Goal: Task Accomplishment & Management: Use online tool/utility

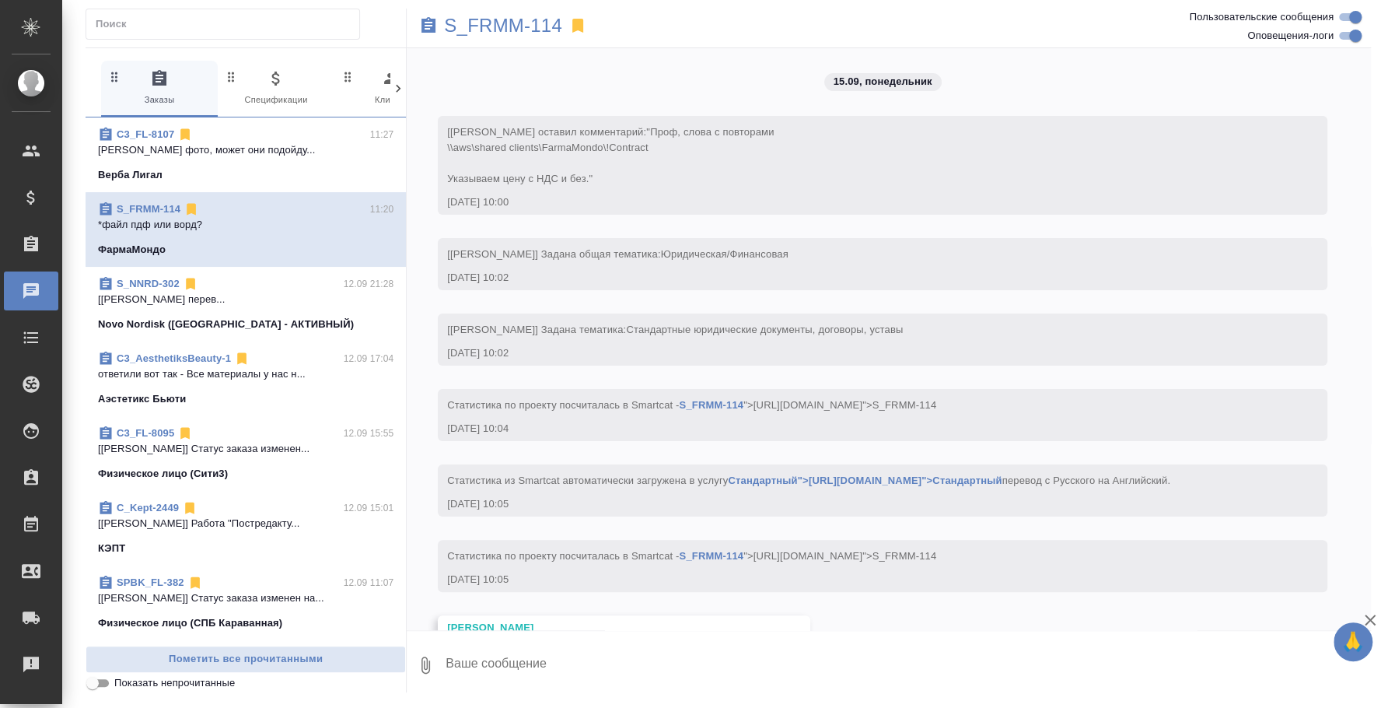
scroll to position [4108, 0]
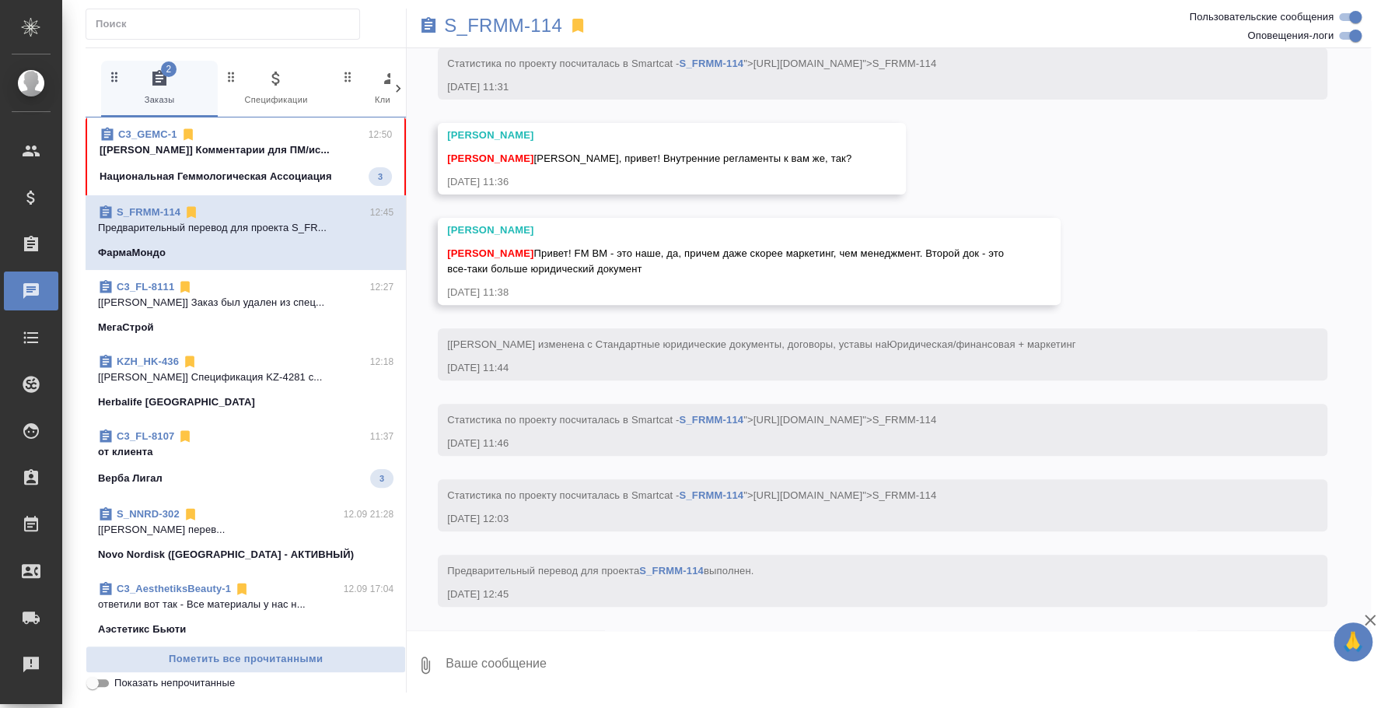
click at [196, 166] on span "C3_GEMC-1 12:50 [Ильина Екатерина] Комментарии для ПМ/ис... Национальная Геммол…" at bounding box center [246, 156] width 292 height 59
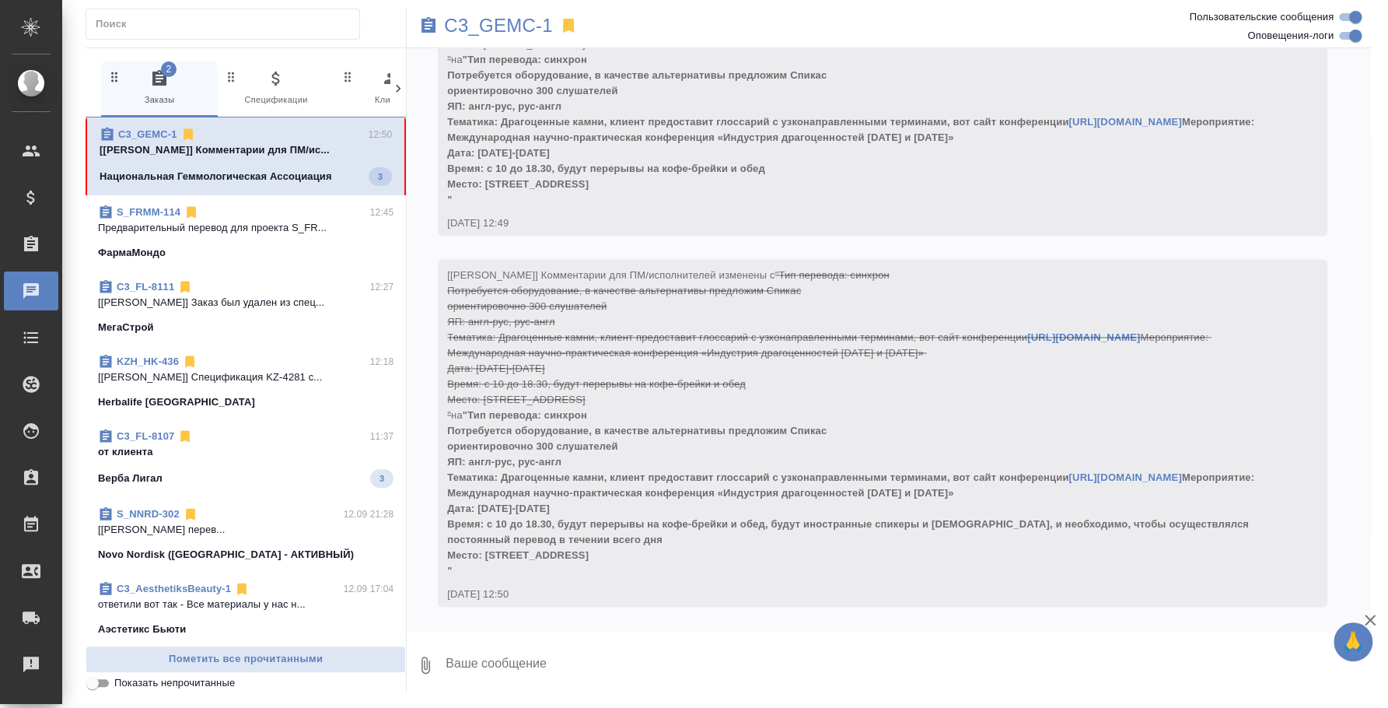
scroll to position [1321, 0]
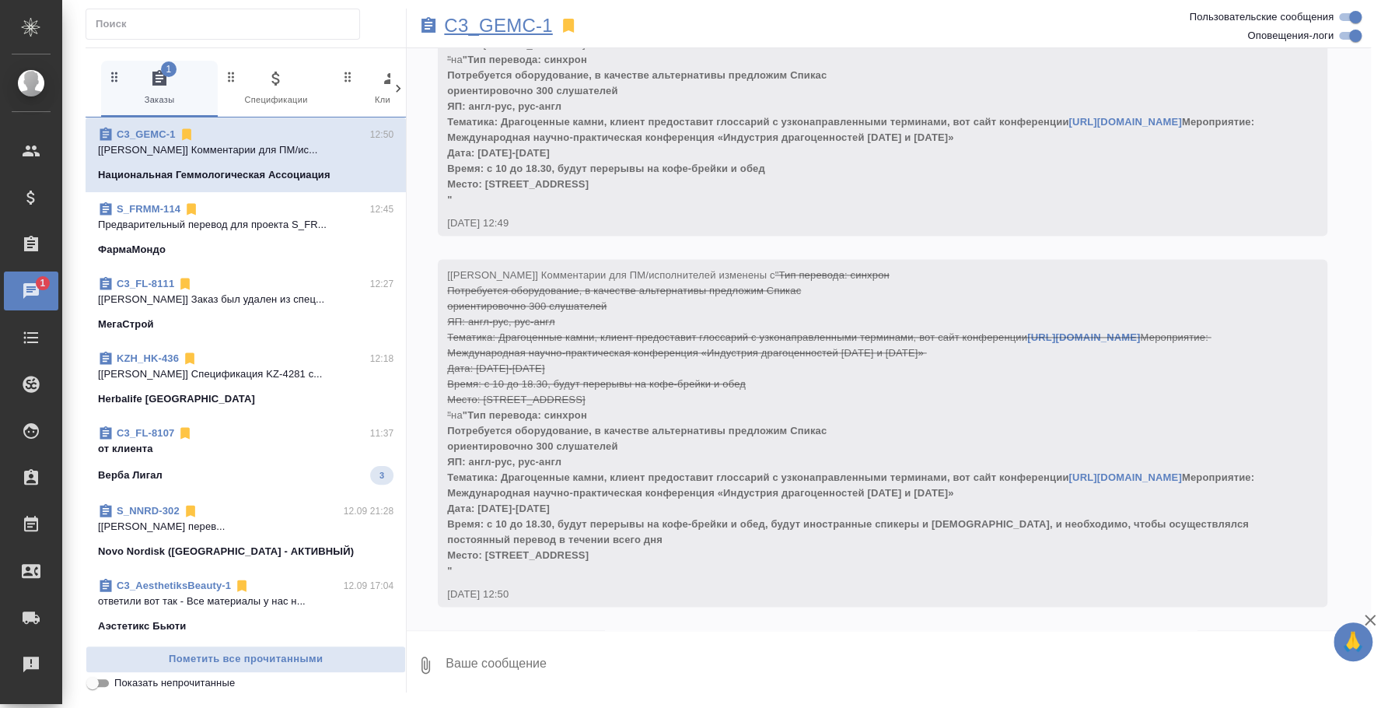
click at [533, 30] on p "C3_GEMC-1" at bounding box center [498, 26] width 108 height 16
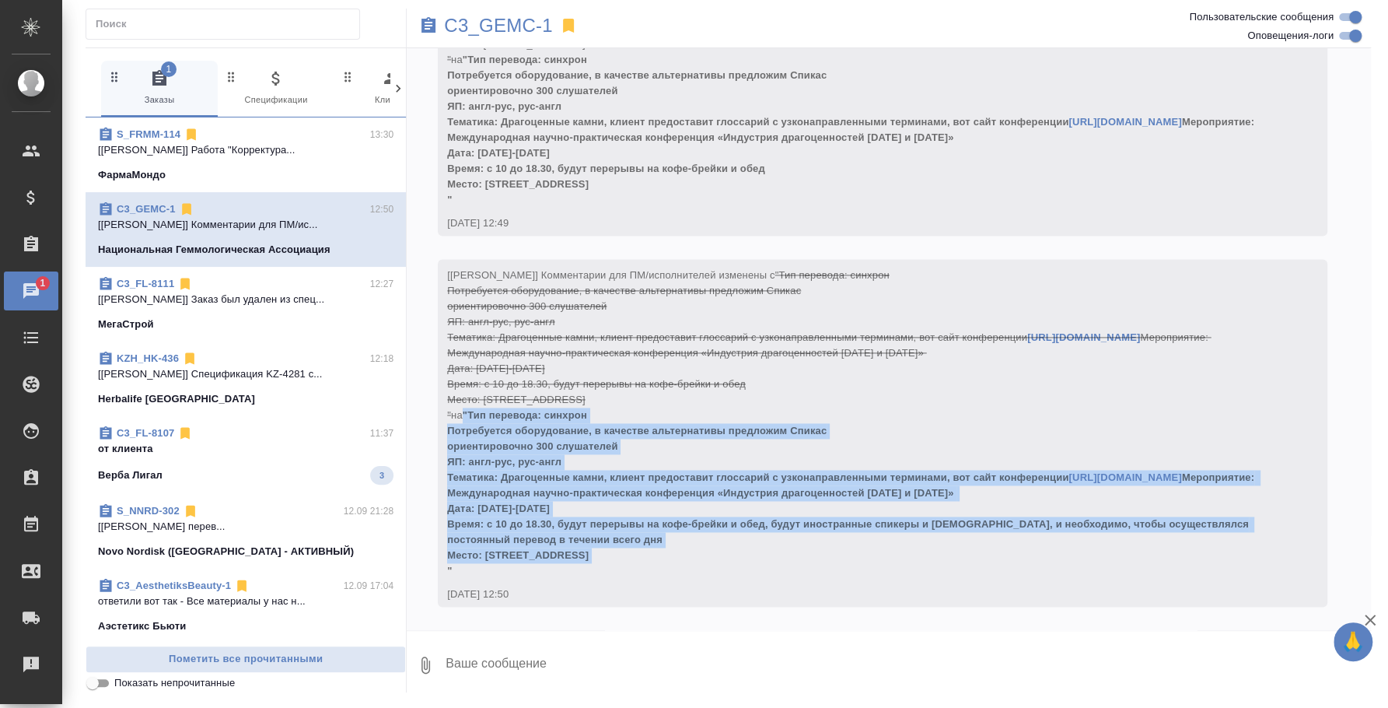
drag, startPoint x: 656, startPoint y: 554, endPoint x: 456, endPoint y: 409, distance: 247.2
click at [456, 409] on div "[Ильина Екатерина] Комментарии для ПМ/исполнителей изменены с "Тип перевода: си…" at bounding box center [860, 421] width 826 height 315
copy span "на "Тип перевода: синхрон Потребуется оборудование, в качестве альтернативы пре…"
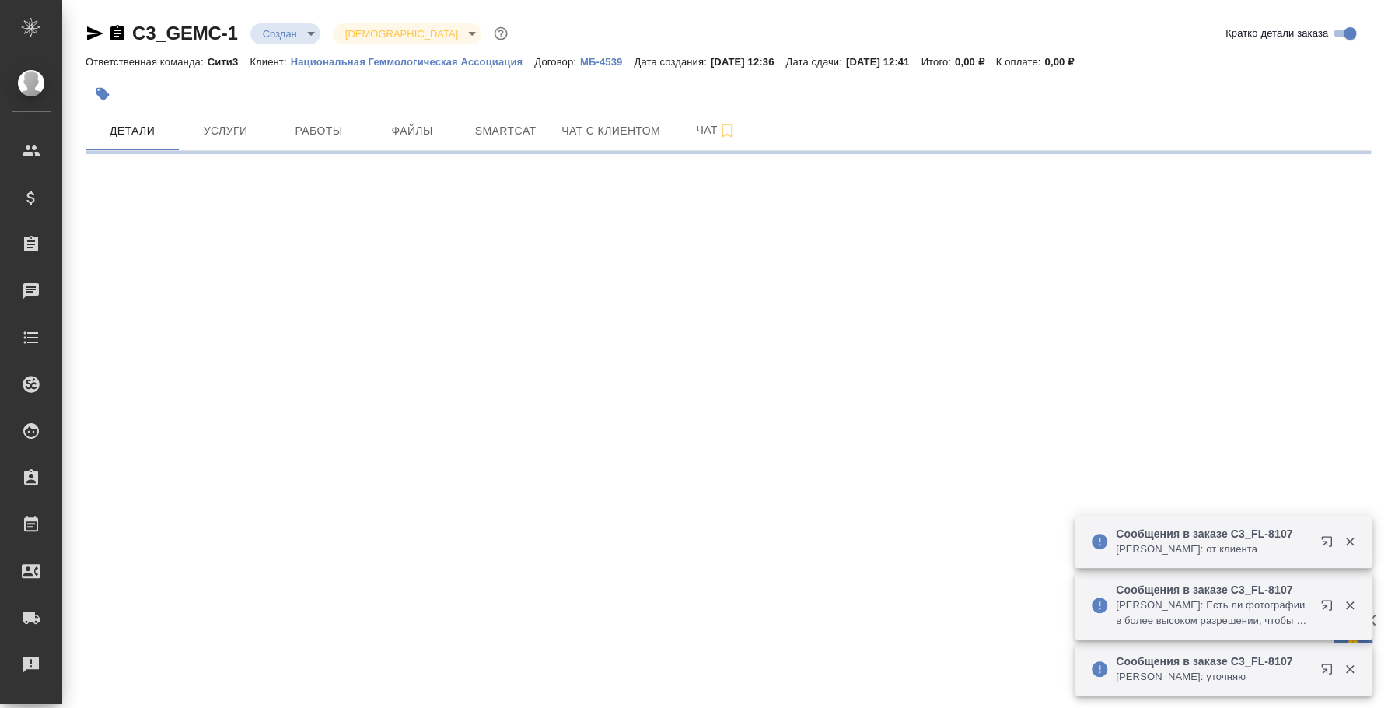
select select "RU"
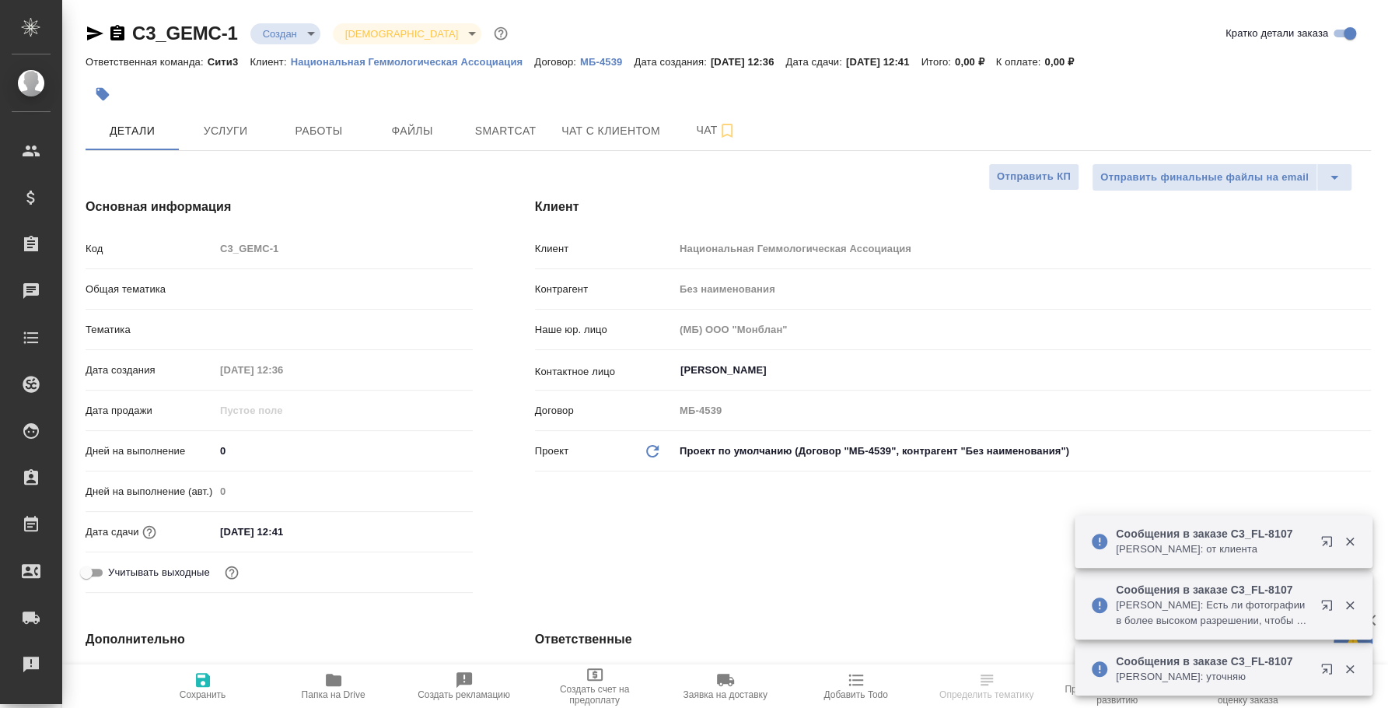
type textarea "x"
type input "Касаткина Александра"
type textarea "x"
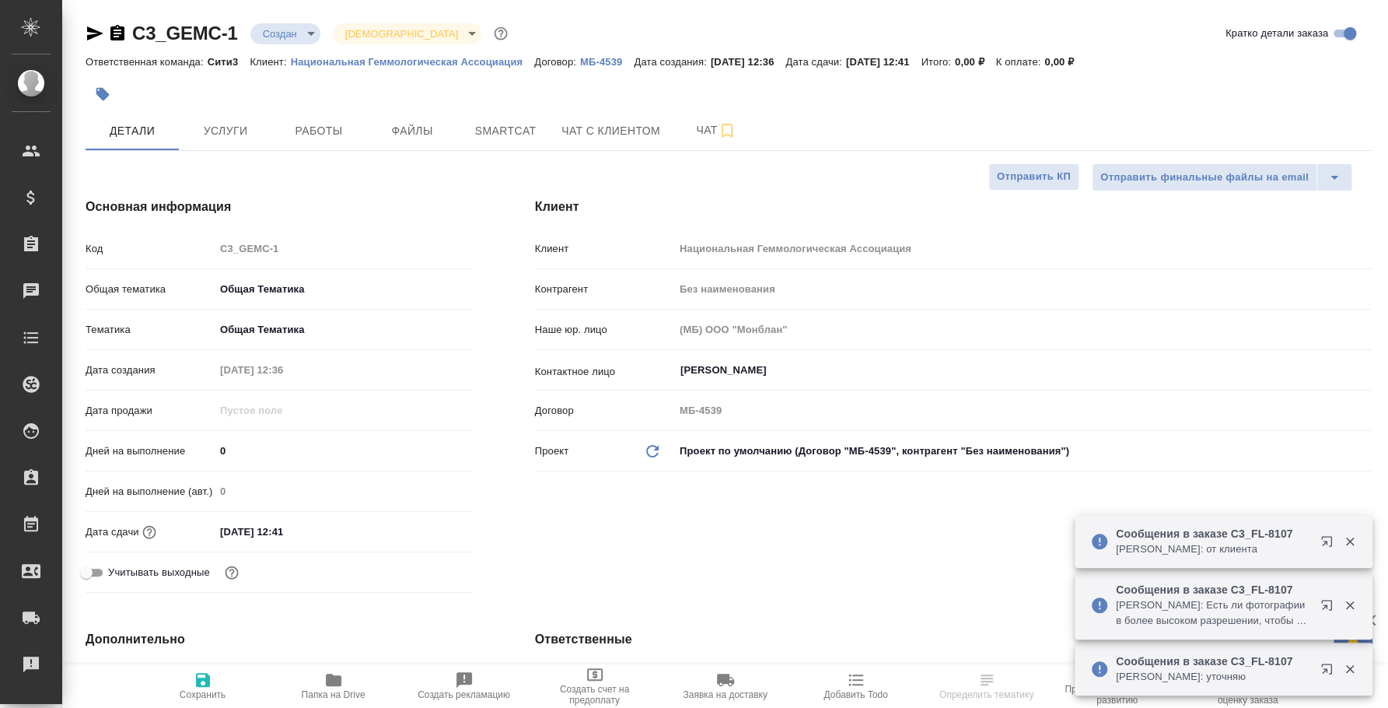
type textarea "x"
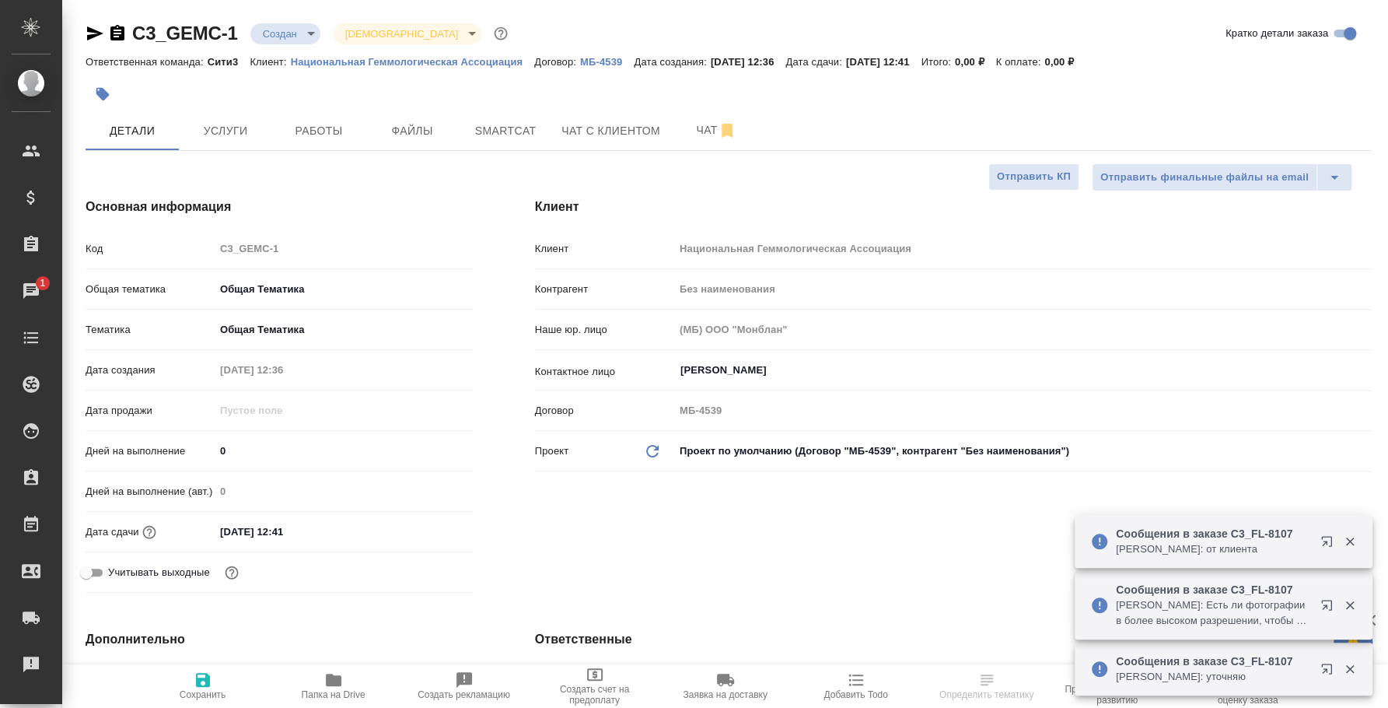
select select "RU"
type textarea "x"
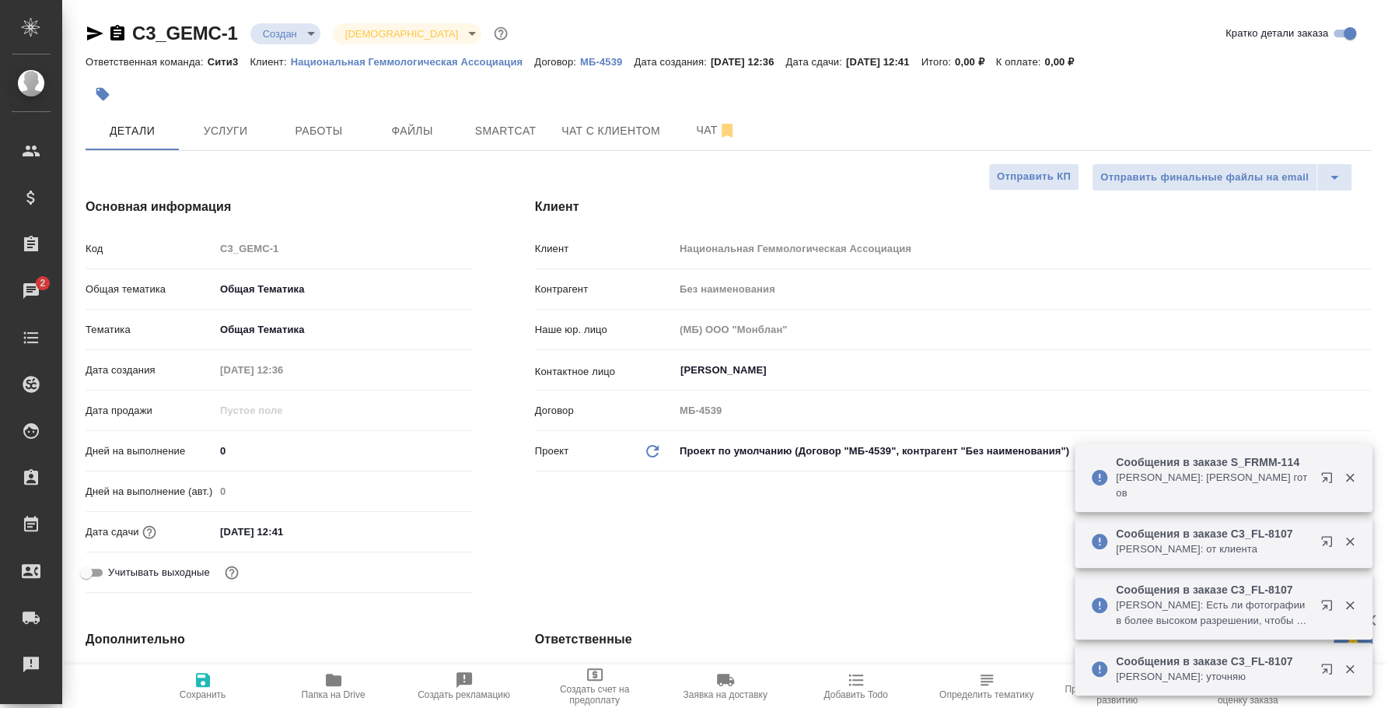
click at [1296, 549] on p "Никитина Татьяна: от клиента" at bounding box center [1213, 549] width 194 height 16
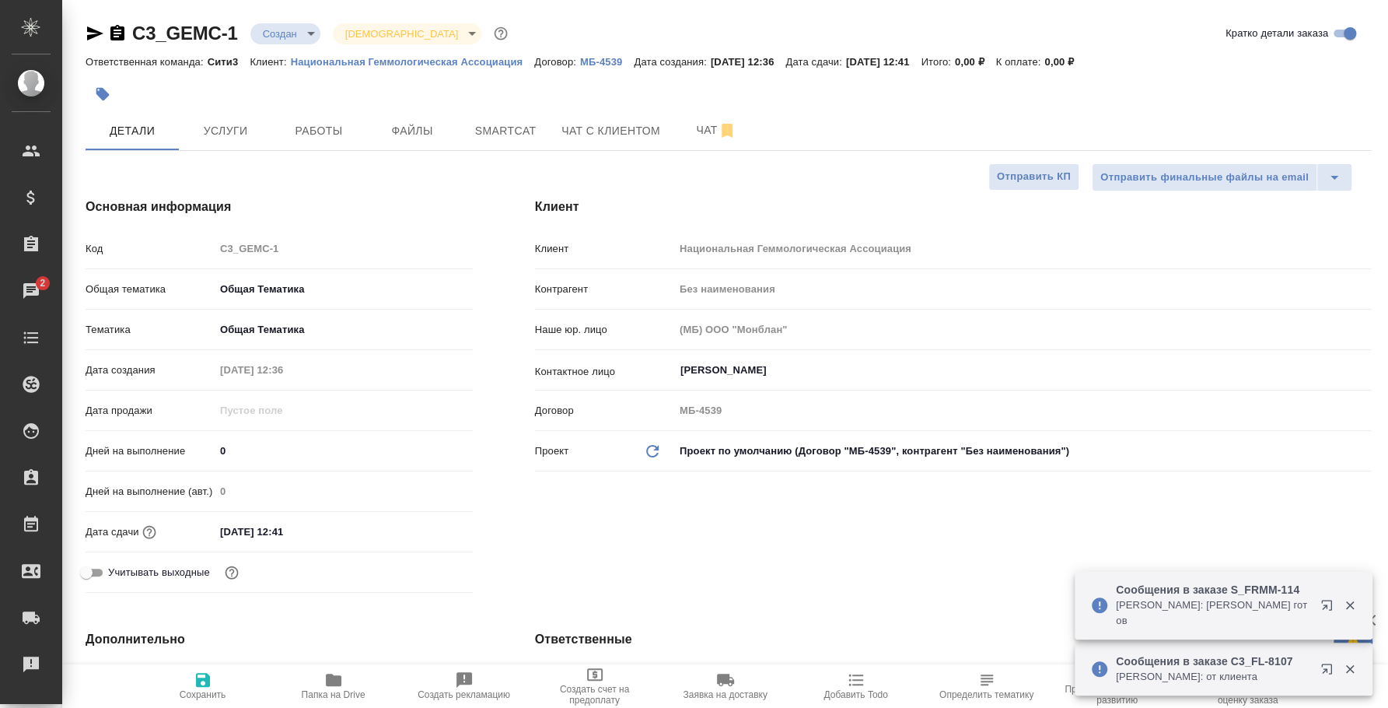
click at [1324, 665] on icon "button" at bounding box center [1326, 668] width 10 height 10
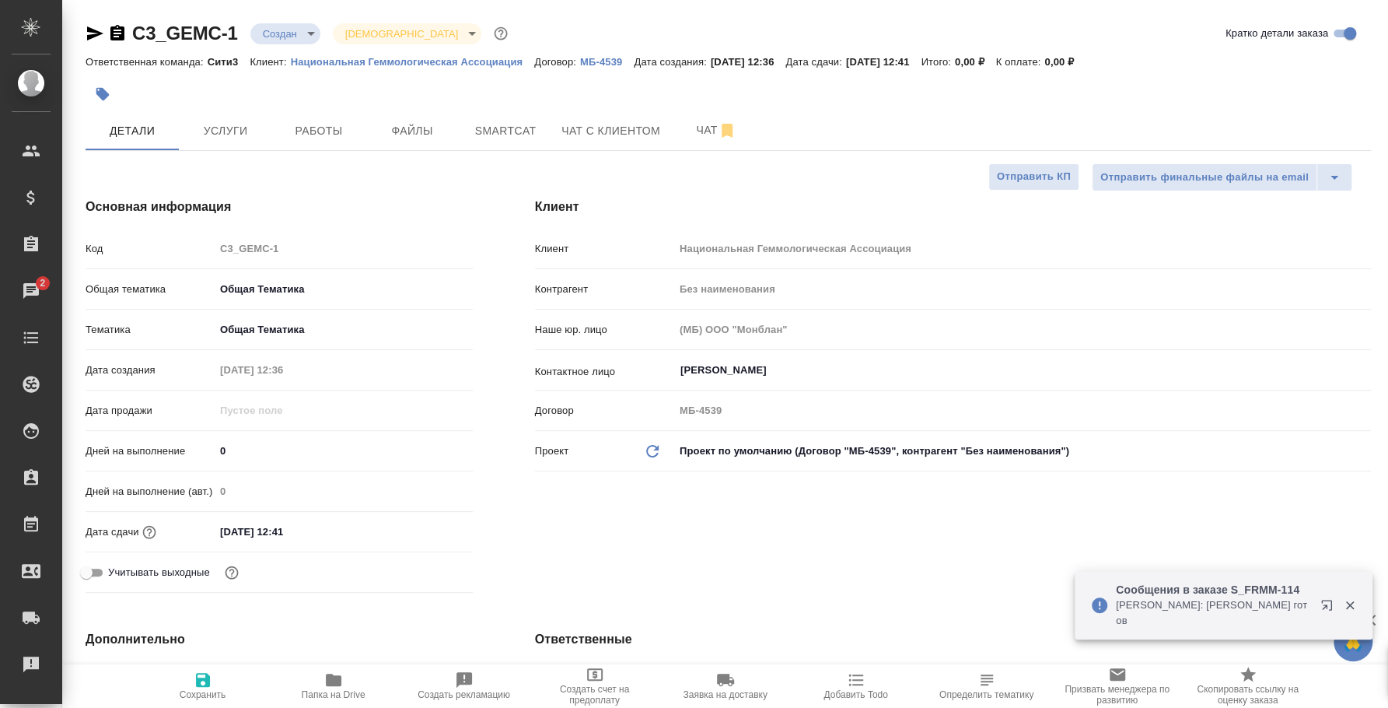
type textarea "x"
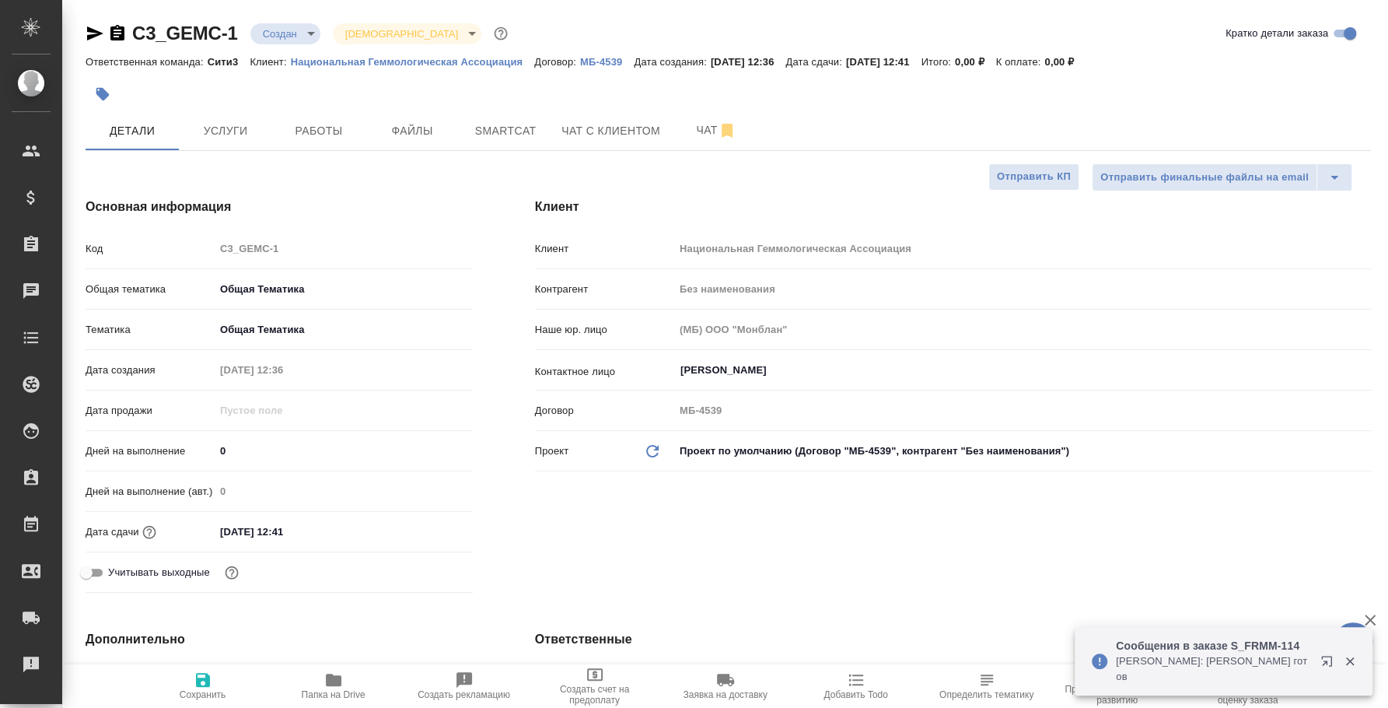
type textarea "x"
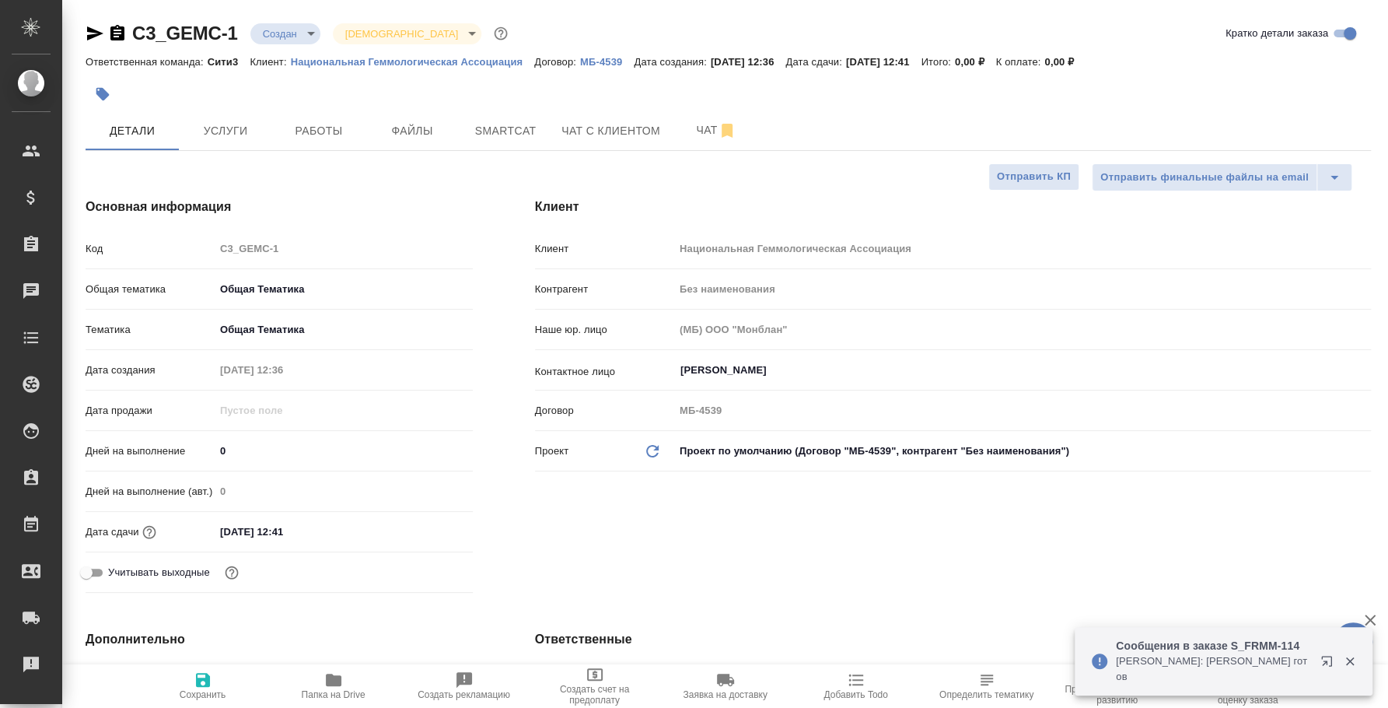
type textarea "x"
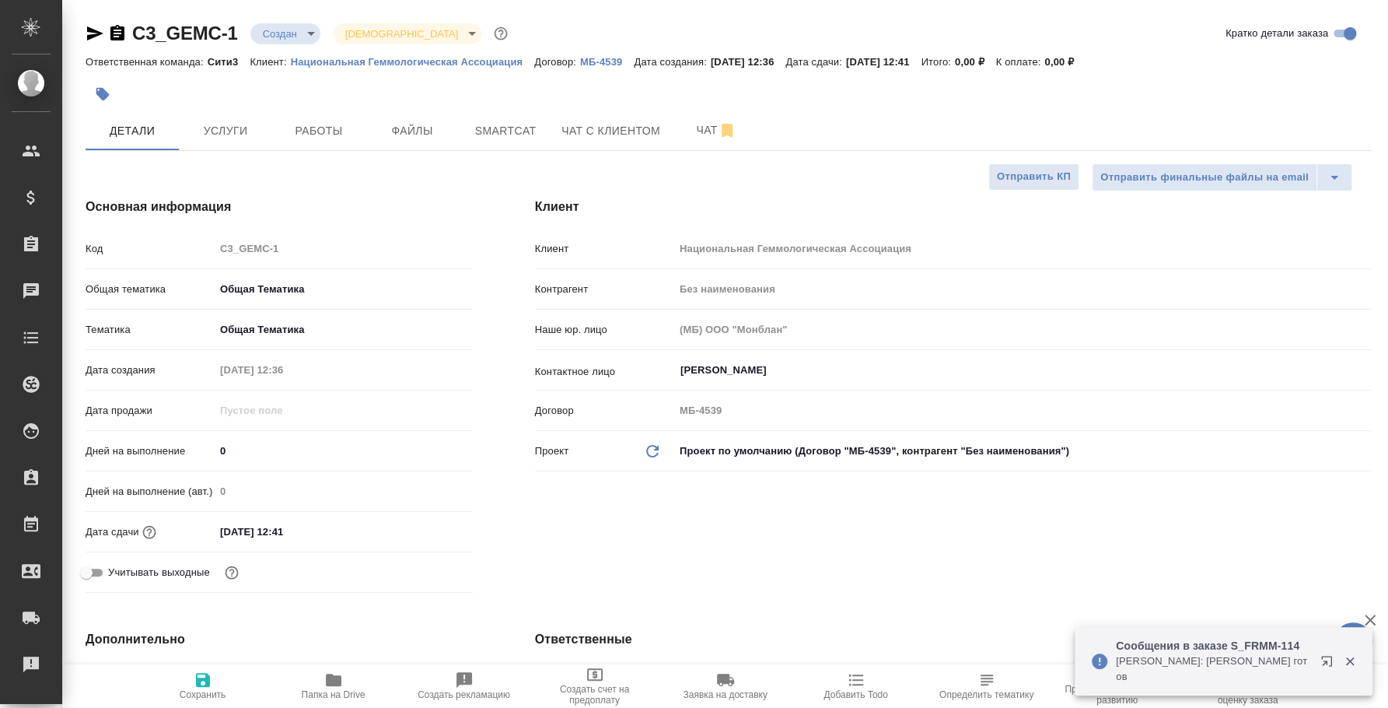
type textarea "x"
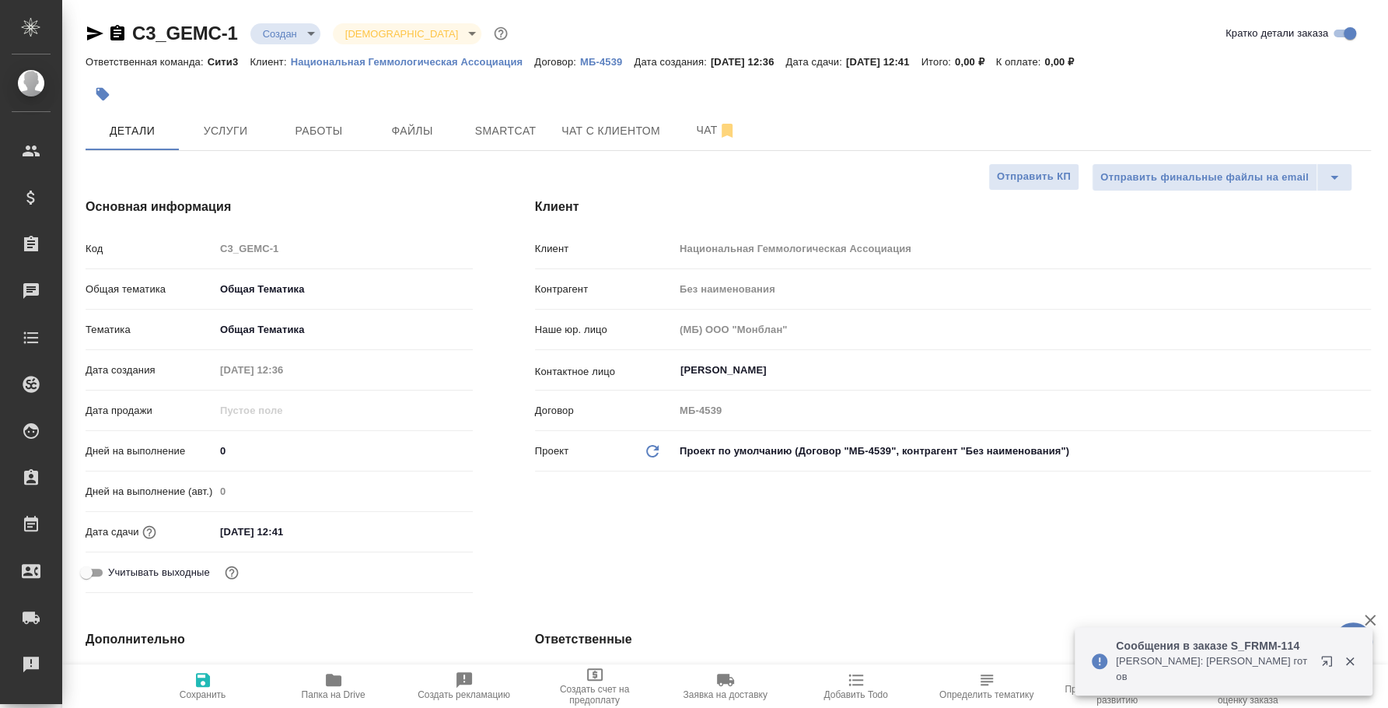
type textarea "x"
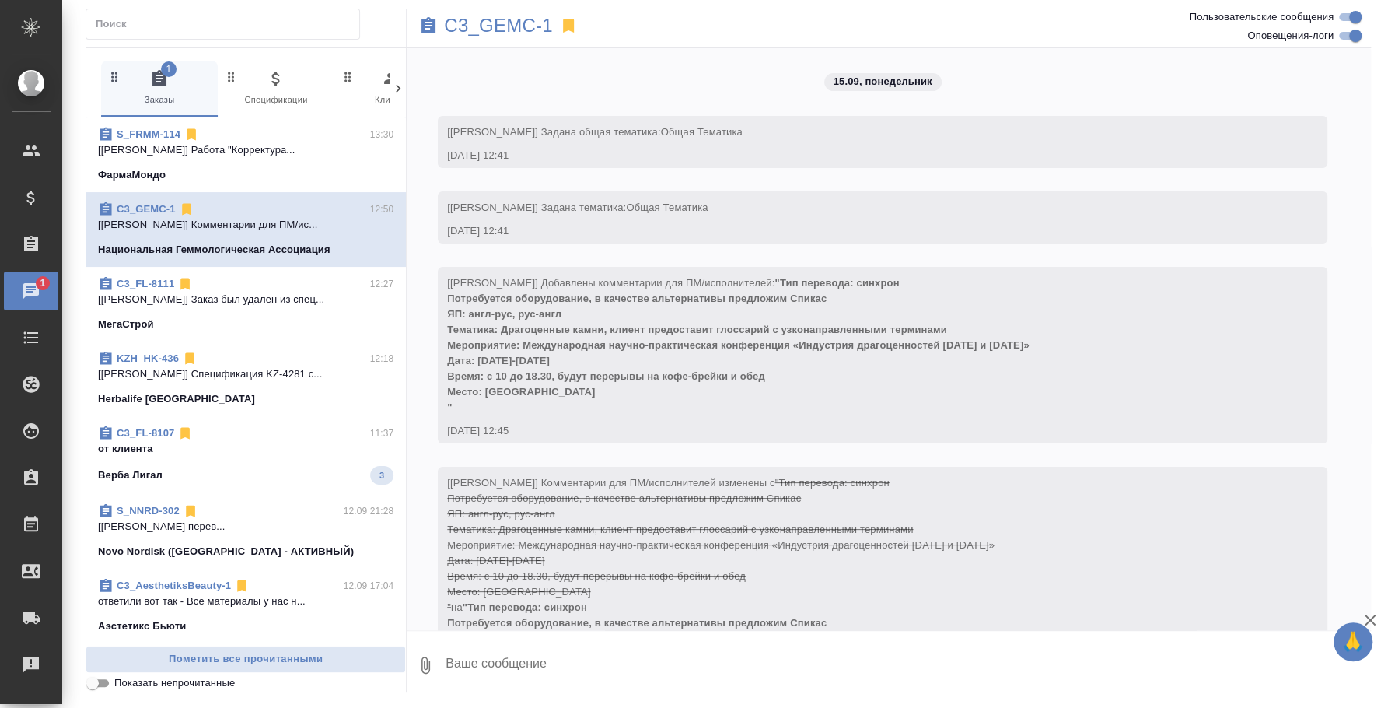
scroll to position [1321, 0]
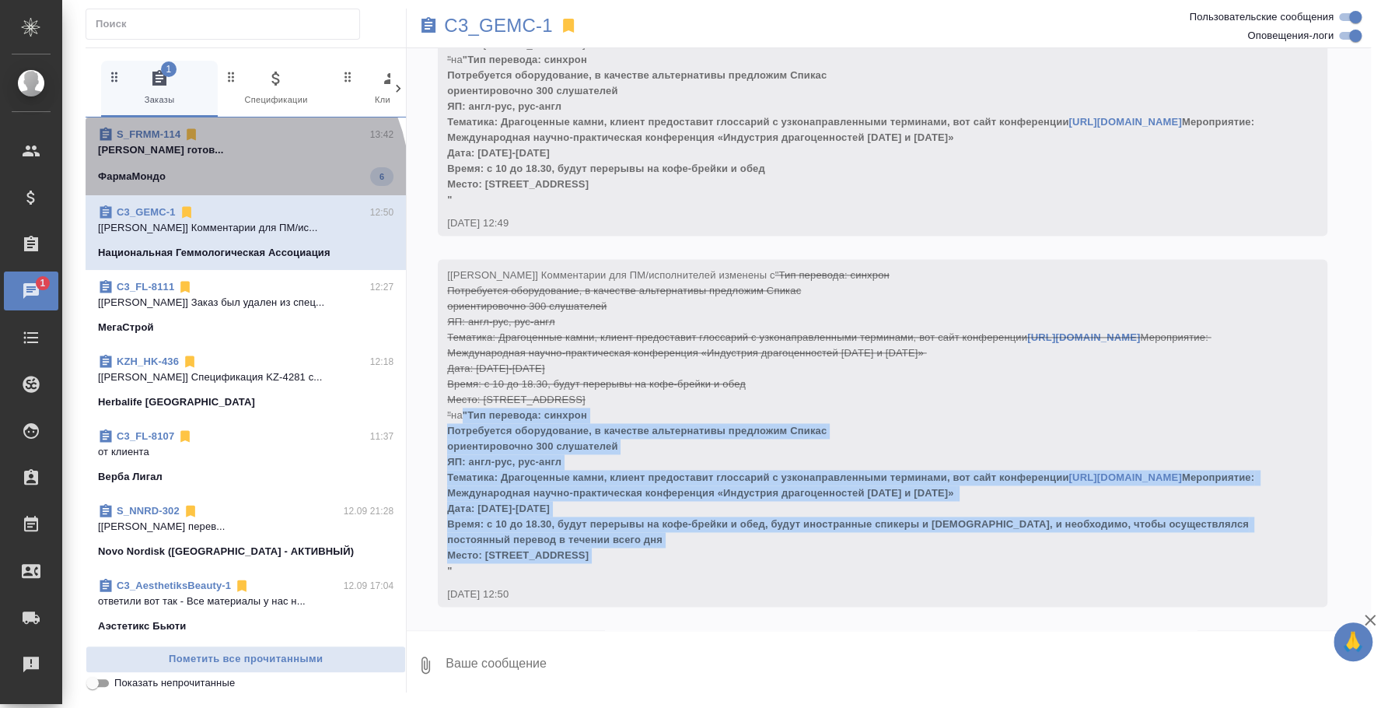
click at [241, 178] on div "ФармаМондо 6" at bounding box center [246, 176] width 296 height 19
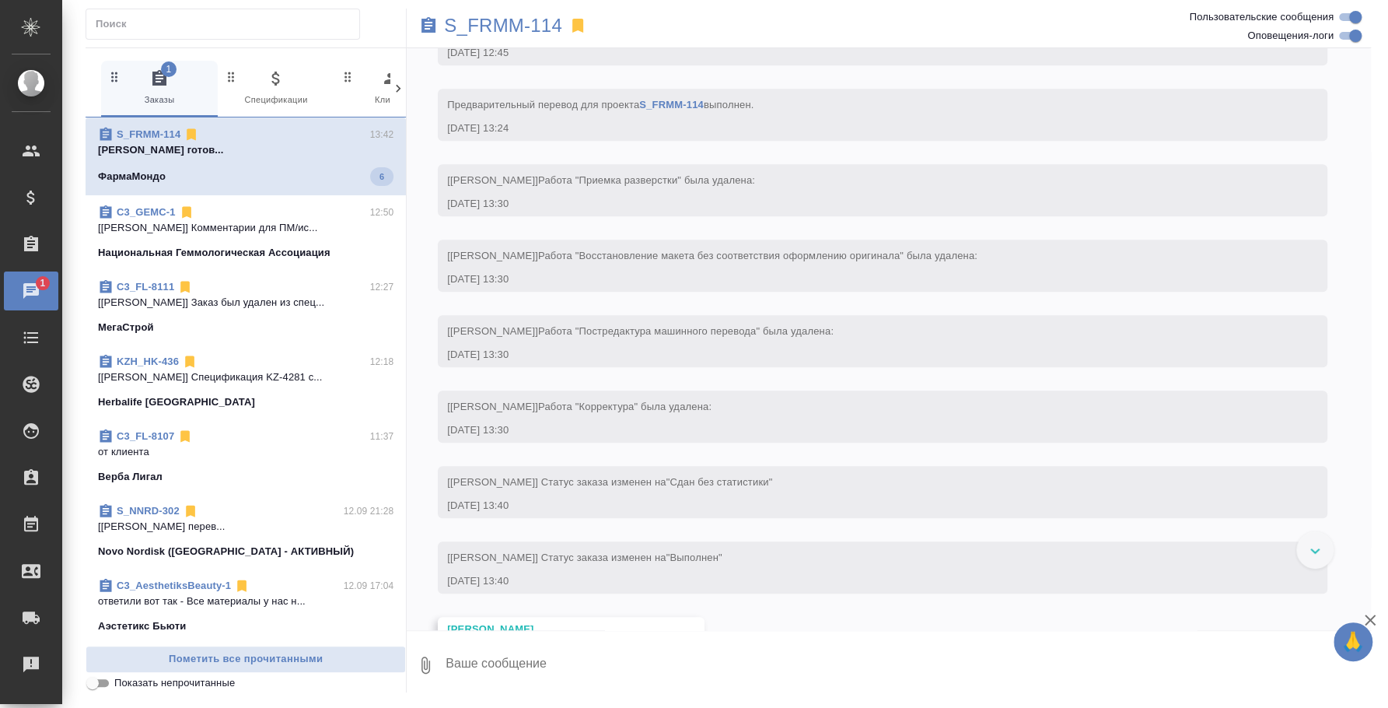
scroll to position [4731, 0]
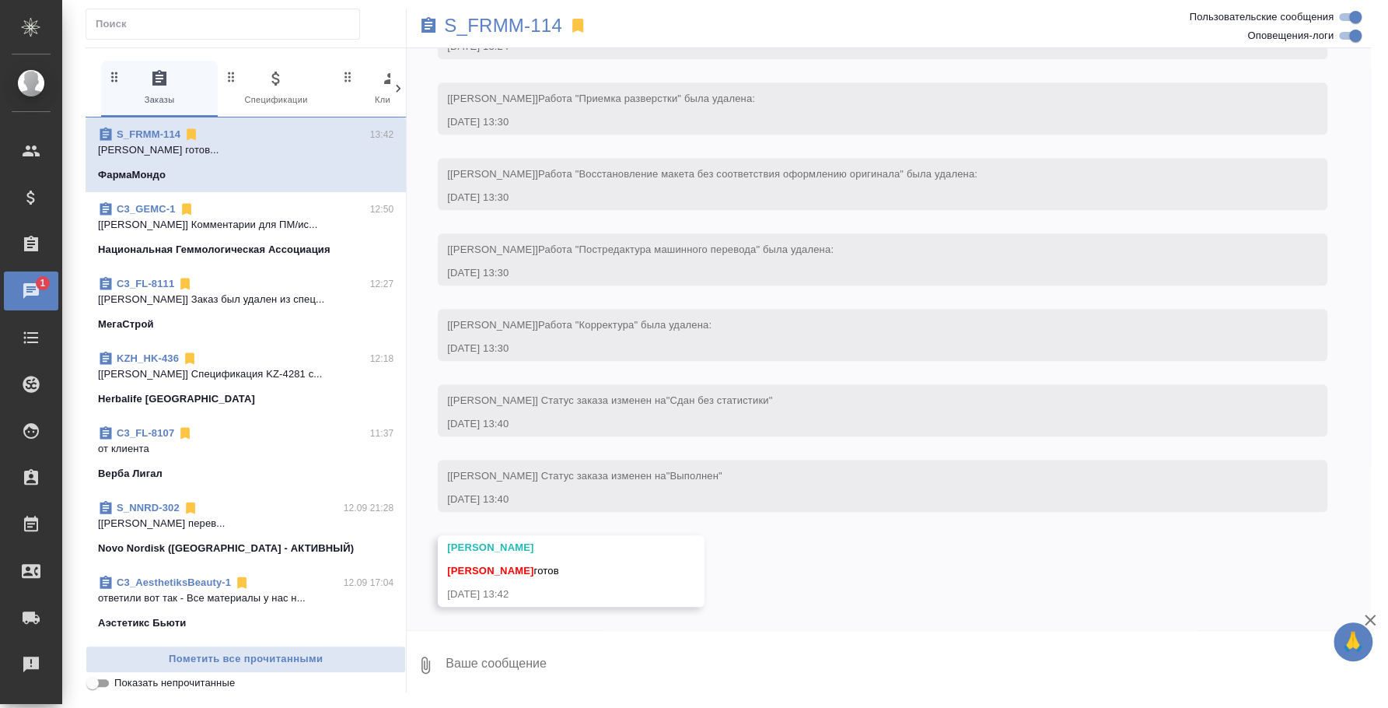
click at [222, 226] on p "[Ильина Екатерина] Комментарии для ПМ/ис..." at bounding box center [246, 225] width 296 height 16
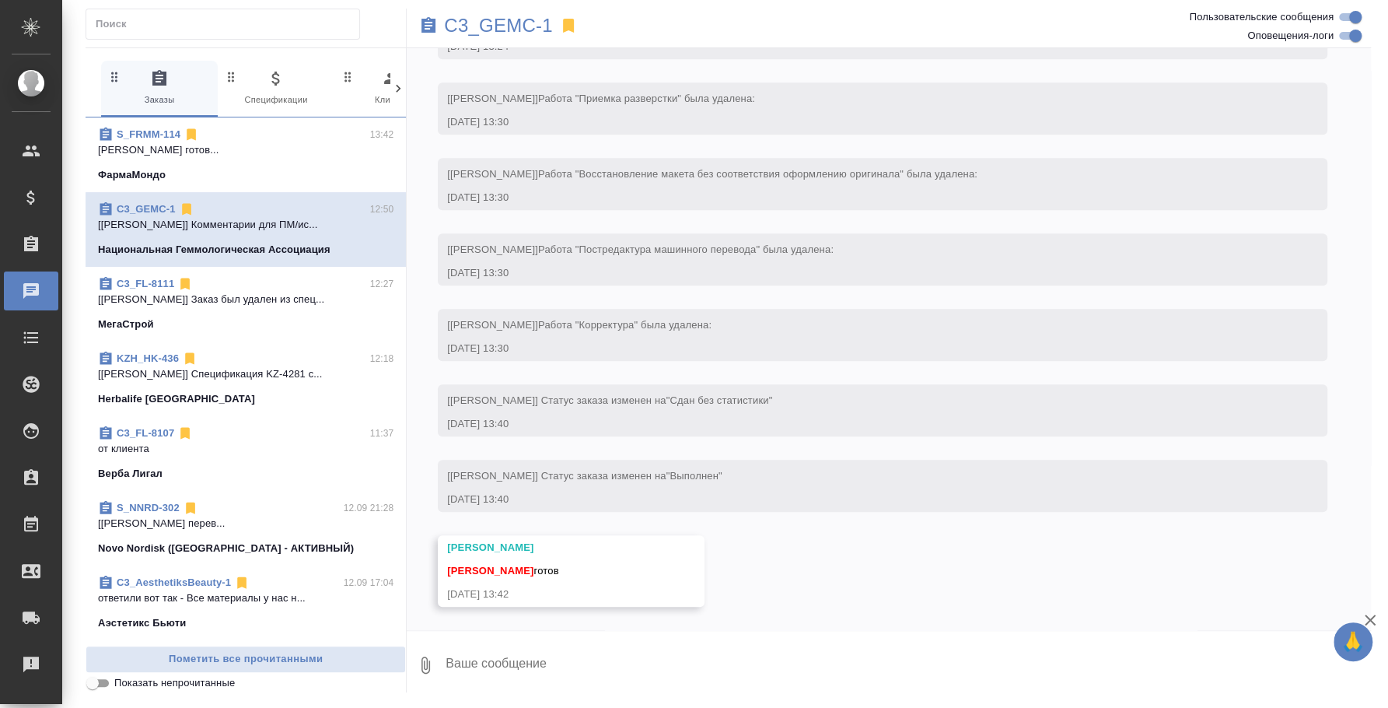
scroll to position [1321, 0]
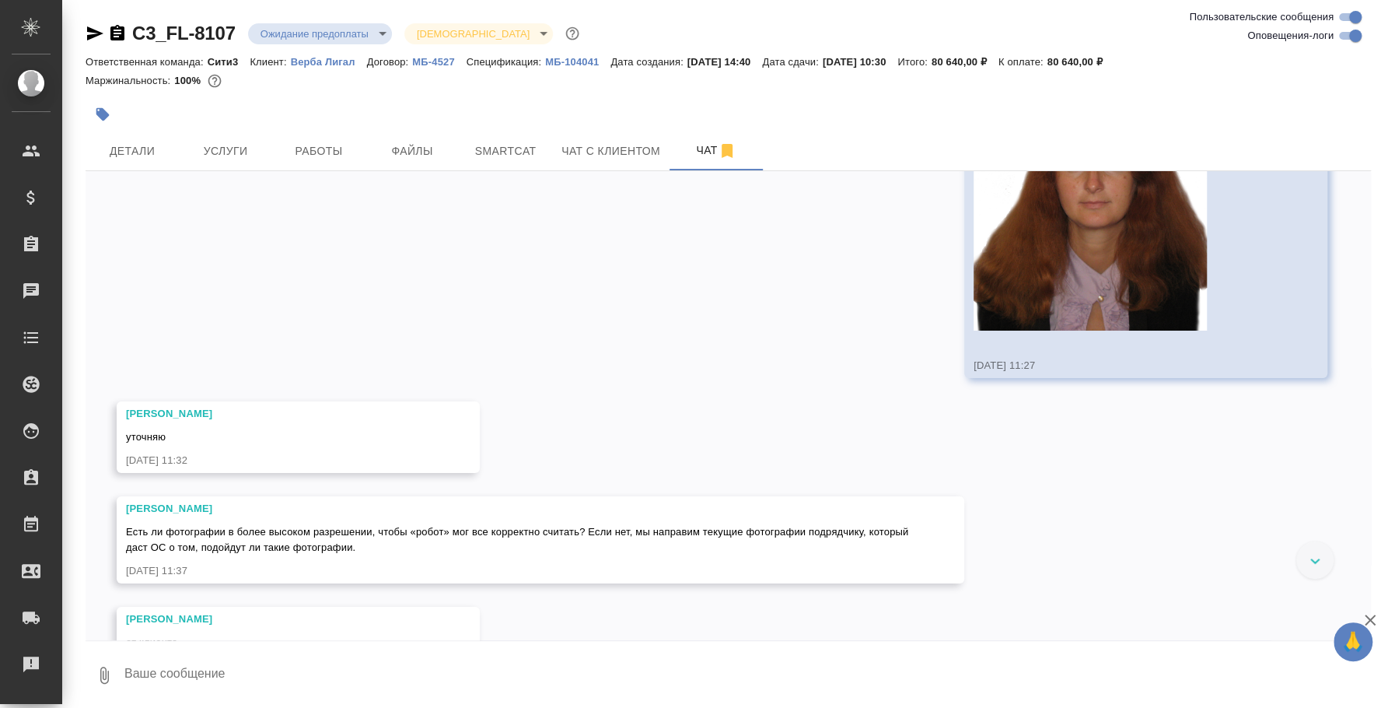
scroll to position [11525, 0]
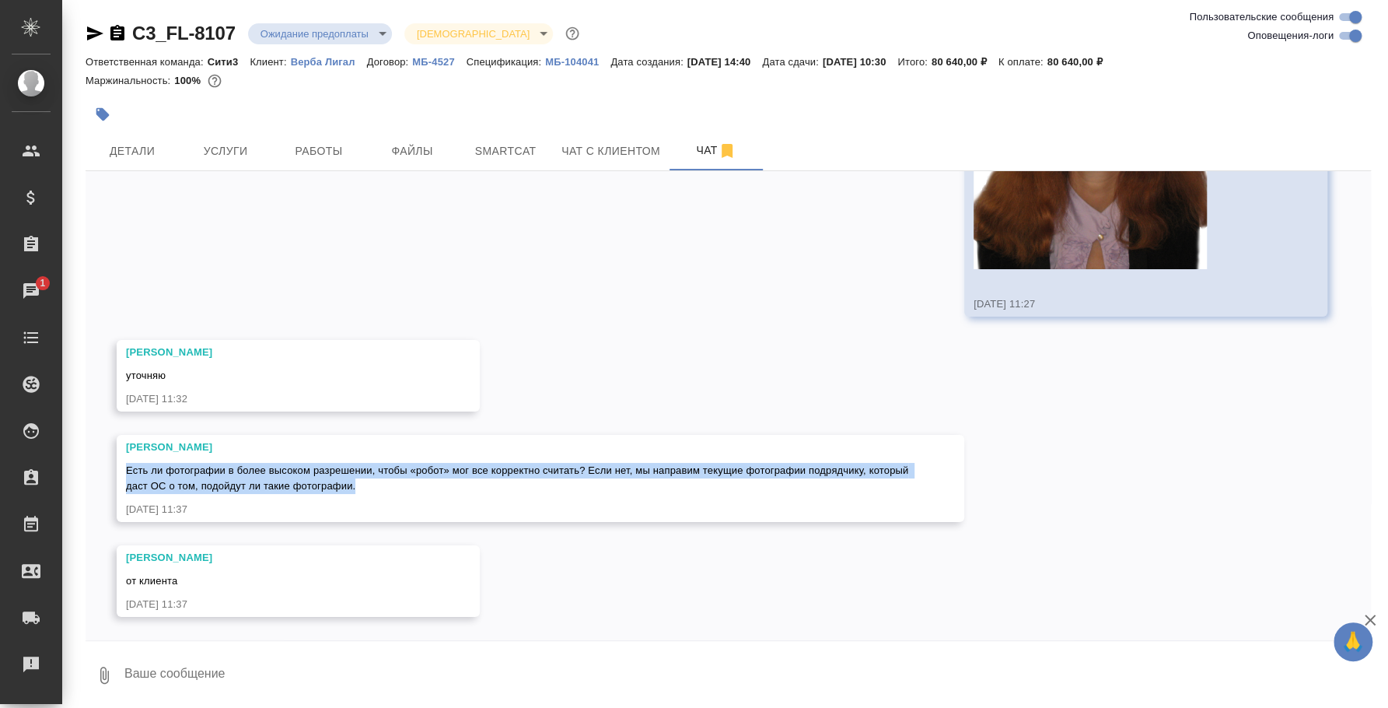
drag, startPoint x: 402, startPoint y: 489, endPoint x: 107, endPoint y: 459, distance: 297.1
click at [107, 459] on div "08.09, понедельник [Москалец Алина] Задана общая тематика: Юридическая/Финансов…" at bounding box center [728, 405] width 1285 height 469
copy span "Есть ли фотографии в более высоком разрешении, чтобы «робот» мог все корректно …"
click at [196, 366] on button "Ответить на сообщение" at bounding box center [211, 378] width 170 height 30
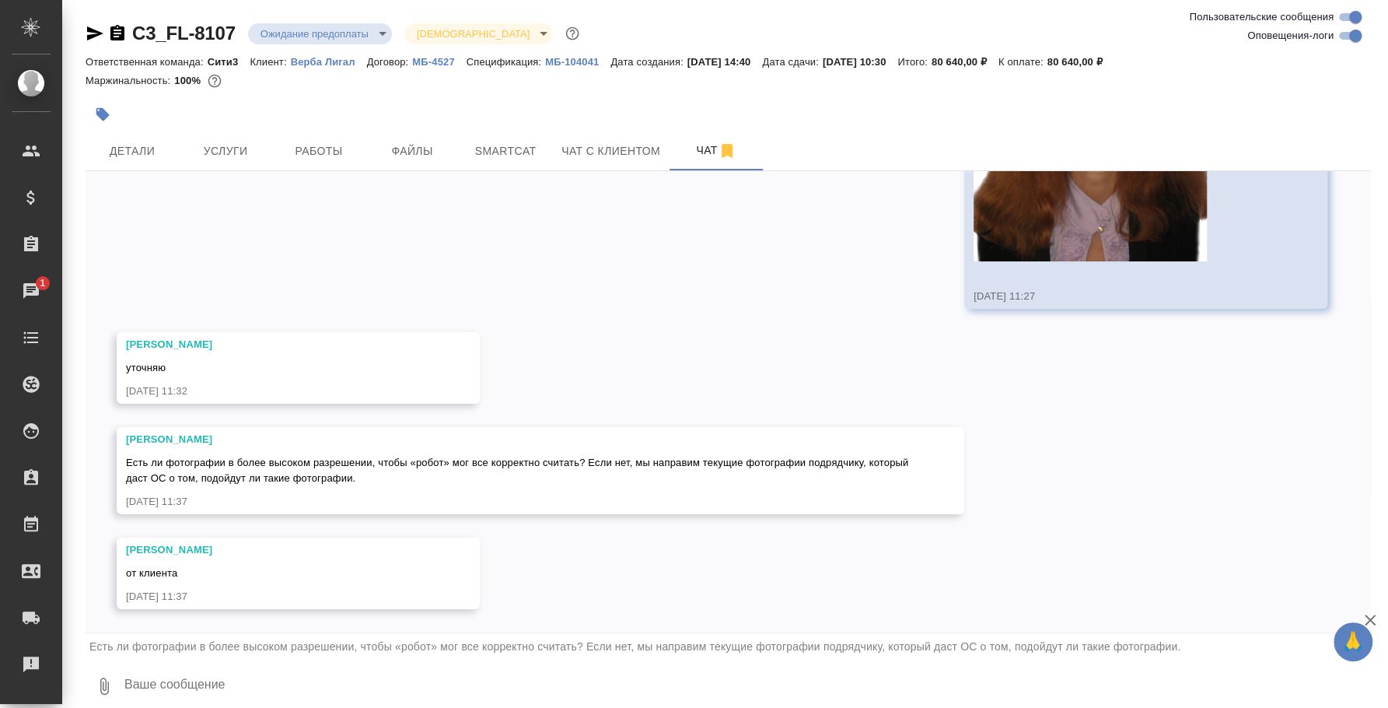
click at [205, 670] on textarea at bounding box center [747, 685] width 1248 height 53
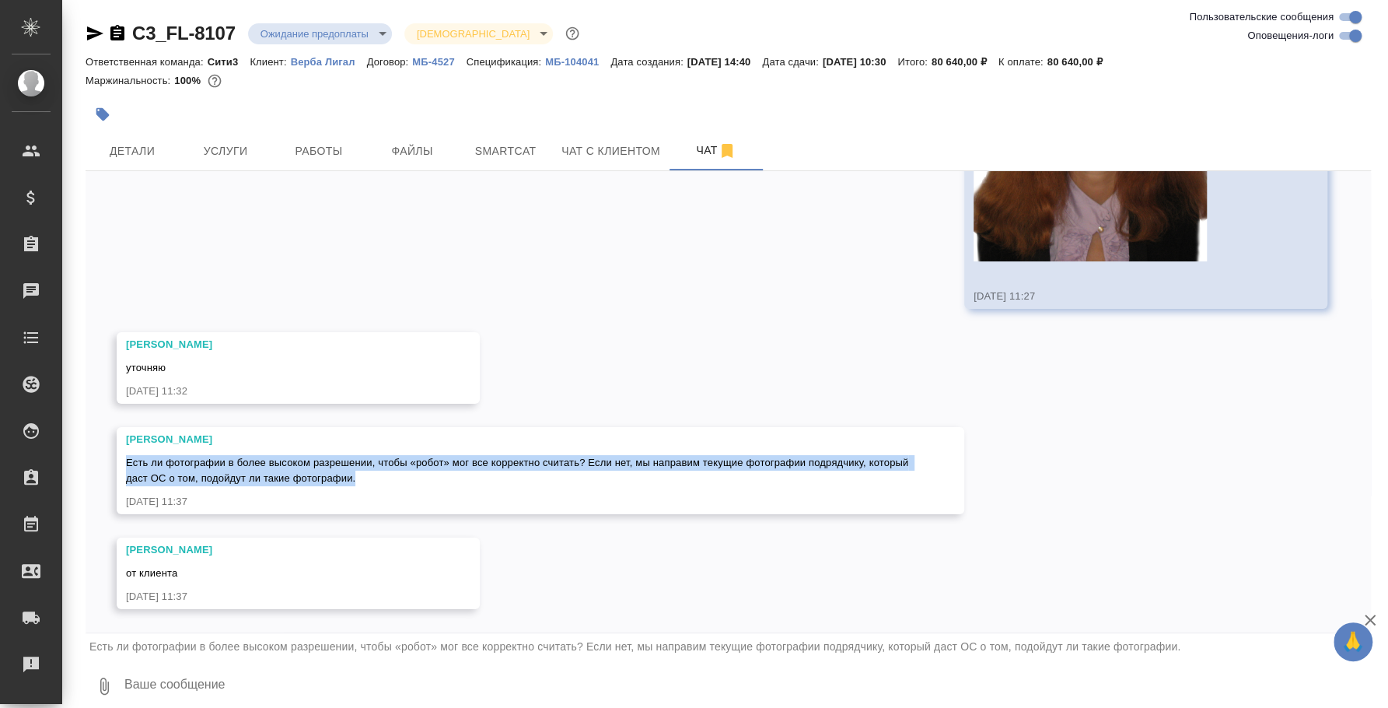
drag, startPoint x: 414, startPoint y: 482, endPoint x: 114, endPoint y: 464, distance: 301.5
click at [114, 464] on div "08.09, понедельник [Москалец Алина] Задана общая тематика: Юридическая/Финансов…" at bounding box center [728, 401] width 1285 height 461
copy span "Есть ли фотографии в более высоком разрешении, чтобы «робот» мог все корректно …"
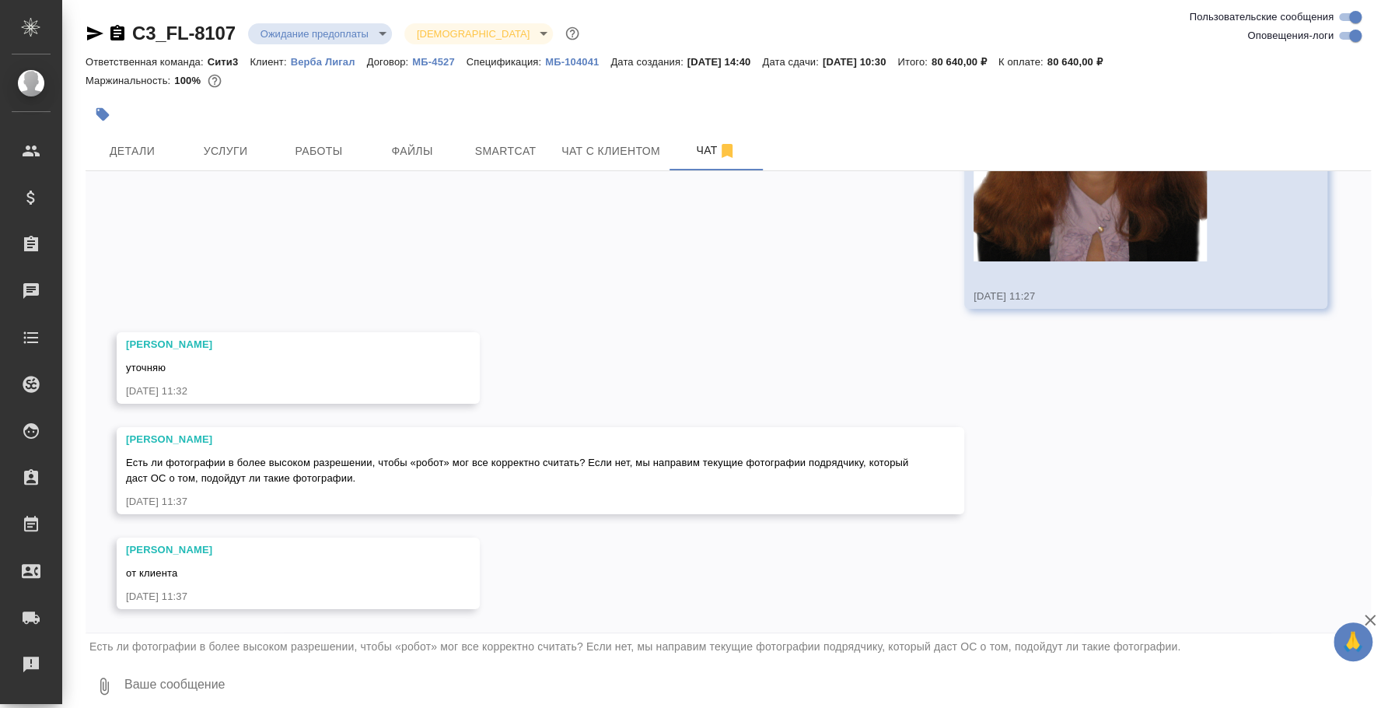
click at [264, 684] on textarea at bounding box center [747, 685] width 1248 height 53
type textarea "ж"
click at [352, 691] on textarea "Для истории, как и обсудили, дже" at bounding box center [734, 685] width 1222 height 53
type textarea "Для истории, как и обсудили, ждем от них обратной связи"
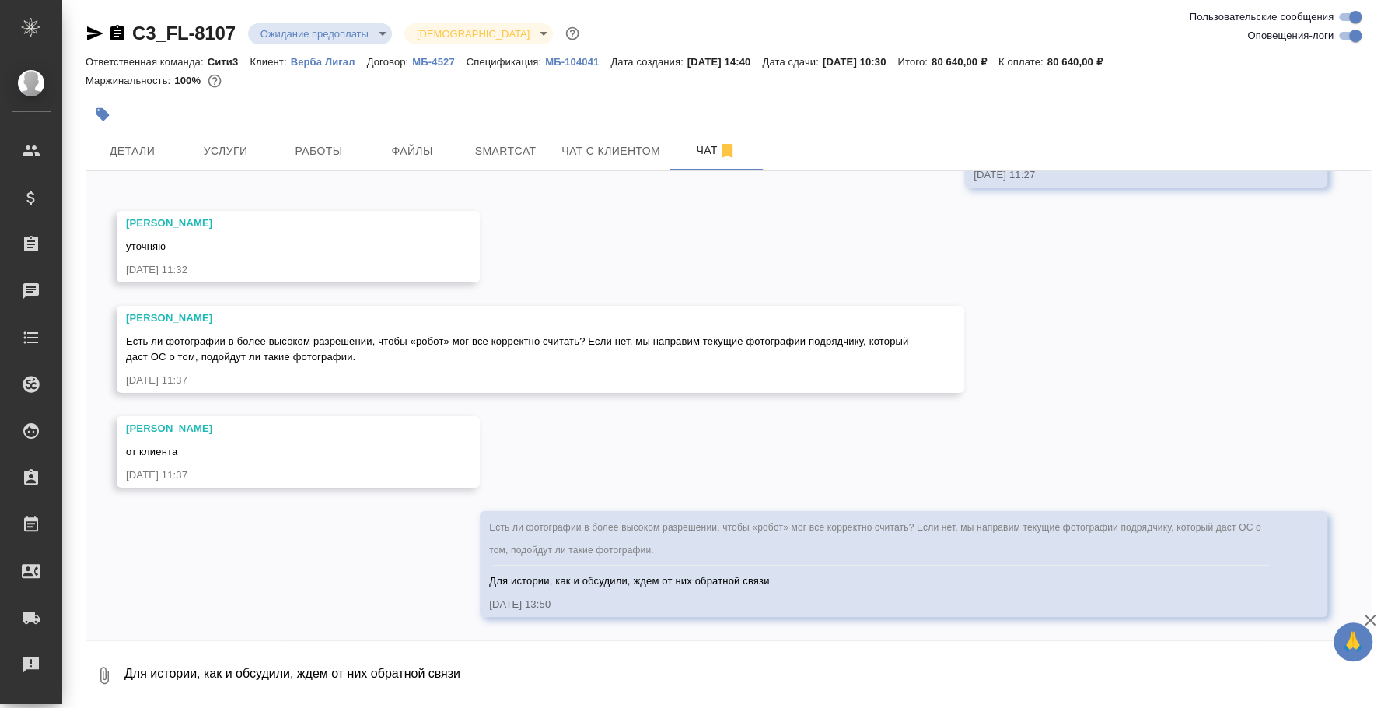
scroll to position [11656, 0]
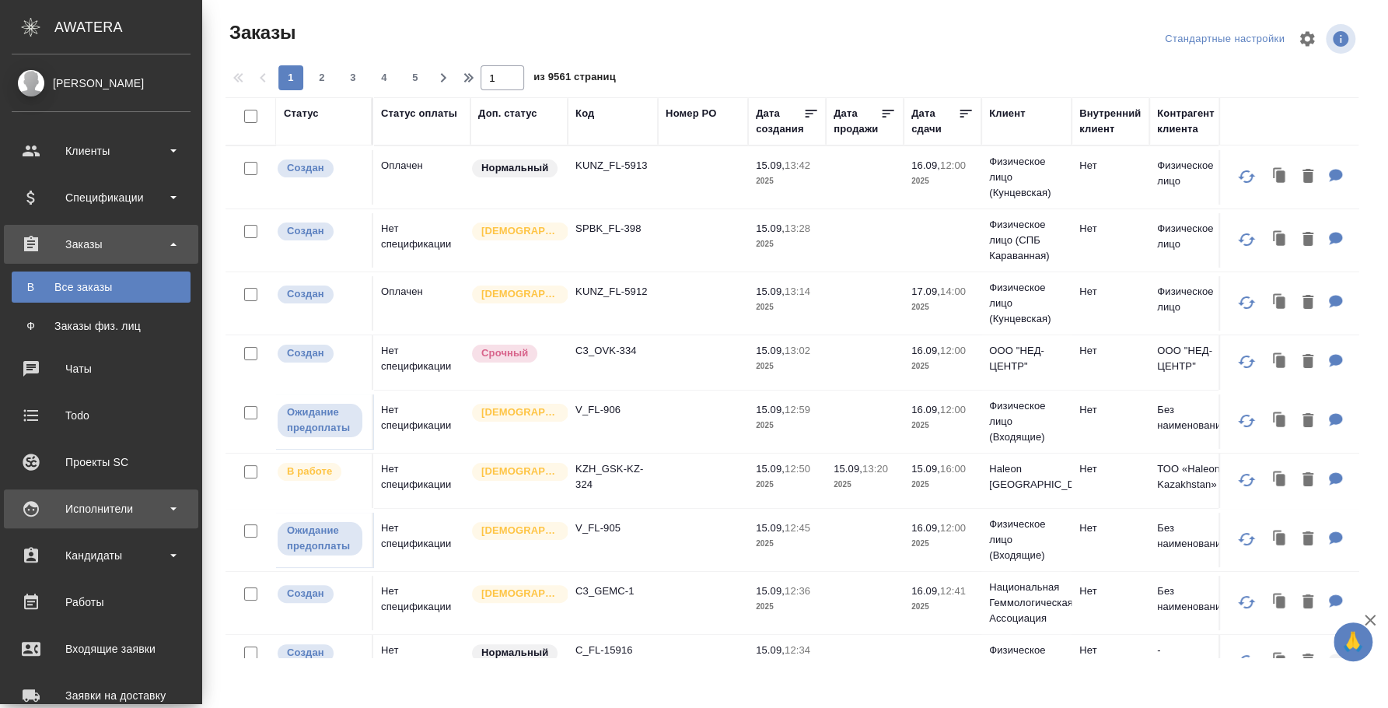
click at [79, 505] on div "Исполнители" at bounding box center [101, 508] width 179 height 23
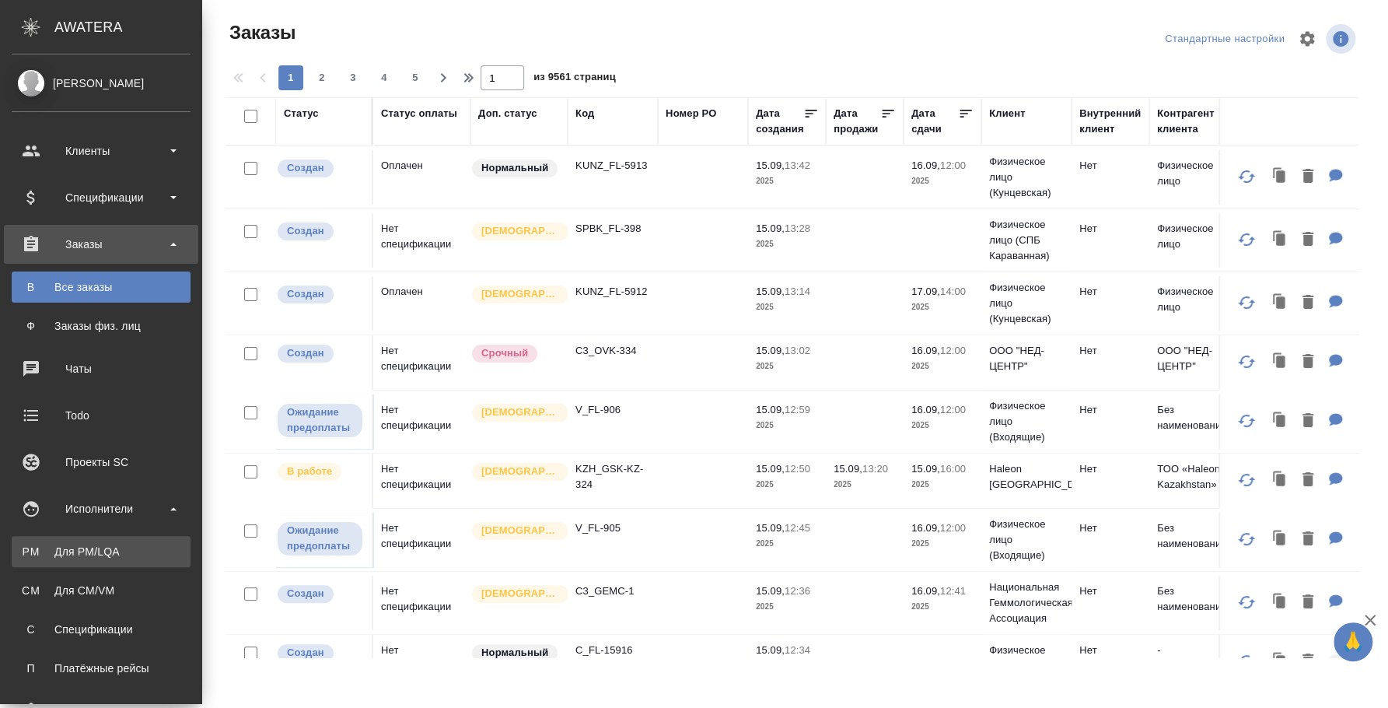
click at [89, 551] on div "Для PM/LQA" at bounding box center [100, 552] width 163 height 16
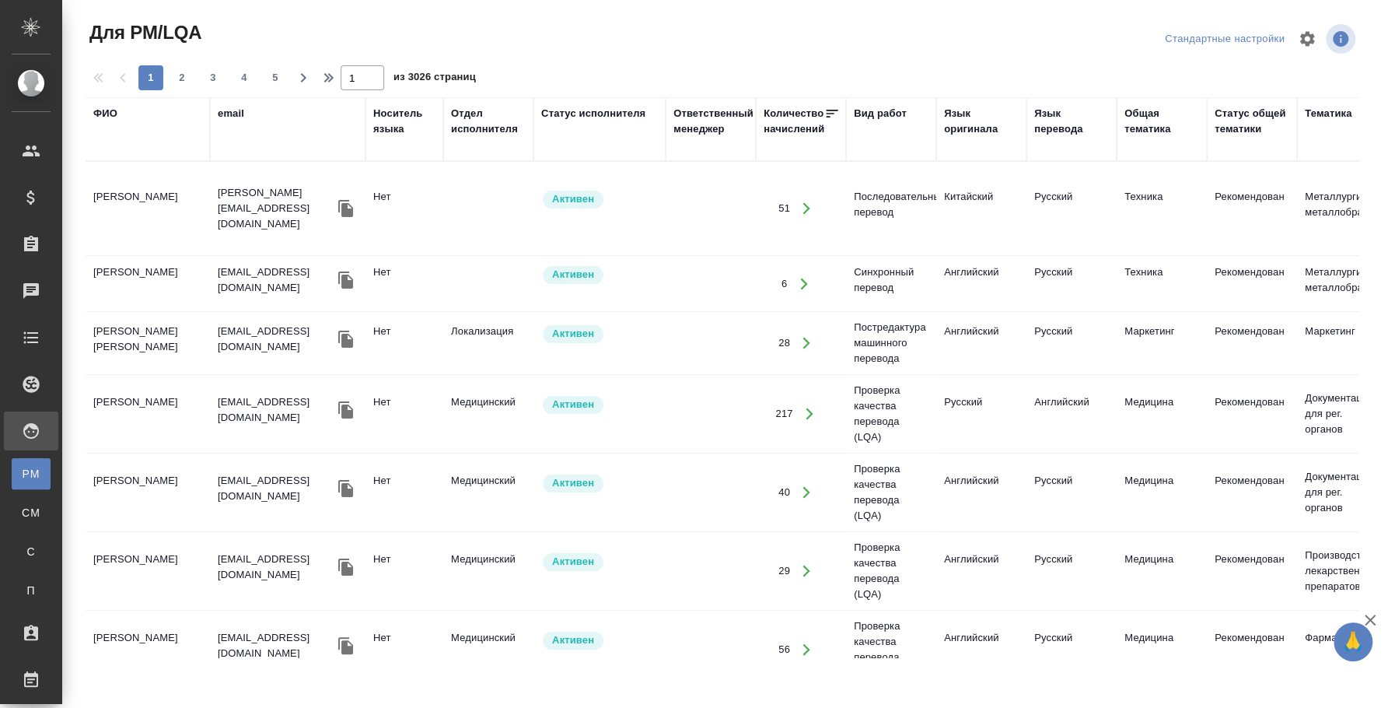
click at [897, 112] on div "Вид работ" at bounding box center [880, 114] width 53 height 16
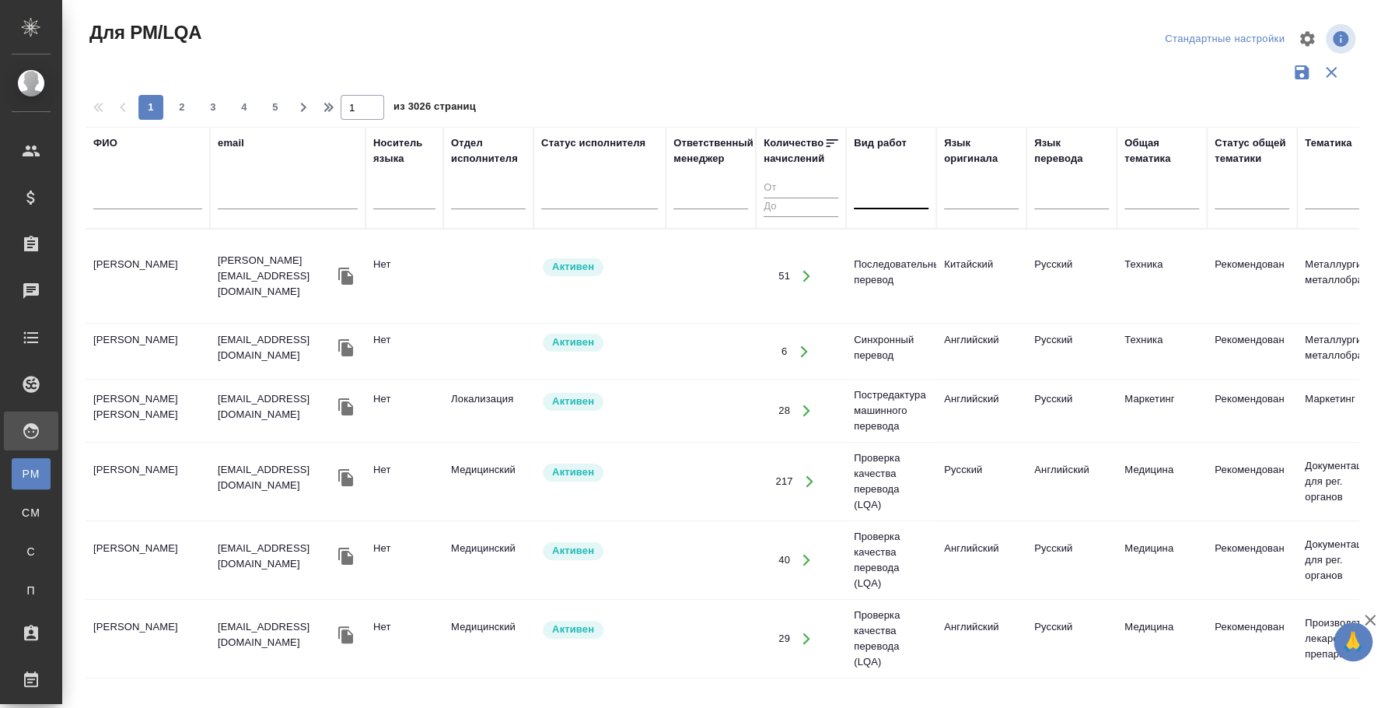
click at [865, 208] on div at bounding box center [891, 195] width 75 height 30
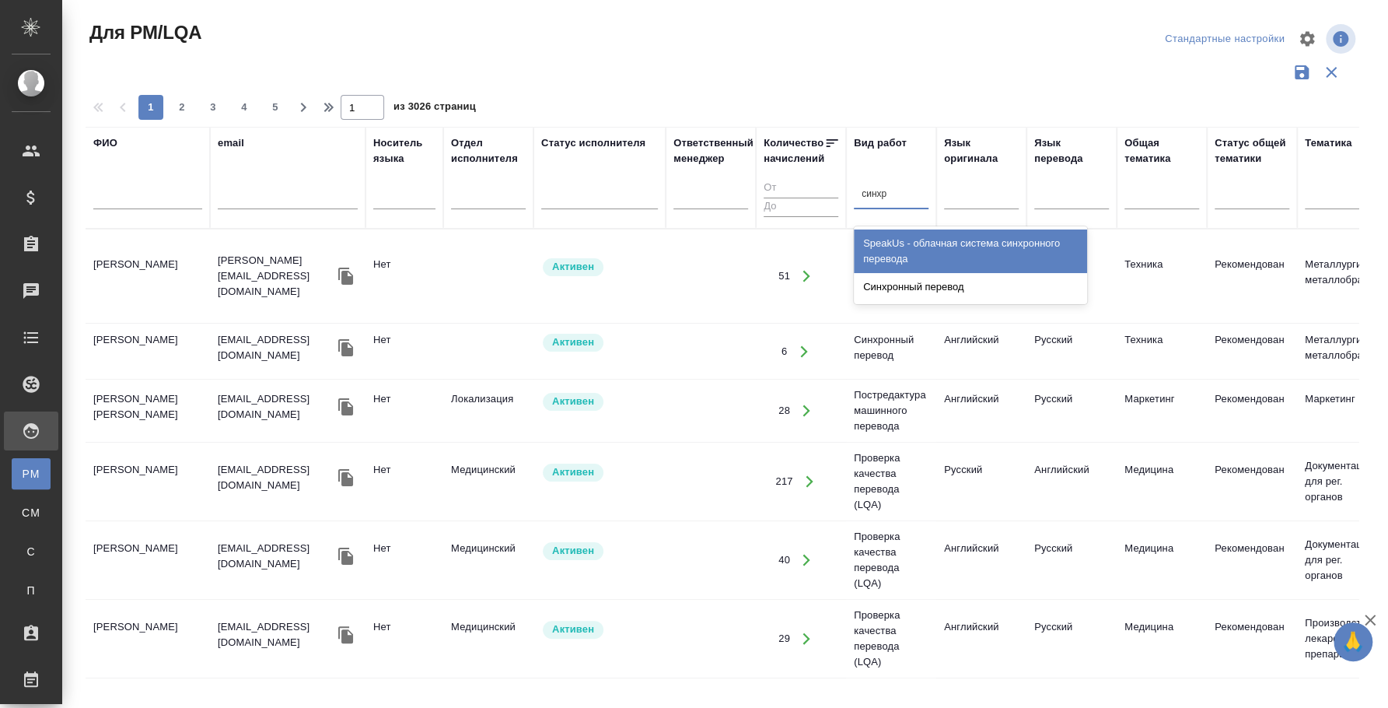
type input "синхро"
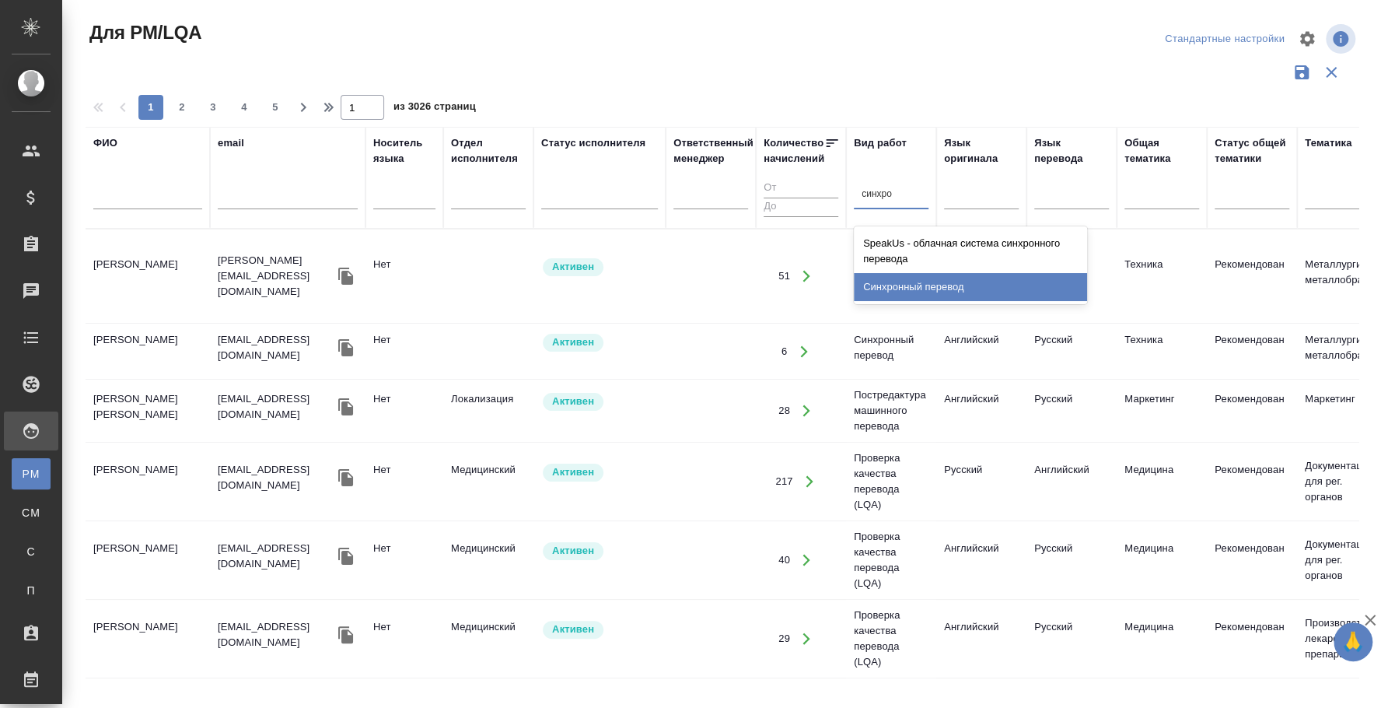
click at [940, 279] on div "Синхронный перевод" at bounding box center [970, 287] width 233 height 28
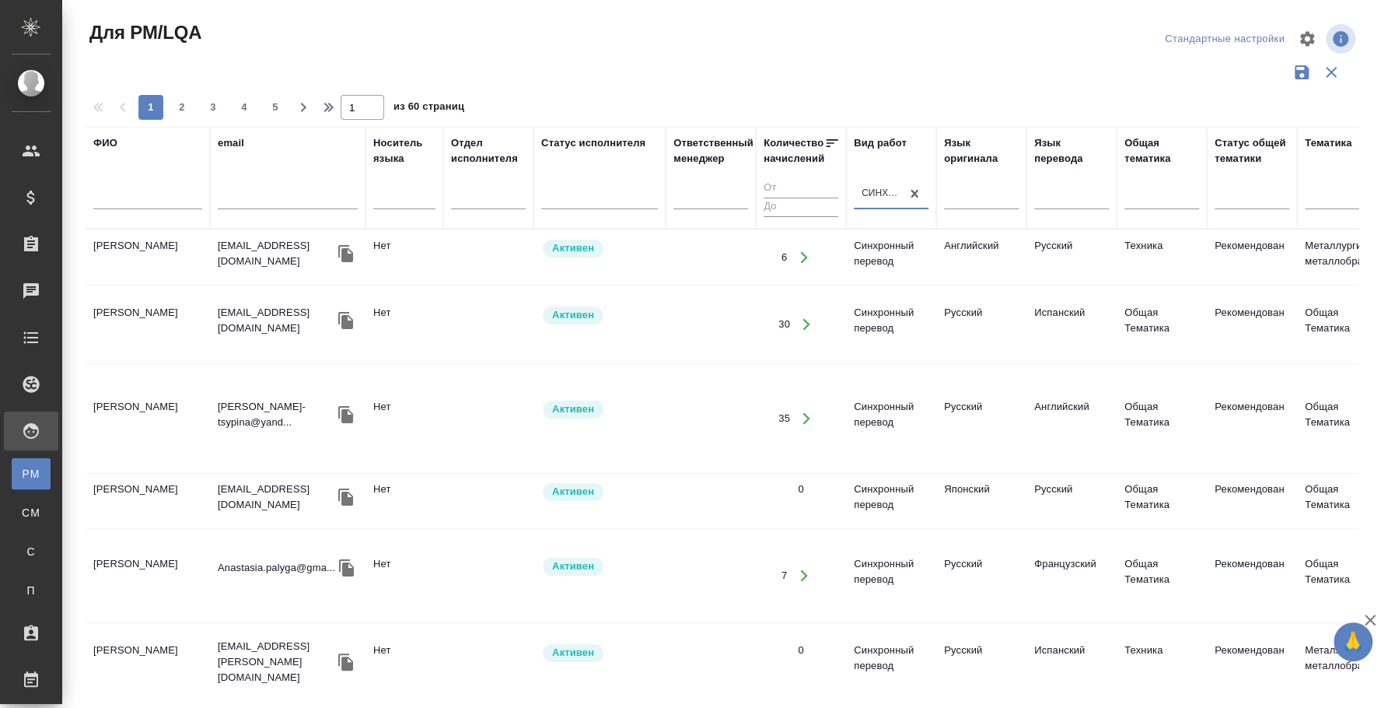
scroll to position [0, 1215]
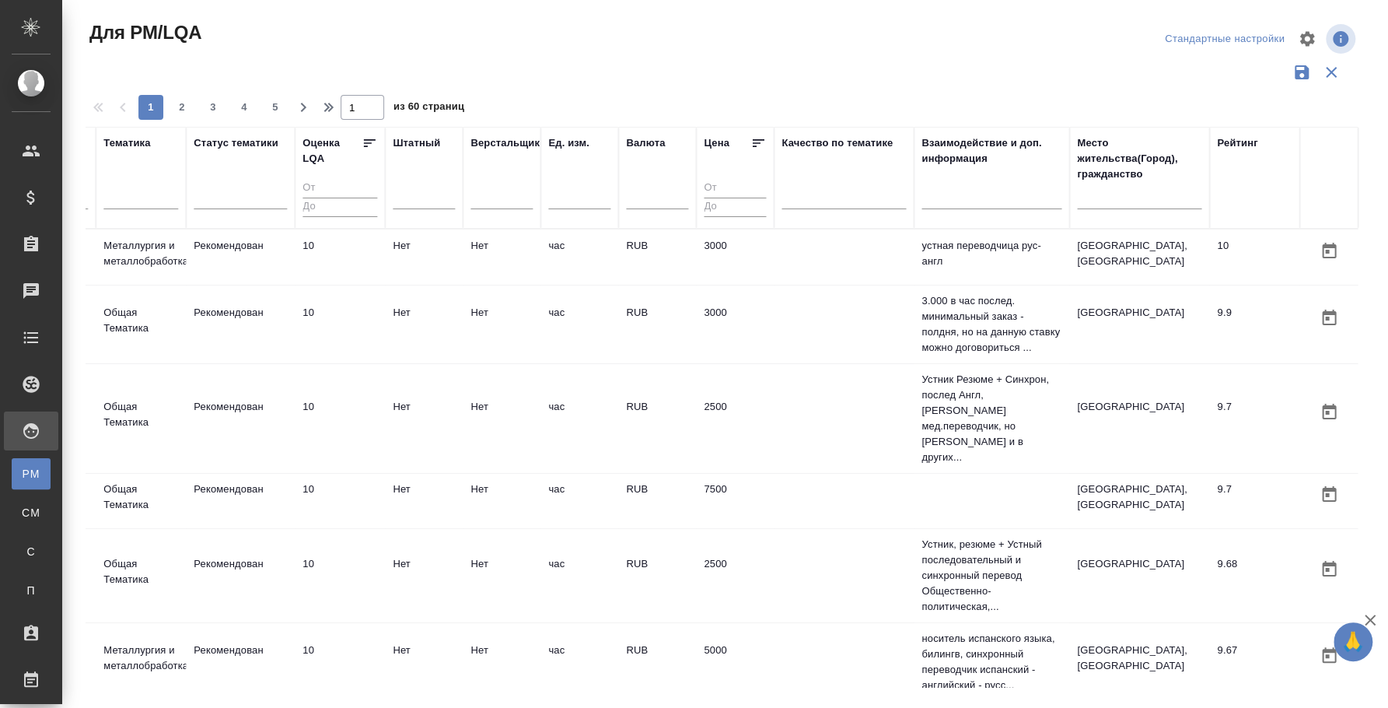
click at [1128, 200] on input "text" at bounding box center [1139, 199] width 124 height 19
type input "тамбов"
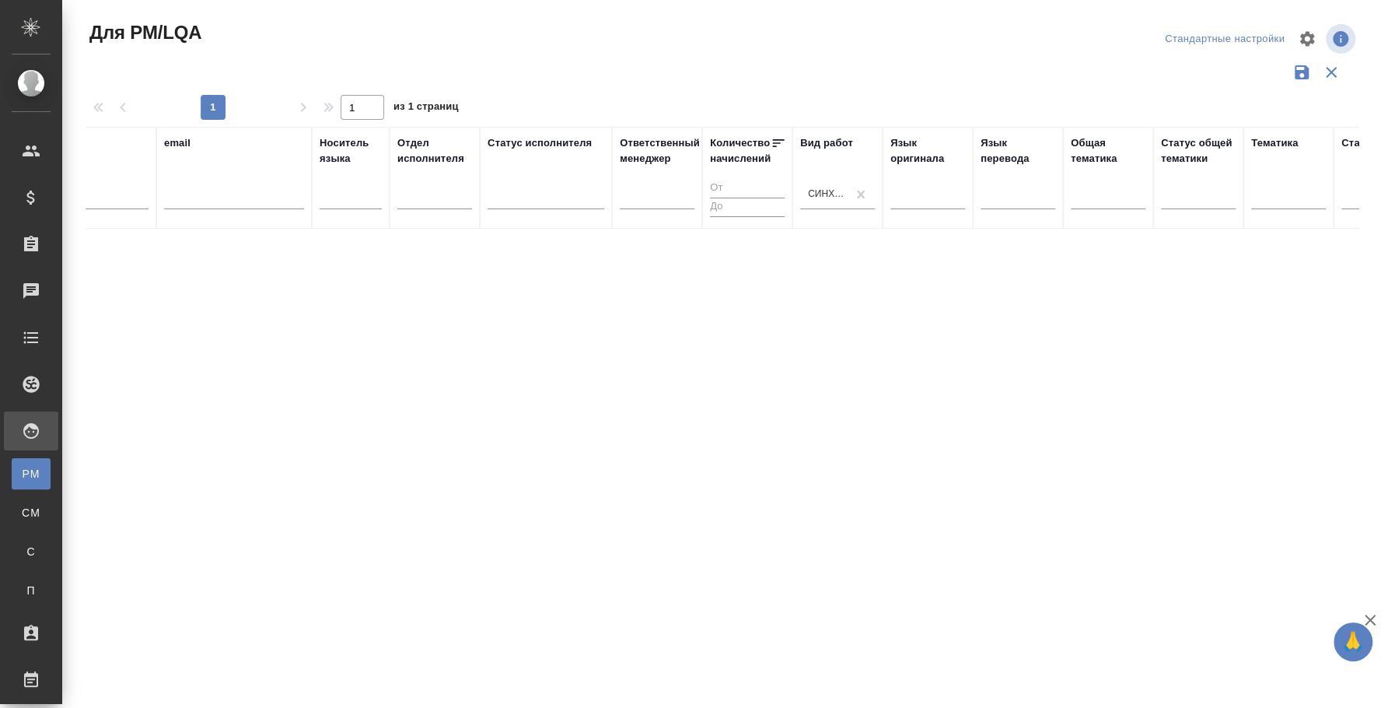
scroll to position [0, 0]
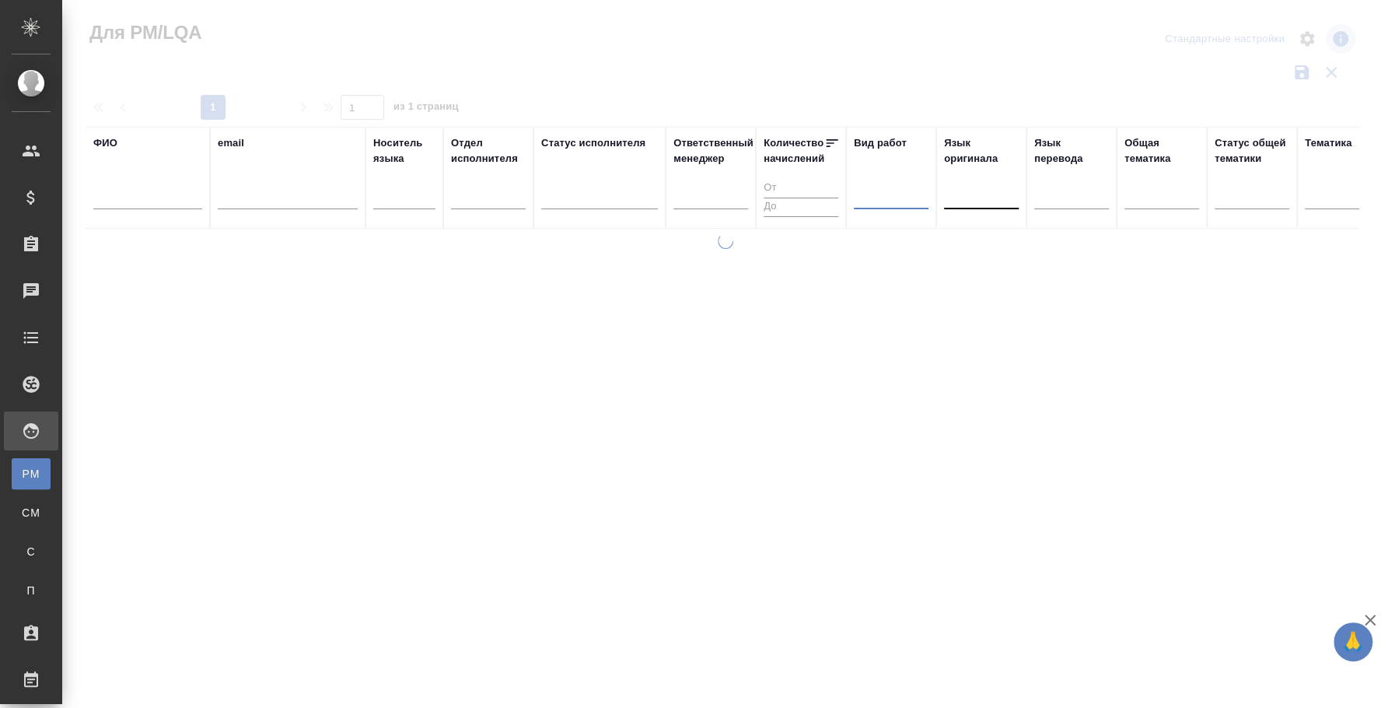
click at [956, 194] on div at bounding box center [981, 194] width 75 height 23
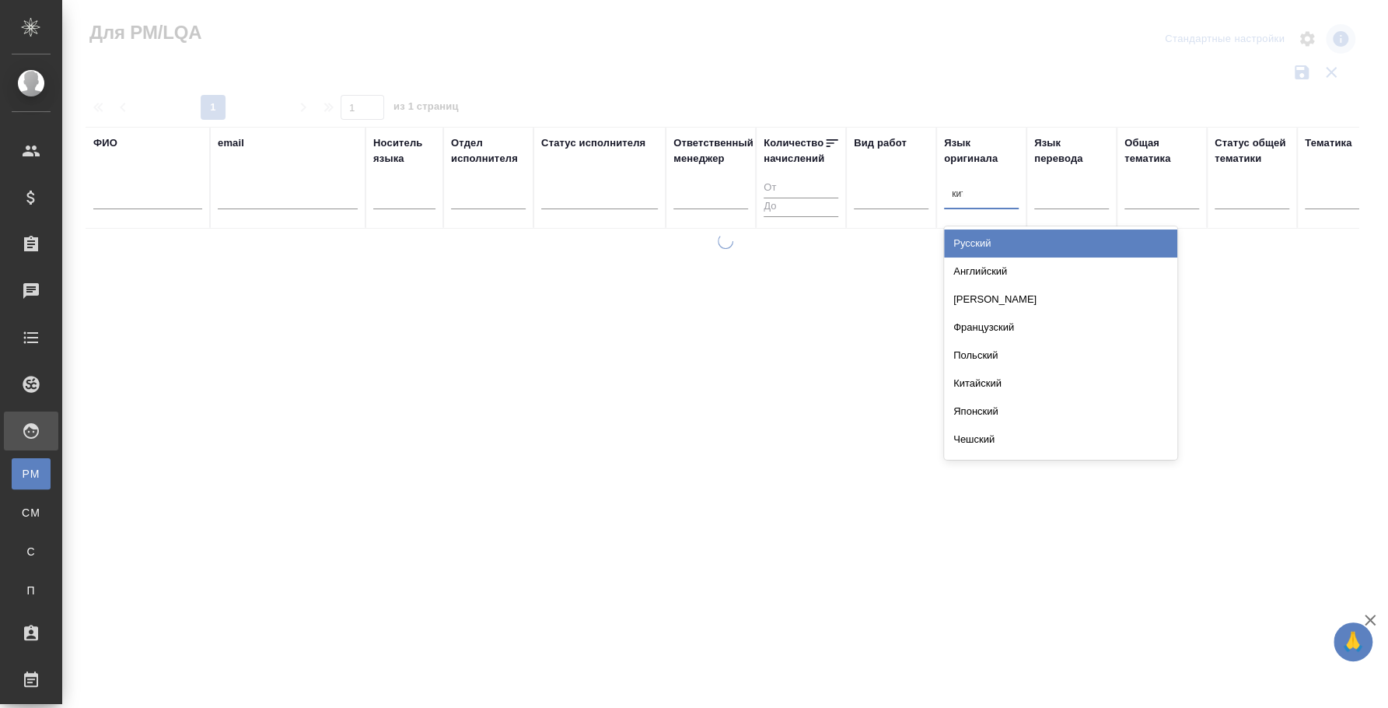
type input "кита"
click at [1029, 255] on div "Китайский" at bounding box center [1060, 243] width 233 height 28
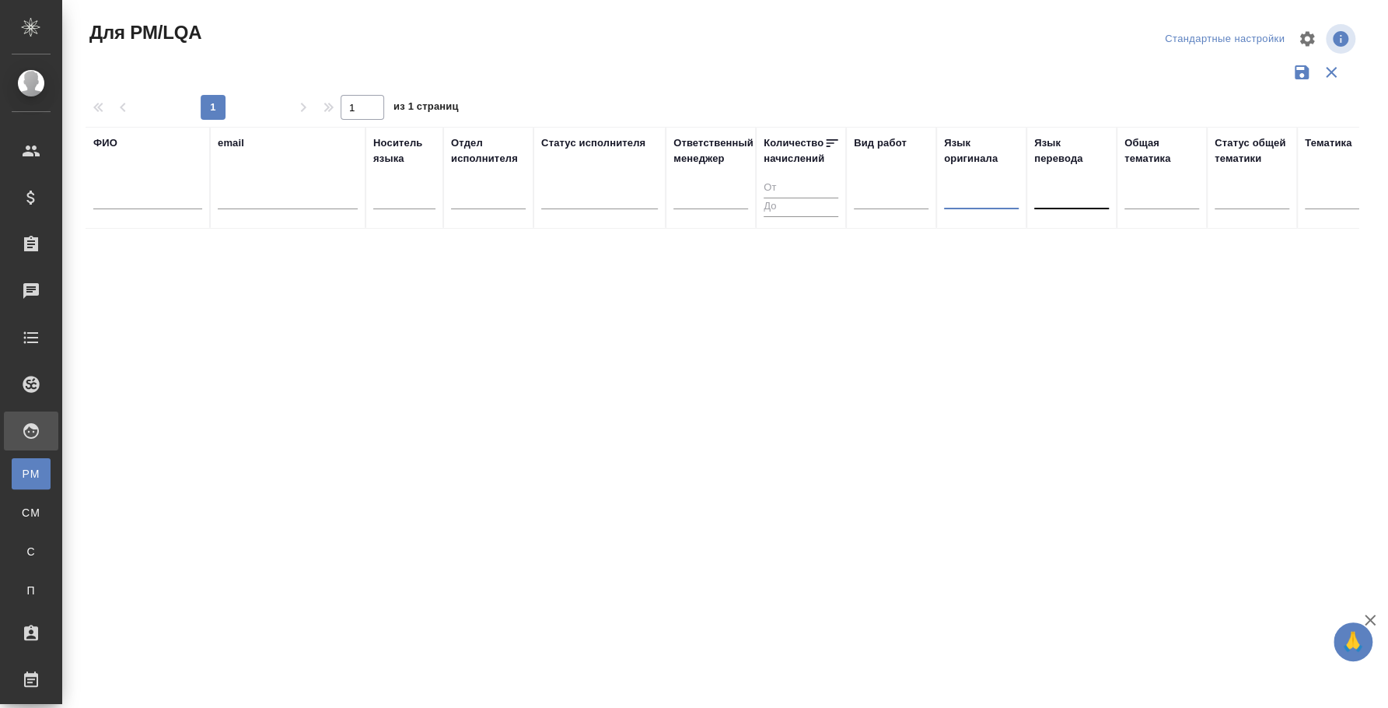
click at [1054, 190] on div at bounding box center [1071, 194] width 75 height 23
type input "кит"
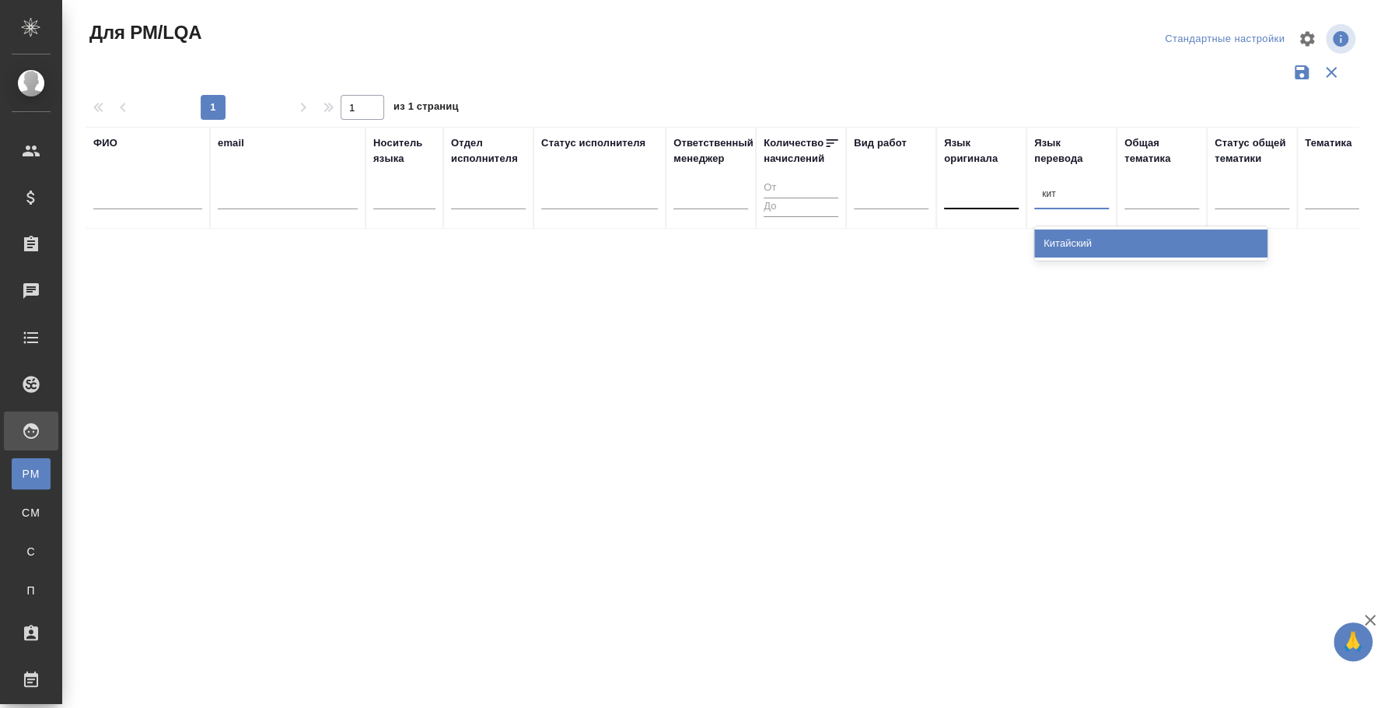
click at [1072, 250] on div "Китайский" at bounding box center [1150, 243] width 233 height 28
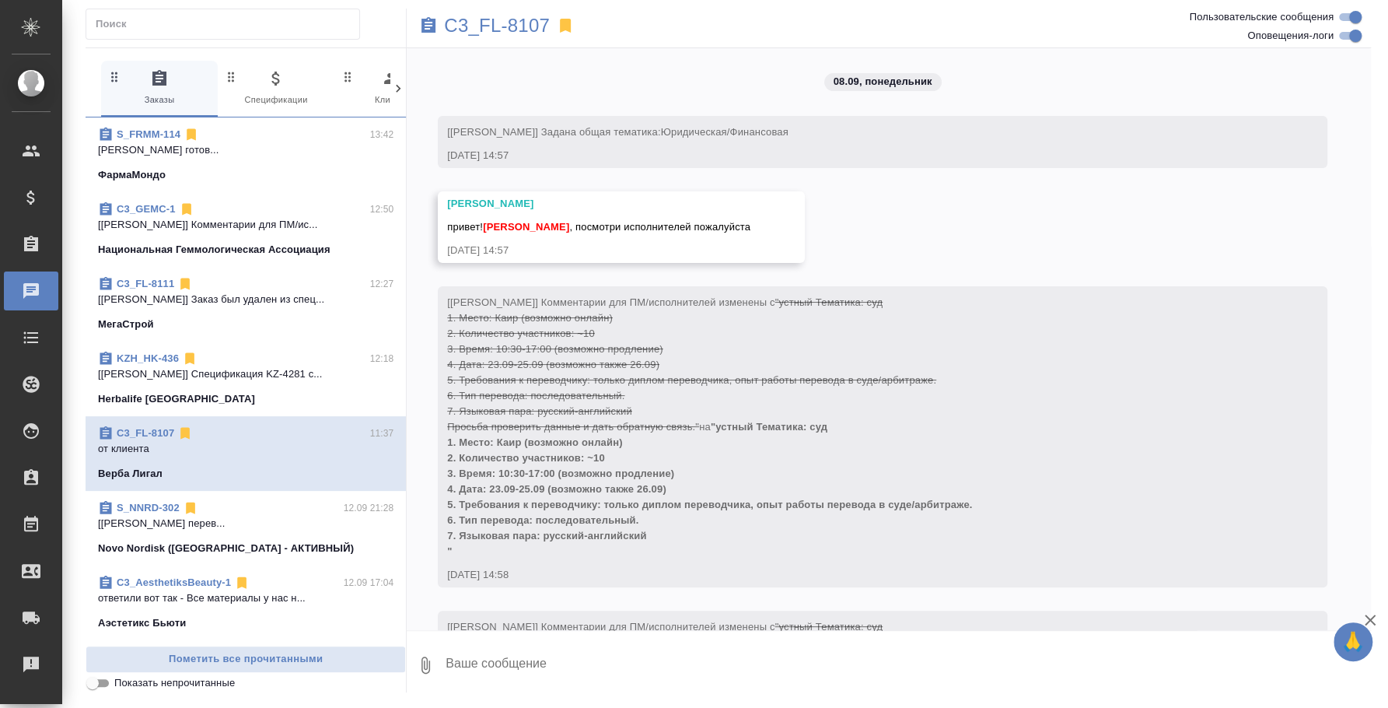
scroll to position [11738, 0]
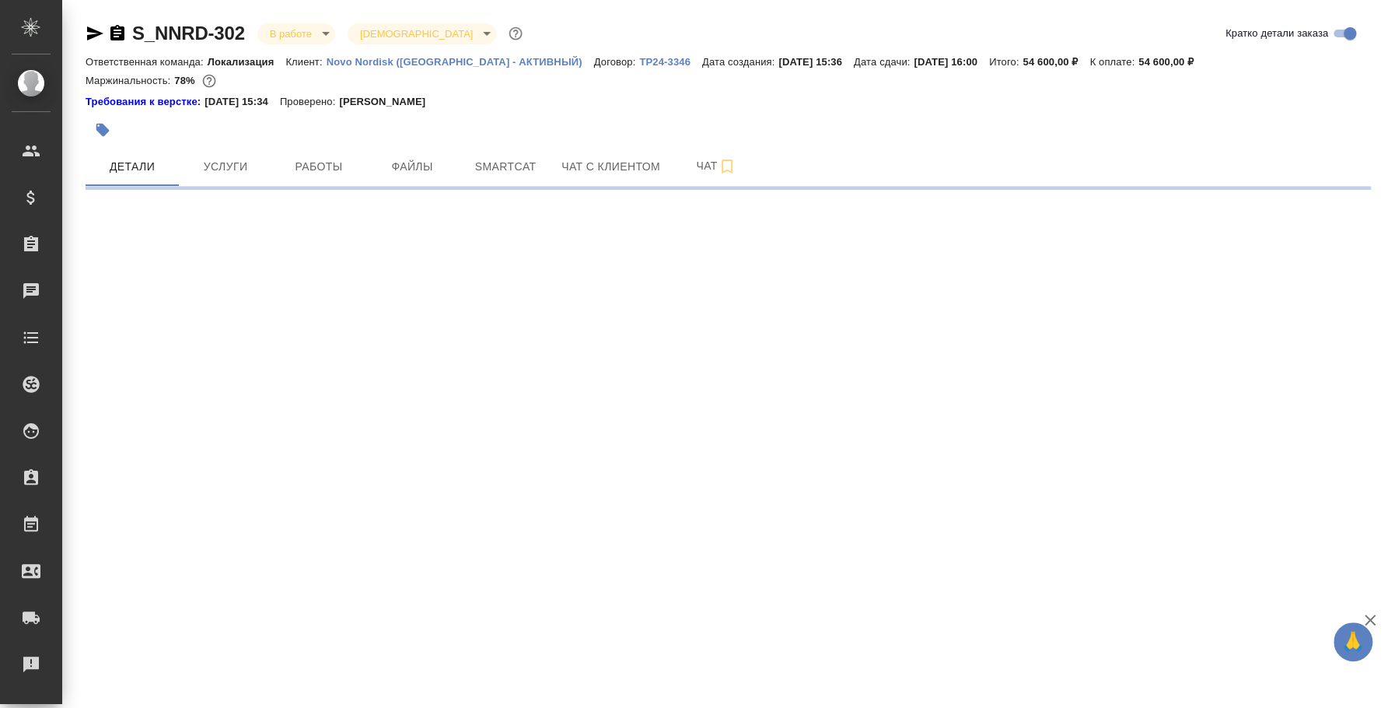
select select "RU"
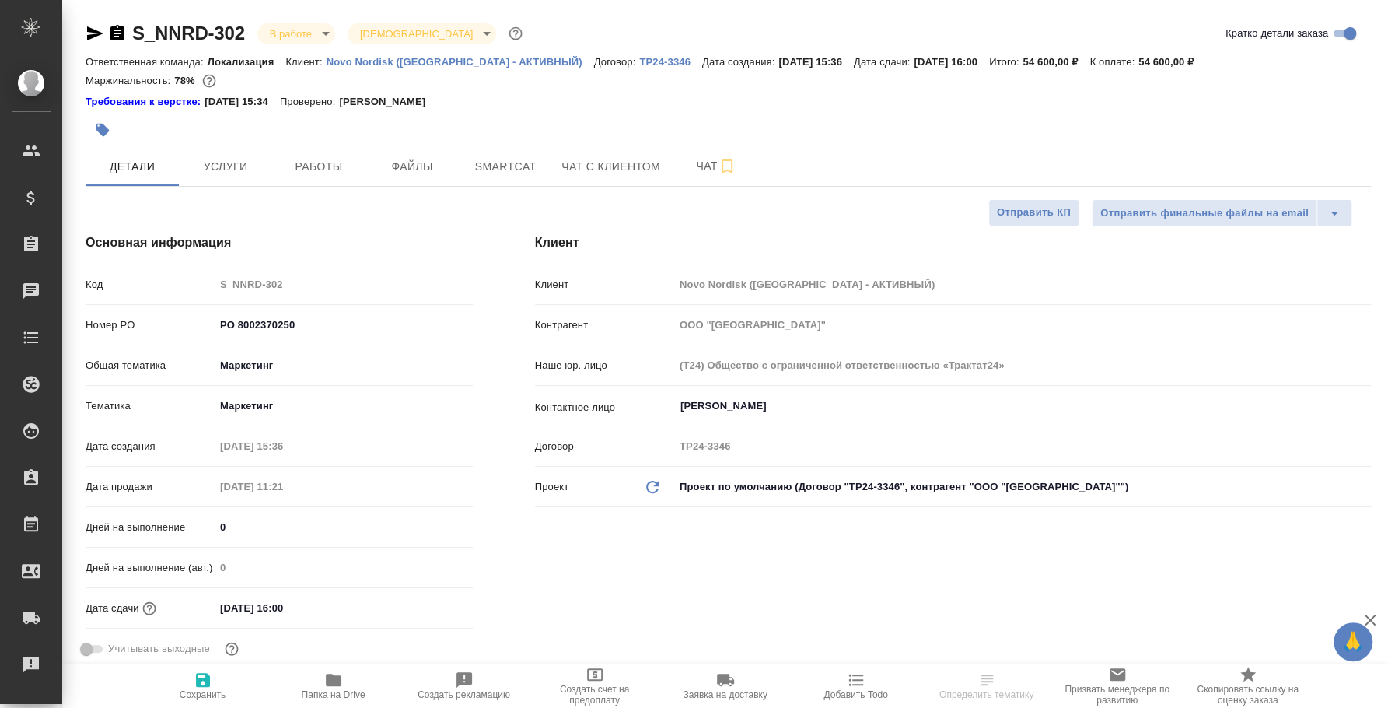
type textarea "x"
click at [114, 31] on icon "button" at bounding box center [117, 33] width 14 height 16
type textarea "x"
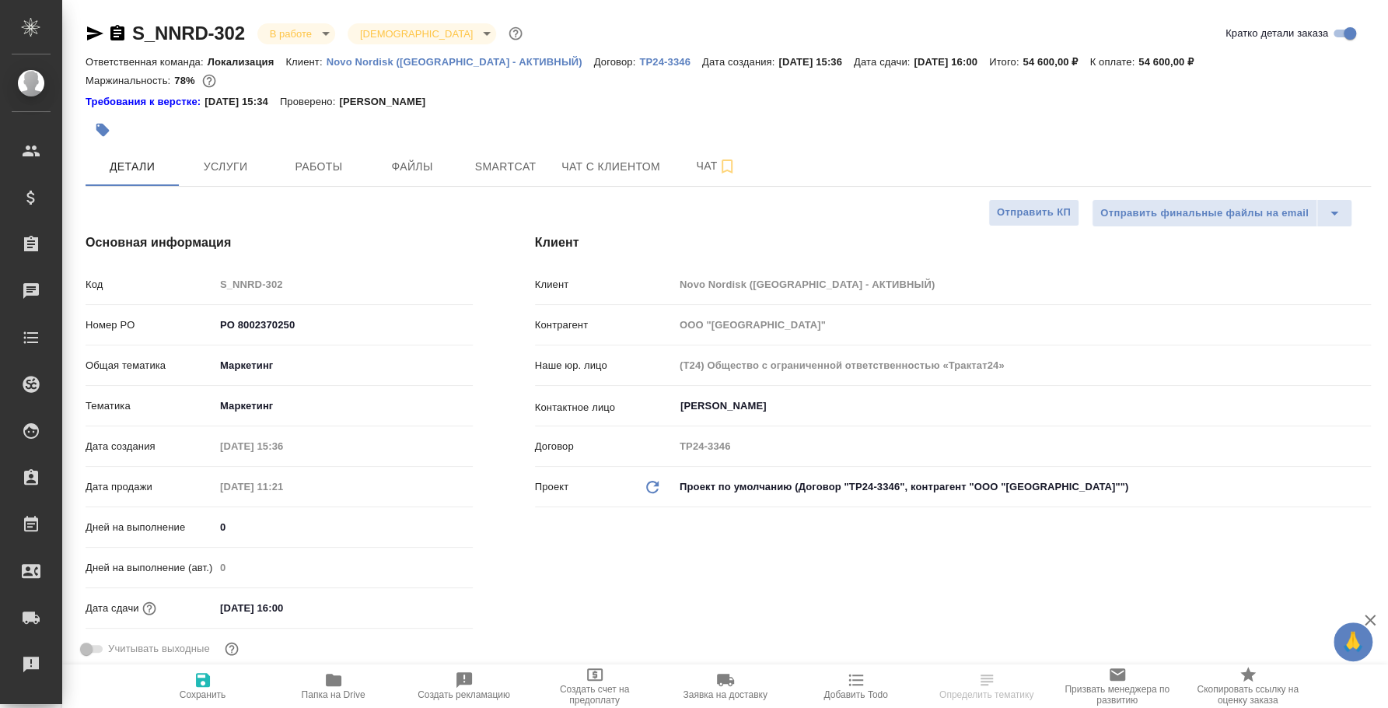
type textarea "x"
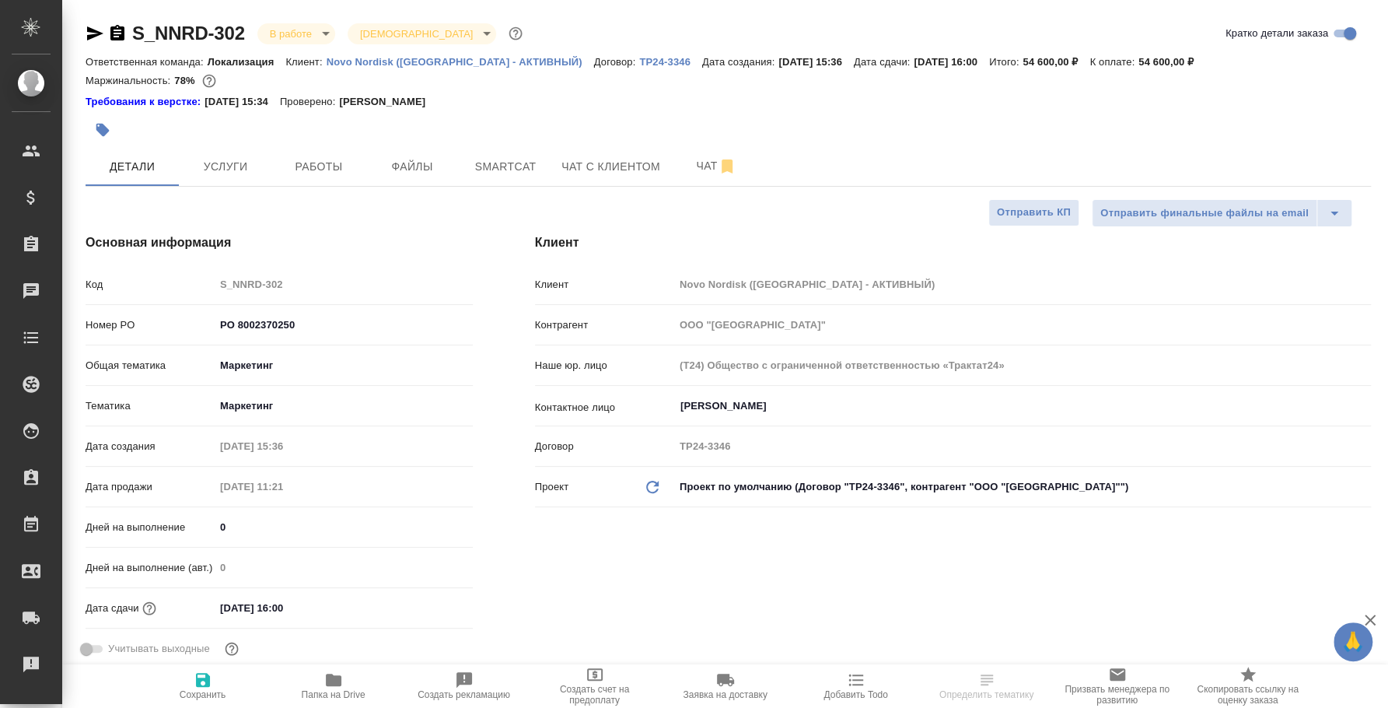
select select "RU"
type textarea "x"
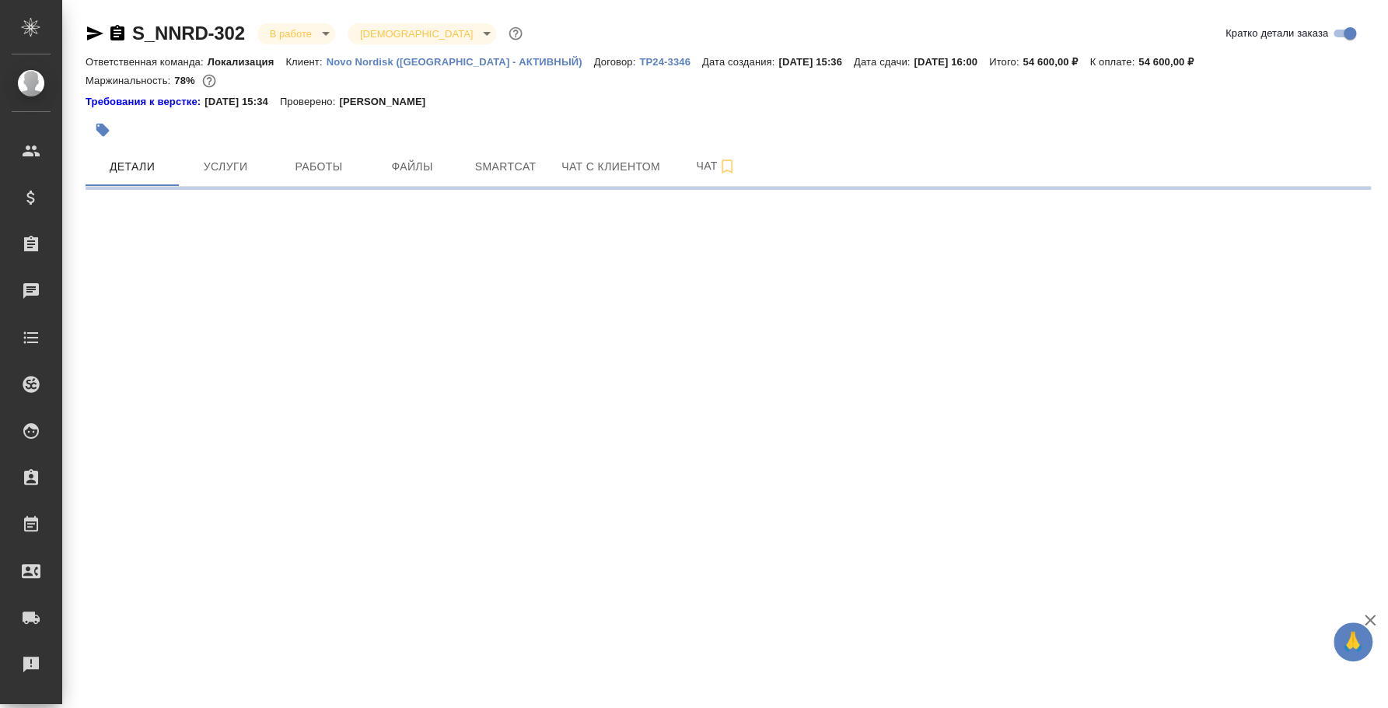
select select "RU"
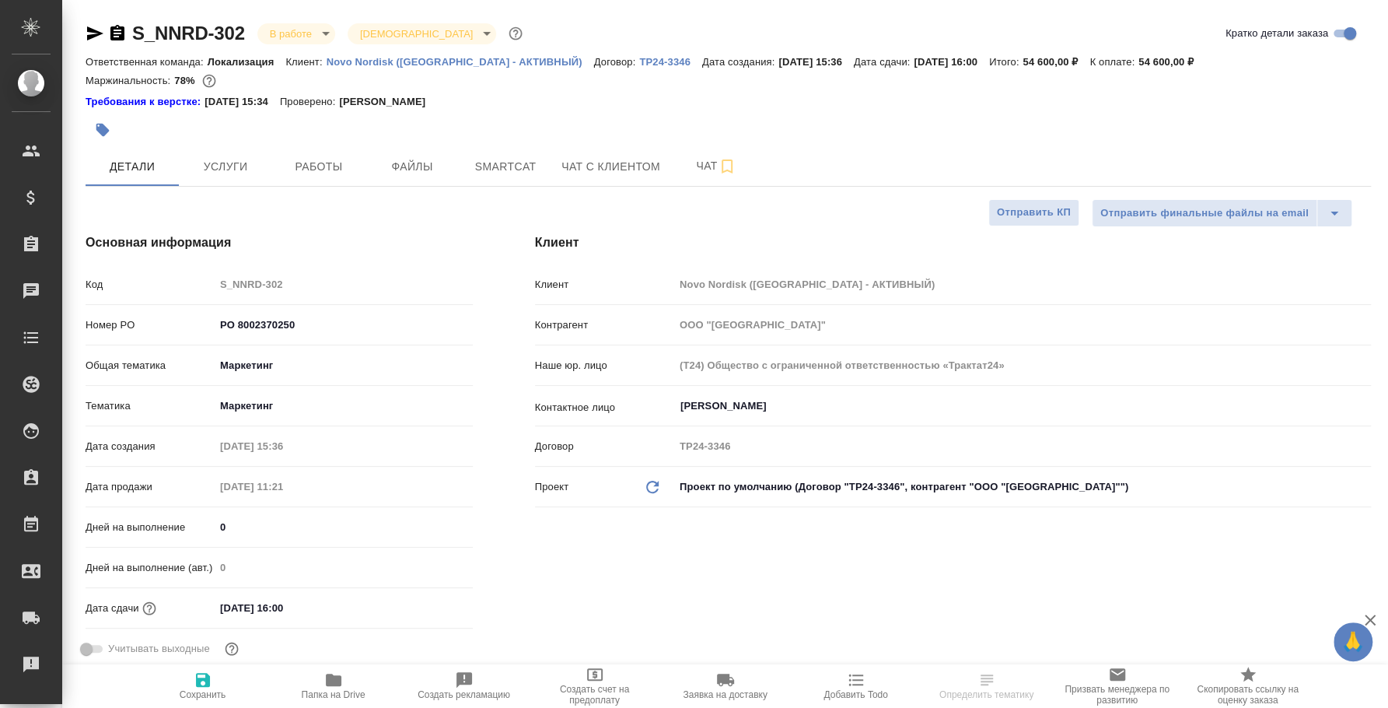
type textarea "x"
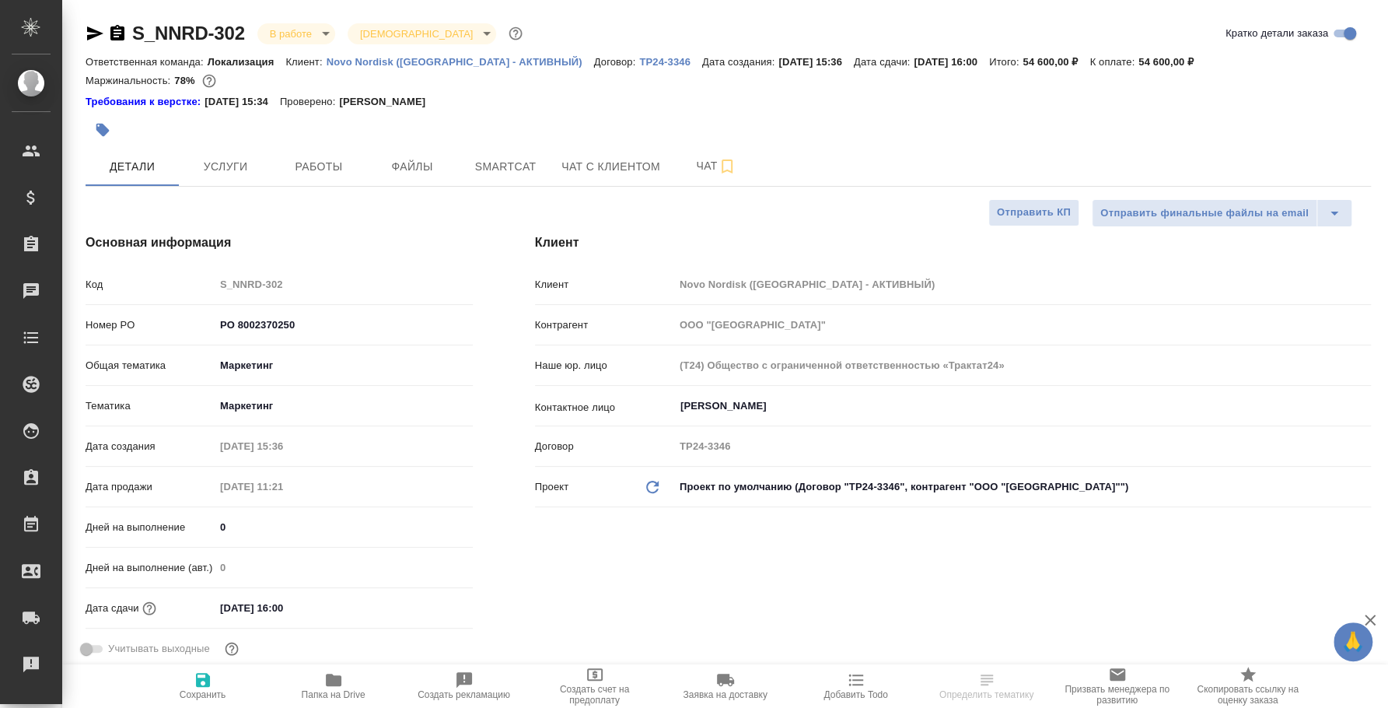
type textarea "x"
click at [693, 171] on span "Чат" at bounding box center [716, 165] width 75 height 19
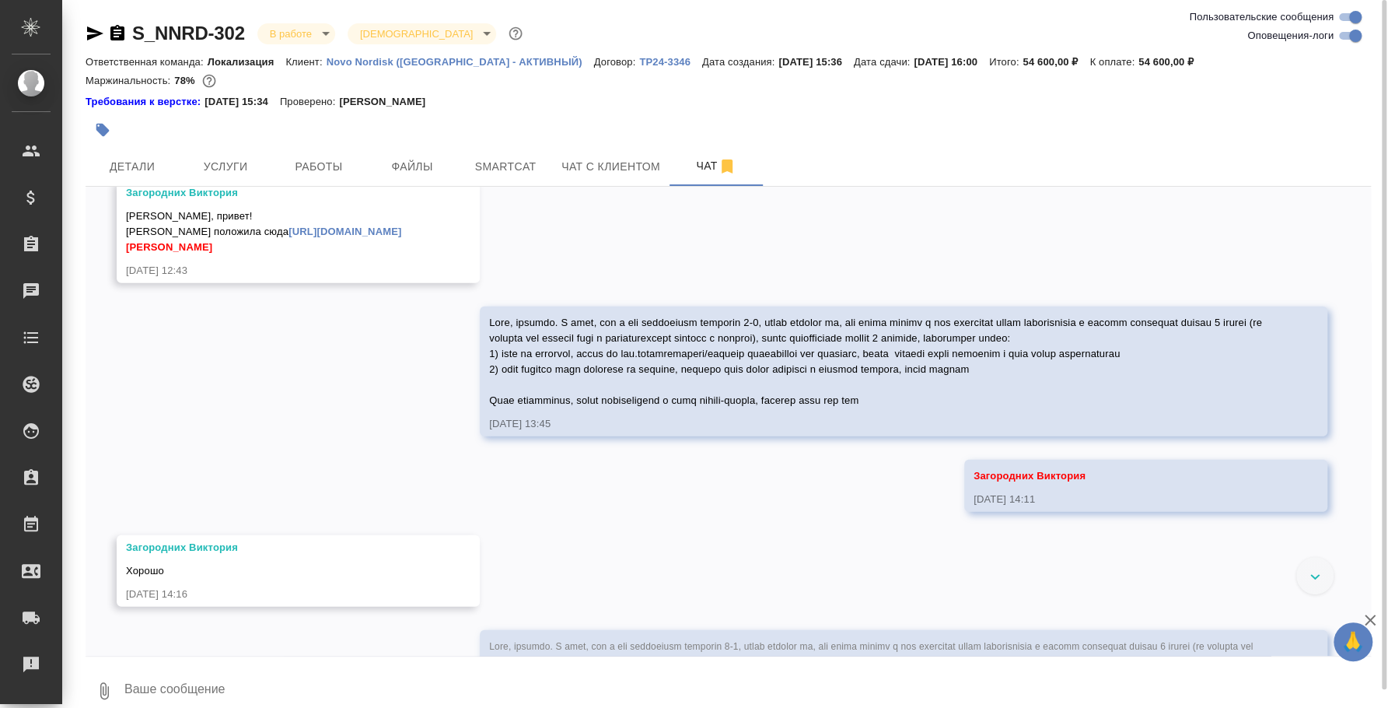
scroll to position [2301, 0]
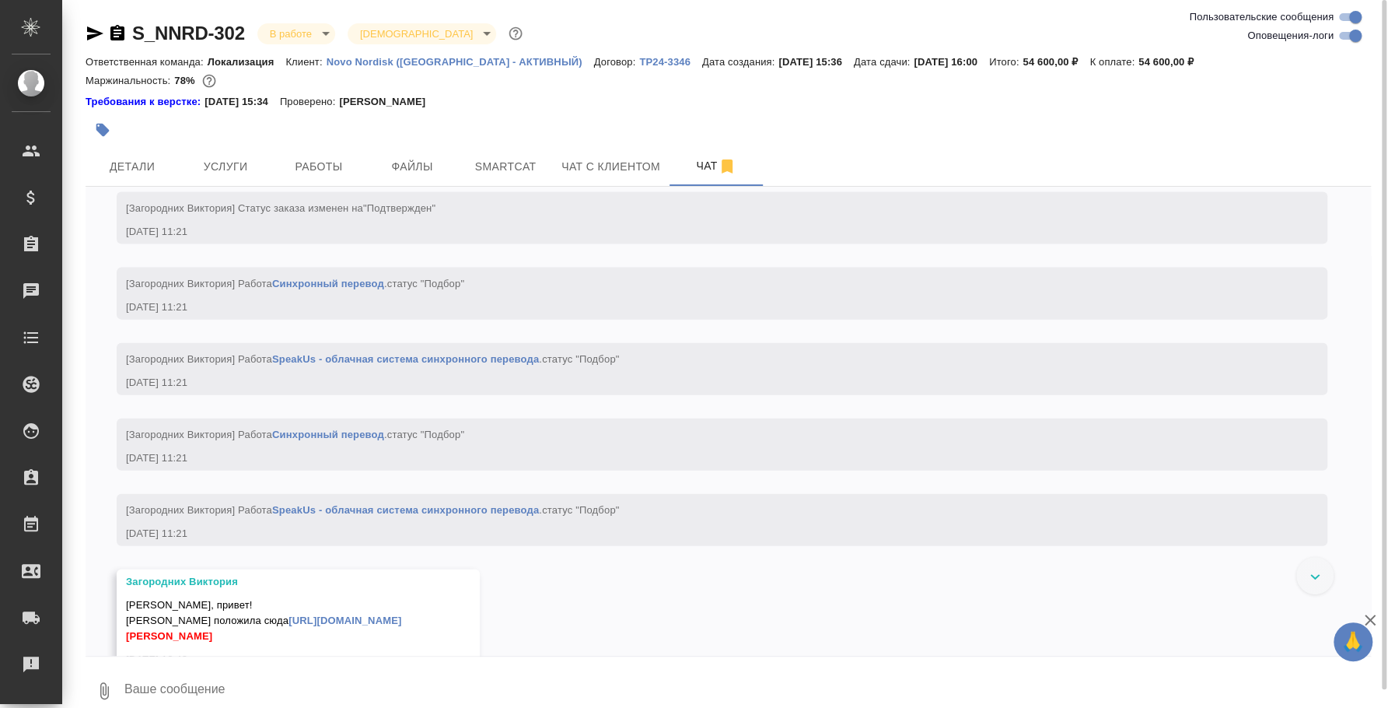
click at [368, 623] on link "[URL][DOMAIN_NAME]" at bounding box center [345, 620] width 113 height 12
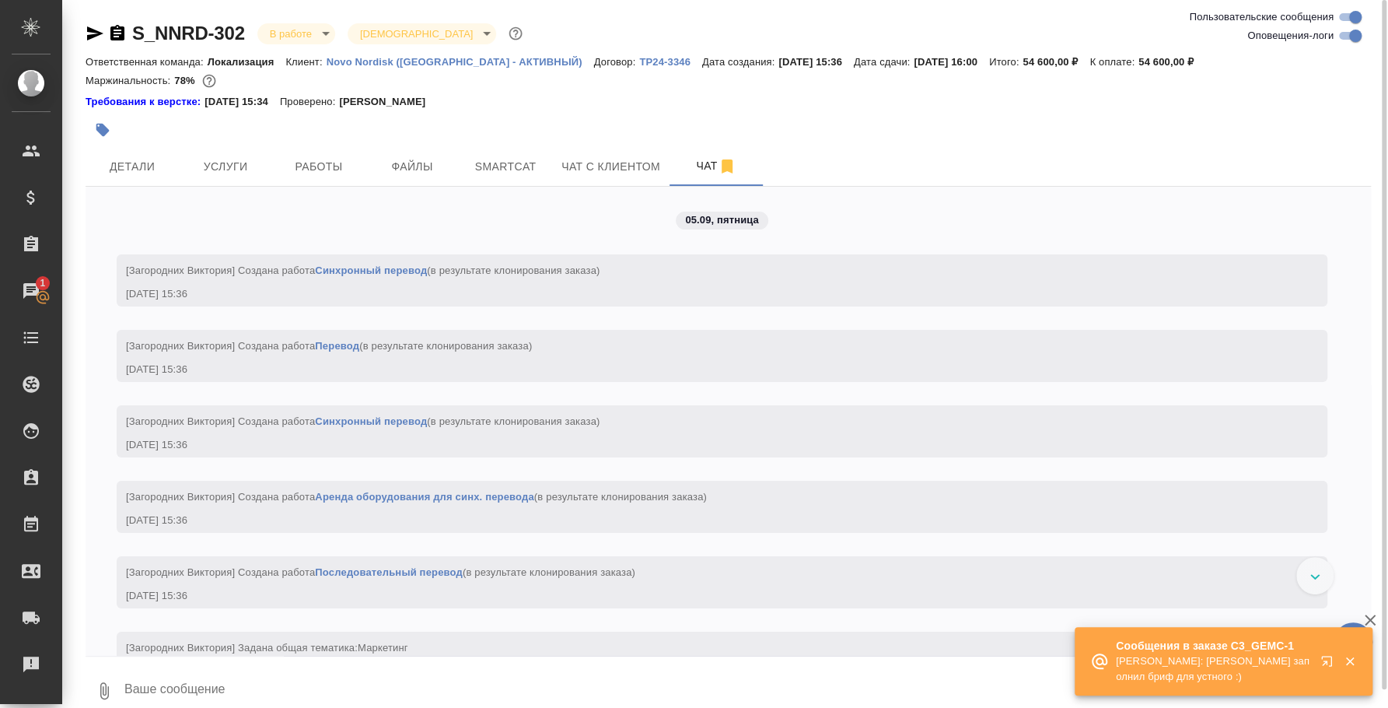
scroll to position [0, 0]
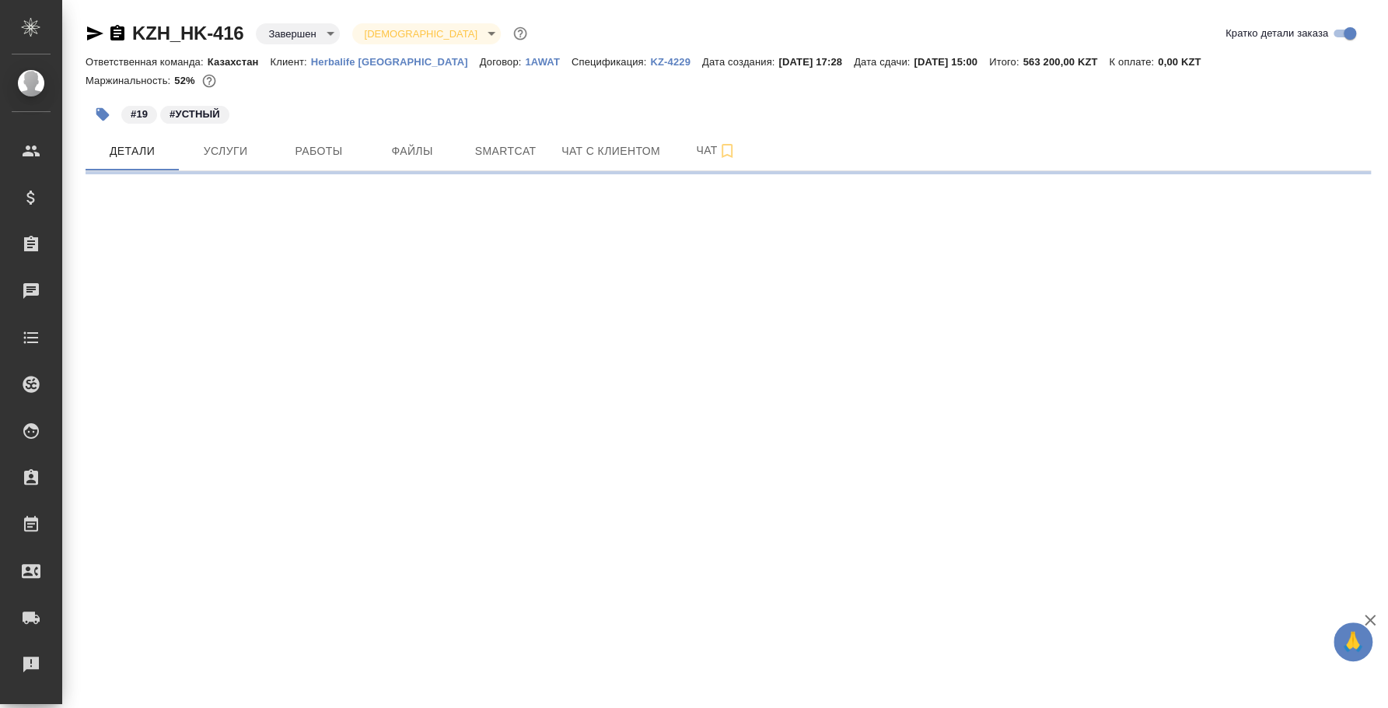
select select "RU"
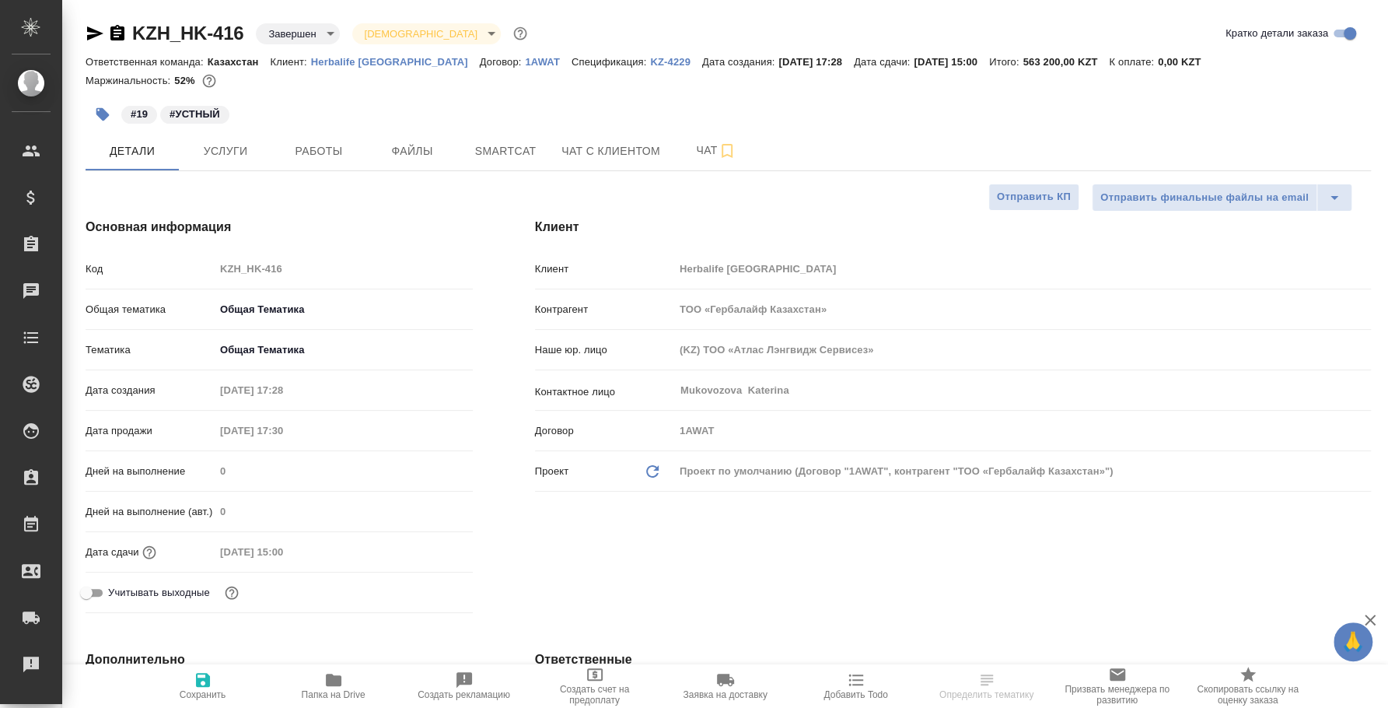
type textarea "x"
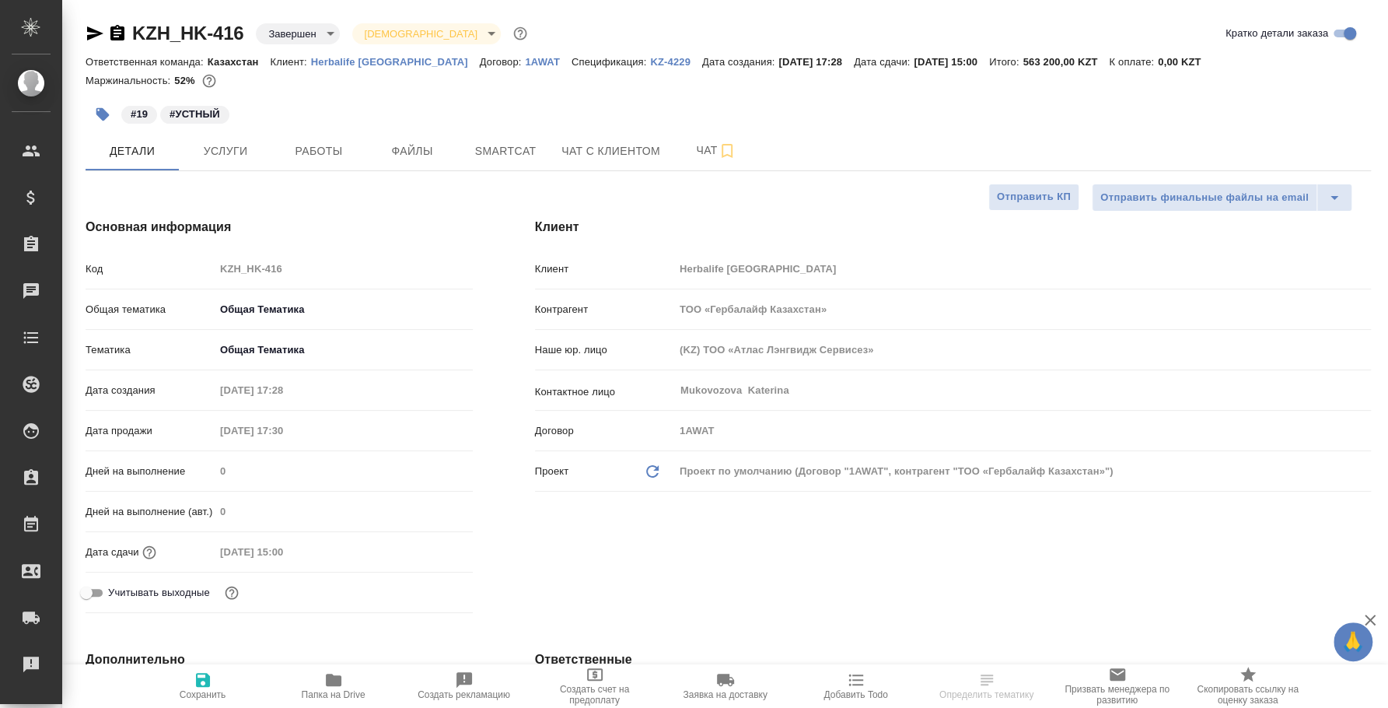
type textarea "x"
type input "[PERSON_NAME]"
type textarea "x"
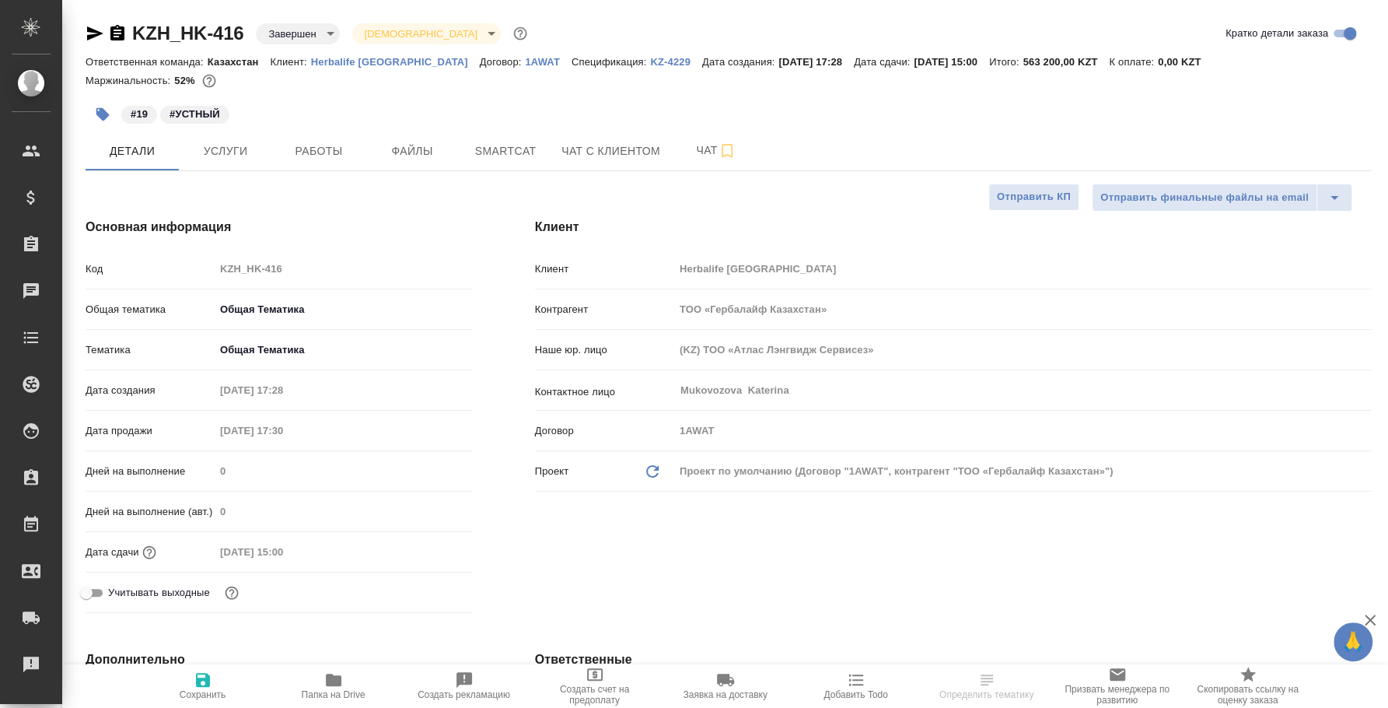
type textarea "x"
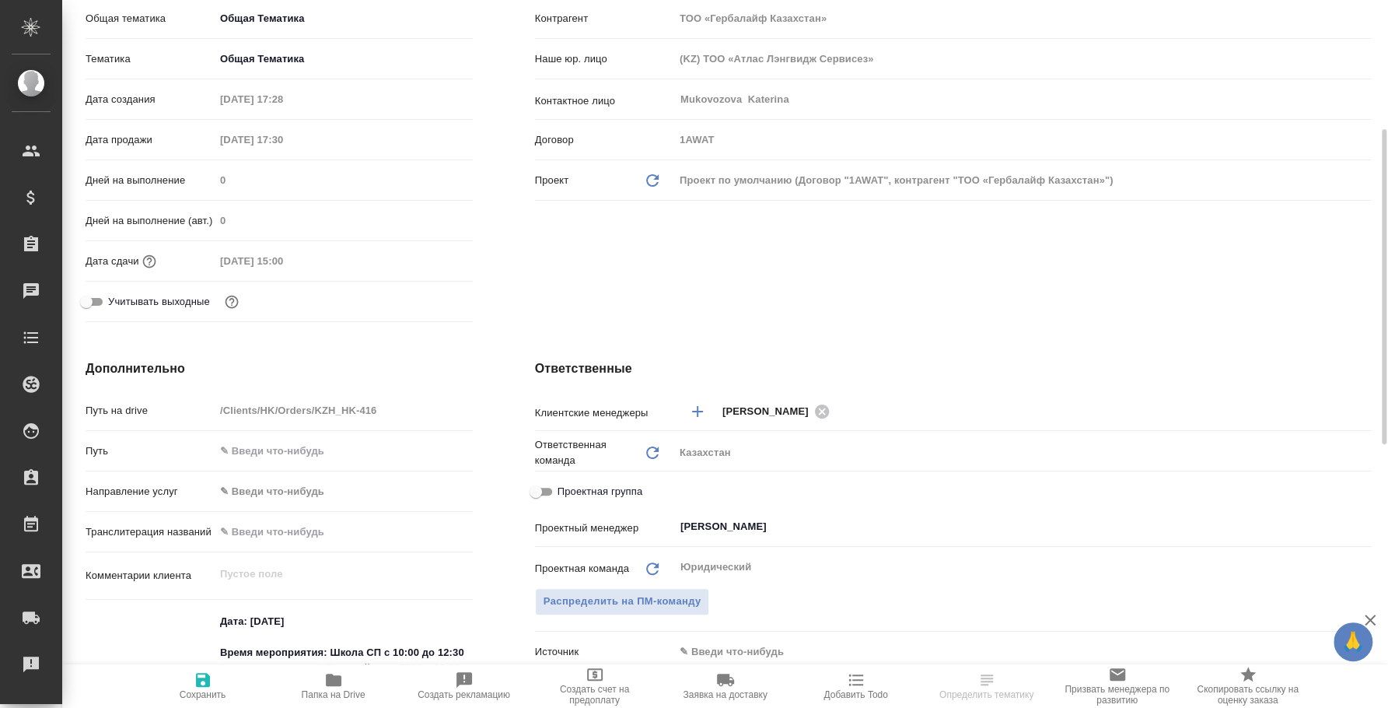
scroll to position [679, 0]
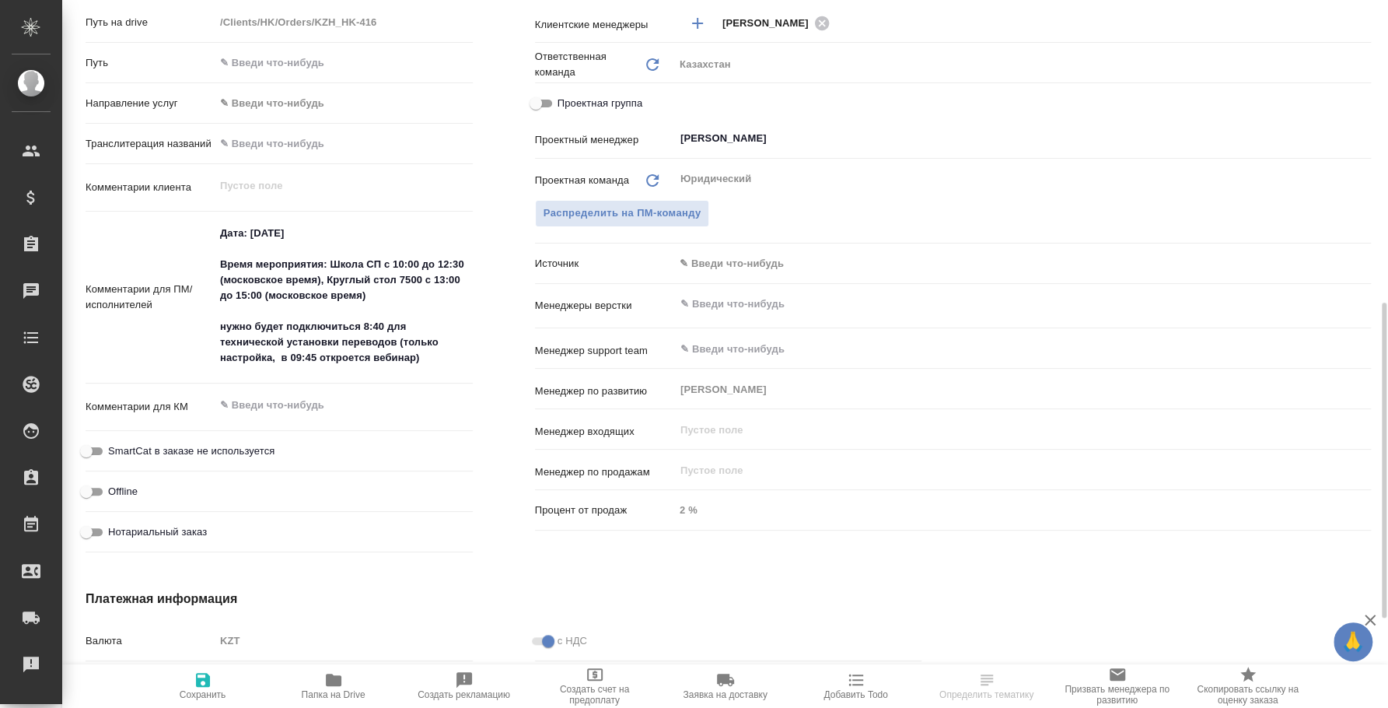
type textarea "x"
select select "RU"
type textarea "x"
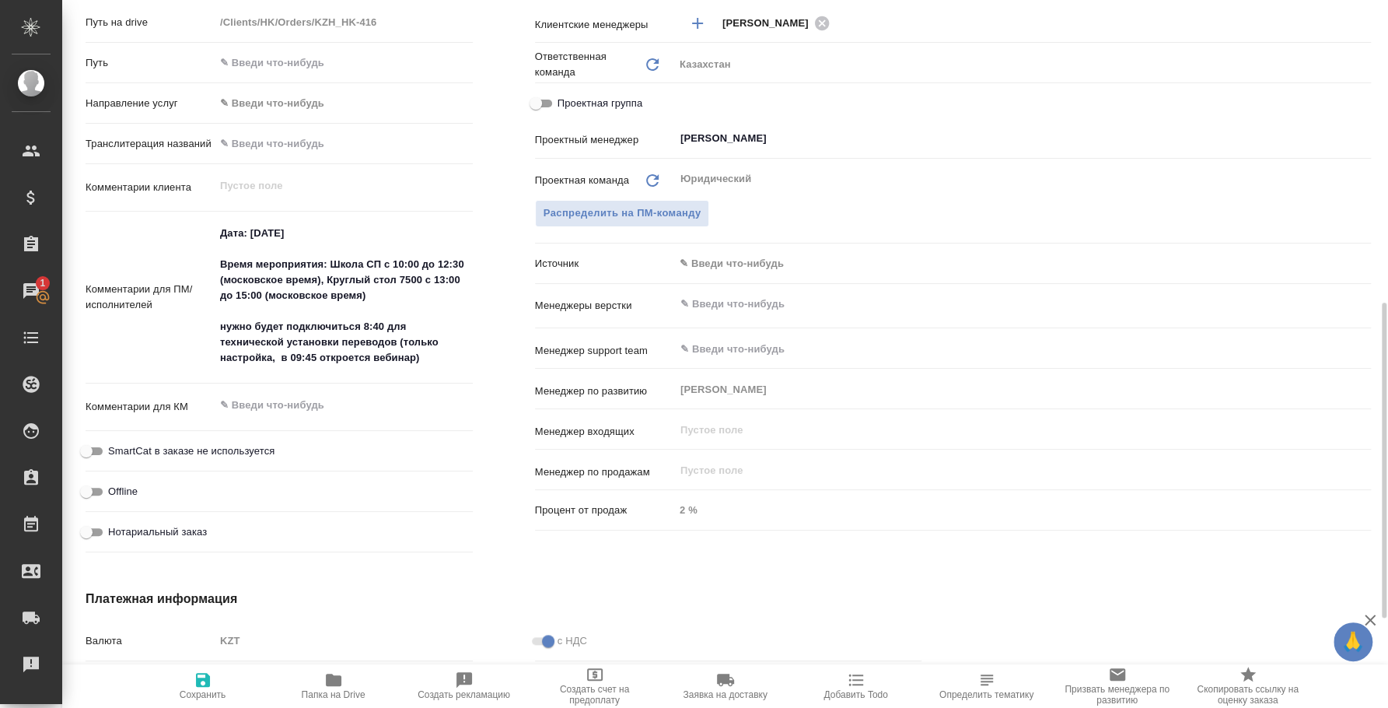
type textarea "x"
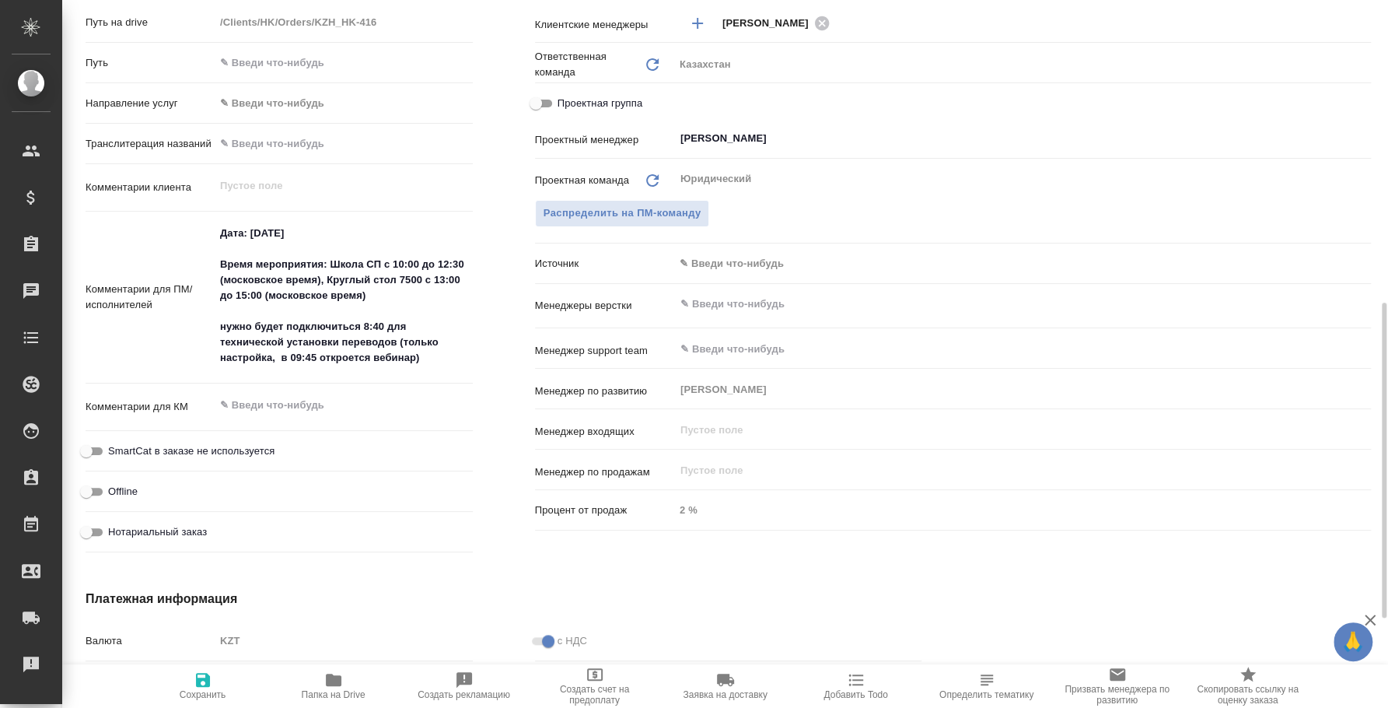
type textarea "x"
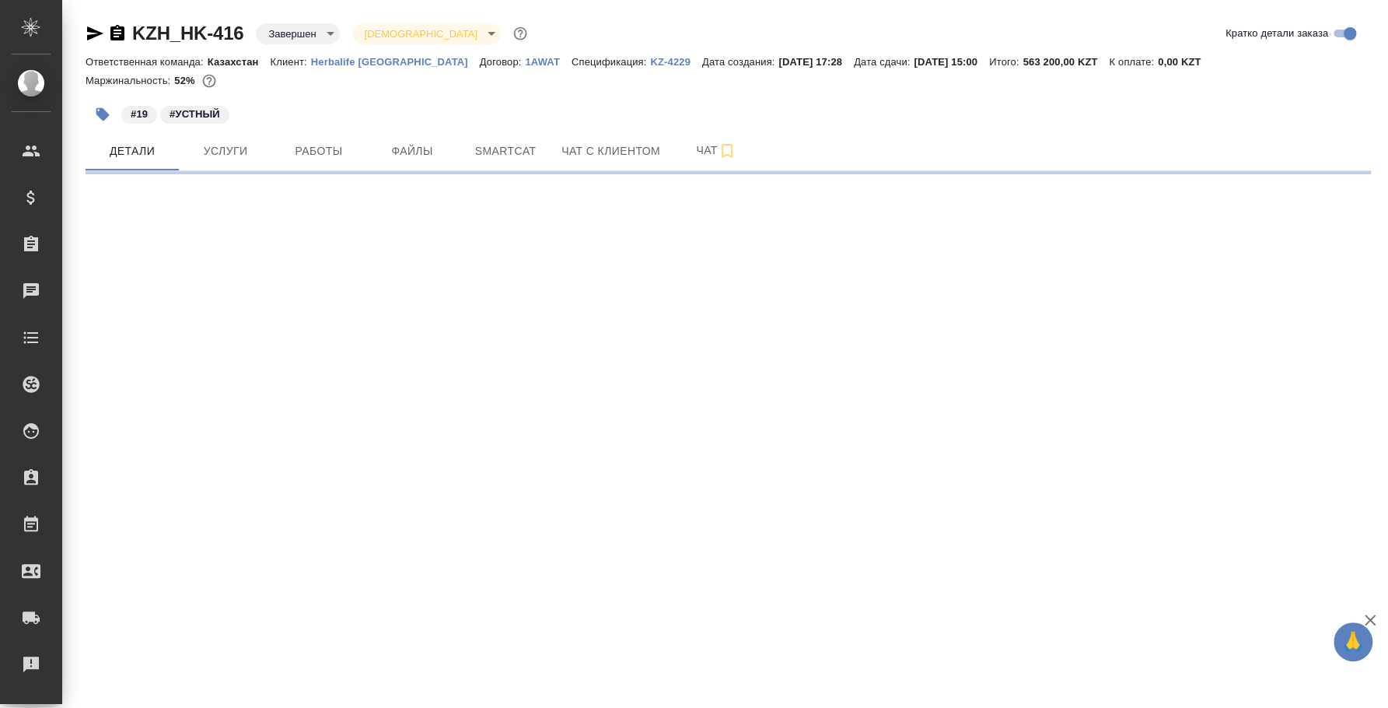
select select "RU"
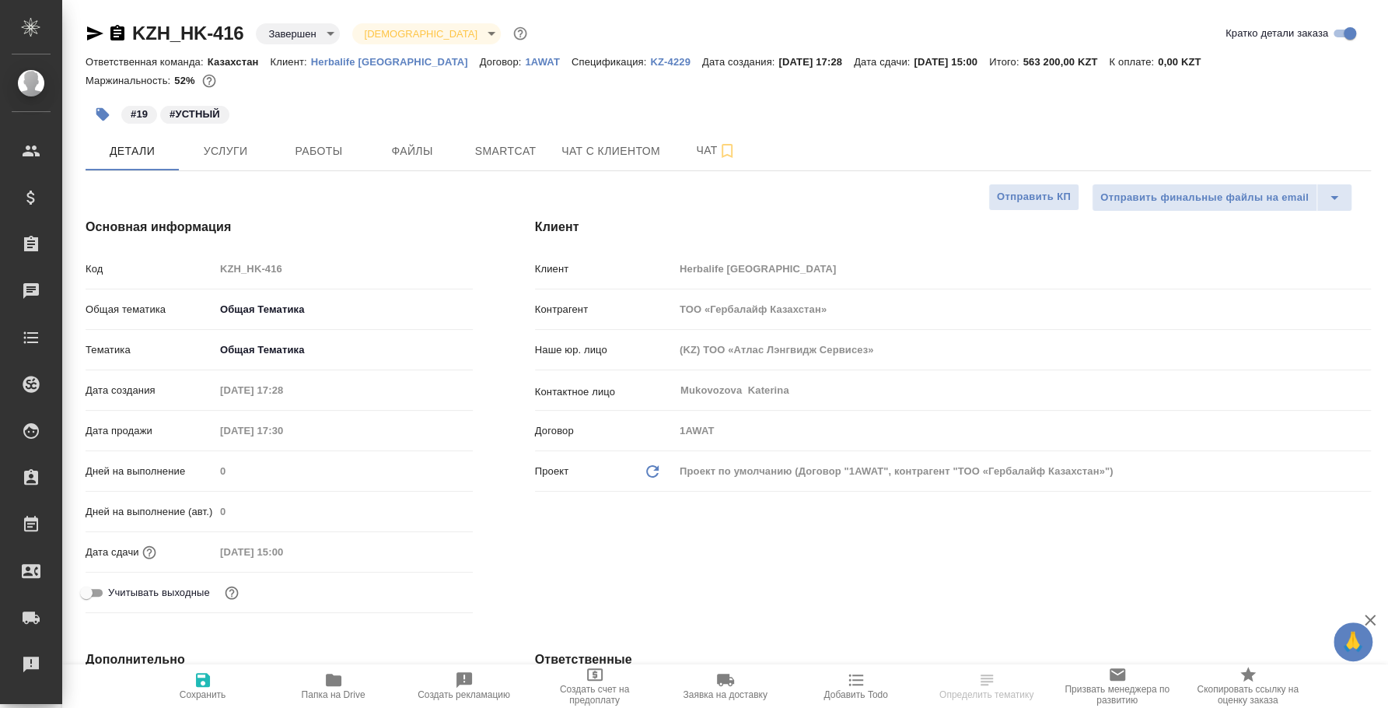
type textarea "x"
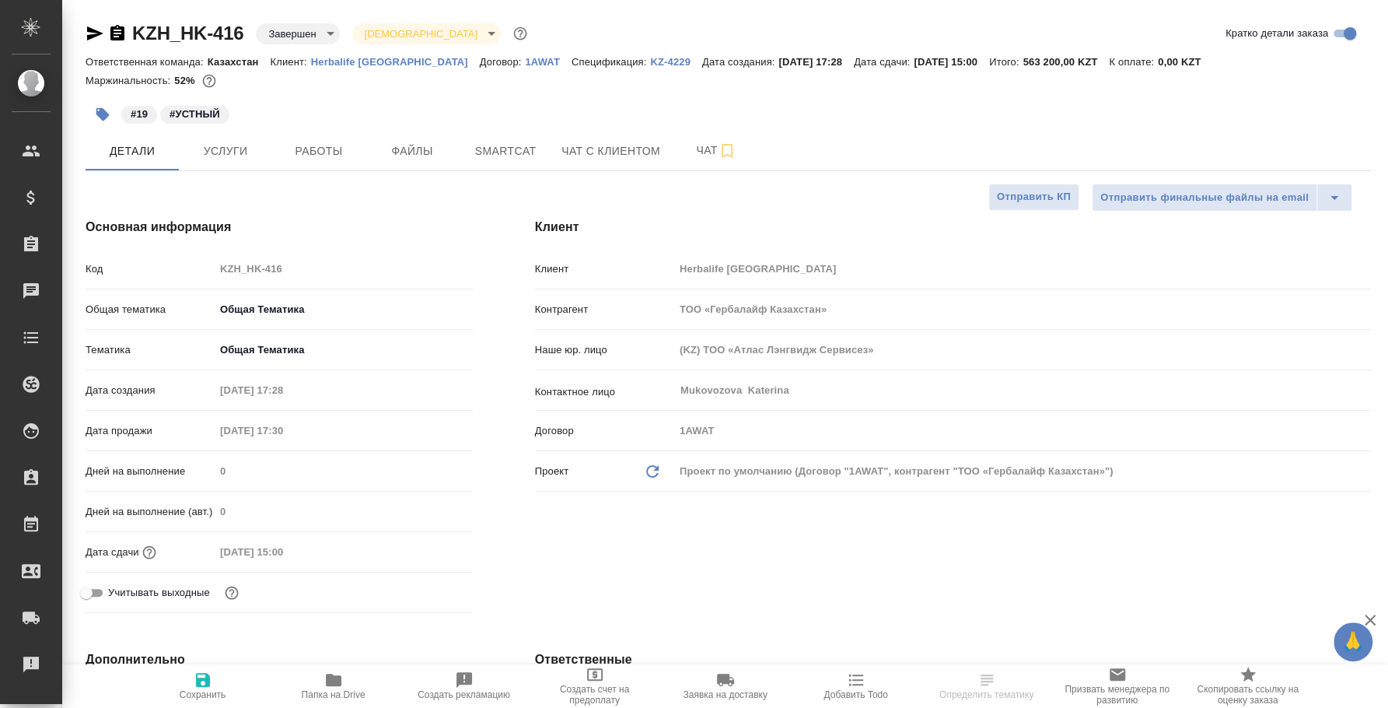
type textarea "x"
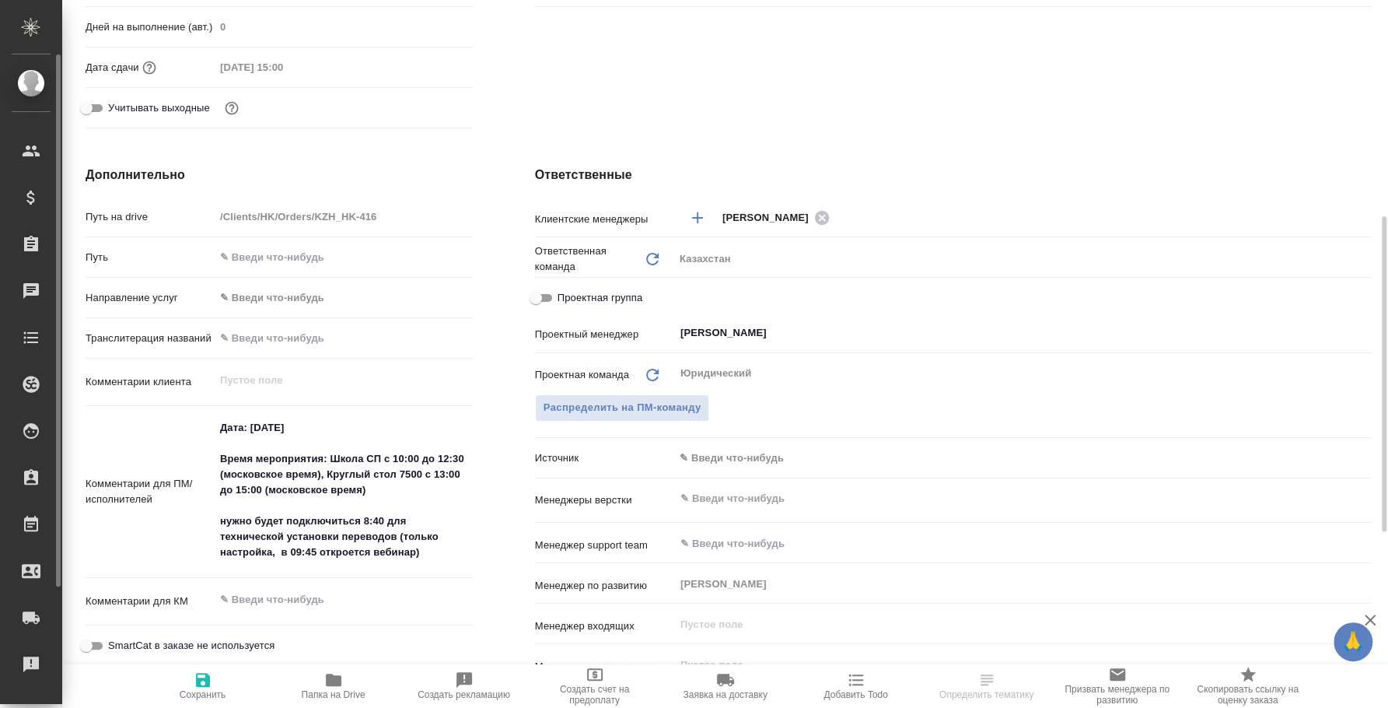
type textarea "x"
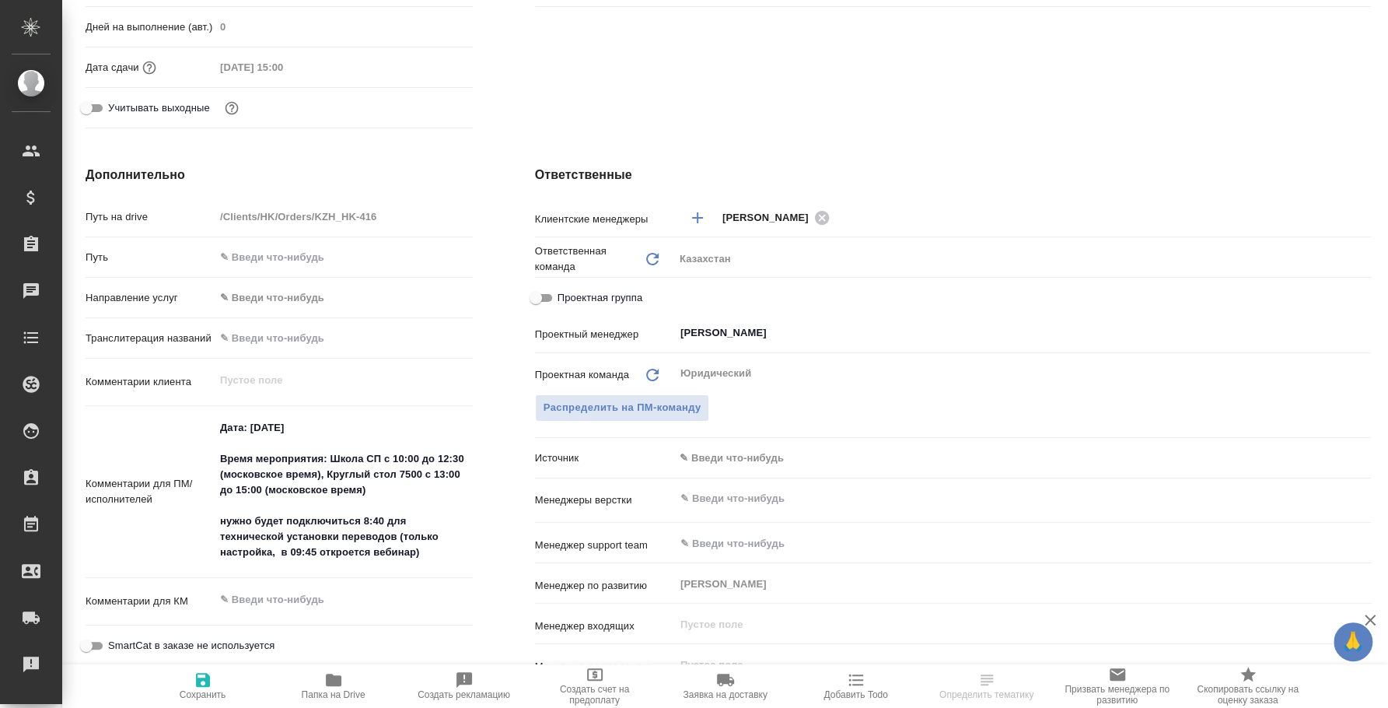
type textarea "x"
select select "RU"
type textarea "x"
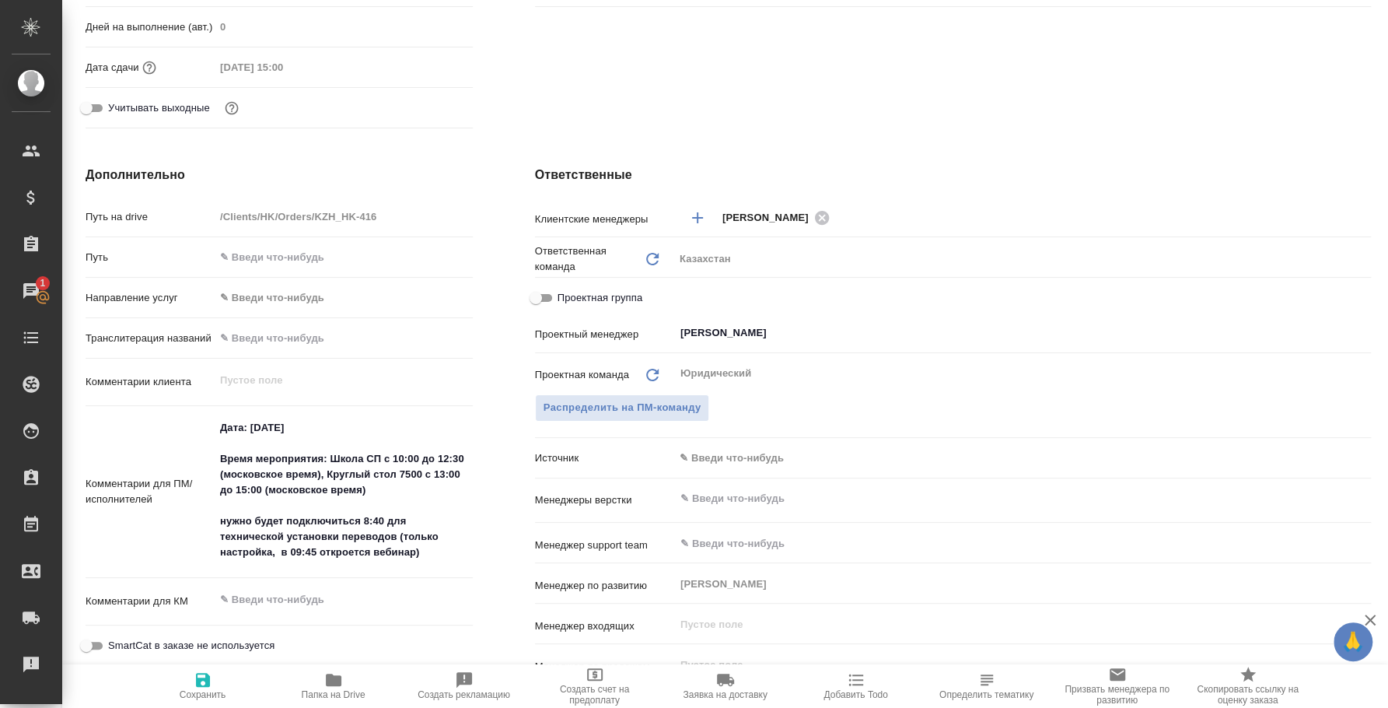
type textarea "x"
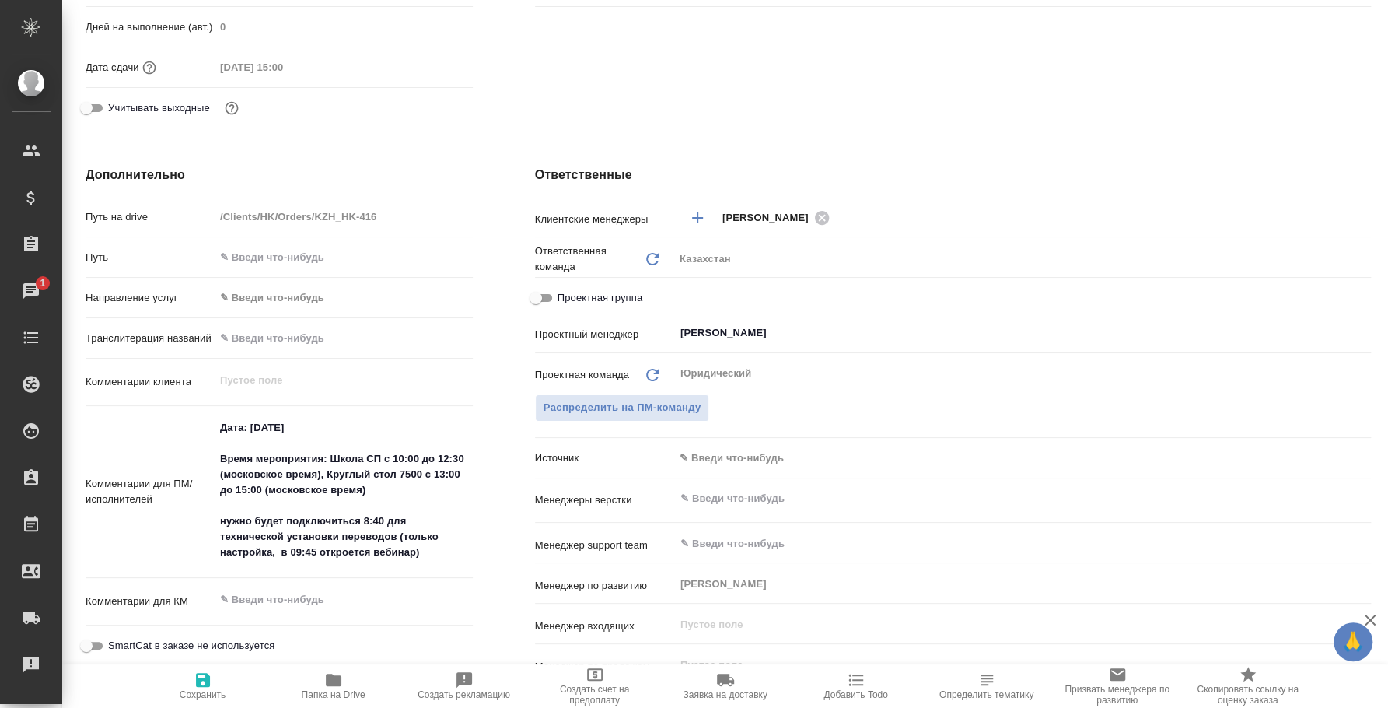
scroll to position [0, 0]
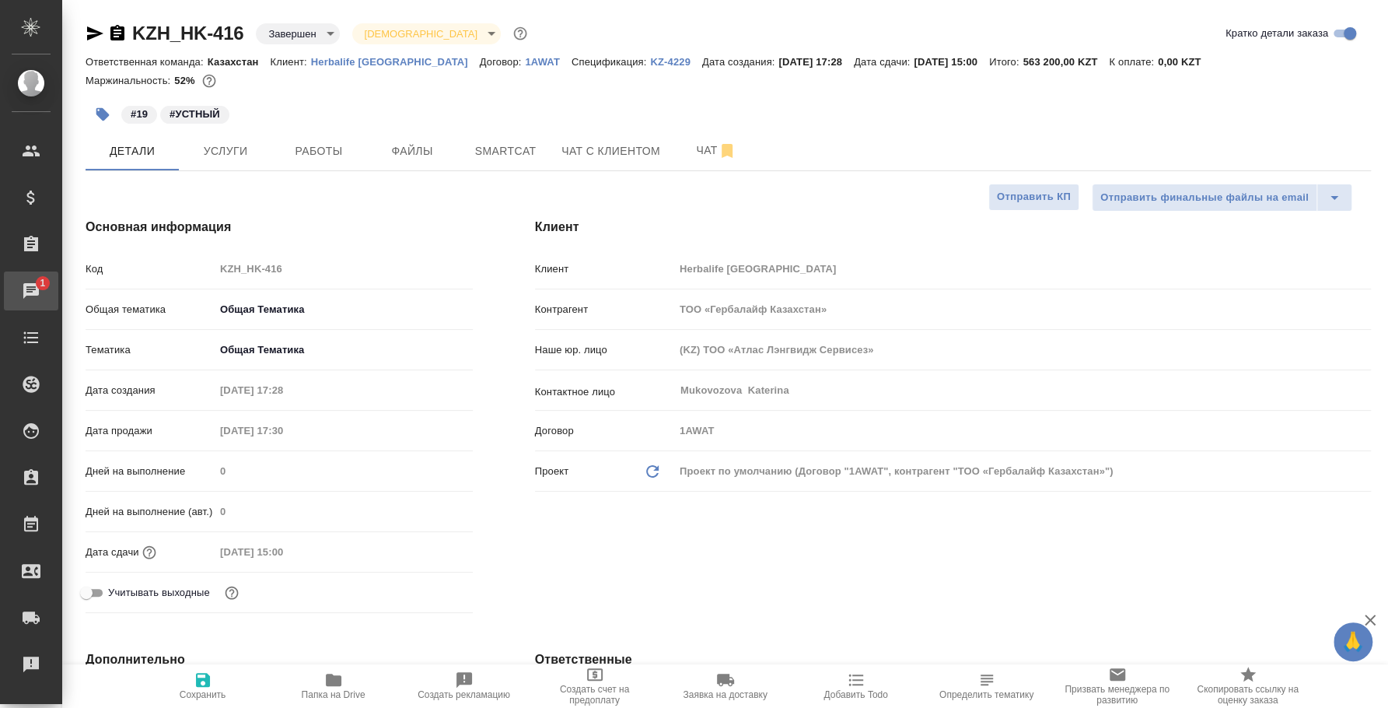
type textarea "x"
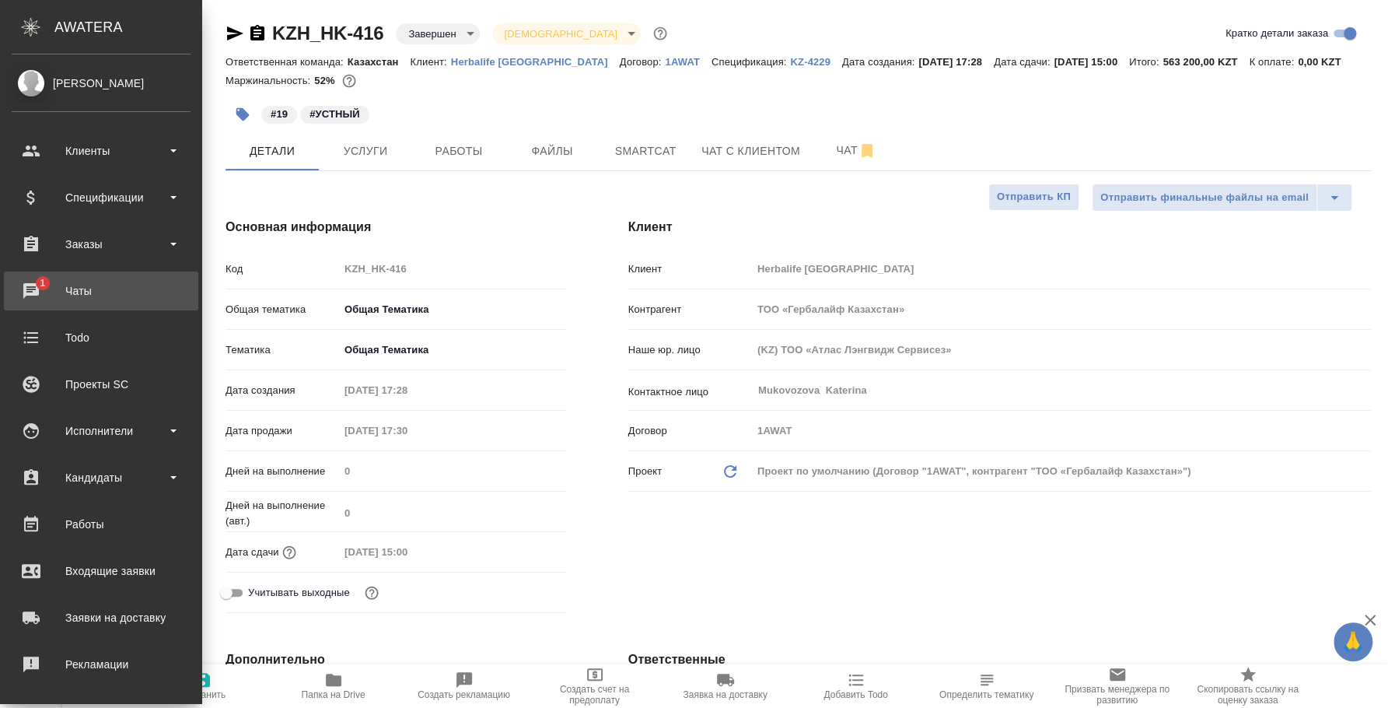
click at [55, 292] on div "Чаты" at bounding box center [101, 290] width 179 height 23
type textarea "x"
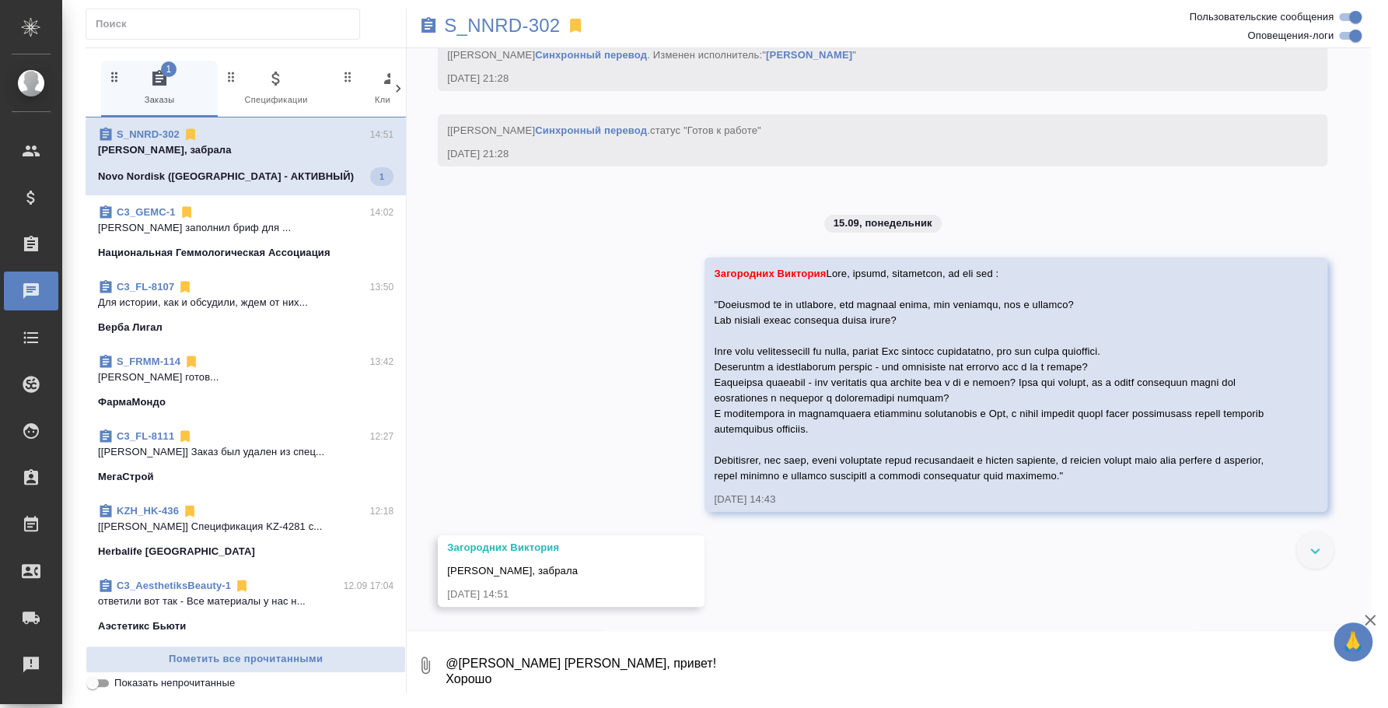
scroll to position [3852, 0]
click at [254, 224] on p "Федотова Ирина клиент заполнил бриф для ..." at bounding box center [246, 225] width 296 height 16
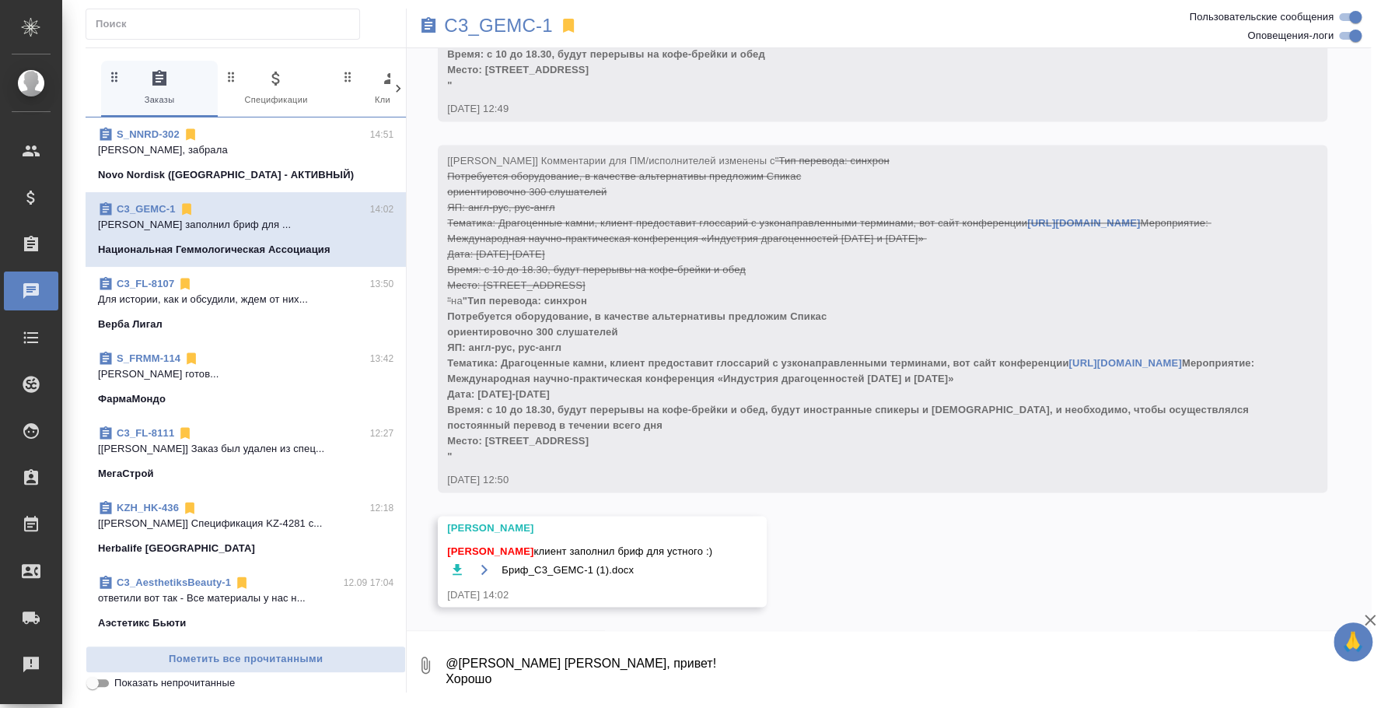
scroll to position [1436, 0]
click at [544, 673] on textarea "@Ильина [PERSON_NAME], привет! Хорошо" at bounding box center [907, 664] width 927 height 53
type textarea "@Ильина Екатерина Катя, привет! Хорошо, беру в работу"
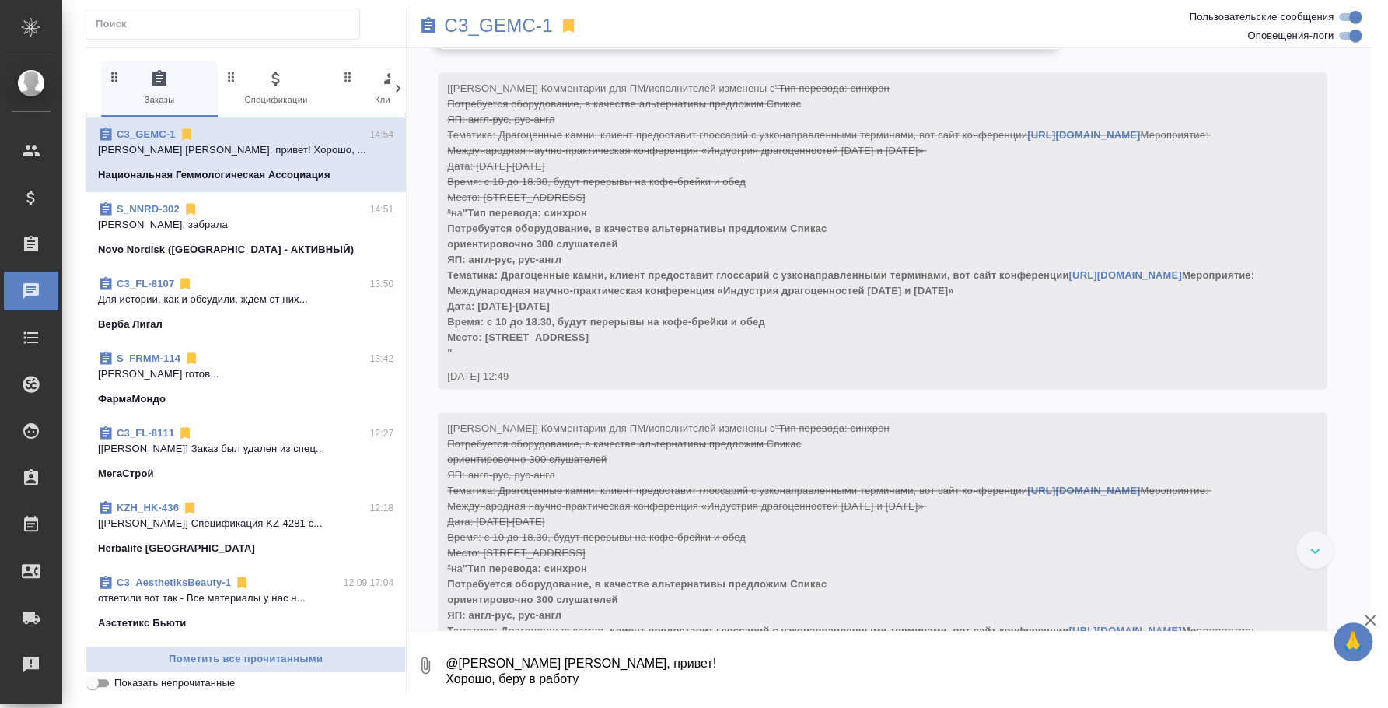
scroll to position [1526, 0]
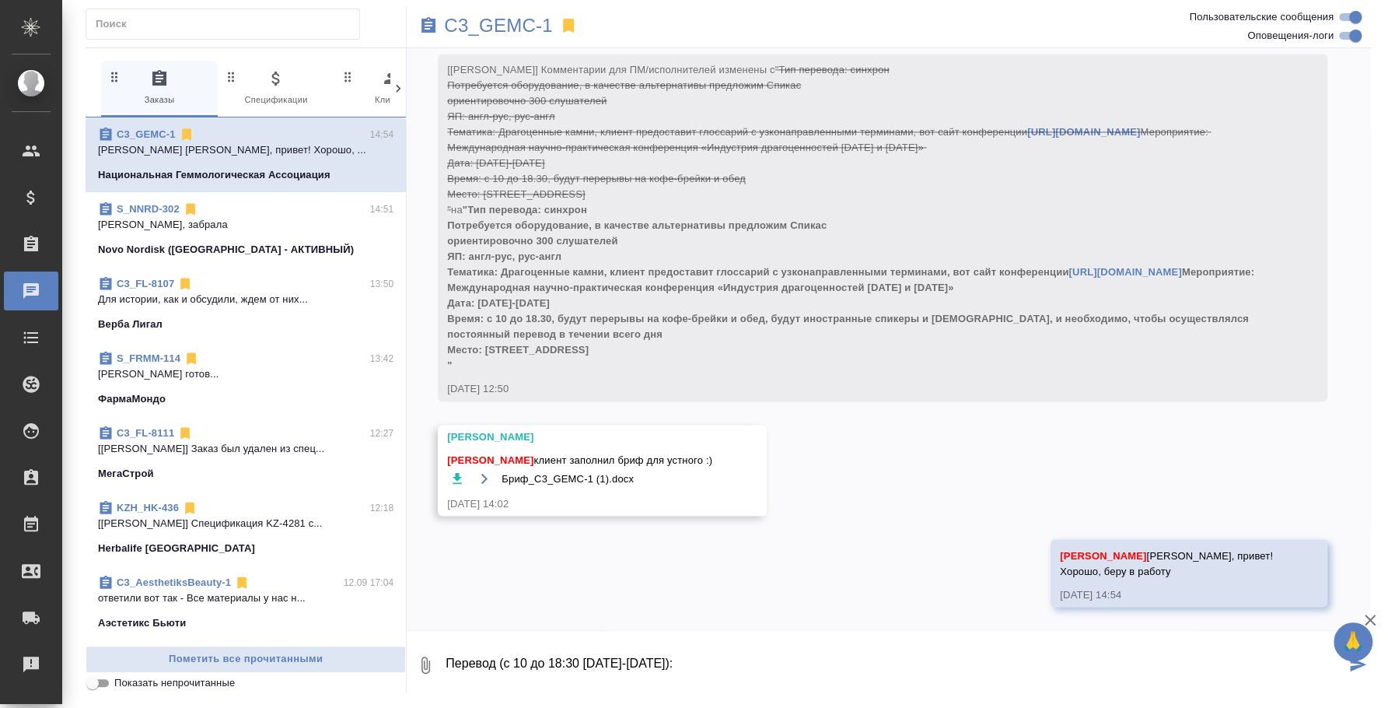
type textarea "Перевод (с 10 до 18:30 1-2 октября):"
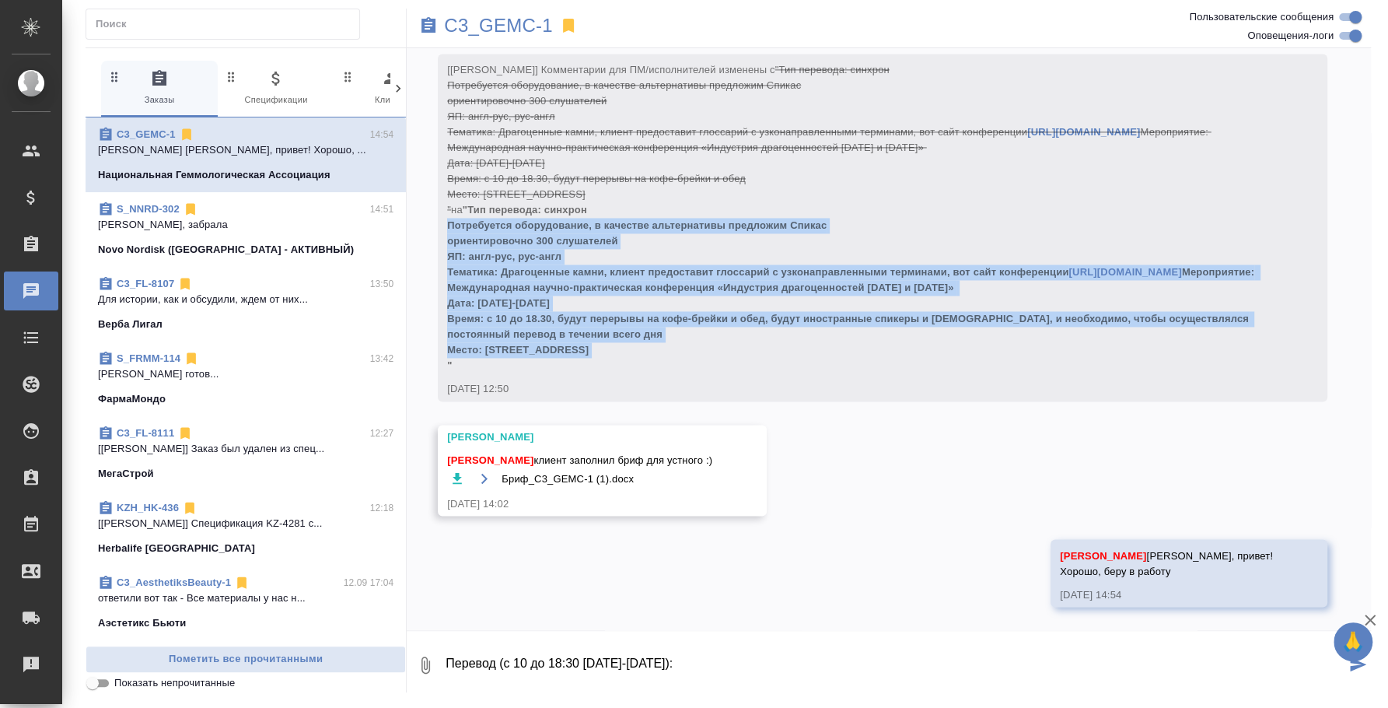
drag, startPoint x: 449, startPoint y: 221, endPoint x: 669, endPoint y: 347, distance: 253.6
click at [669, 347] on div "[Ильина Екатерина] Комментарии для ПМ/исполнителей изменены с "Тип перевода: си…" at bounding box center [860, 215] width 826 height 315
copy span "Потребуется оборудование, в качестве альтернативы предложим Спикас ориентировоч…"
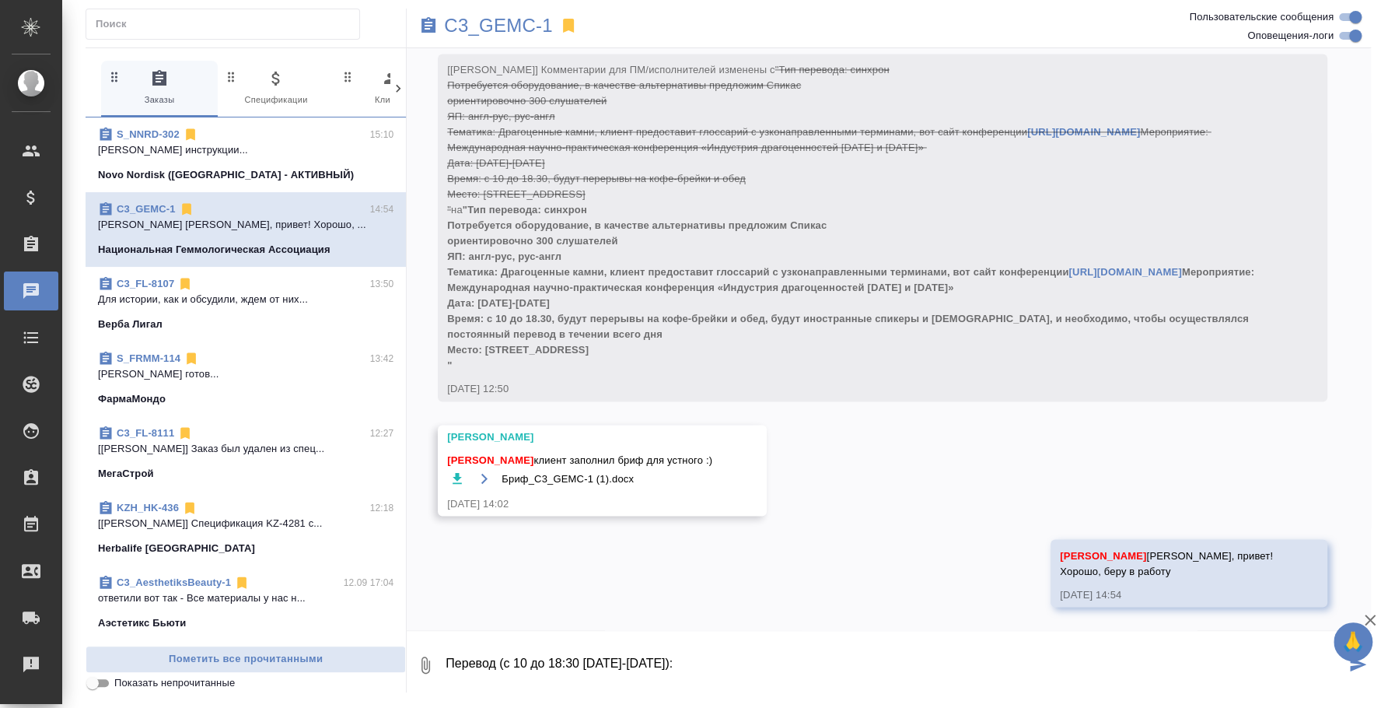
click at [721, 358] on div "[Ильина Екатерина] Комментарии для ПМ/исполнителей изменены с "Тип перевода: си…" at bounding box center [860, 215] width 826 height 315
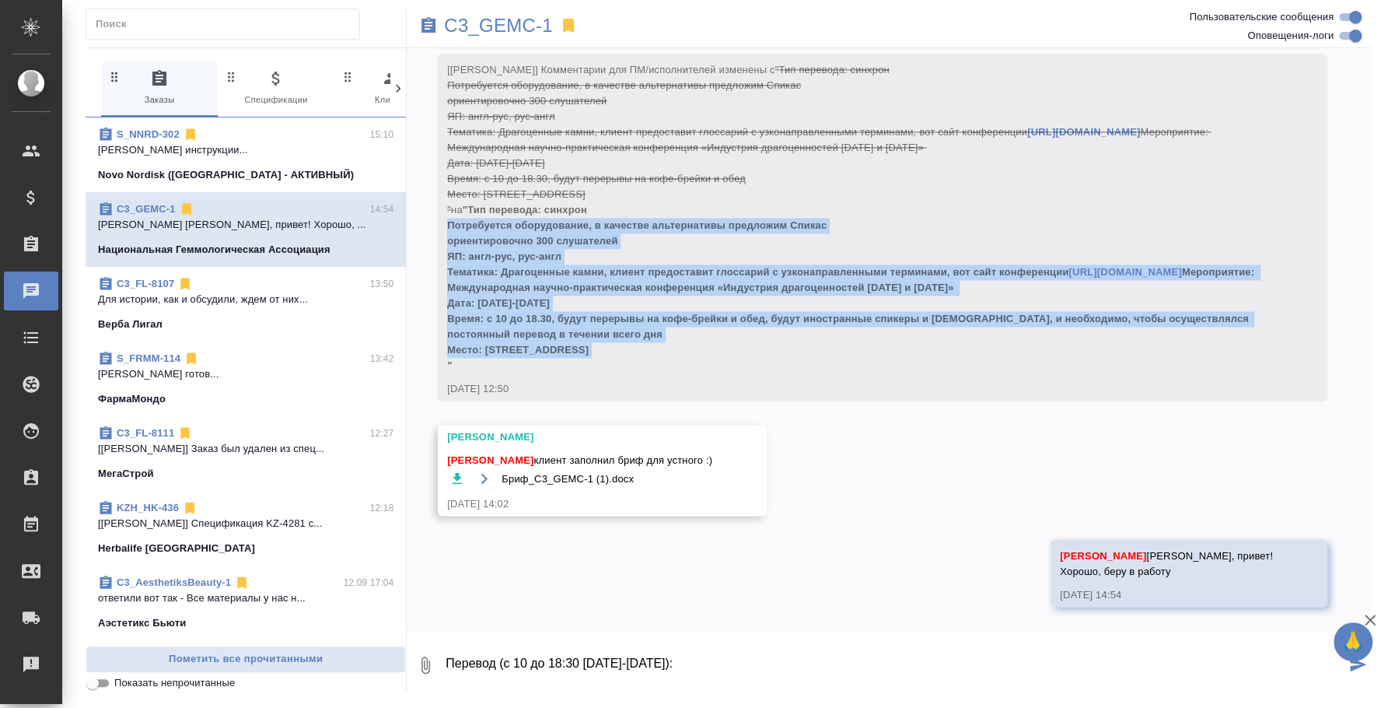
drag, startPoint x: 450, startPoint y: 226, endPoint x: 659, endPoint y: 350, distance: 243.4
click at [659, 350] on div "[Ильина Екатерина] Комментарии для ПМ/исполнителей изменены с "Тип перевода: си…" at bounding box center [860, 215] width 826 height 315
copy span "Потребуется оборудование, в качестве альтернативы предложим Спикас ориентировоч…"
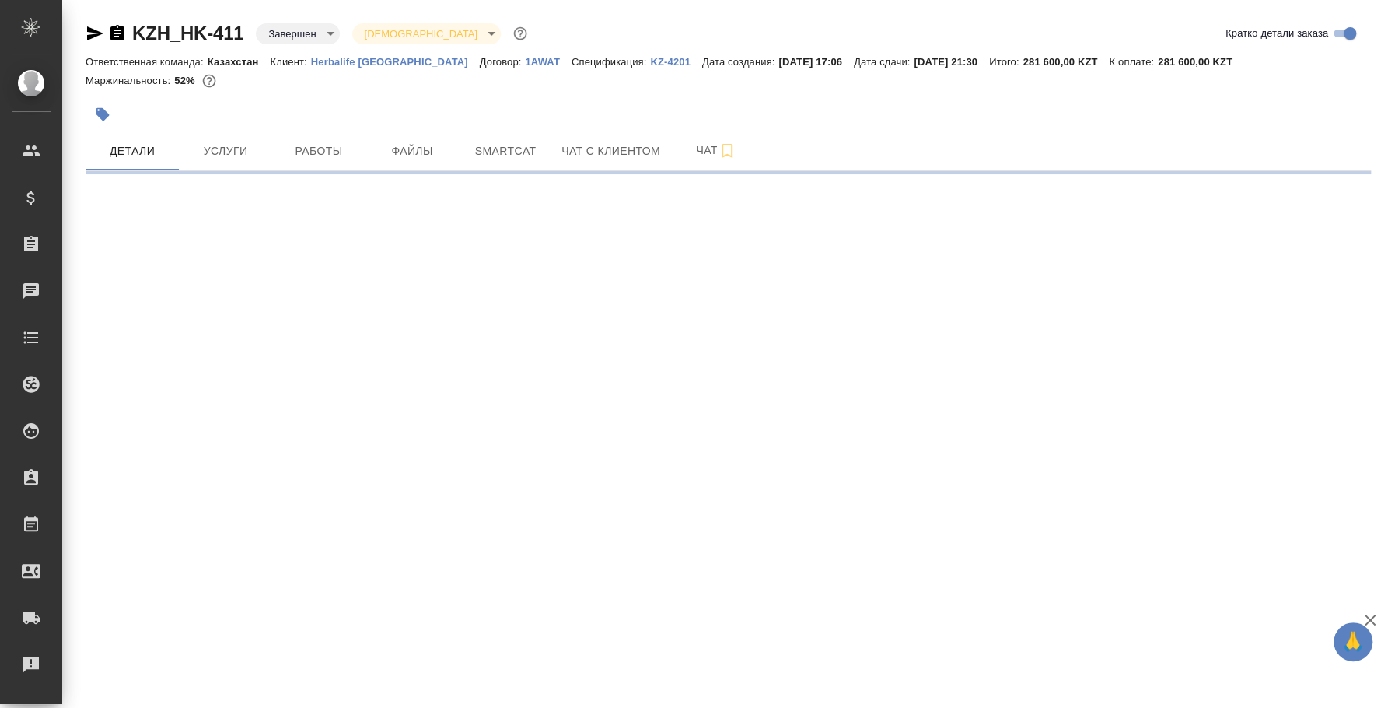
select select "RU"
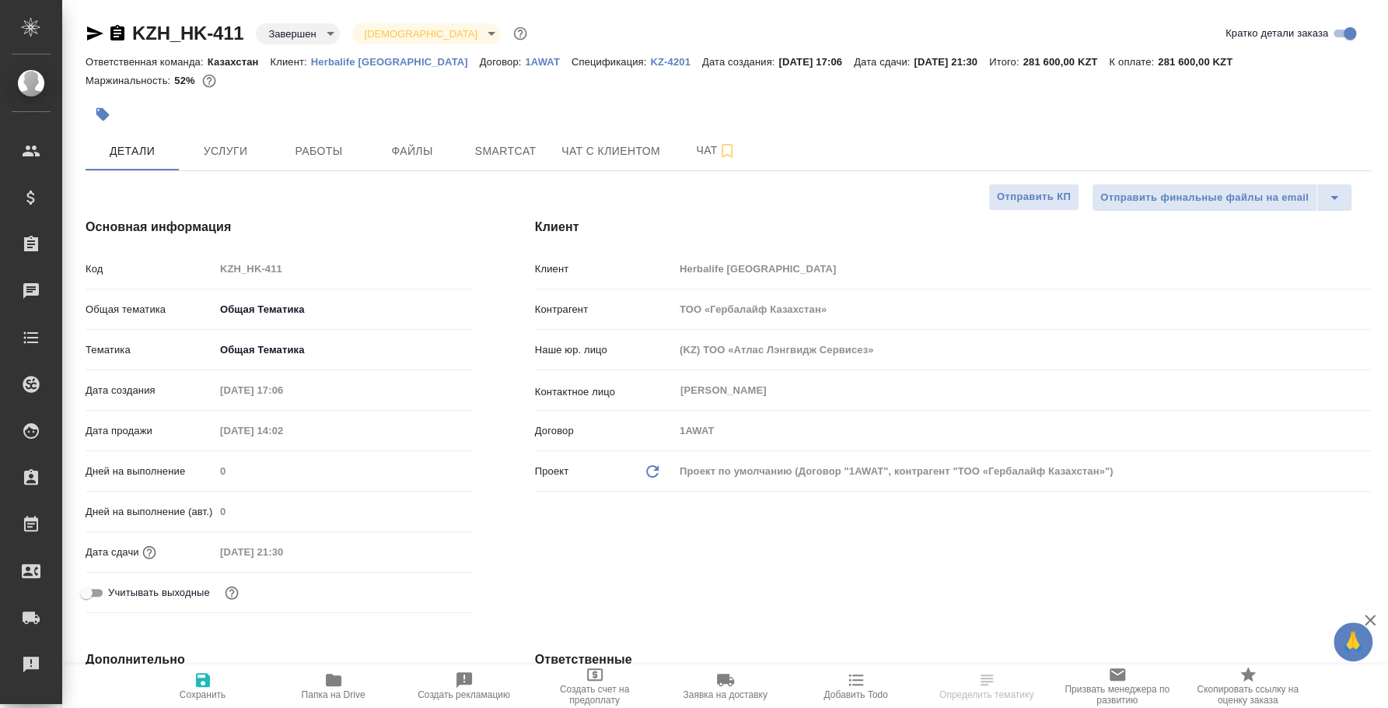
type textarea "x"
select select "RU"
type textarea "x"
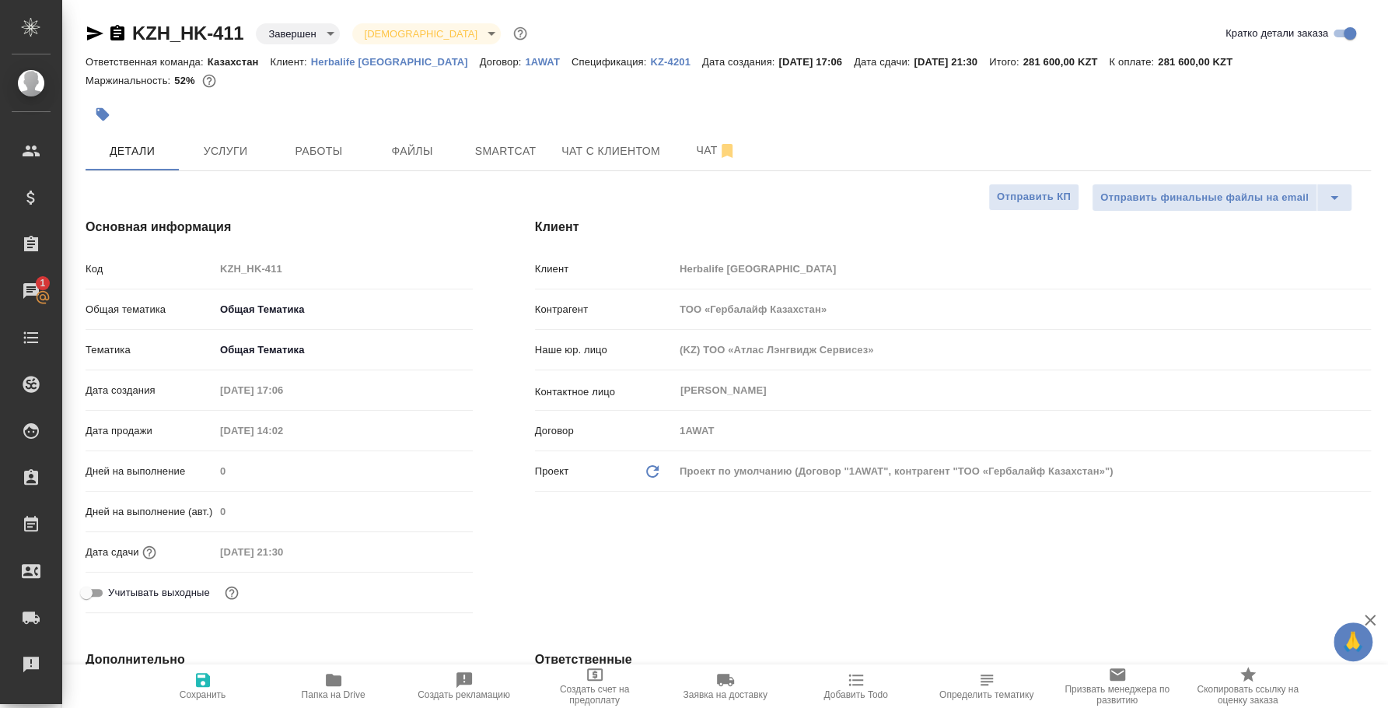
type textarea "x"
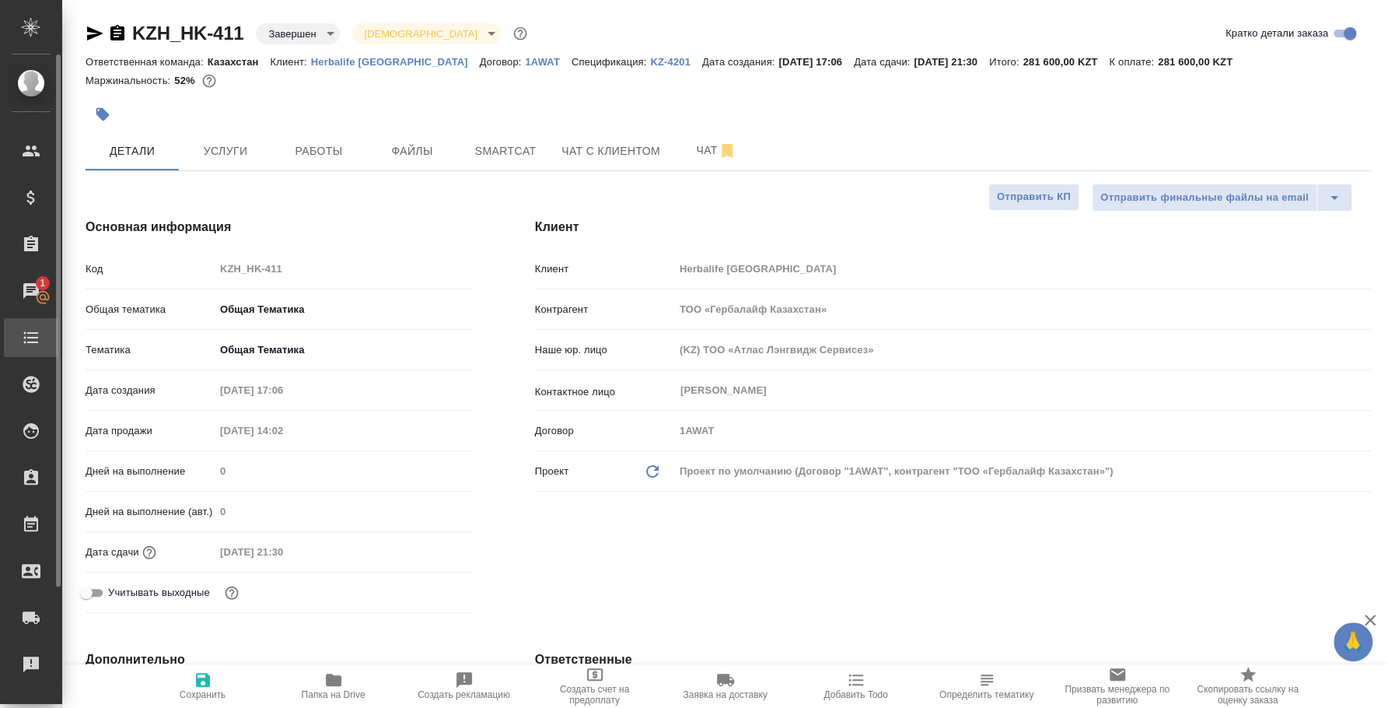
type textarea "x"
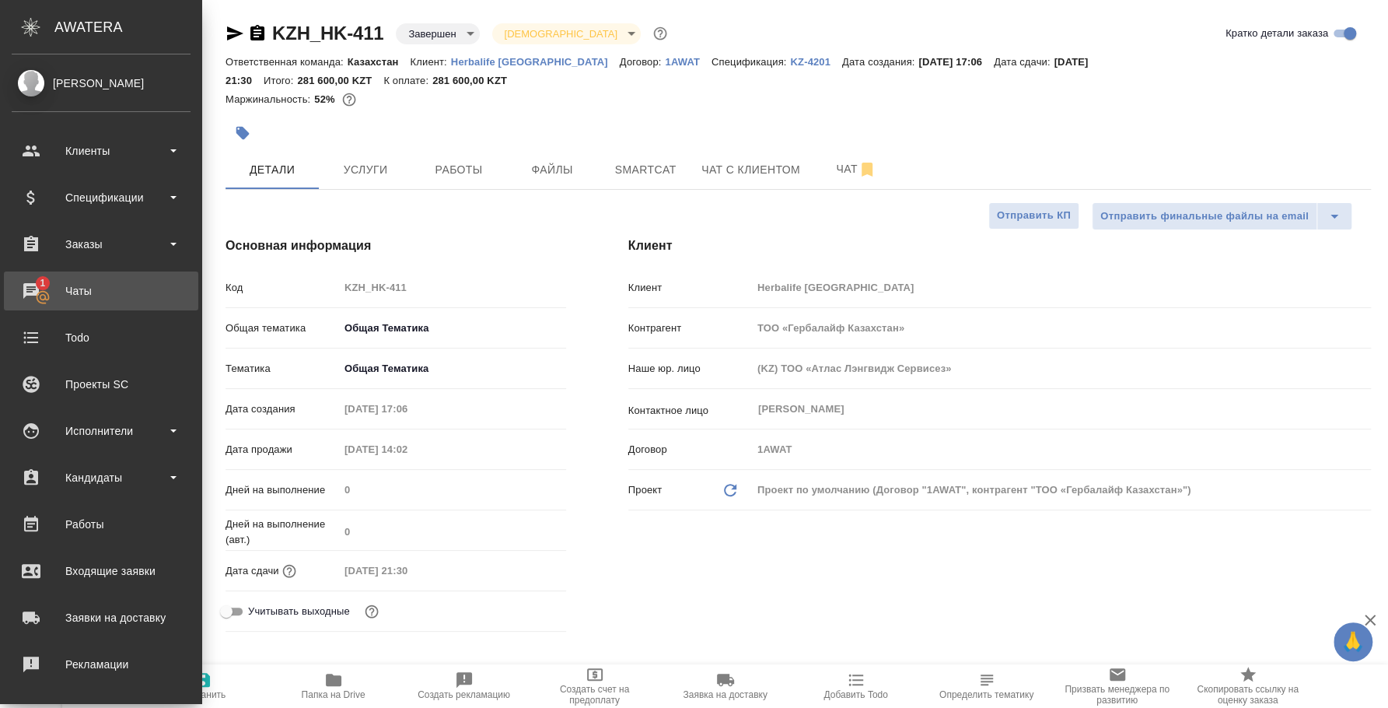
type textarea "x"
click at [96, 277] on link "1 Чаты" at bounding box center [101, 290] width 194 height 39
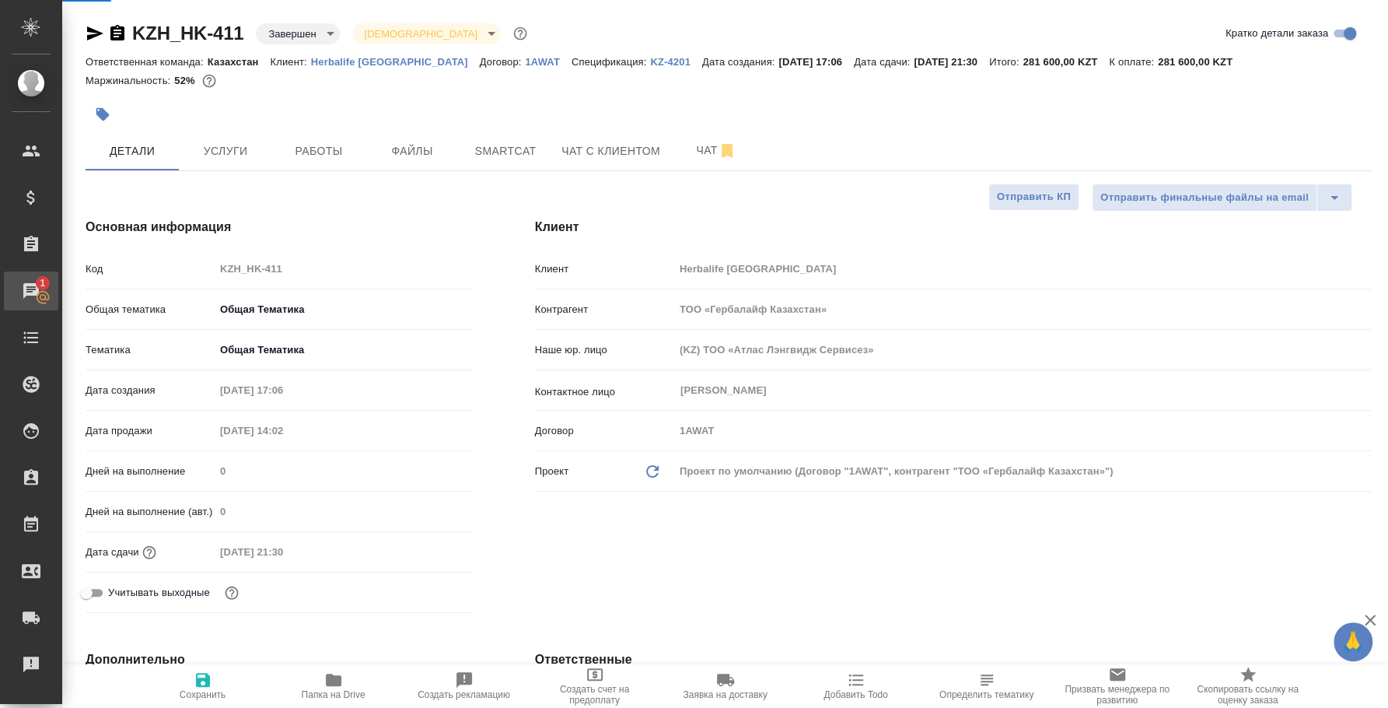
type textarea "x"
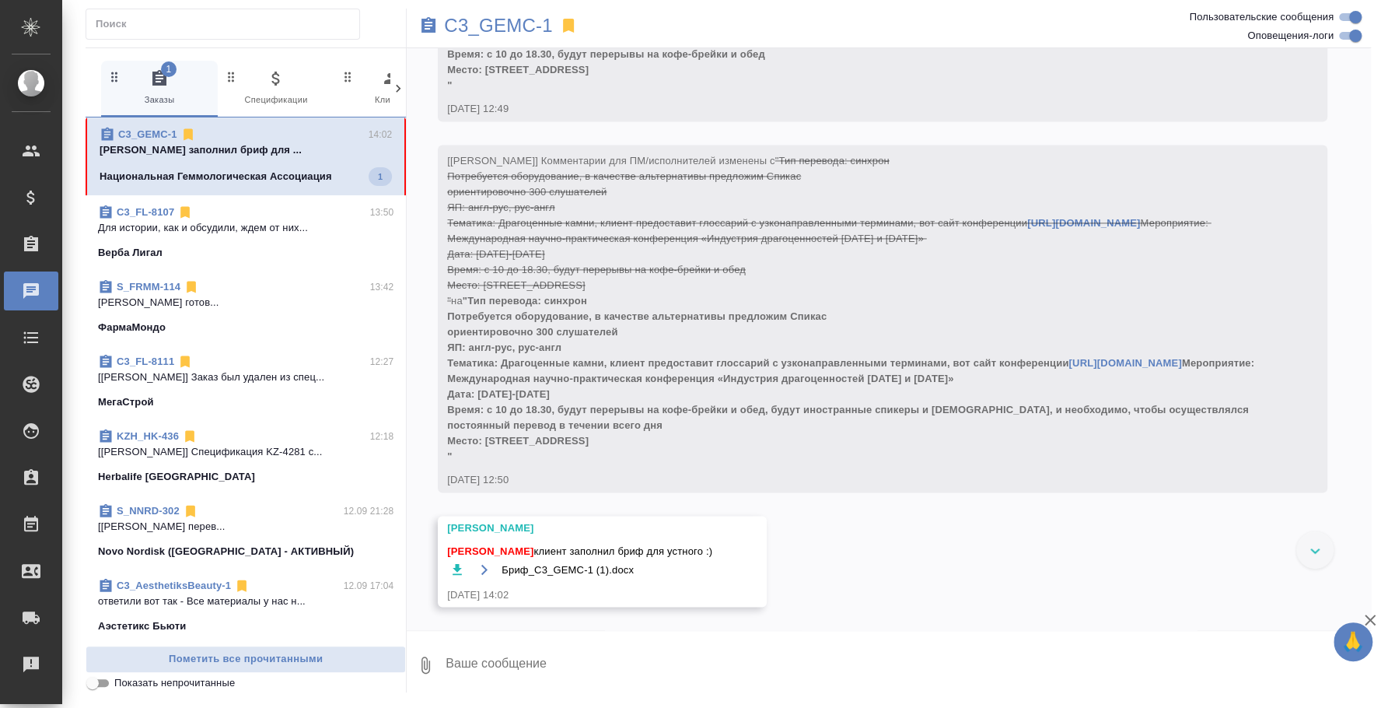
scroll to position [1436, 0]
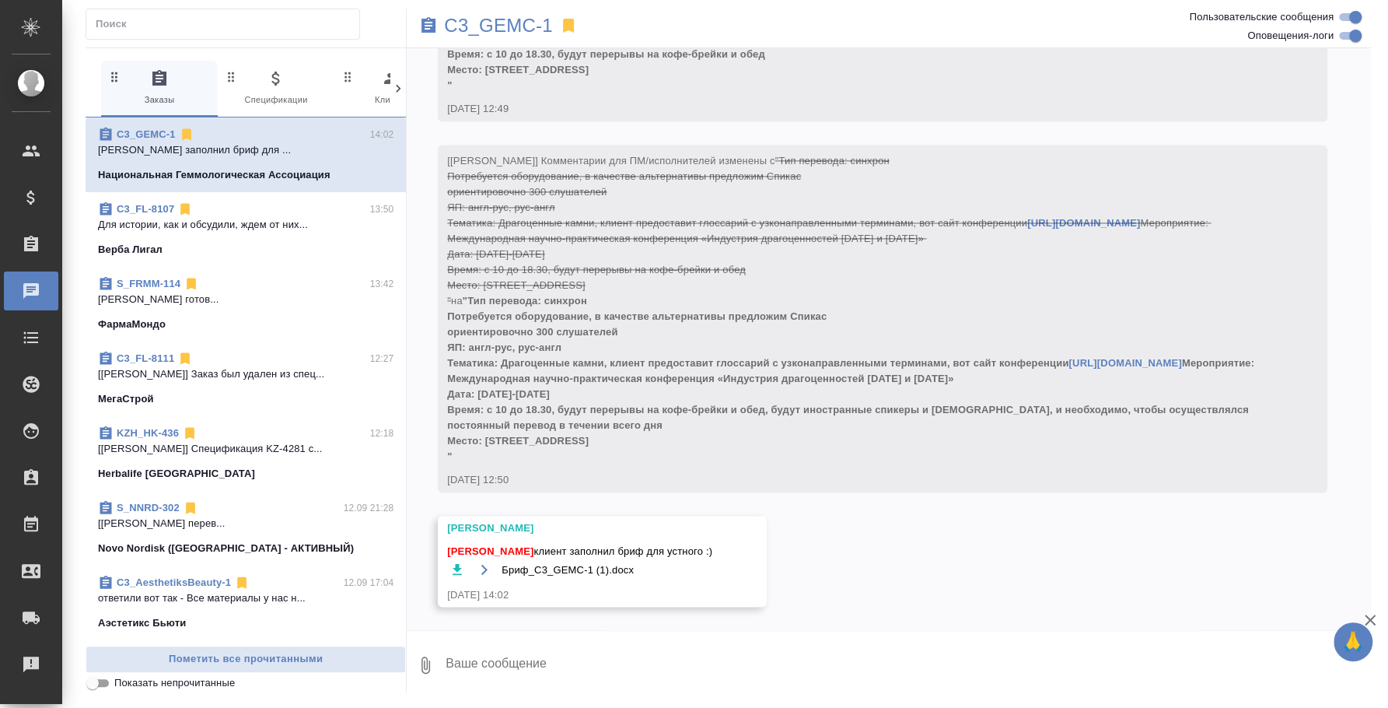
click at [462, 568] on icon "button" at bounding box center [457, 569] width 16 height 16
click at [534, 670] on textarea at bounding box center [907, 664] width 927 height 53
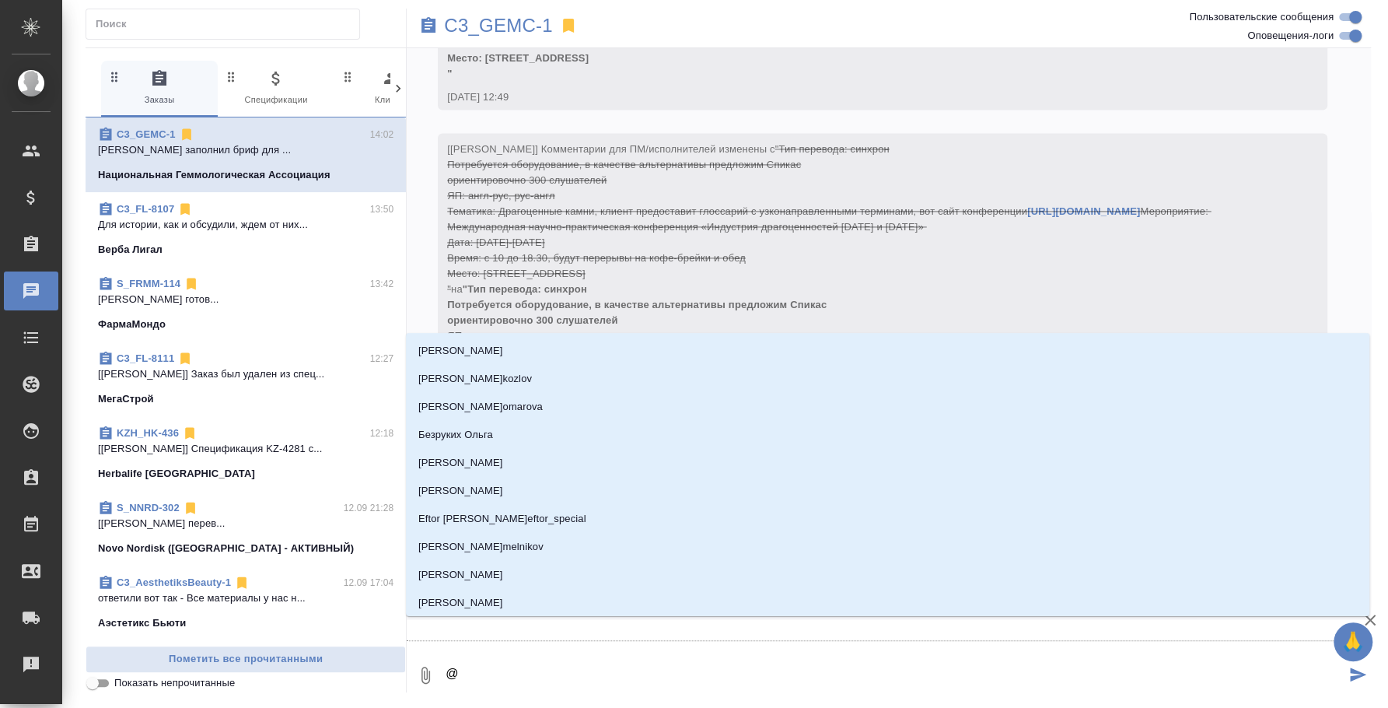
type textarea "@b"
type input "b"
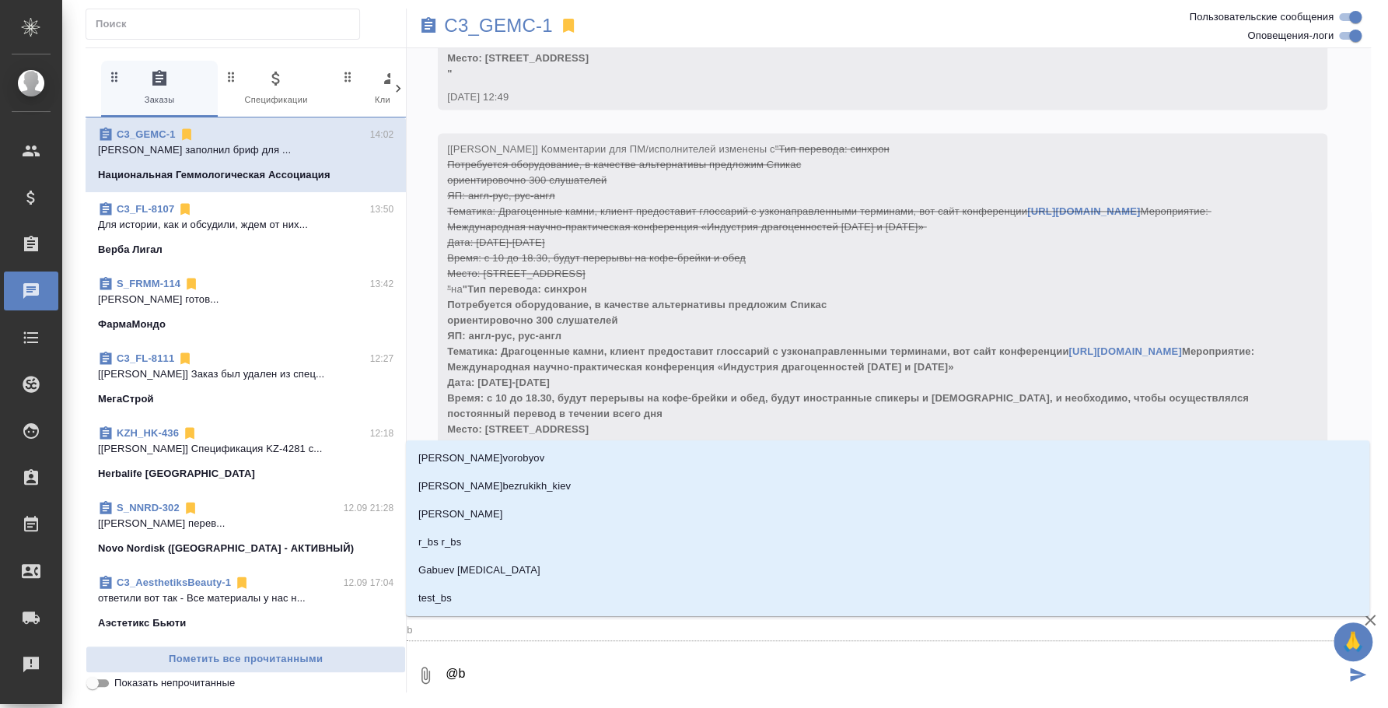
type textarea "@bk"
type input "bk"
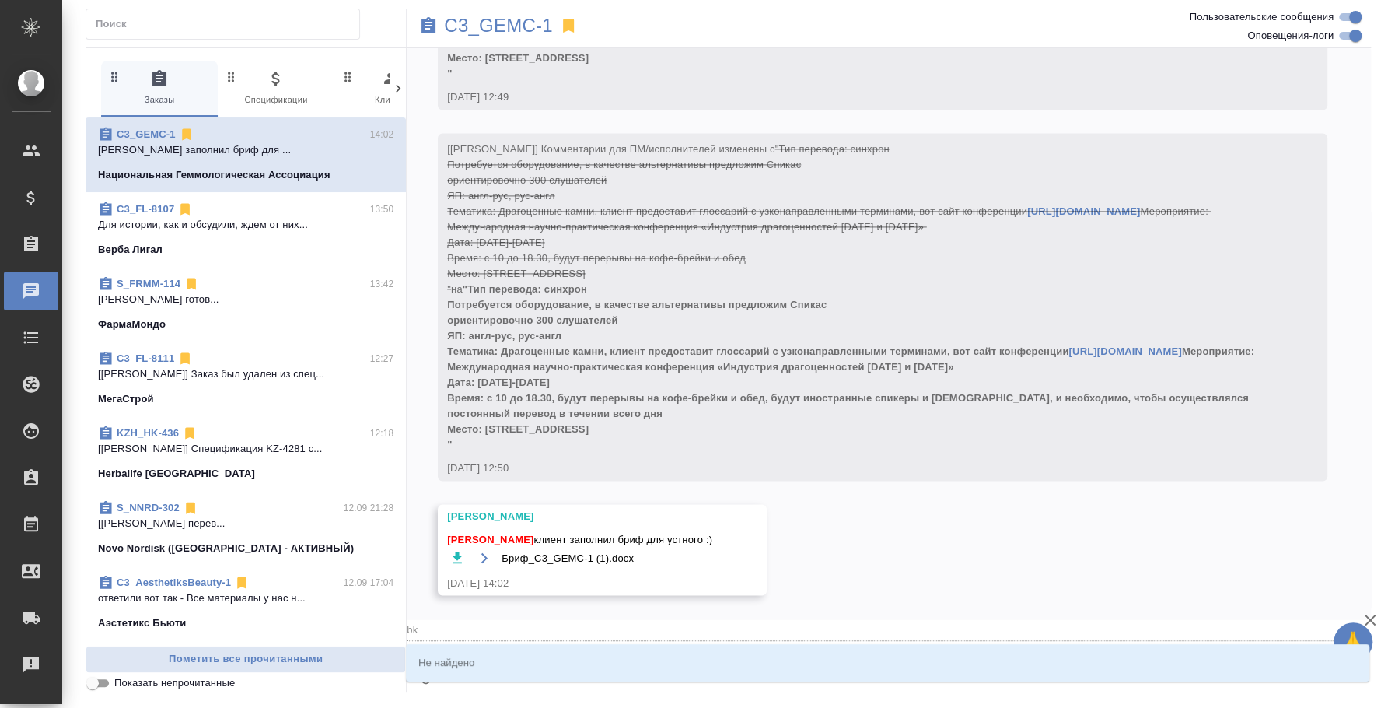
type textarea "@bkm"
type input "bkm"
type textarea "@bk"
type input "bk"
type textarea "@b"
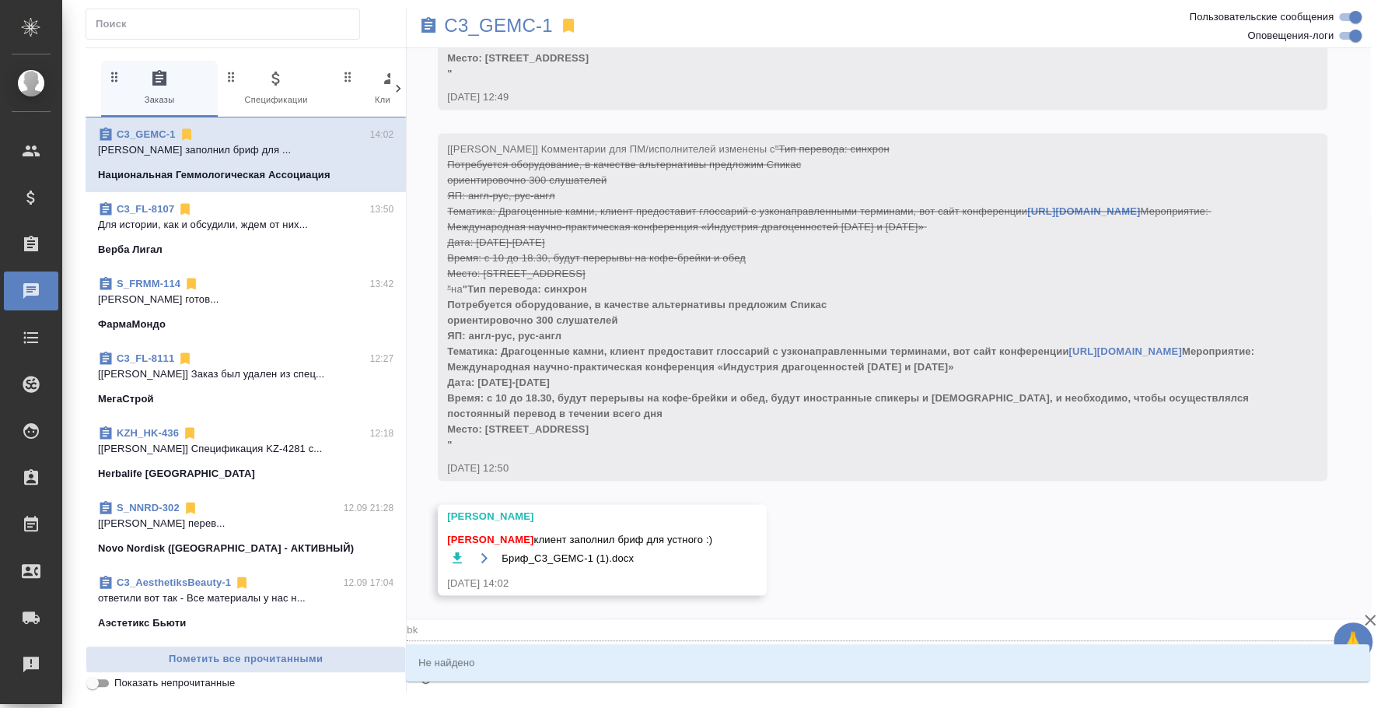
type input "b"
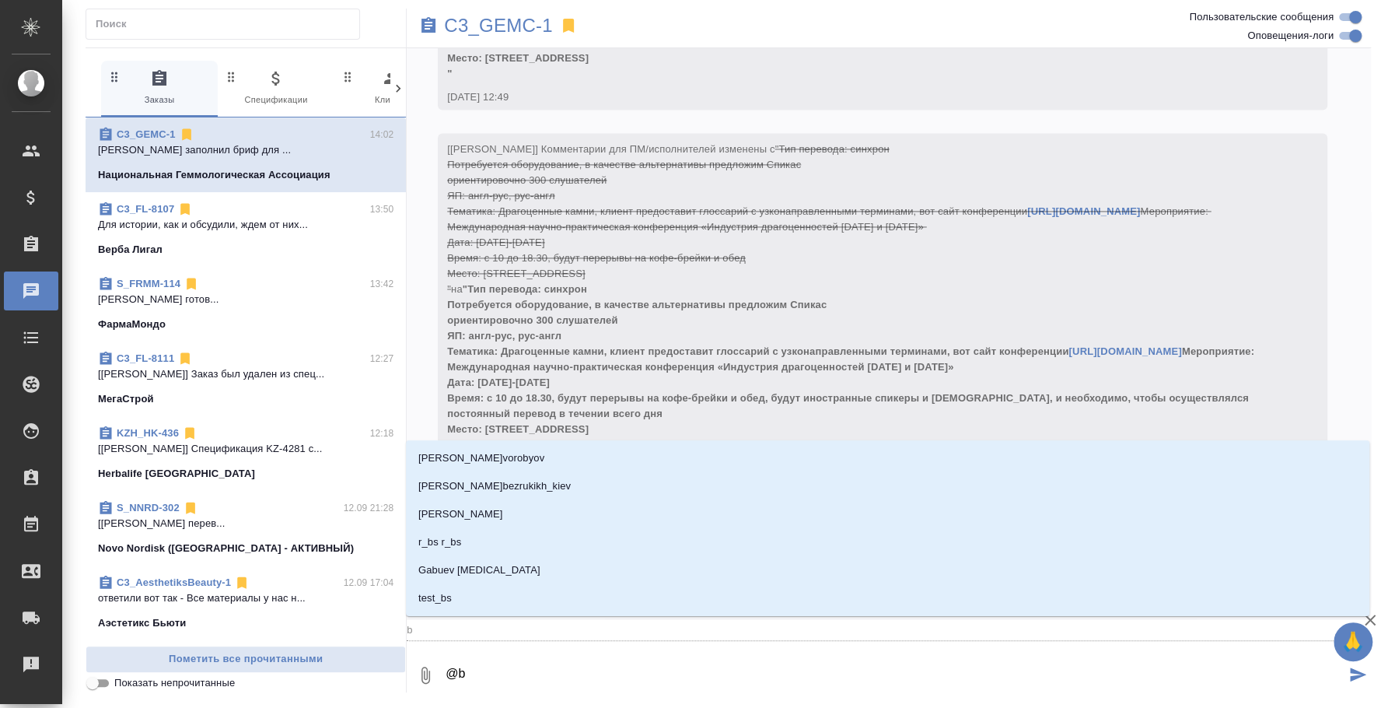
type textarea "@"
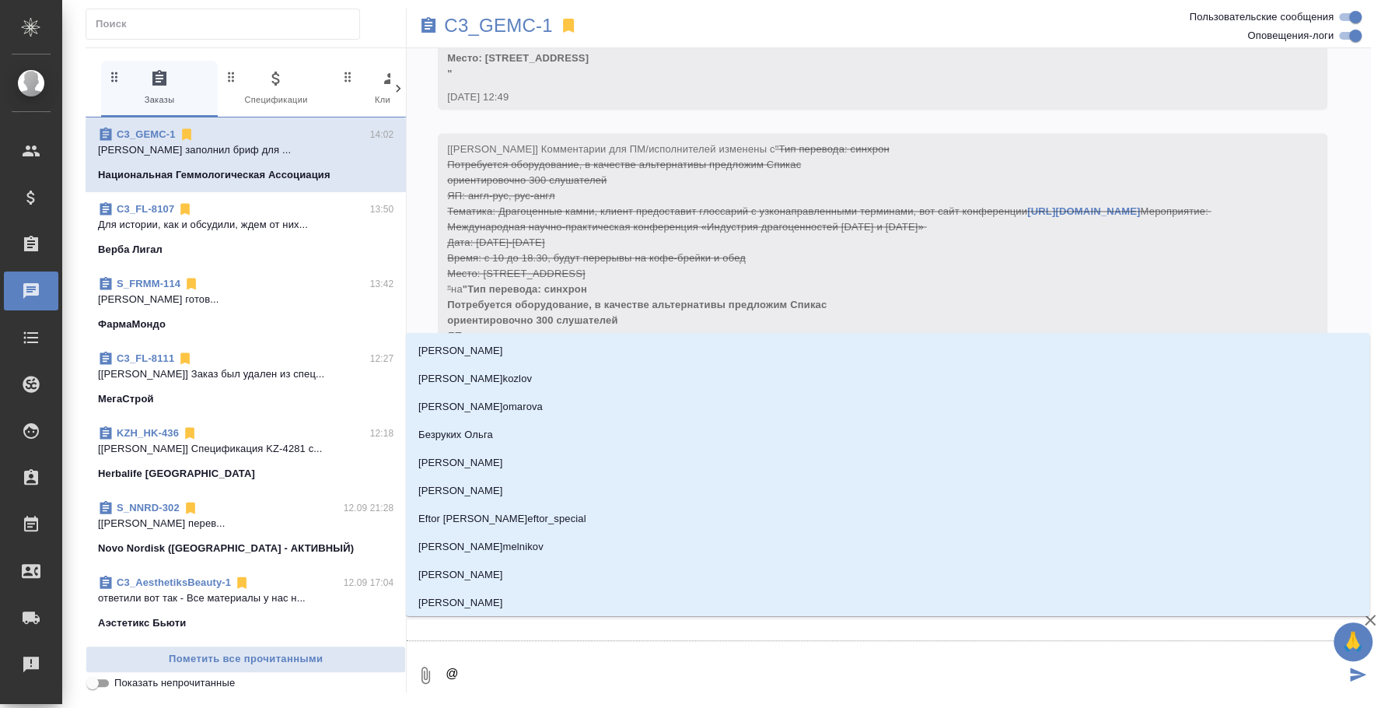
type textarea "@и"
type input "и"
type textarea "@ил"
type input "ил"
type textarea "@иль"
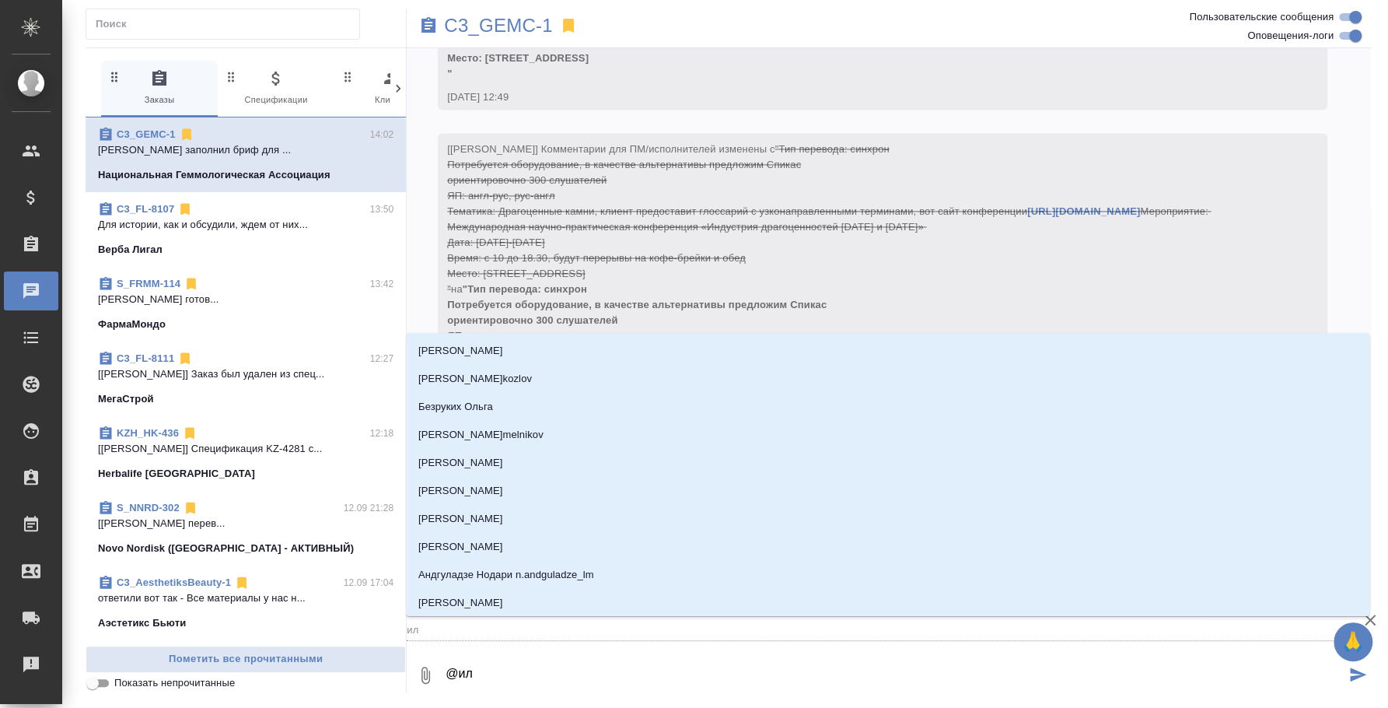
type input "иль"
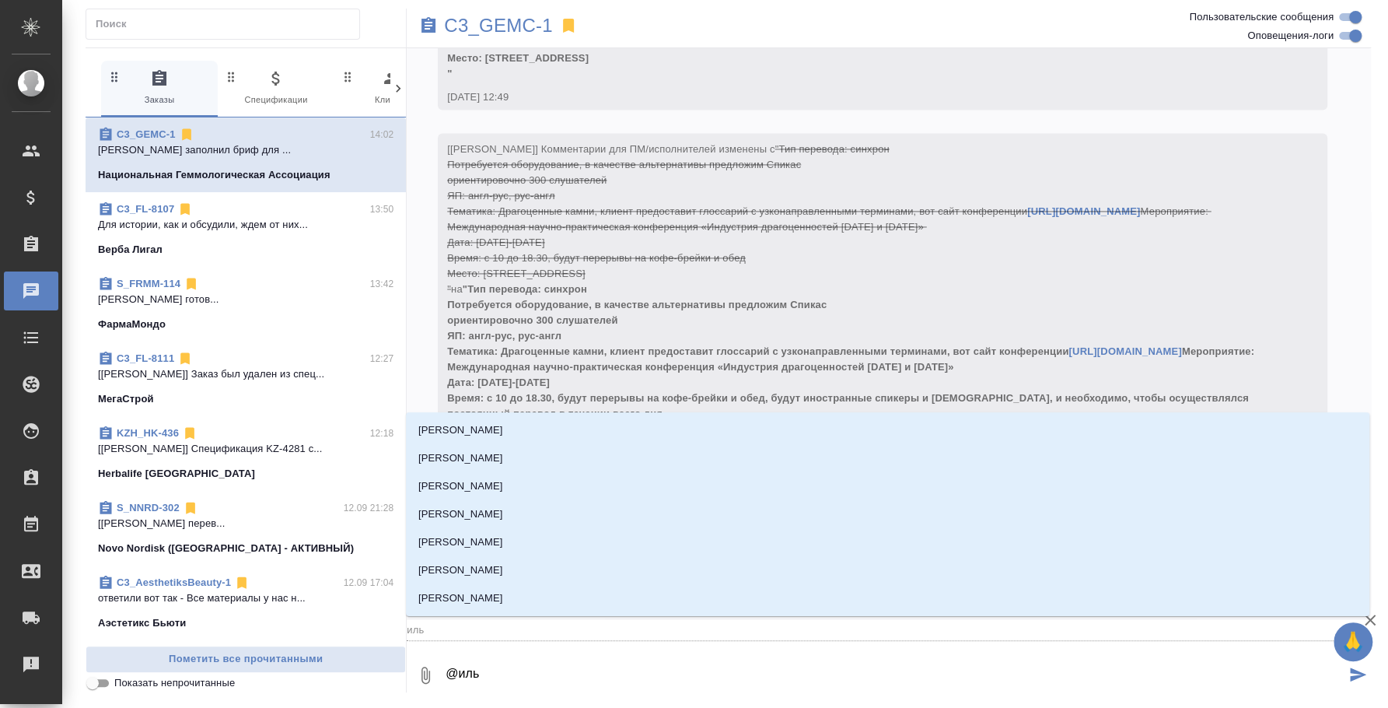
type textarea "@ильи"
type input "ильи"
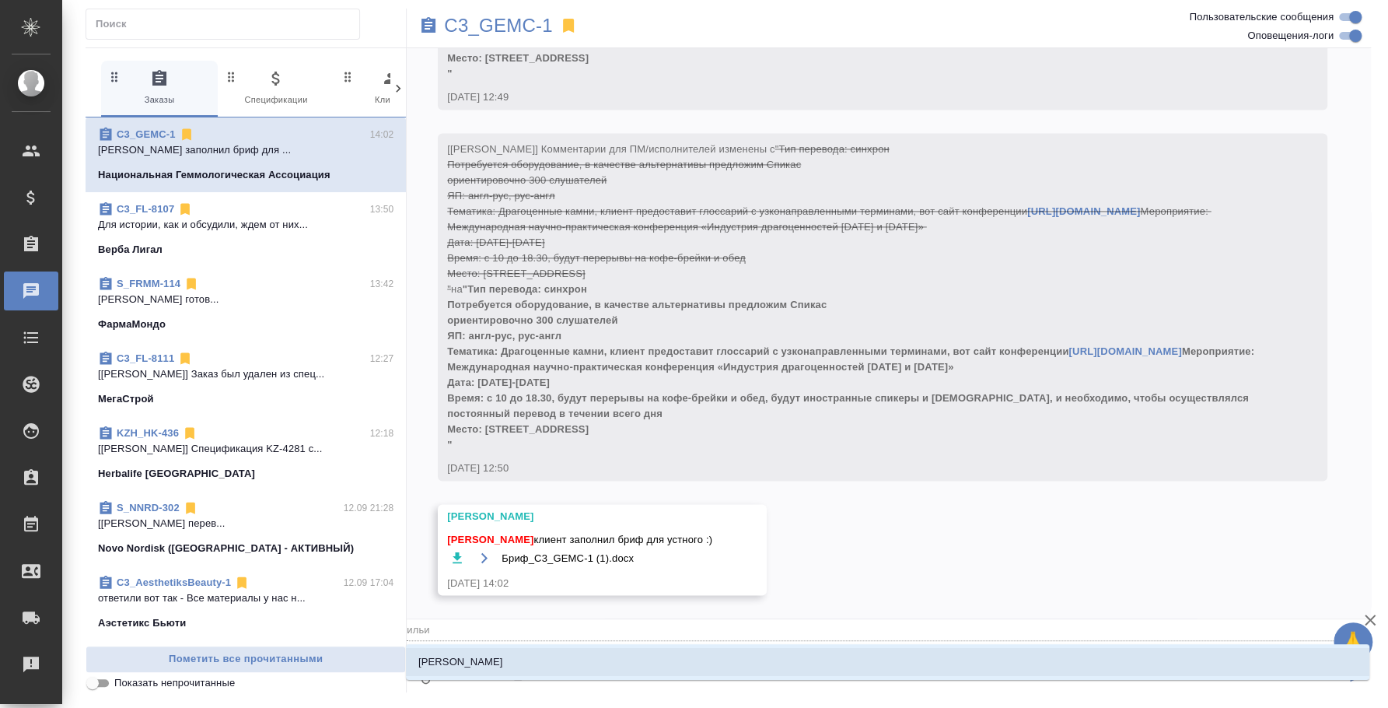
type textarea "@ильин"
type input "ильин"
click at [544, 667] on li "[PERSON_NAME]" at bounding box center [887, 662] width 963 height 28
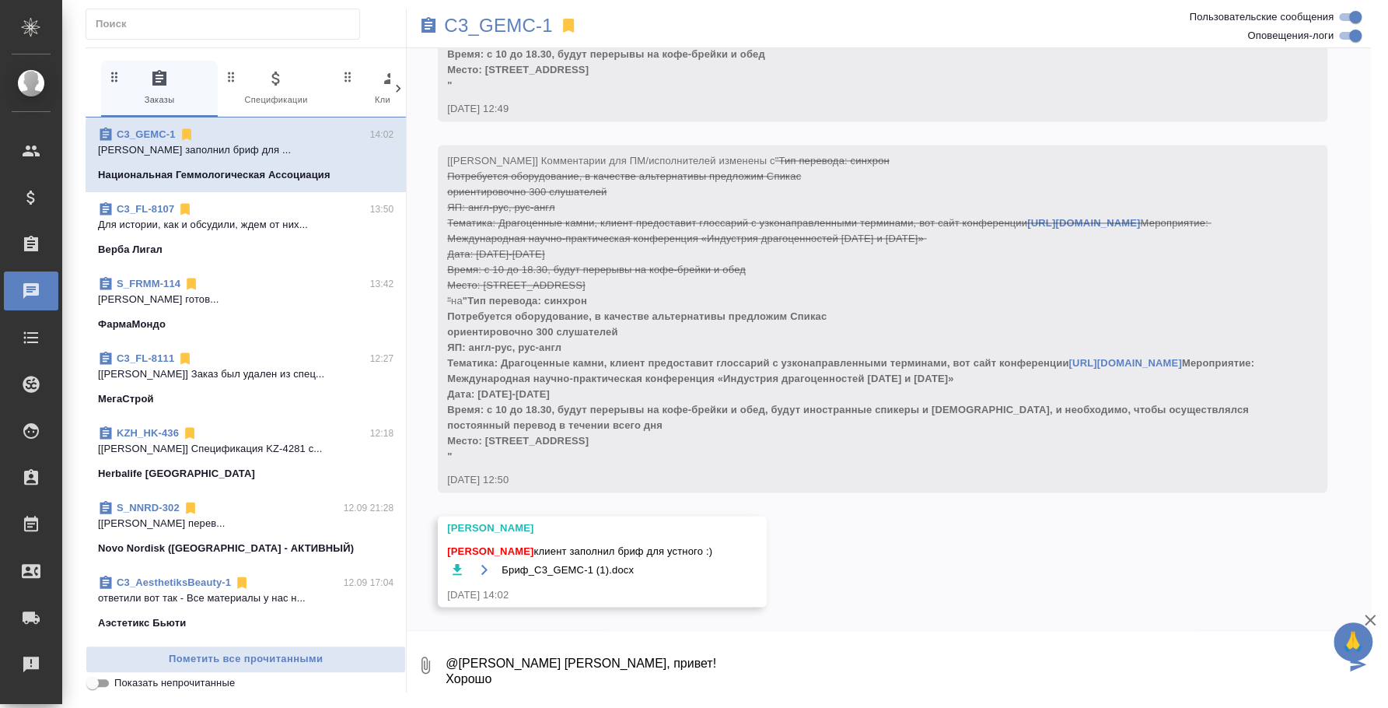
type textarea "@Ильина Екатерина Катя, привет! Хорошо"
click at [919, 573] on div "15.09, понедельник [Ильина Екатерина] Задана общая тематика: Общая Тематика 15.…" at bounding box center [889, 339] width 964 height 582
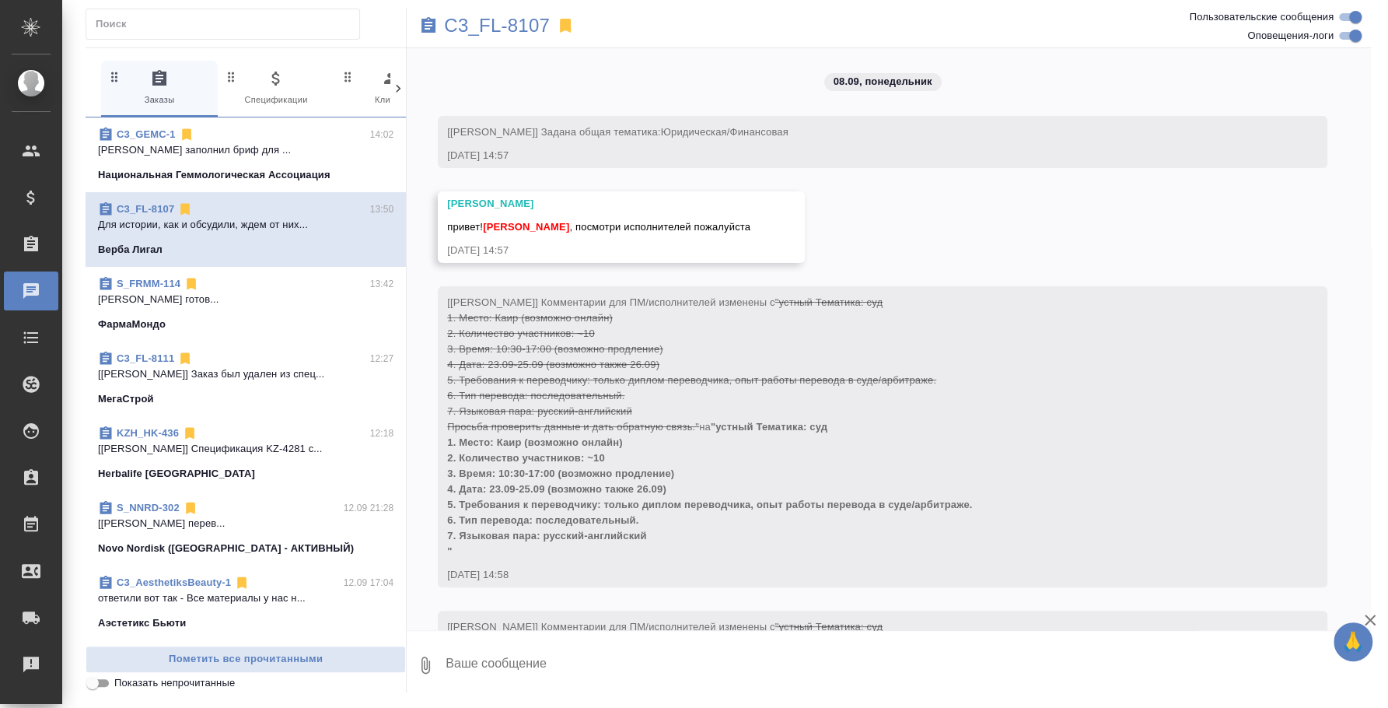
scroll to position [11869, 0]
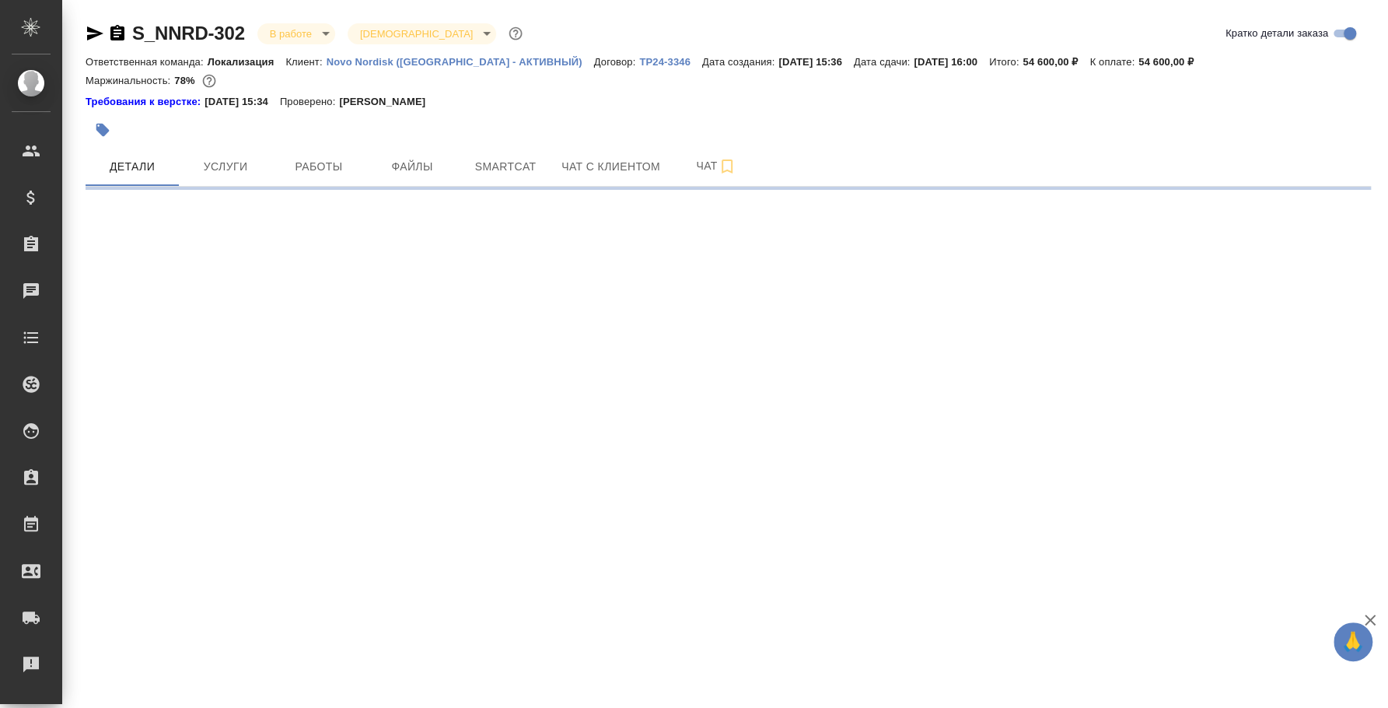
select select "RU"
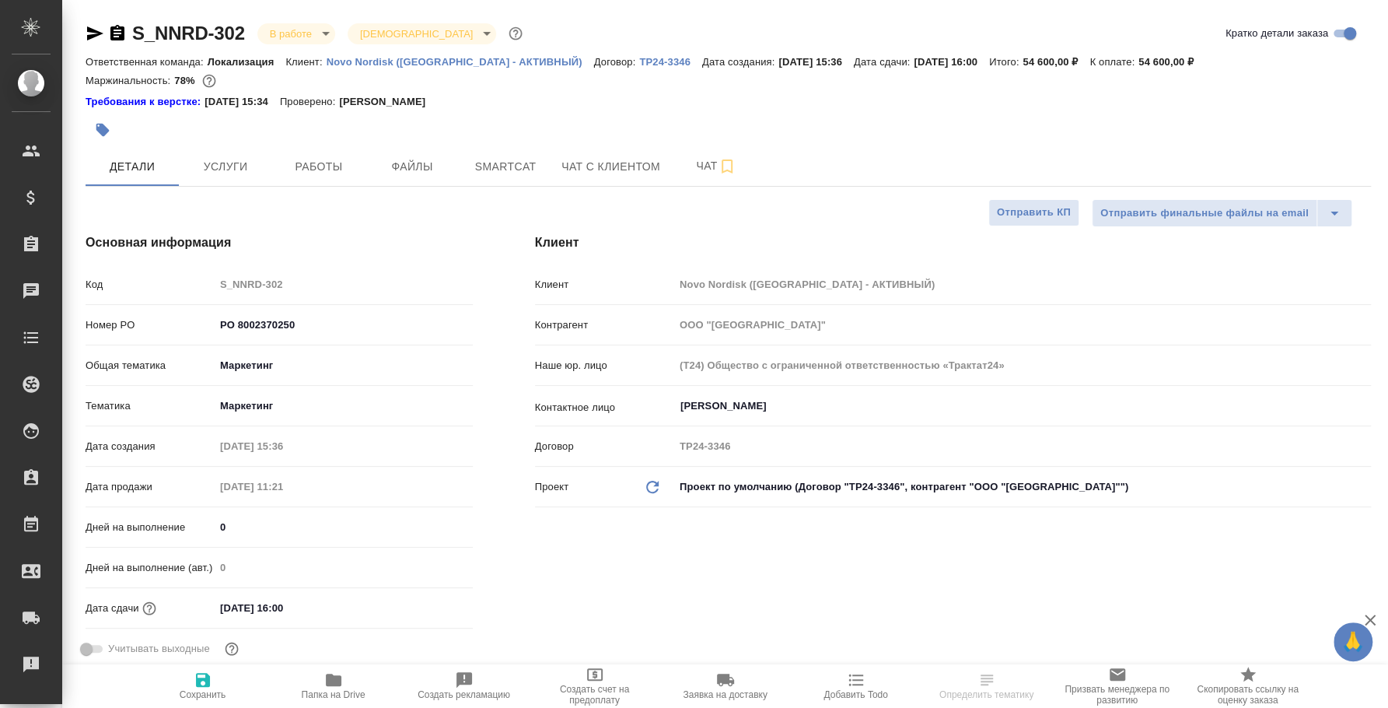
type textarea "x"
click at [692, 177] on button "Чат" at bounding box center [716, 166] width 93 height 39
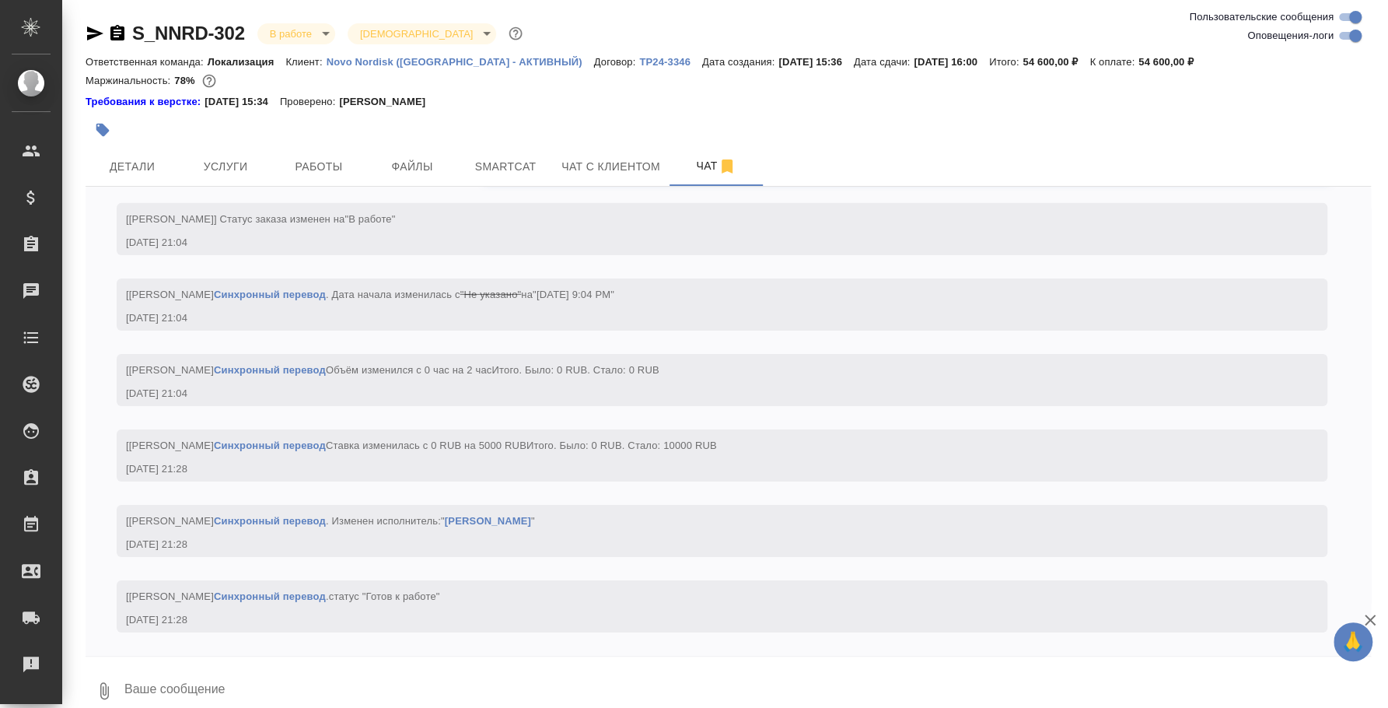
scroll to position [3370, 0]
click at [439, 671] on textarea at bounding box center [747, 690] width 1248 height 53
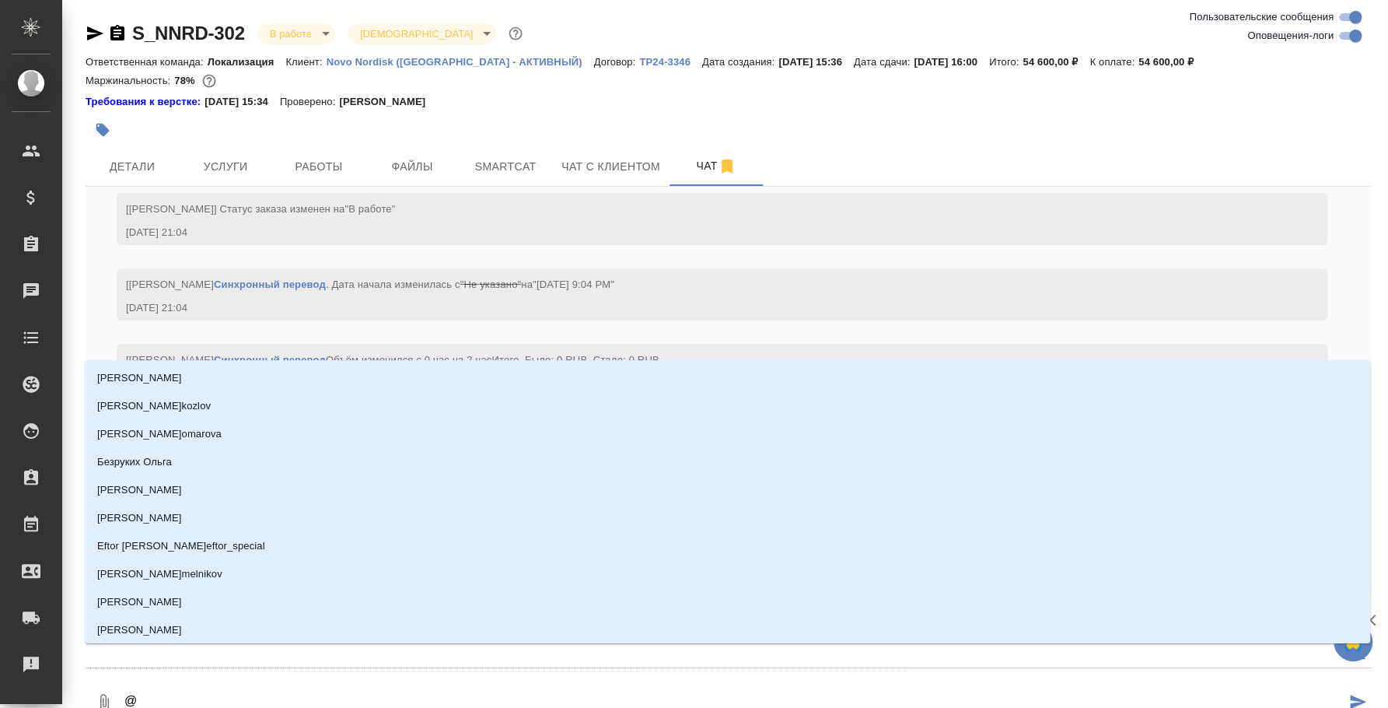
scroll to position [3371, 0]
type textarea "@p"
type input "p"
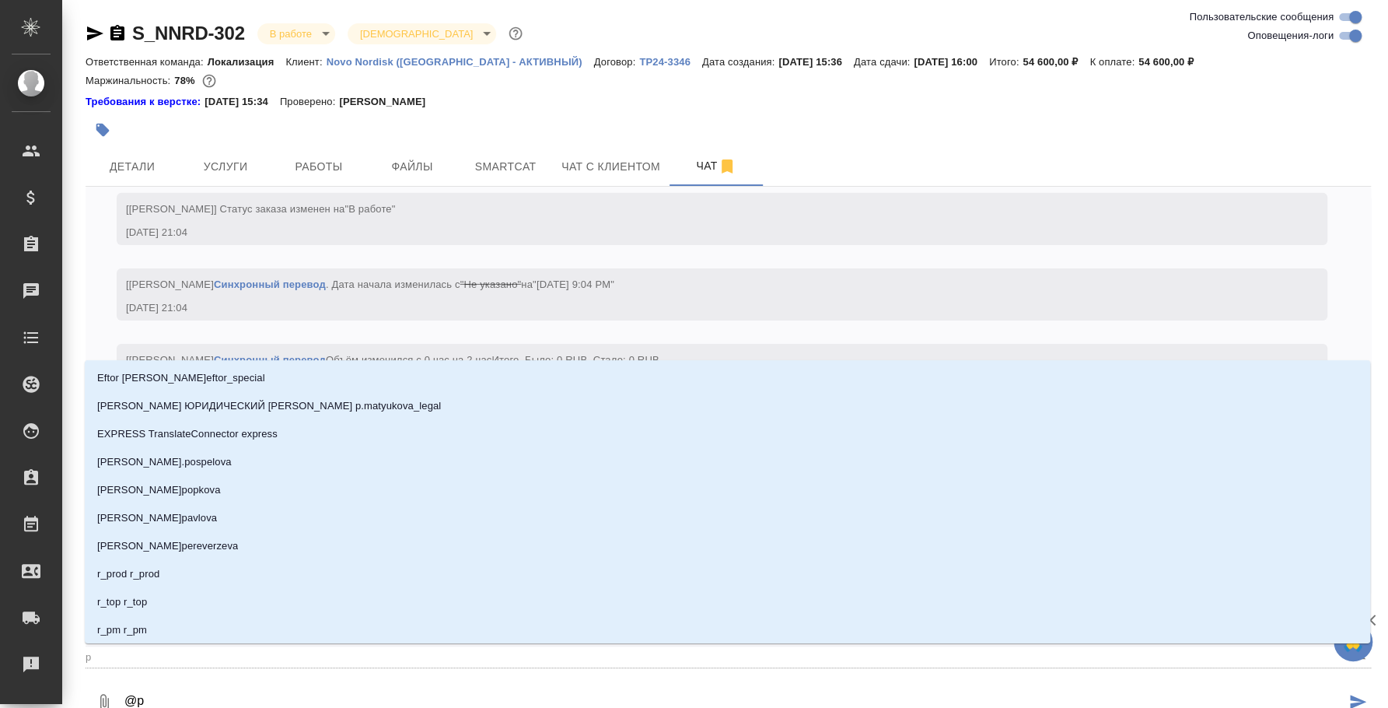
type textarea "@pf"
type input "pf"
type textarea "@pfu"
type input "pfu"
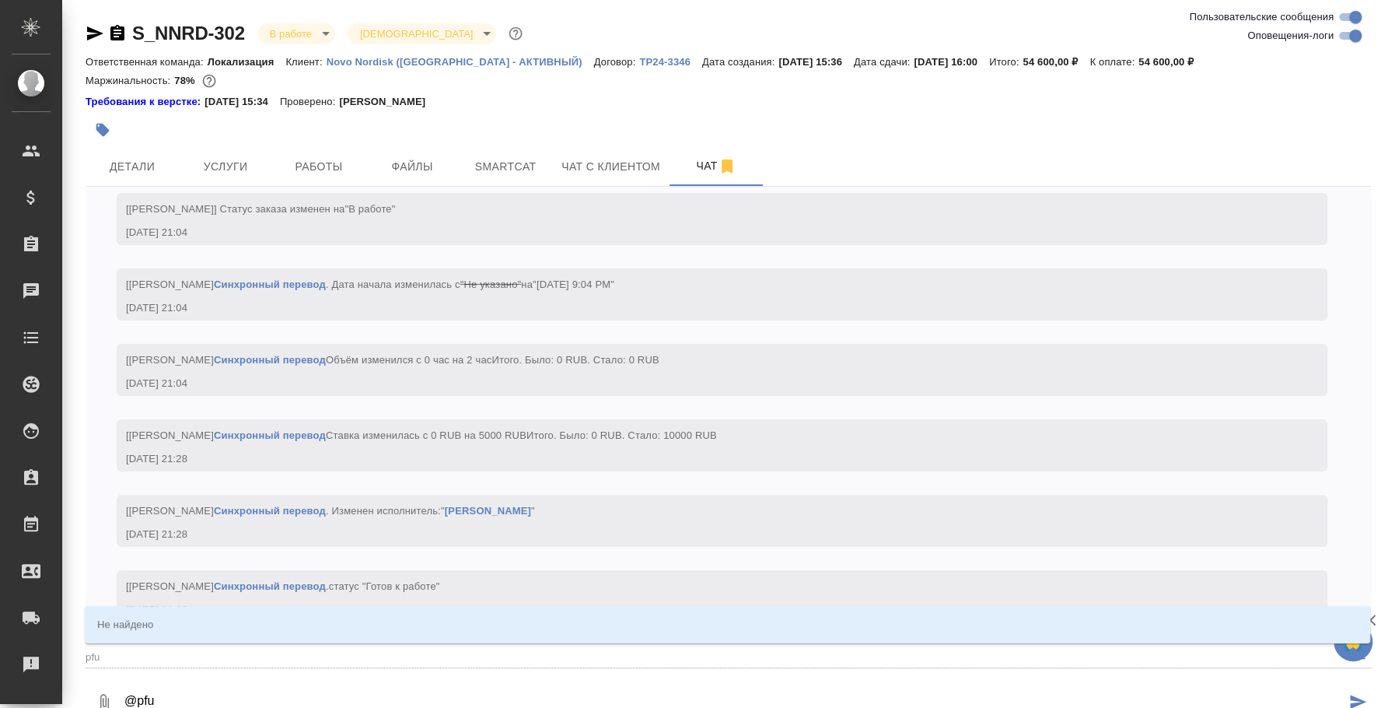
type textarea "@pfuj"
type input "pfuj"
type textarea "@pfu"
type input "pfu"
type textarea "@pf"
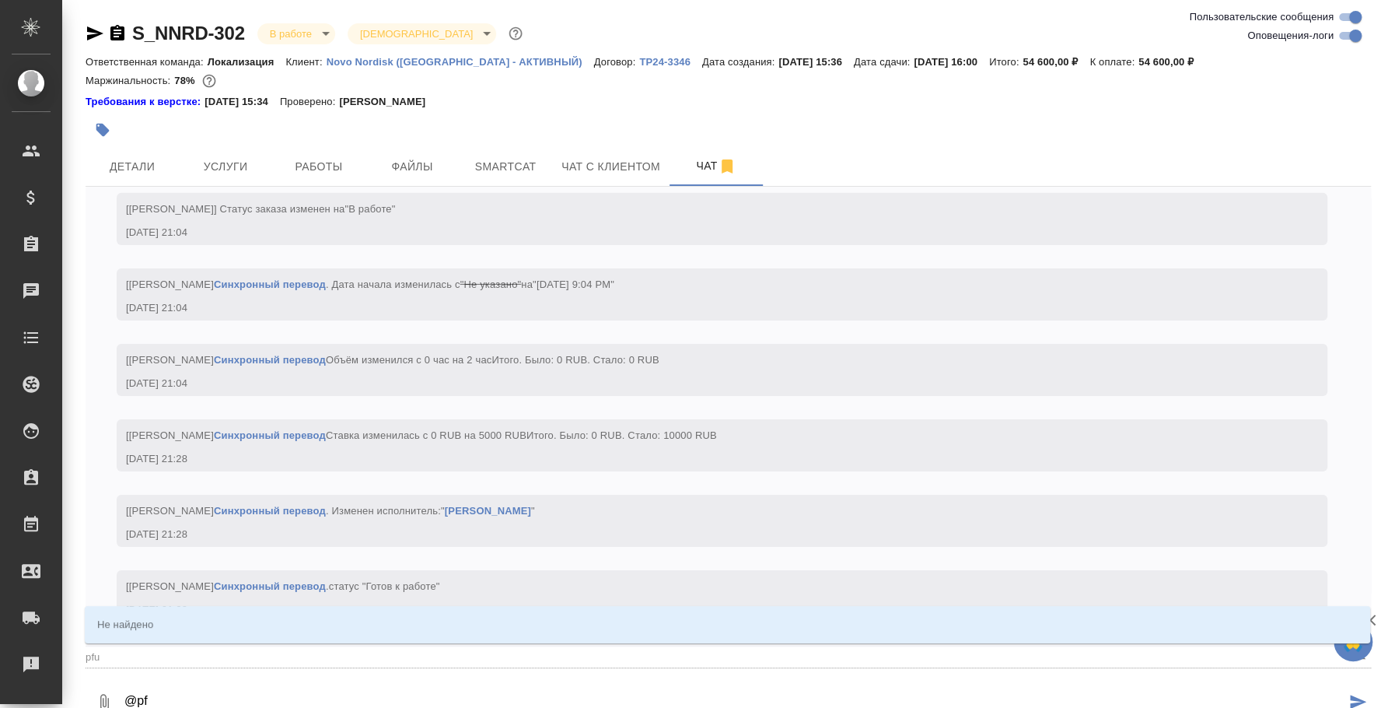
type input "pf"
type textarea "@p"
type input "p"
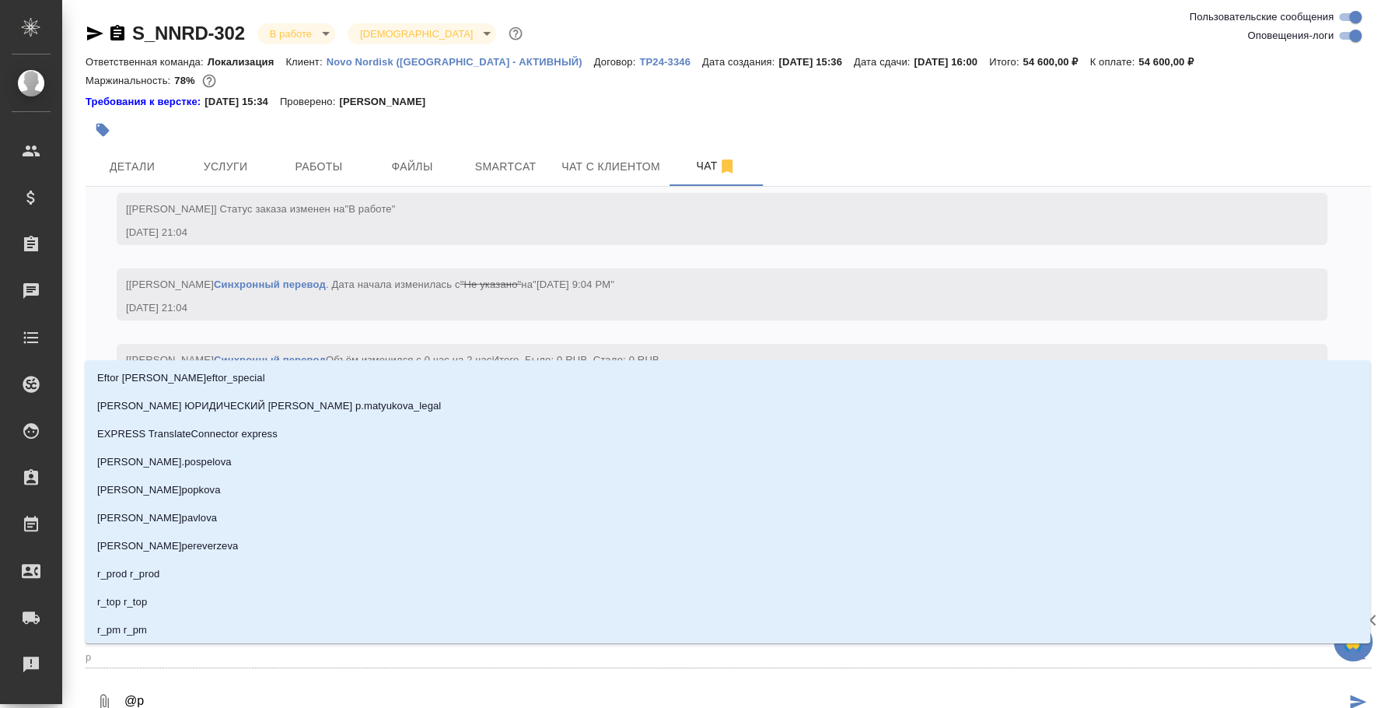
type textarea "@"
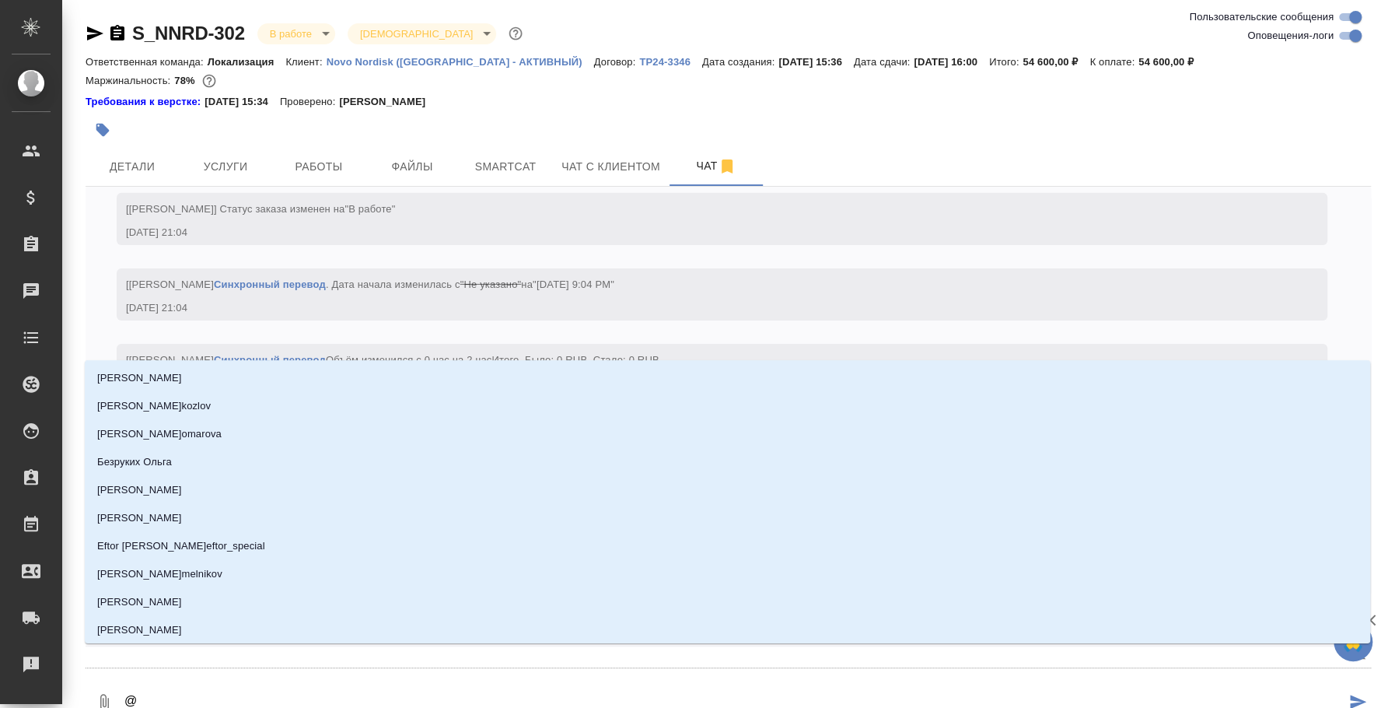
type textarea "@з"
type input "з"
type textarea "@за"
type input "за"
type textarea "@заг"
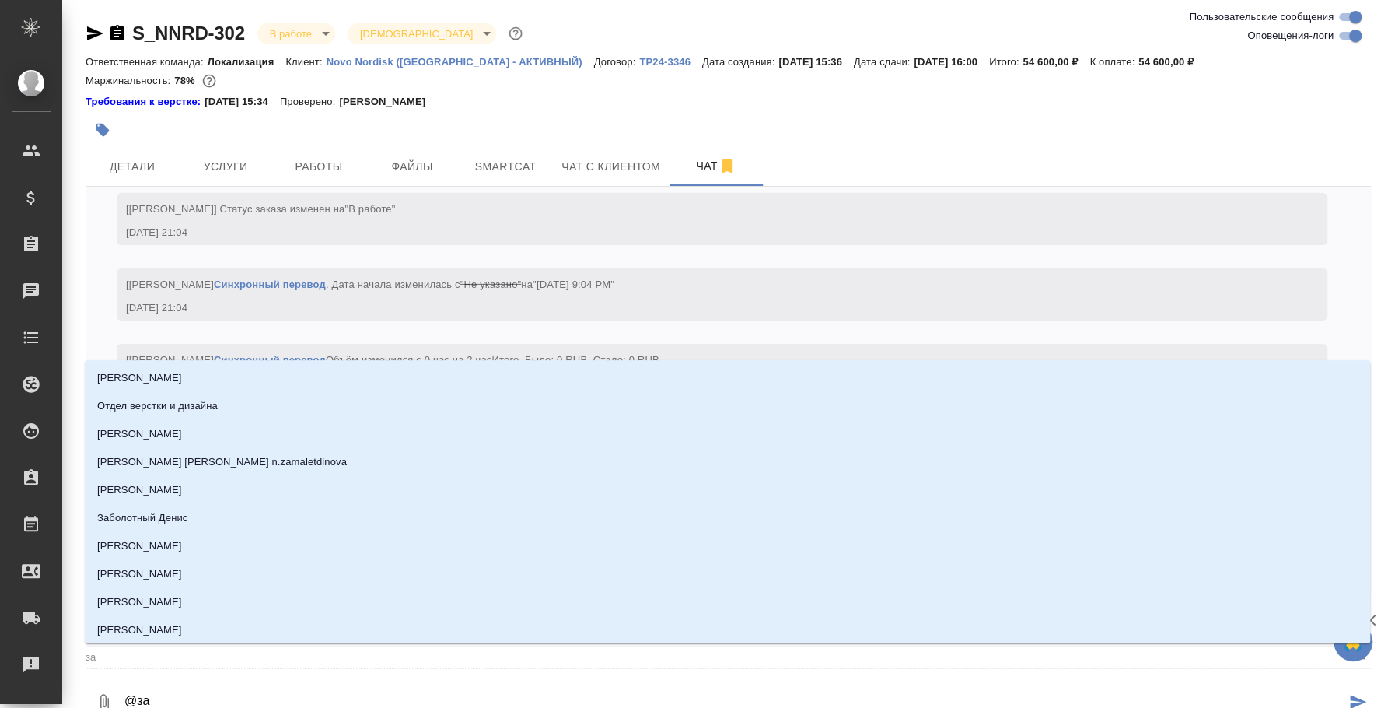
type input "заг"
type textarea "@заго"
type input "заго"
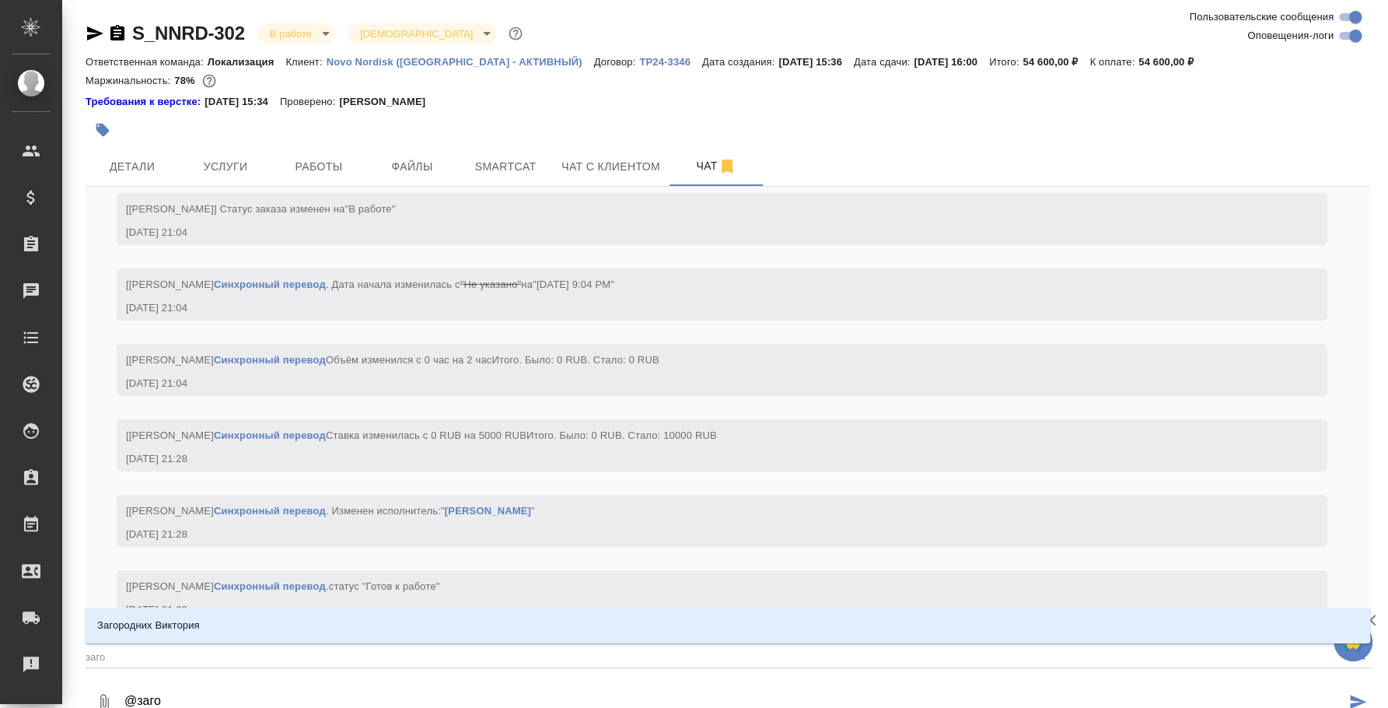
type textarea "@загор"
type input "загор"
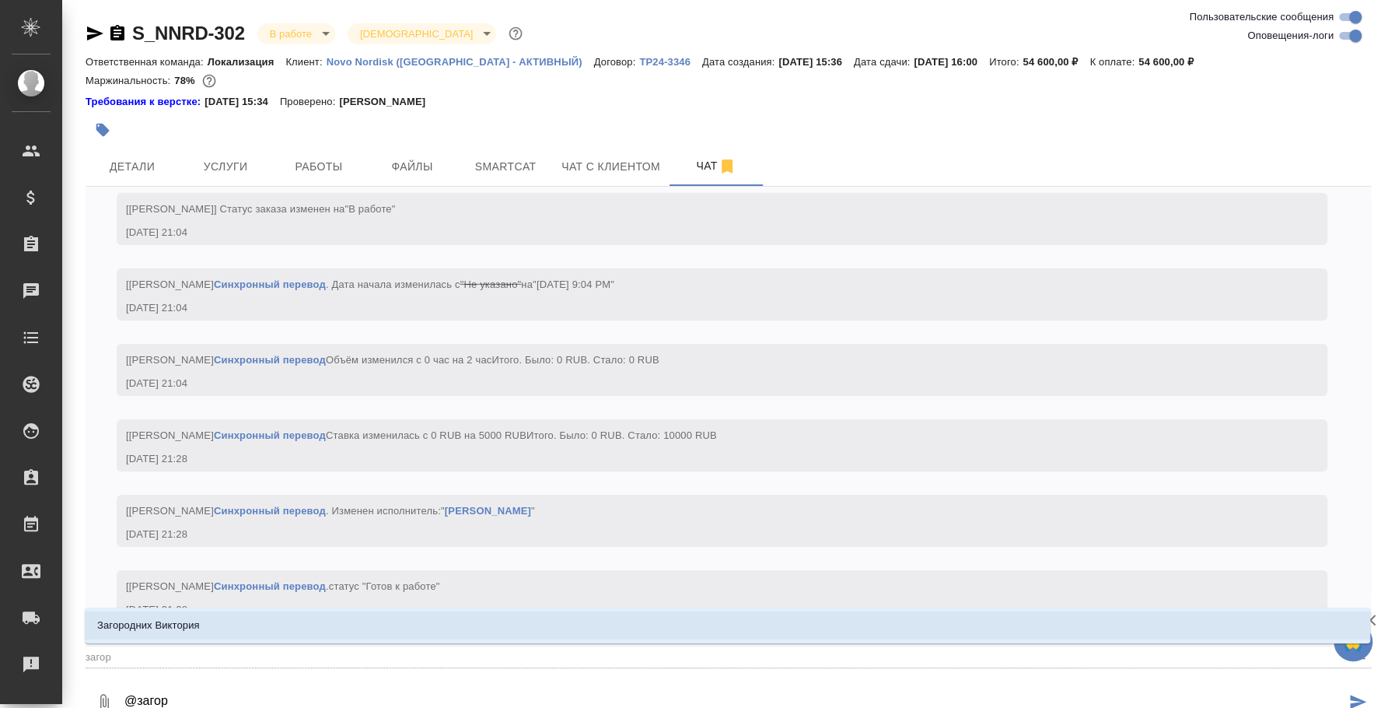
click at [622, 624] on li "Загородних Виктория" at bounding box center [727, 625] width 1285 height 28
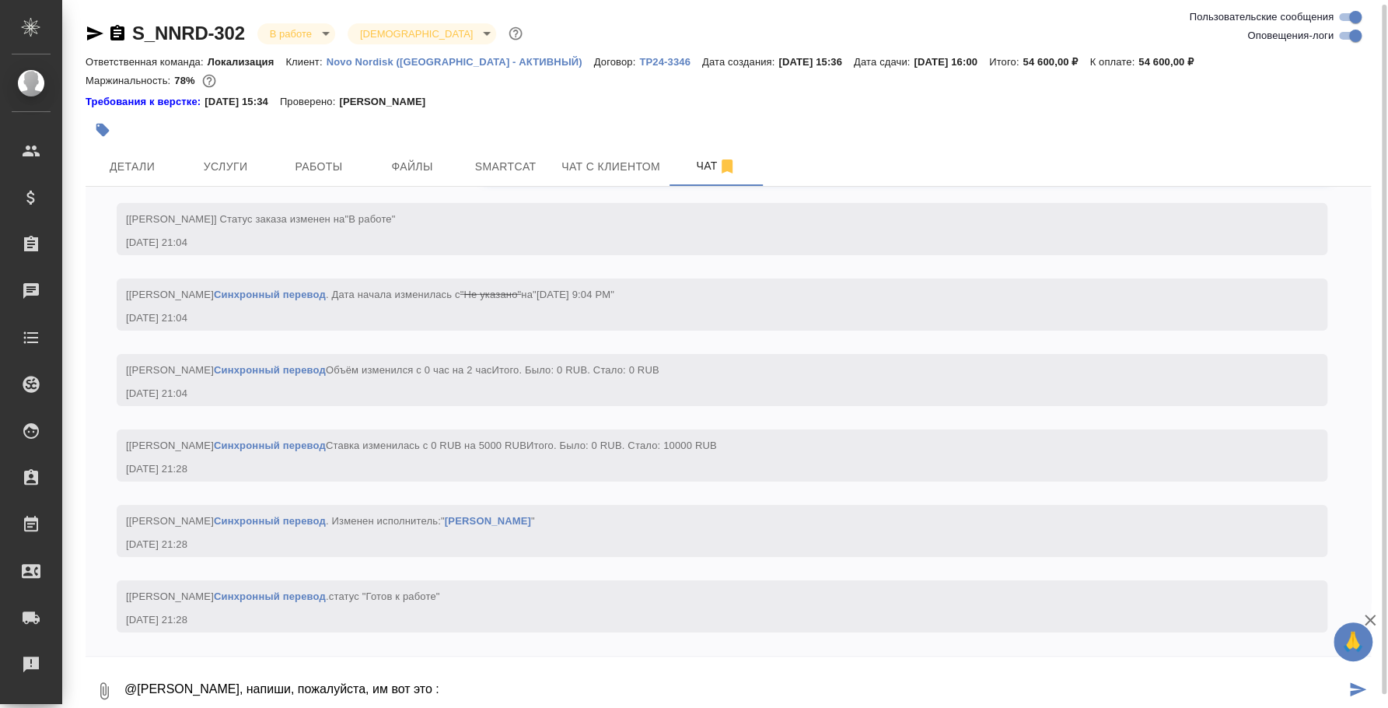
scroll to position [2, 0]
paste textarea "Правильно ли мы понимаем, что спикеры будут, как удаленно, так и оффлайн? Все с…"
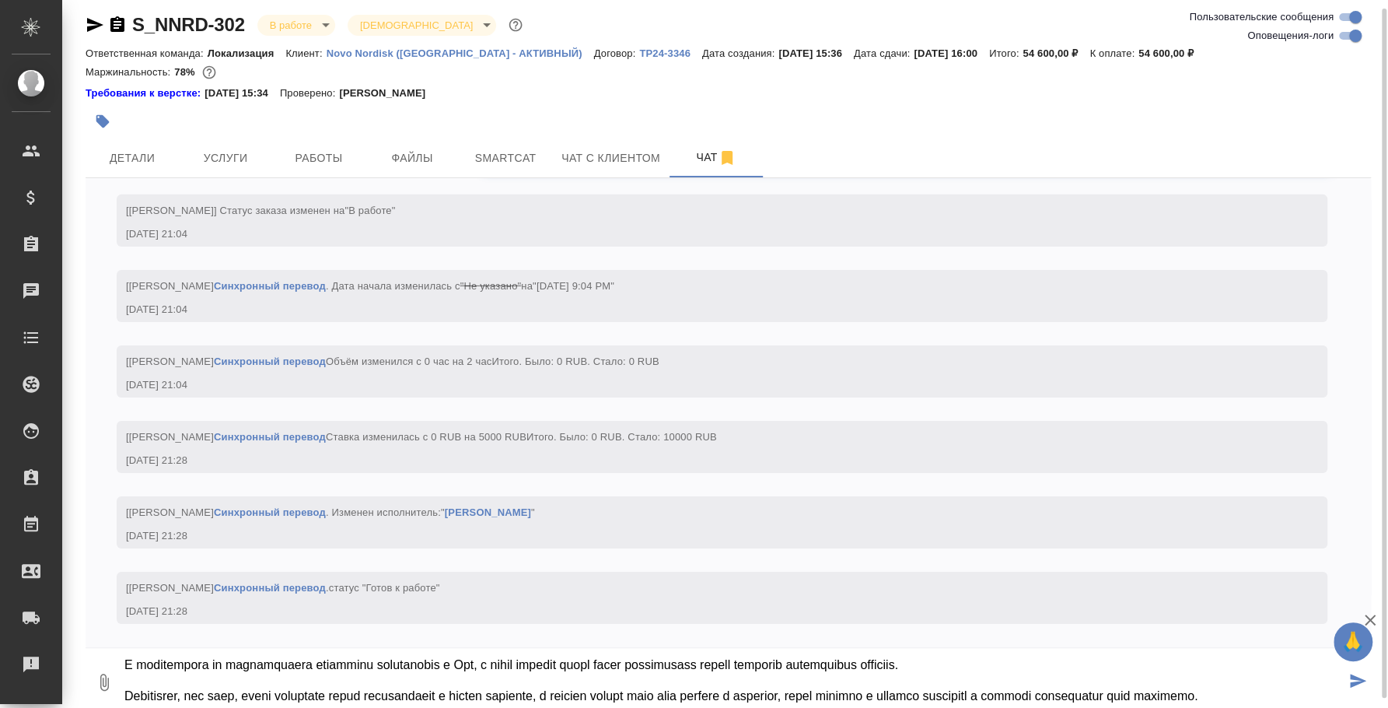
click at [460, 678] on textarea at bounding box center [734, 682] width 1222 height 53
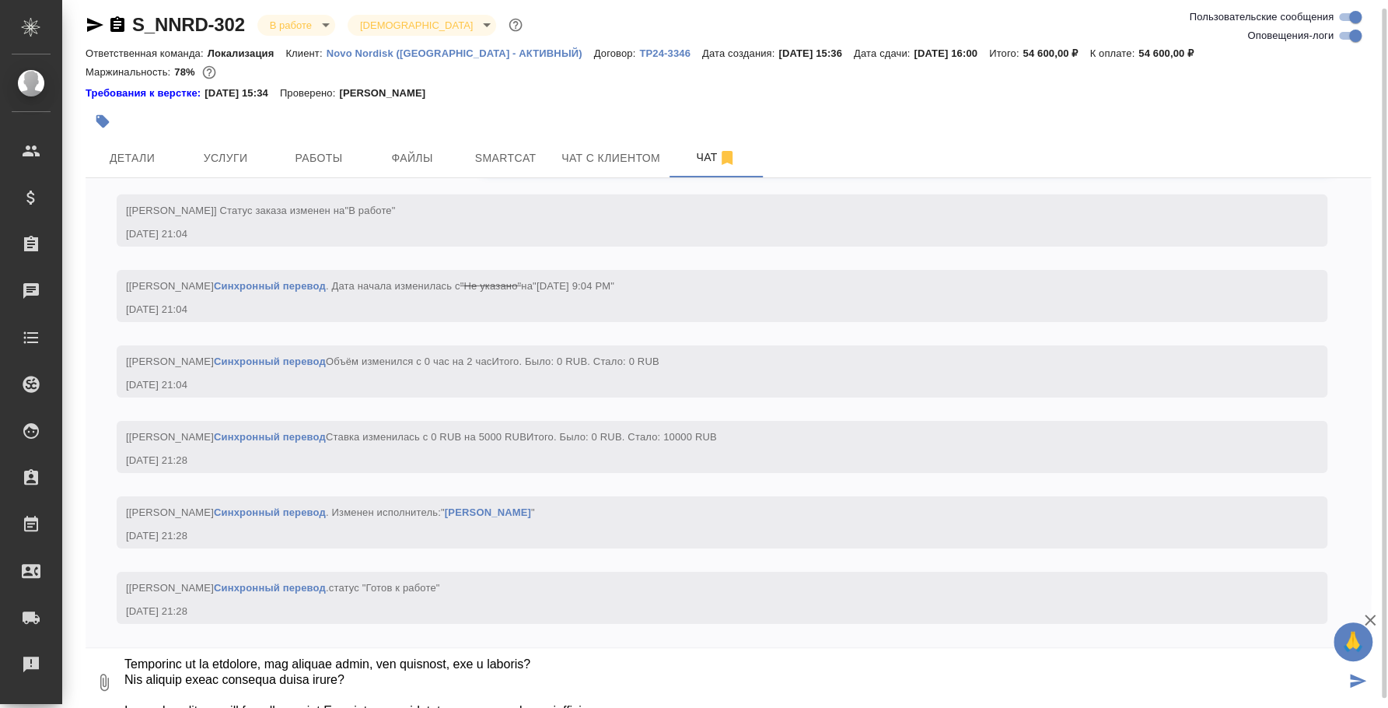
scroll to position [17, 0]
click at [528, 663] on textarea at bounding box center [734, 682] width 1222 height 53
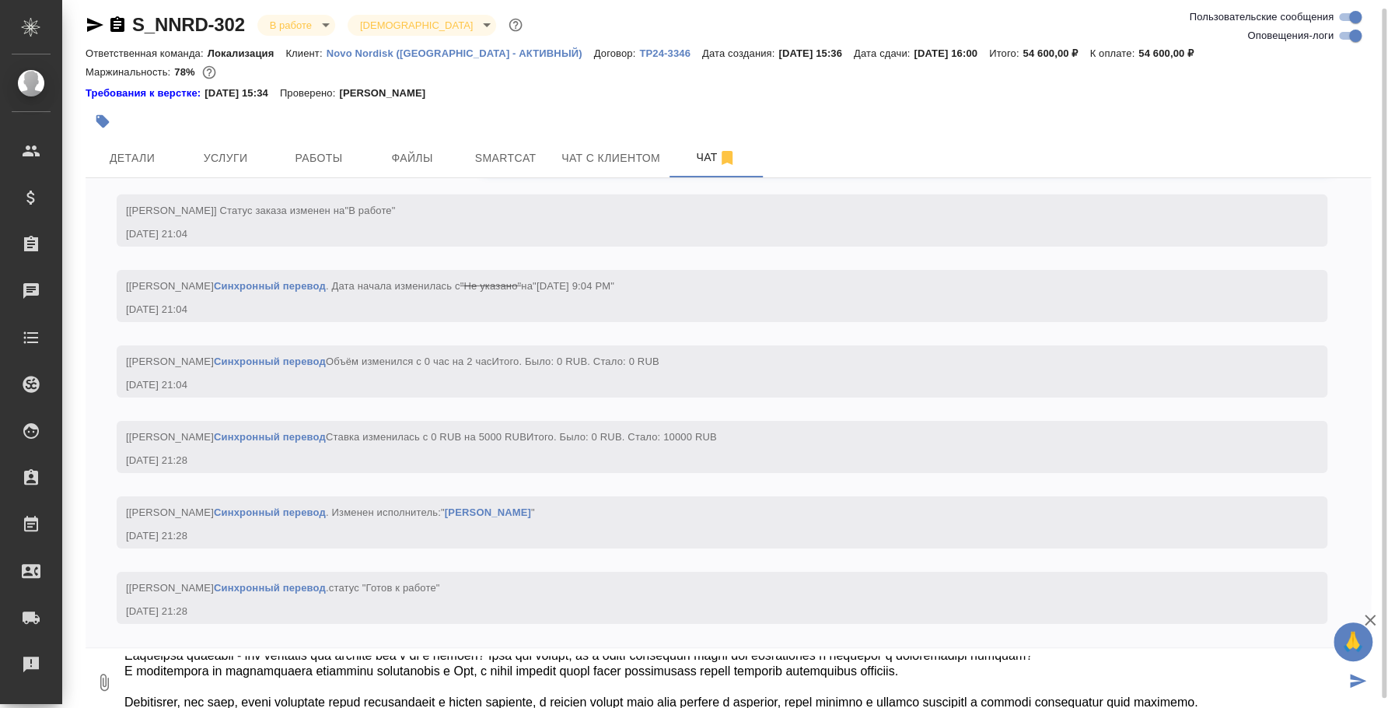
scroll to position [149, 0]
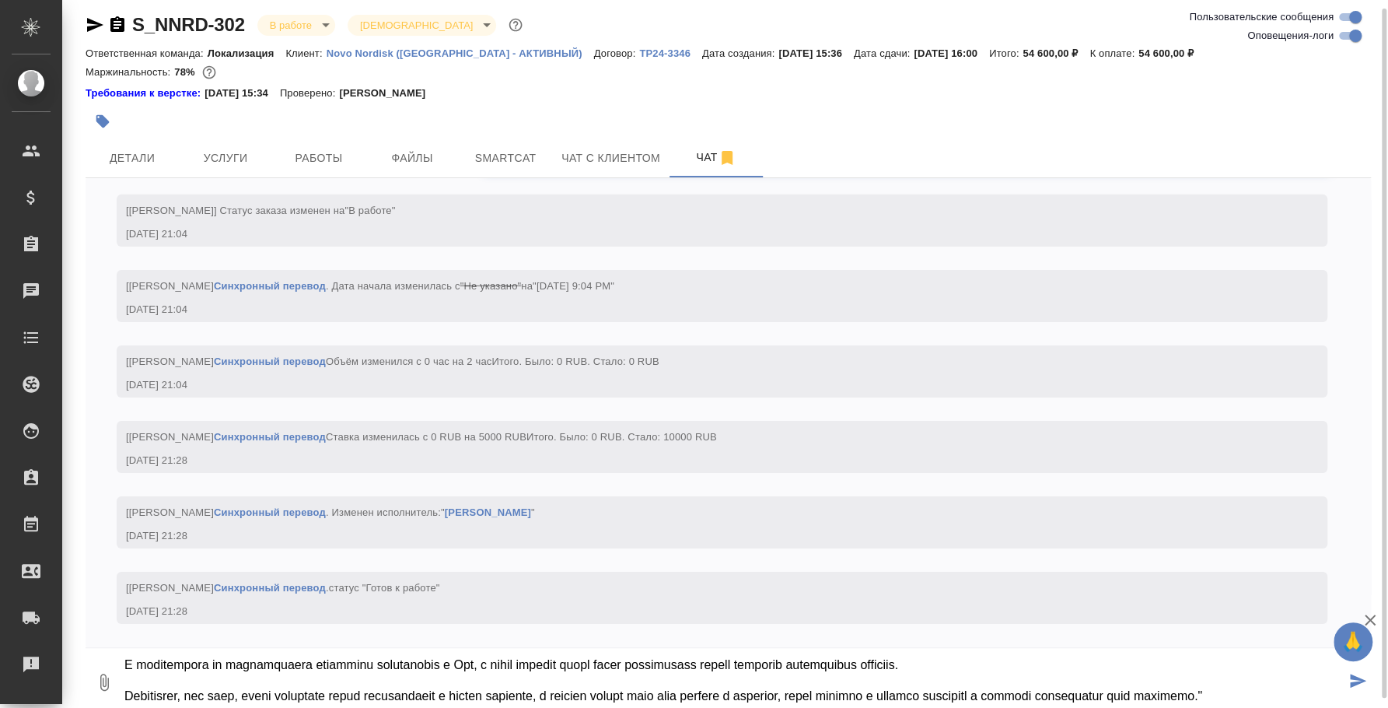
type textarea "@Загородних Виктория Вика, напиши, пожалуйста, им вот это : "Правильно ли мы по…"
click at [1352, 675] on icon "submit" at bounding box center [1358, 680] width 16 height 14
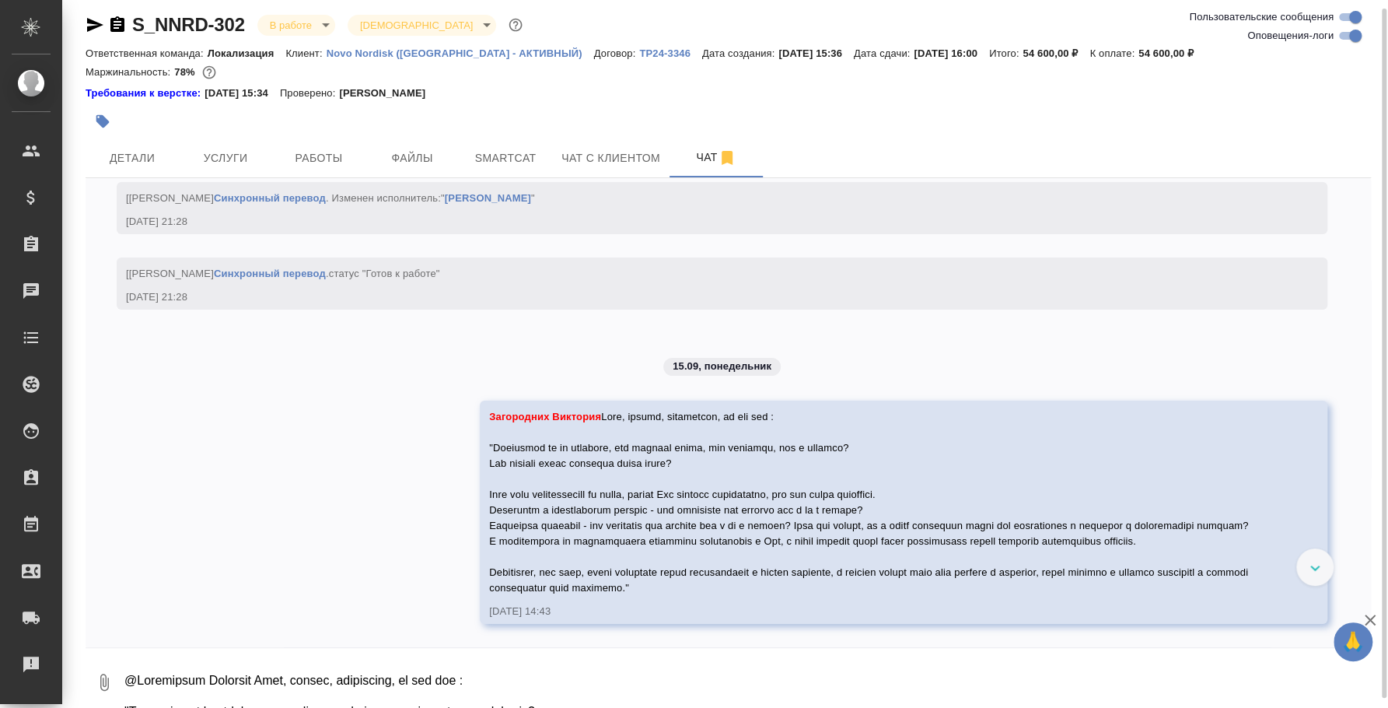
scroll to position [3699, 0]
click at [103, 16] on icon "button" at bounding box center [95, 25] width 19 height 19
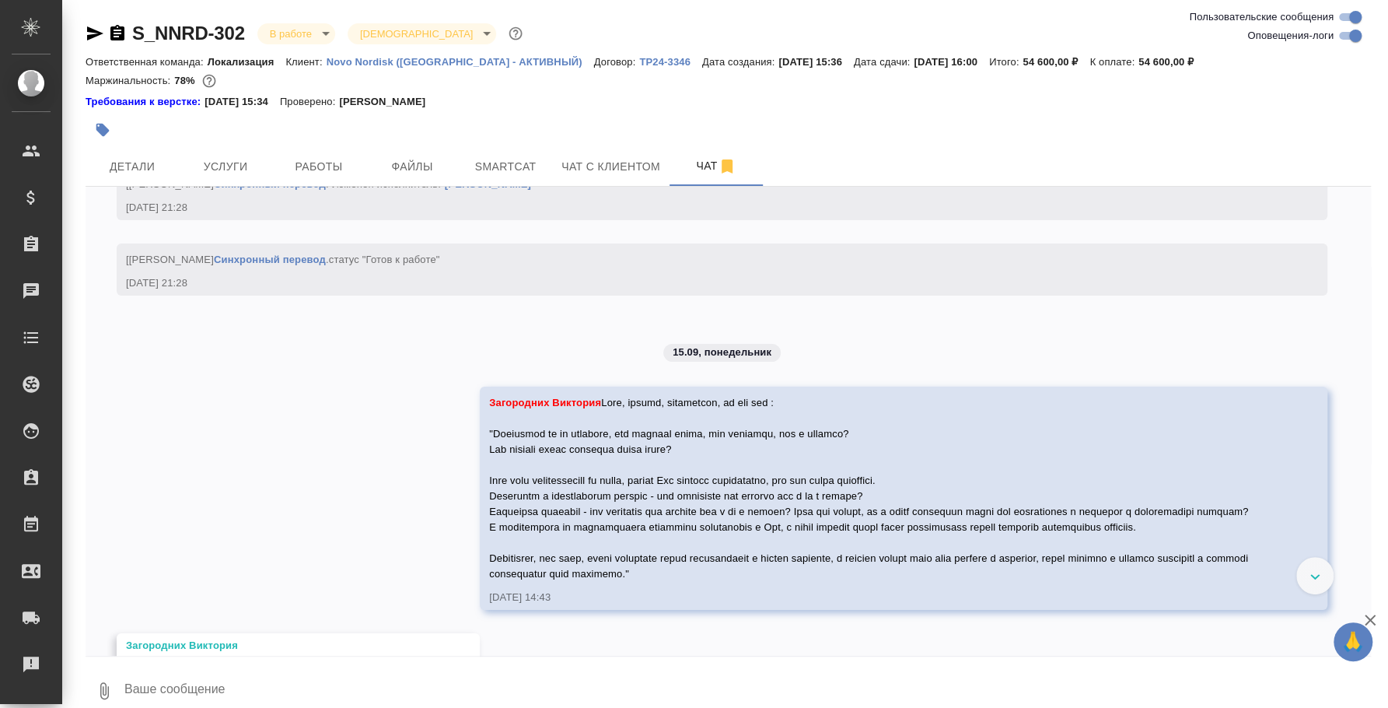
scroll to position [3794, 0]
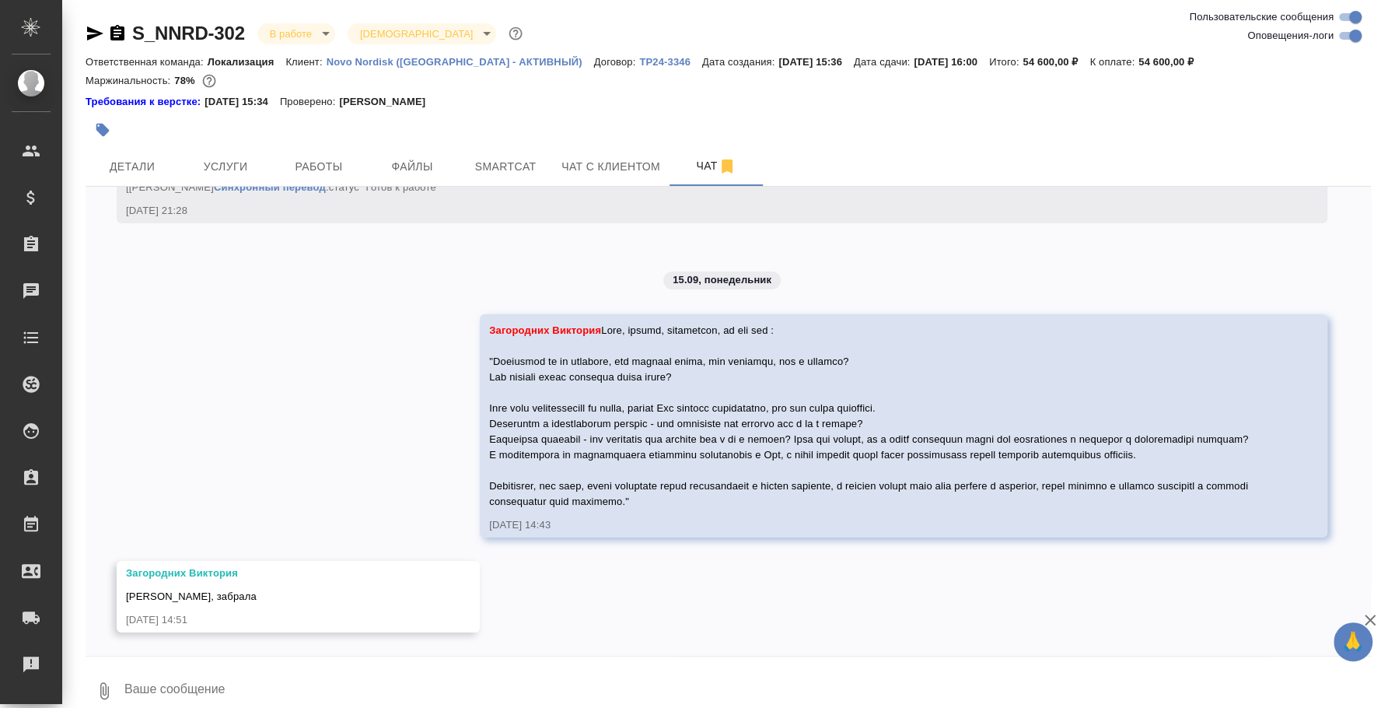
click at [113, 690] on button "0" at bounding box center [104, 690] width 37 height 53
click at [102, 608] on span "С локального диска" at bounding box center [99, 608] width 106 height 19
click at [0, 0] on input "С локального диска" at bounding box center [0, 0] width 0 height 0
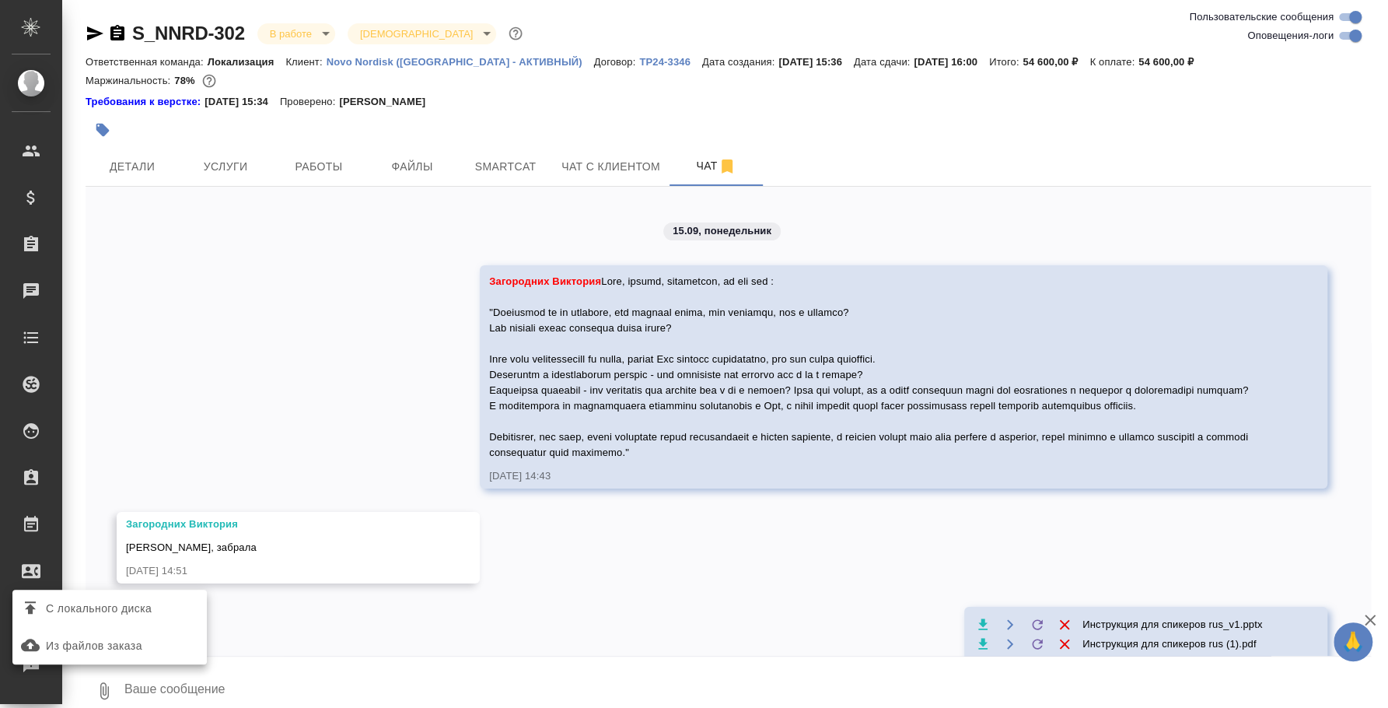
scroll to position [3894, 0]
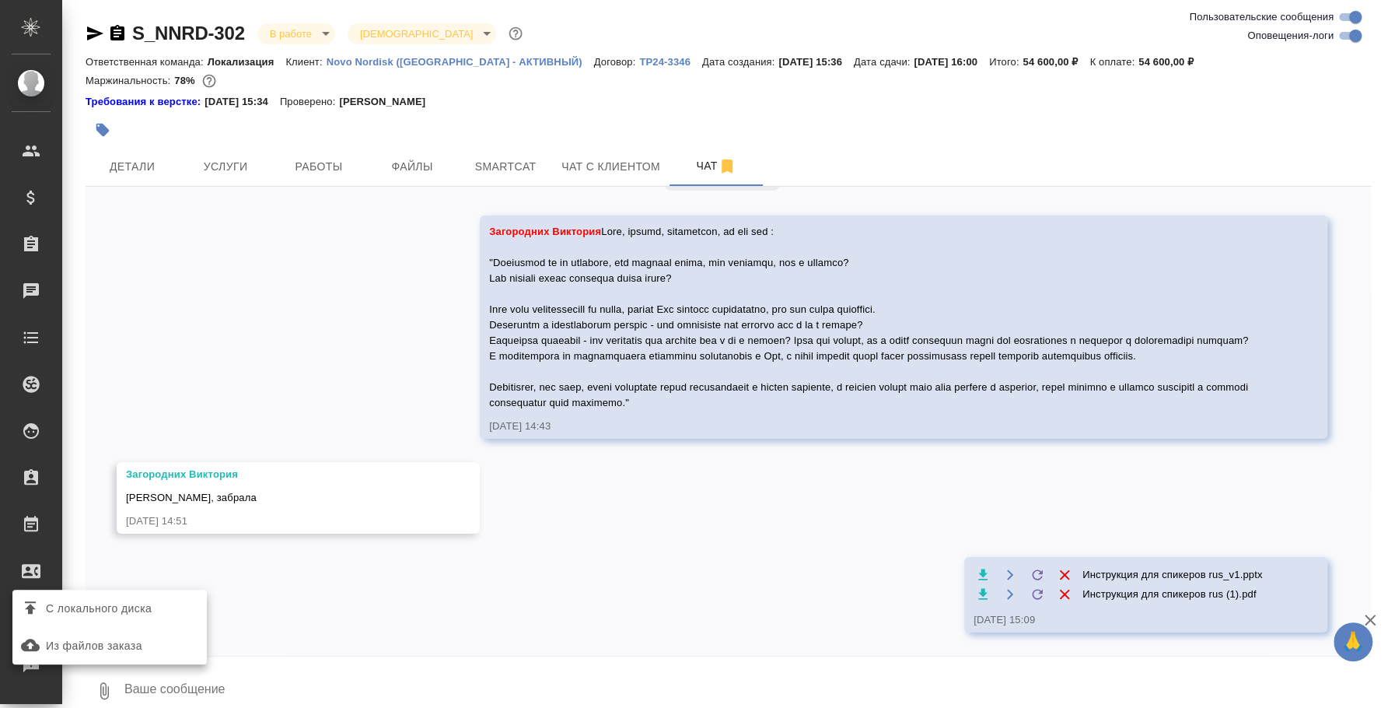
click at [128, 611] on span "С локального диска" at bounding box center [99, 608] width 106 height 19
click at [0, 0] on input "С локального диска" at bounding box center [0, 0] width 0 height 0
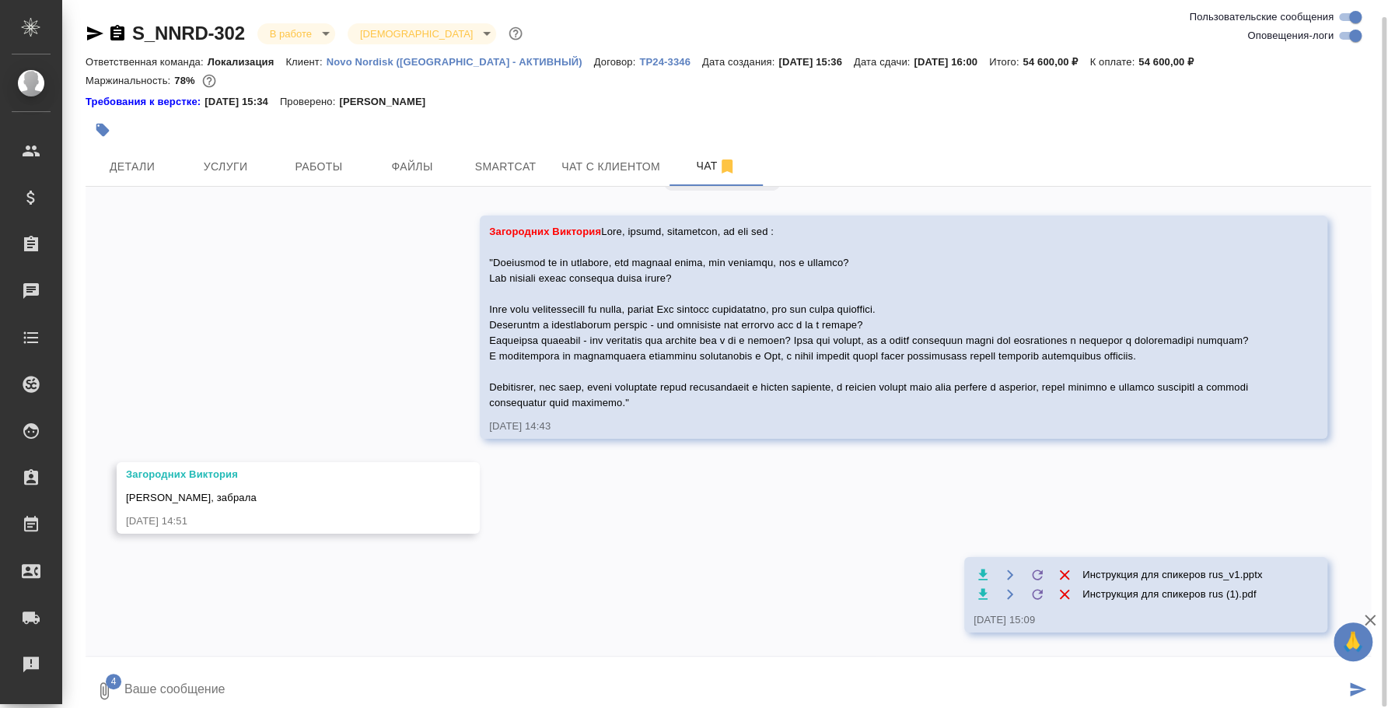
scroll to position [9, 0]
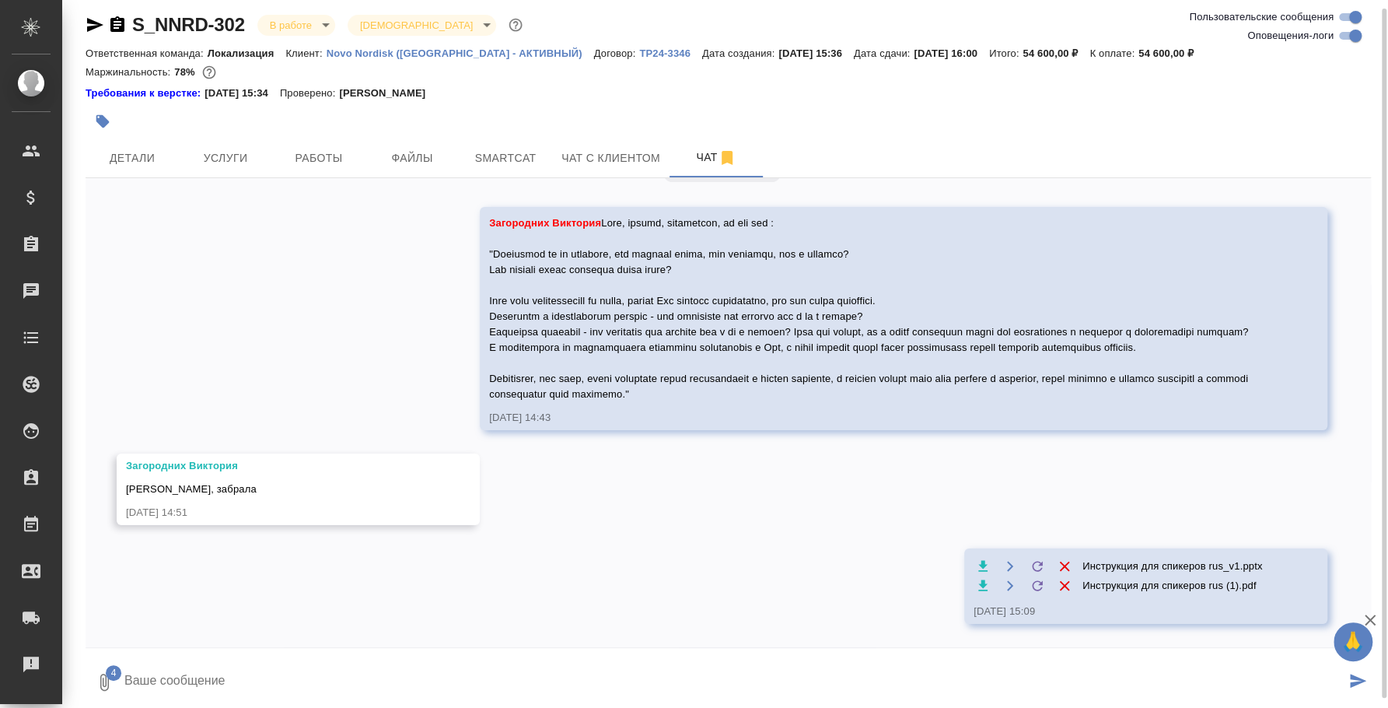
click at [1359, 673] on icon "submit" at bounding box center [1358, 680] width 16 height 14
click at [1373, 616] on icon "button" at bounding box center [1370, 619] width 11 height 11
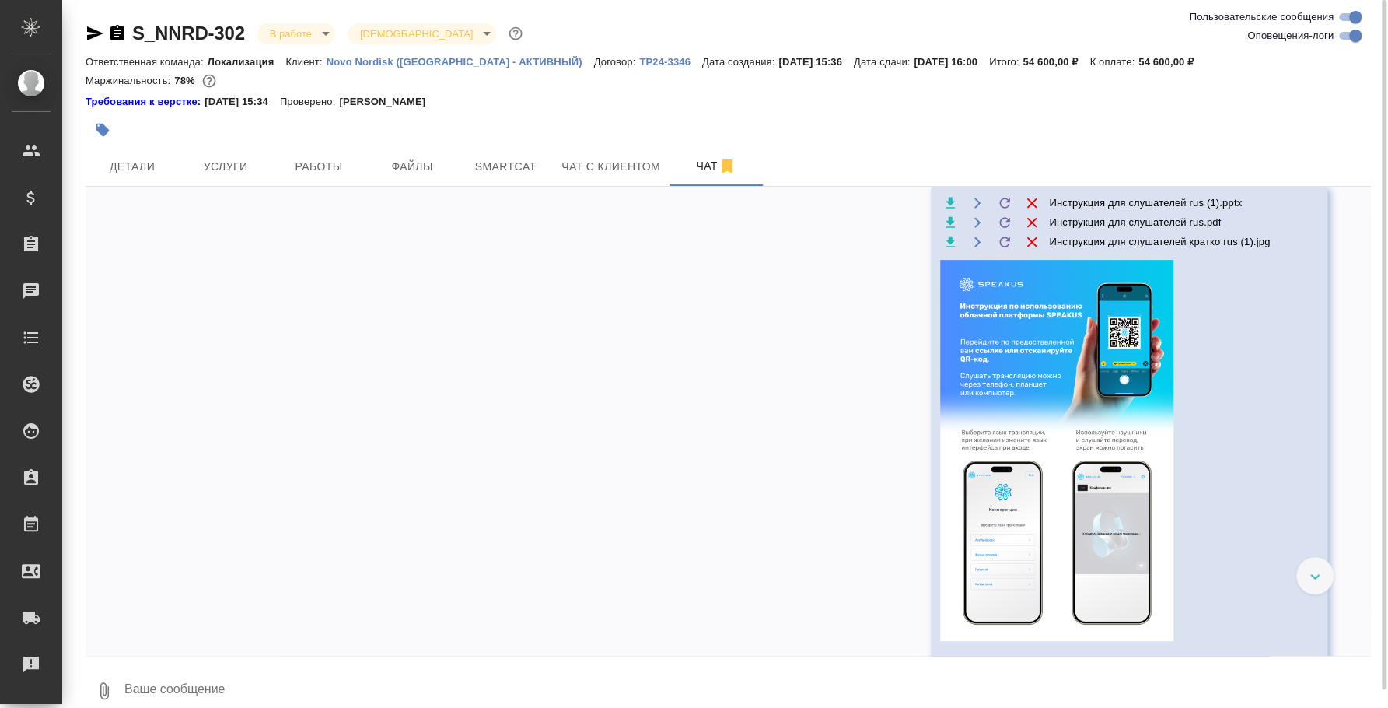
scroll to position [4653, 0]
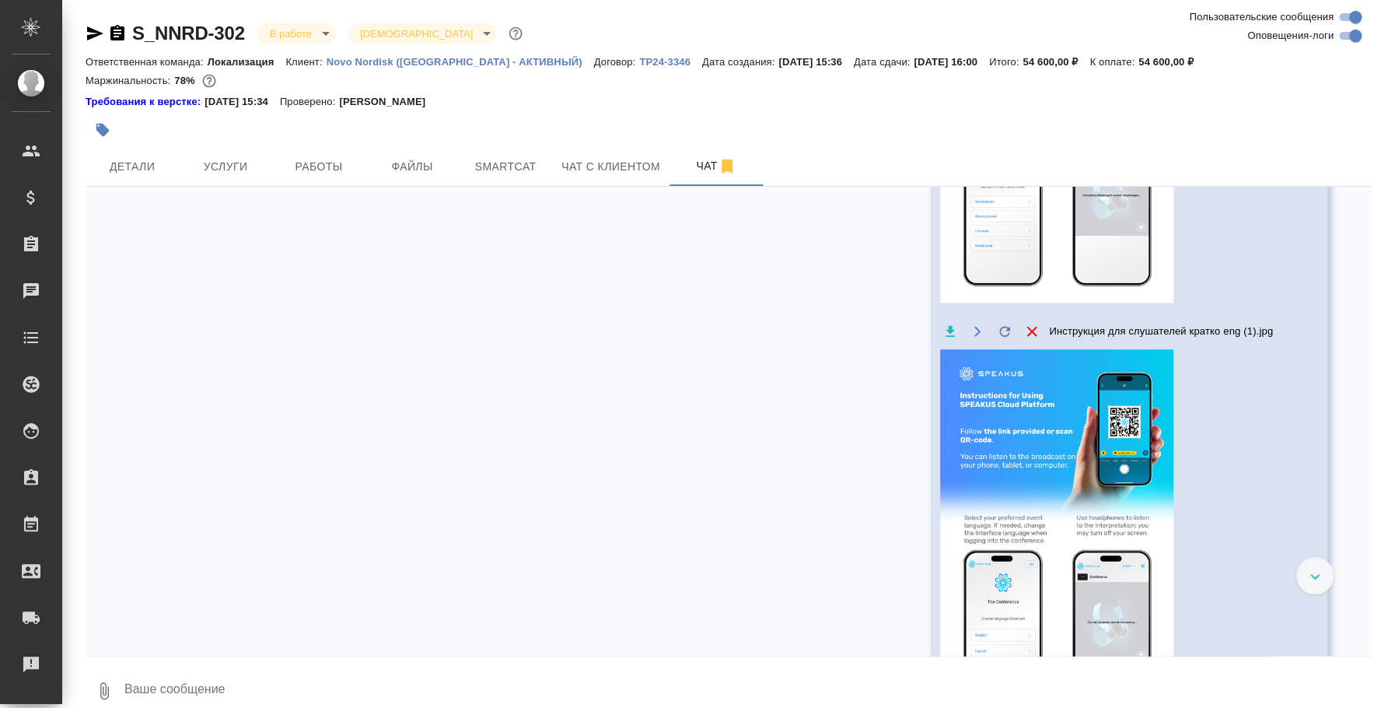
click at [677, 684] on textarea at bounding box center [747, 690] width 1248 height 53
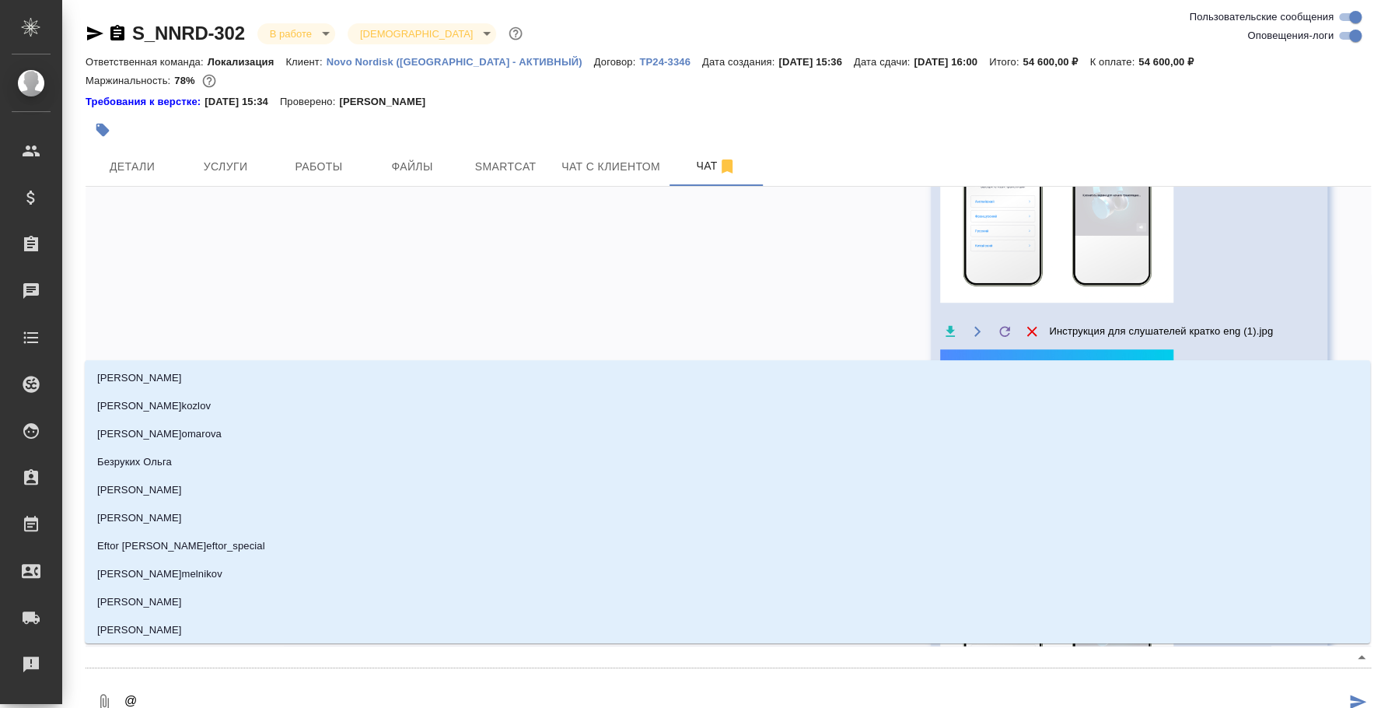
type textarea "@p"
type input "p"
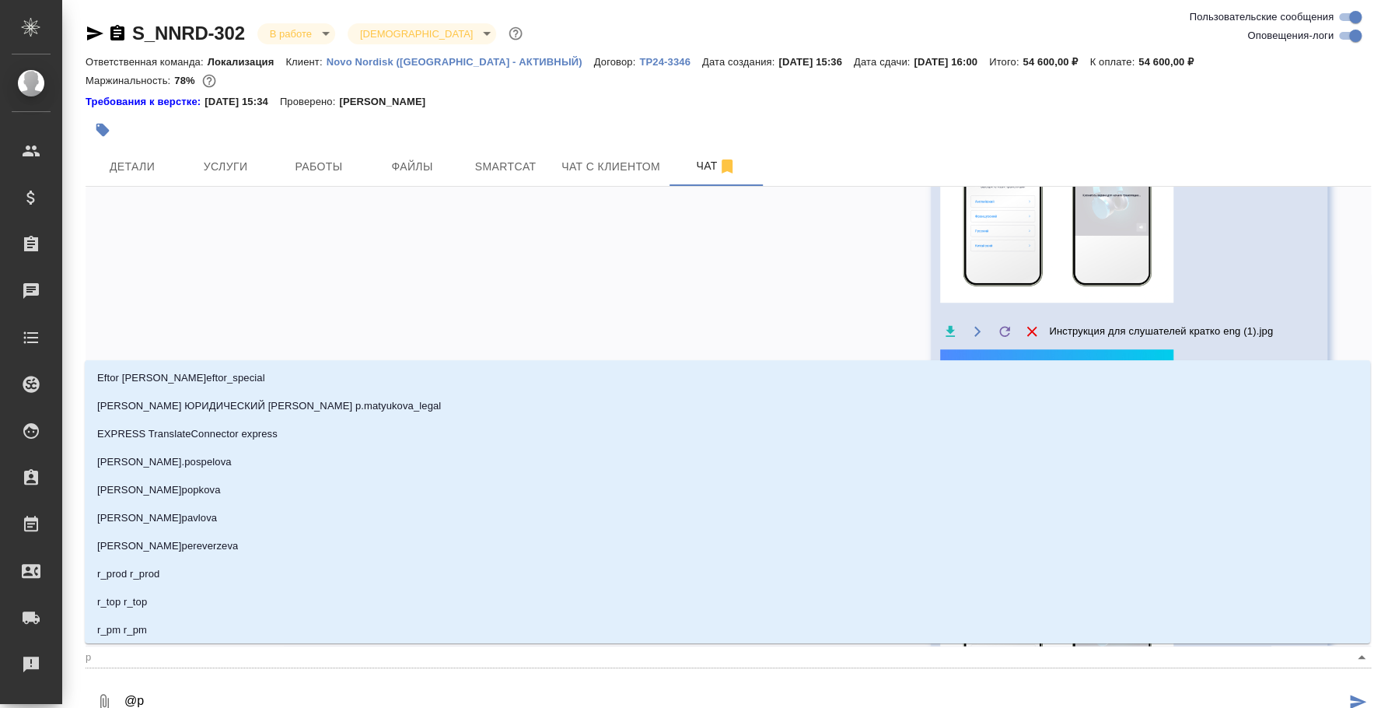
type textarea "@pf"
type input "pf"
type textarea "@pfu"
type input "pfu"
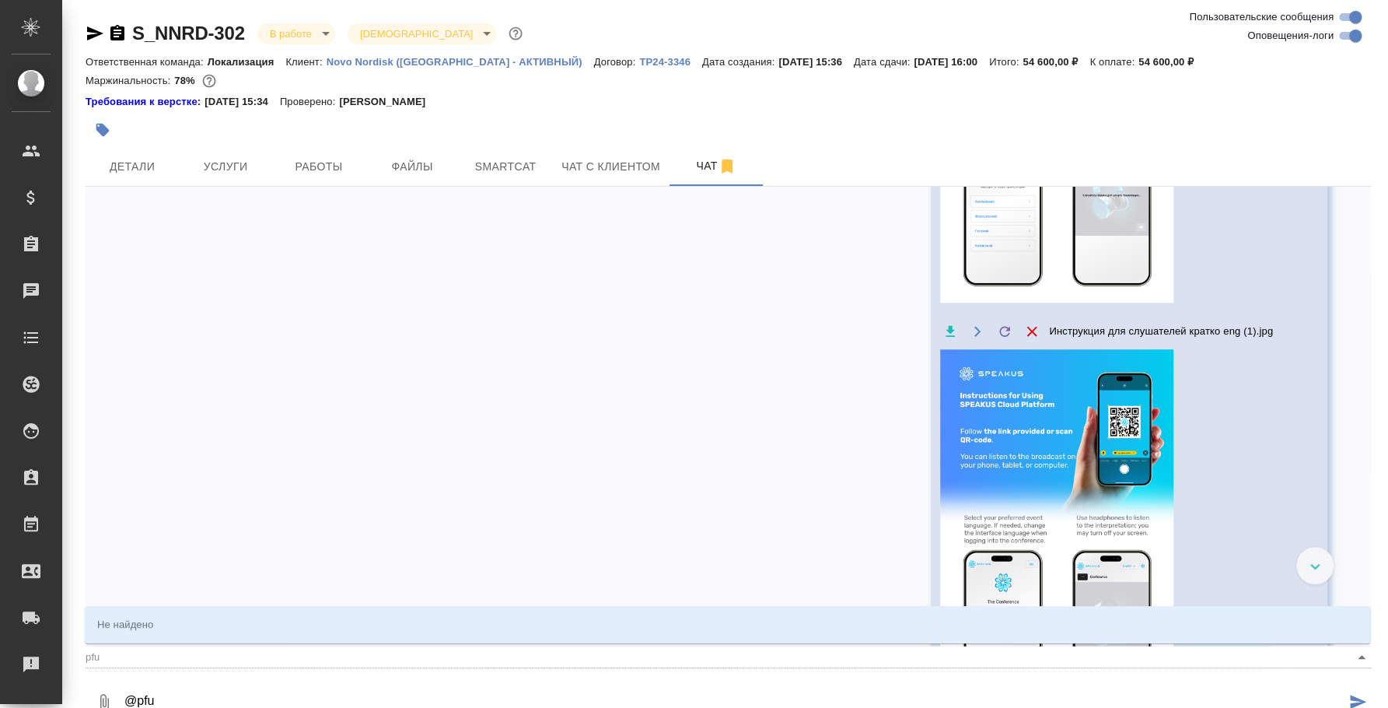
type textarea "@[GEOGRAPHIC_DATA]"
type input "pfuj"
type textarea "@pfu"
type input "pfu"
type textarea "@pf"
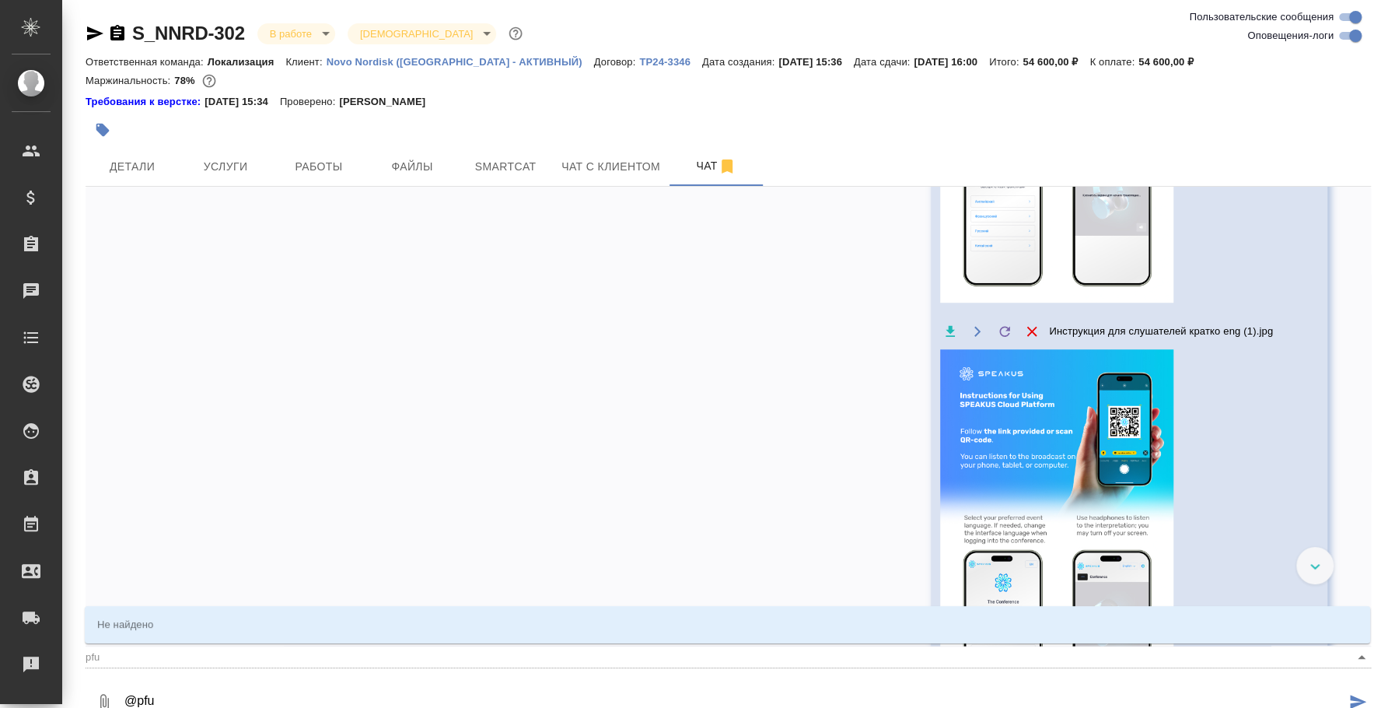
type input "pf"
type textarea "@p"
type input "p"
type textarea "@"
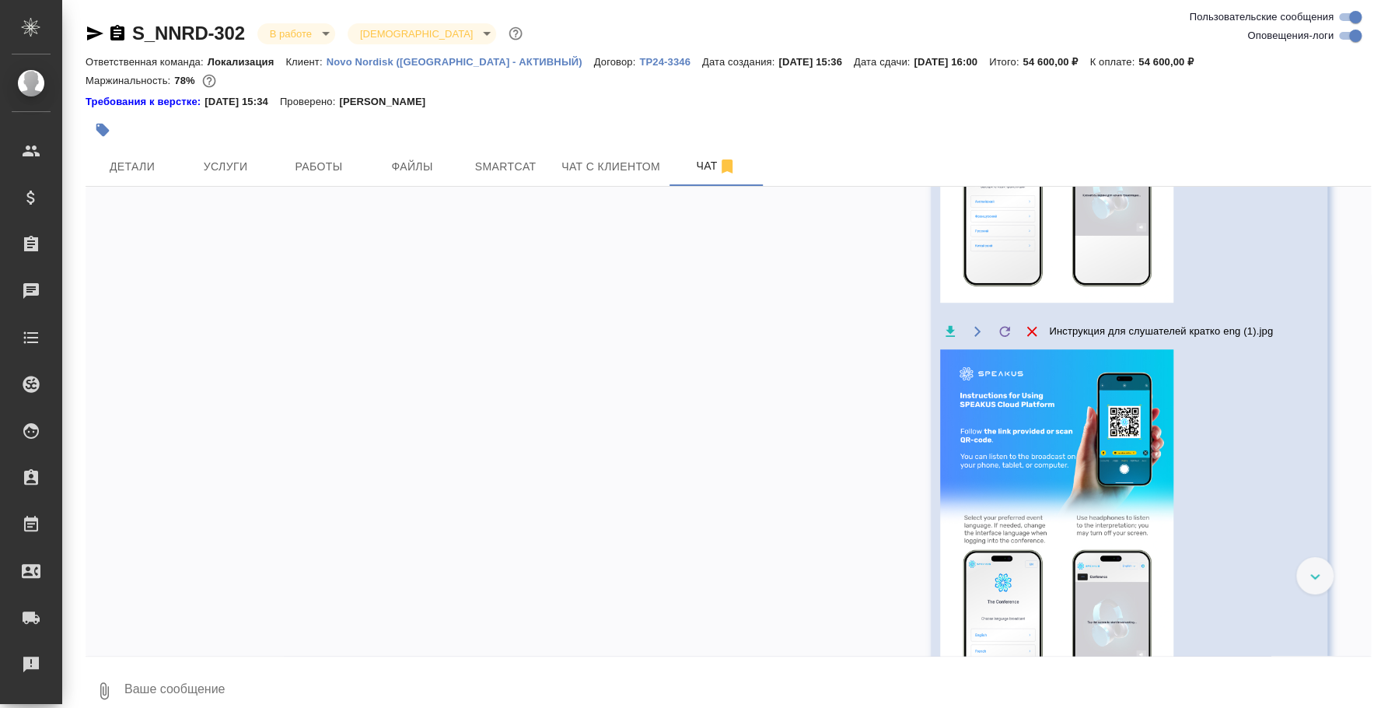
type textarea """
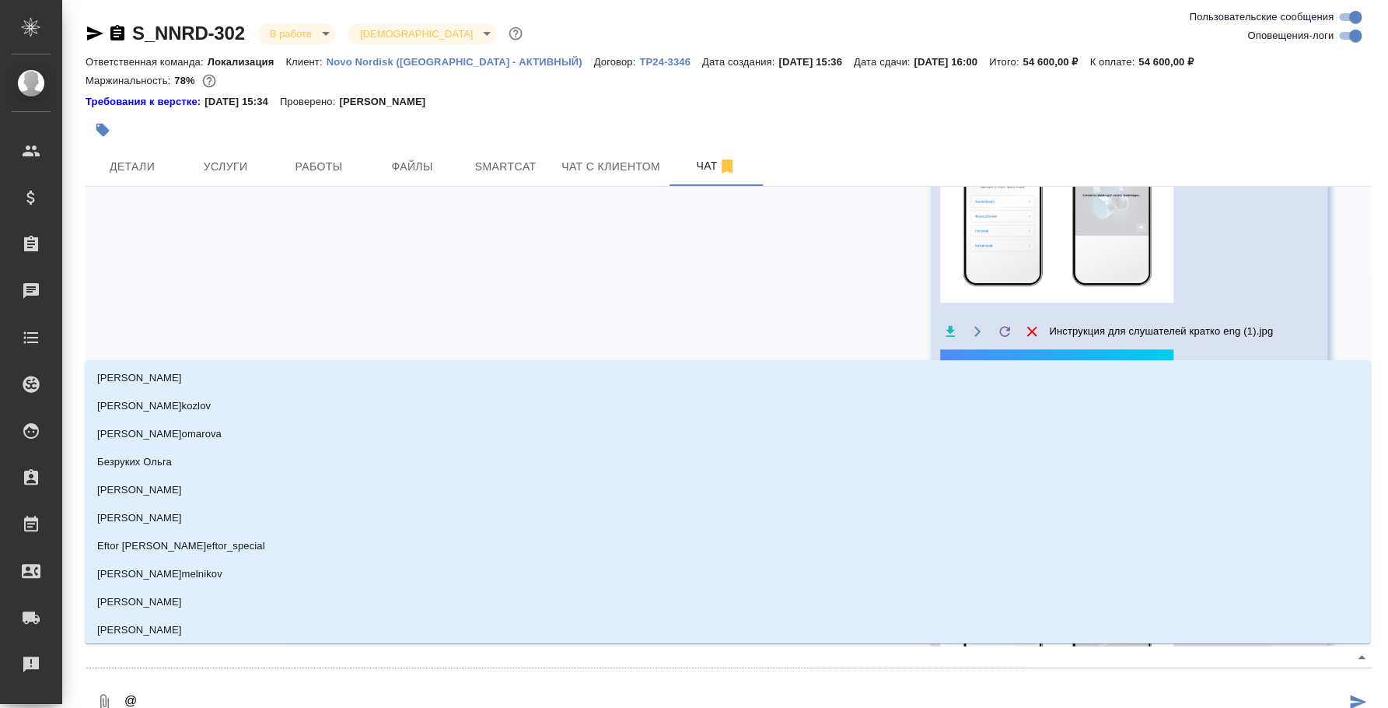
type textarea "@p"
type input "p"
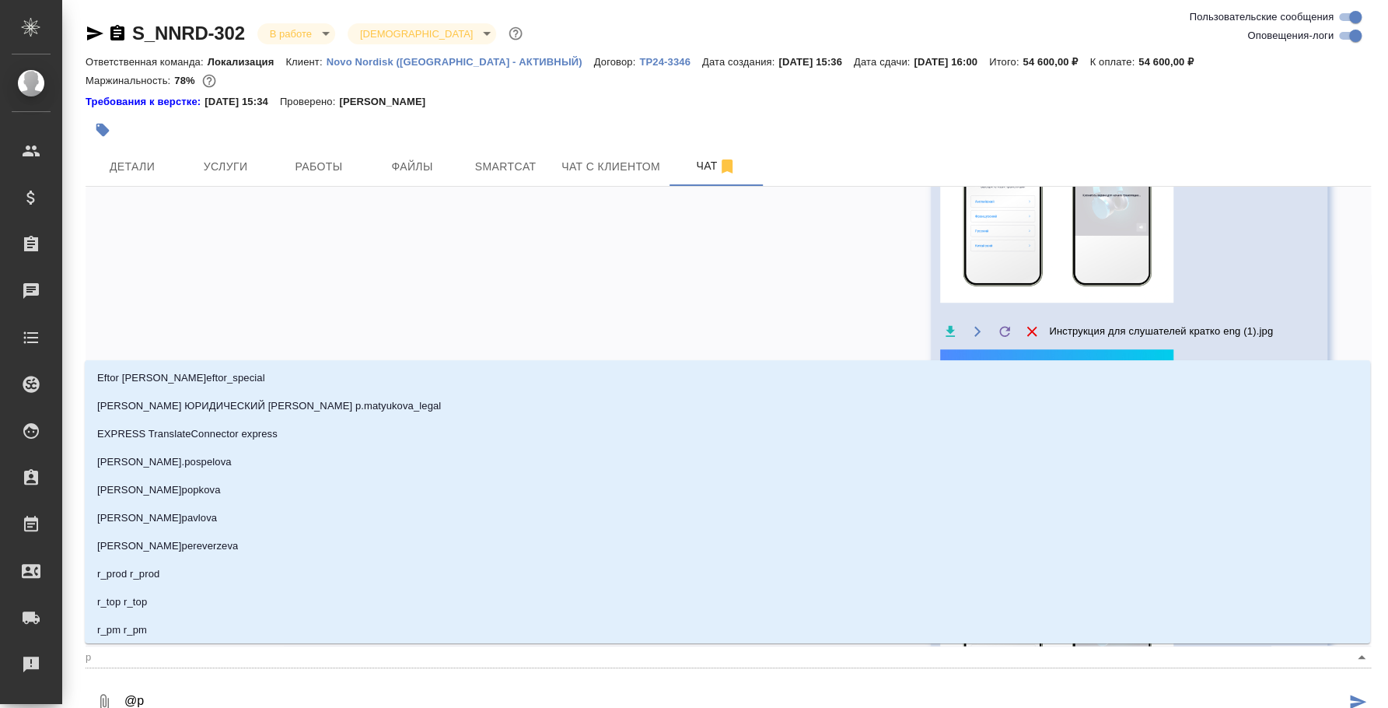
type textarea "@pf"
type input "pf"
type textarea "@pfu"
type input "pfu"
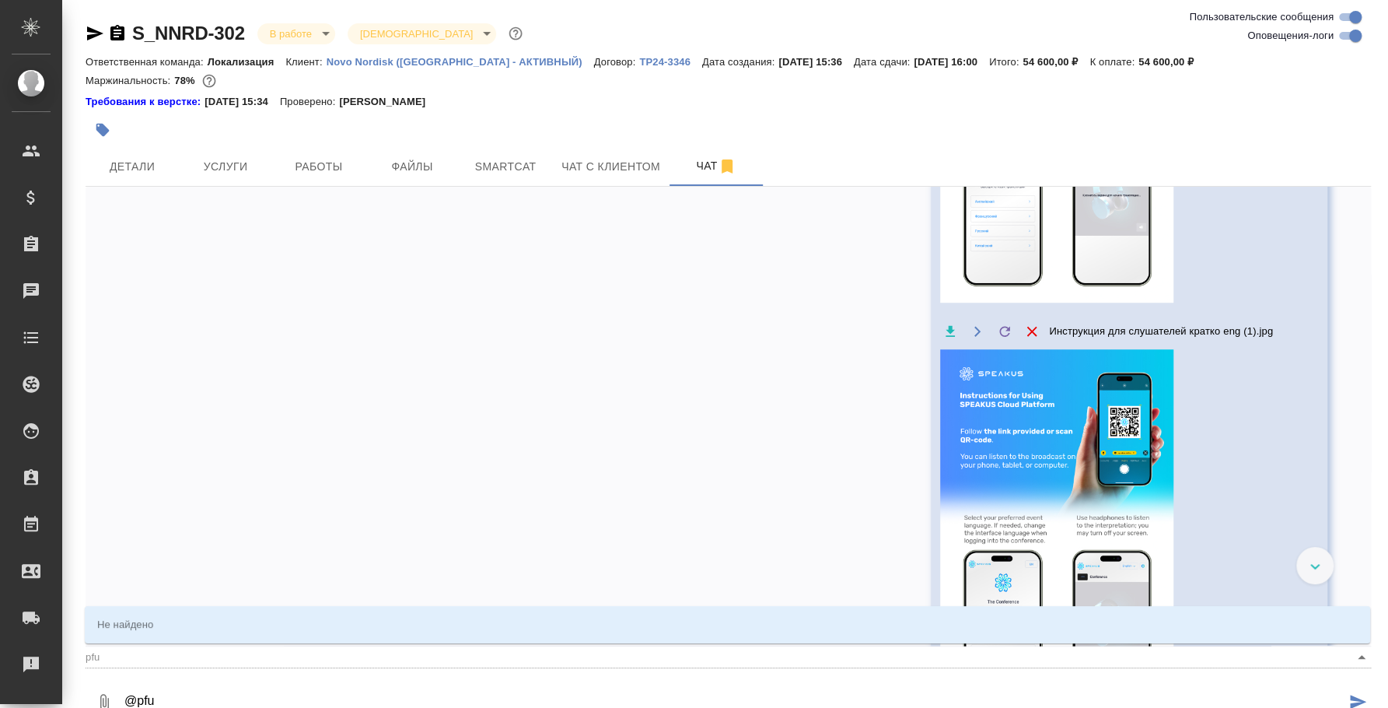
type textarea "@[GEOGRAPHIC_DATA]"
type input "pfuj"
type textarea "@pf"
type input "pf"
type textarea "@p"
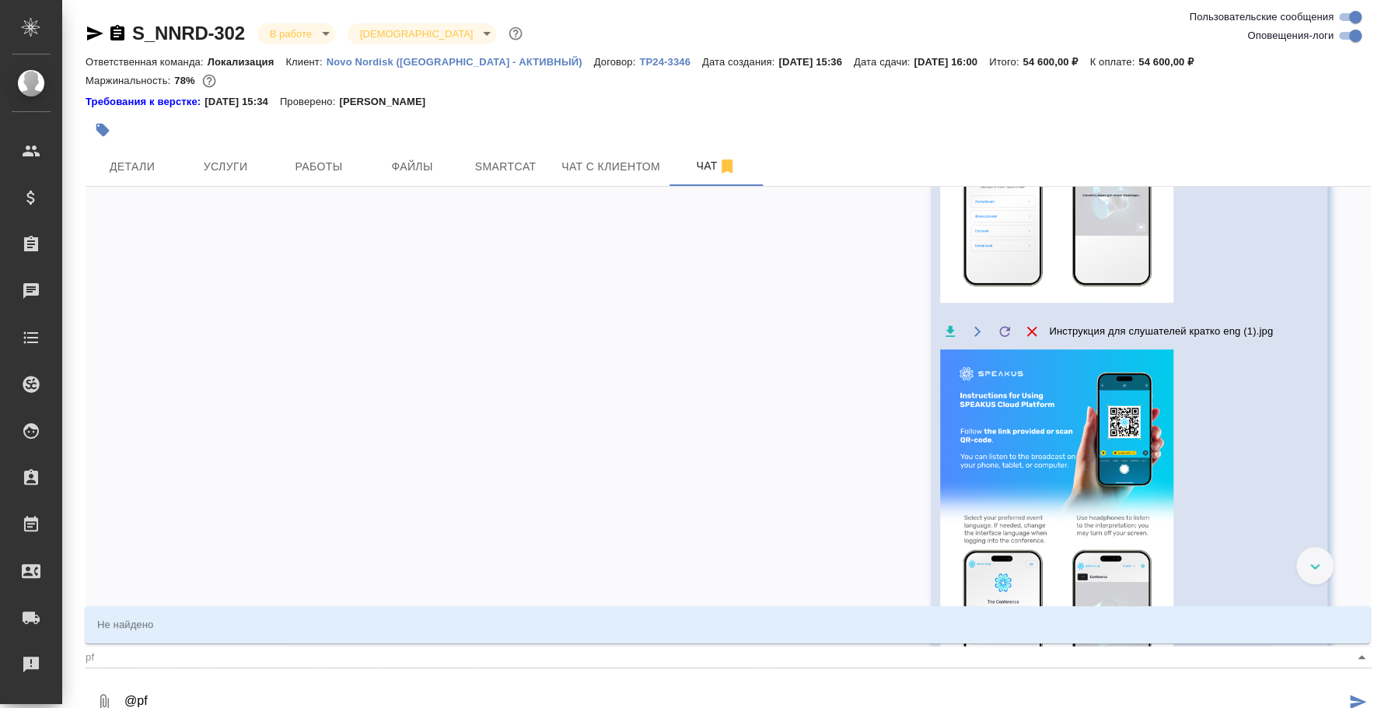
type input "p"
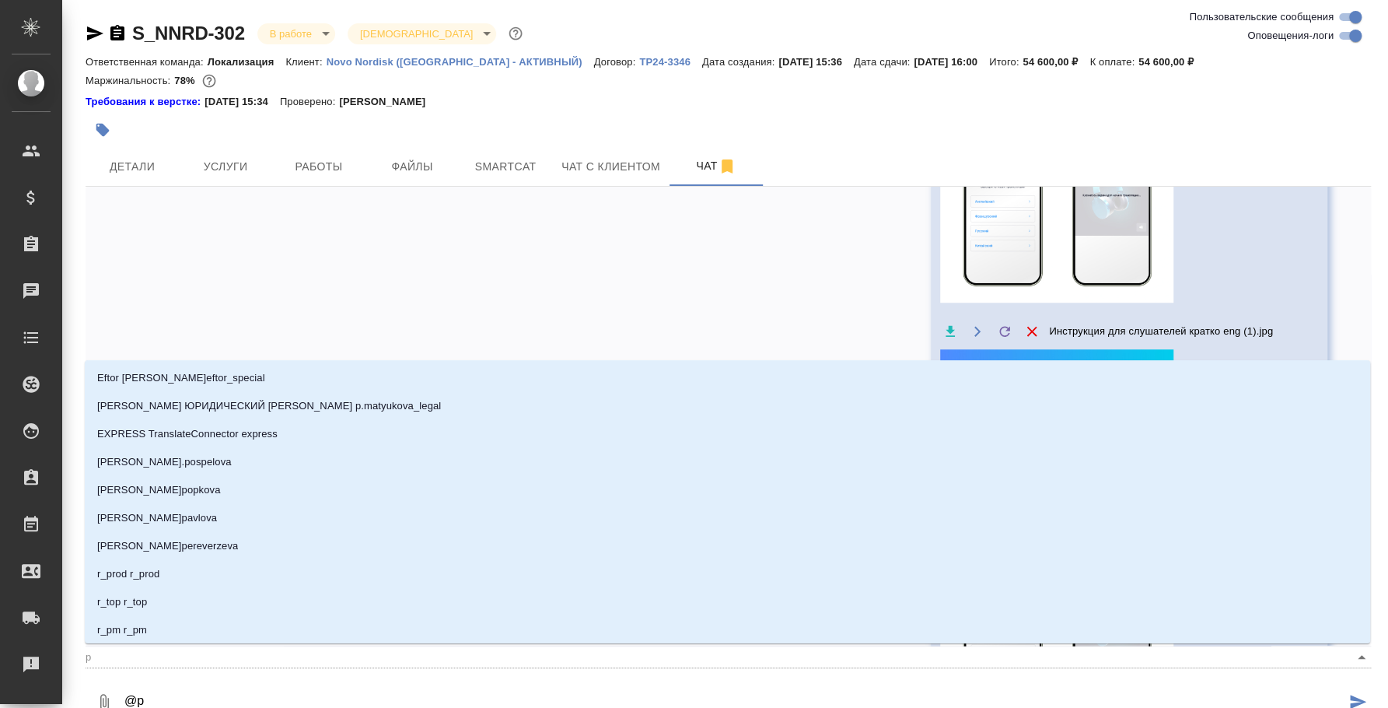
type textarea "@"
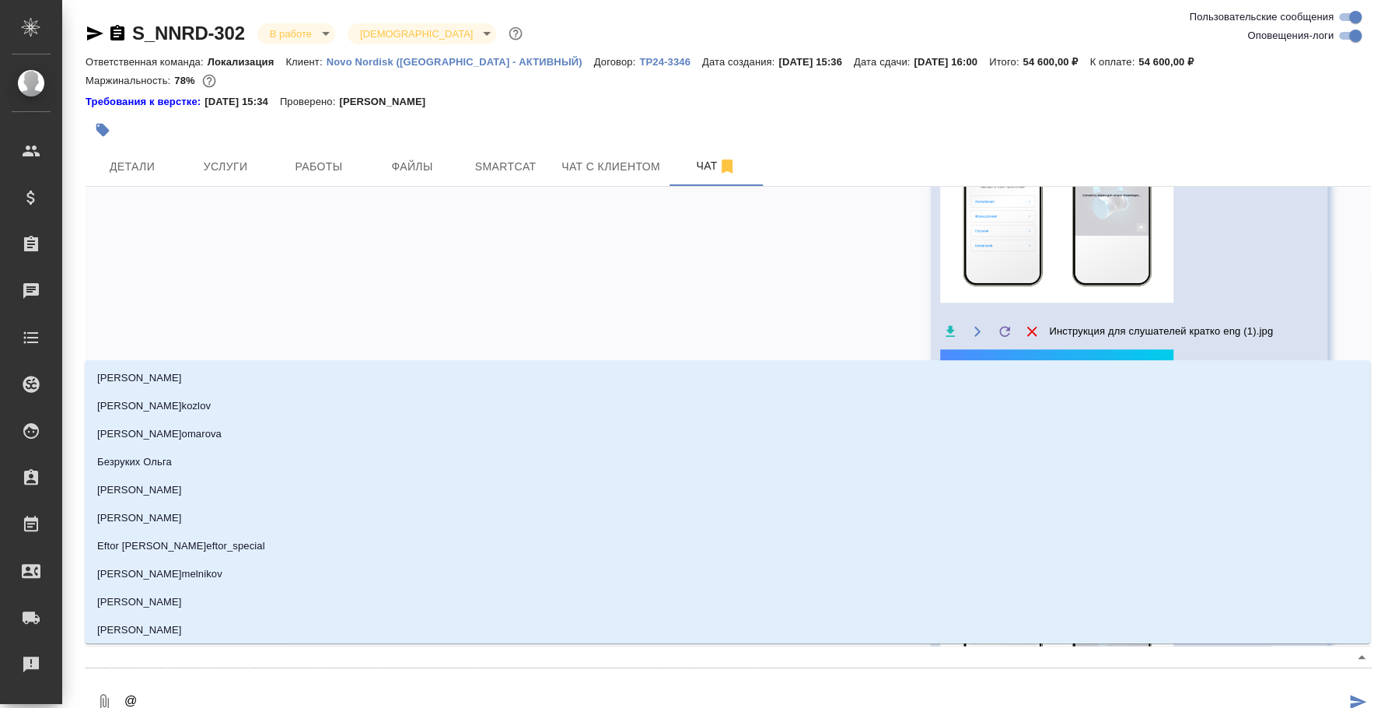
type textarea "@p"
type input "p"
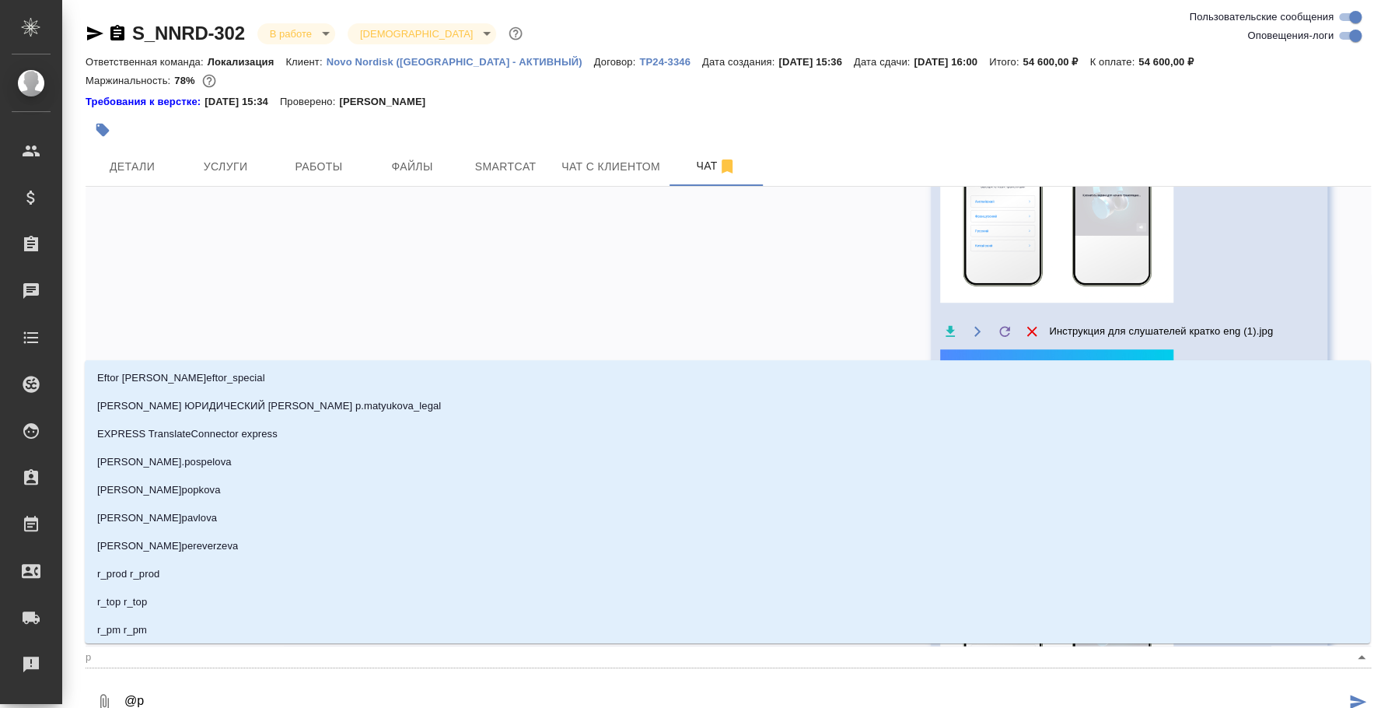
type textarea "@"
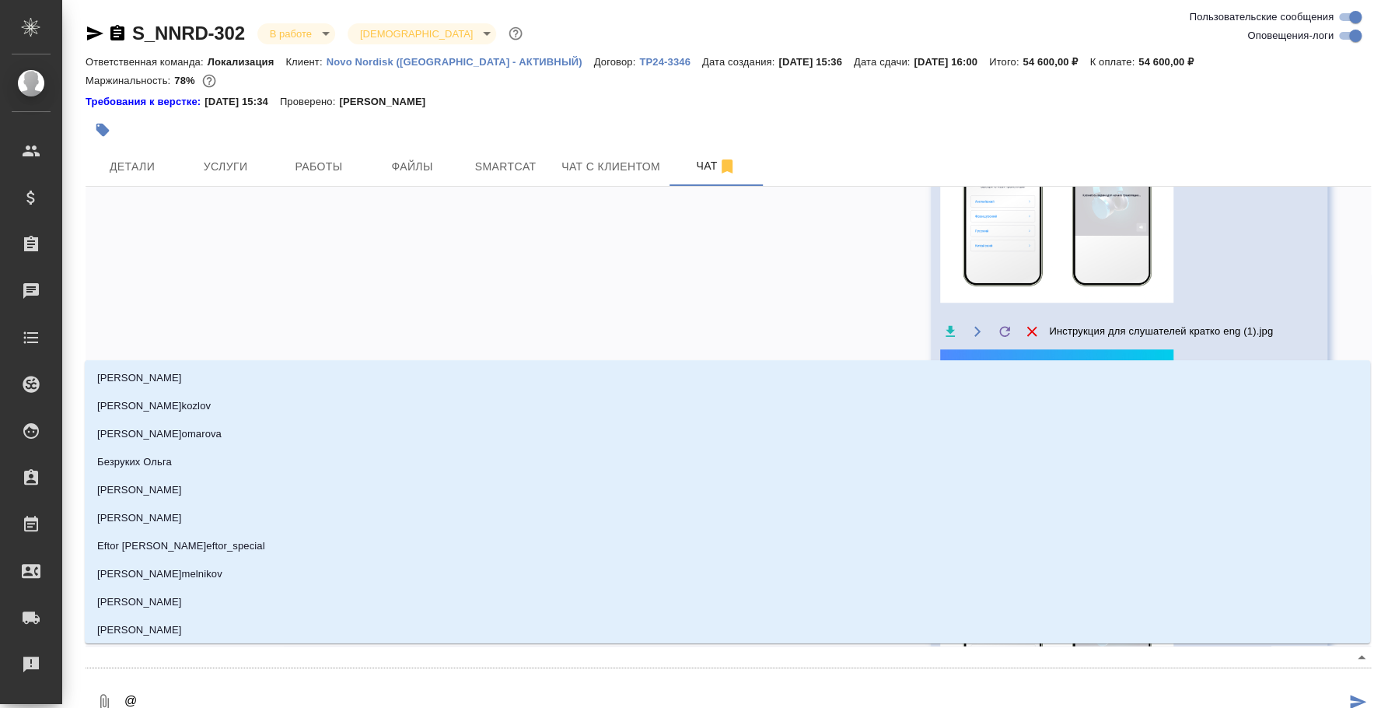
type textarea "@з"
type input "з"
type textarea "@за"
type input "за"
type textarea "@заг"
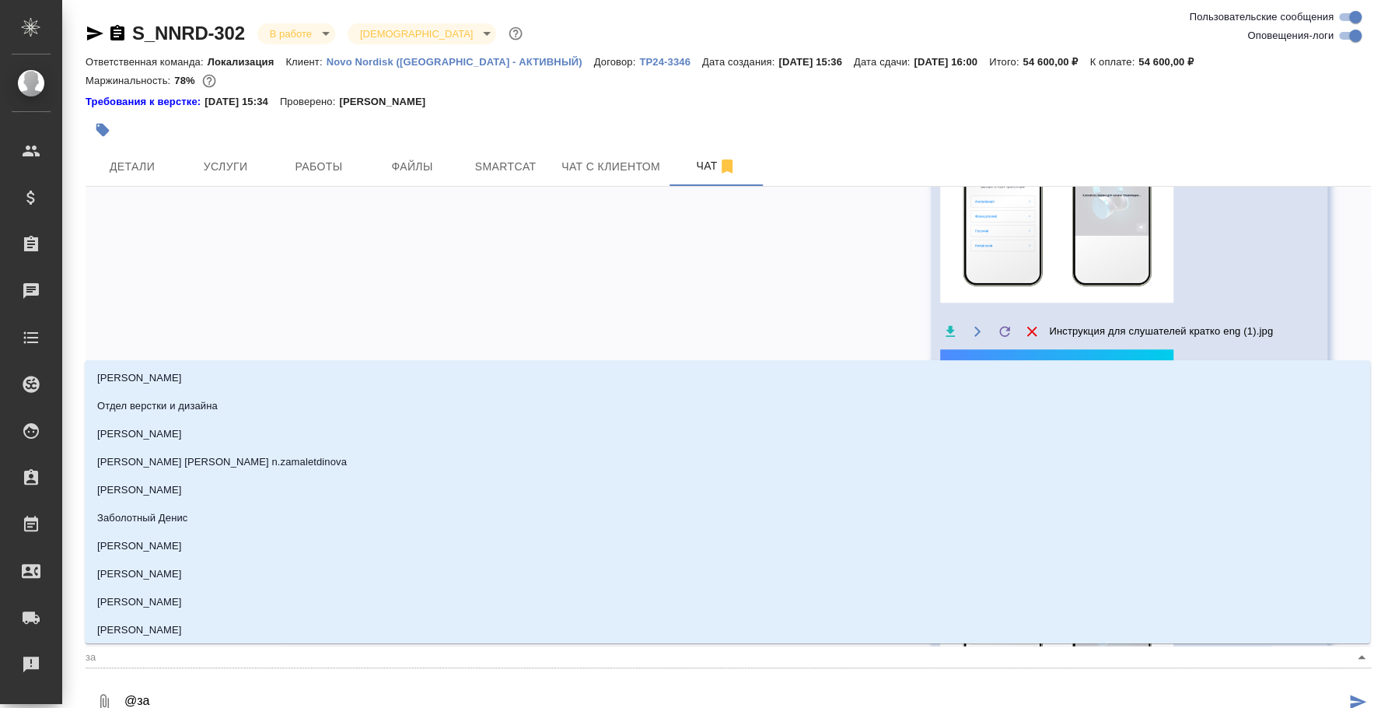
type input "заг"
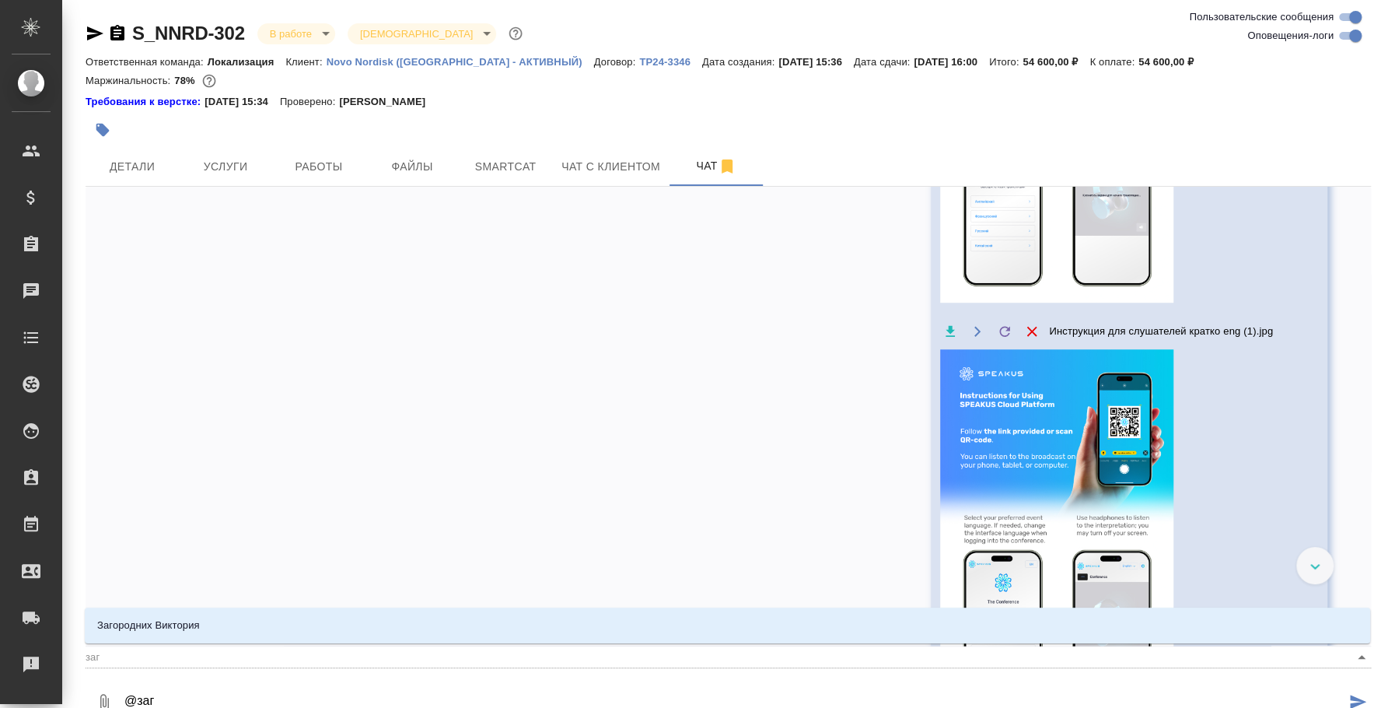
type textarea "@заго"
type input "заго"
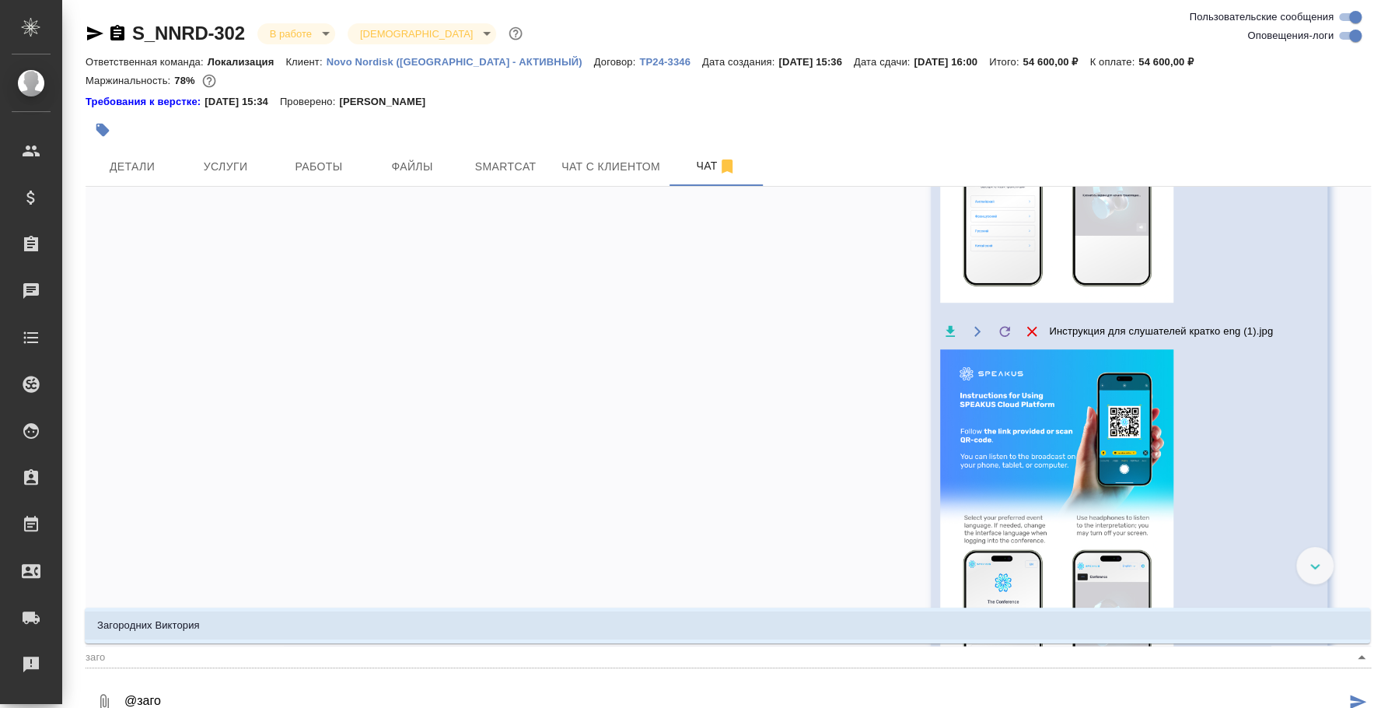
click at [754, 614] on li "Загородних Виктория" at bounding box center [727, 625] width 1285 height 28
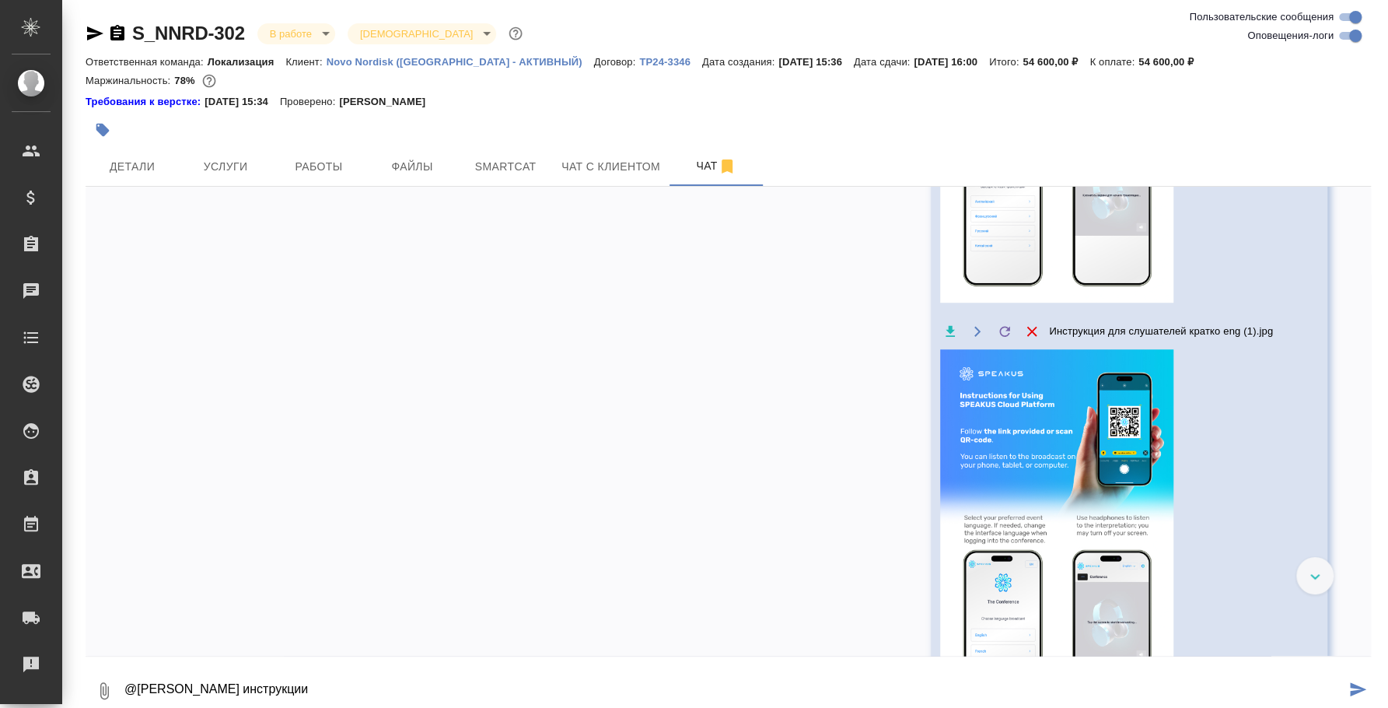
type textarea "@[PERSON_NAME] инструкции"
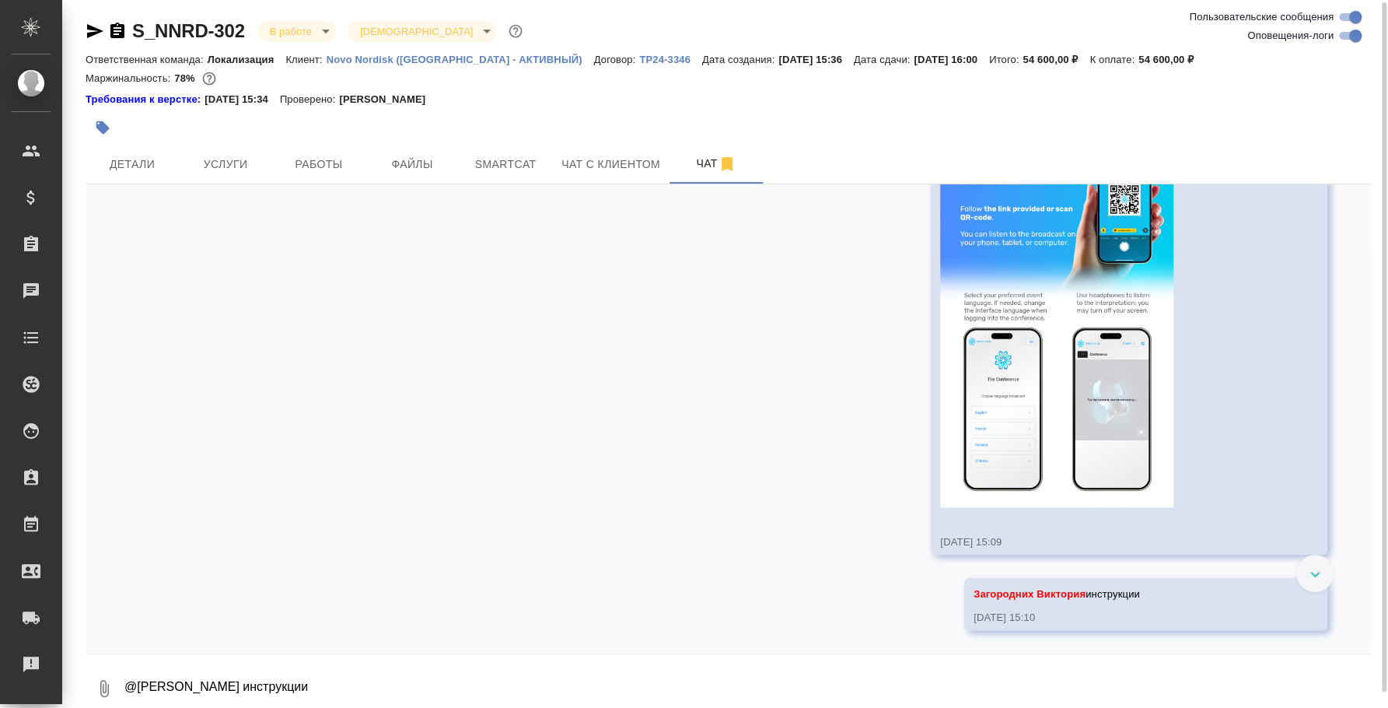
scroll to position [4922, 0]
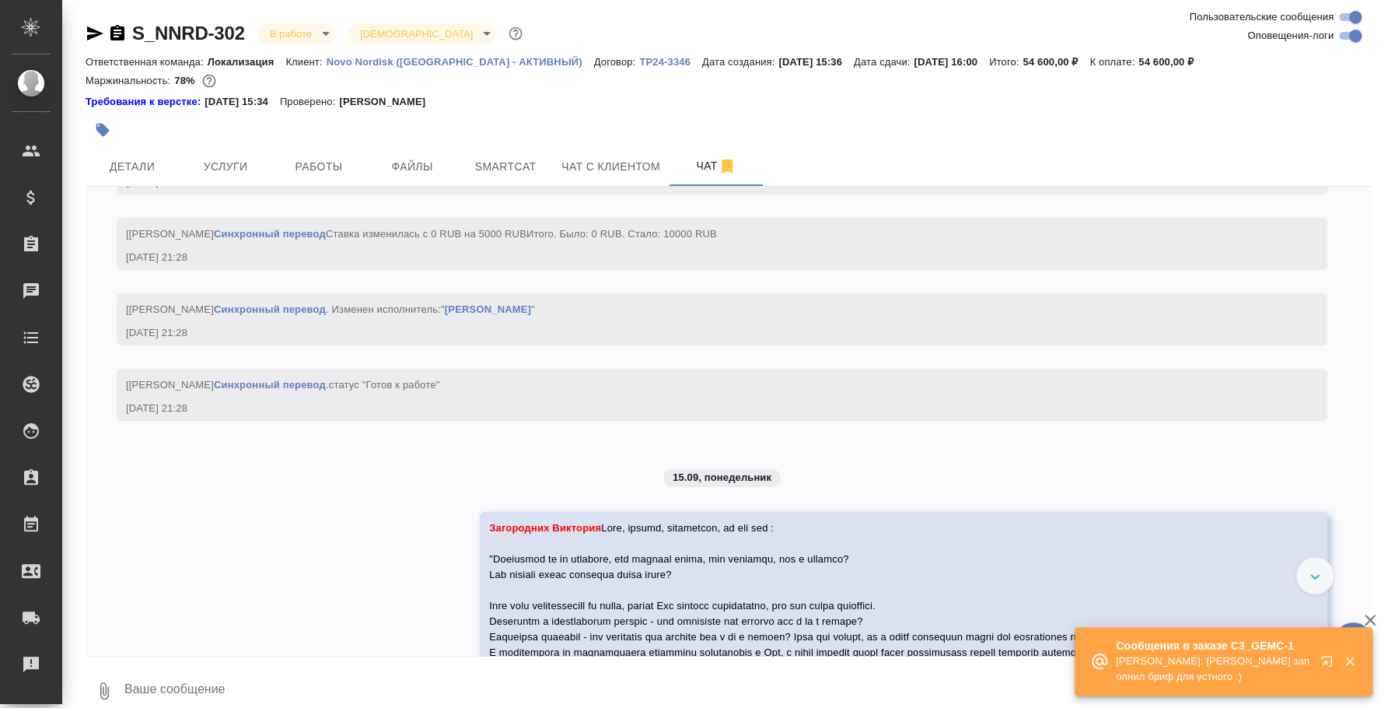
scroll to position [3699, 0]
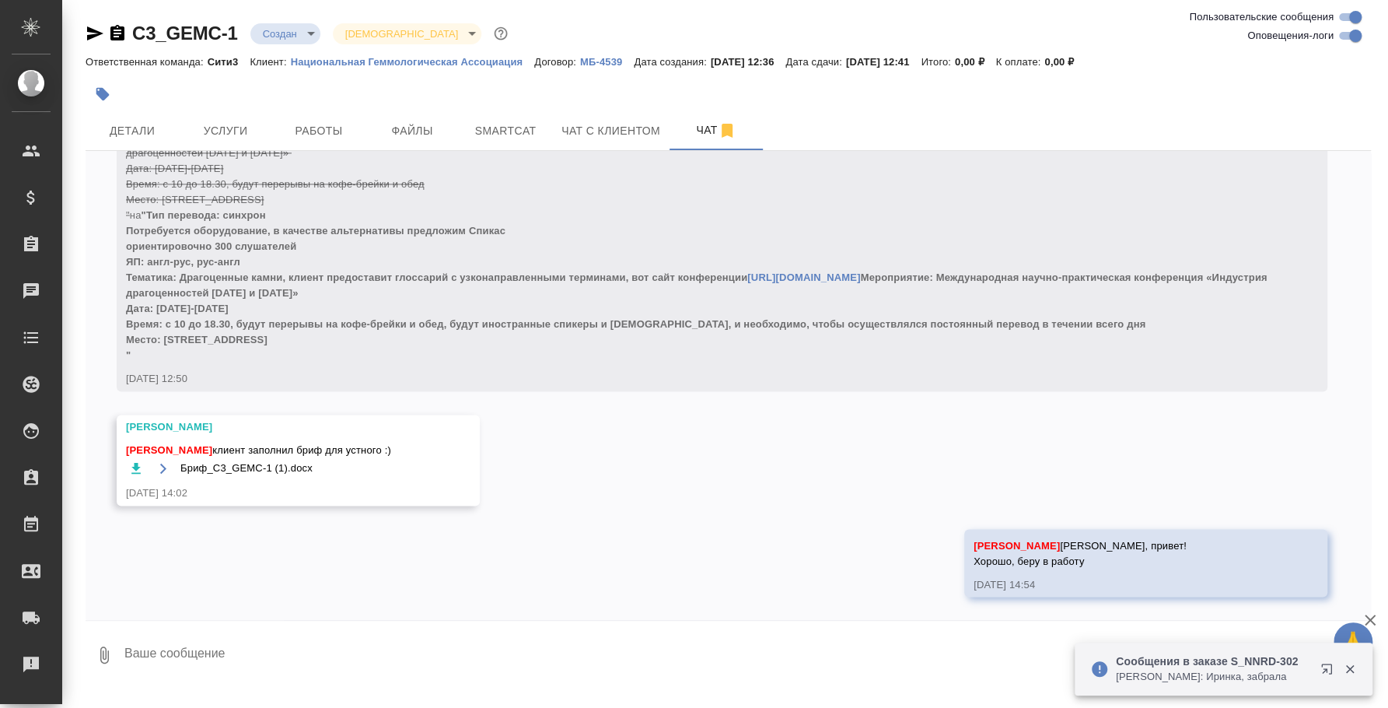
scroll to position [1608, 0]
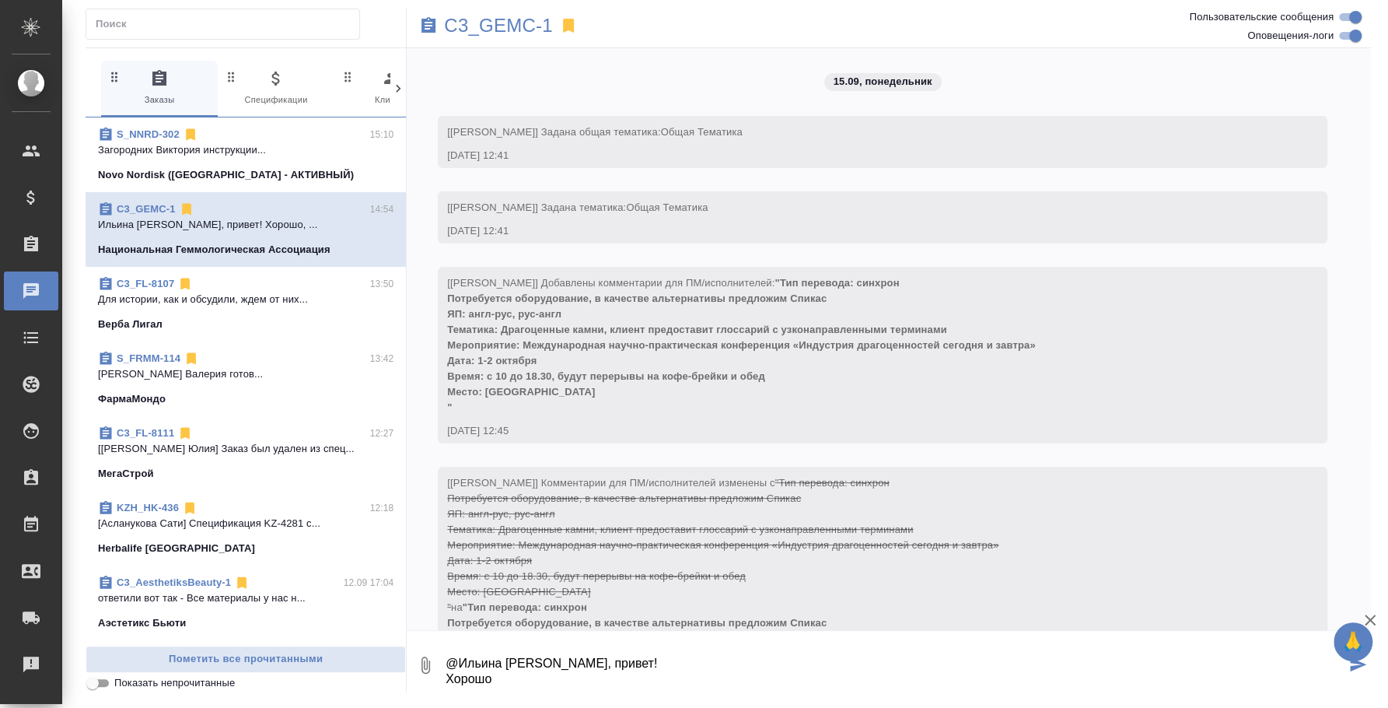
scroll to position [1526, 0]
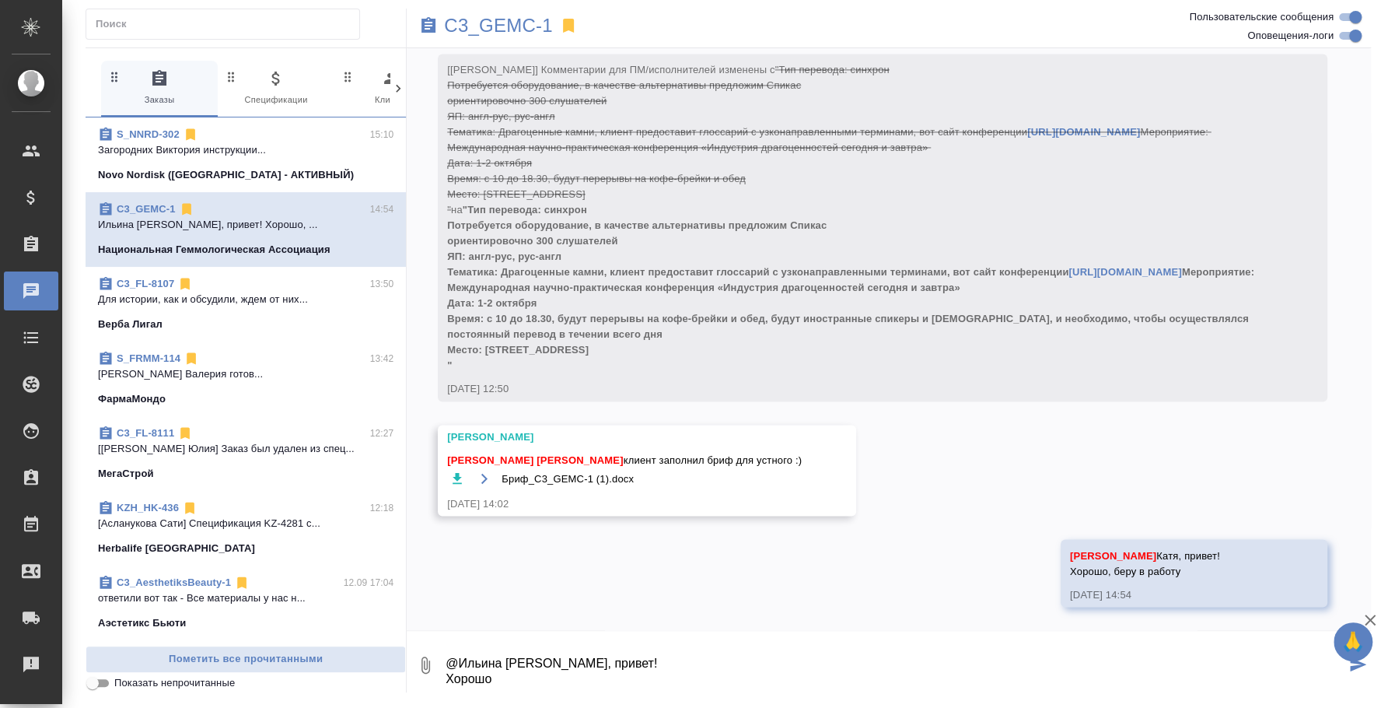
drag, startPoint x: 530, startPoint y: 673, endPoint x: 243, endPoint y: 565, distance: 307.4
click at [243, 565] on div "0 Заказы 0 Спецификации 0 Клиенты 0 Входящие 0 Тендеры 0 Исполнители 0 Подбор и…" at bounding box center [728, 369] width 1285 height 645
paste textarea "Loremipsumd sitametconse, a elitsedd eiusmodtempo incididun Utlabo etdoloremagn…"
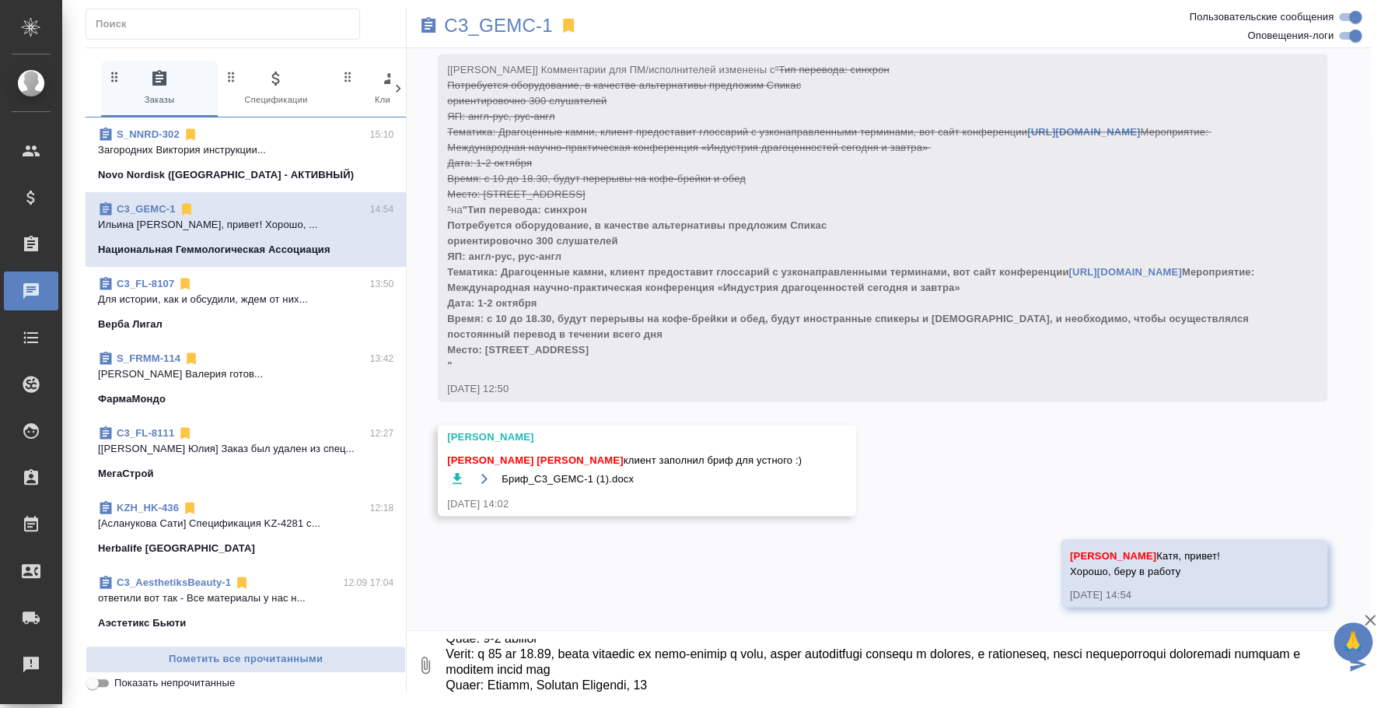
click at [742, 673] on textarea at bounding box center [894, 664] width 901 height 53
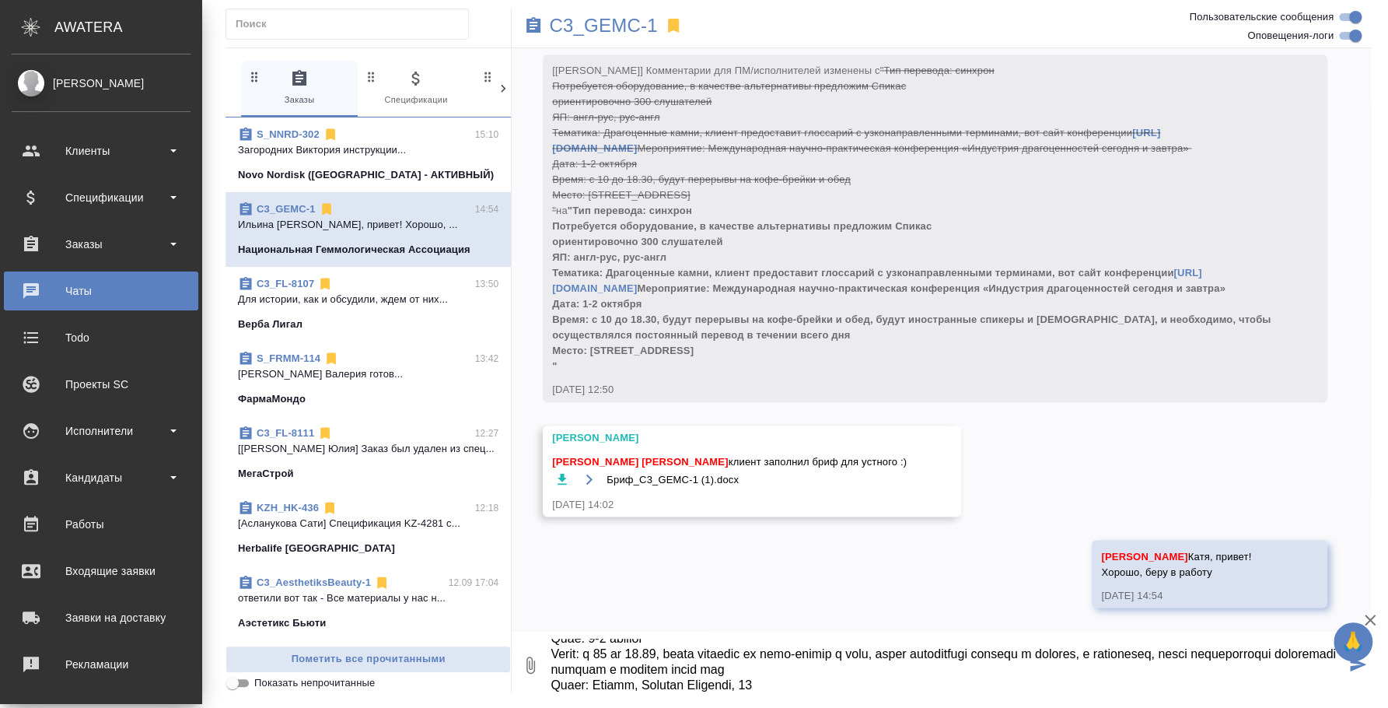
scroll to position [1526, 0]
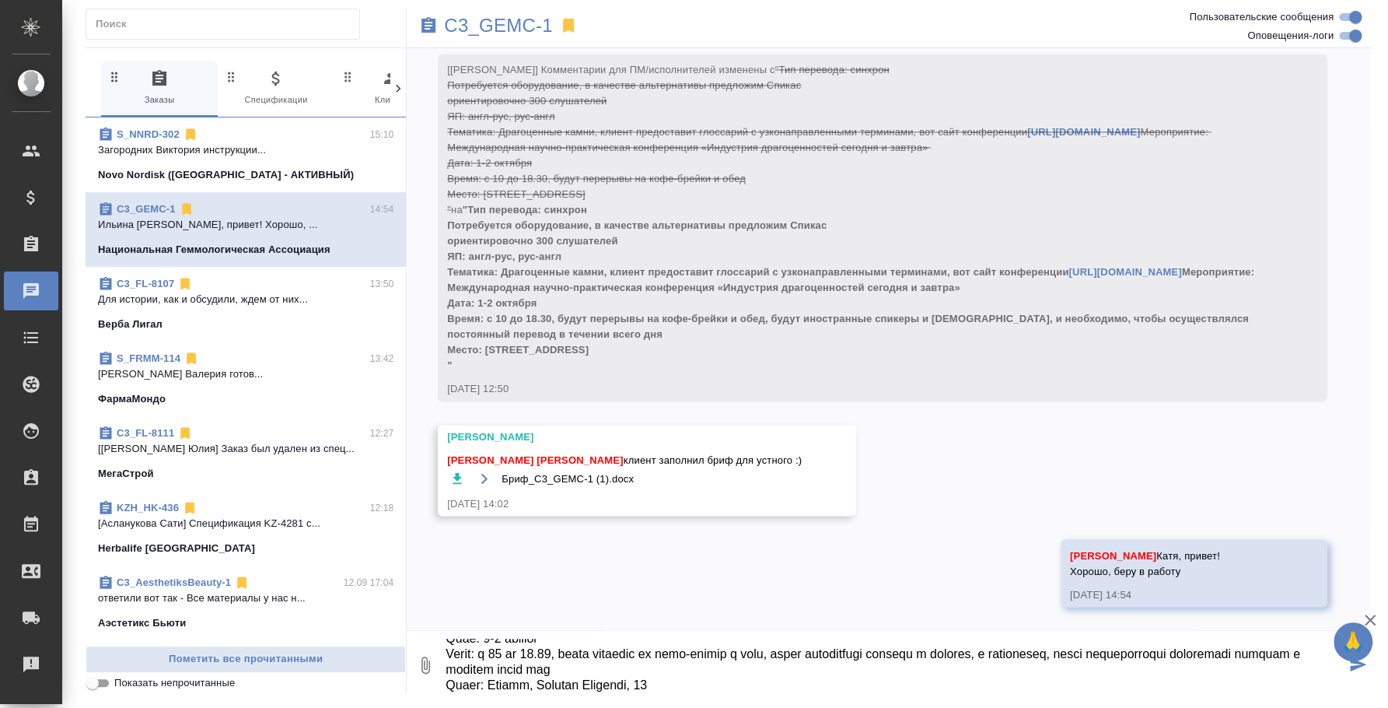
drag, startPoint x: 704, startPoint y: 690, endPoint x: -12, endPoint y: 315, distance: 807.7
click at [0, 315] on html "🙏 .cls-1 fill:#fff; AWATERA [PERSON_NAME] Спецификации Заказы 0 Чаты Todo Проек…" at bounding box center [694, 354] width 1388 height 708
type textarea "Loremipsumd sitametconse, a elitsedd eiusmodtempo incididun Utlabo etdoloremagn…"
click at [516, 29] on p "C3_GEMC-1" at bounding box center [498, 26] width 108 height 16
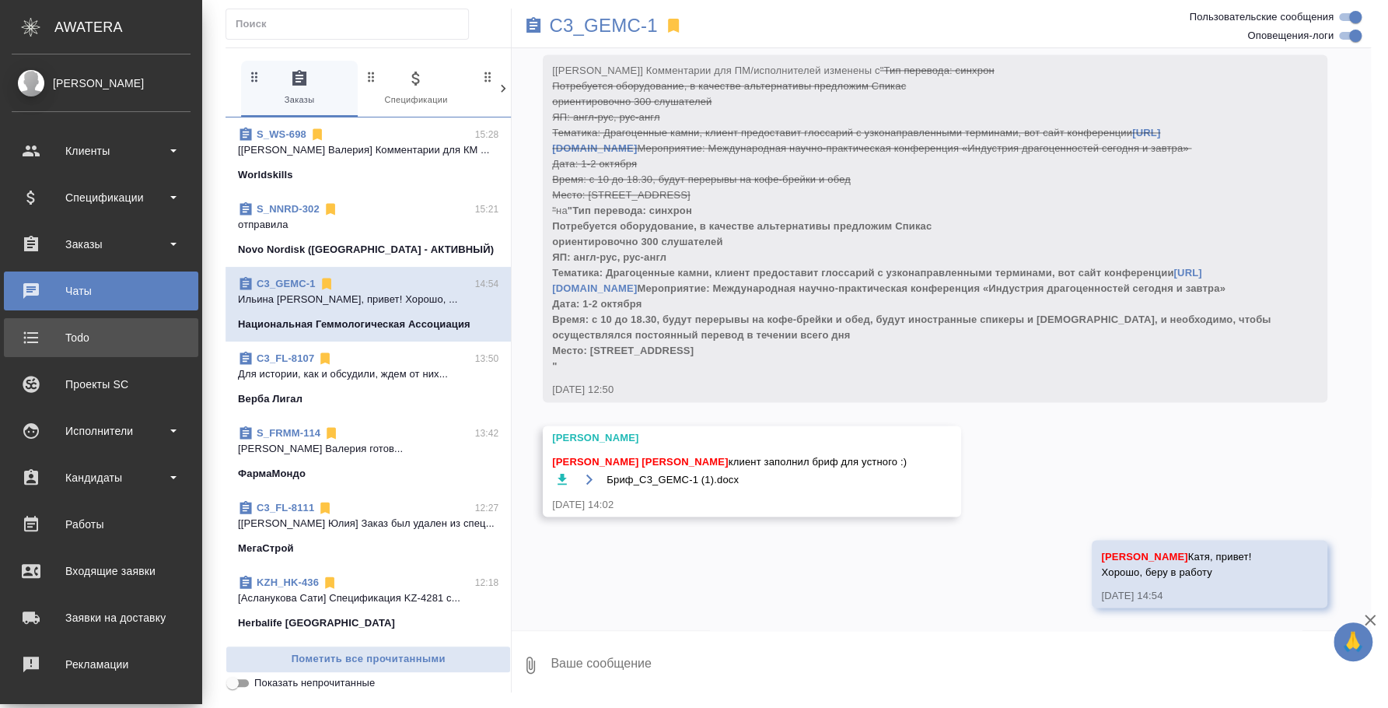
scroll to position [1588, 0]
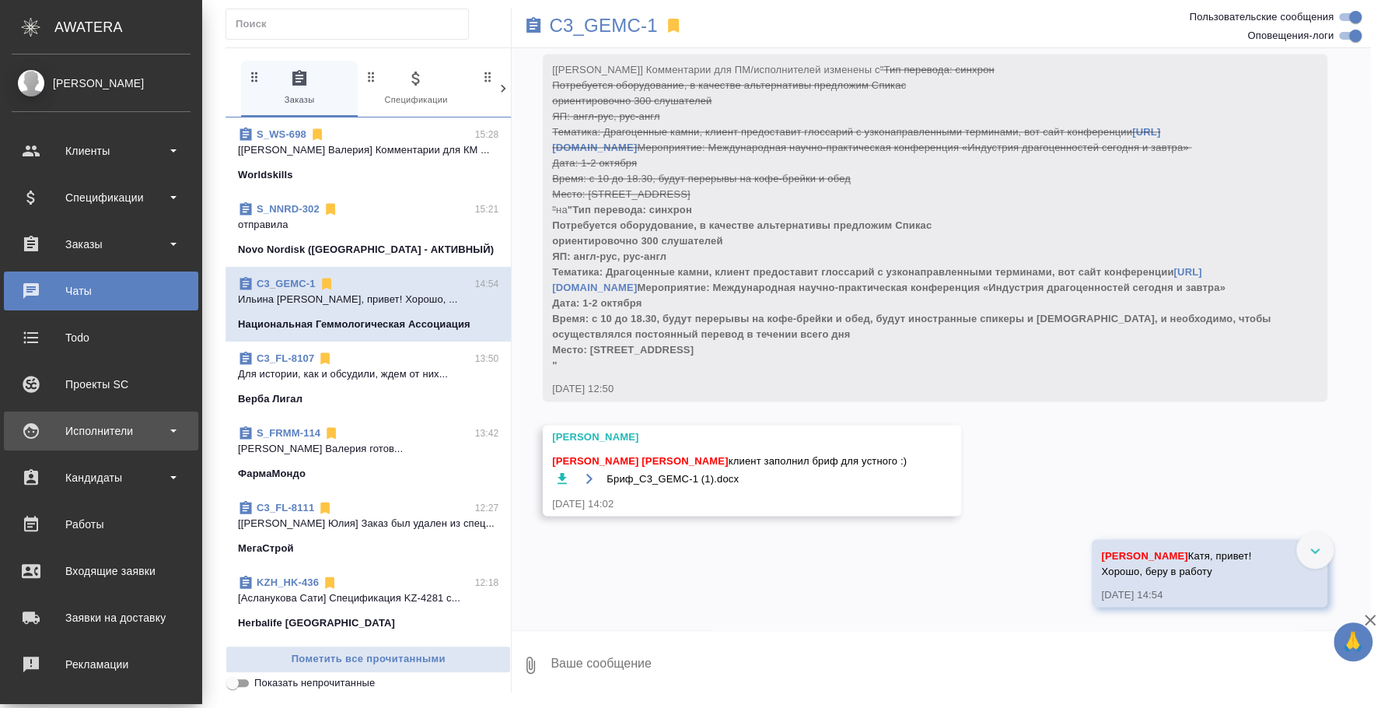
click at [80, 425] on div "Исполнители" at bounding box center [101, 430] width 179 height 23
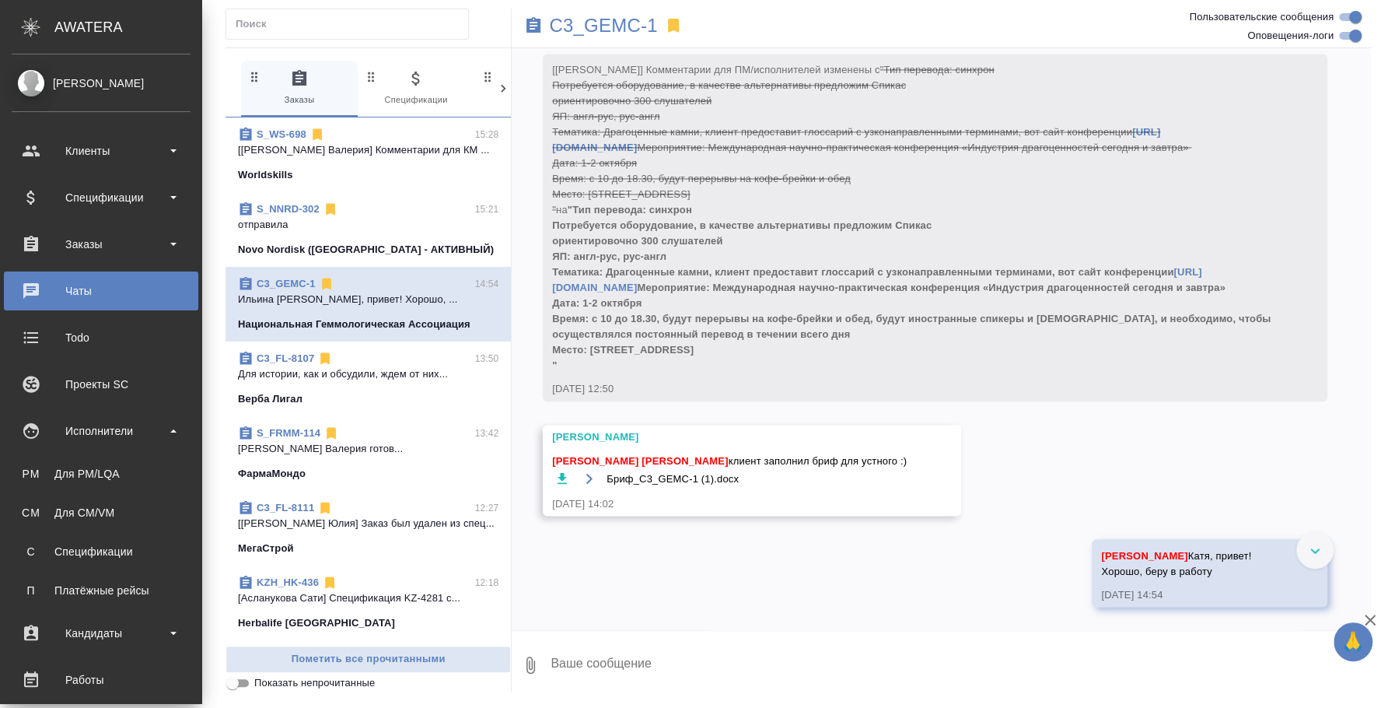
click at [93, 492] on ul "PM Для PM/LQA CM Для CM/VM С Спецификации П Платёжные рейсы" at bounding box center [101, 528] width 202 height 156
click at [94, 477] on div "Для PM/LQA" at bounding box center [100, 474] width 163 height 16
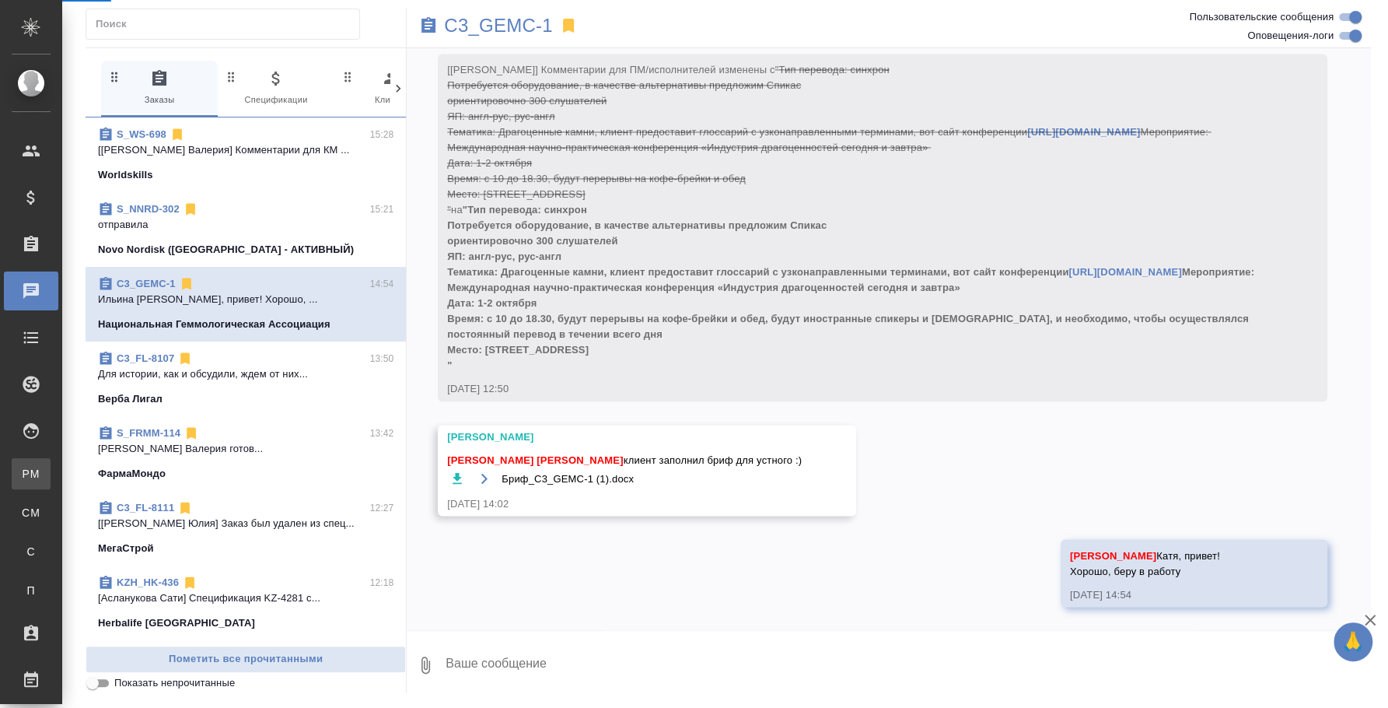
scroll to position [1526, 0]
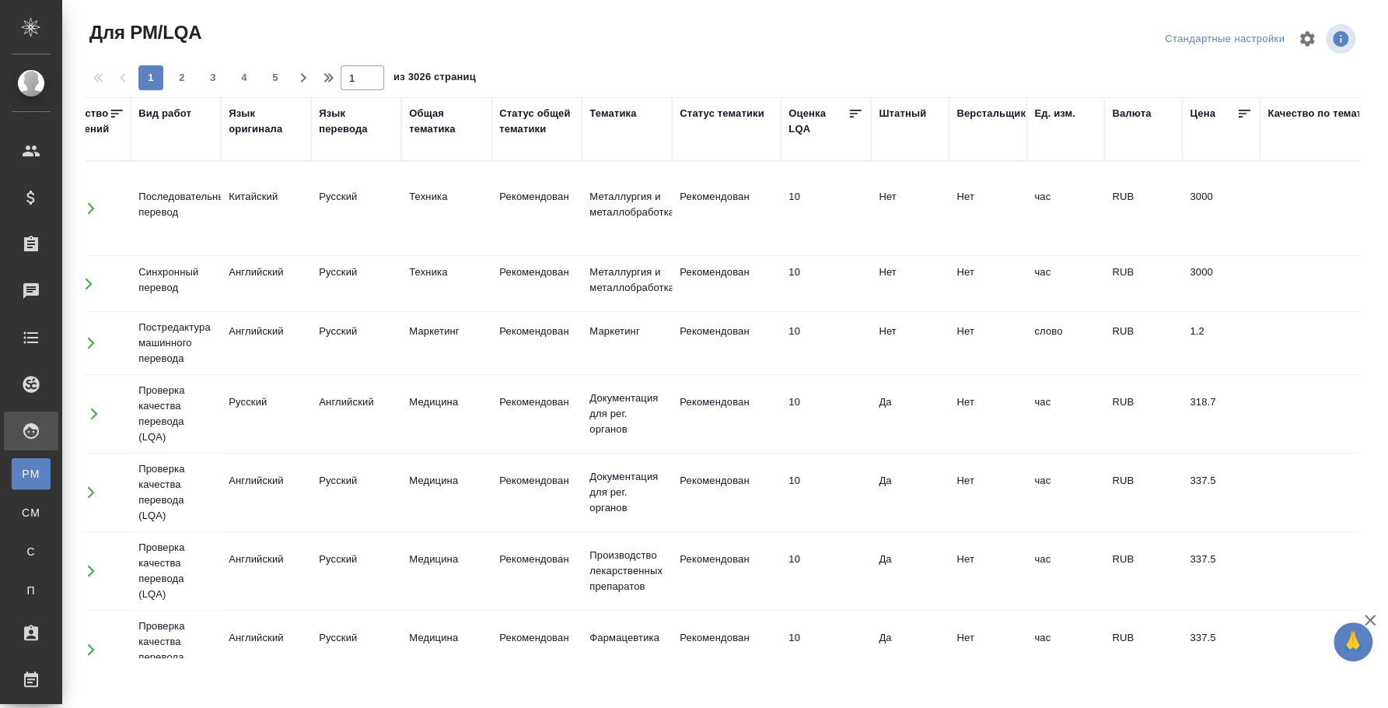
scroll to position [0, 1215]
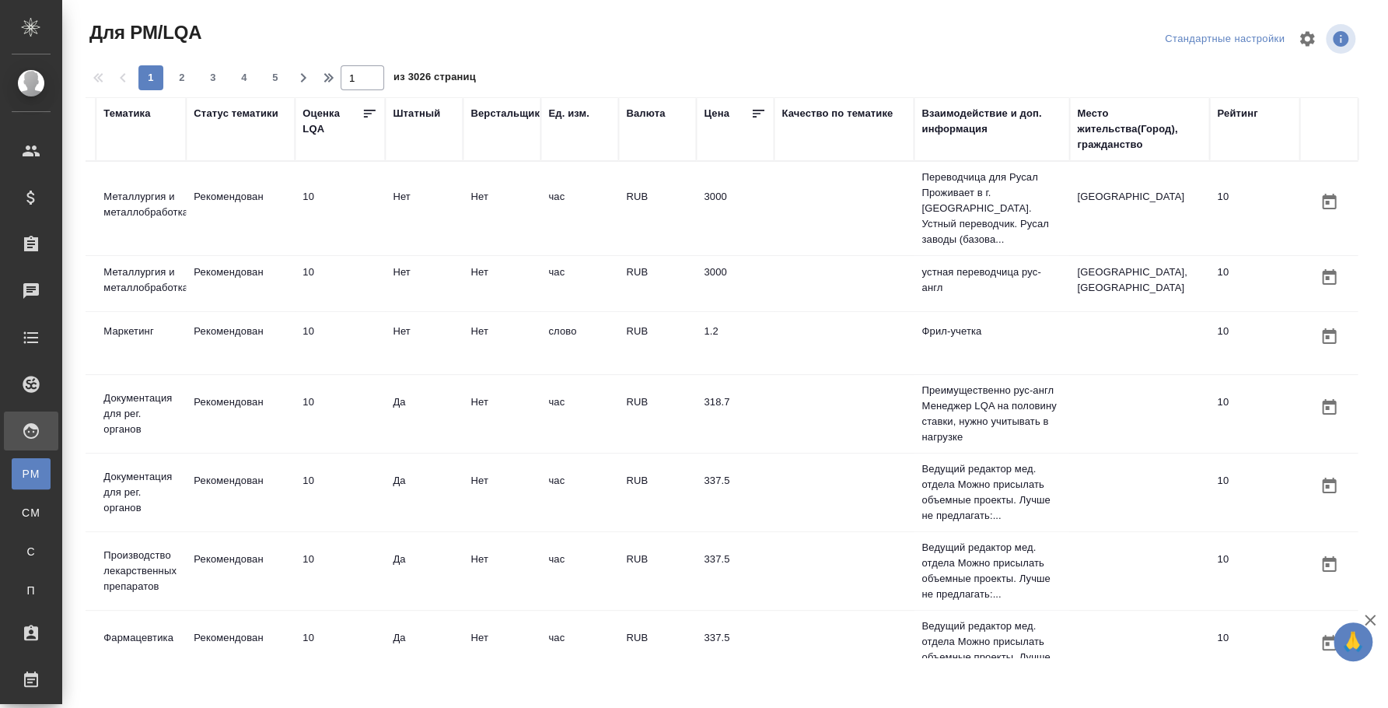
click at [1105, 135] on div "Место жительства(Город), гражданство" at bounding box center [1139, 129] width 124 height 47
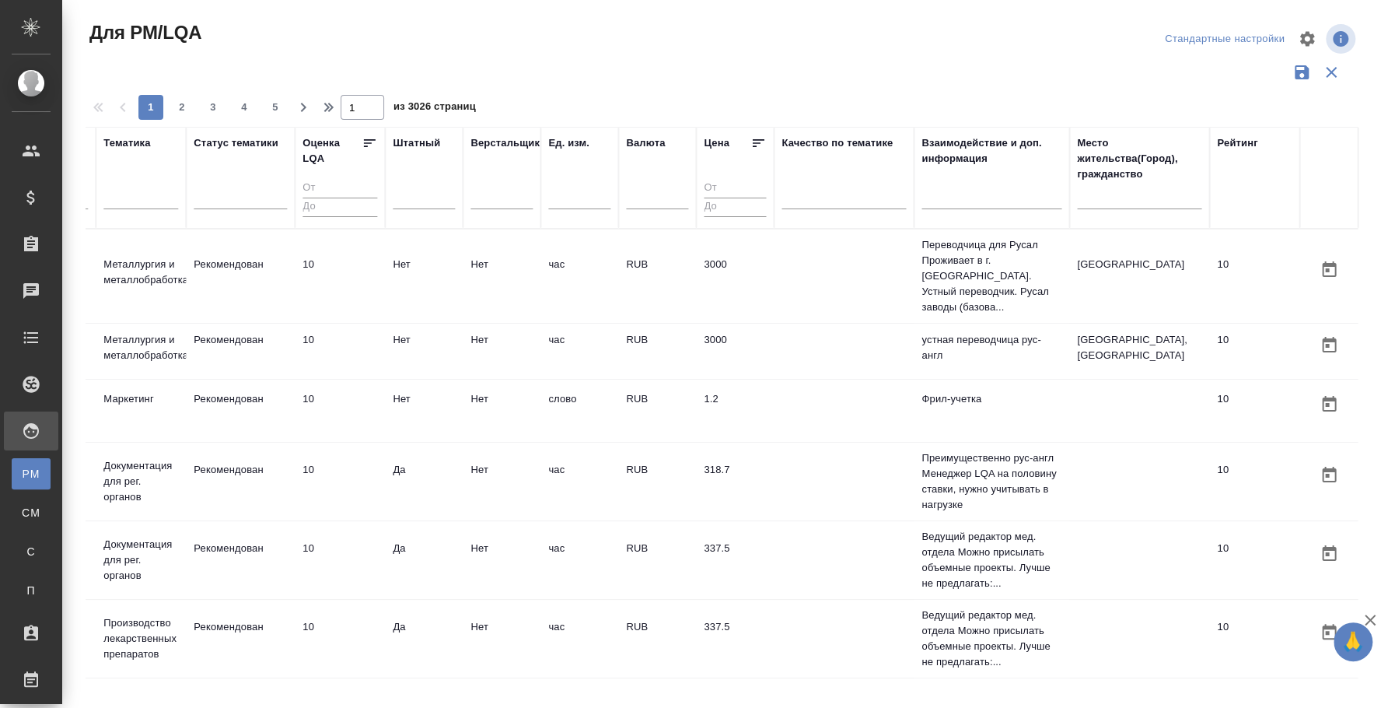
click at [1082, 200] on input "text" at bounding box center [1139, 199] width 124 height 19
type input "владивосток"
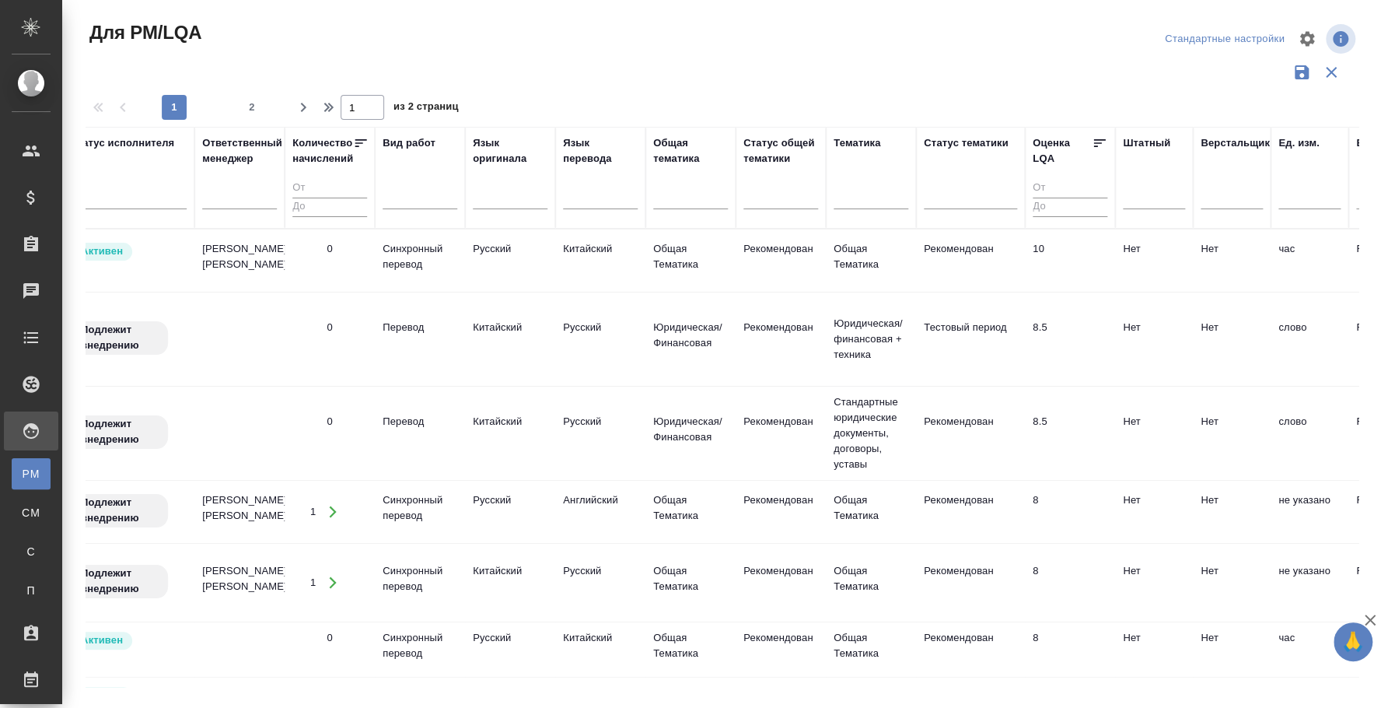
scroll to position [0, 225]
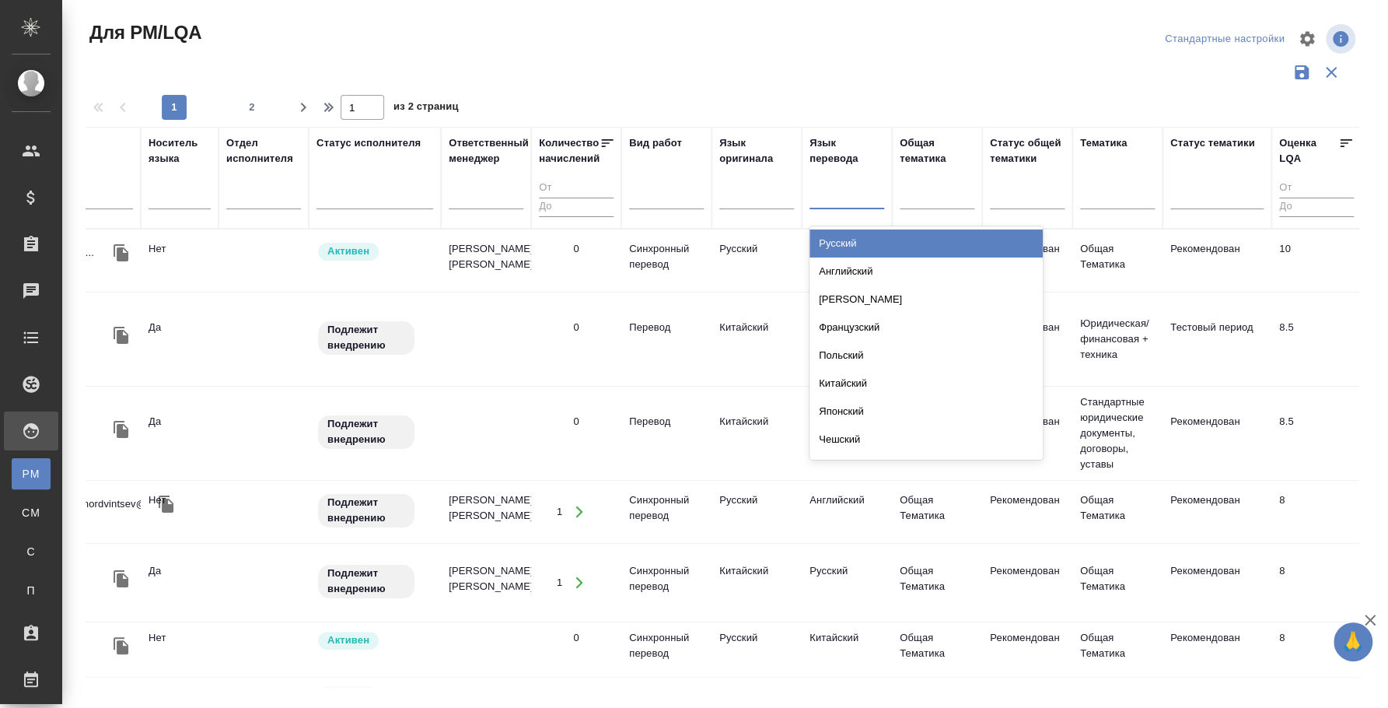
click at [830, 199] on div at bounding box center [847, 194] width 75 height 23
type input "кит"
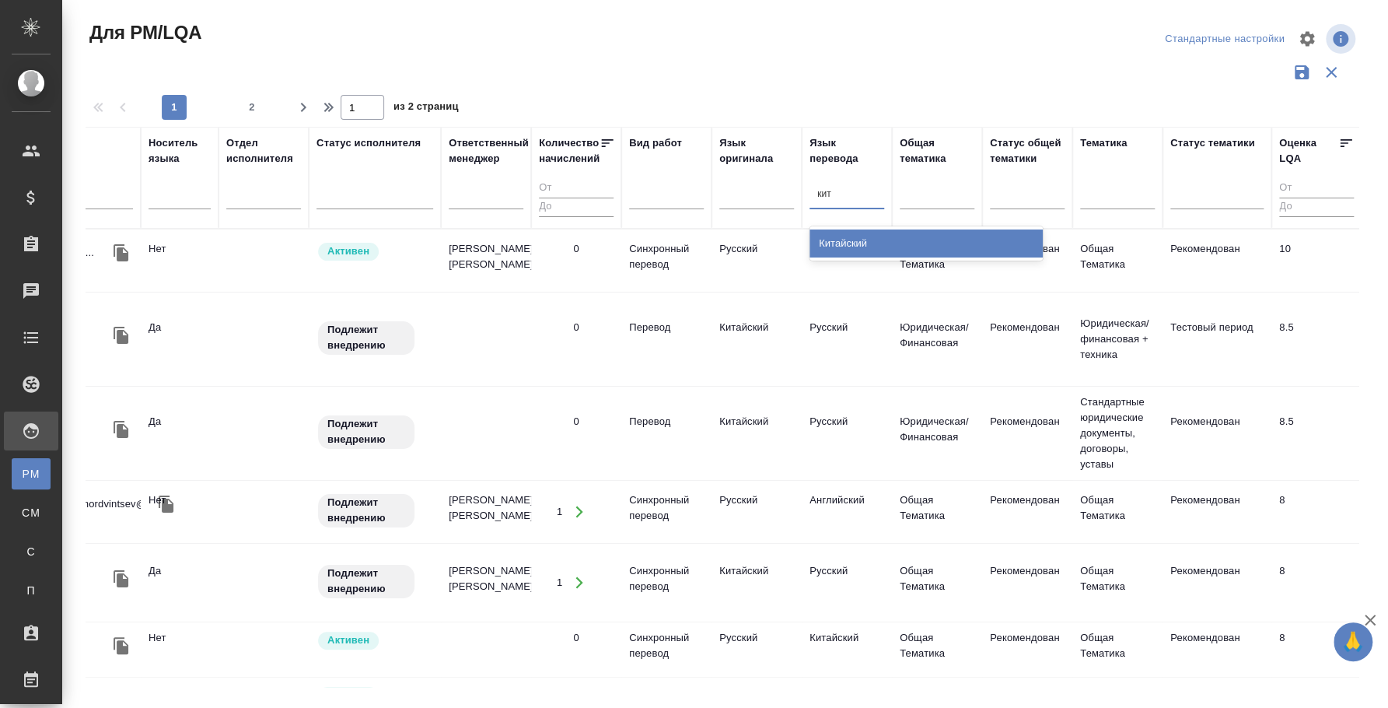
click at [842, 239] on div "Китайский" at bounding box center [926, 243] width 233 height 28
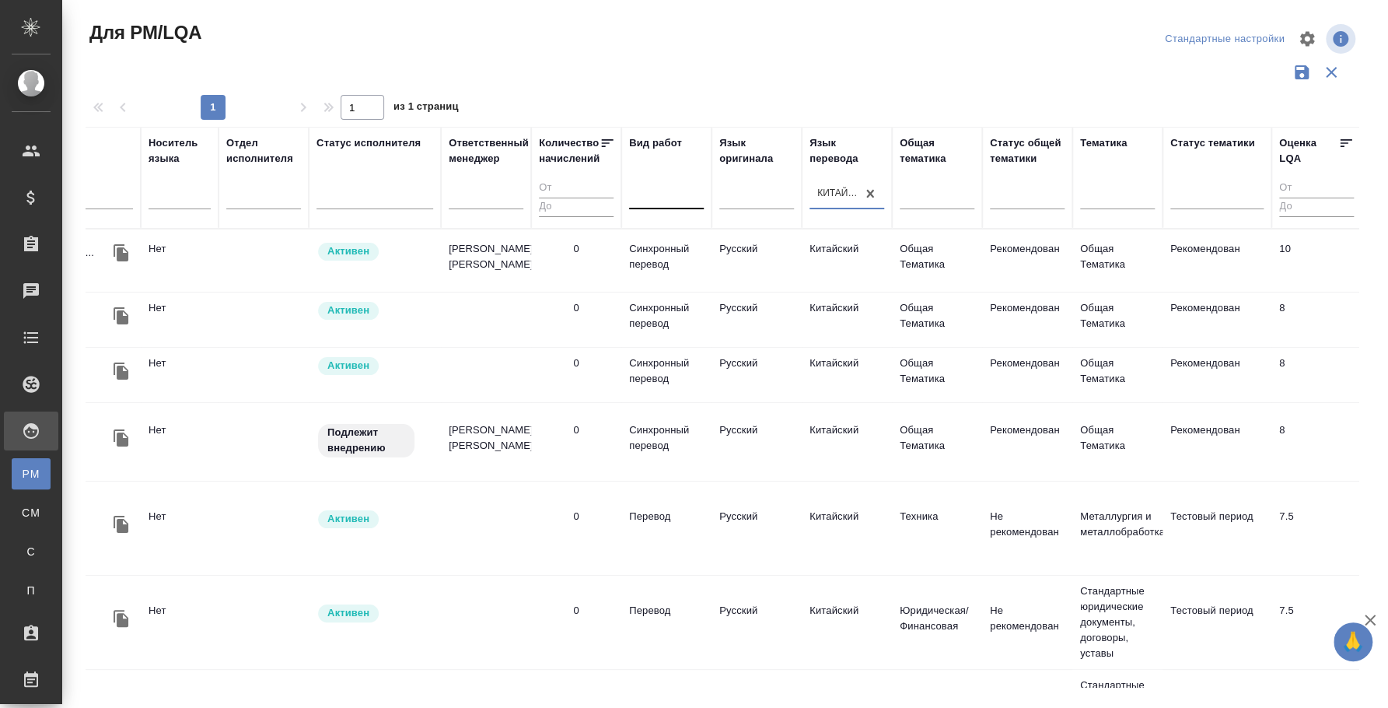
click at [689, 188] on div at bounding box center [666, 194] width 75 height 23
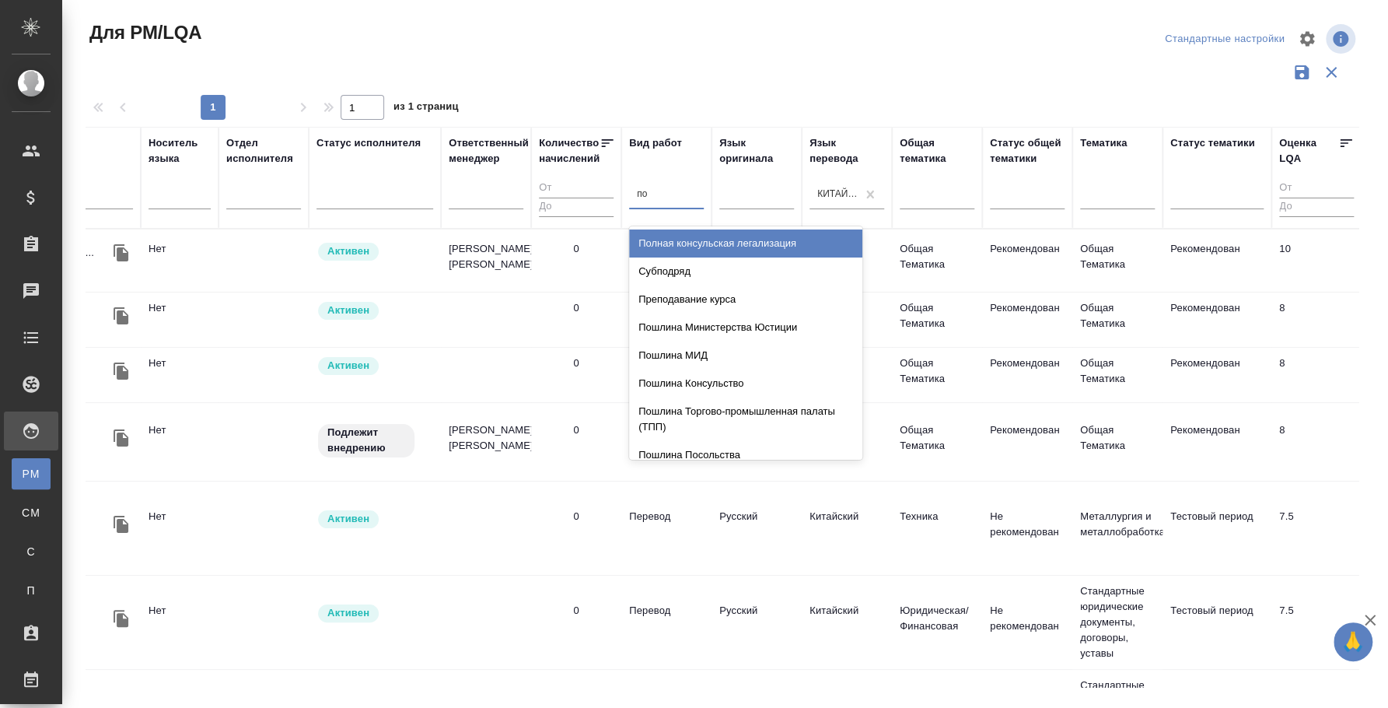
type input "пос"
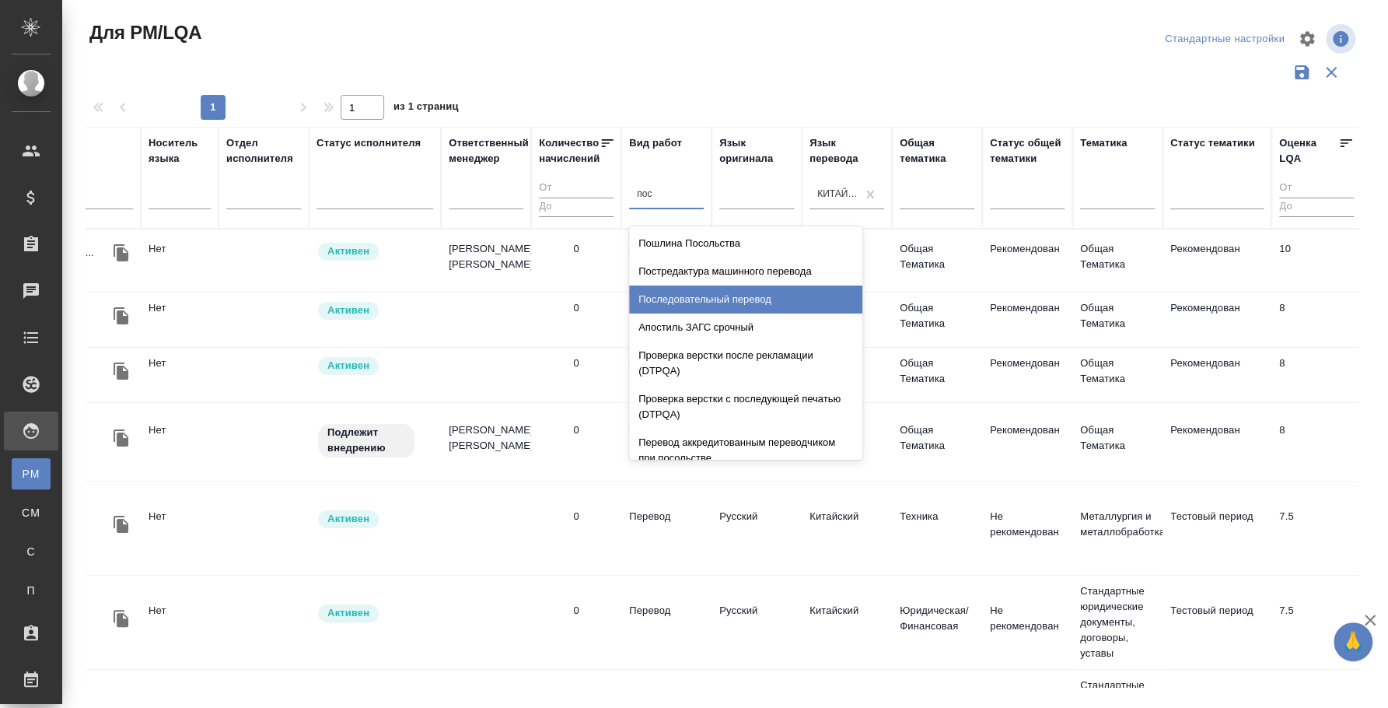
click at [678, 305] on div "Последовательный перевод" at bounding box center [745, 299] width 233 height 28
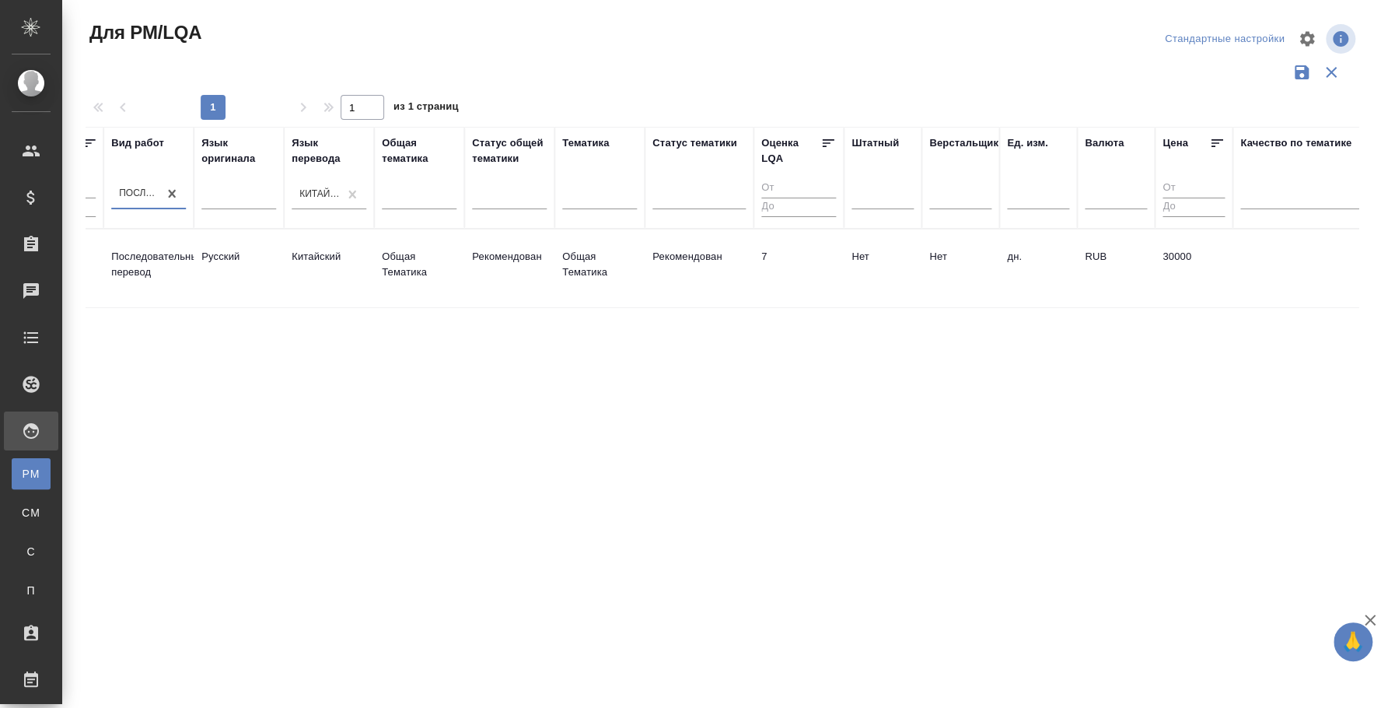
scroll to position [0, 0]
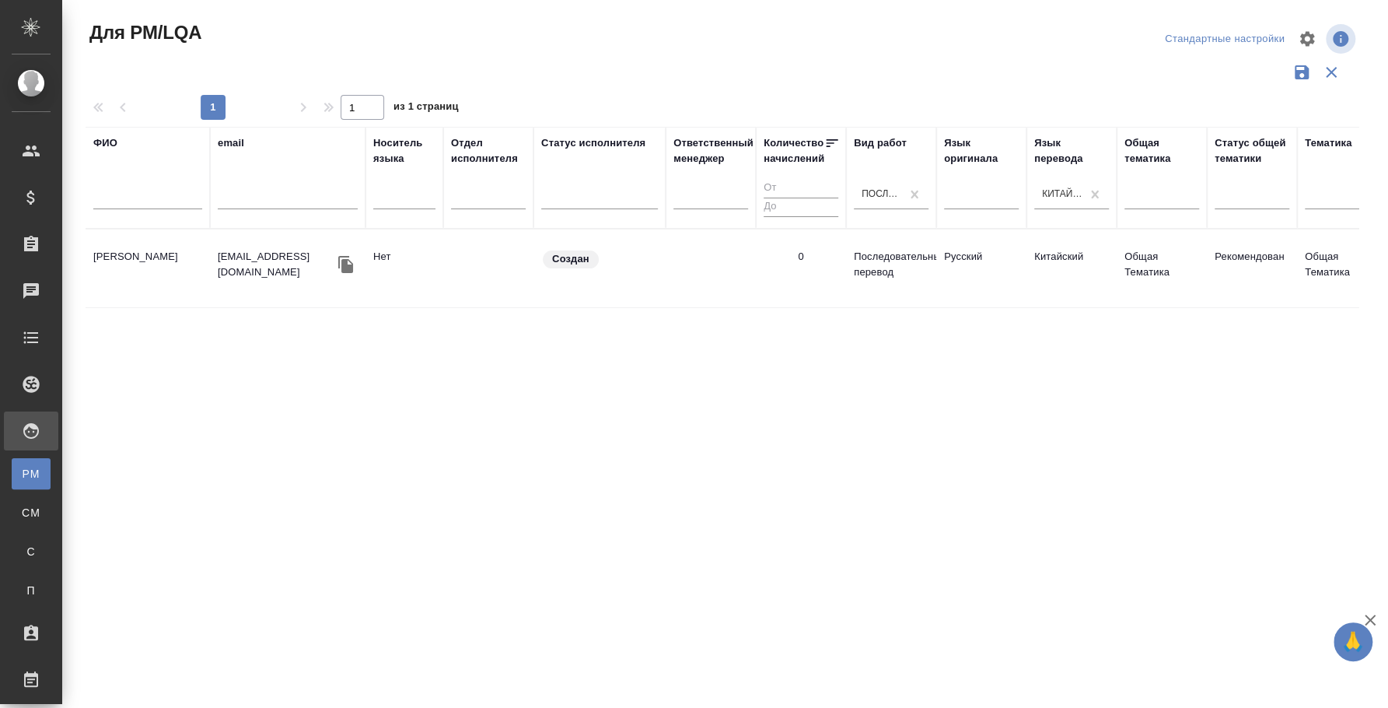
click at [139, 265] on td "Гайдамакин Егор Геннадьевич" at bounding box center [148, 268] width 124 height 54
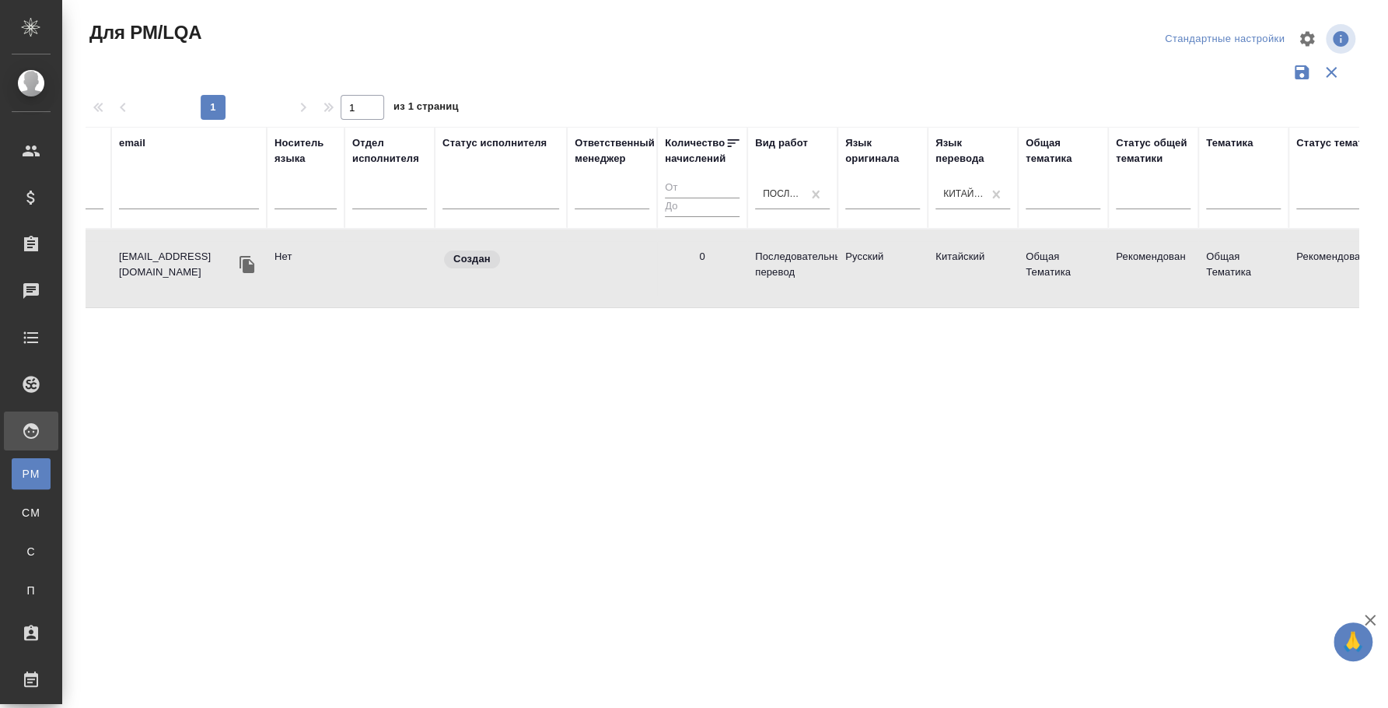
scroll to position [0, 1201]
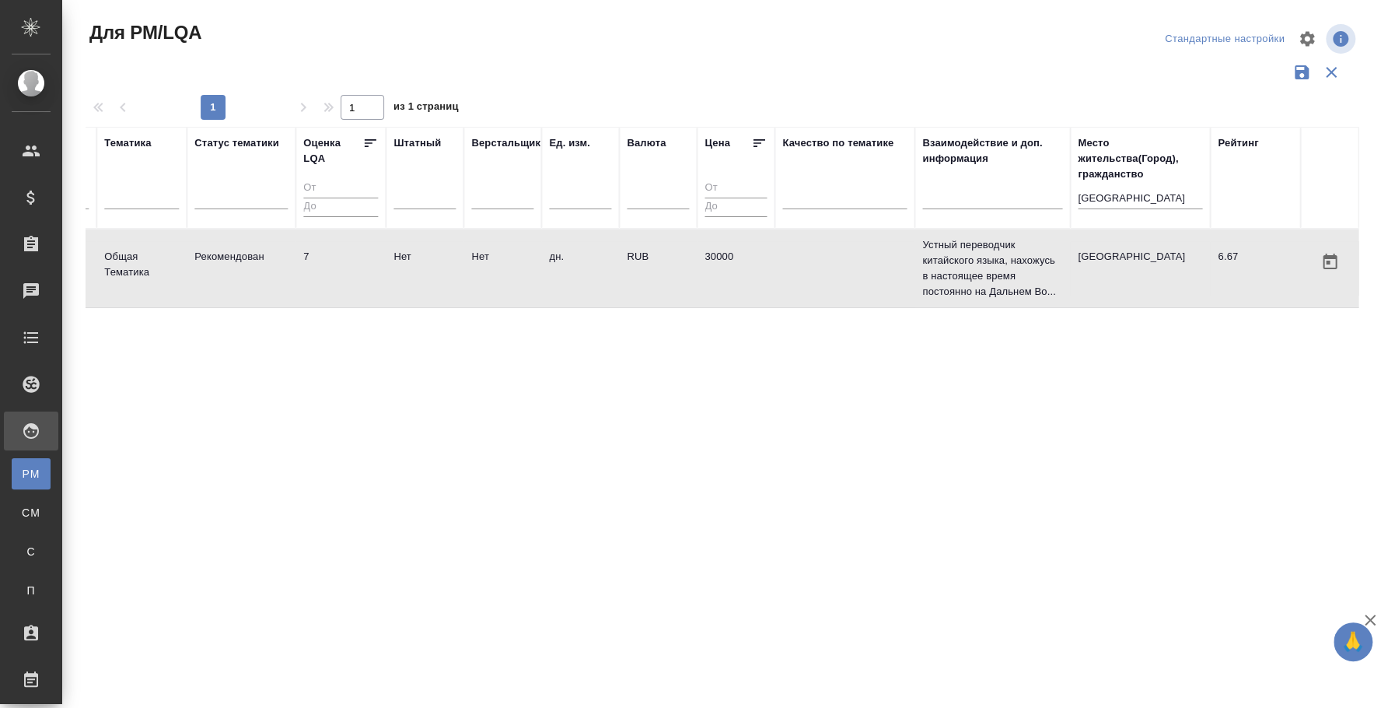
click at [1374, 617] on icon "button" at bounding box center [1370, 619] width 19 height 19
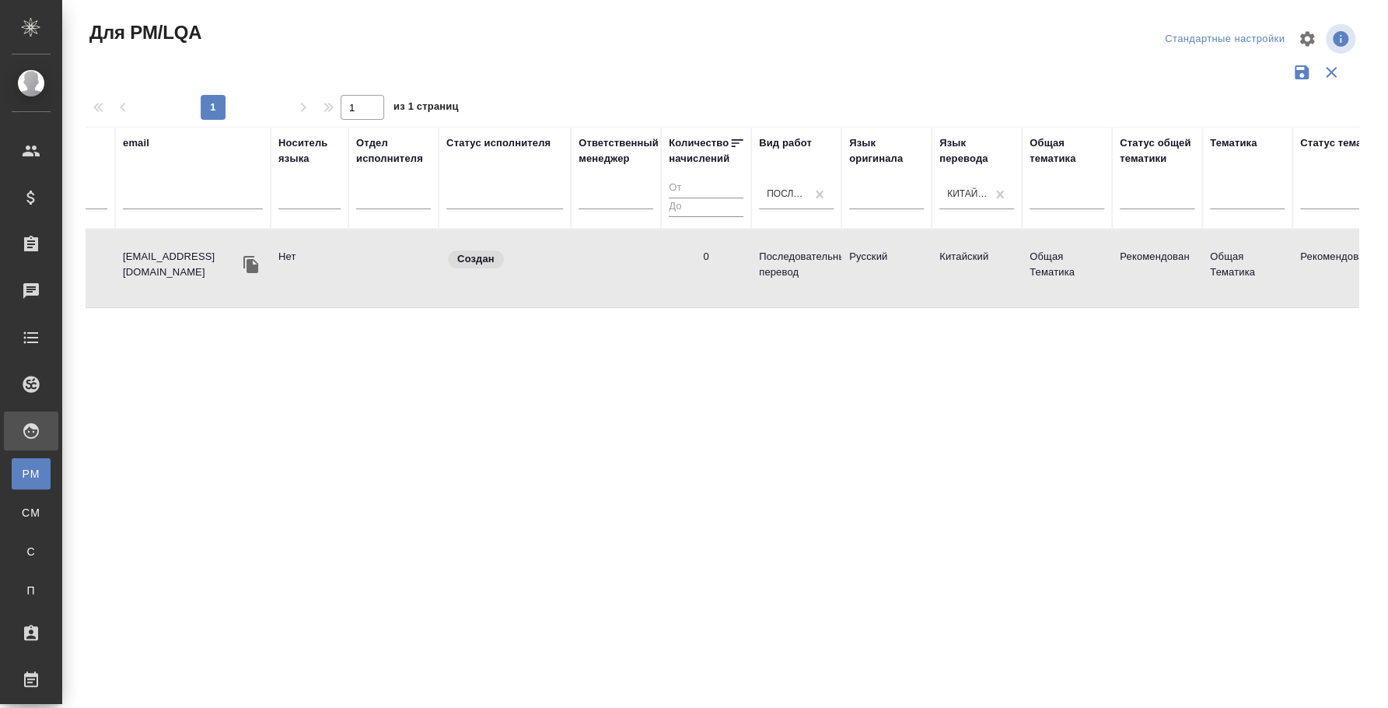
scroll to position [0, 0]
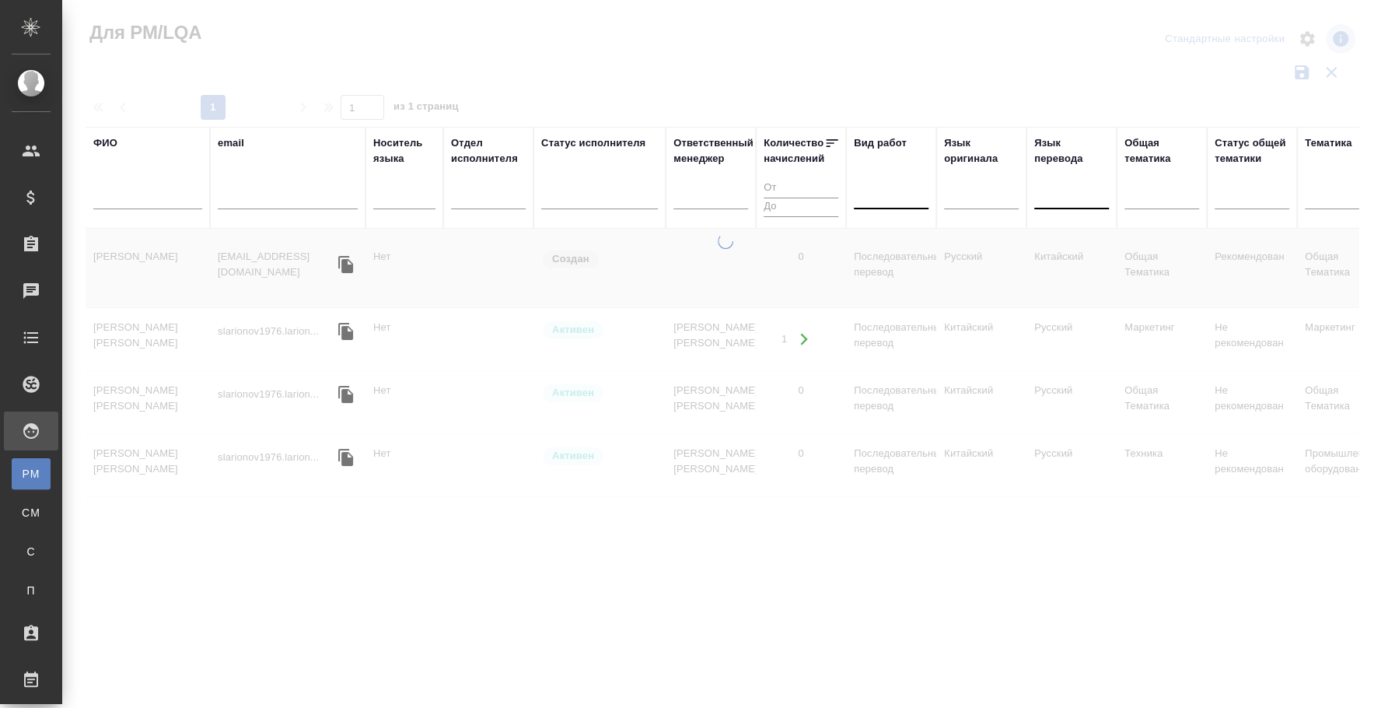
click at [726, 681] on div at bounding box center [725, 464] width 1326 height 462
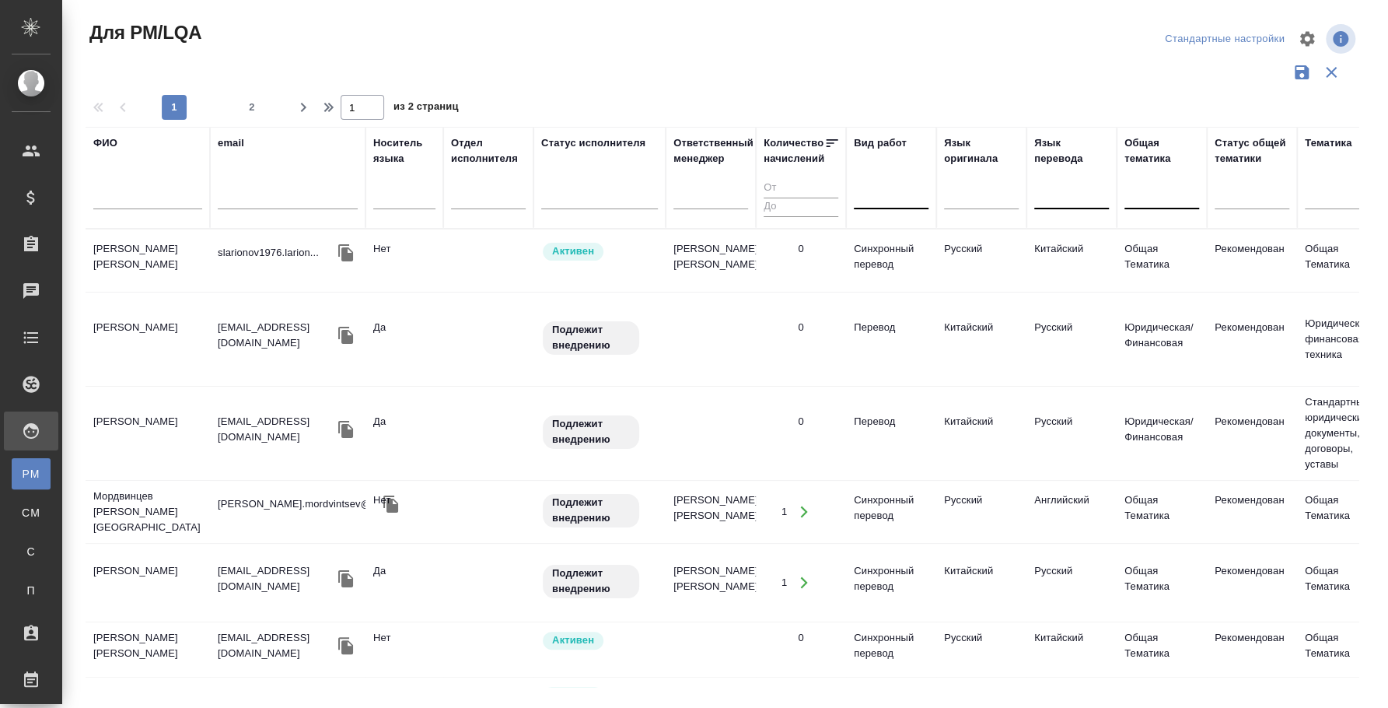
click at [1155, 187] on div at bounding box center [1161, 194] width 75 height 23
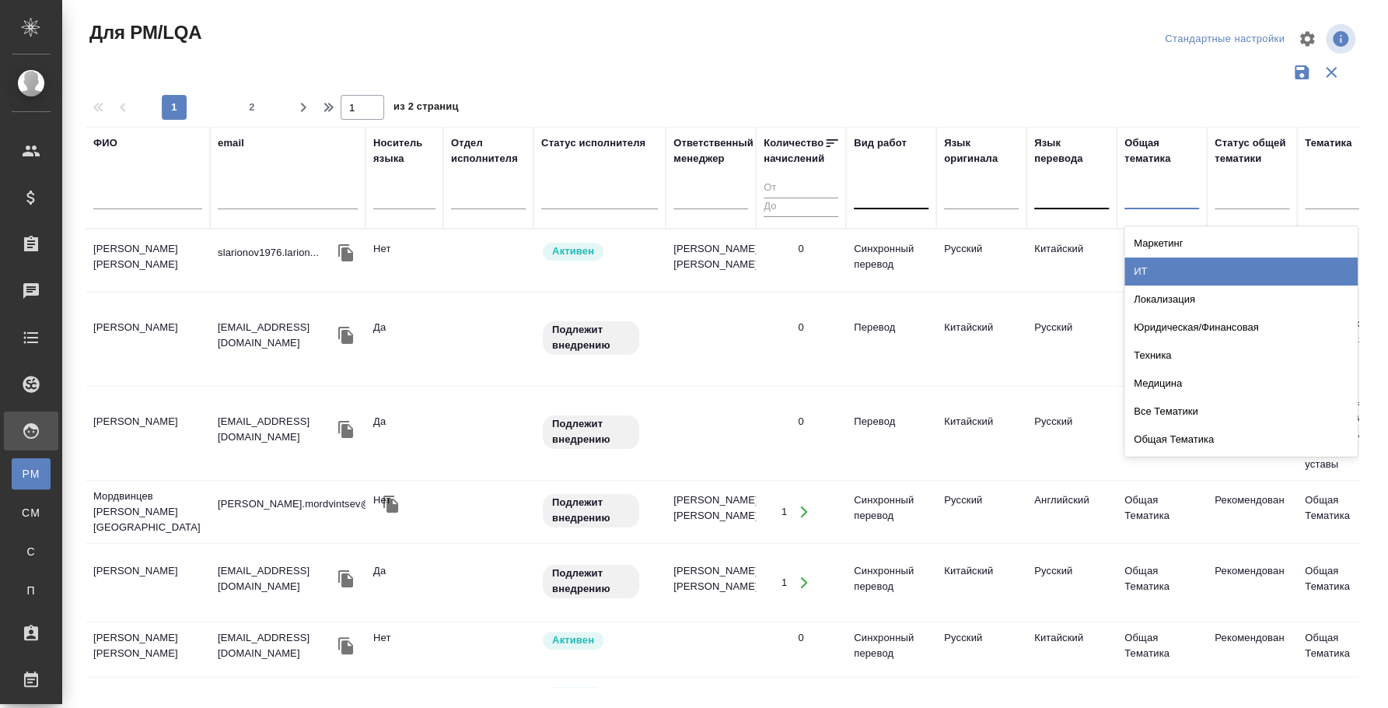
click at [1226, 266] on div "ИТ" at bounding box center [1240, 271] width 233 height 28
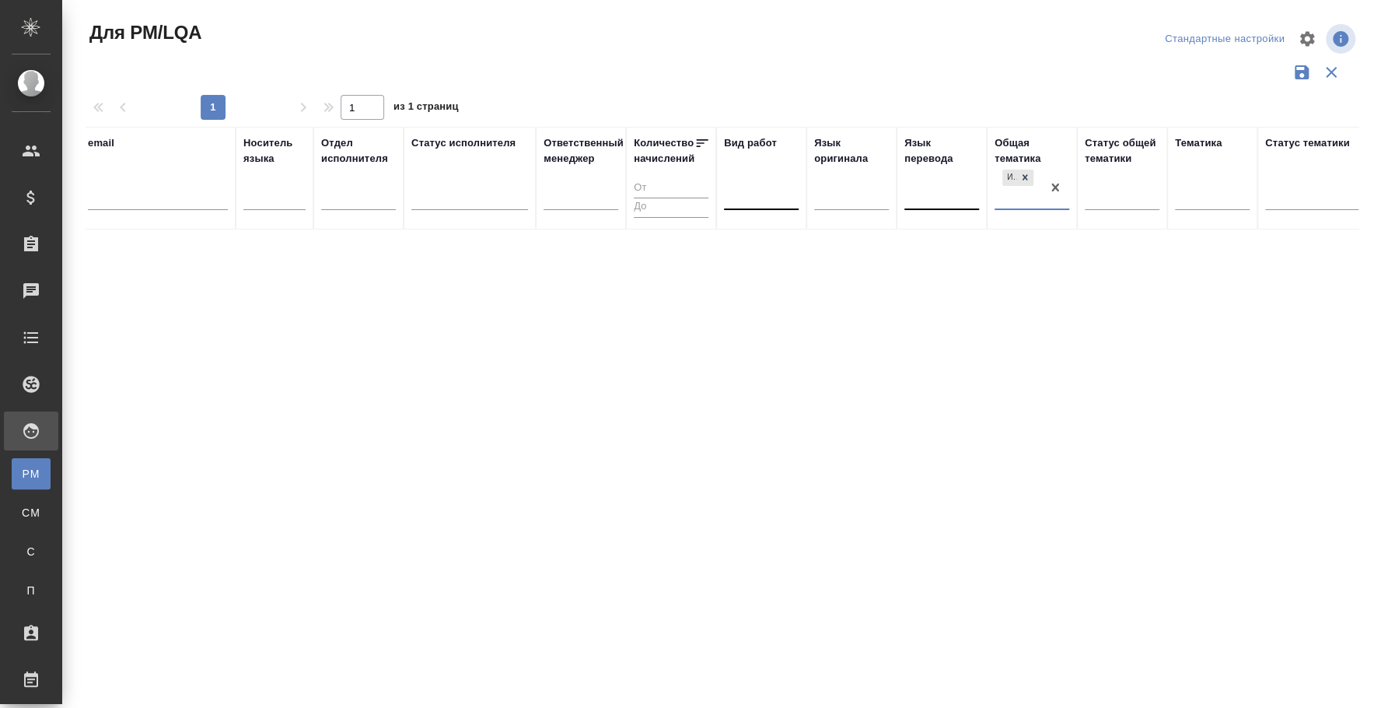
scroll to position [0, 1201]
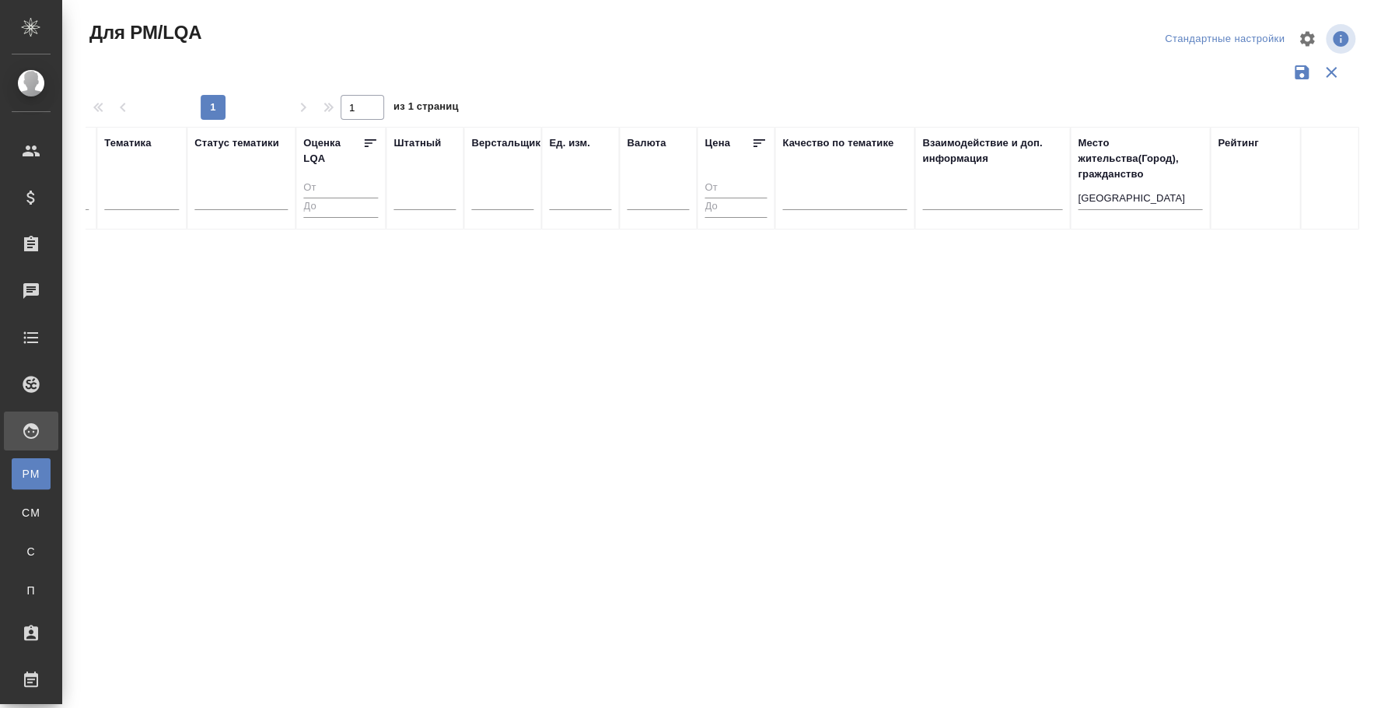
click at [1113, 184] on div "владивосток" at bounding box center [1140, 201] width 124 height 38
click at [1110, 204] on input "владивосток" at bounding box center [1140, 199] width 124 height 19
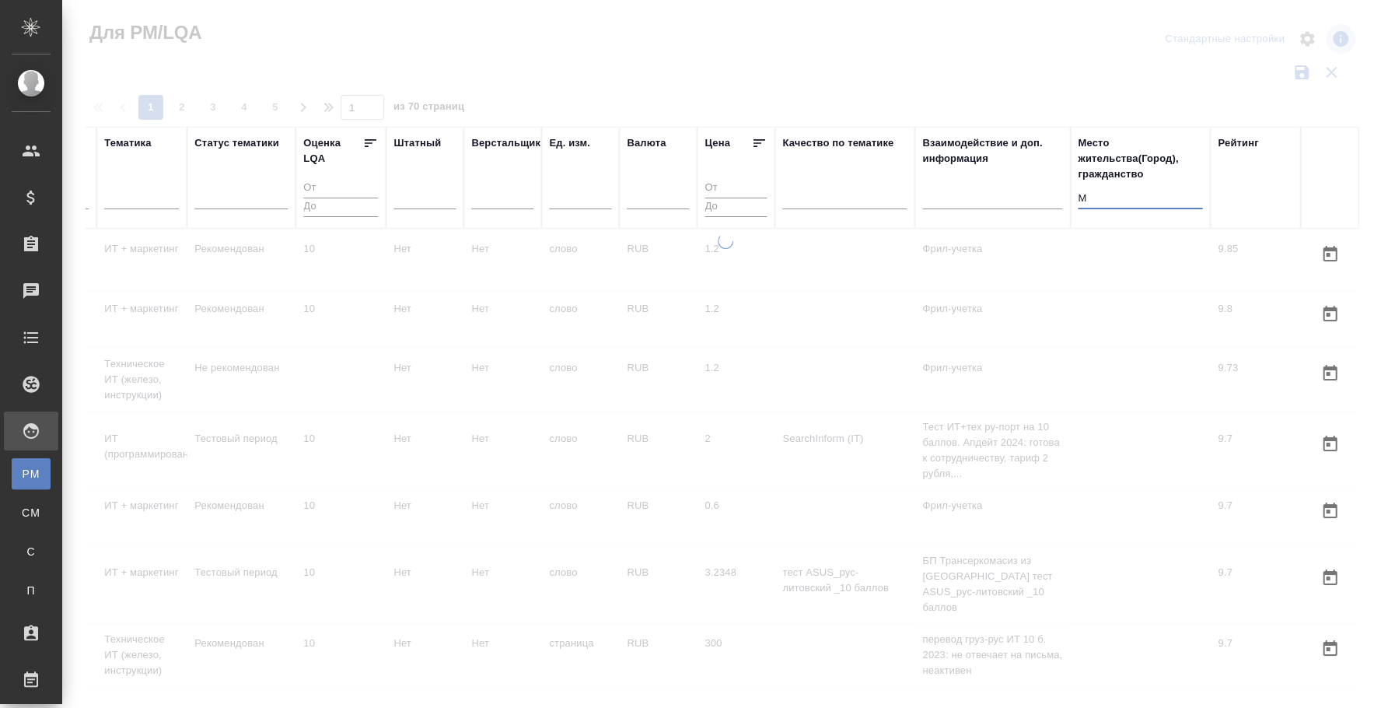
click at [1144, 198] on input "М" at bounding box center [1140, 199] width 124 height 19
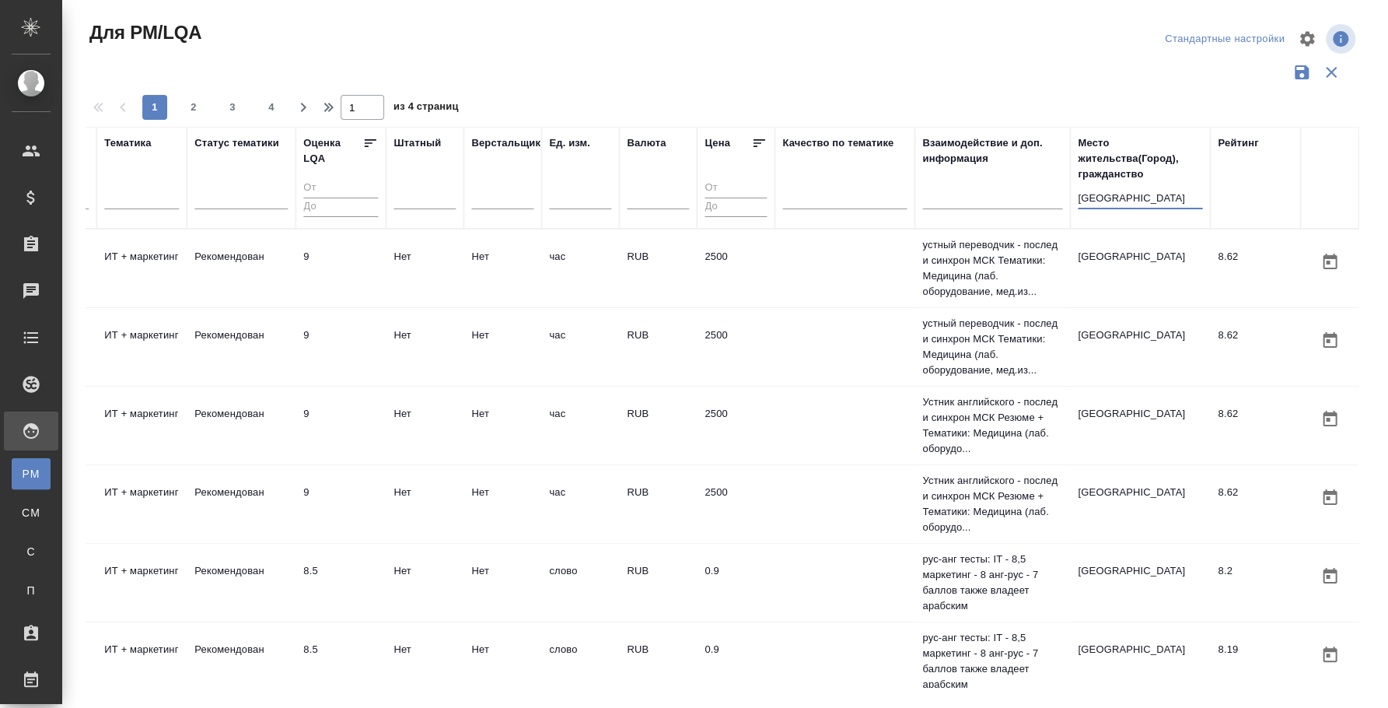
type input "Москва"
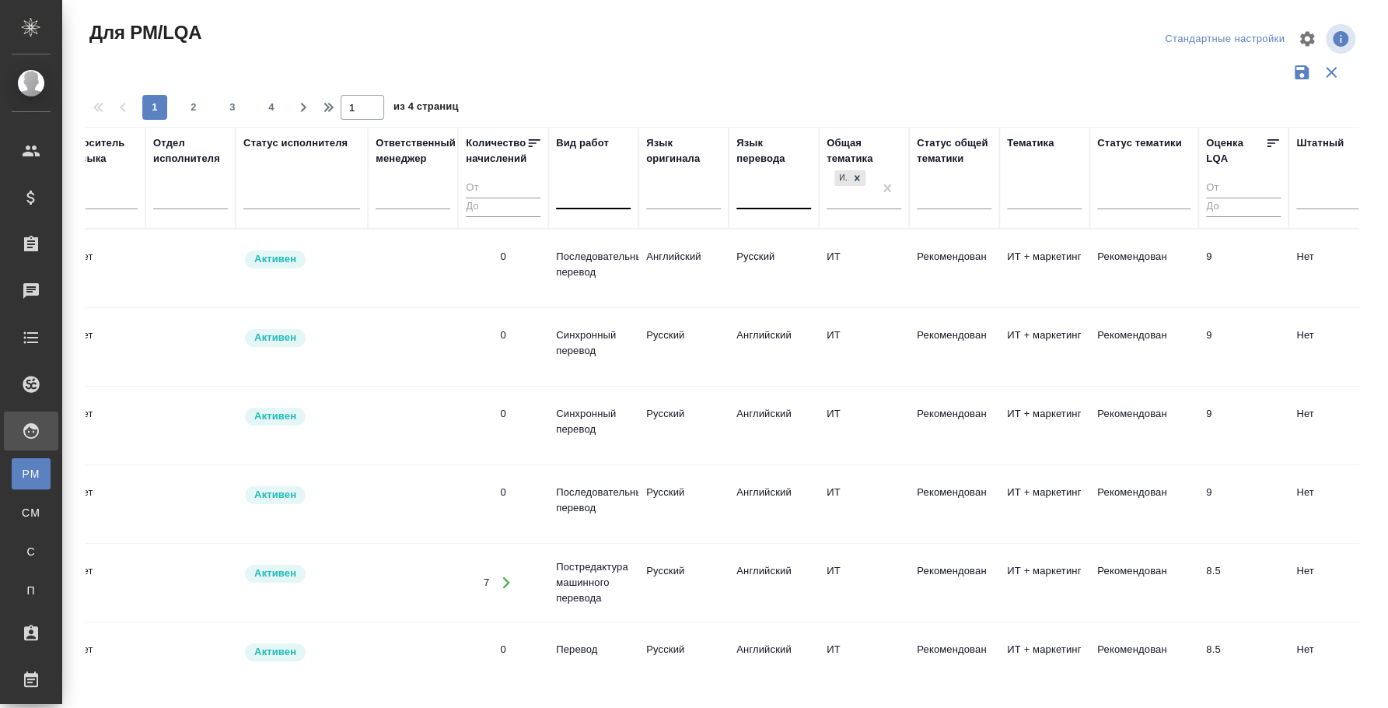
scroll to position [0, 223]
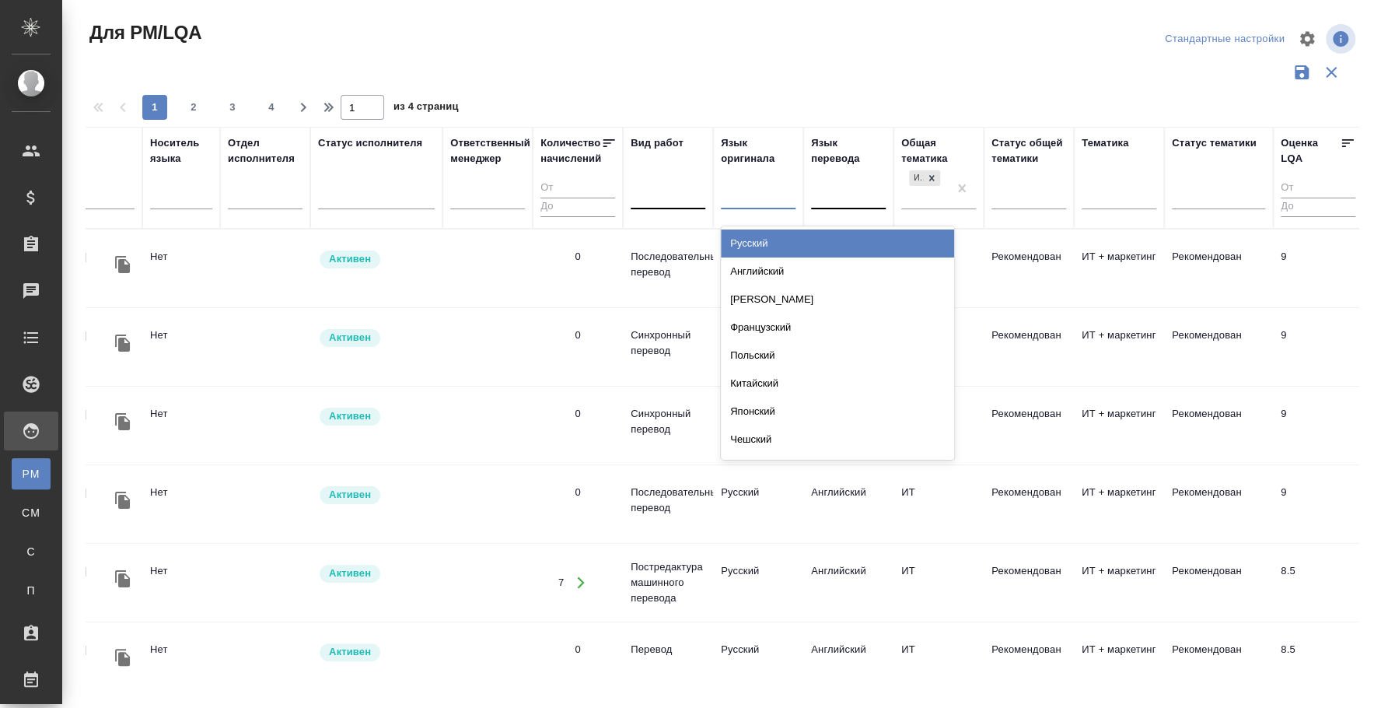
click at [736, 201] on div at bounding box center [758, 194] width 75 height 23
type input "анг"
click at [739, 236] on div "Английский" at bounding box center [837, 243] width 233 height 28
click at [673, 202] on div at bounding box center [668, 194] width 75 height 23
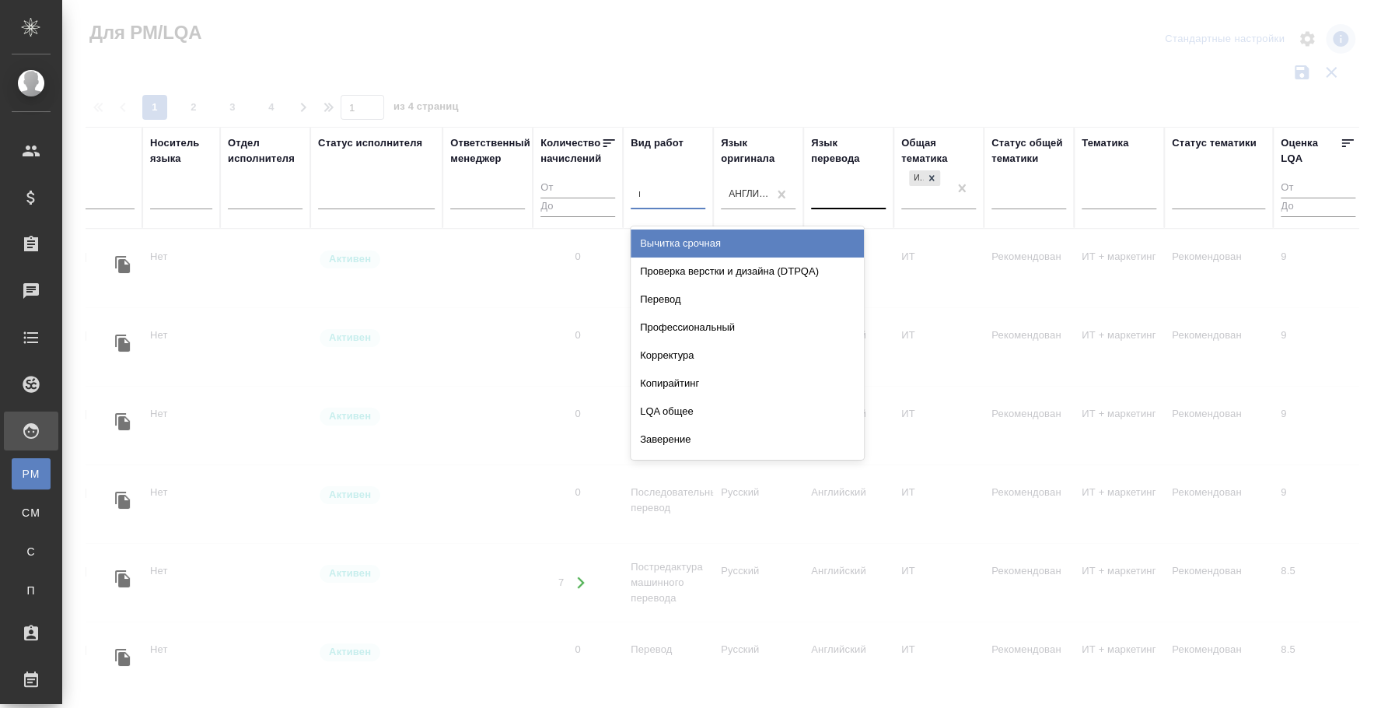
type input "после"
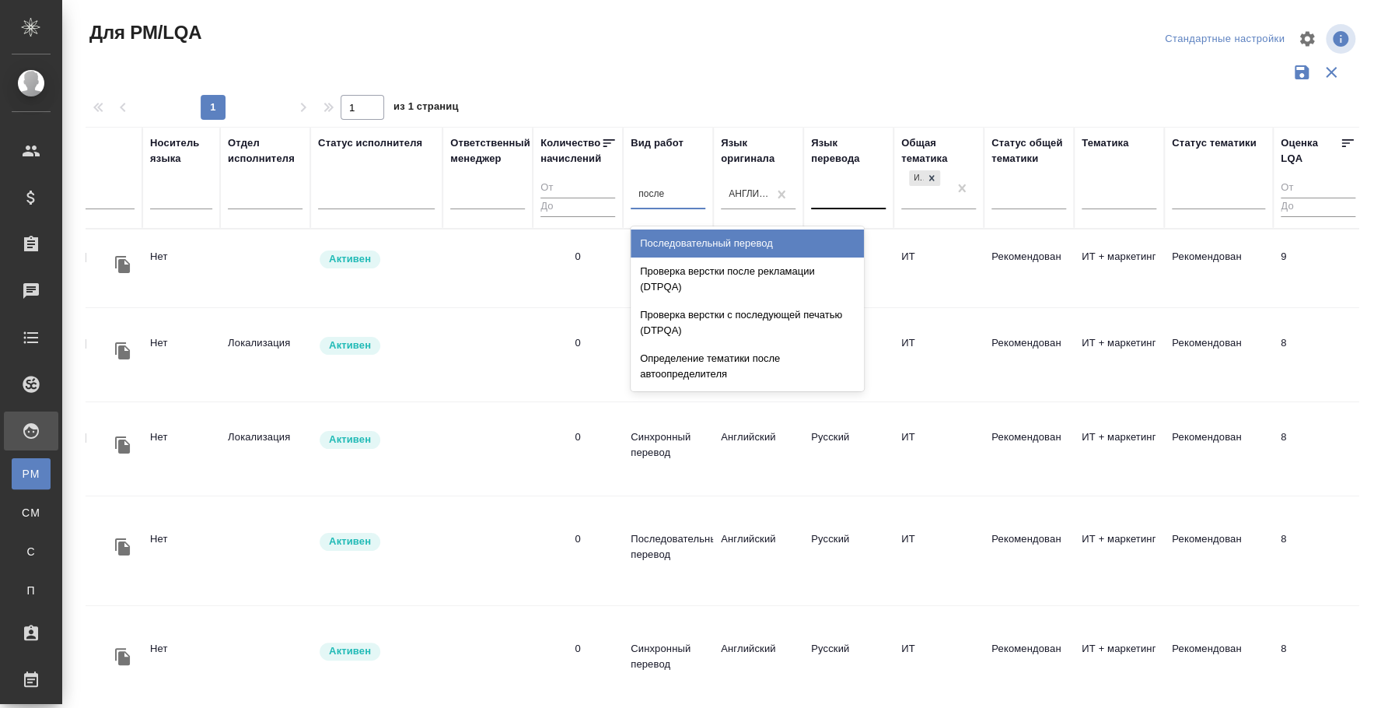
click at [696, 234] on div "Последовательный перевод" at bounding box center [747, 243] width 233 height 28
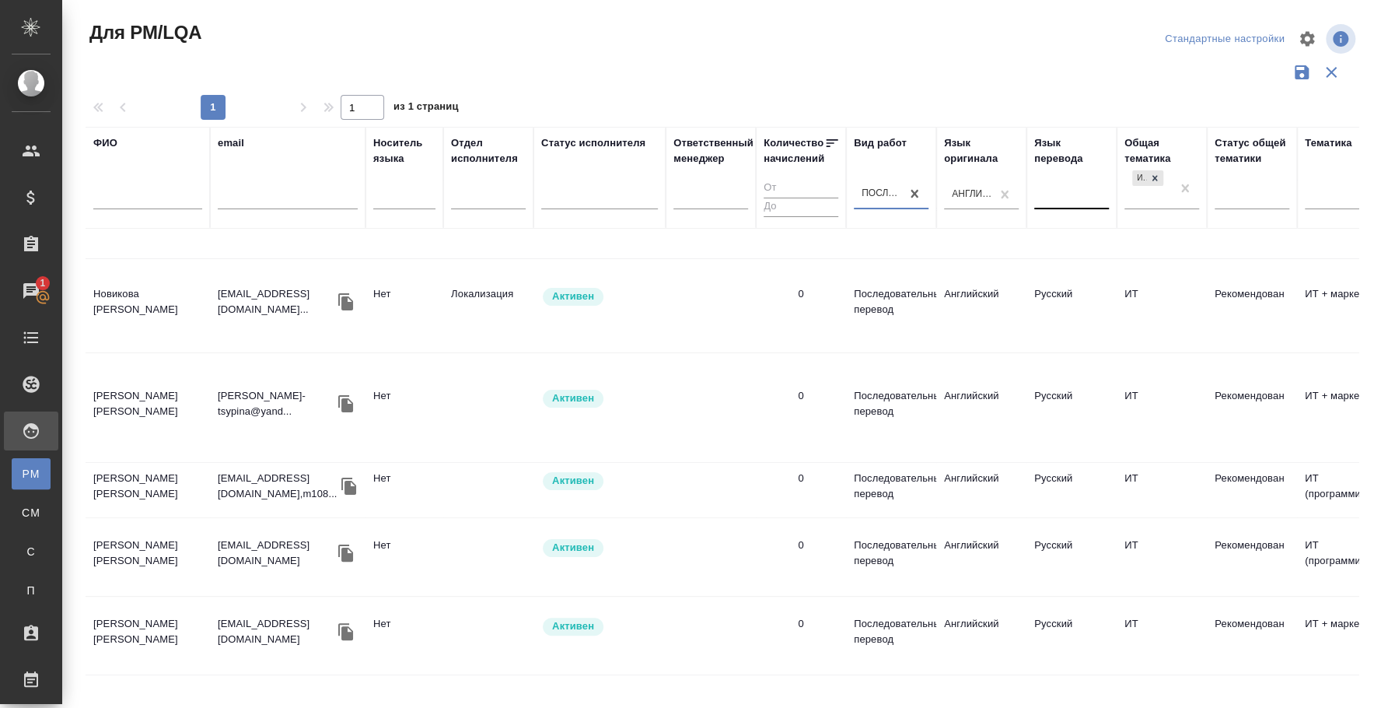
scroll to position [0, 0]
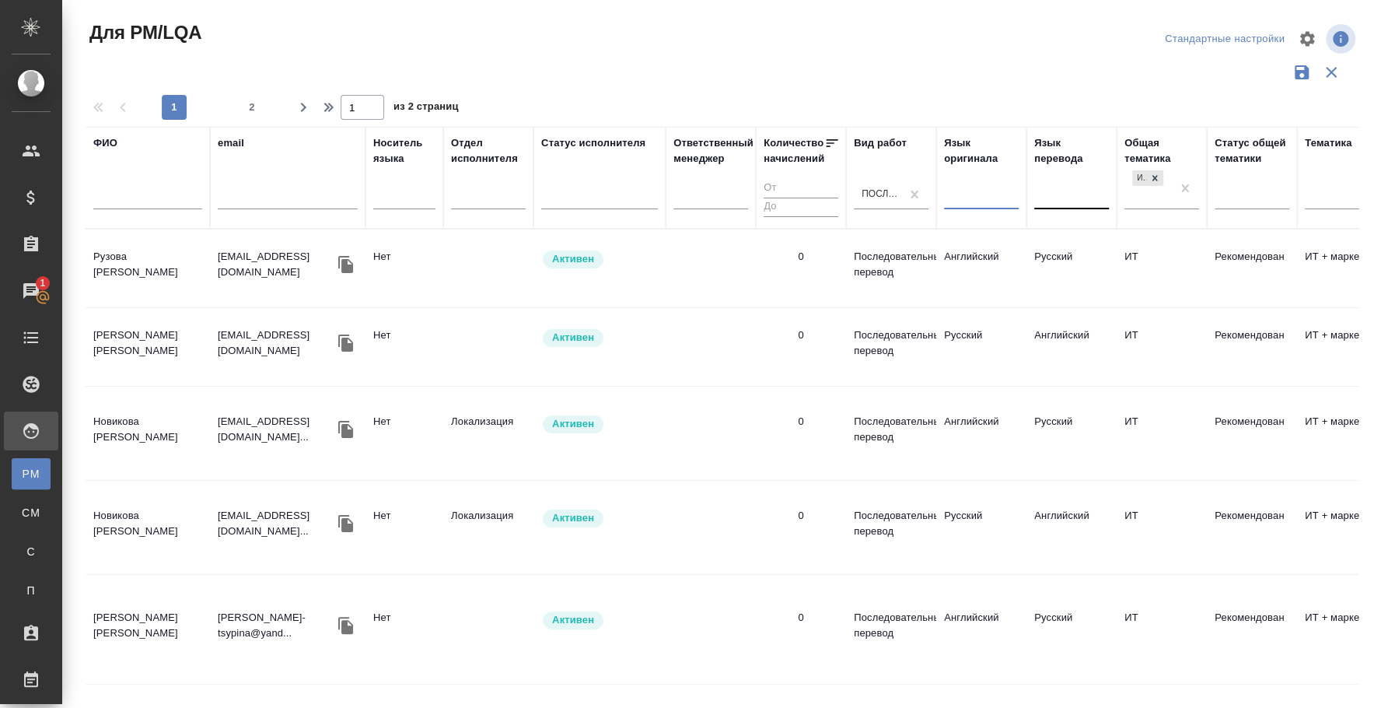
click at [1054, 198] on div at bounding box center [1071, 194] width 75 height 23
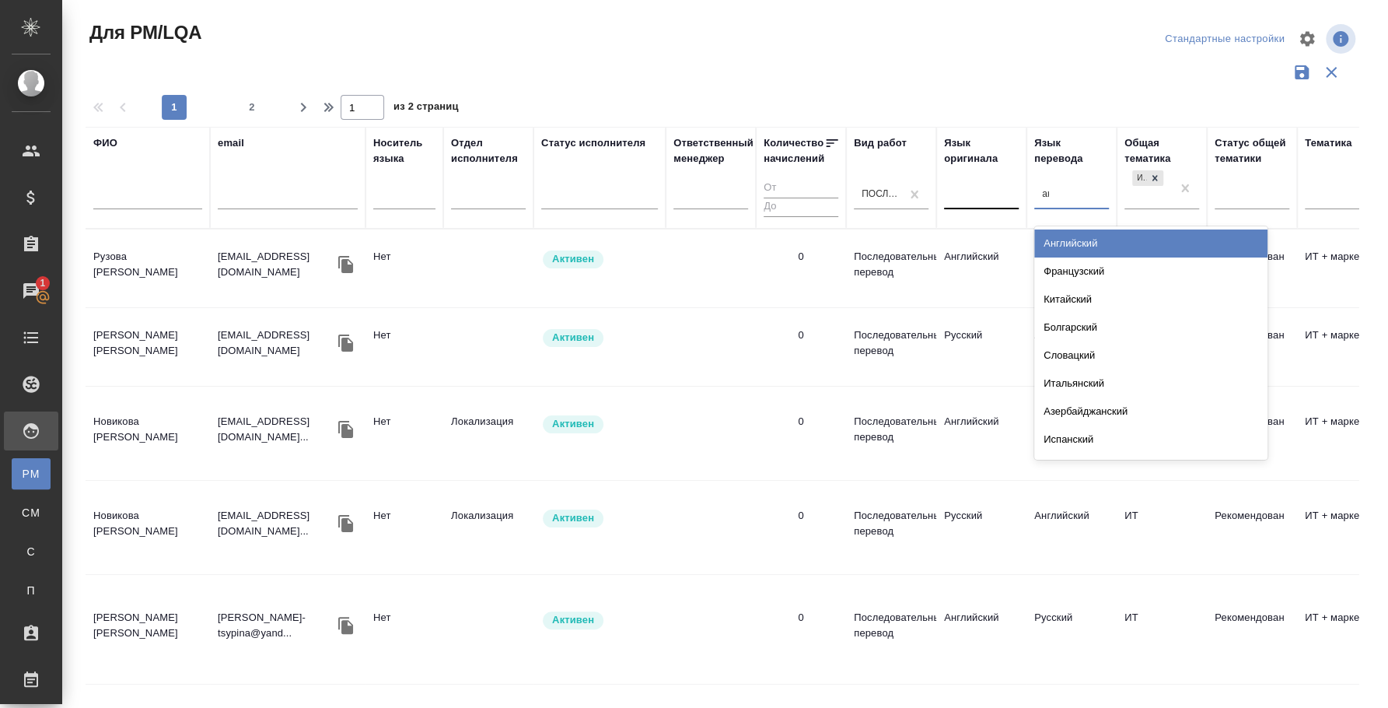
type input "анг"
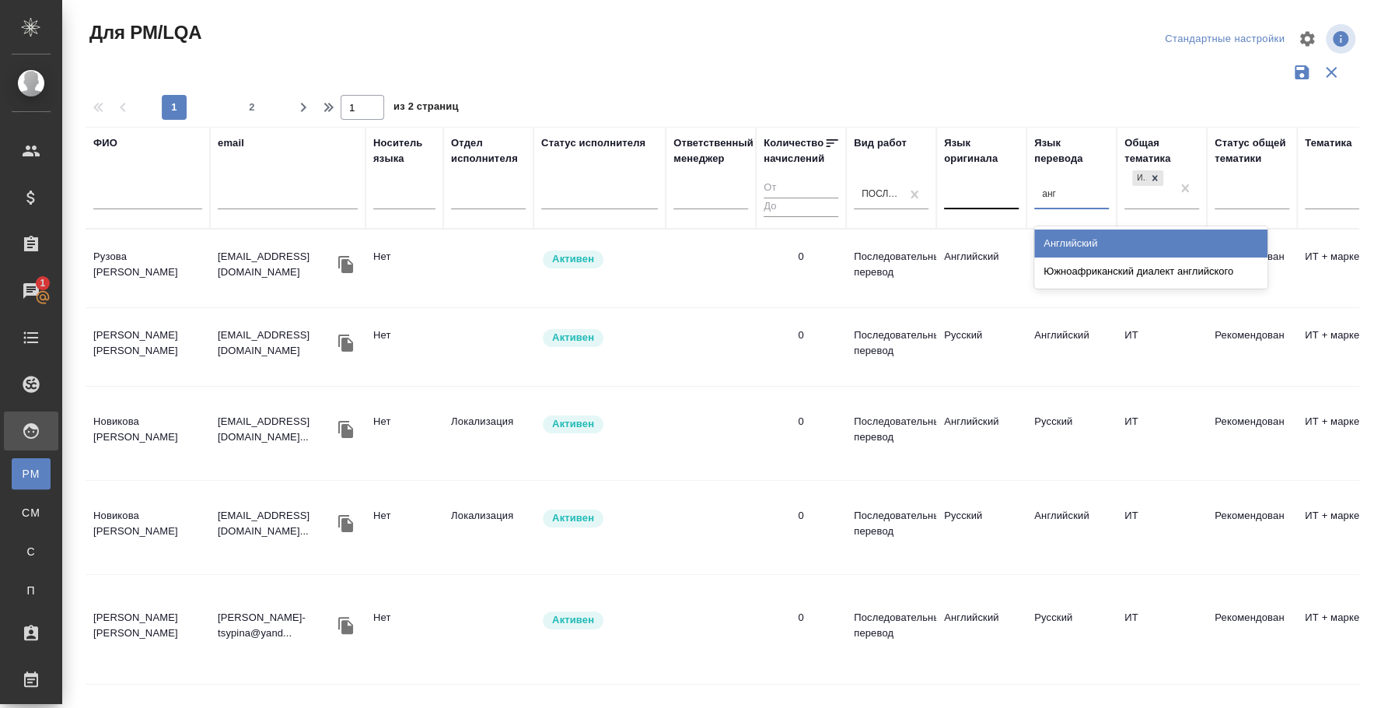
click at [1190, 232] on div "Английский" at bounding box center [1150, 243] width 233 height 28
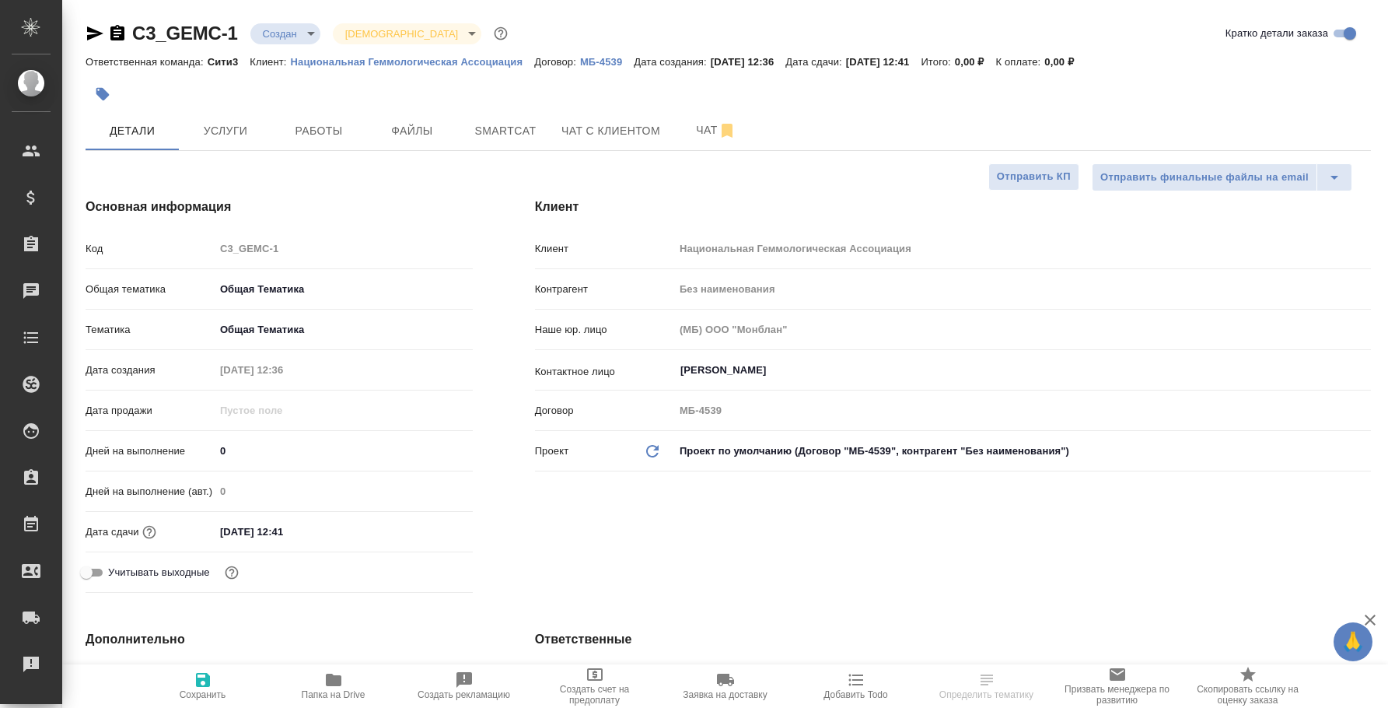
select select "RU"
click at [117, 37] on icon "button" at bounding box center [117, 33] width 14 height 16
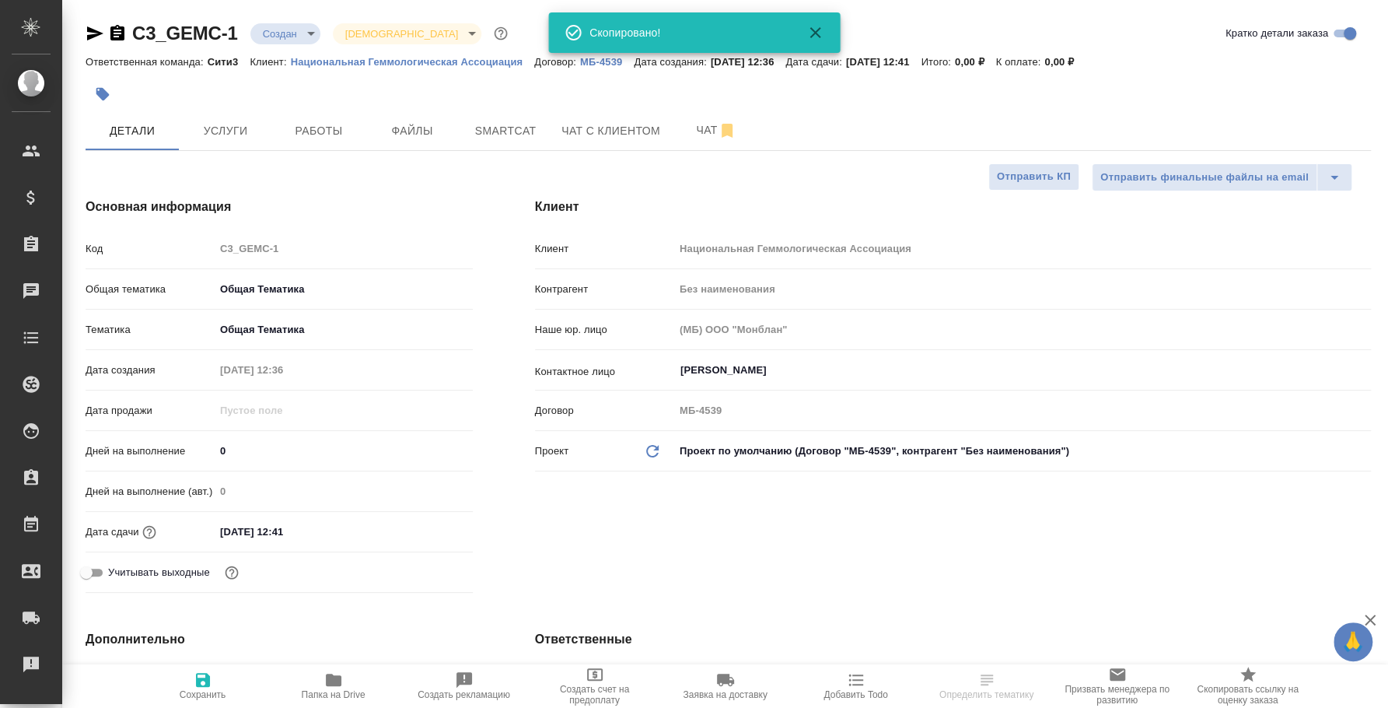
select select "RU"
type textarea "x"
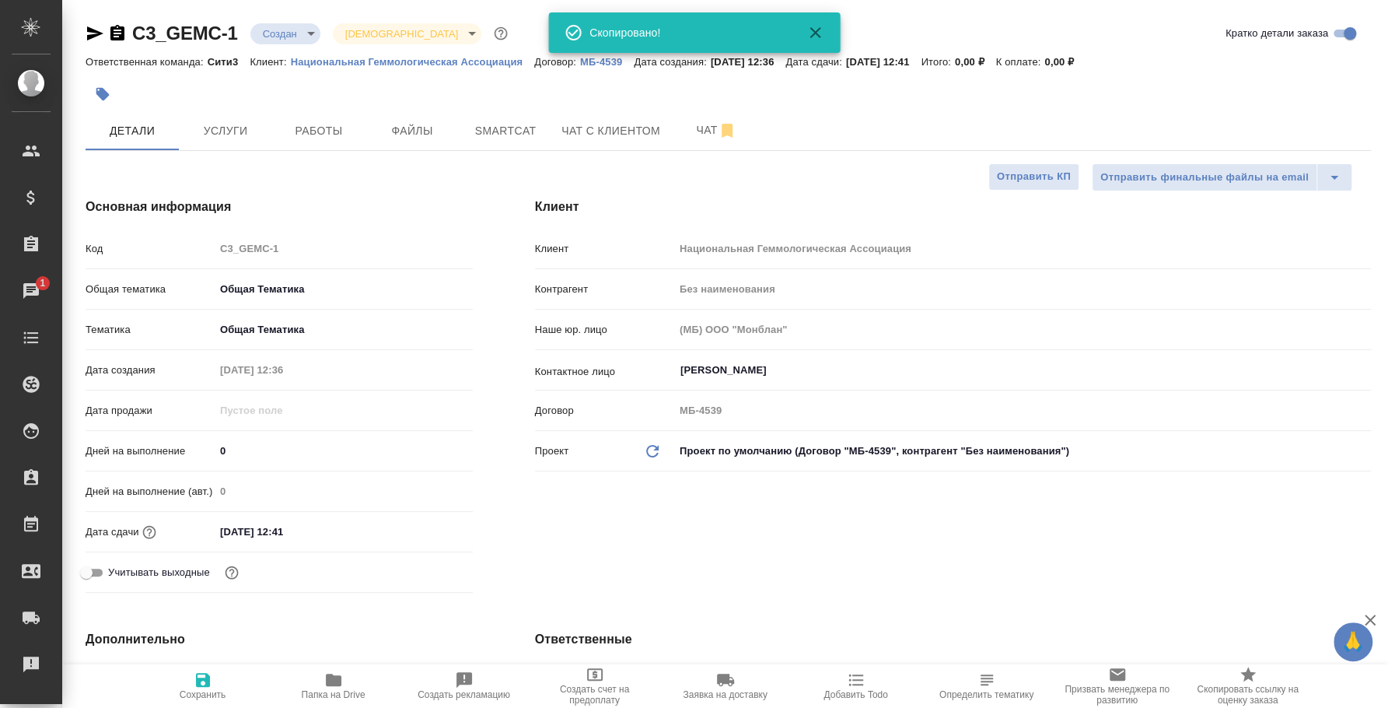
type textarea "x"
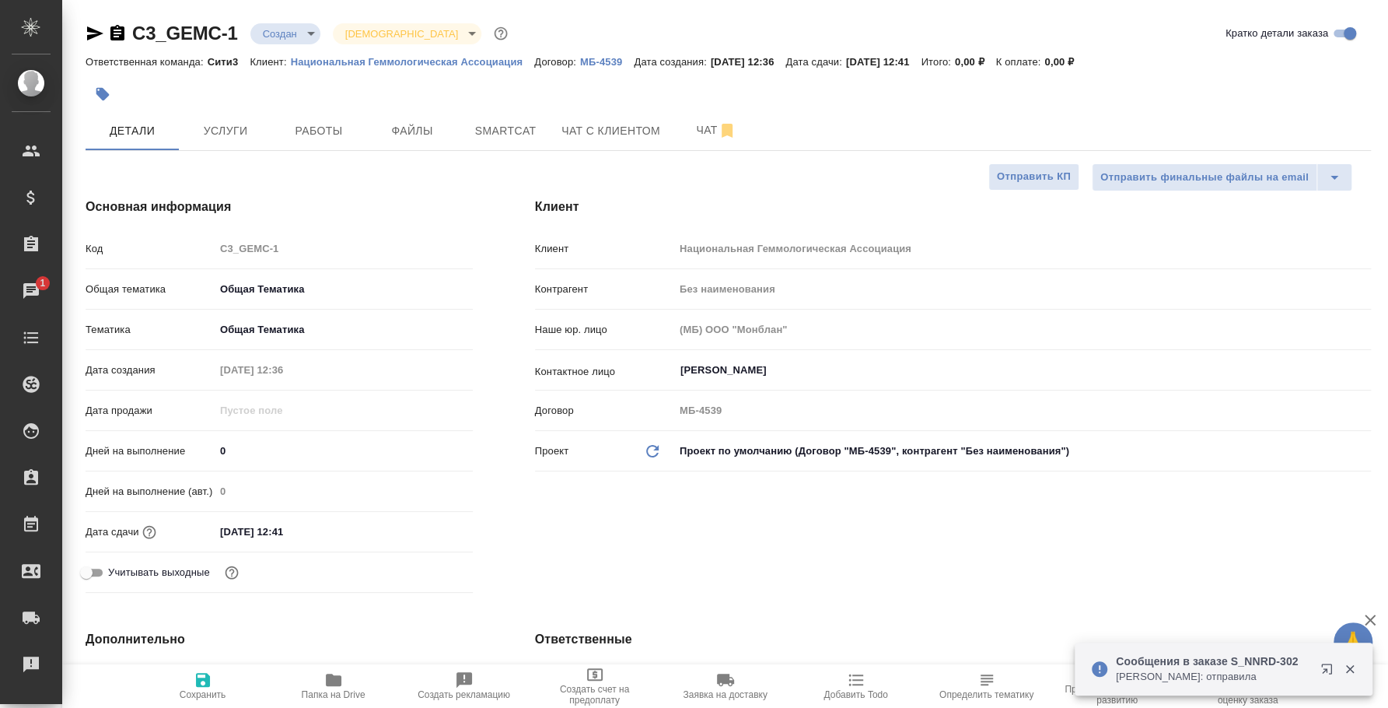
type textarea "x"
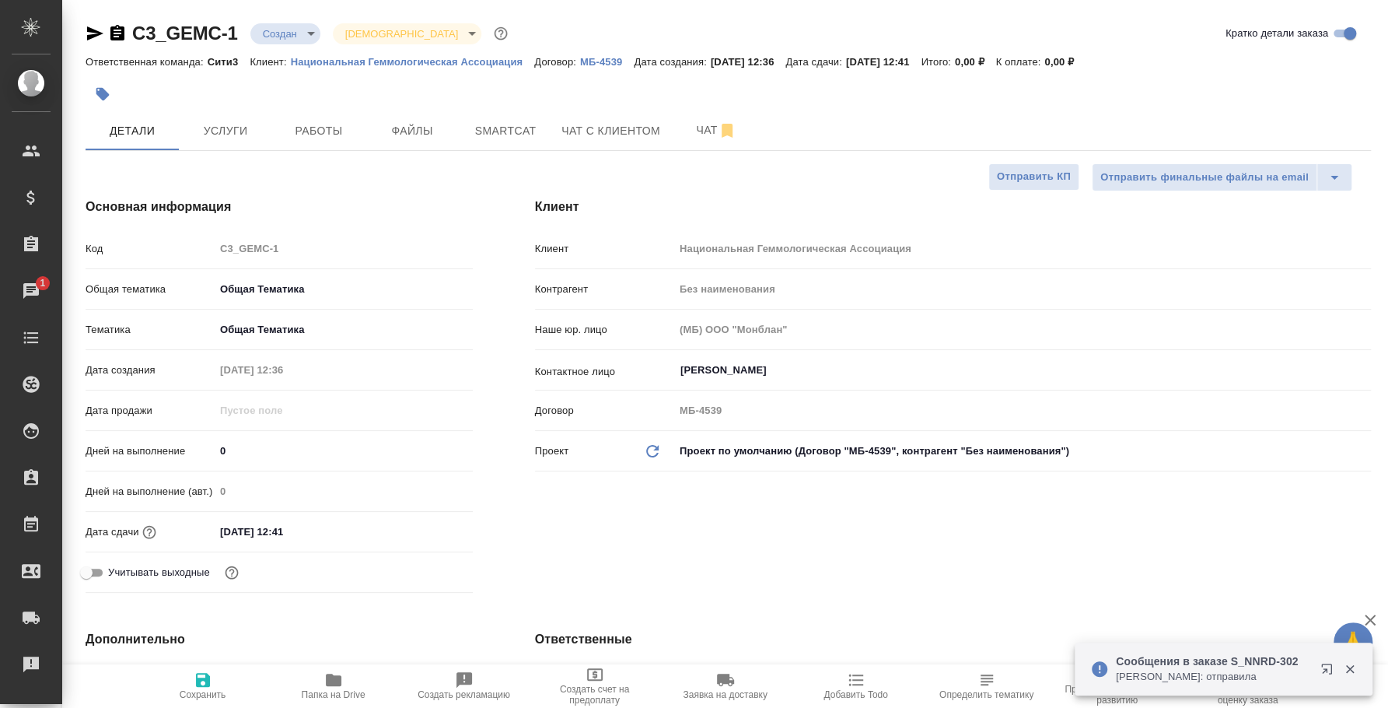
type textarea "x"
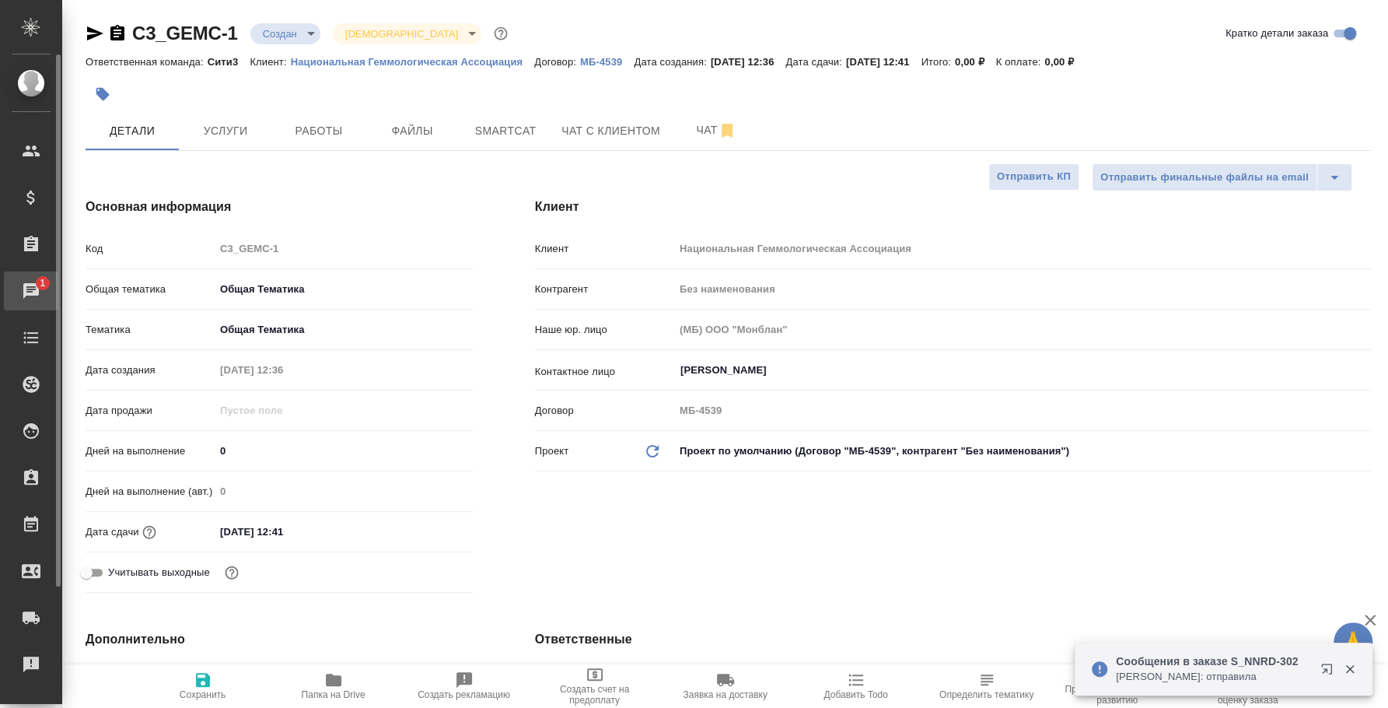
type textarea "x"
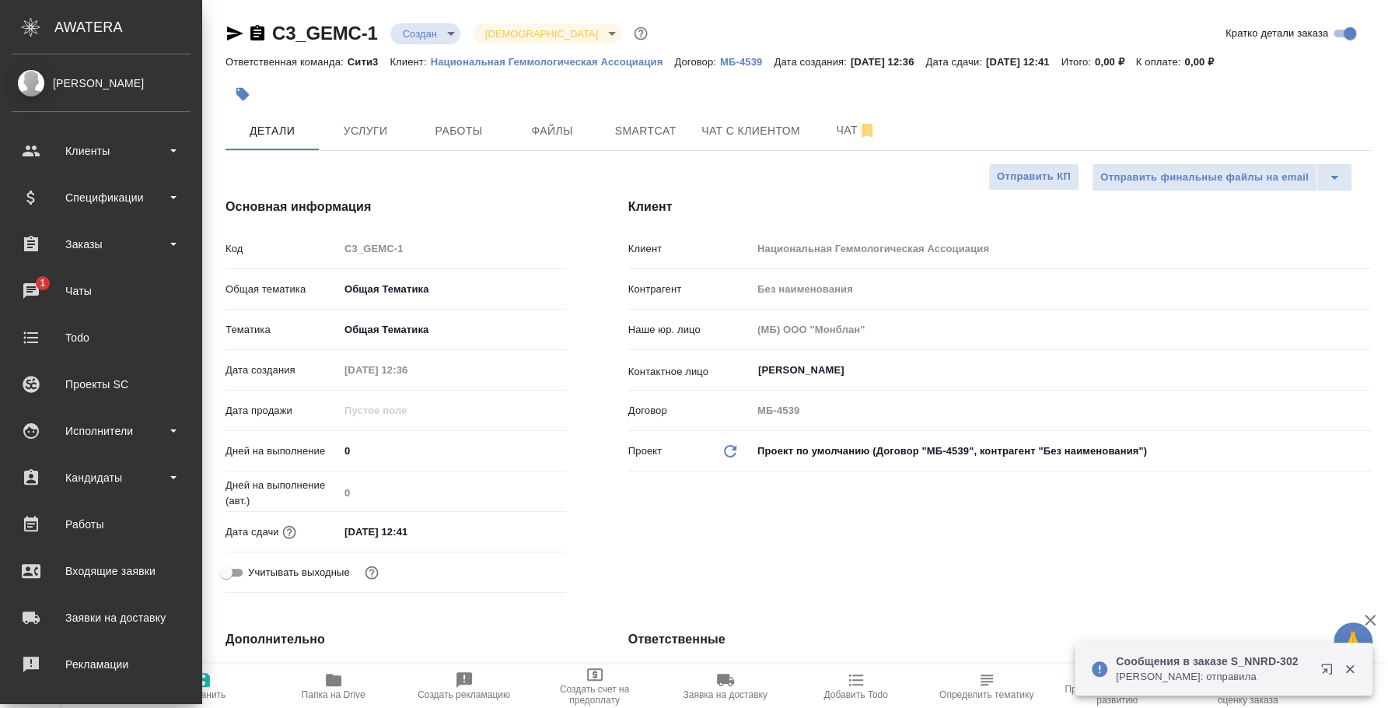
type textarea "x"
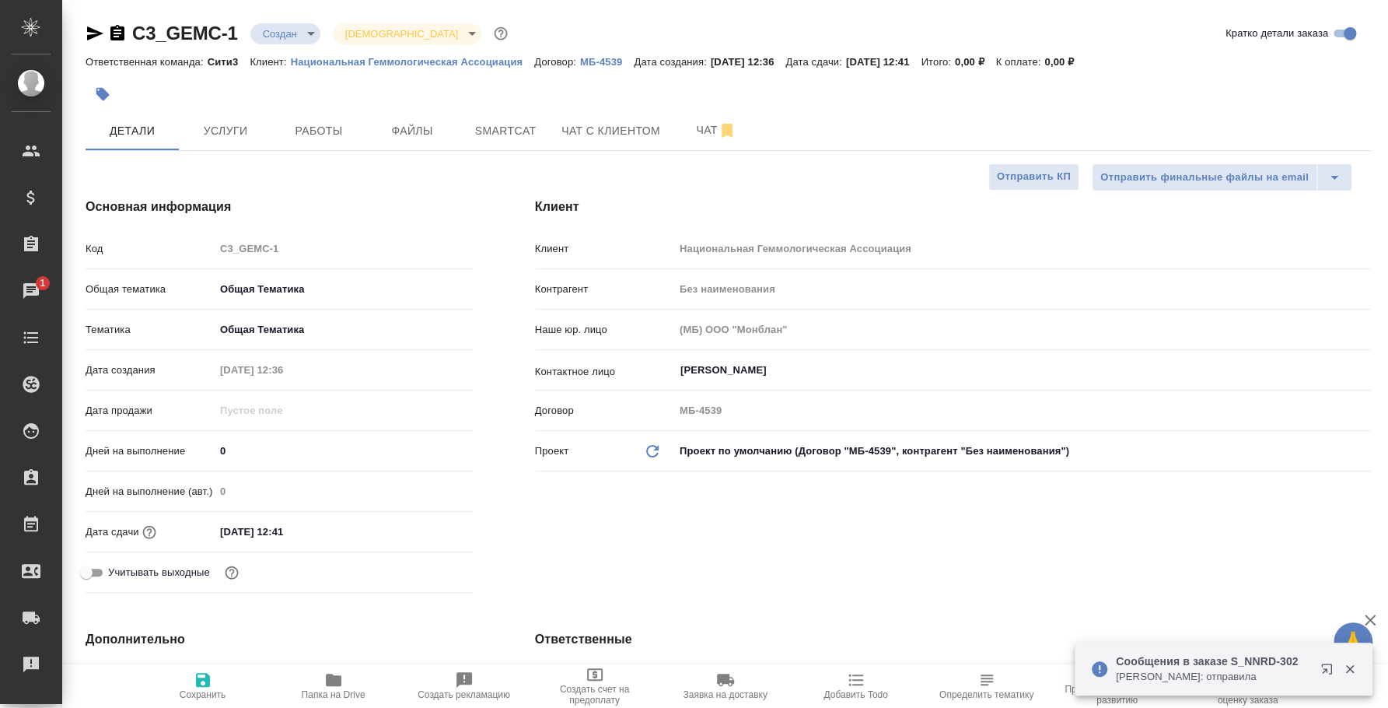
type textarea "x"
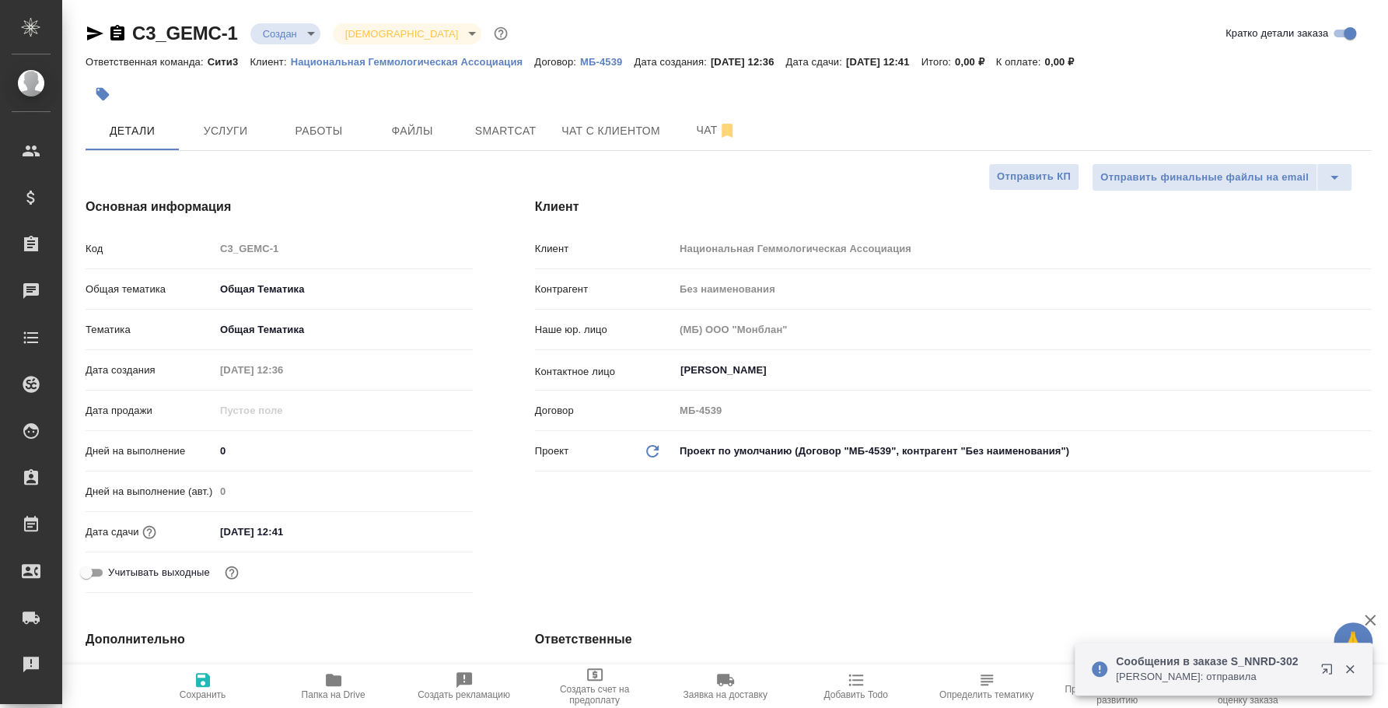
type textarea "x"
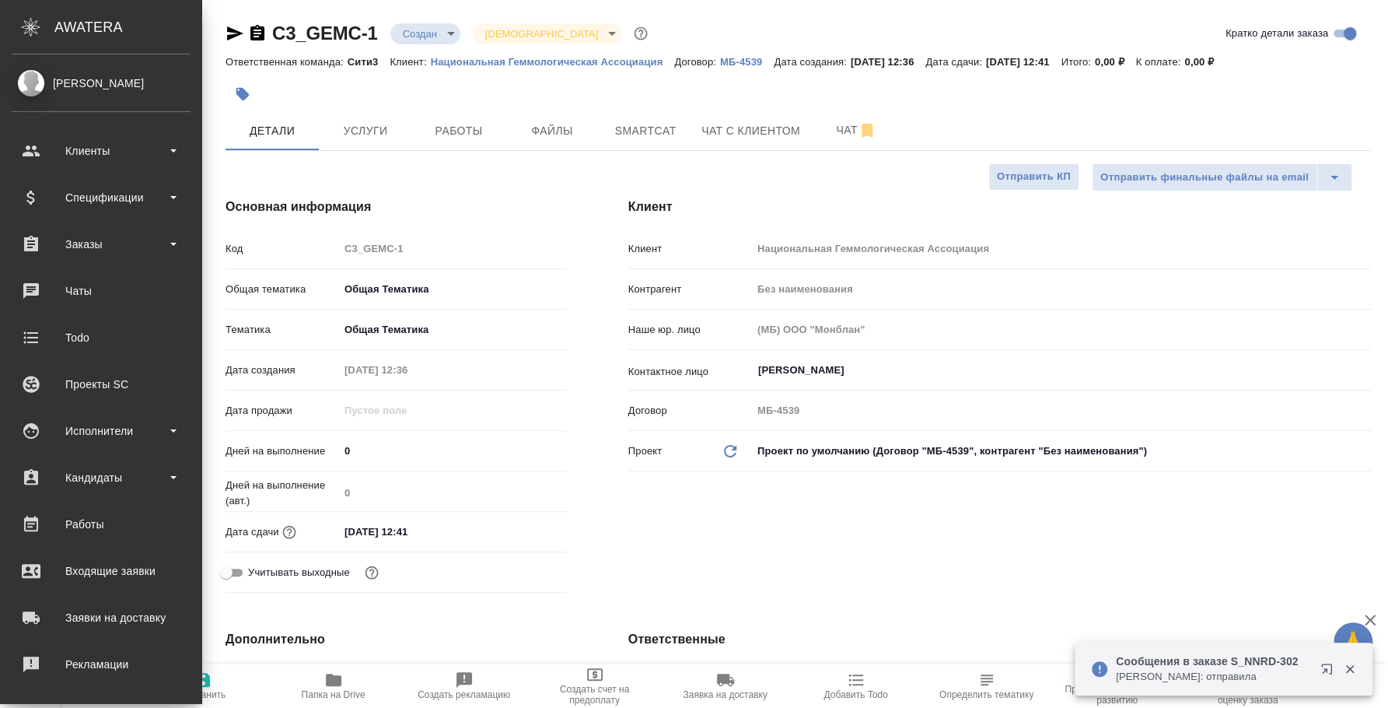
type textarea "x"
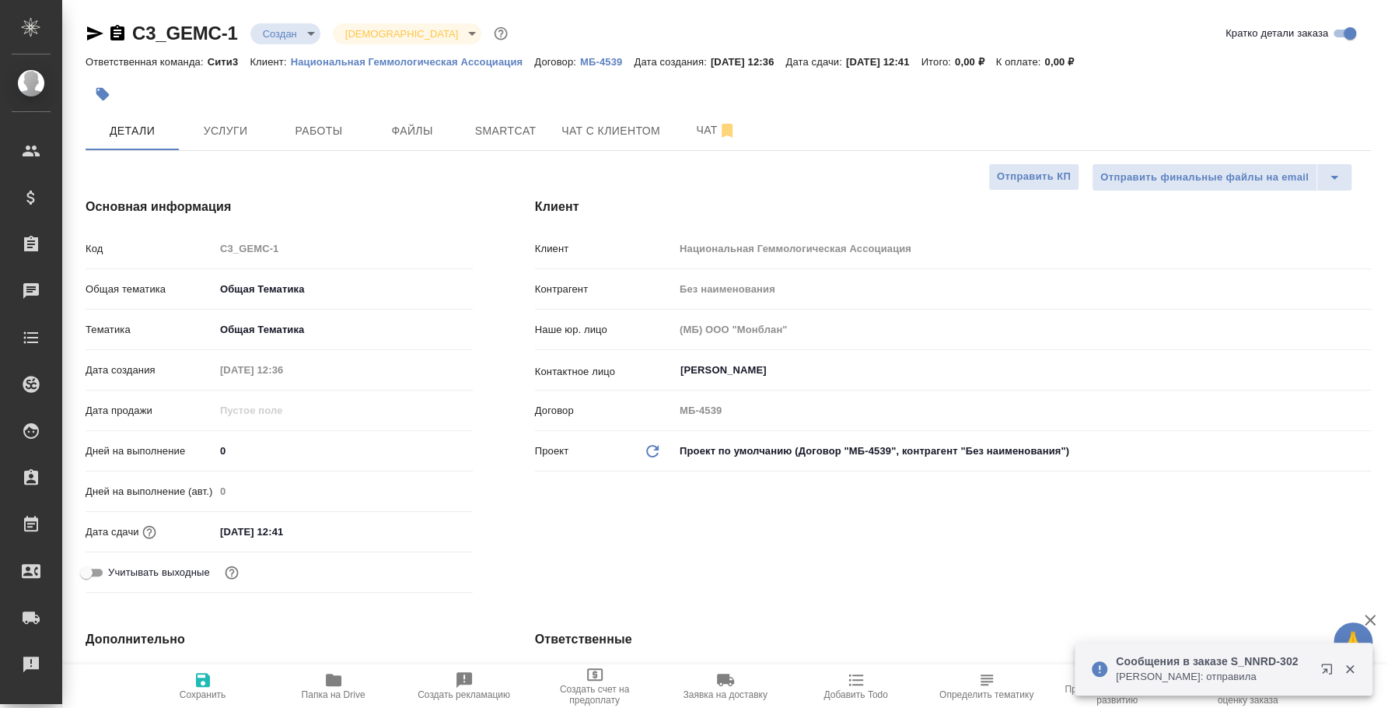
type textarea "x"
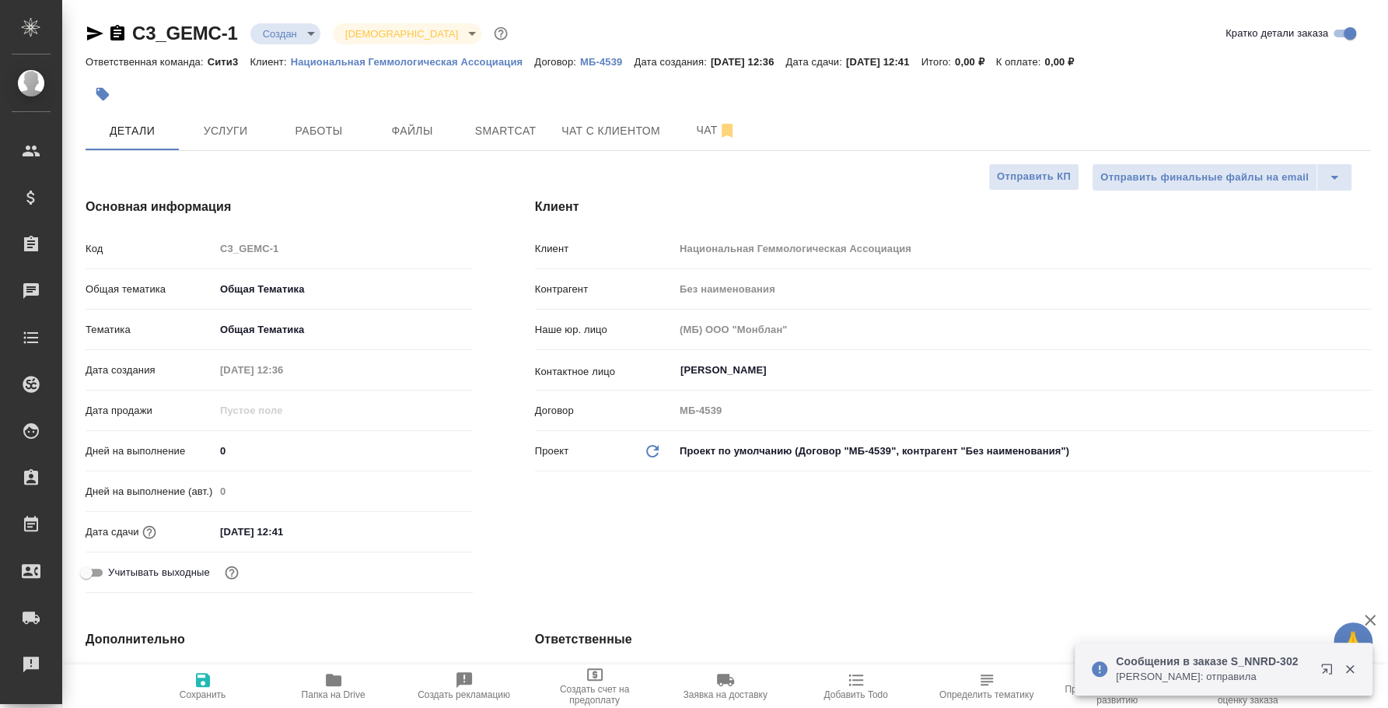
type textarea "x"
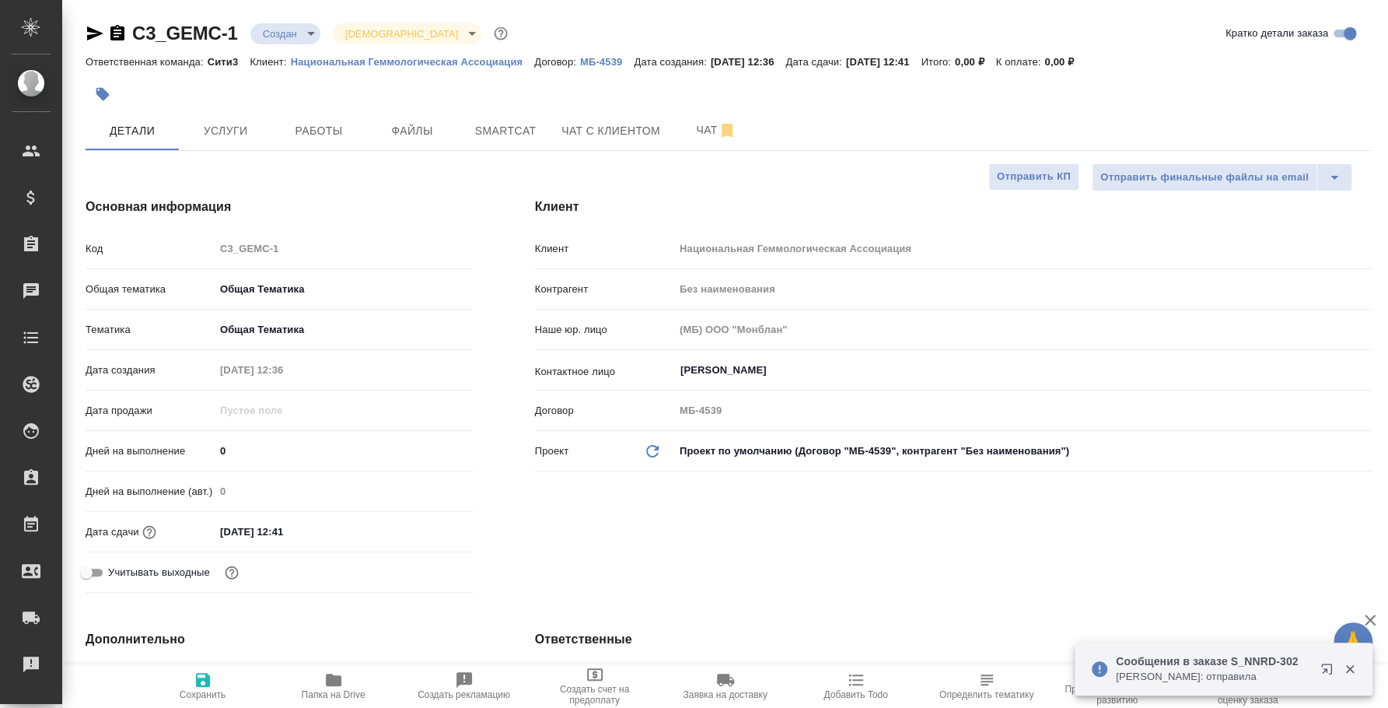
type textarea "x"
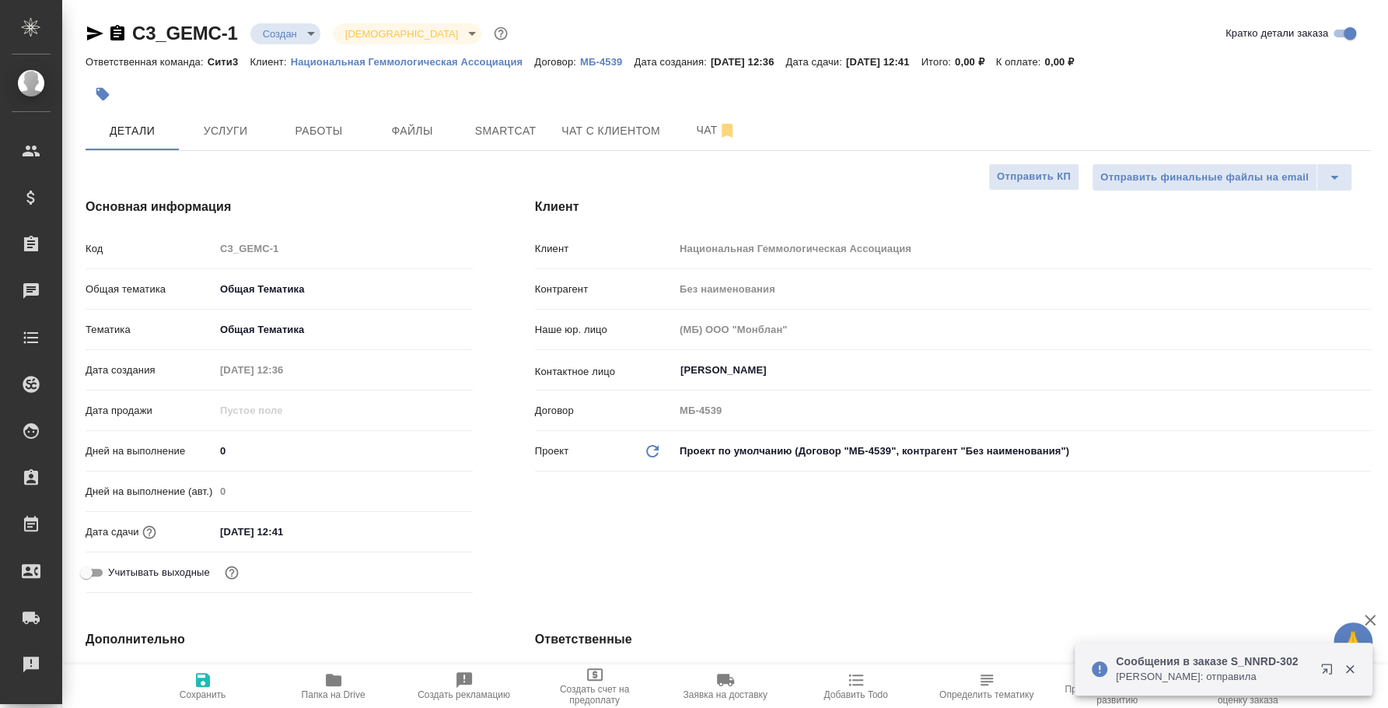
type textarea "x"
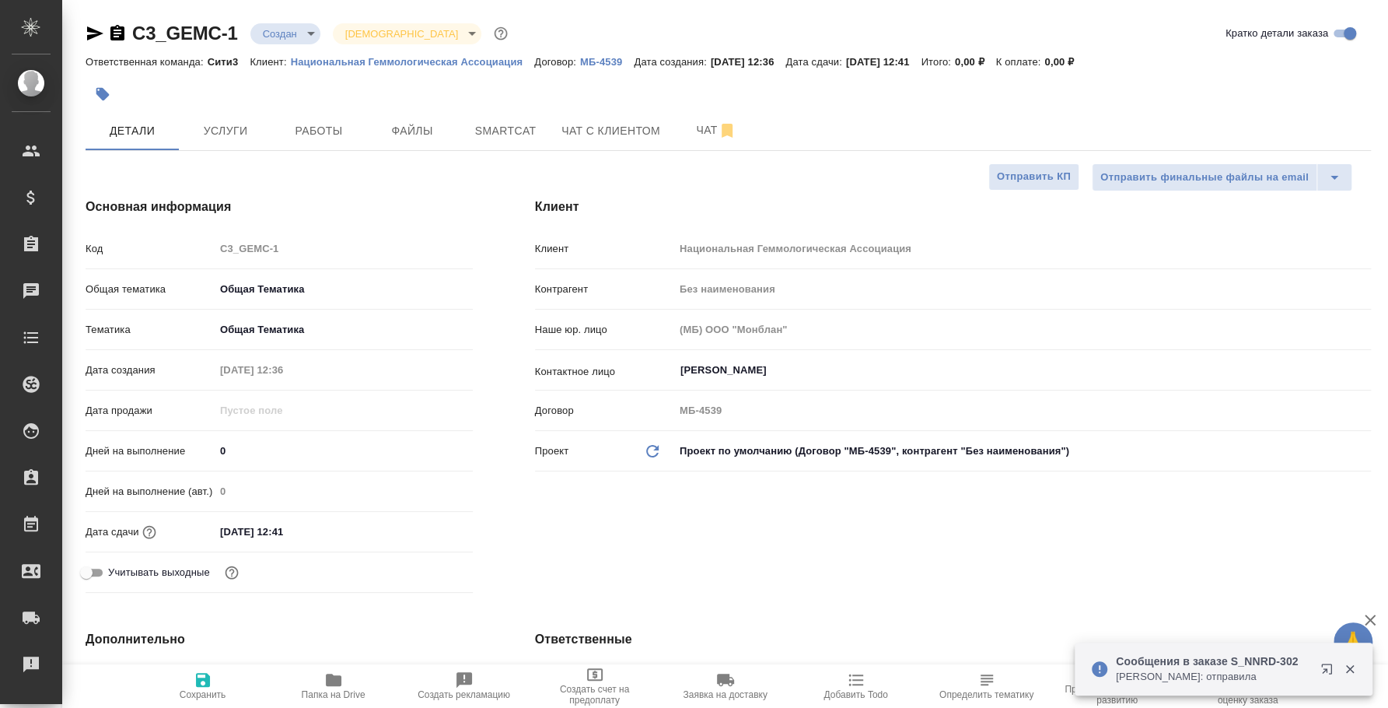
type textarea "x"
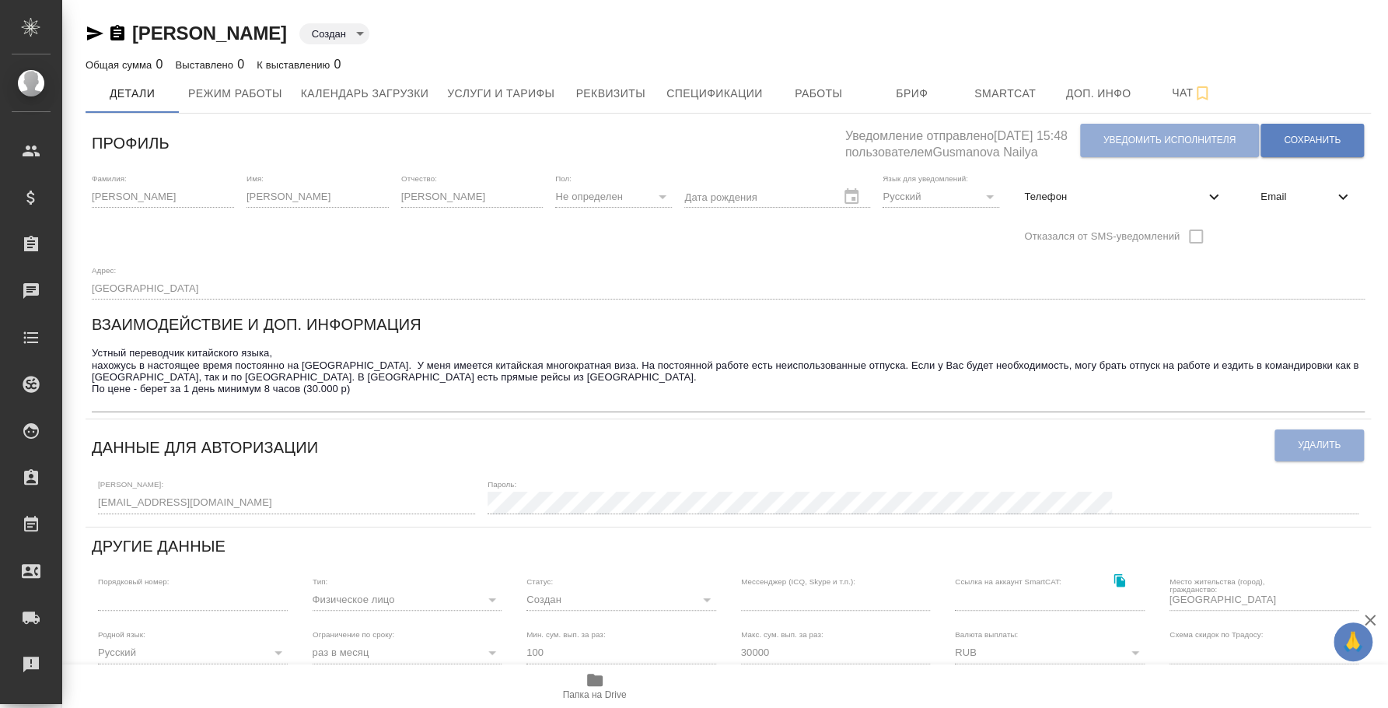
click at [1035, 201] on span "Телефон" at bounding box center [1114, 197] width 180 height 16
select select "RU"
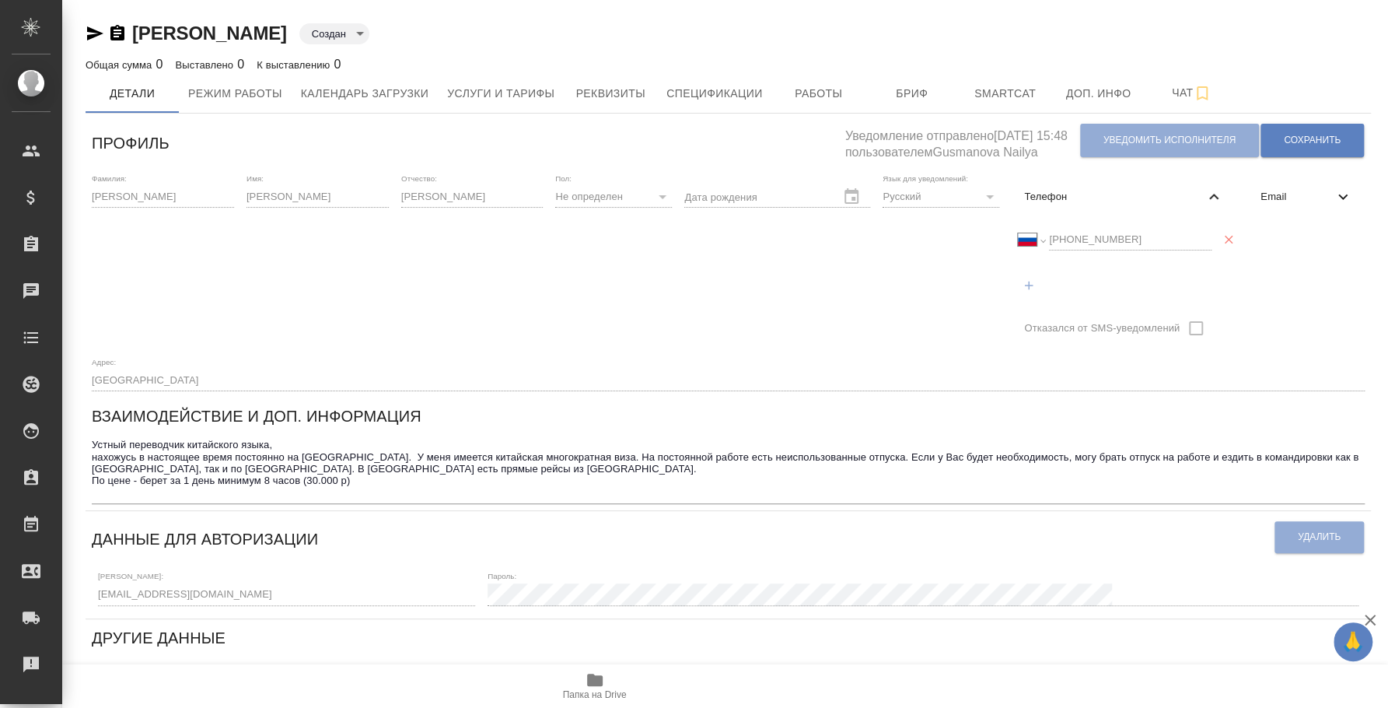
click at [65, 578] on div "[PERSON_NAME] created Общая сумма 0 Выставлено 0 К выставлению 0 Детали Режим р…" at bounding box center [725, 564] width 1326 height 1129
click at [97, 30] on icon "button" at bounding box center [95, 33] width 19 height 19
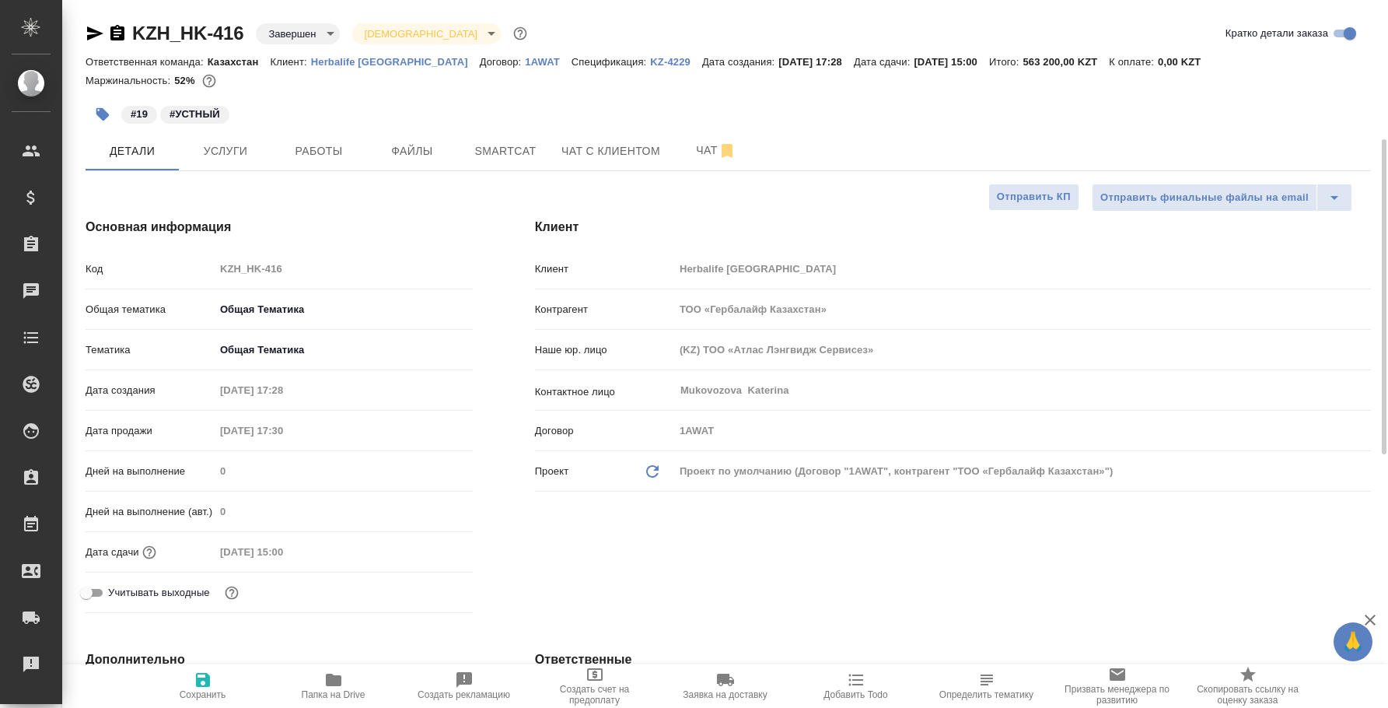
select select "RU"
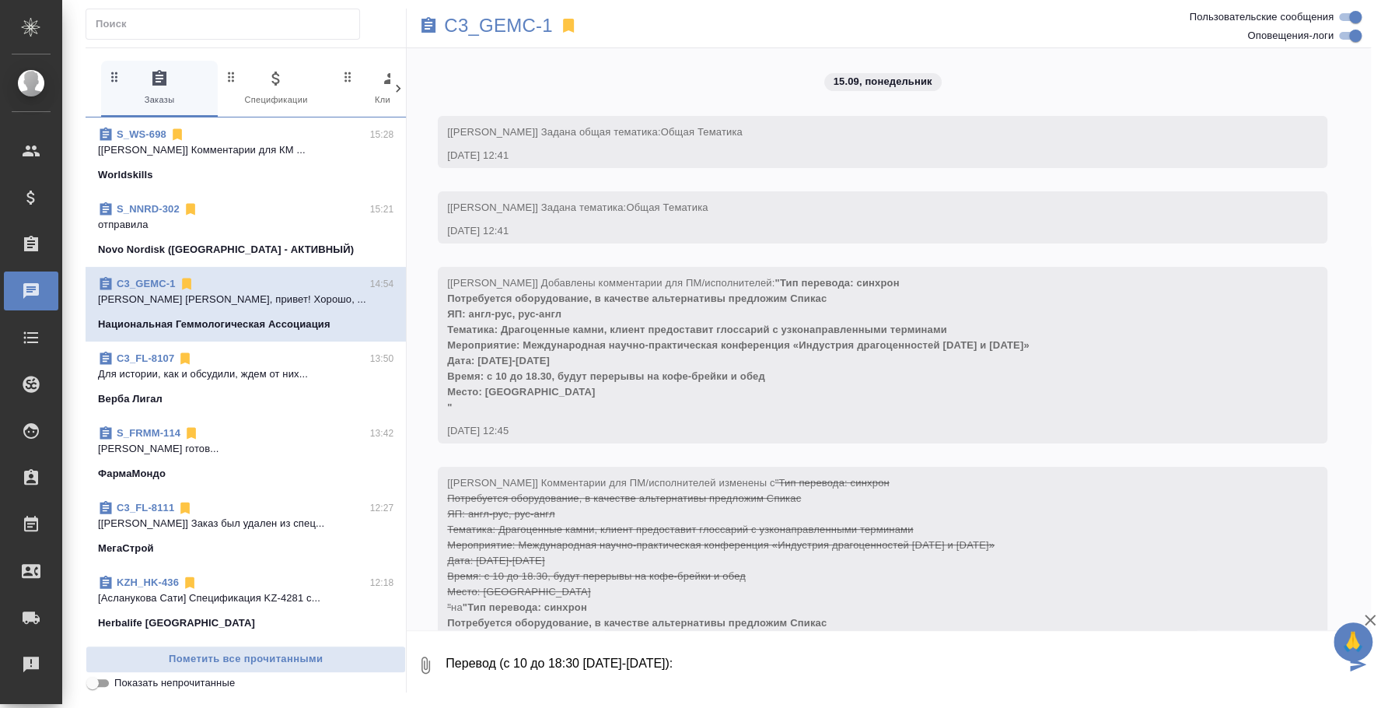
scroll to position [1526, 0]
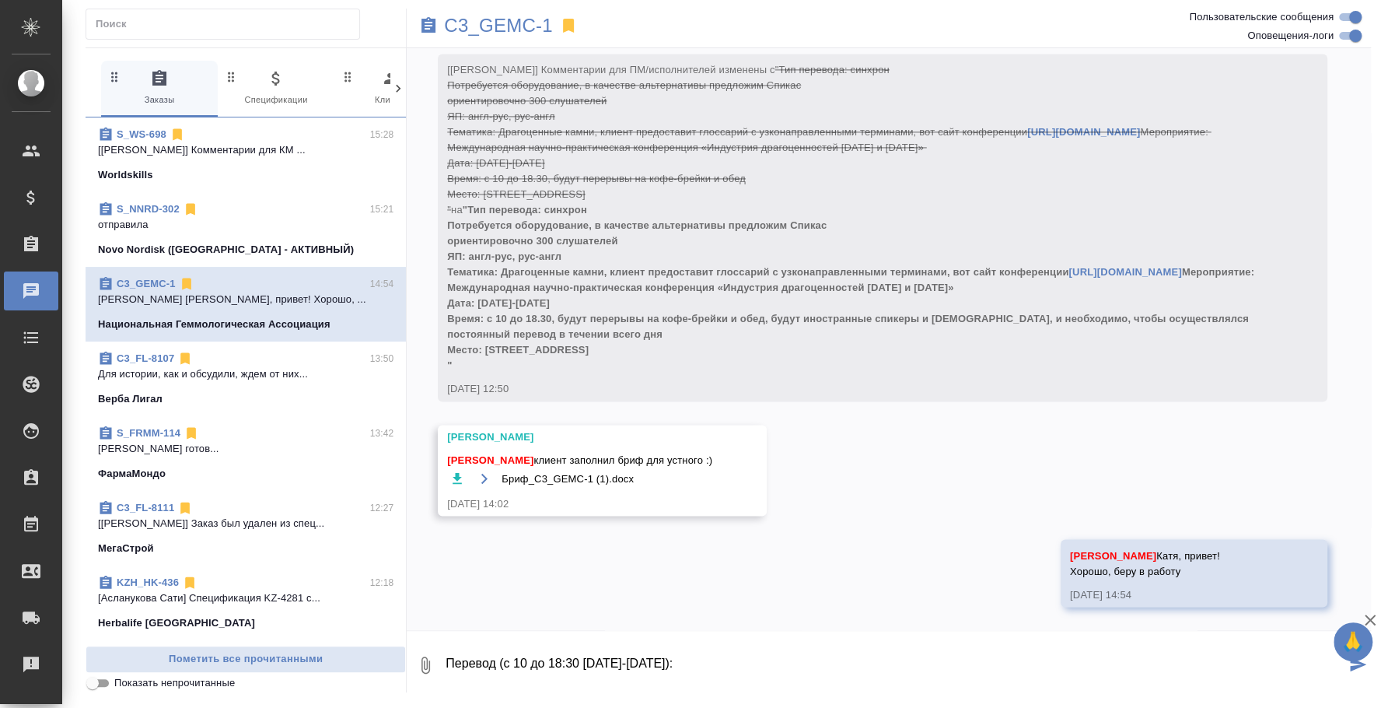
click at [705, 663] on textarea "Перевод (с 10 до 18:30 [DATE]-[DATE]):" at bounding box center [894, 664] width 901 height 53
click at [1073, 677] on textarea "Перевод (с 10 до 18:30 [DATE]-[DATE]): 9 часов+9 часов = 18 часов, 18 часов*840…" at bounding box center [894, 664] width 901 height 53
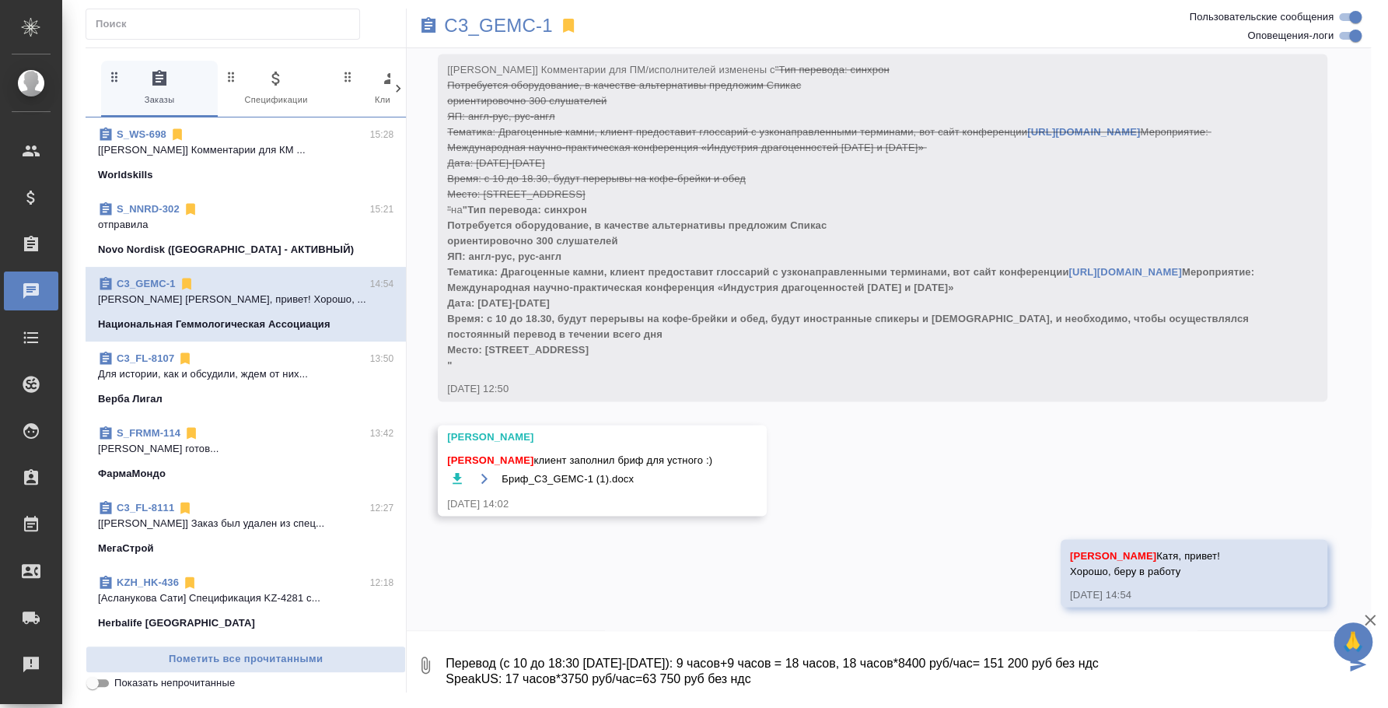
scroll to position [9, 0]
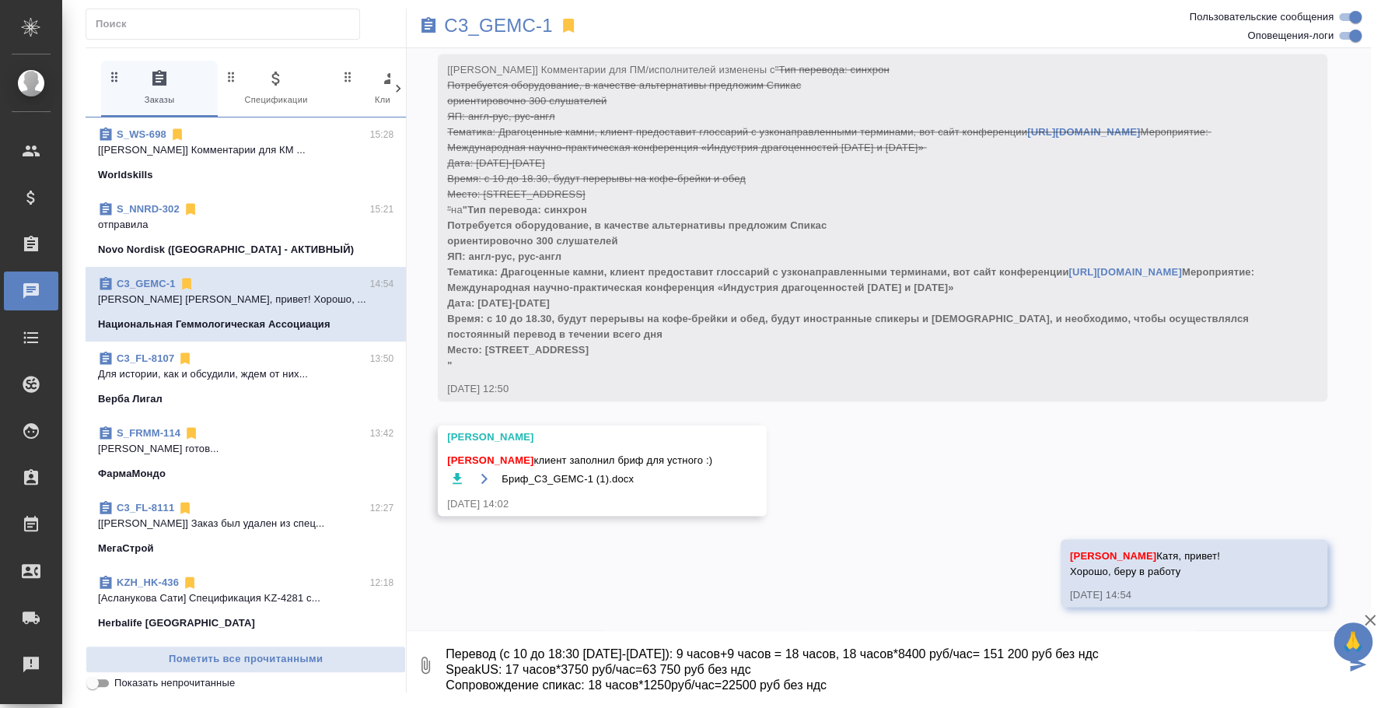
drag, startPoint x: 494, startPoint y: 666, endPoint x: 433, endPoint y: 665, distance: 60.7
click at [433, 665] on div "0 Перевод (с 10 до 18:30 1-2 октября): 9 часов+9 часов = 18 часов, 18 часов*840…" at bounding box center [889, 664] width 964 height 53
paste textarea "s - платформа для синхронного перевода"
drag, startPoint x: 500, startPoint y: 668, endPoint x: 417, endPoint y: 667, distance: 83.2
click at [417, 667] on div "0 Перевод (с 10 до 18:30 1-2 октября): 9 часов+9 часов = 18 часов, 18 часов*840…" at bounding box center [889, 664] width 964 height 53
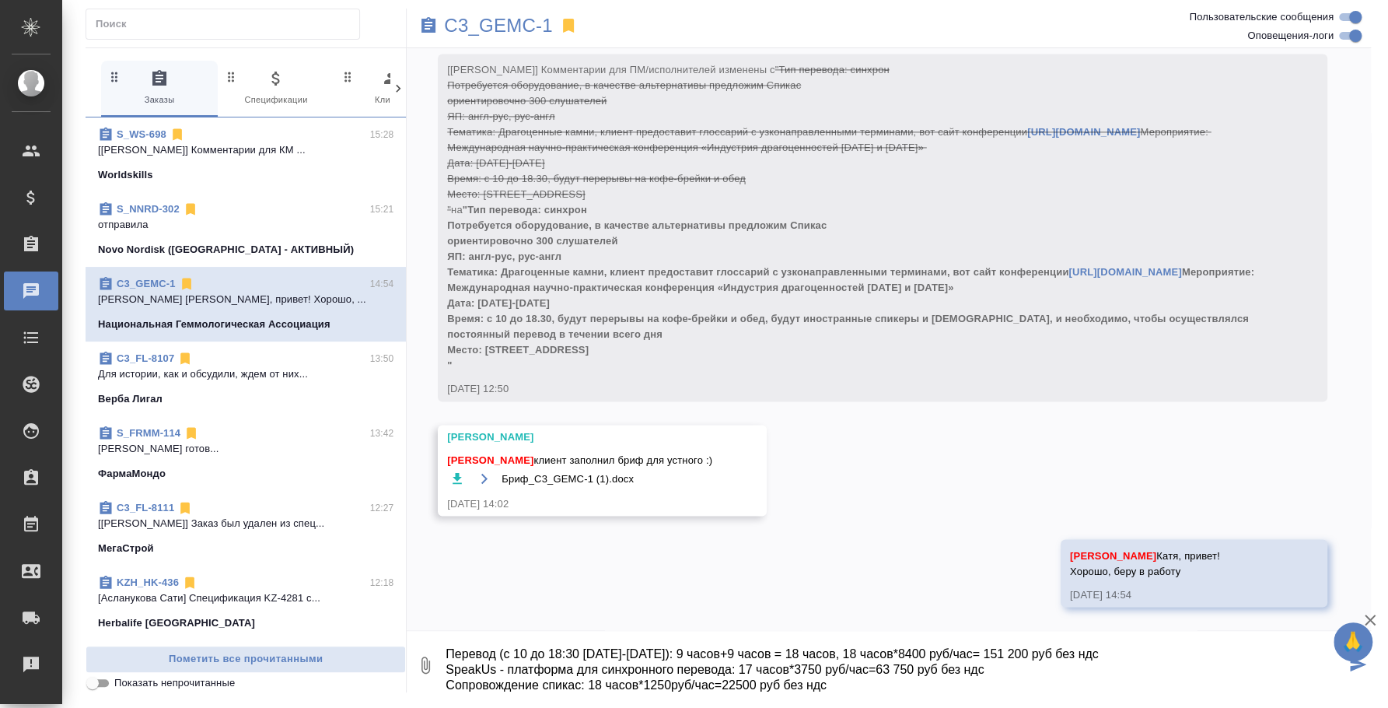
drag, startPoint x: 580, startPoint y: 686, endPoint x: 543, endPoint y: 691, distance: 37.6
click at [543, 691] on textarea "Перевод (с 10 до 18:30 1-2 октября): 9 часов+9 часов = 18 часов, 18 часов*8400 …" at bounding box center [894, 664] width 901 height 53
paste textarea "SpeakUs"
click at [855, 676] on textarea "Перевод (с 10 до 18:30 1-2 октября): 9 часов+9 часов = 18 часов, 18 часов*8400 …" at bounding box center [894, 664] width 901 height 53
click at [855, 684] on textarea "Перевод (с 10 до 18:30 1-2 октября): 9 часов+9 часов = 18 часов, 18 часов*8400 …" at bounding box center [894, 664] width 901 height 53
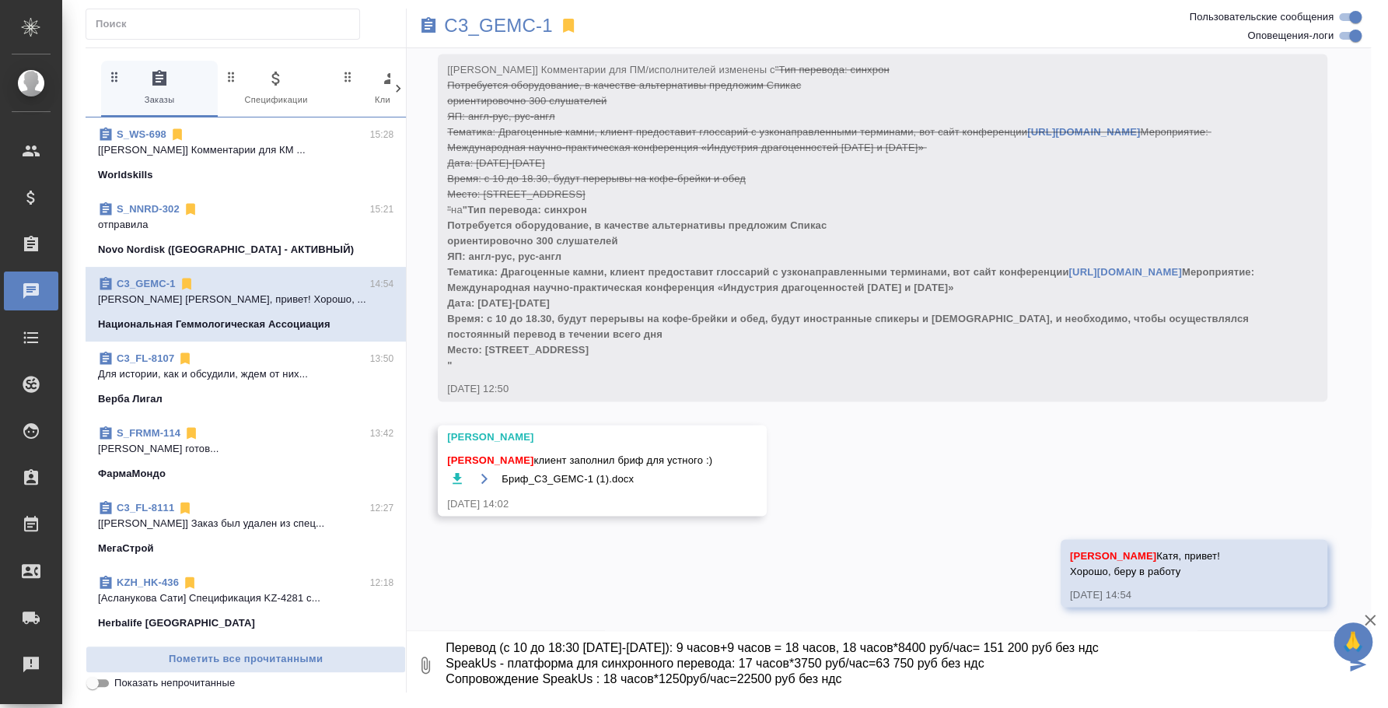
scroll to position [17, 0]
click at [855, 684] on textarea "Перевод (с 10 до 18:30 1-2 октября): 9 часов+9 часов = 18 часов, 18 часов*8400 …" at bounding box center [894, 664] width 901 height 53
click at [496, 635] on div at bounding box center [889, 635] width 964 height 8
click at [494, 647] on textarea "Перевод (с 10 до 18:30 1-2 октября): 9 часов+9 часов = 18 часов, 18 часов*8400 …" at bounding box center [894, 664] width 901 height 53
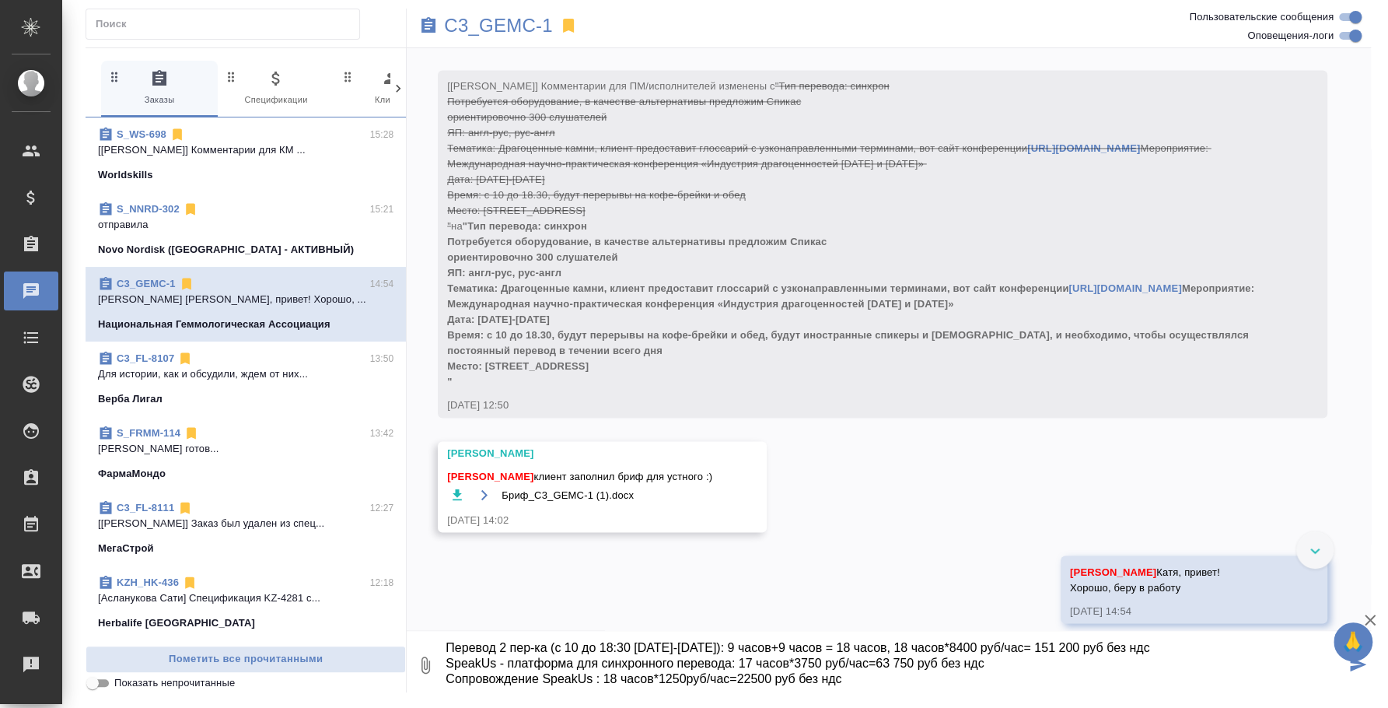
scroll to position [1526, 0]
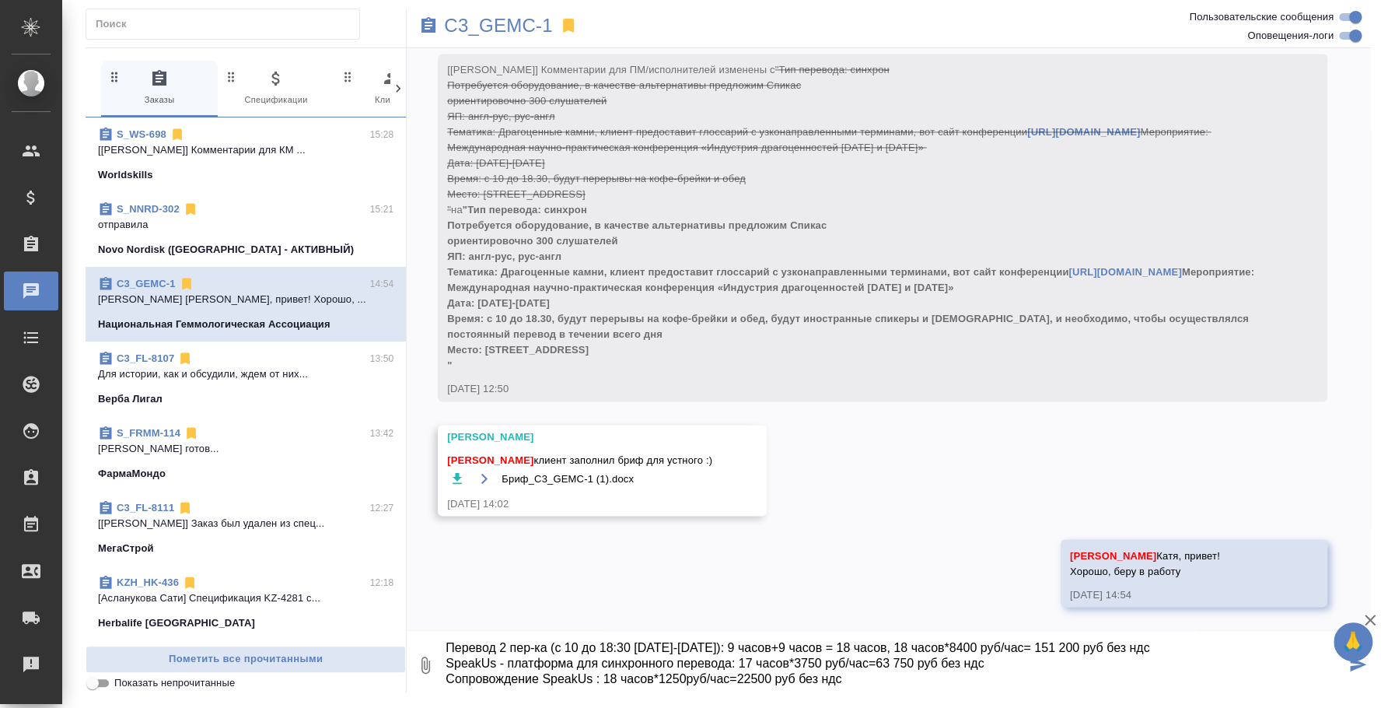
click at [1210, 651] on textarea "Перевод 2 пер-ка (с 10 до 18:30 1-2 октября): 9 часов+9 часов = 18 часов, 18 ча…" at bounding box center [894, 664] width 901 height 53
type textarea "Перевод 2 пер-ка (с 10 до 18:30 1-2 октября): 9 часов+9 часов = 18 часов, 18 ча…"
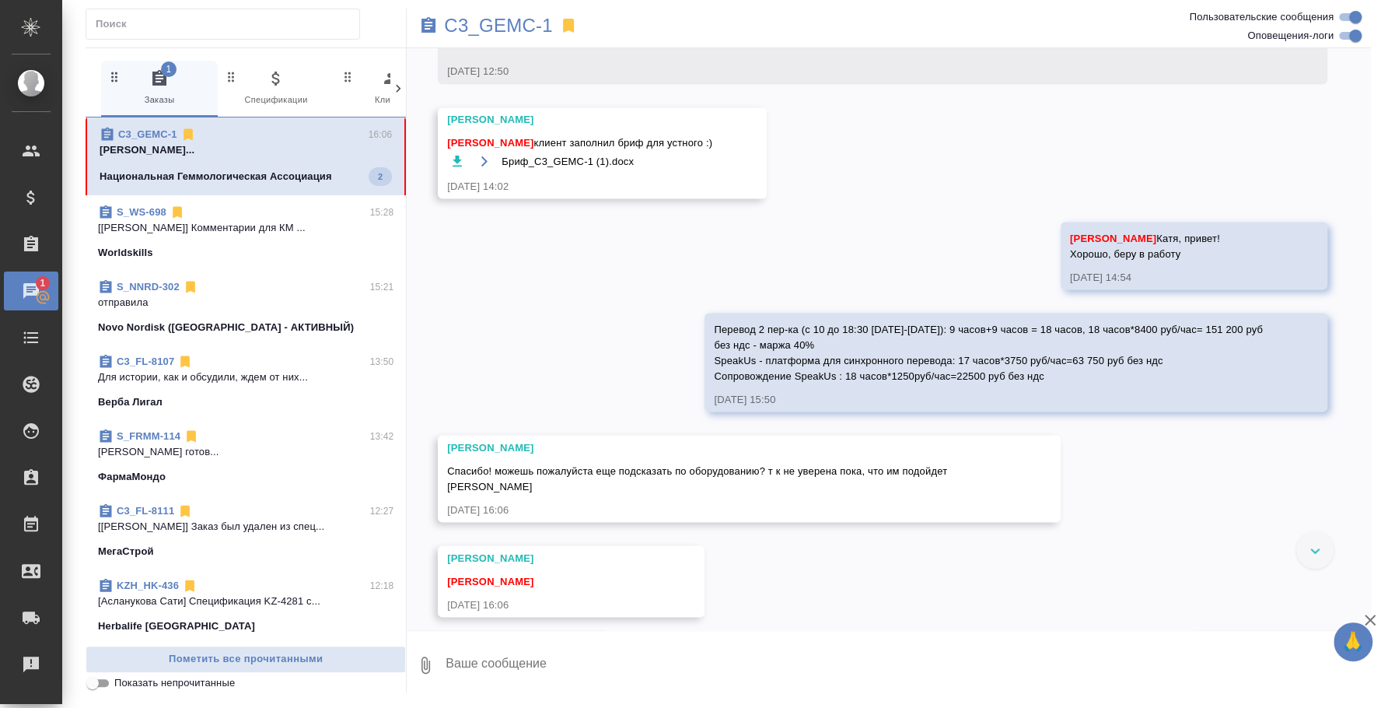
scroll to position [1838, 0]
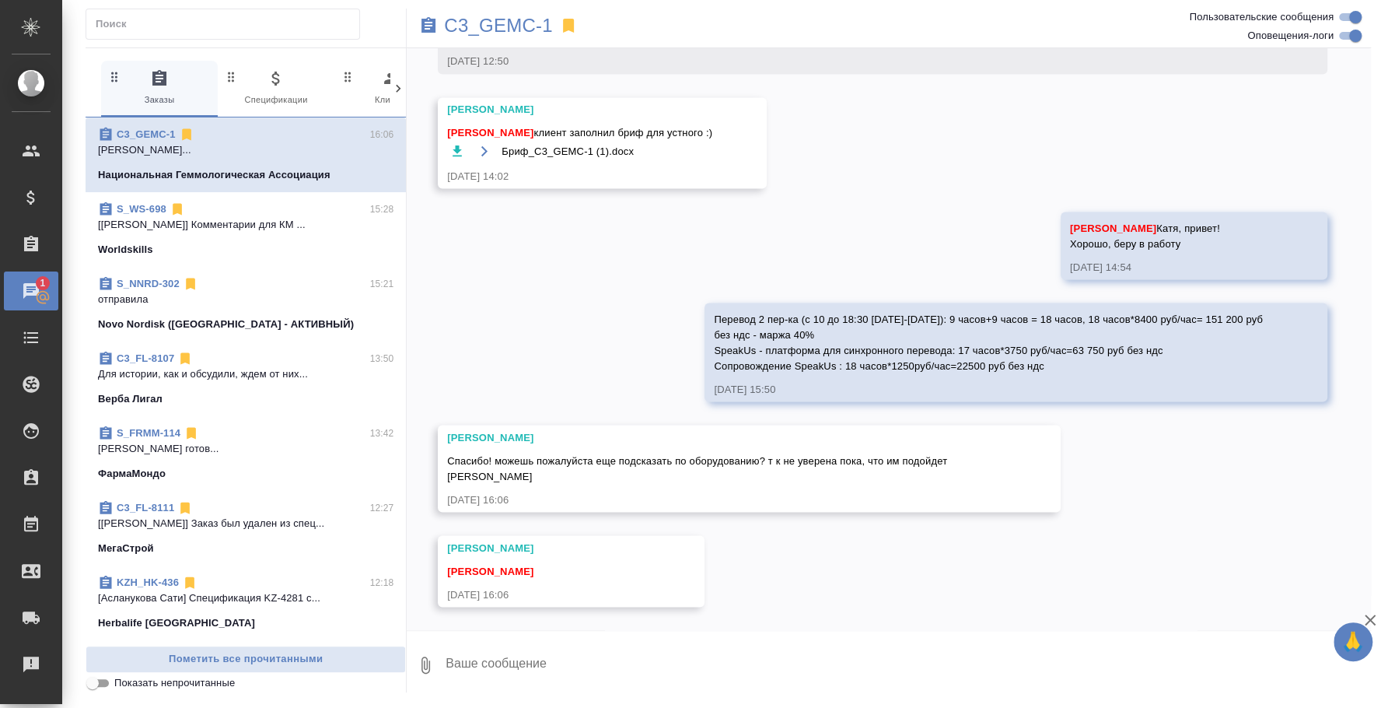
click at [733, 654] on textarea at bounding box center [907, 664] width 927 height 53
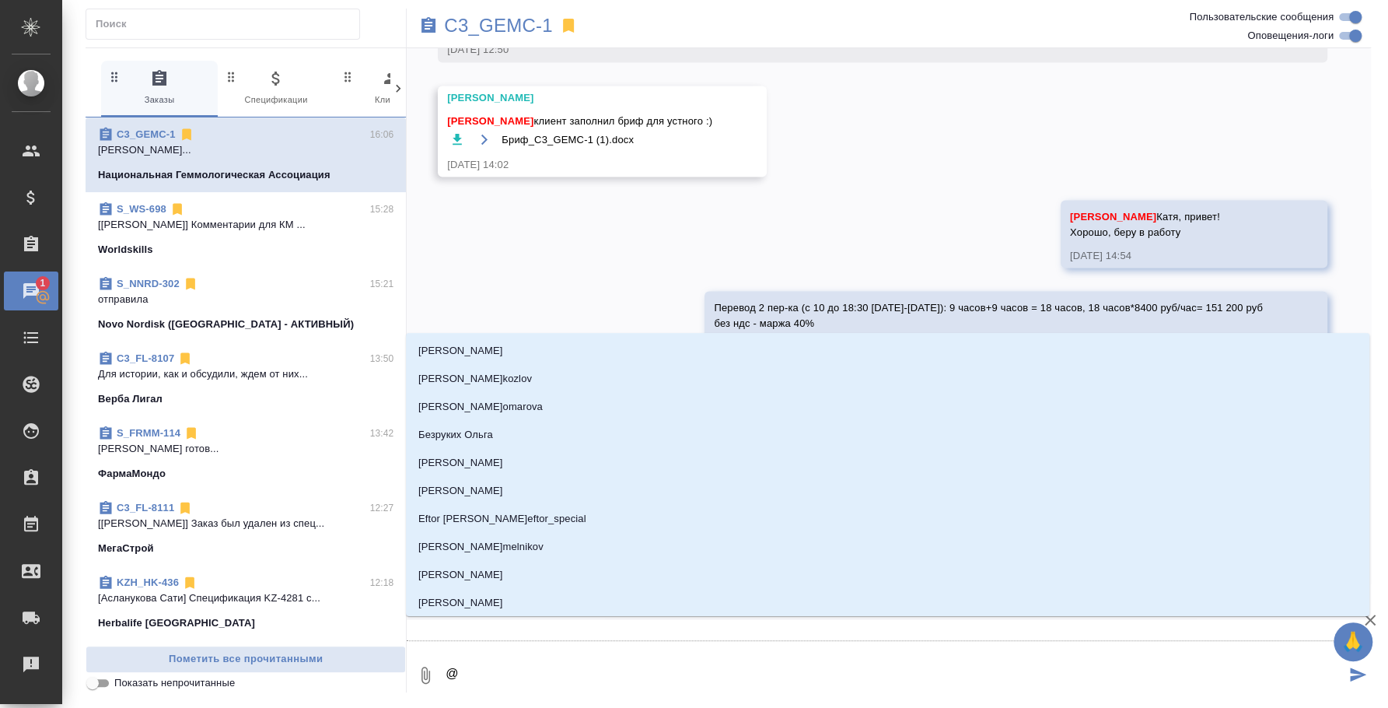
type textarea "@b"
type input "b"
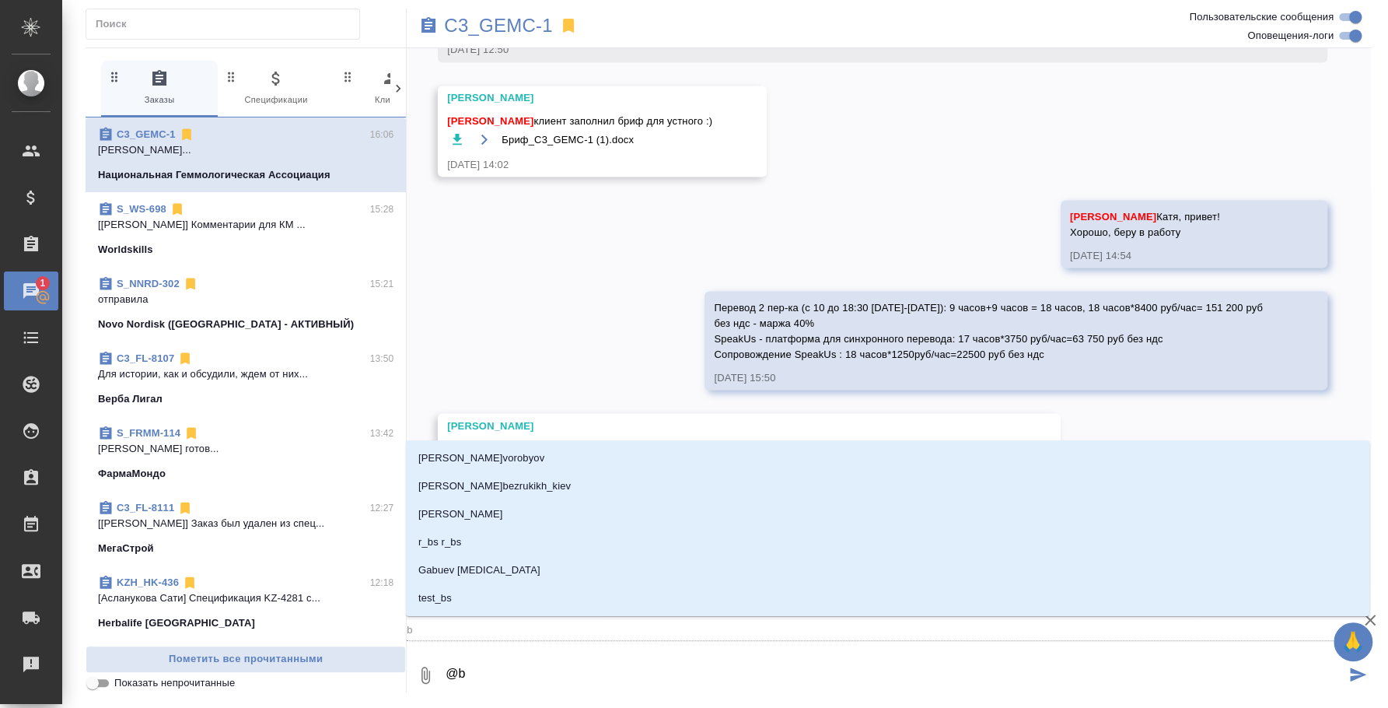
type textarea "@"
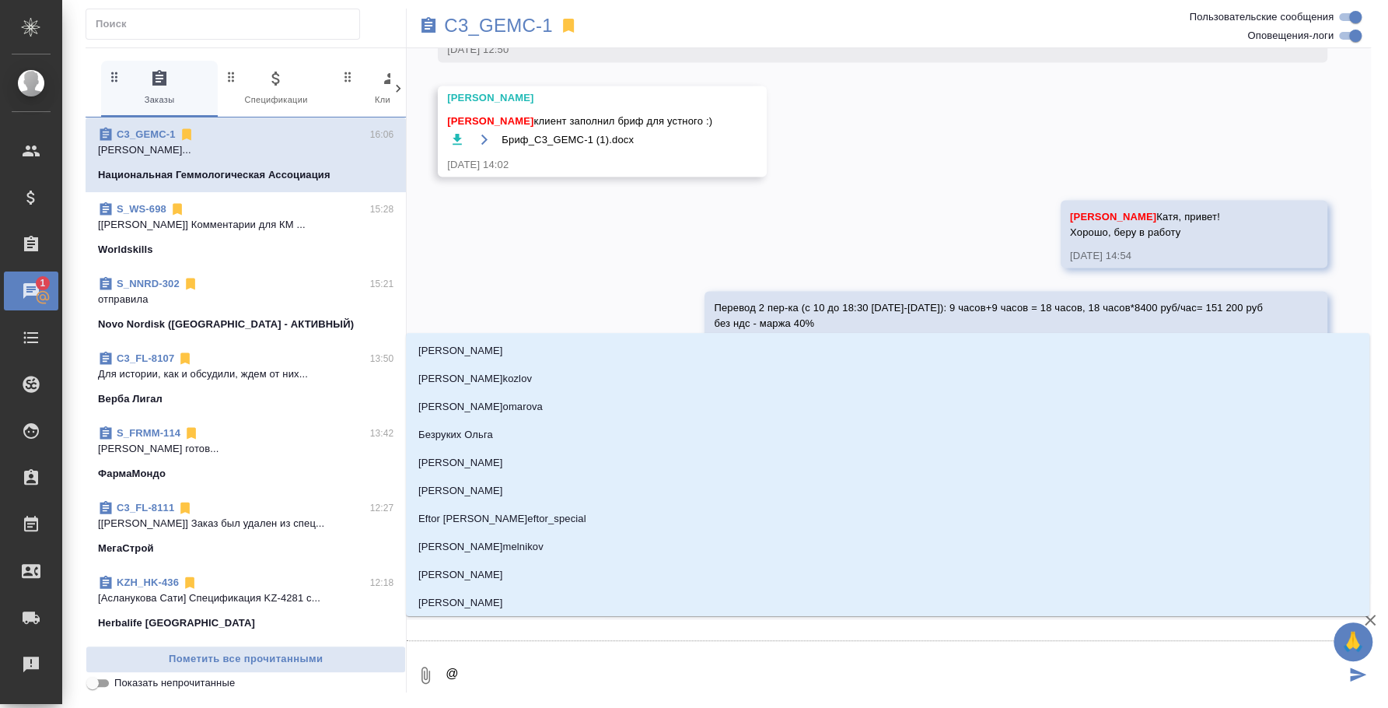
type textarea "@и"
type input "и"
type textarea "@ил"
type input "ил"
type textarea "@иль"
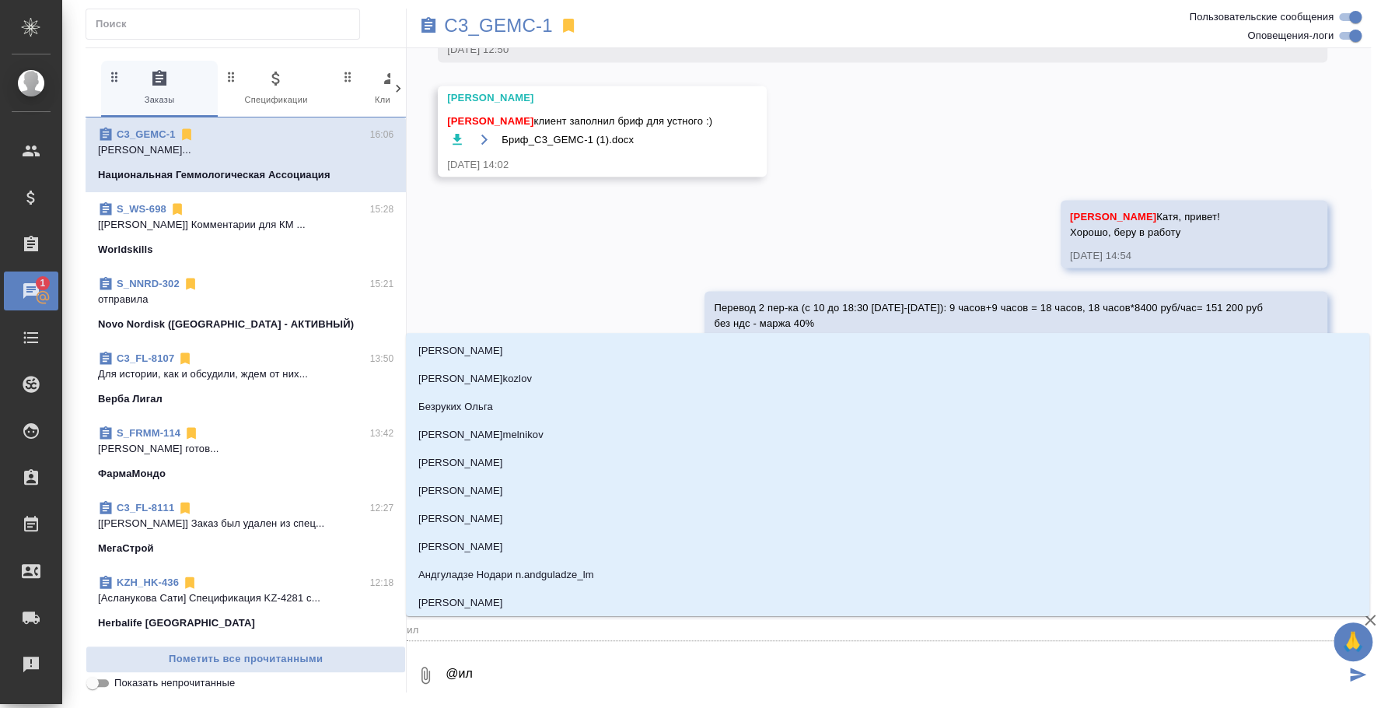
type input "иль"
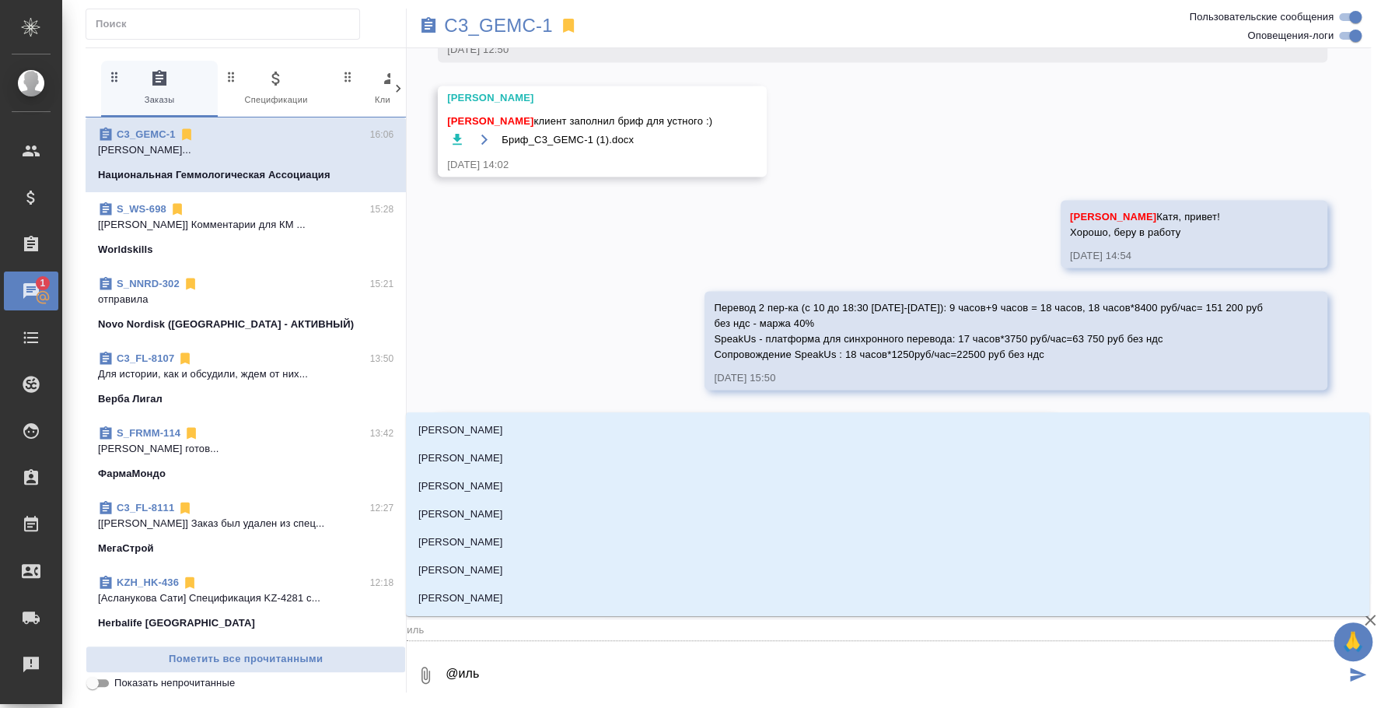
type textarea "@ильи"
type input "ильи"
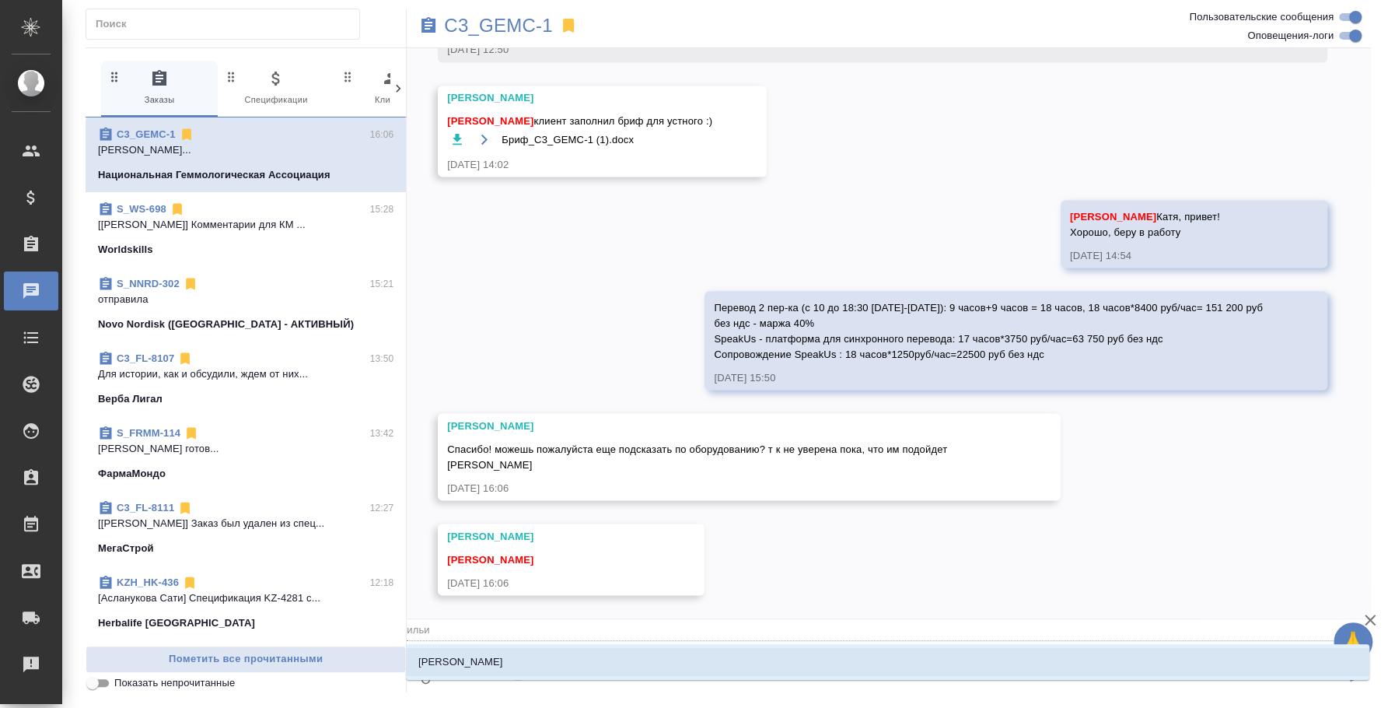
click at [733, 654] on li "[PERSON_NAME]" at bounding box center [887, 662] width 963 height 28
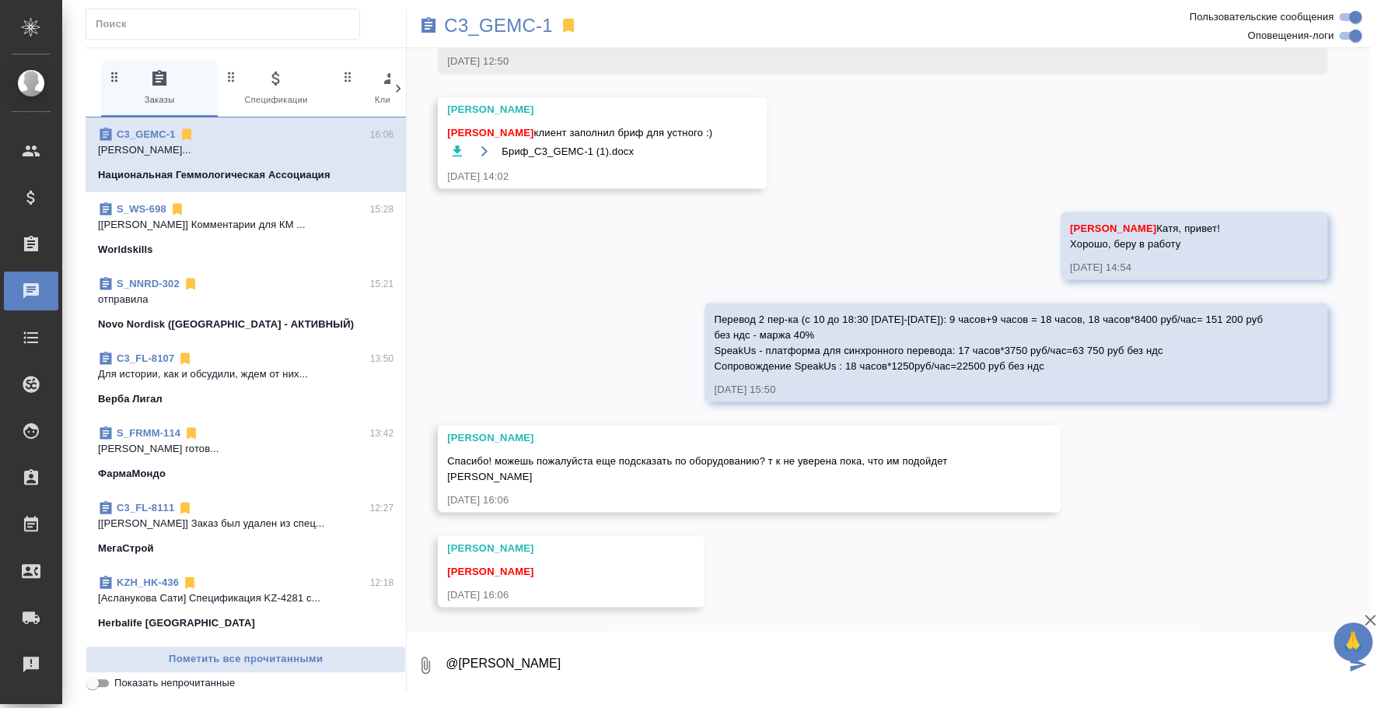
click at [667, 665] on textarea "@Ильина Екатерина" at bounding box center [894, 664] width 901 height 53
type textarea "@Ильина Екатерина Да, скоро напишу, жду ответ от поставщиков"
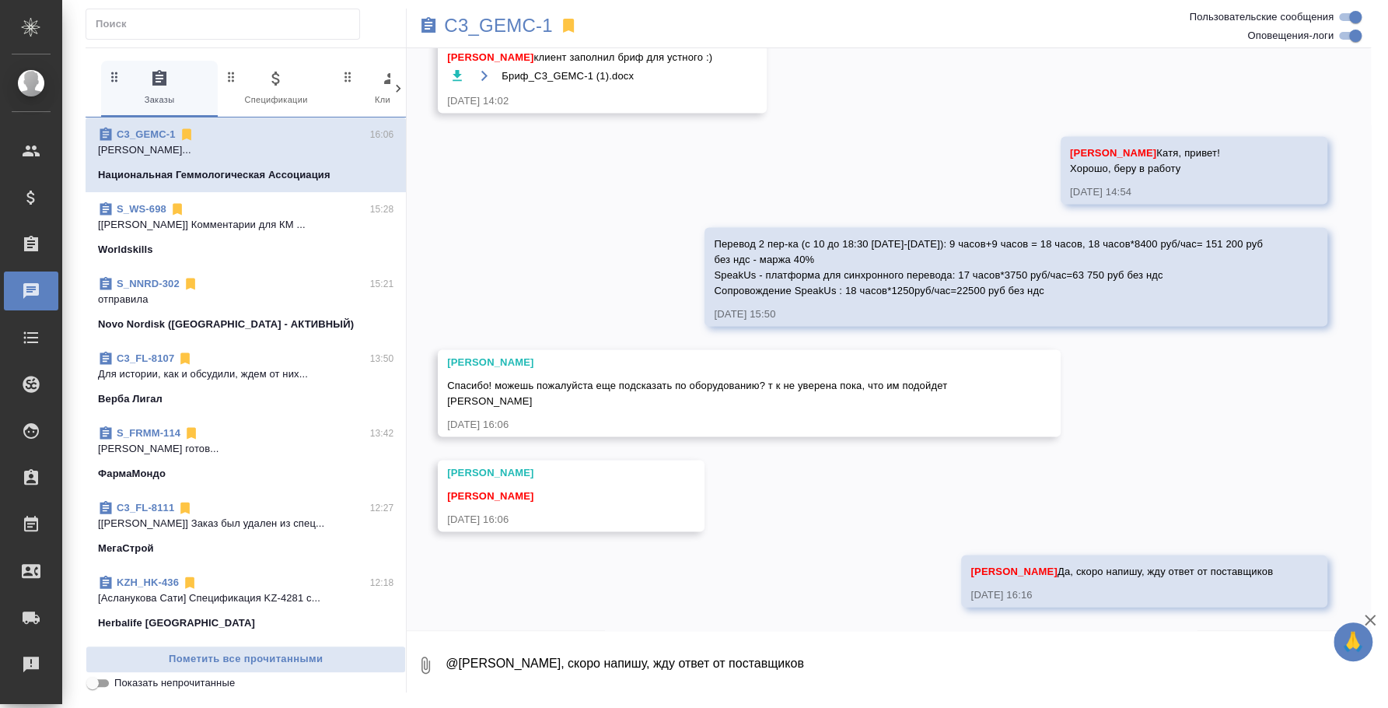
scroll to position [1913, 0]
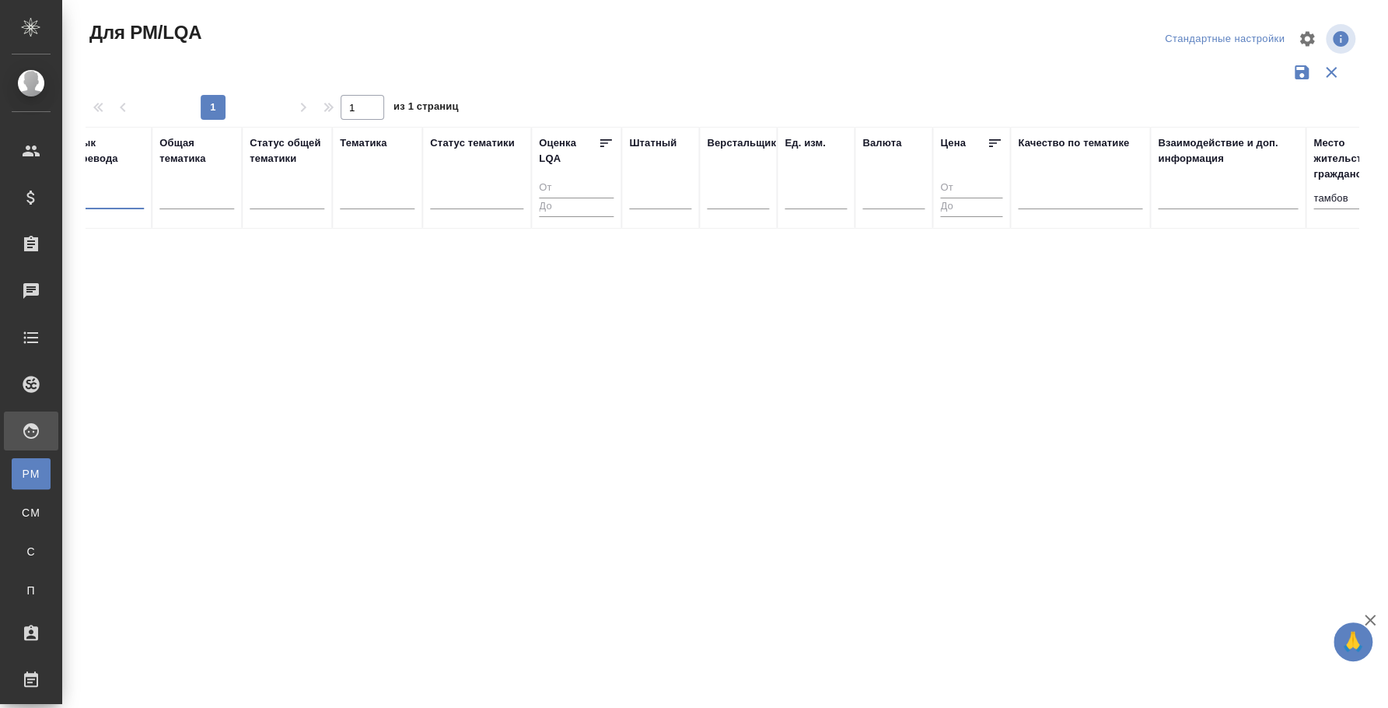
scroll to position [0, 1173]
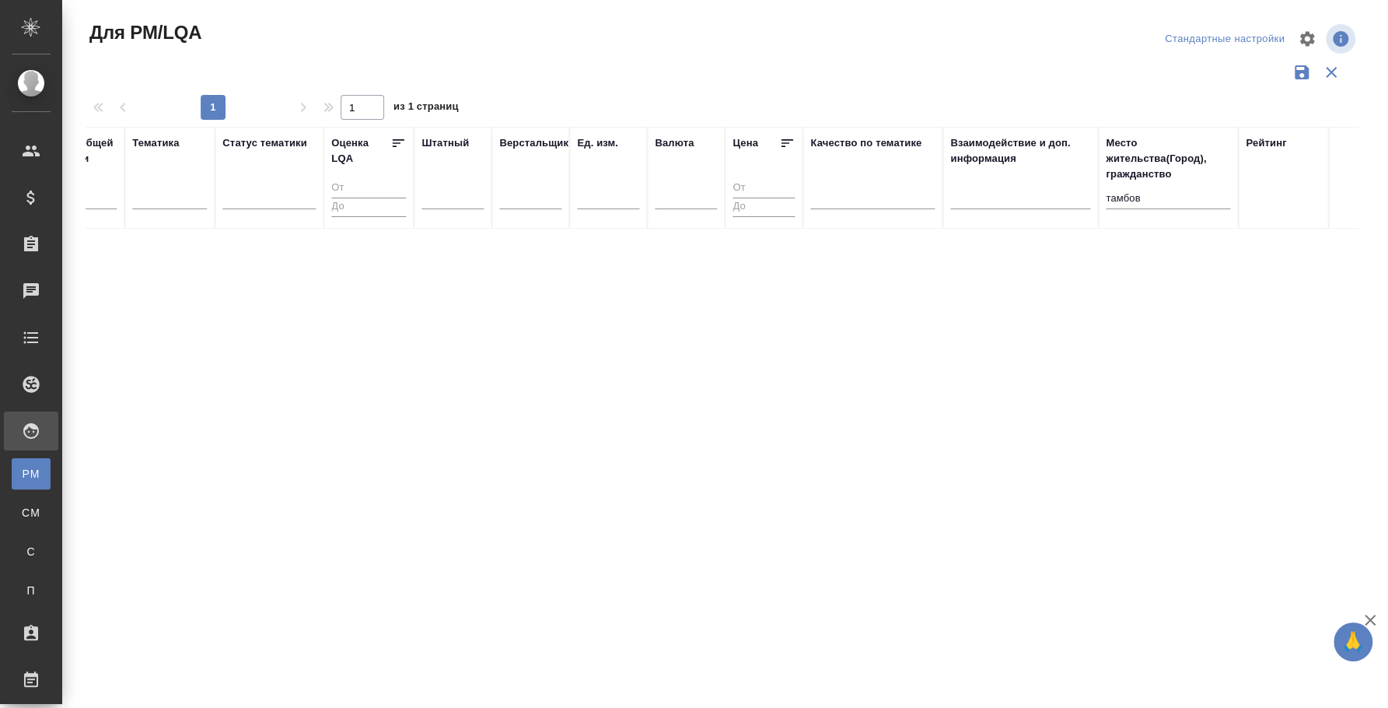
click at [1140, 196] on input "тамбов" at bounding box center [1168, 199] width 124 height 19
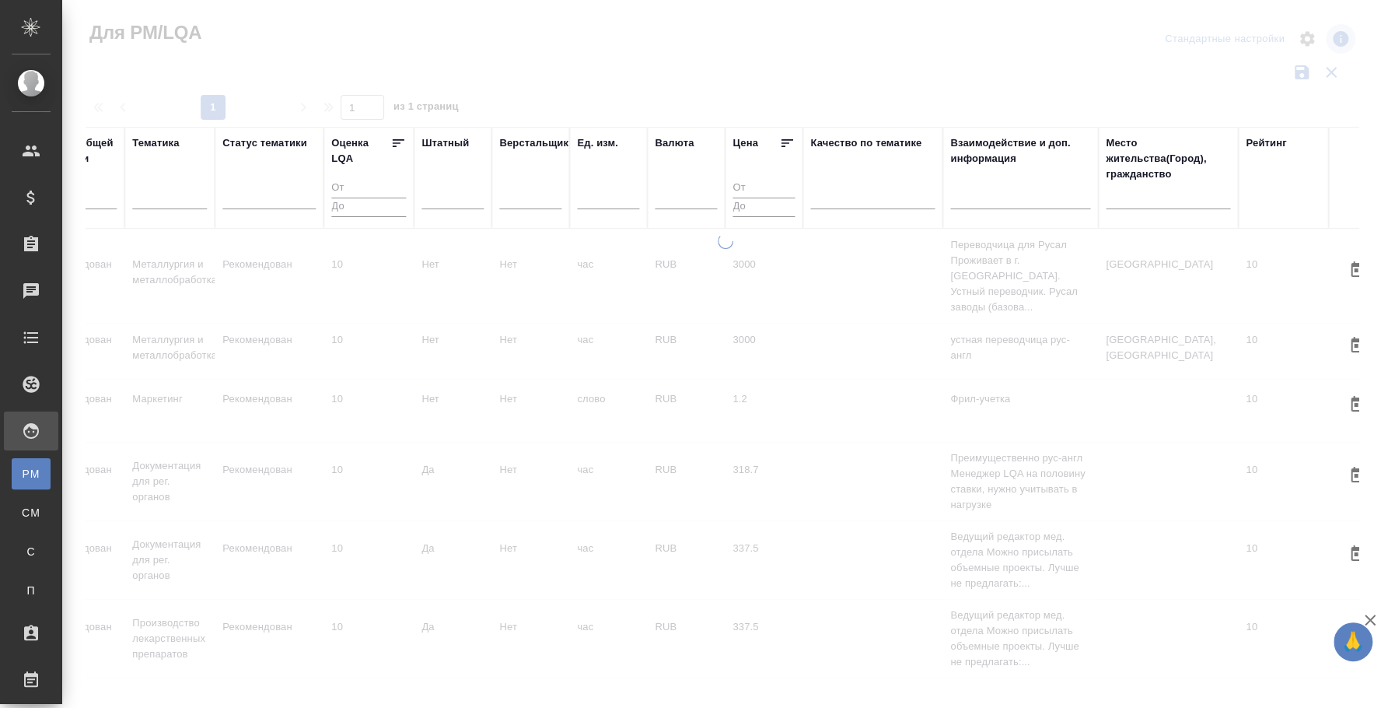
click at [607, 623] on div at bounding box center [725, 464] width 1326 height 462
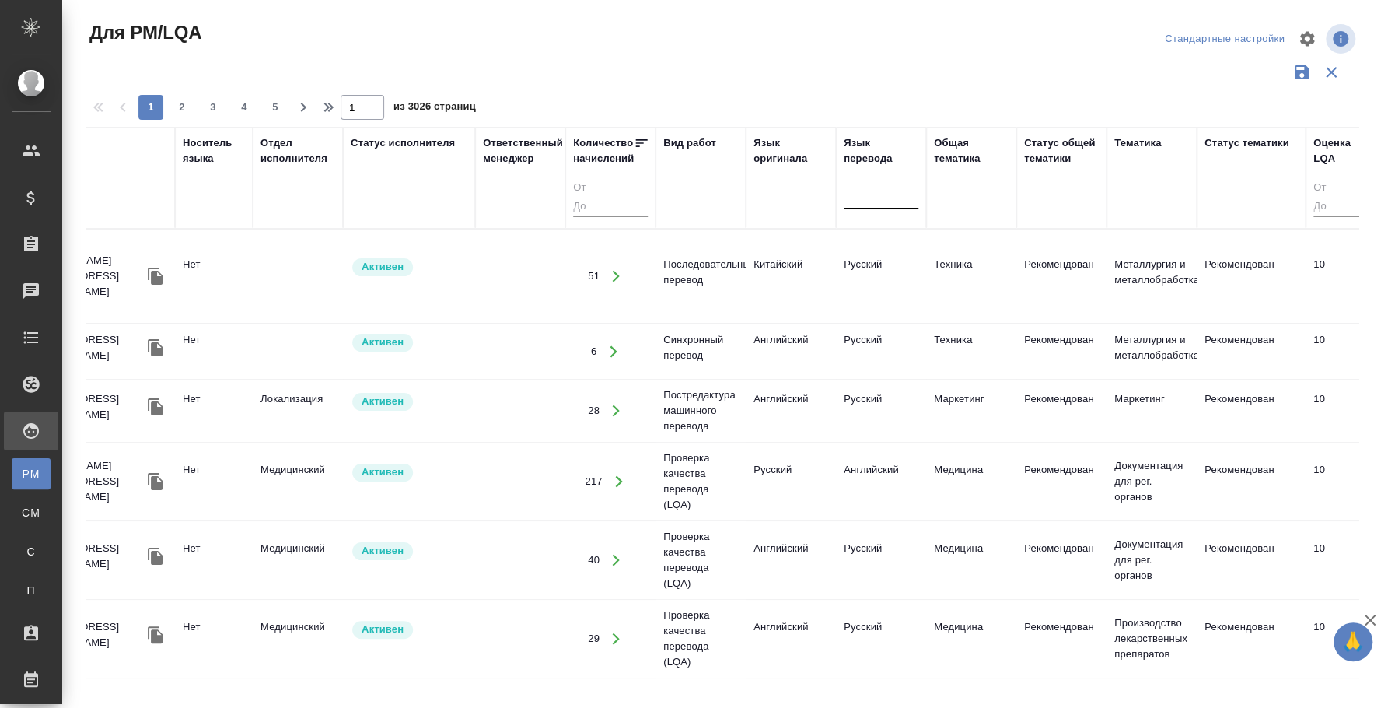
scroll to position [0, 0]
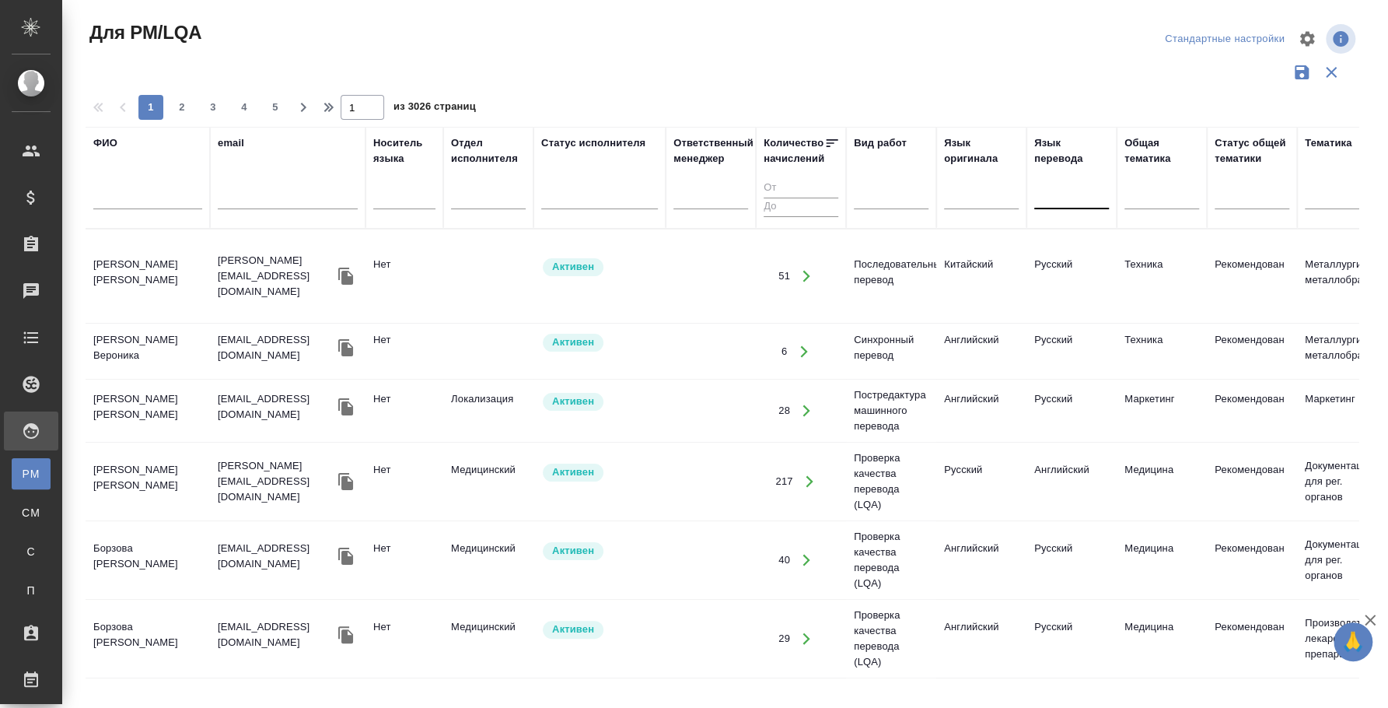
click at [139, 195] on input "text" at bounding box center [147, 199] width 109 height 19
type input "h"
drag, startPoint x: 128, startPoint y: 188, endPoint x: 99, endPoint y: 194, distance: 29.3
click at [97, 190] on div "hepj" at bounding box center [147, 201] width 109 height 38
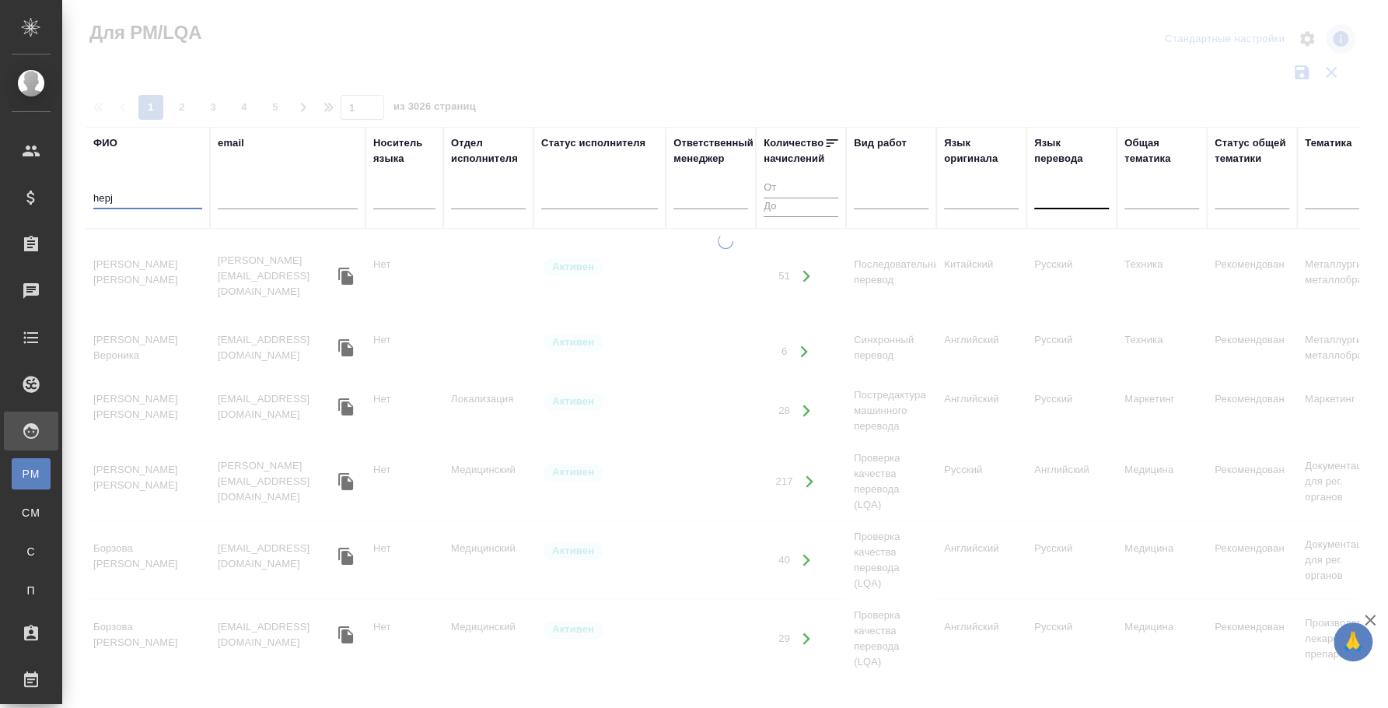
click at [99, 194] on input "hepj" at bounding box center [147, 199] width 109 height 19
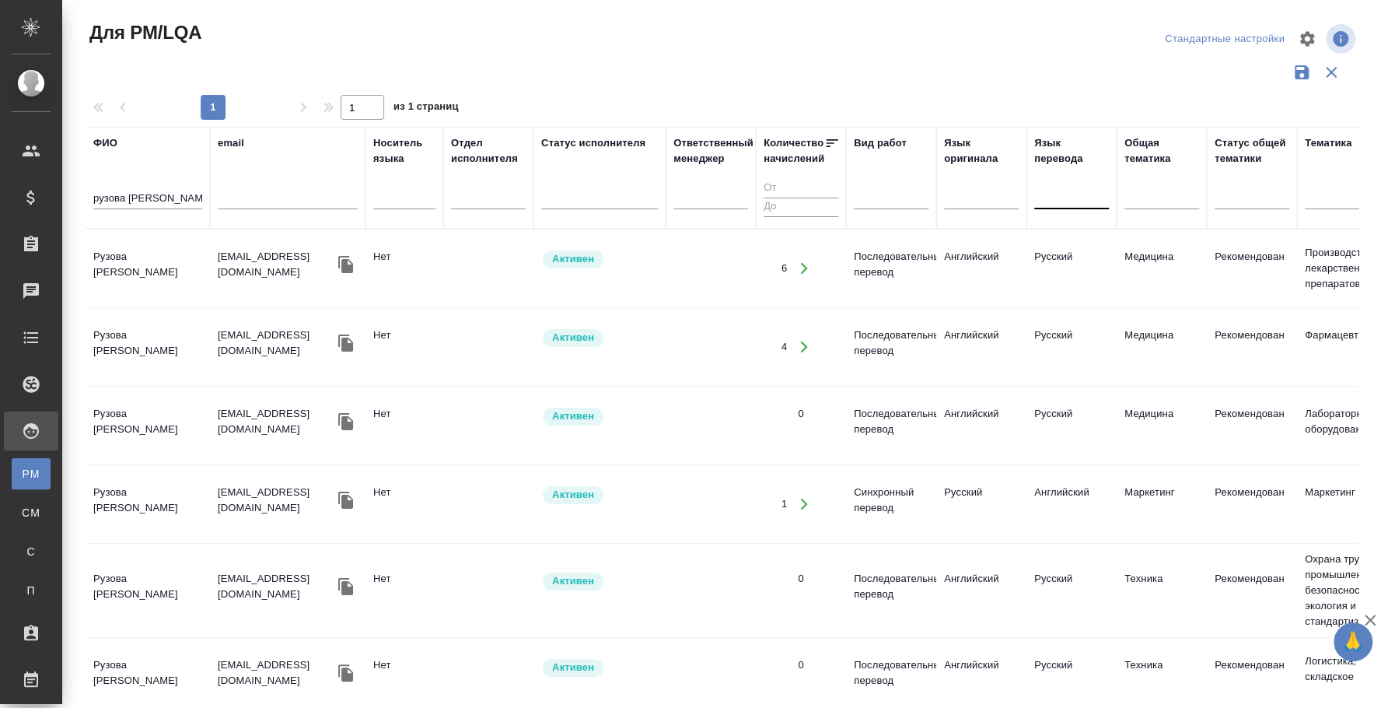
click at [156, 260] on td "Рузова Ксения Александровна" at bounding box center [148, 268] width 124 height 54
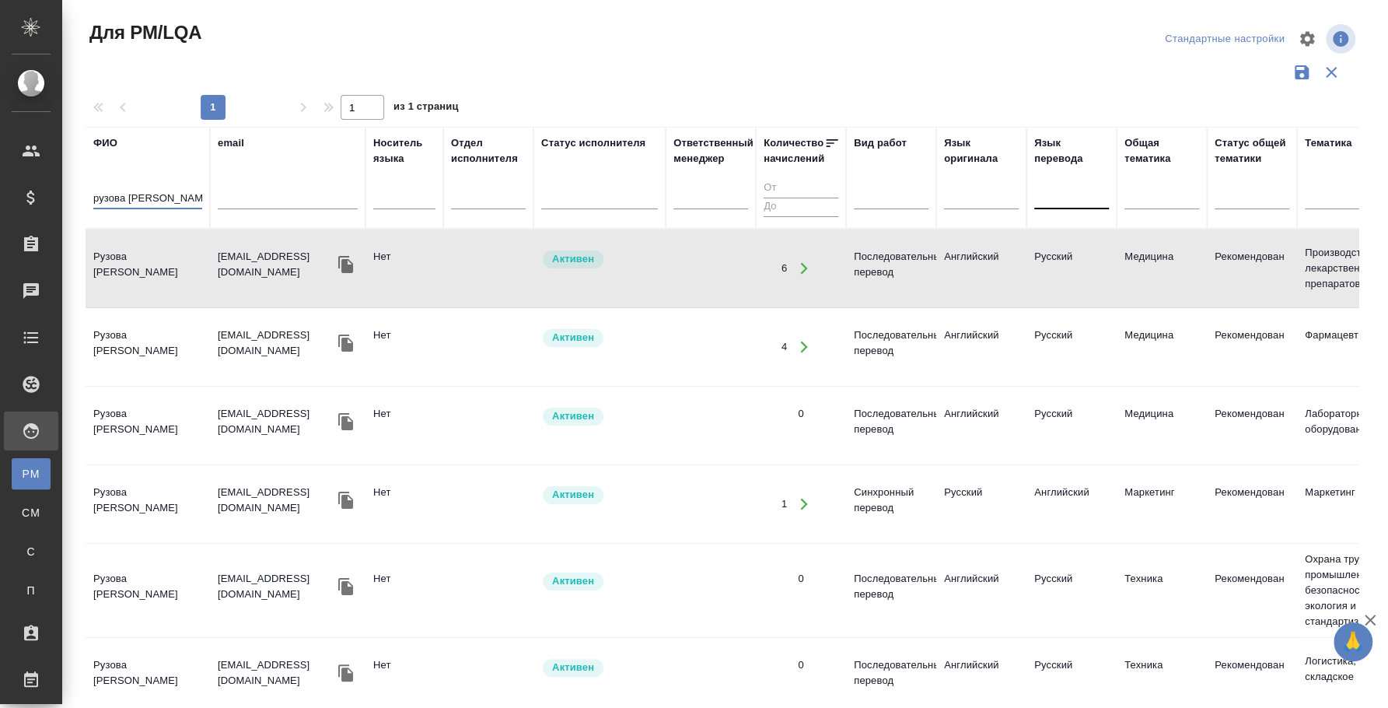
click at [124, 200] on input "рузова ксения" at bounding box center [147, 199] width 109 height 19
type input "корнеева ольга"
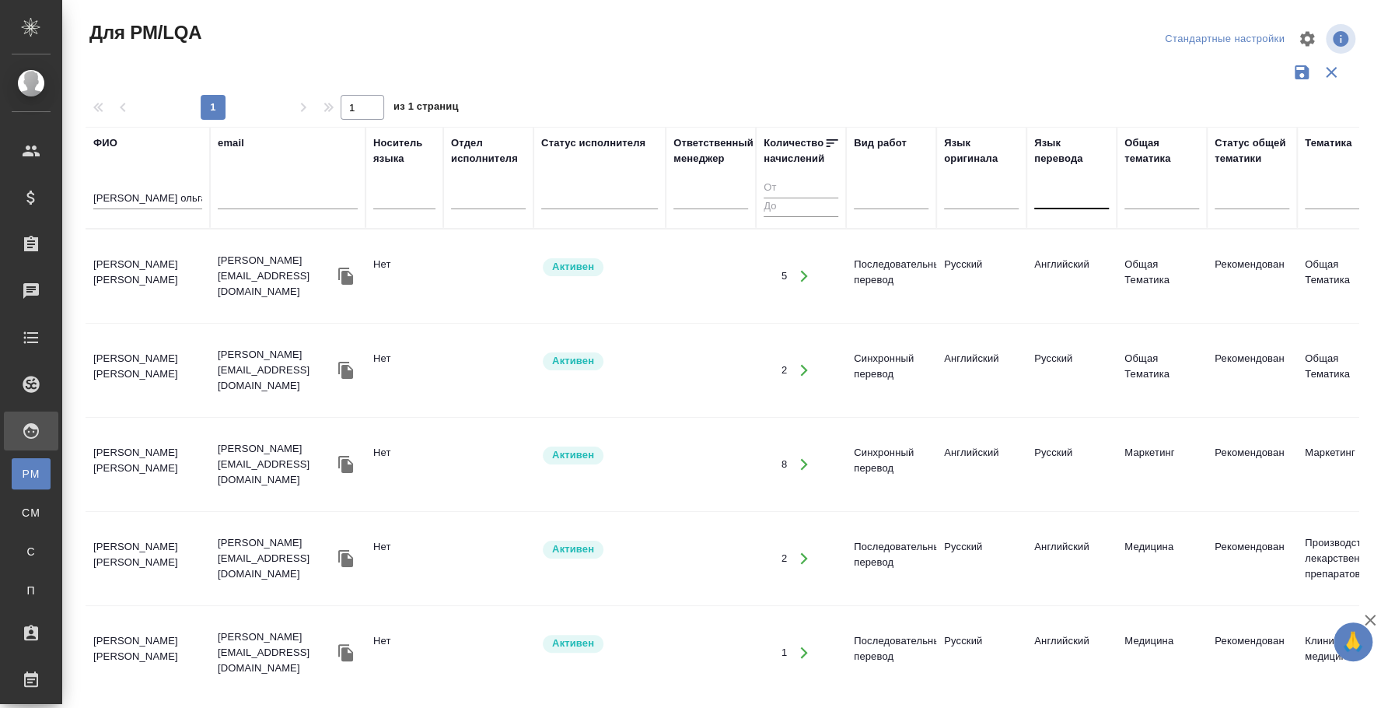
click at [141, 265] on td "Корнеева Ольга Брониславовна" at bounding box center [148, 276] width 124 height 54
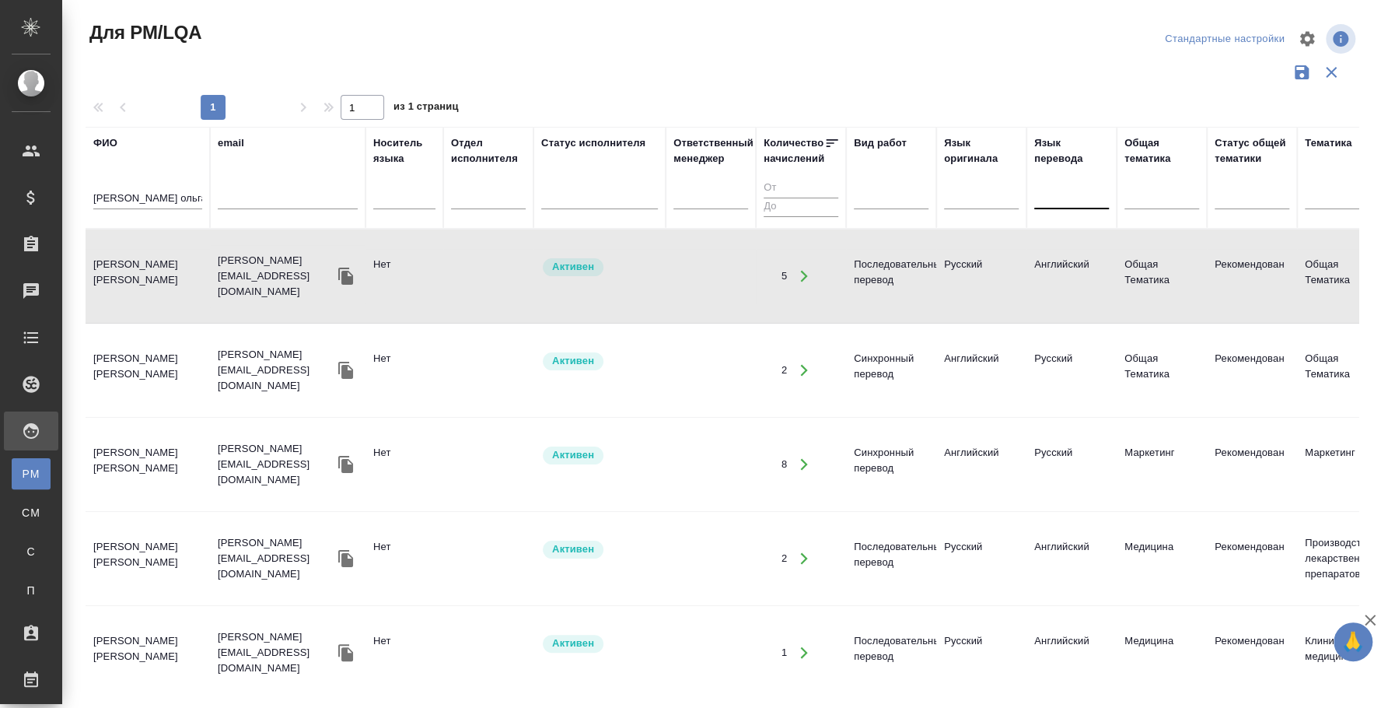
click at [166, 196] on input "корнеева ольга" at bounding box center [147, 199] width 109 height 19
click at [165, 196] on input "корнеева ольга" at bounding box center [147, 199] width 109 height 19
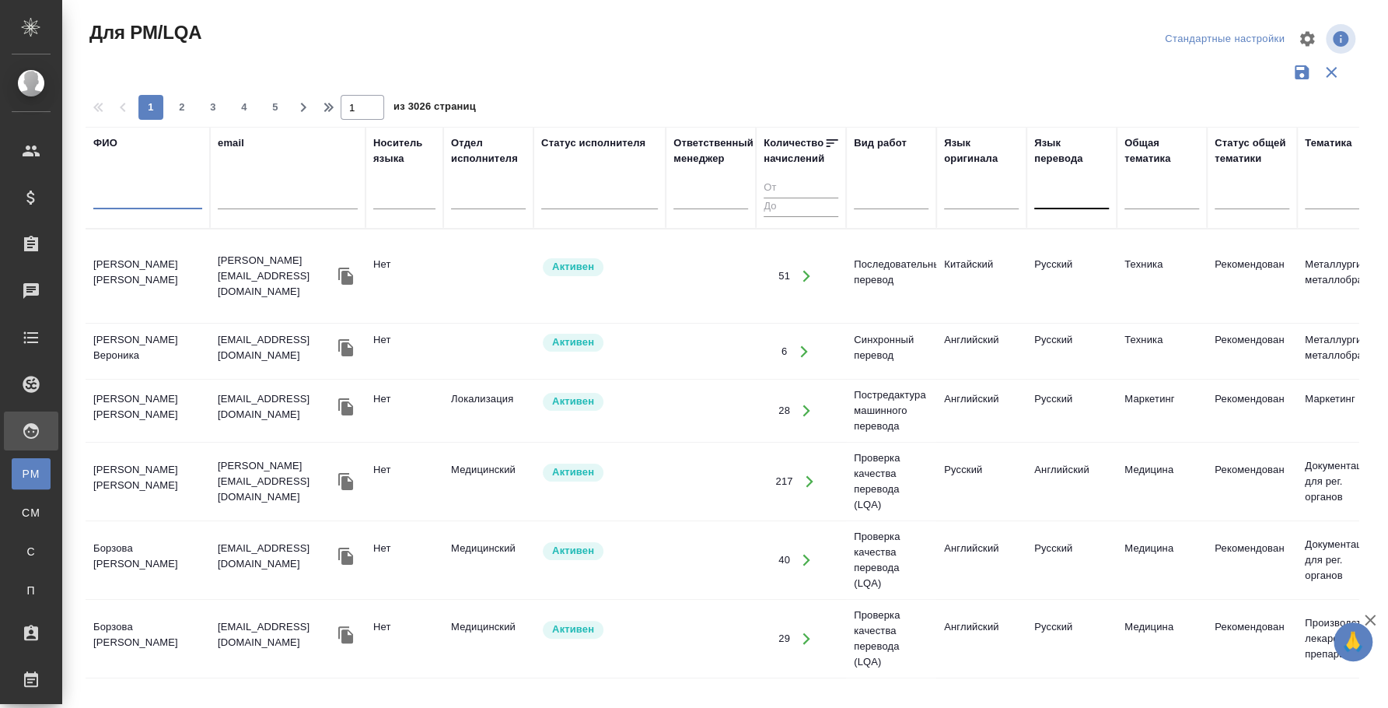
scroll to position [0, 1215]
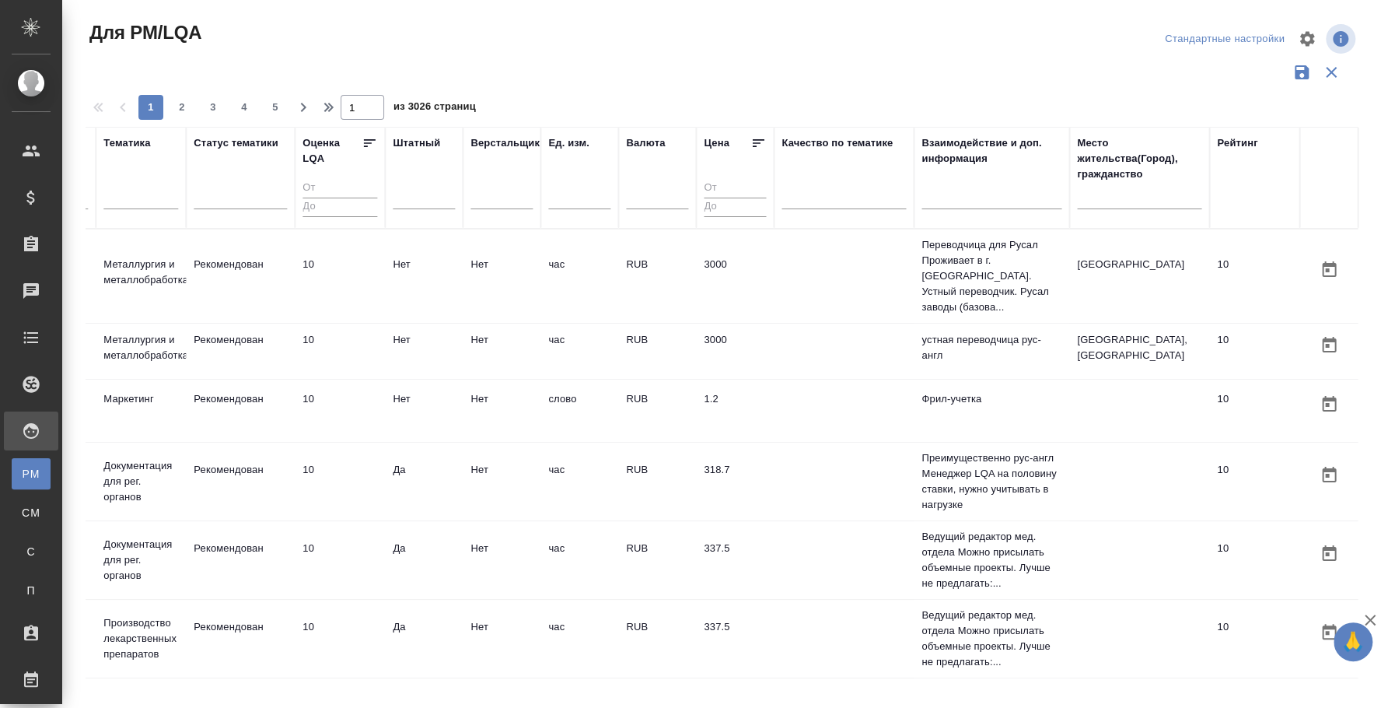
click at [1118, 194] on input "text" at bounding box center [1139, 199] width 124 height 19
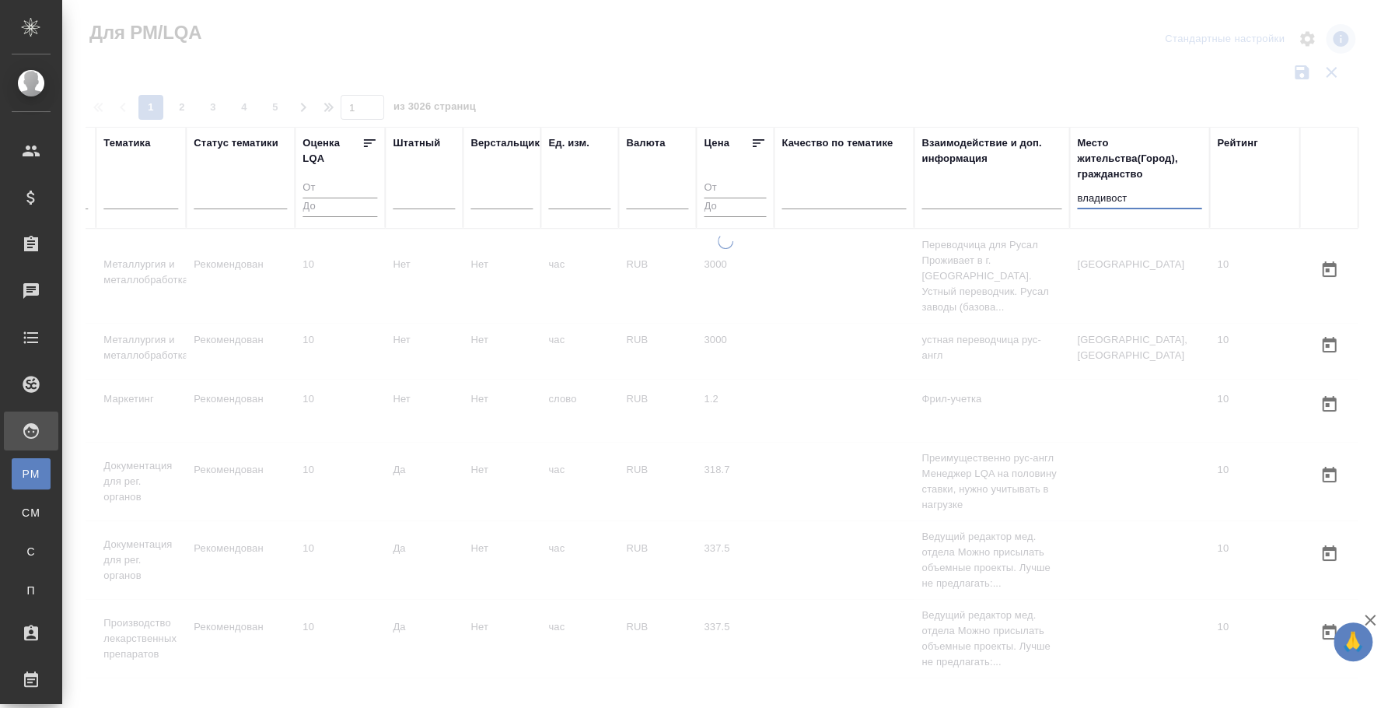
scroll to position [0, 1201]
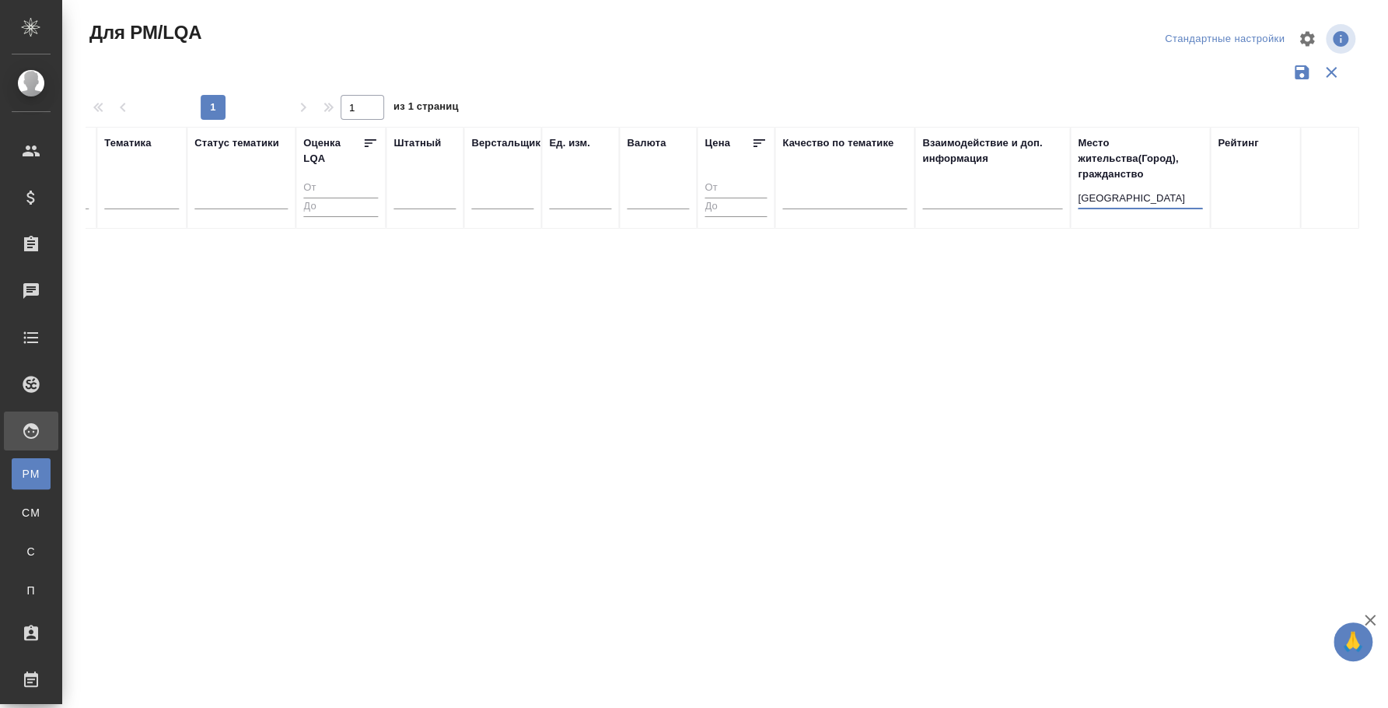
type input "владивосток"
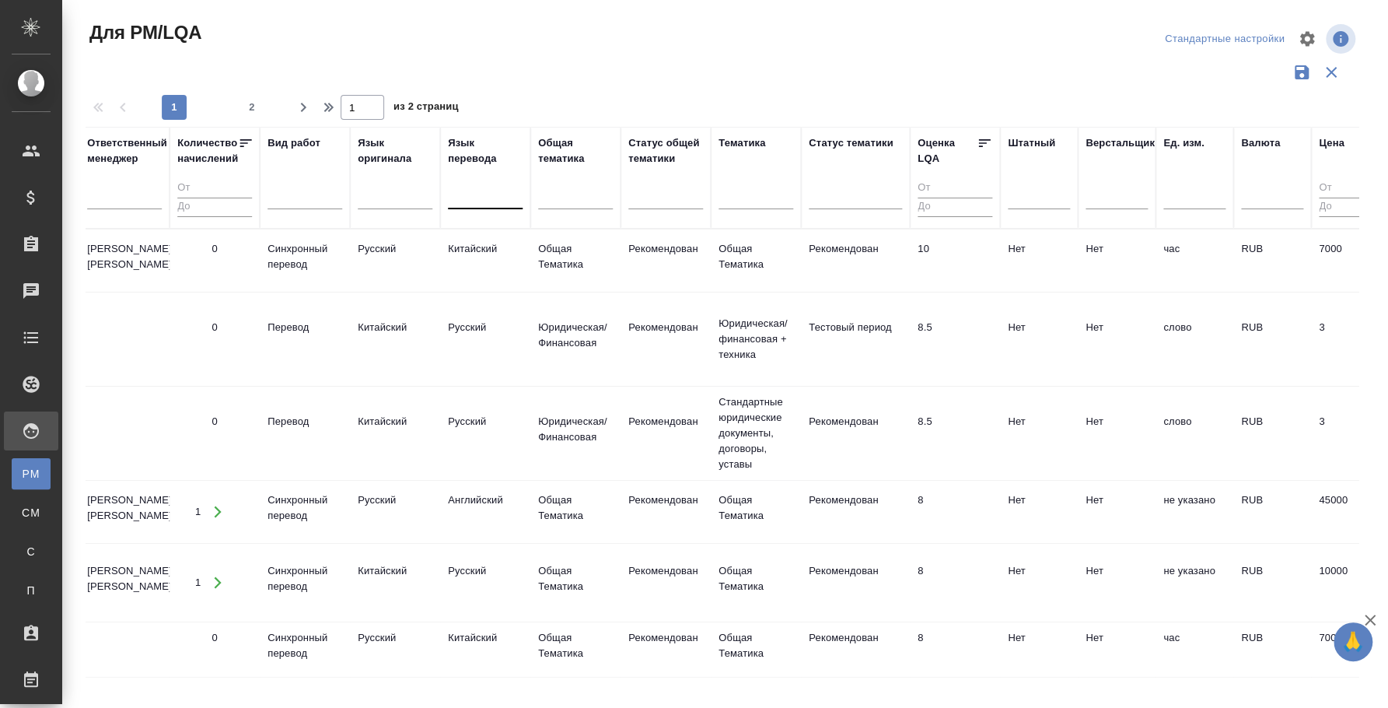
scroll to position [0, 352]
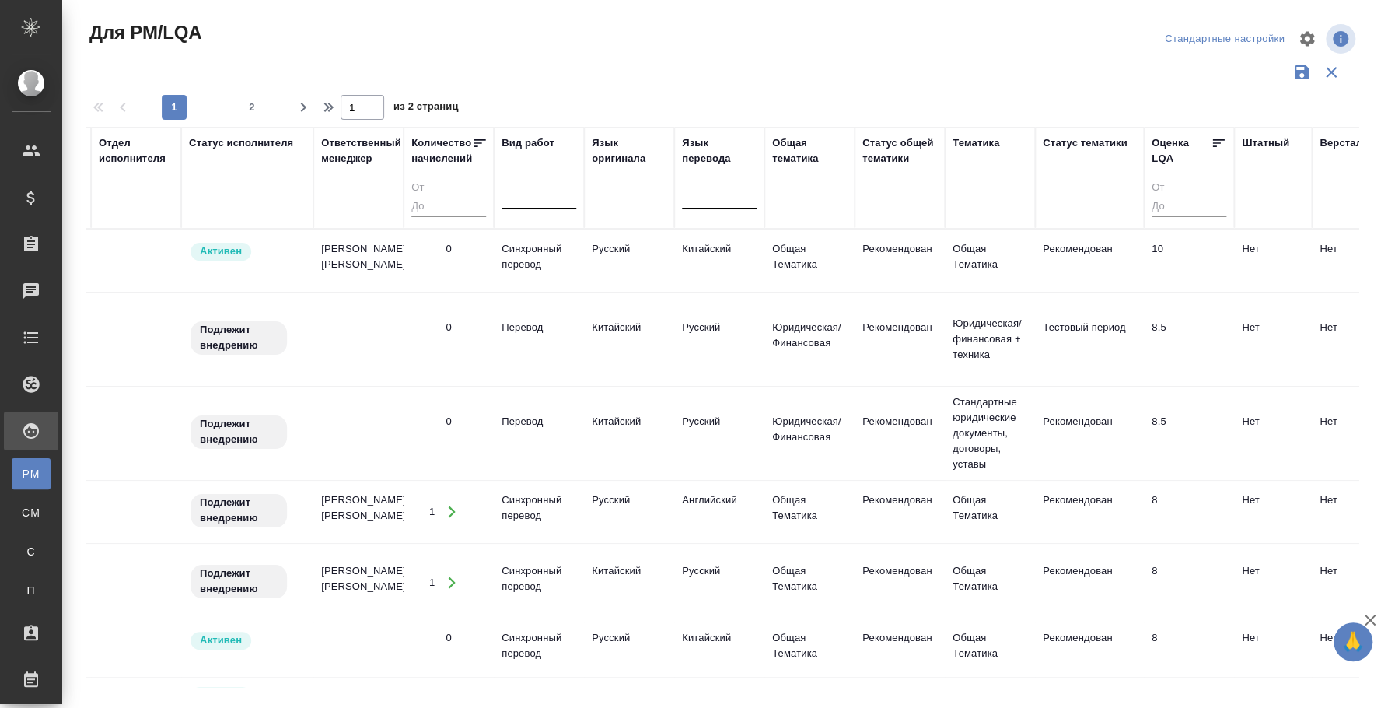
click at [531, 186] on div at bounding box center [539, 194] width 75 height 23
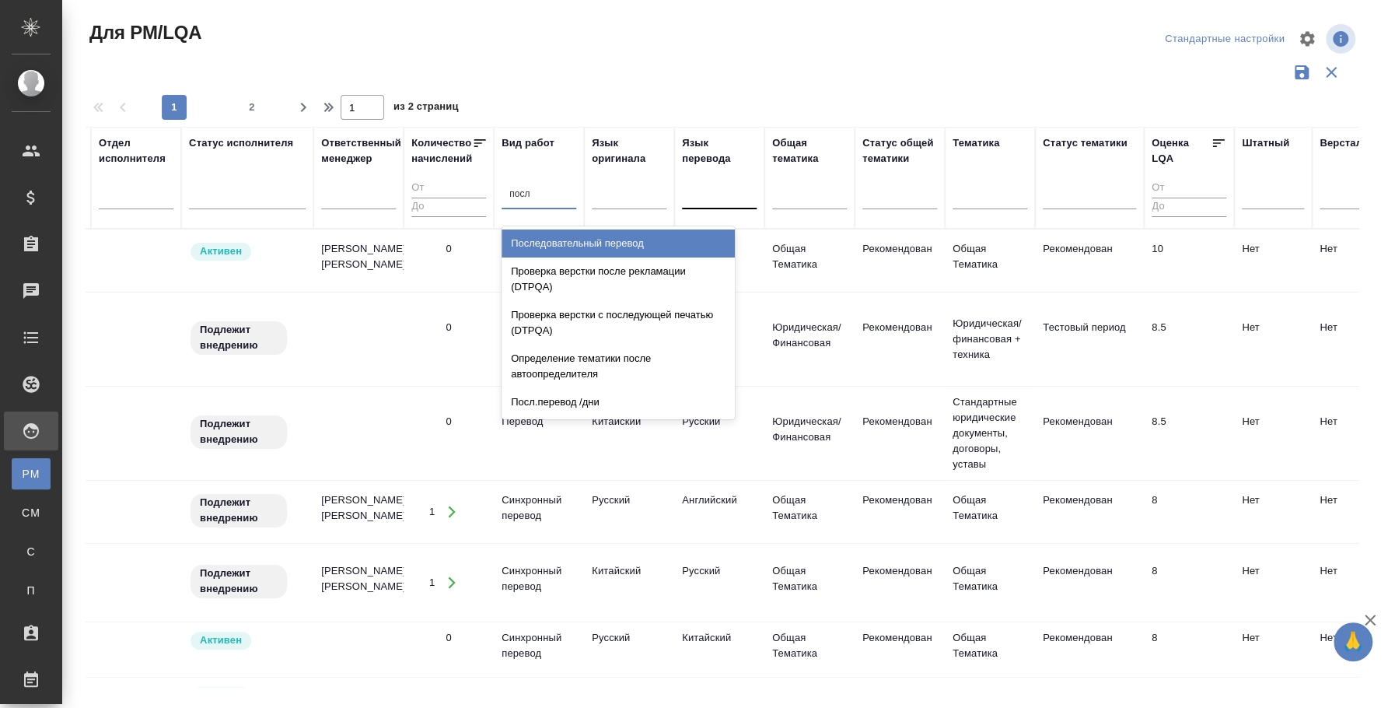
type input "после"
click at [549, 250] on div "Последовательный перевод" at bounding box center [618, 243] width 233 height 28
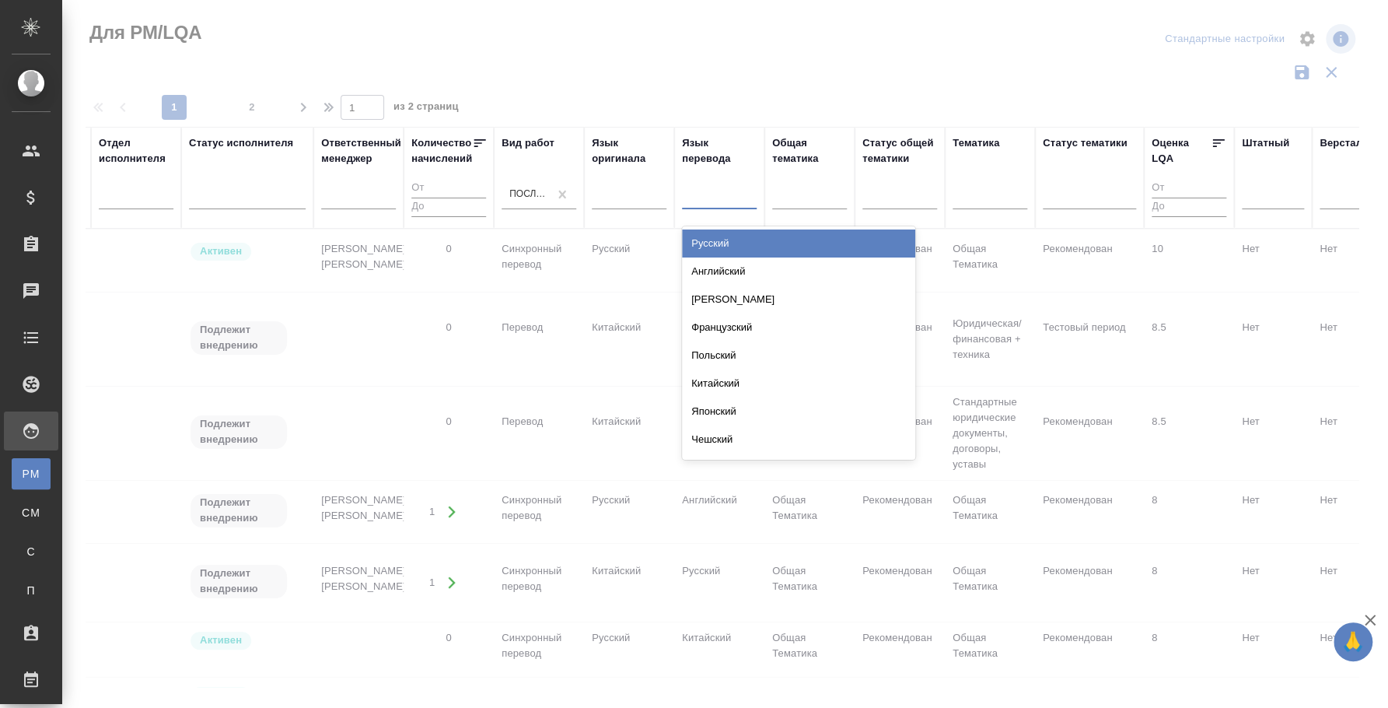
click at [723, 198] on div at bounding box center [719, 194] width 75 height 23
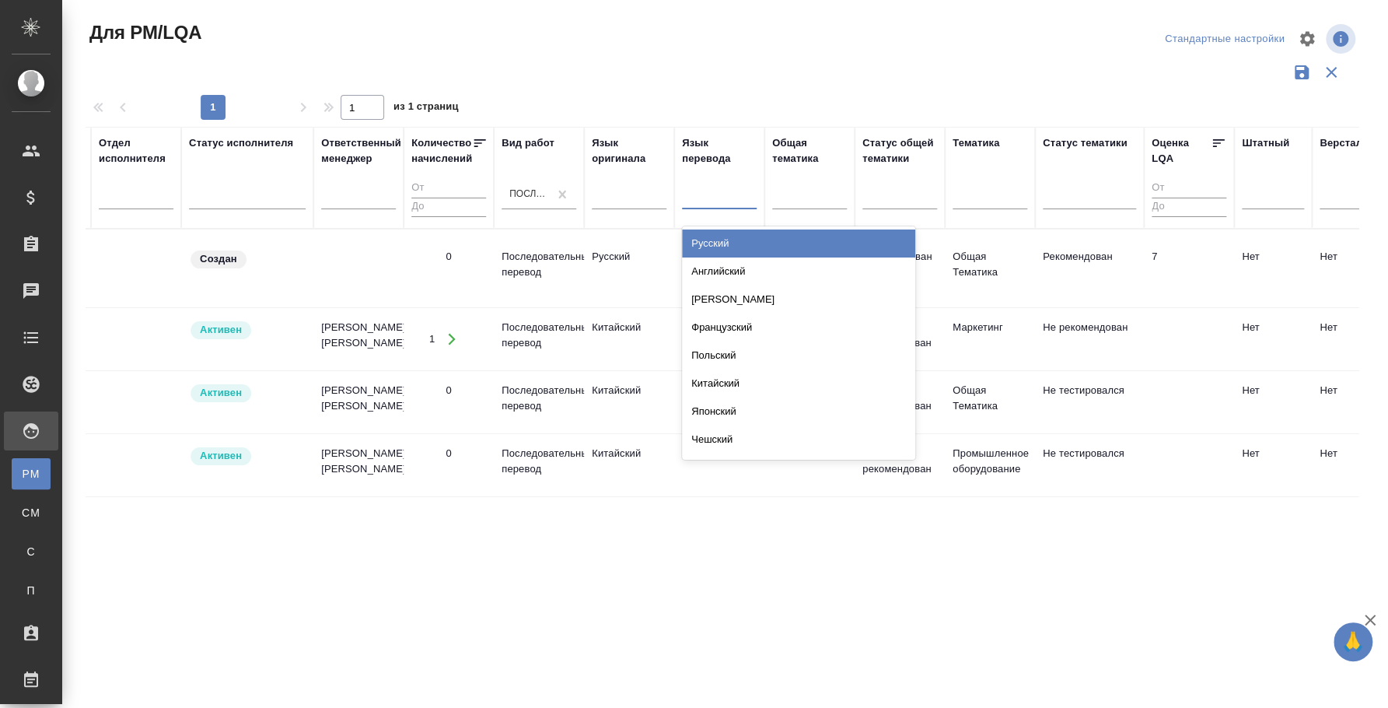
type input "п"
type input "анг"
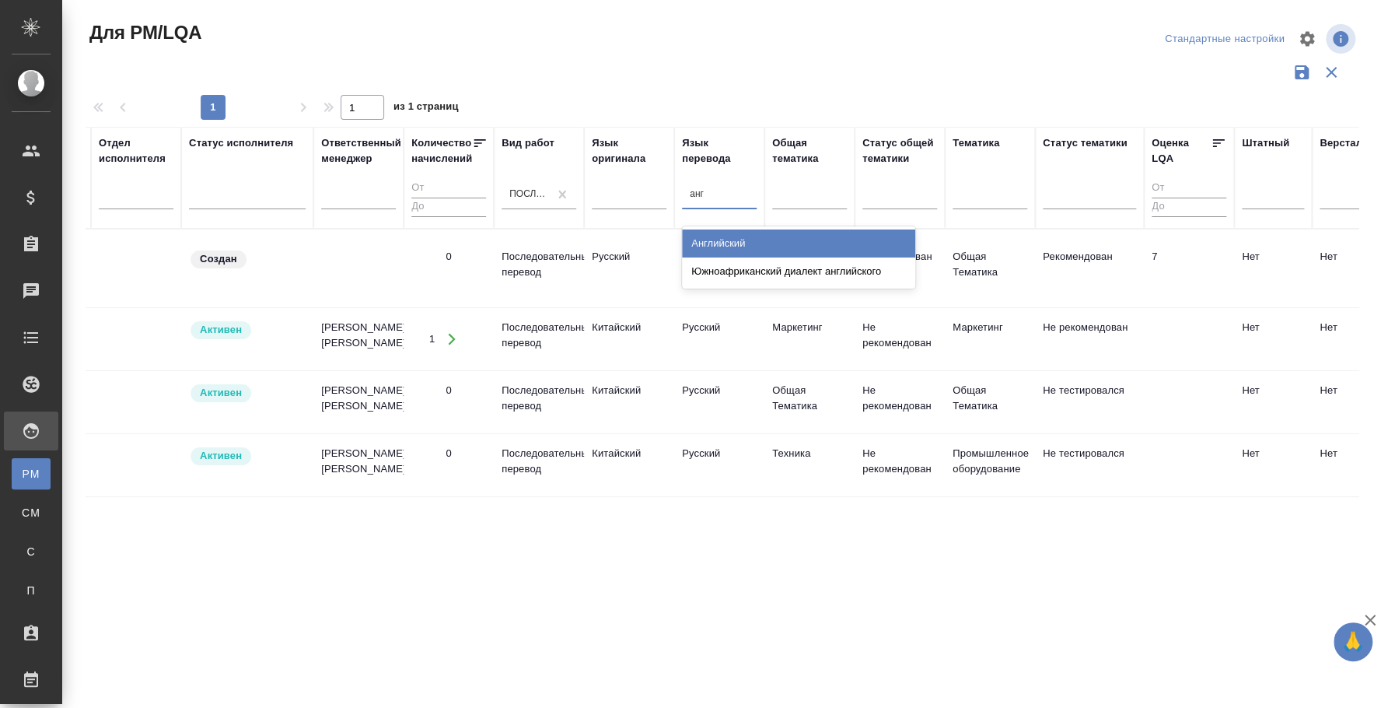
click at [731, 235] on div "Английский" at bounding box center [798, 243] width 233 height 28
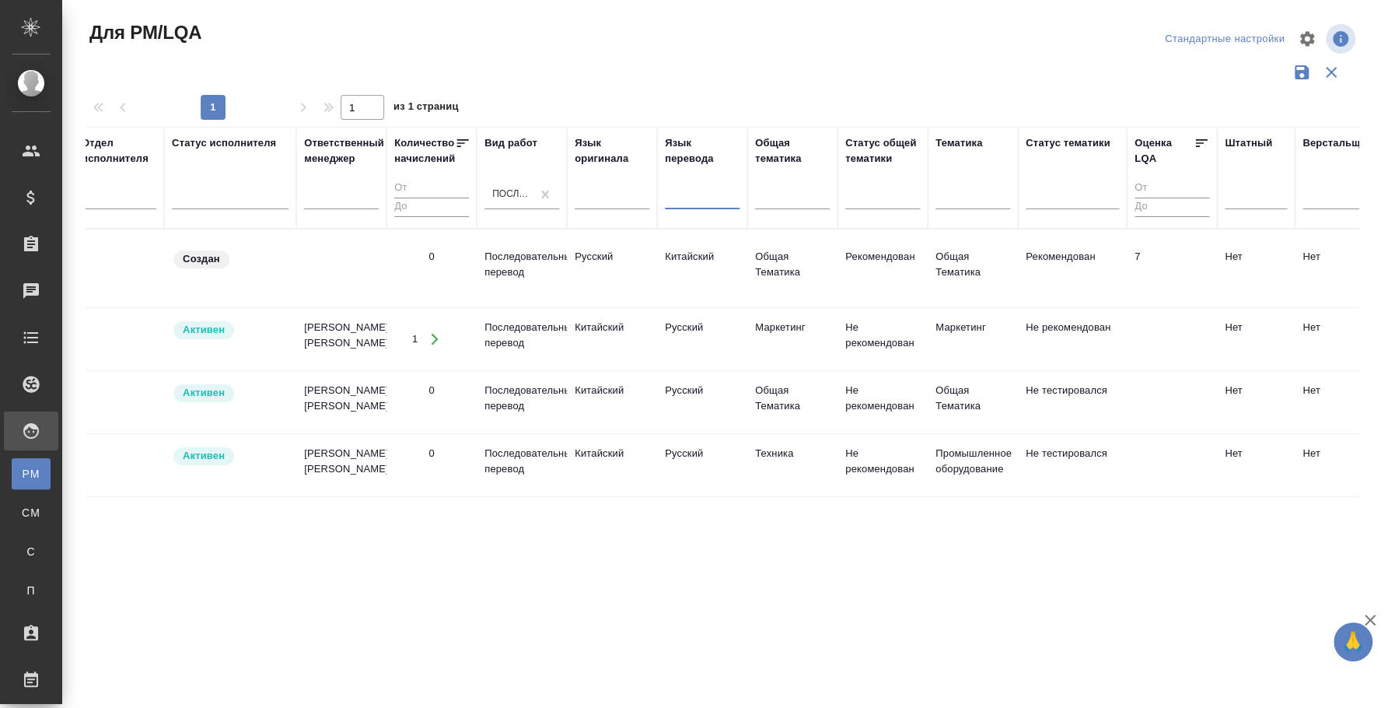
scroll to position [0, 0]
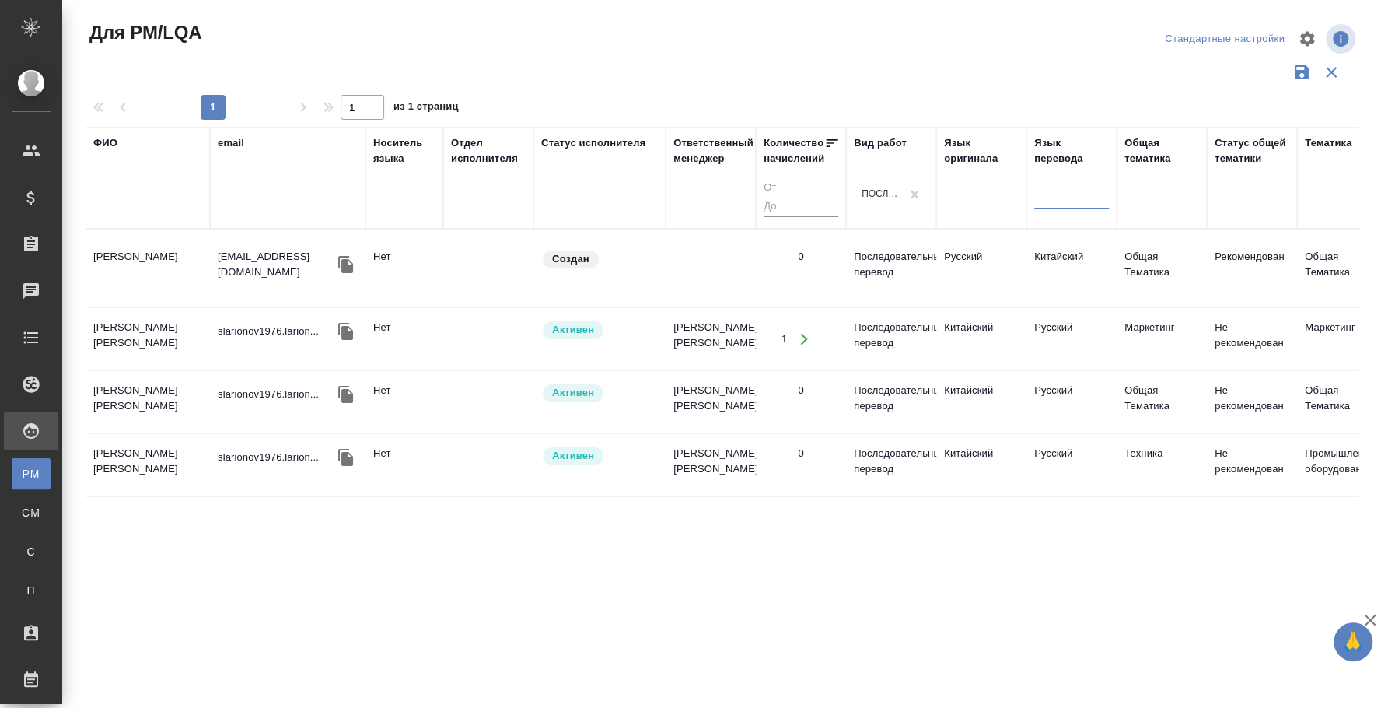
click at [140, 327] on td "Ларионов Сергей Николаевич" at bounding box center [148, 339] width 124 height 54
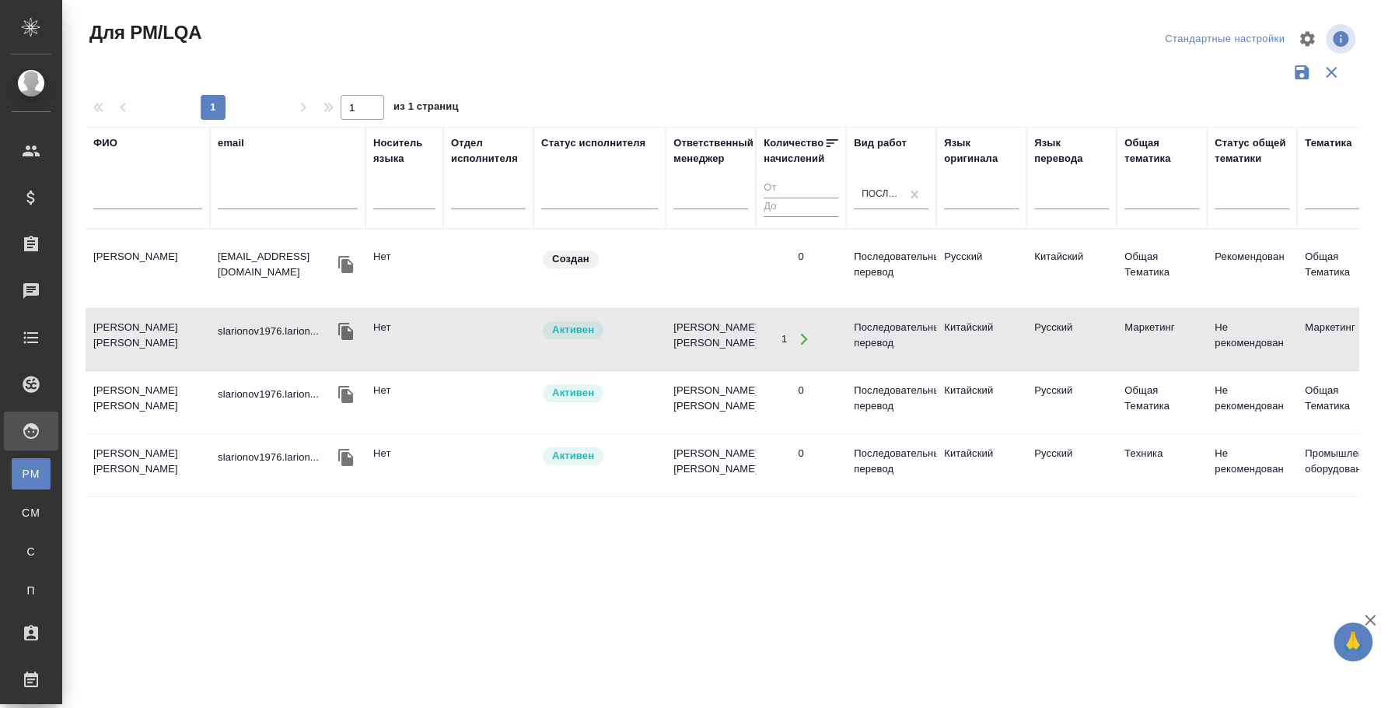
click at [140, 327] on td "Ларионов Сергей Николаевич" at bounding box center [148, 339] width 124 height 54
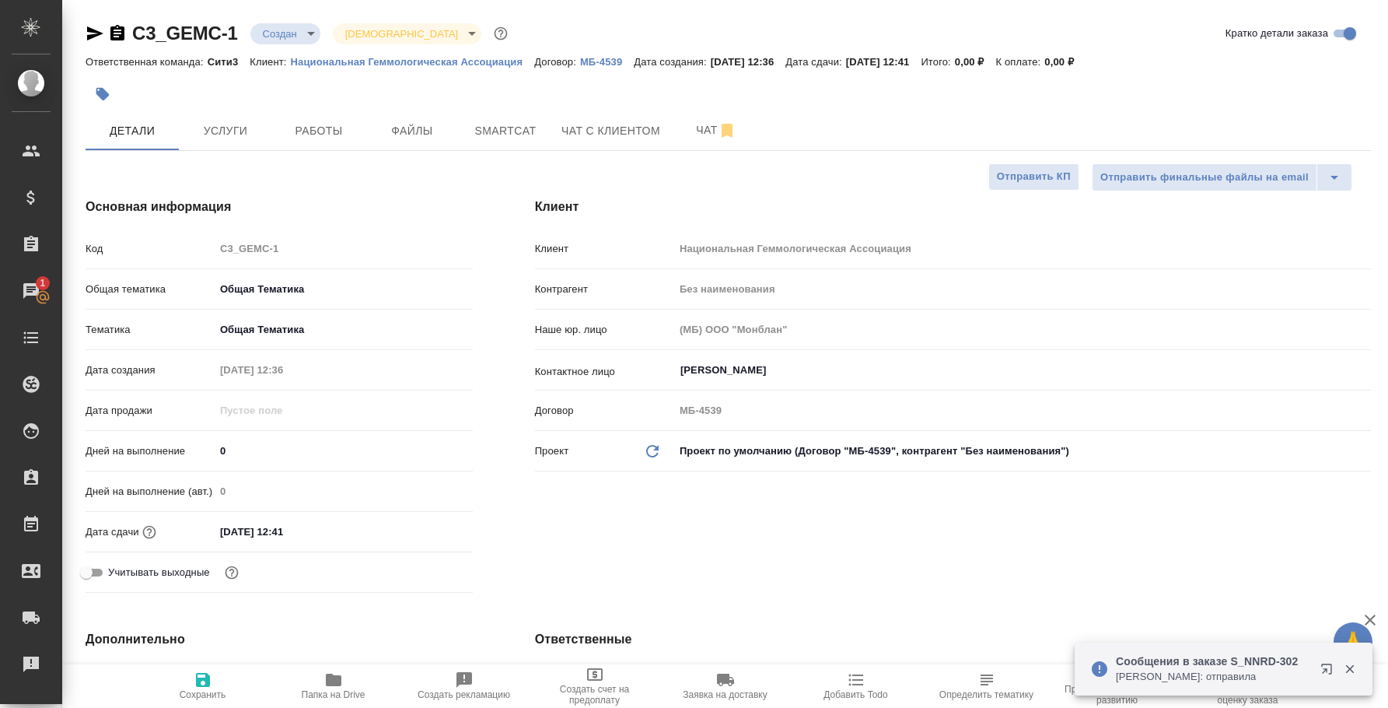
select select "RU"
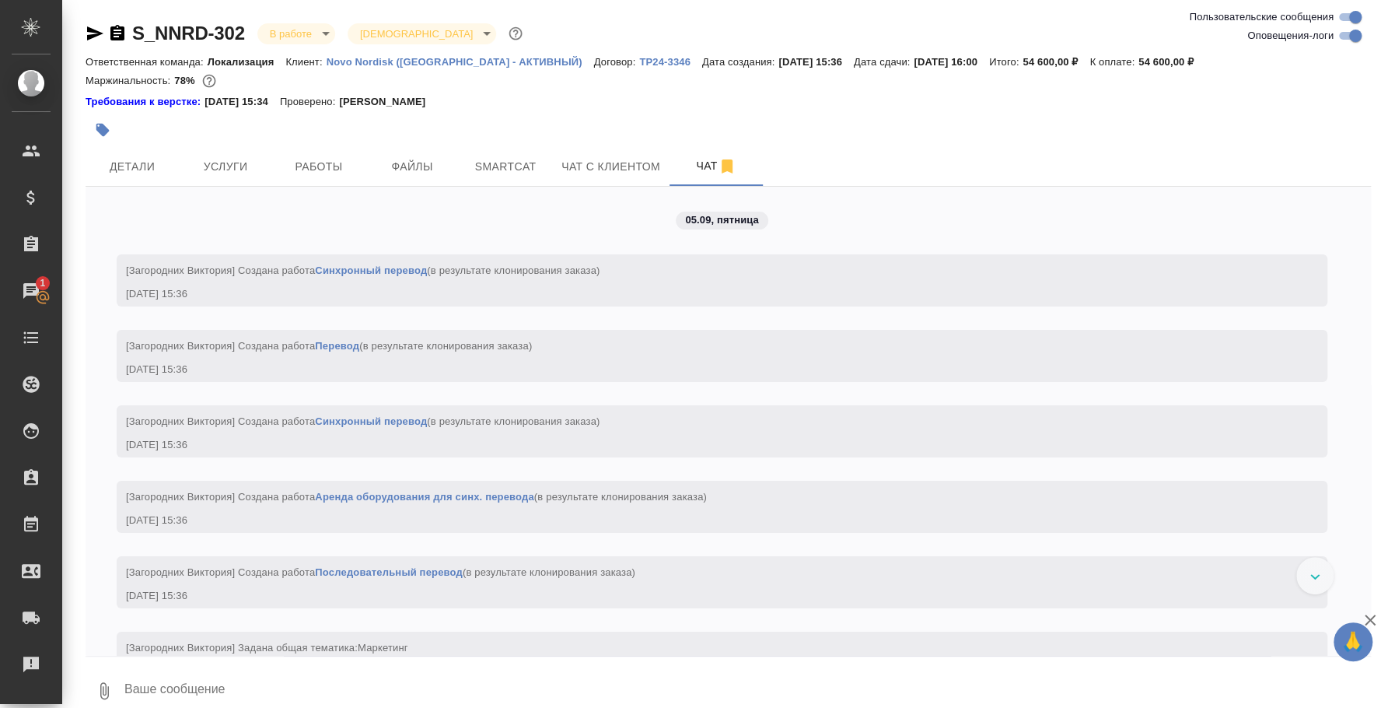
scroll to position [4255, 0]
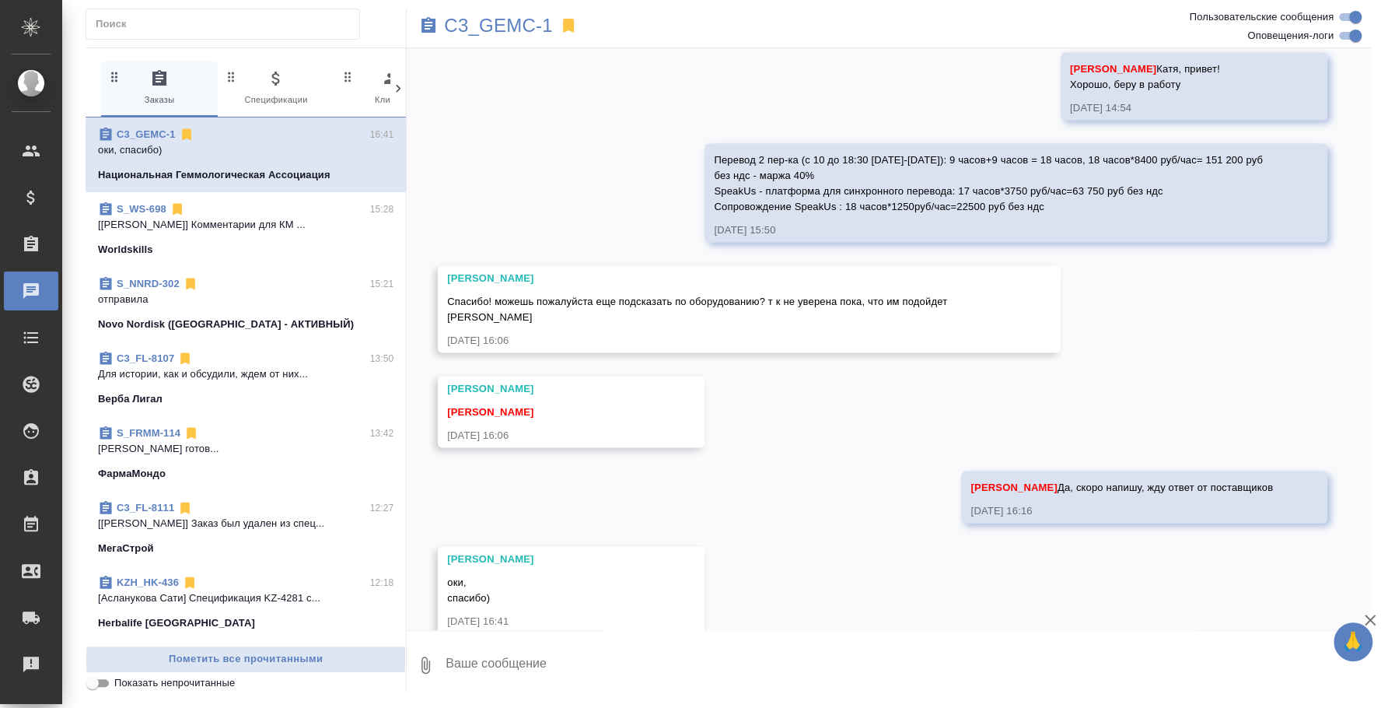
scroll to position [2023, 0]
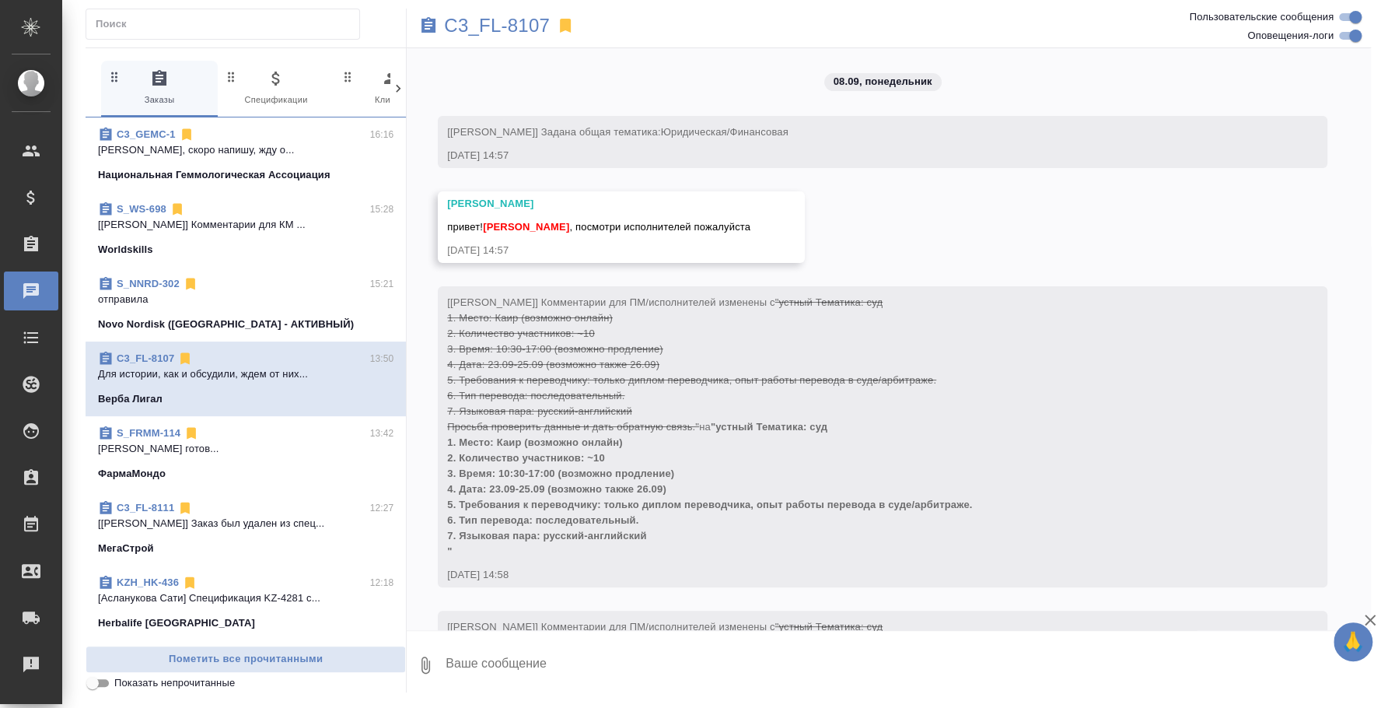
scroll to position [11869, 0]
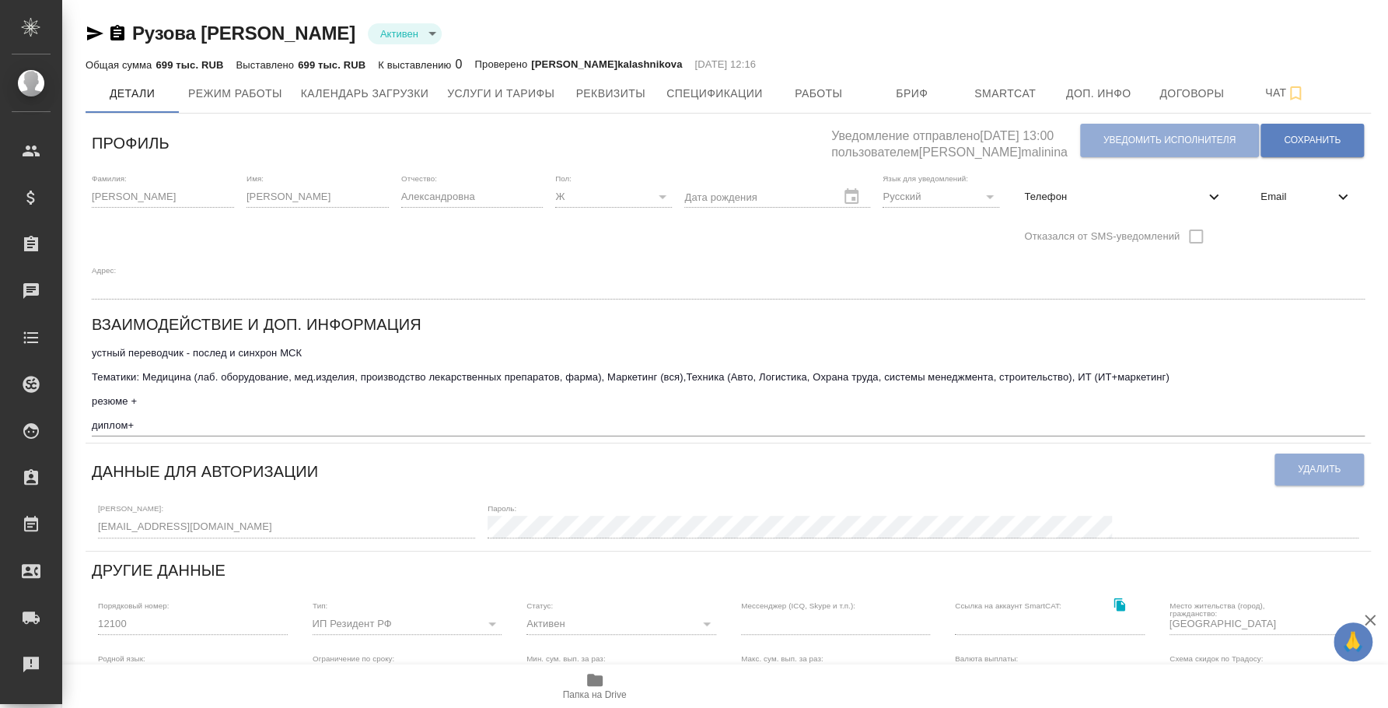
click at [94, 30] on icon "button" at bounding box center [95, 33] width 16 height 14
click at [511, 89] on span "Услуги и тарифы" at bounding box center [500, 93] width 107 height 19
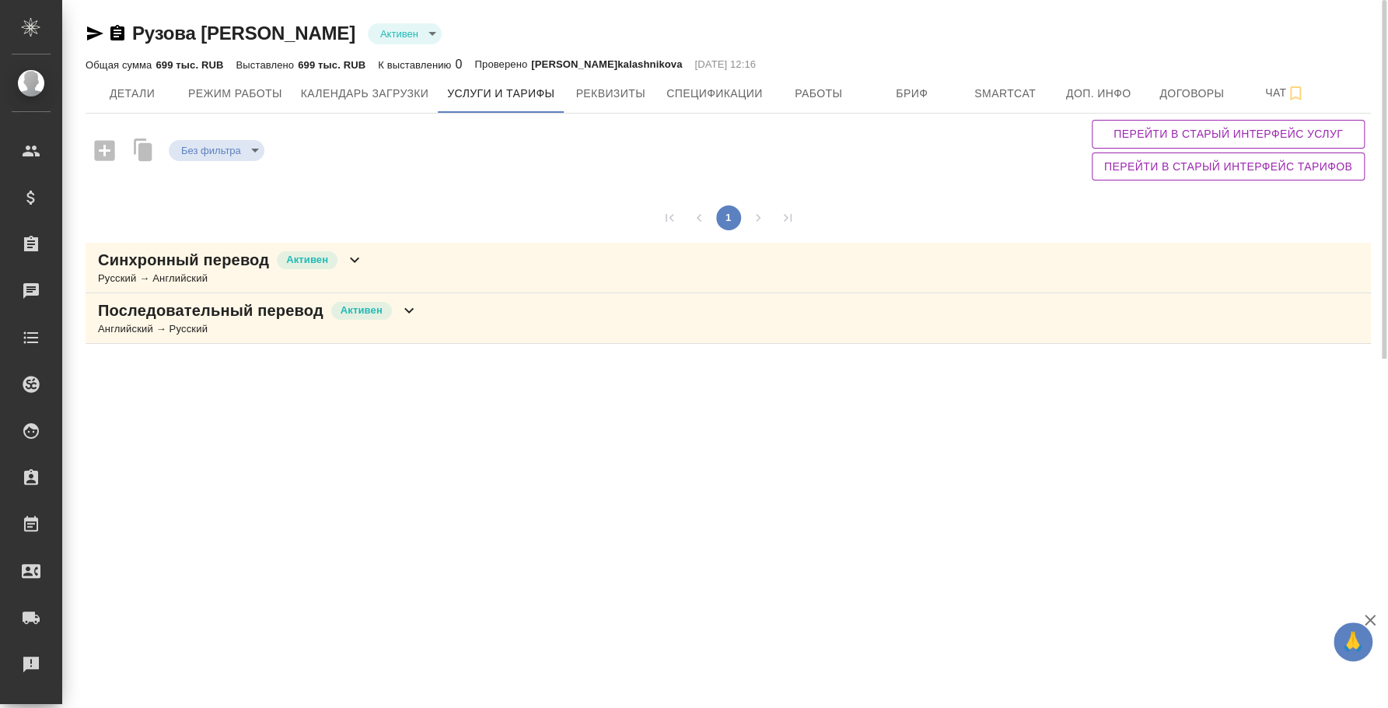
click at [522, 332] on div "Последовательный перевод [PERSON_NAME] → Русский" at bounding box center [728, 318] width 1285 height 51
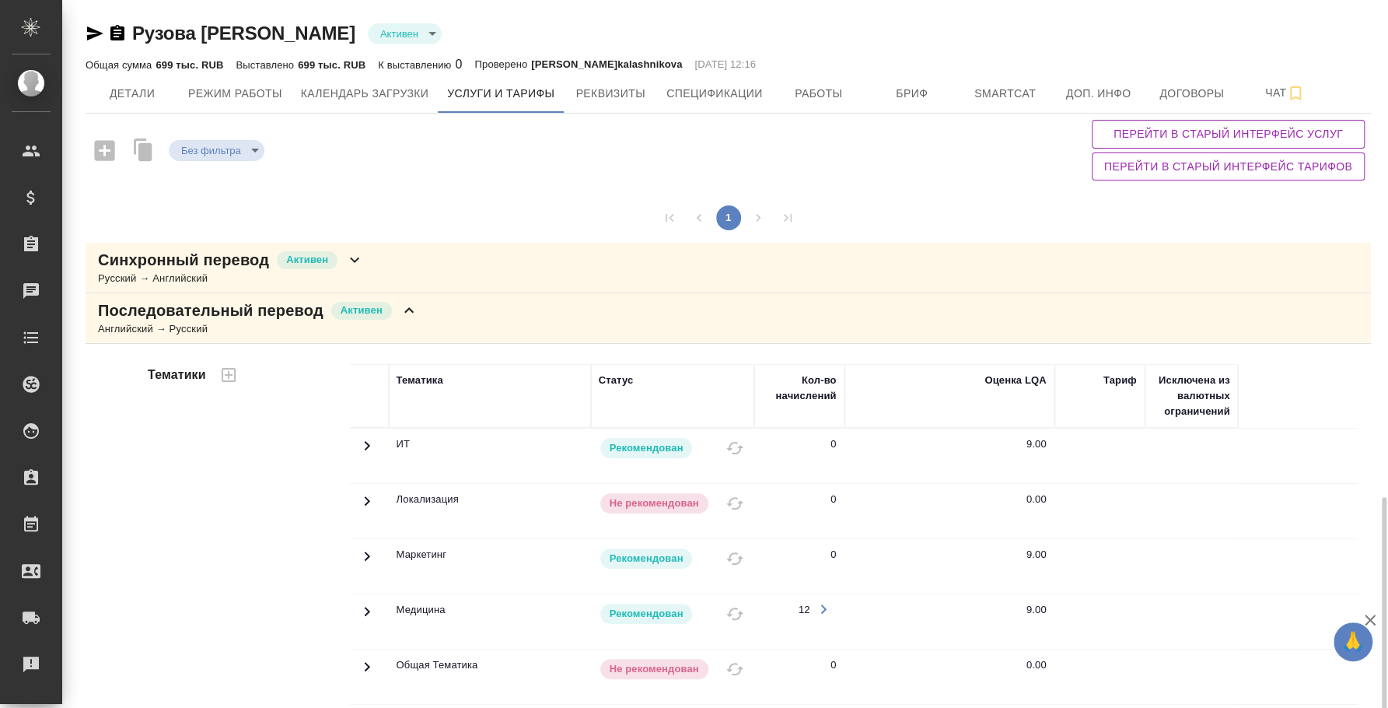
scroll to position [291, 0]
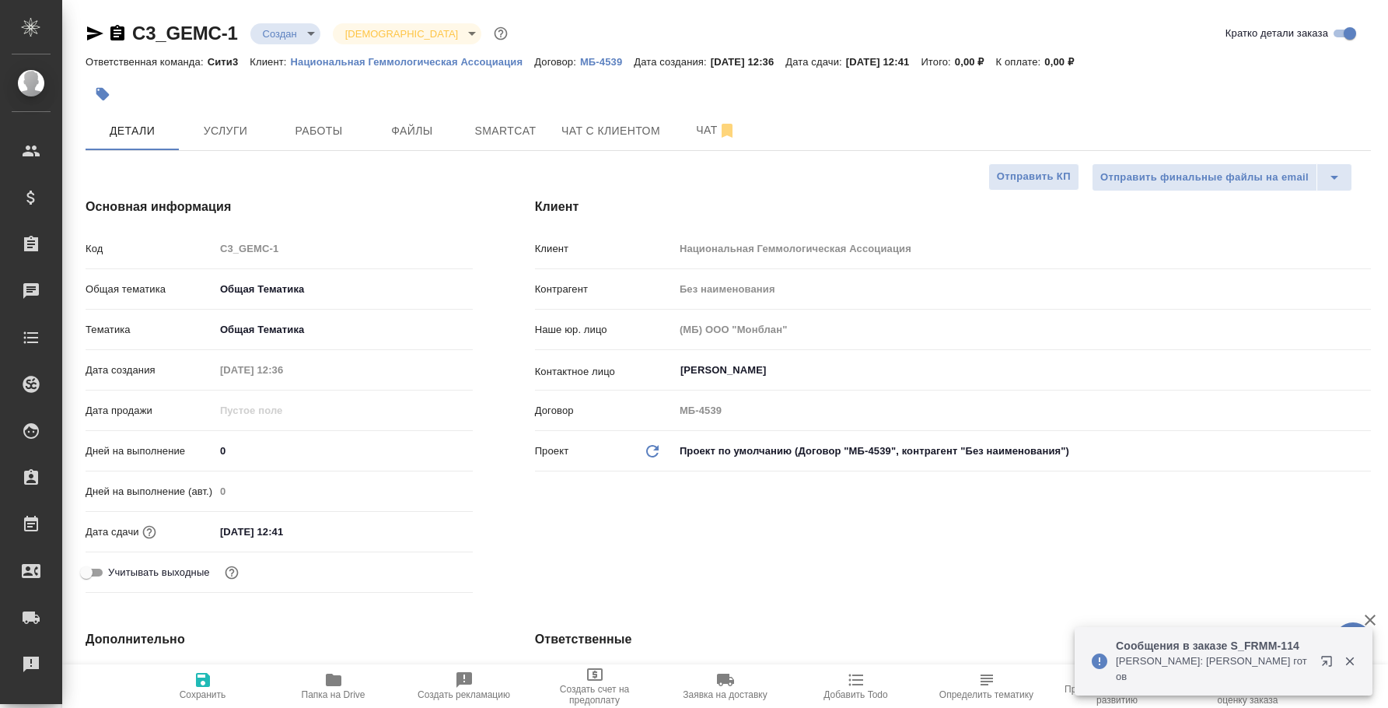
select select "RU"
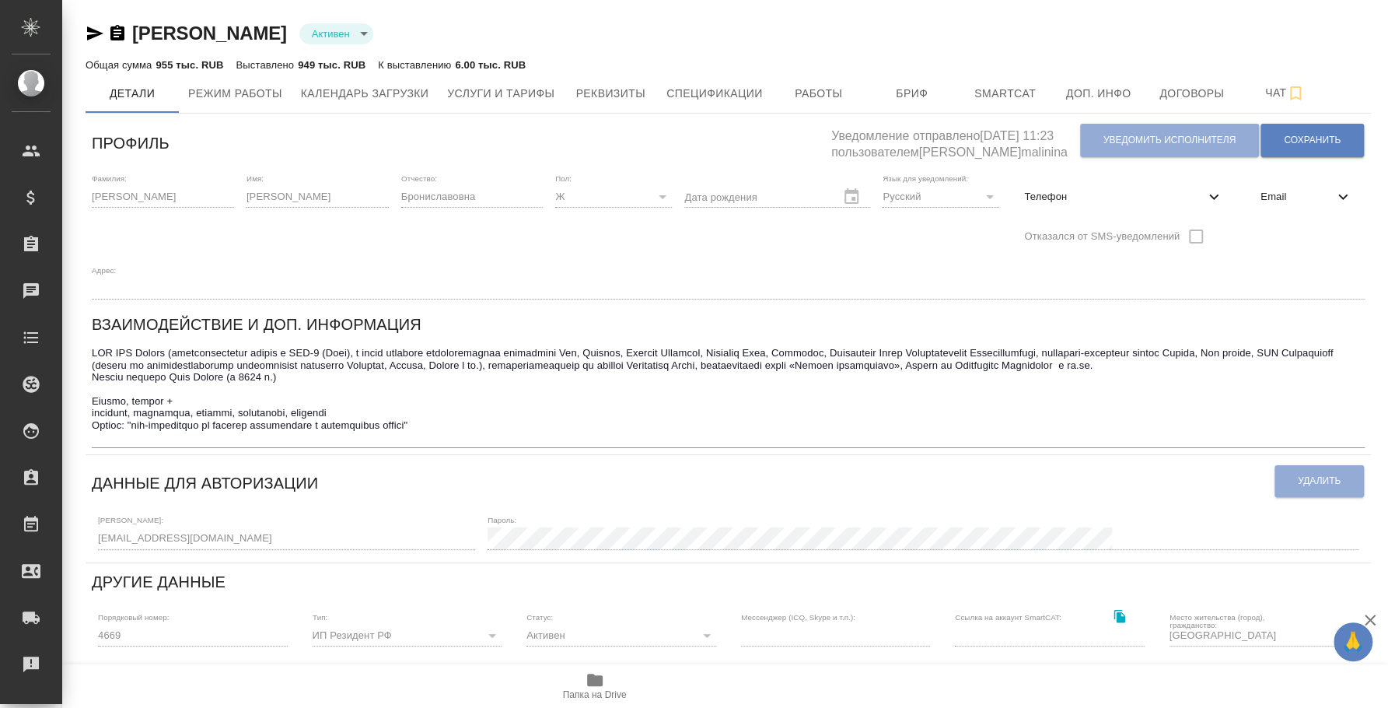
click at [94, 37] on icon "button" at bounding box center [95, 33] width 19 height 19
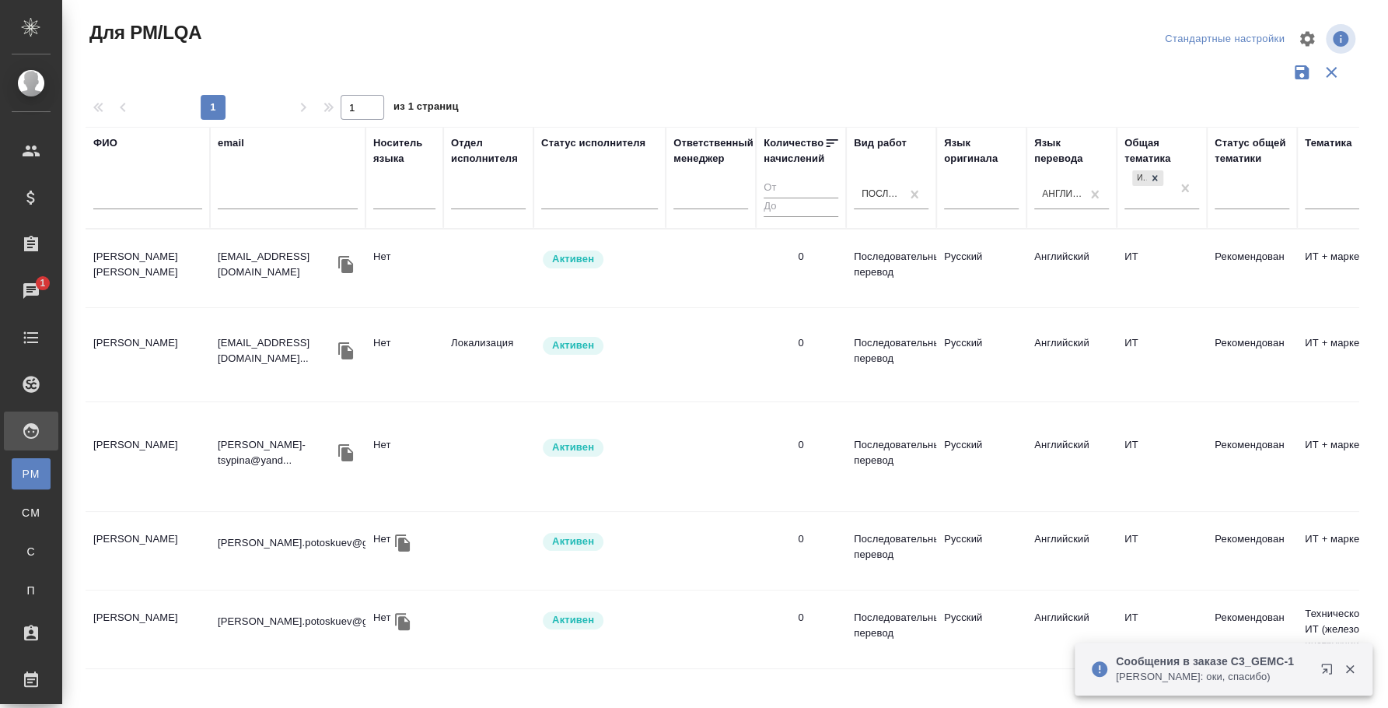
click at [1317, 663] on button "button" at bounding box center [1329, 671] width 37 height 37
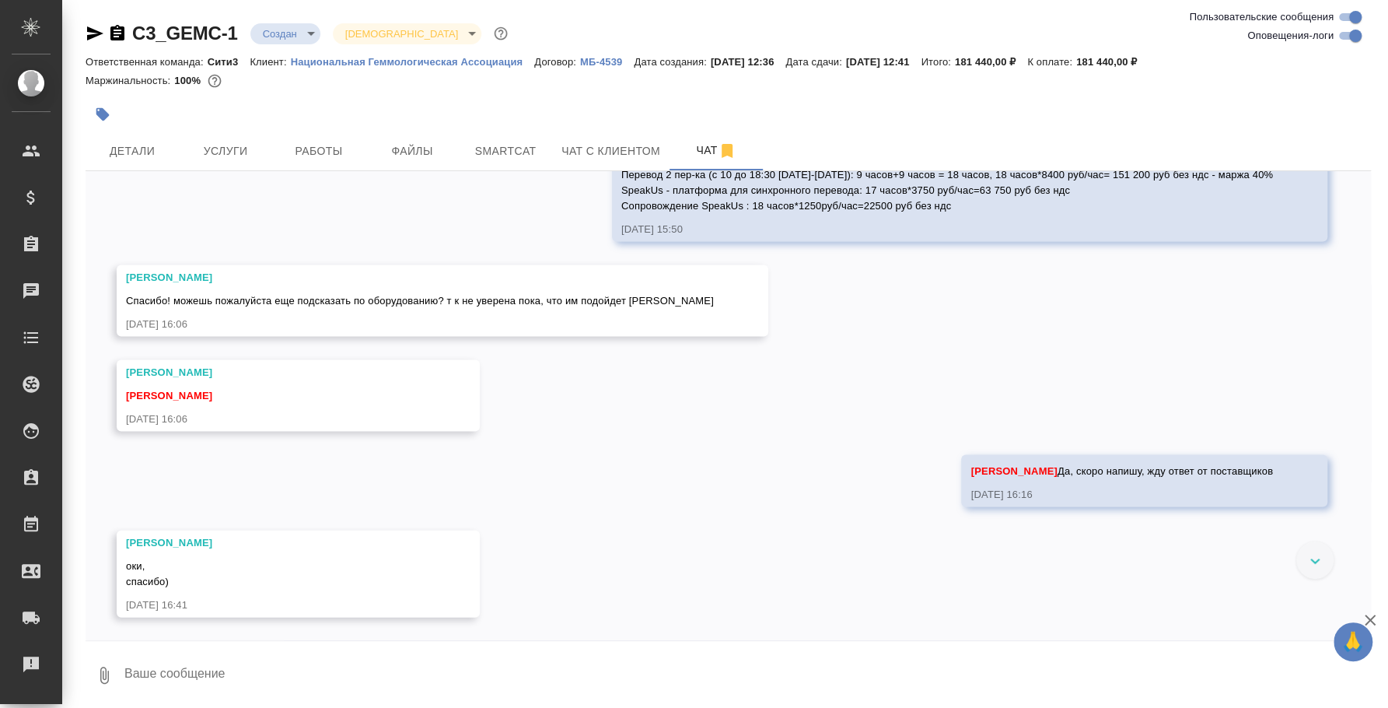
scroll to position [2090, 0]
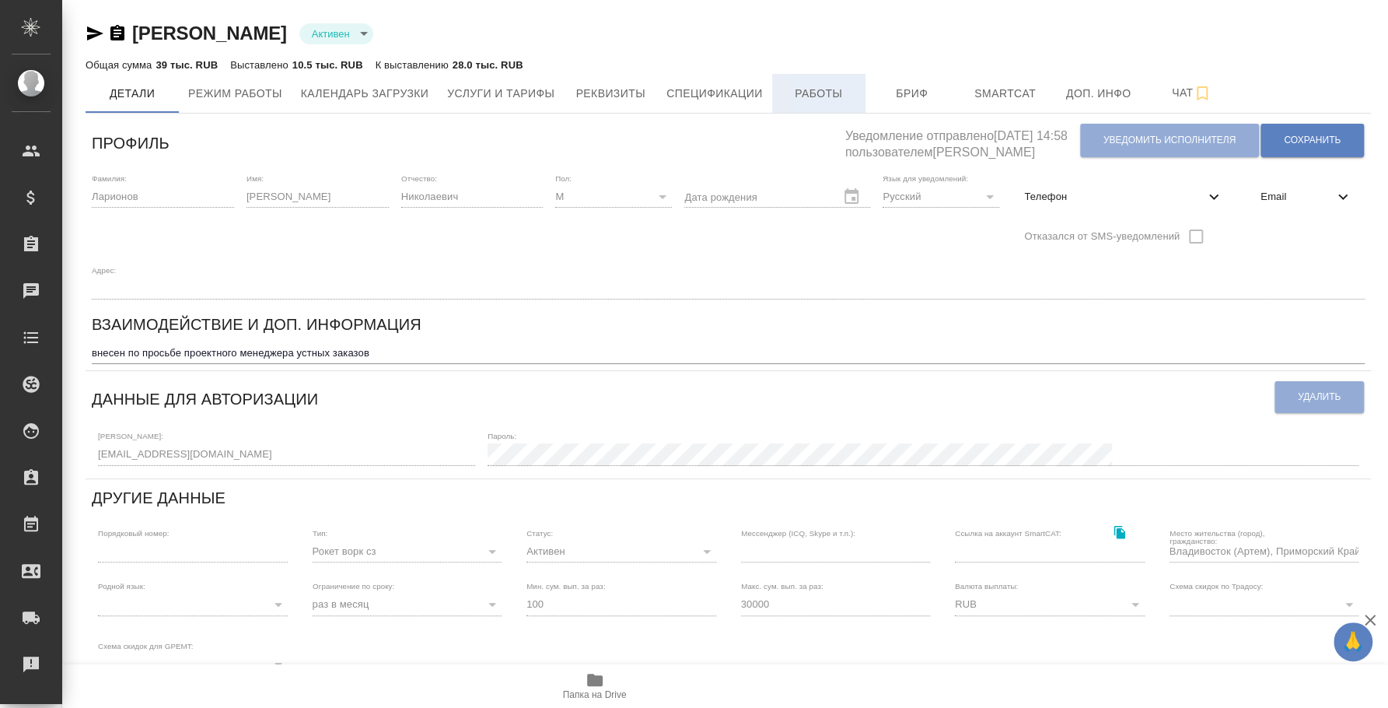
click at [807, 79] on button "Работы" at bounding box center [818, 93] width 93 height 39
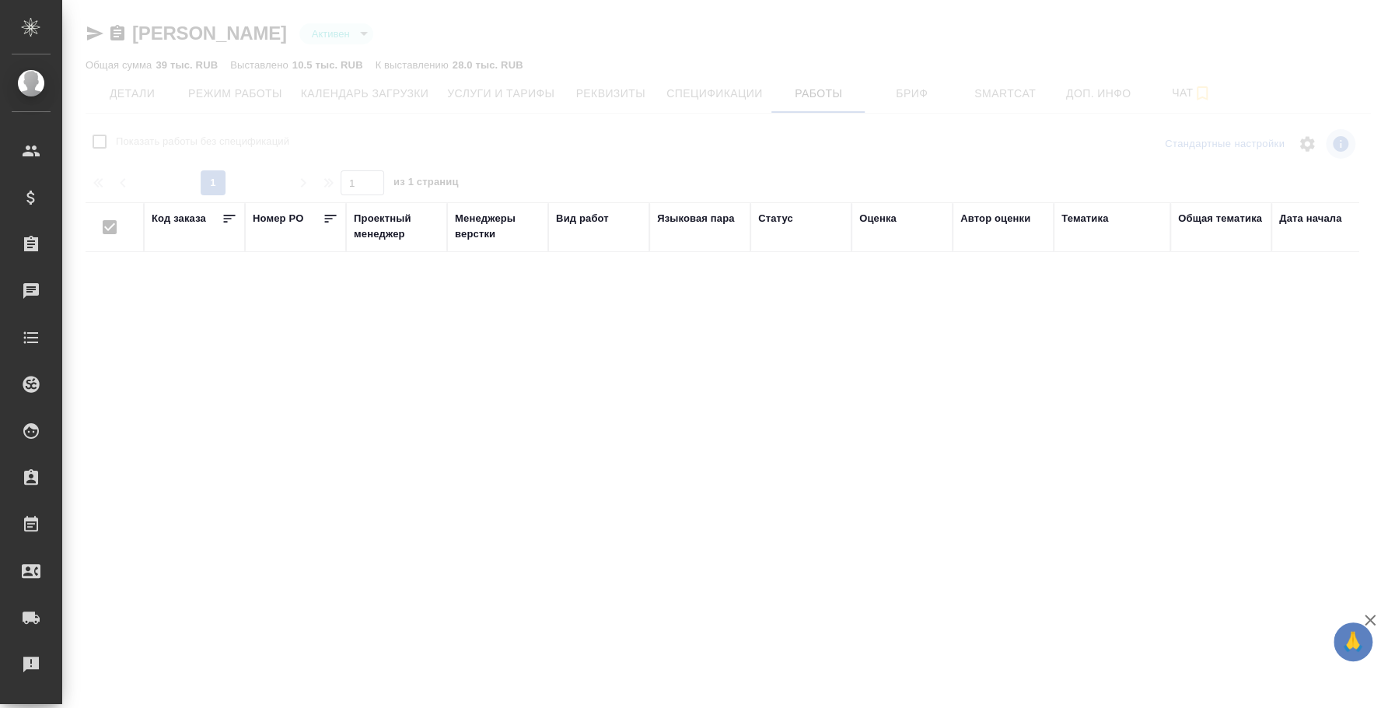
checkbox input "false"
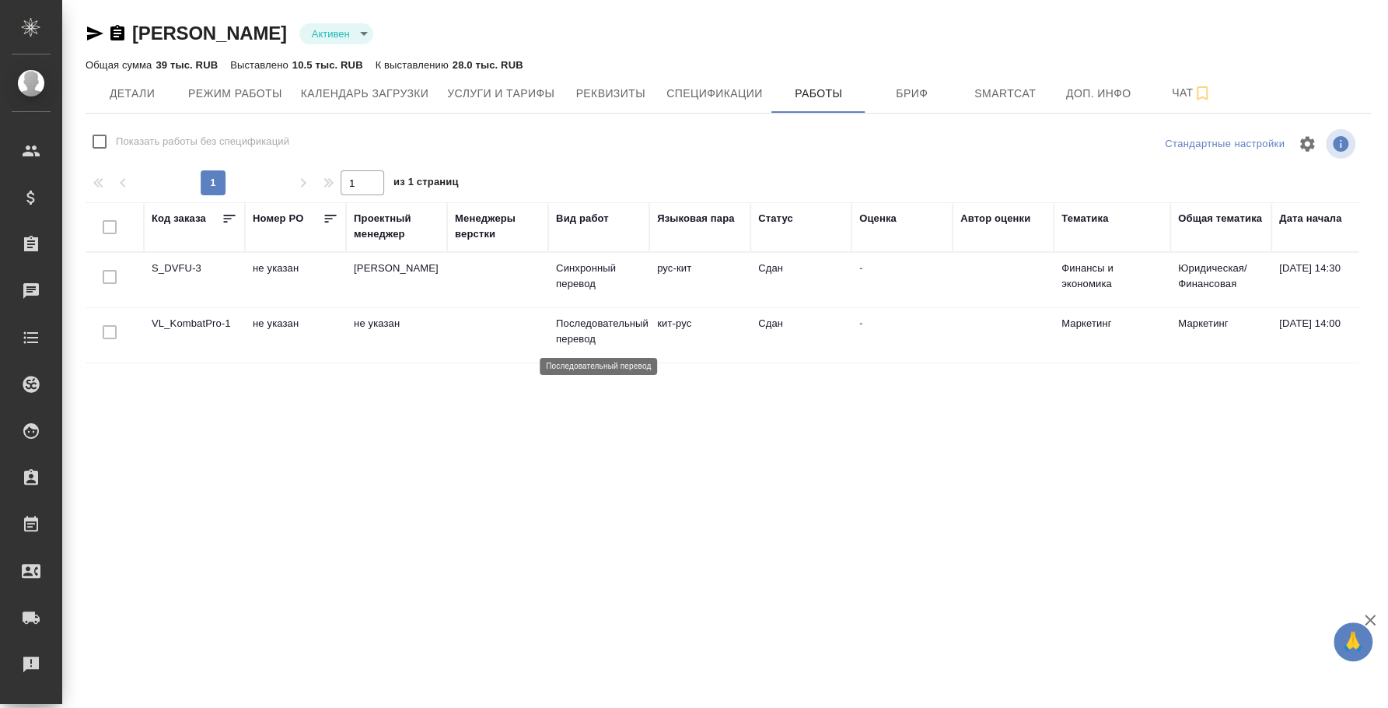
click at [586, 316] on p "Последовательный перевод" at bounding box center [599, 331] width 86 height 31
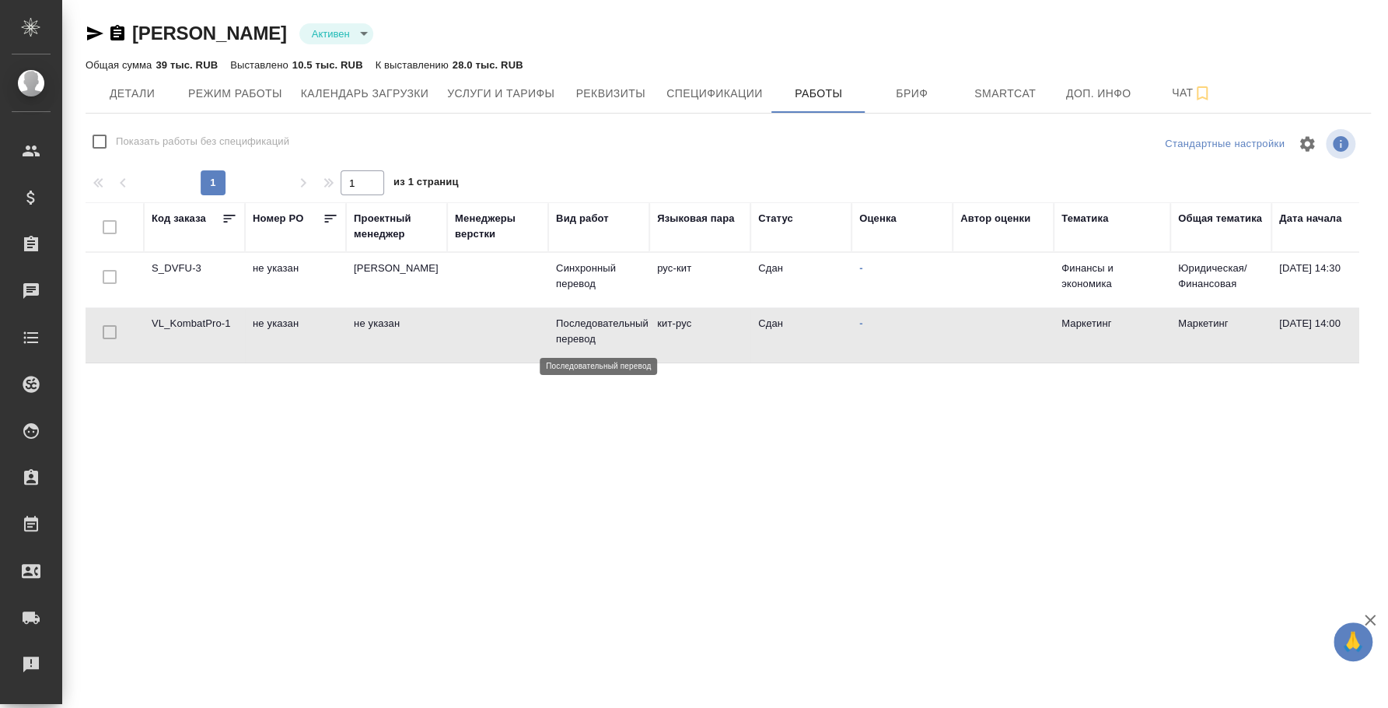
click at [586, 316] on p "Последовательный перевод" at bounding box center [599, 331] width 86 height 31
click at [271, 23] on link "[PERSON_NAME]" at bounding box center [209, 33] width 155 height 21
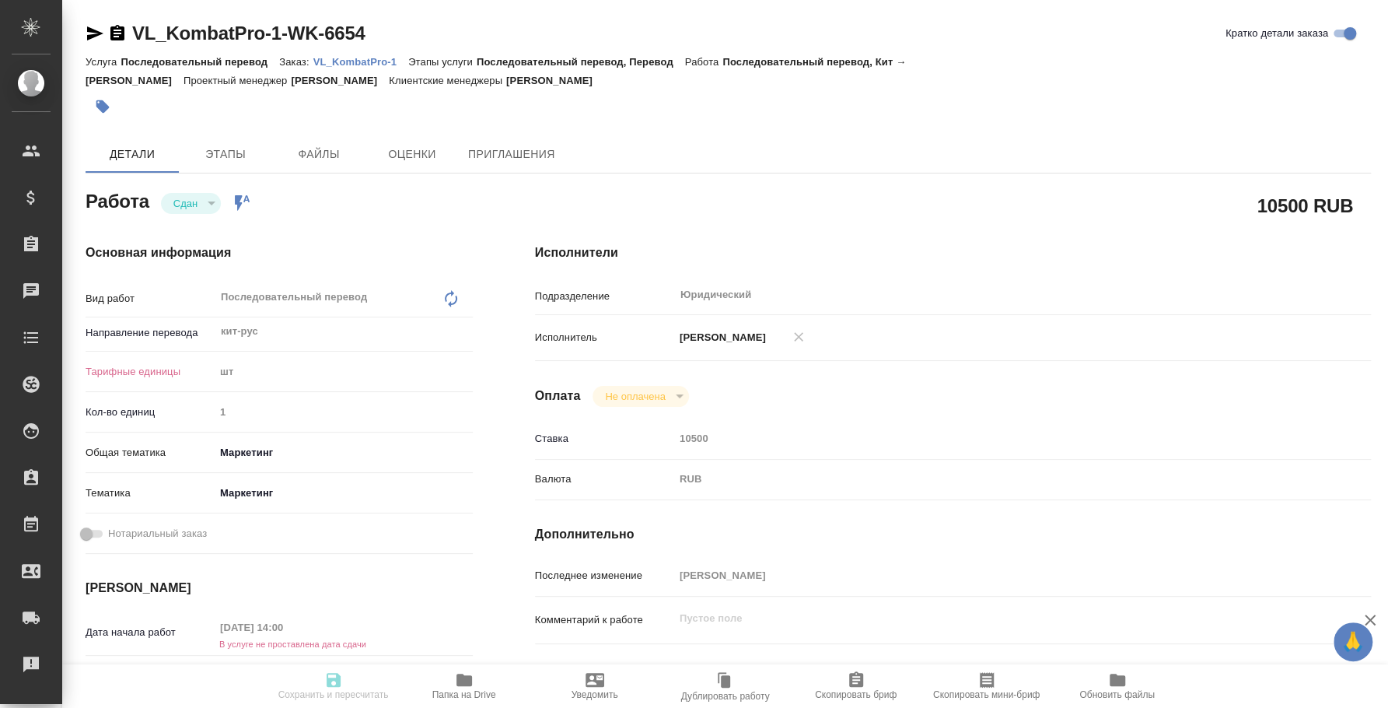
type textarea "x"
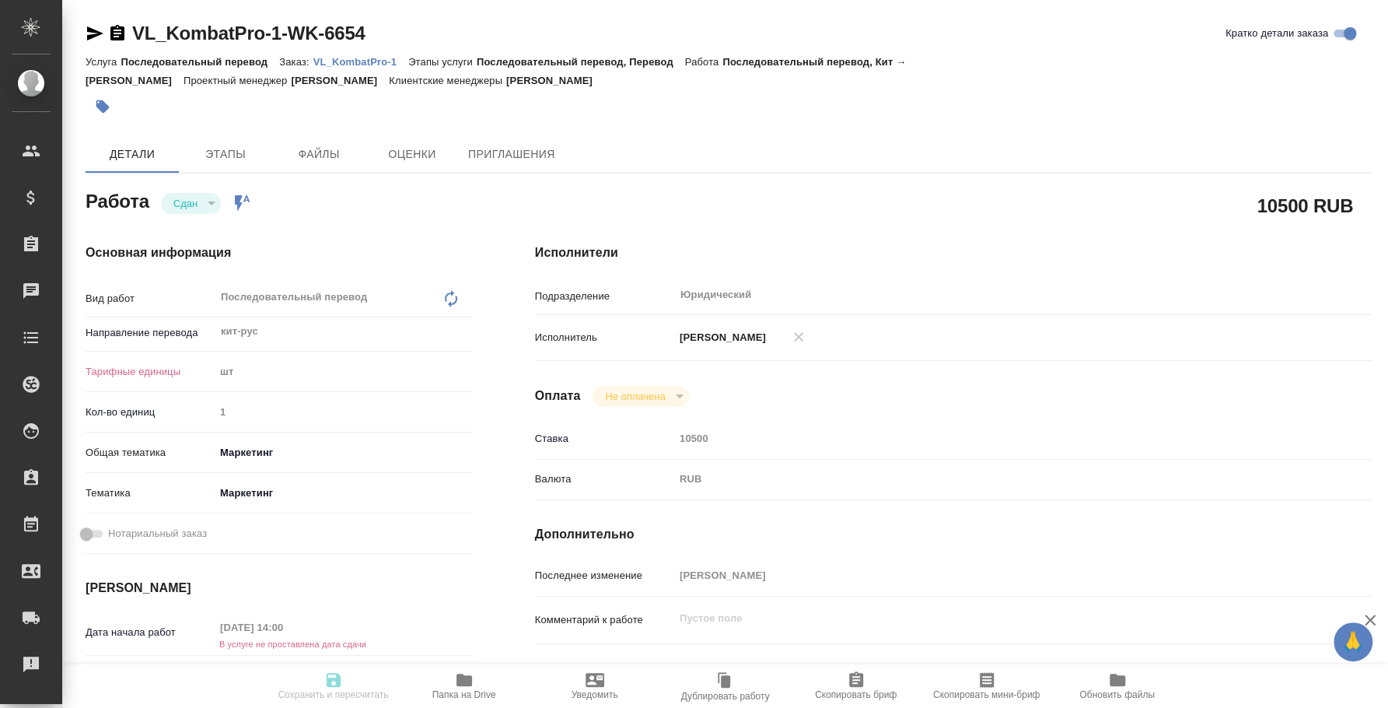
type textarea "x"
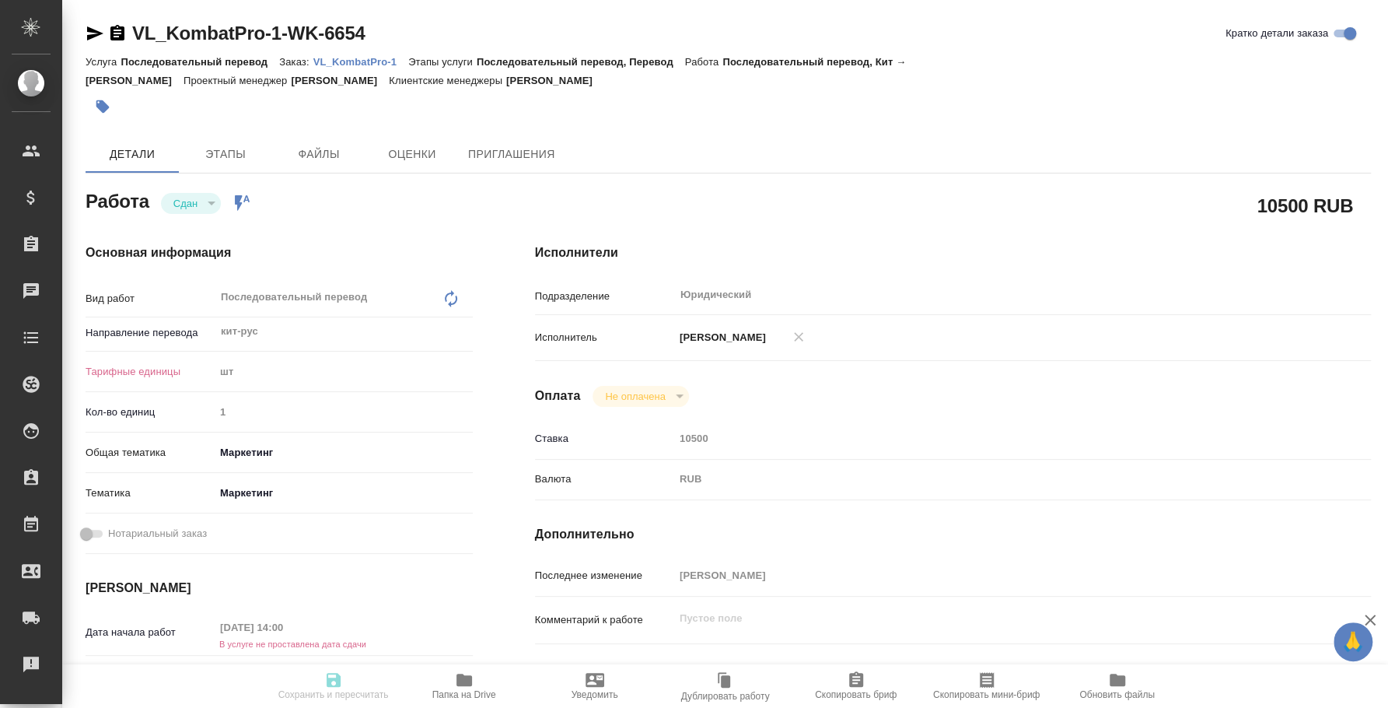
type textarea "x"
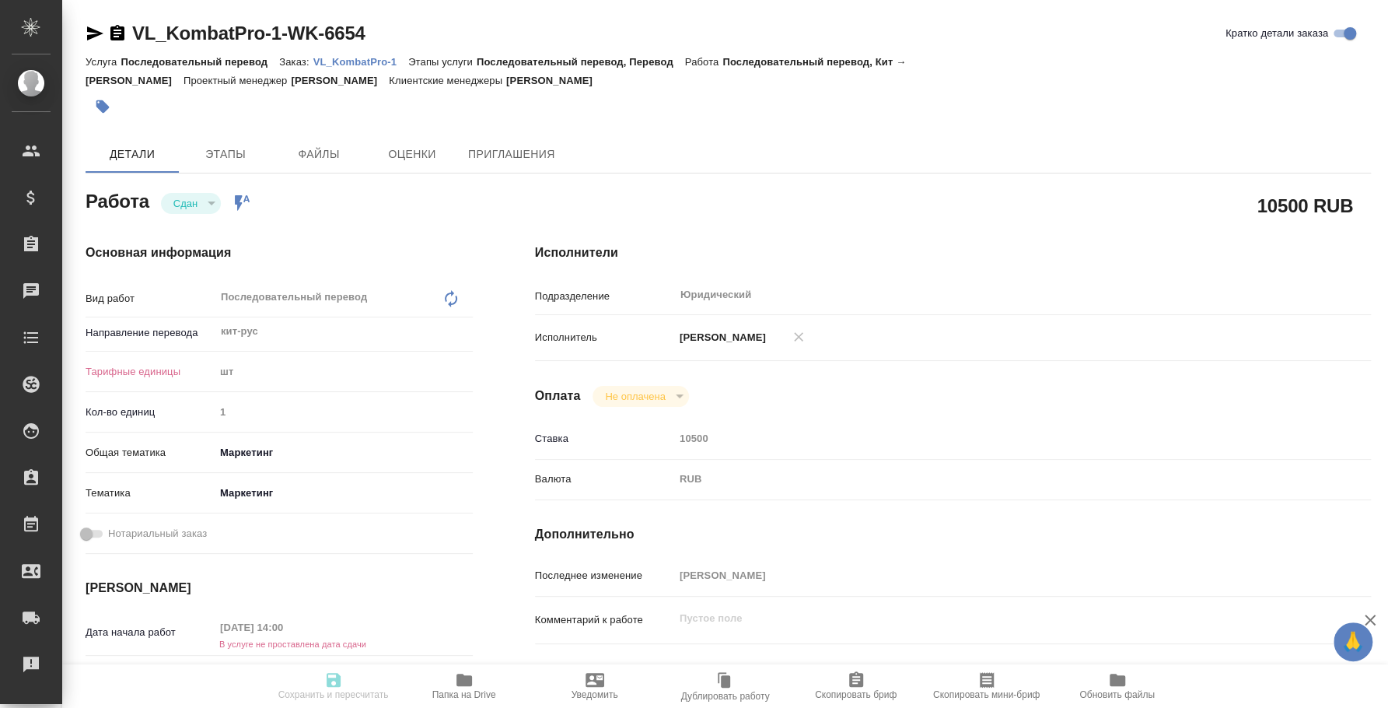
type textarea "x"
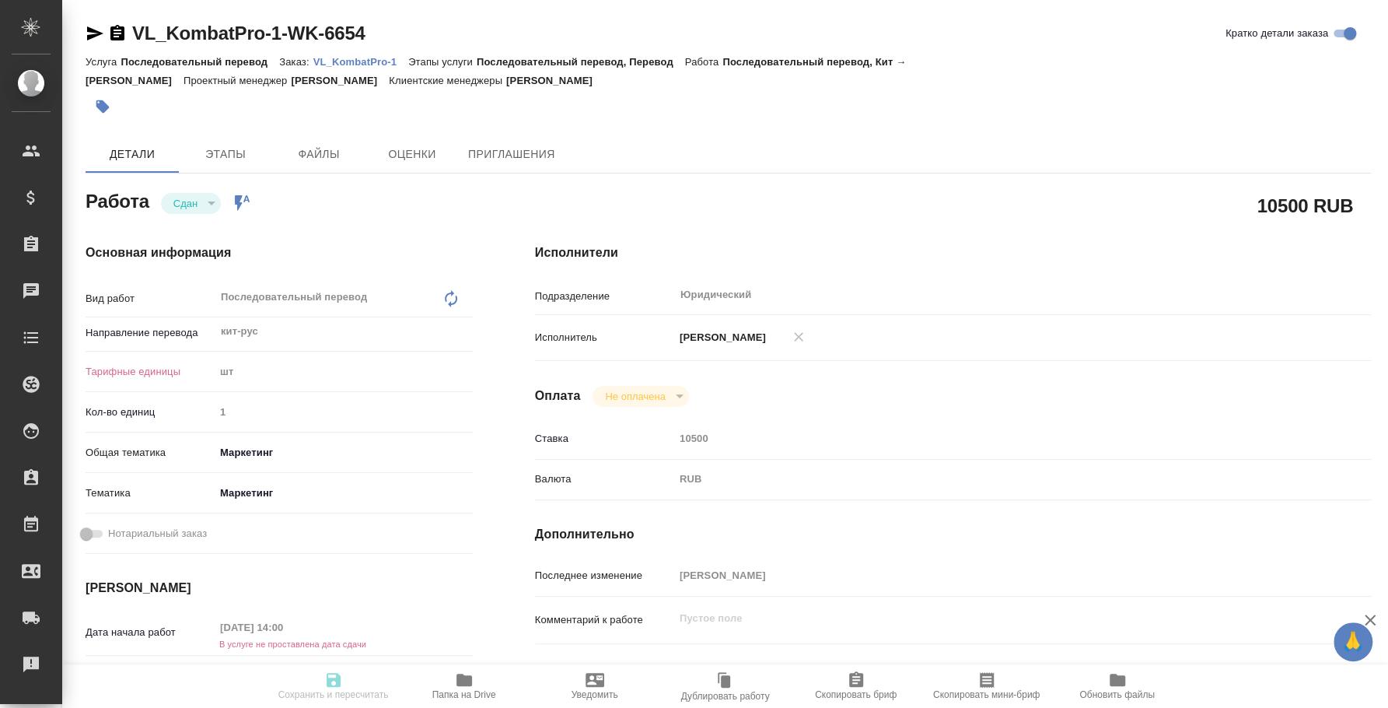
type textarea "x"
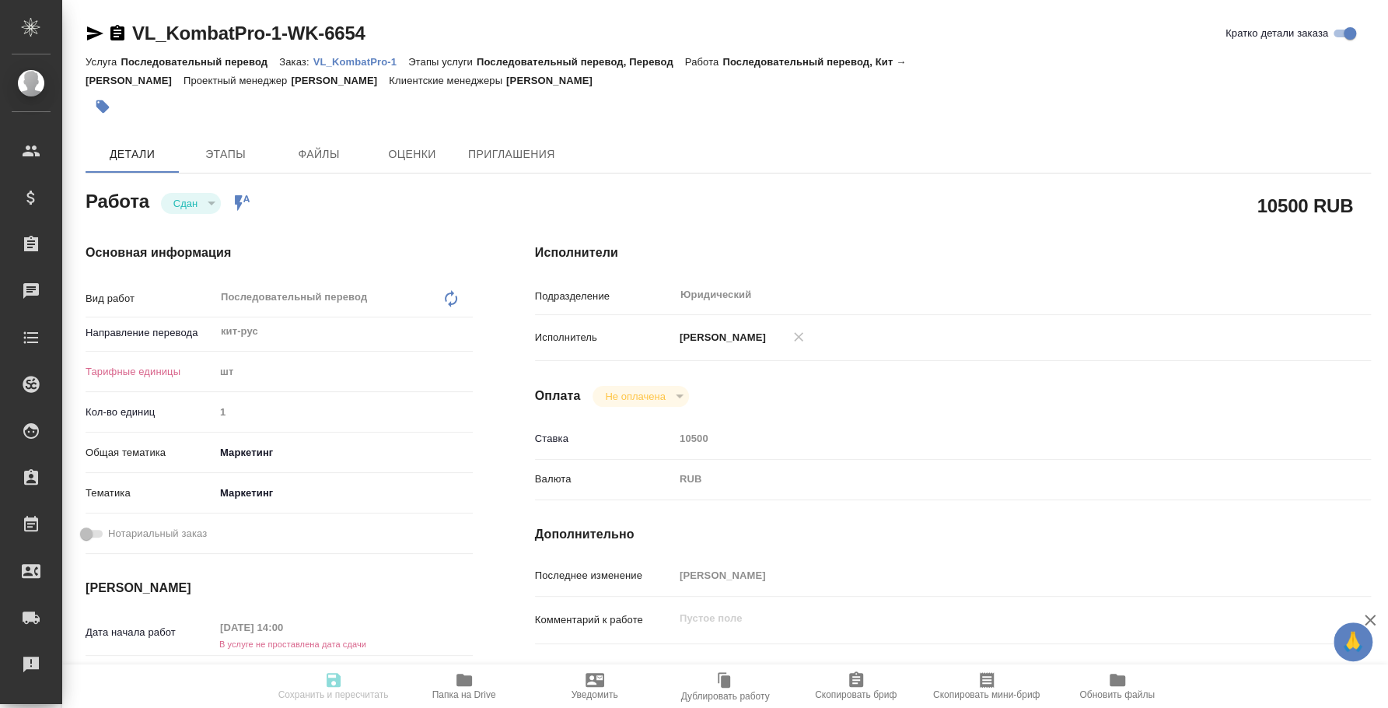
click at [346, 66] on p "VL_KombatPro-1" at bounding box center [360, 62] width 95 height 12
type textarea "x"
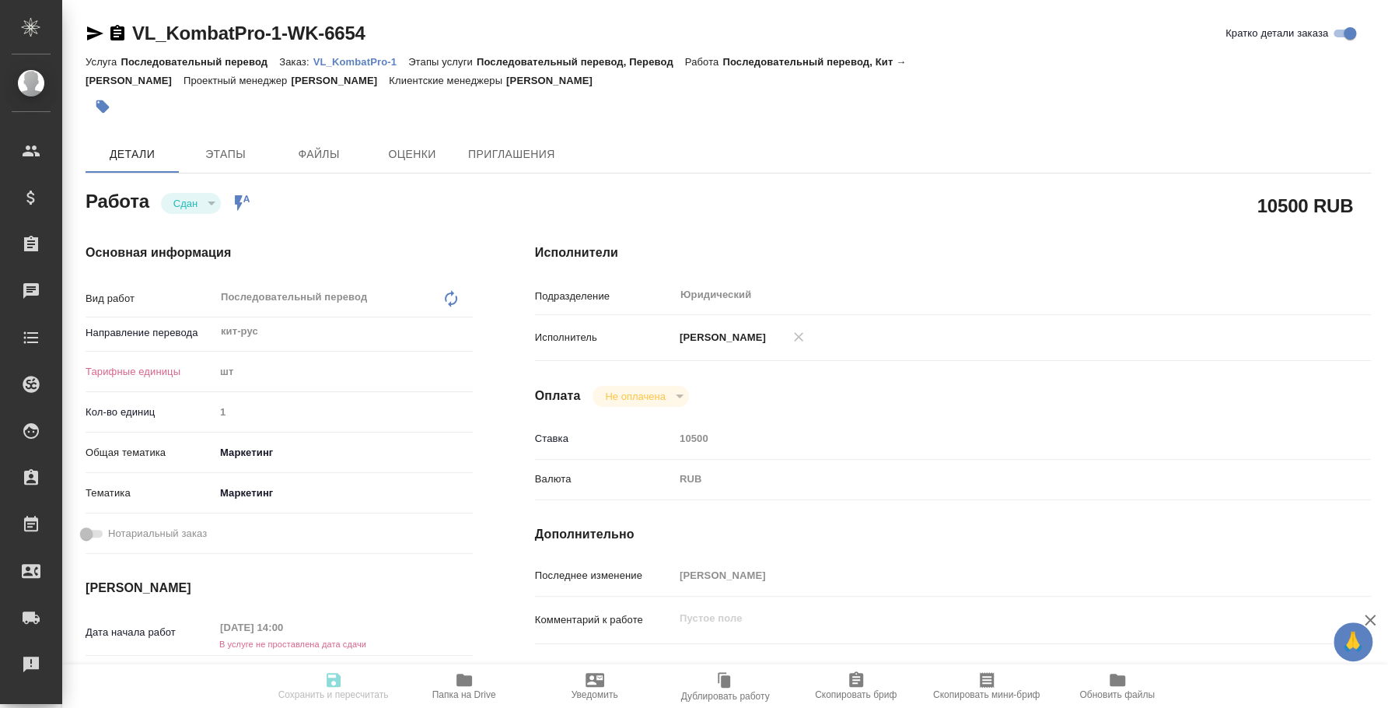
type textarea "x"
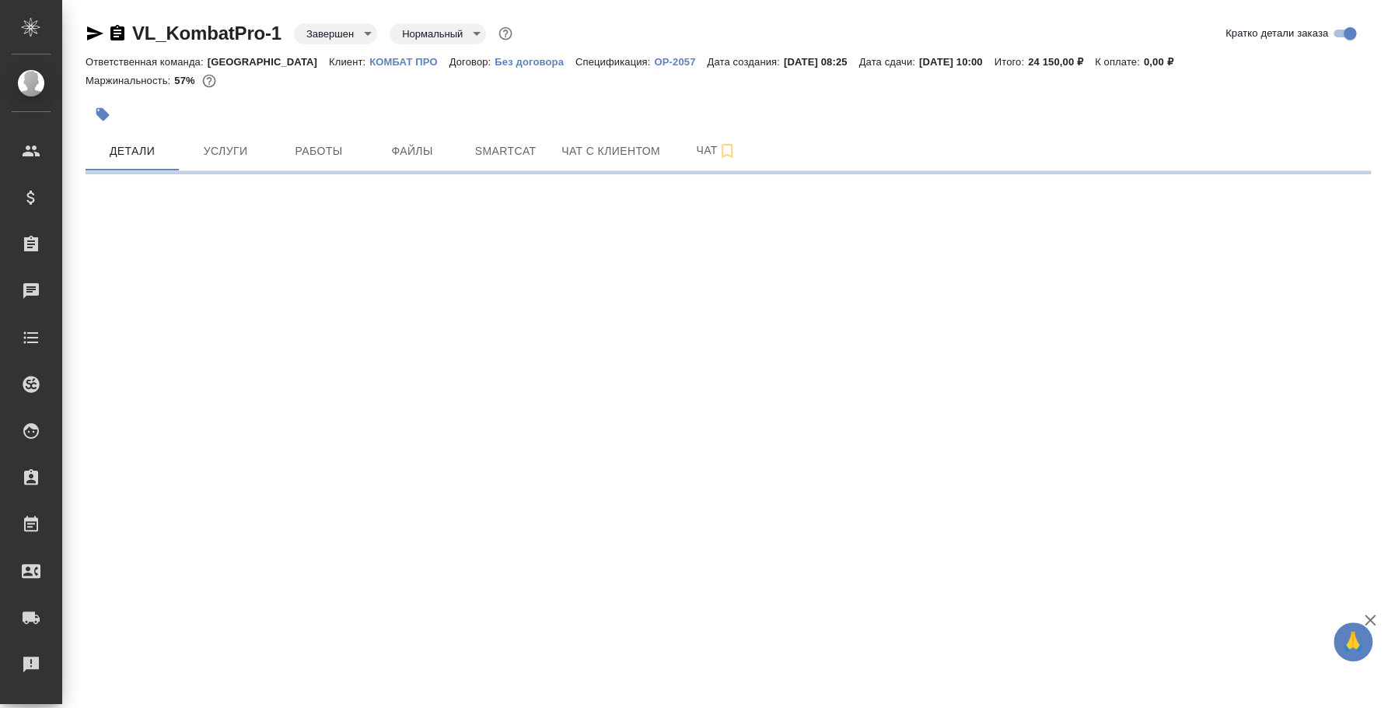
select select "RU"
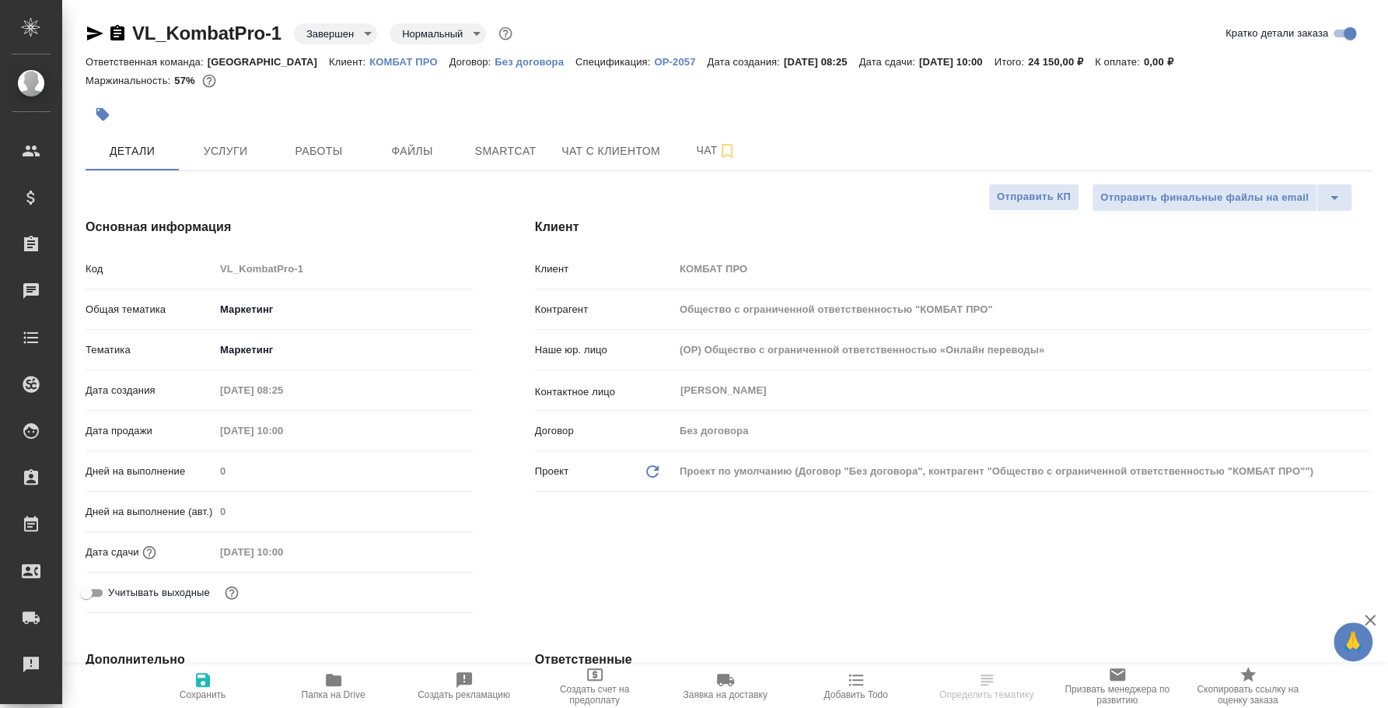
type textarea "x"
type input "[PERSON_NAME]"
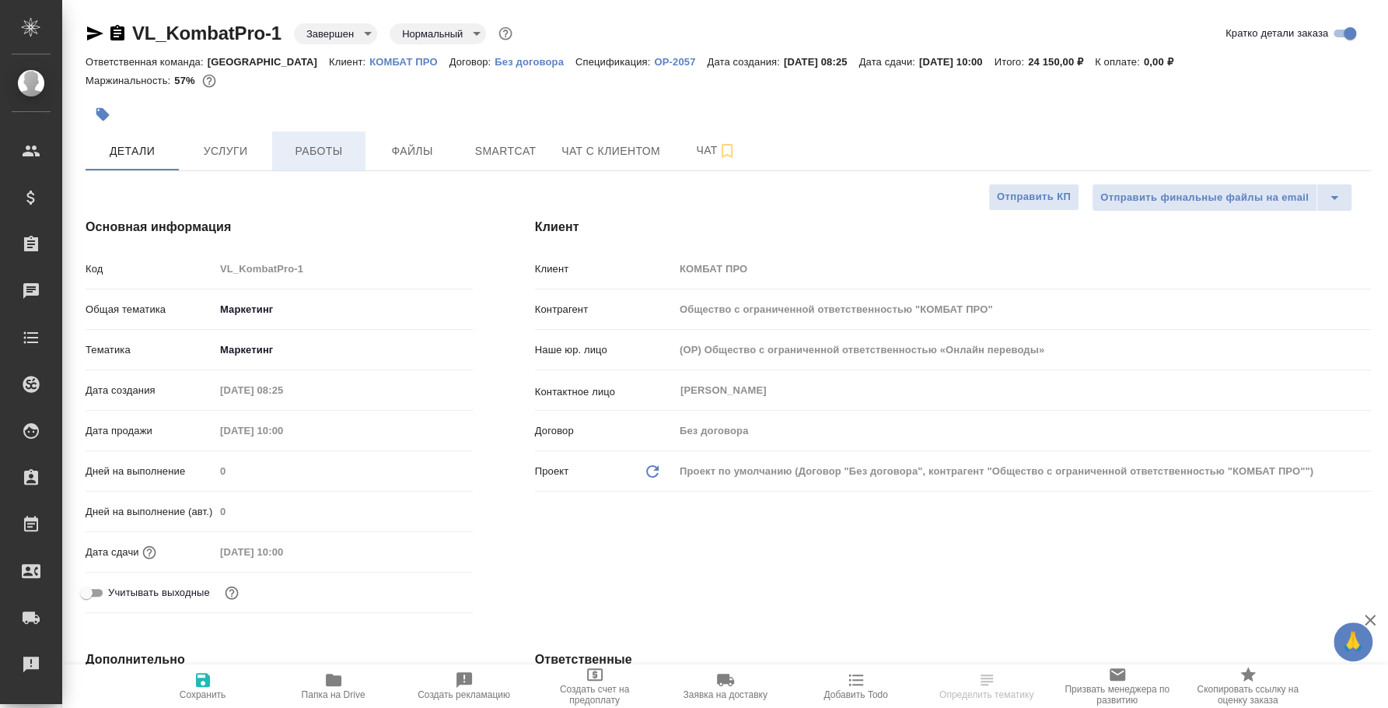
click at [296, 150] on span "Работы" at bounding box center [319, 151] width 75 height 19
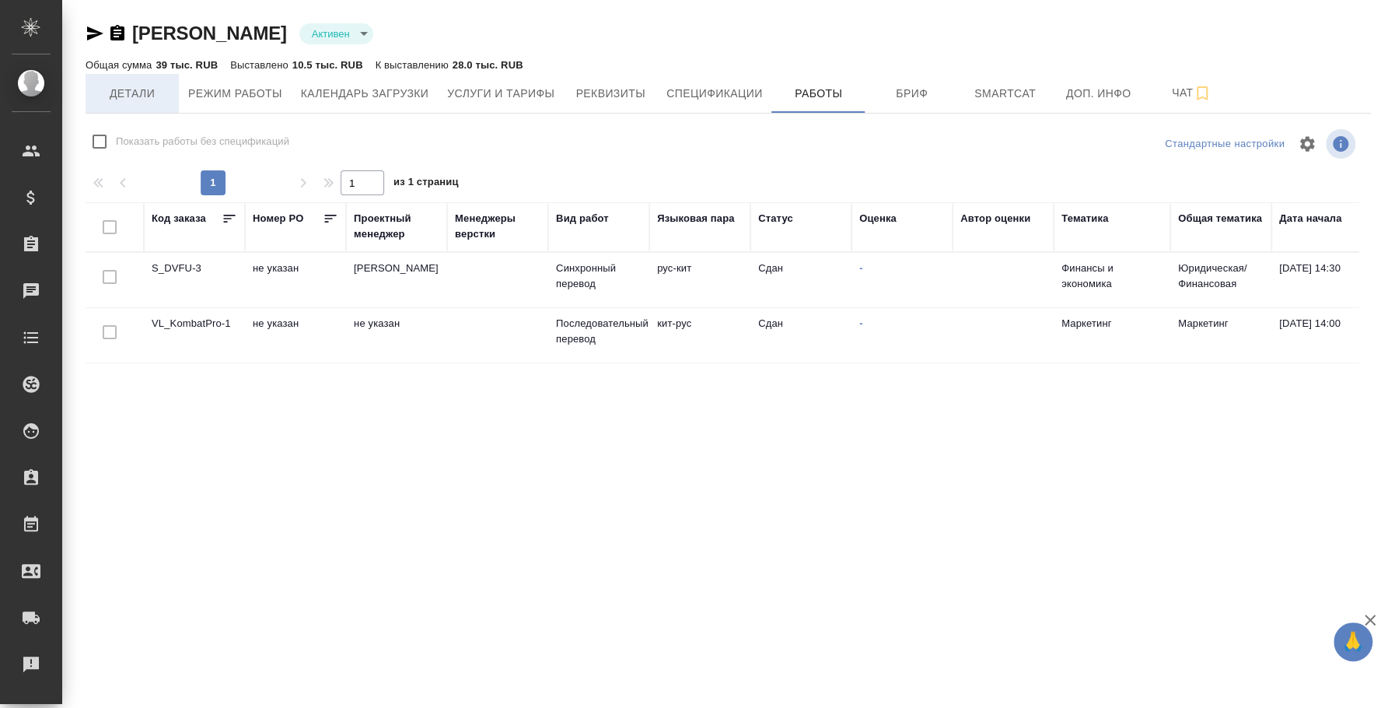
click at [132, 93] on span "Детали" at bounding box center [132, 93] width 75 height 19
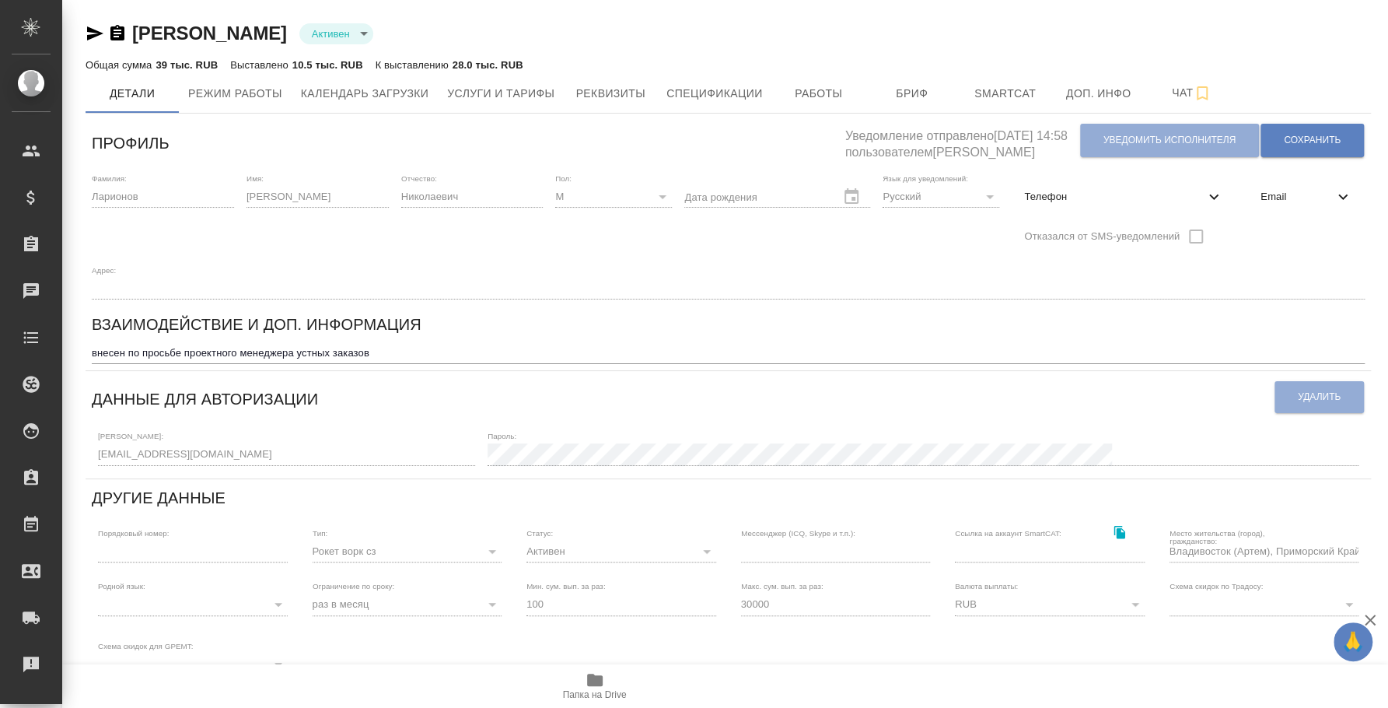
click at [1093, 184] on div "Телефон" at bounding box center [1124, 197] width 224 height 34
select select "RU"
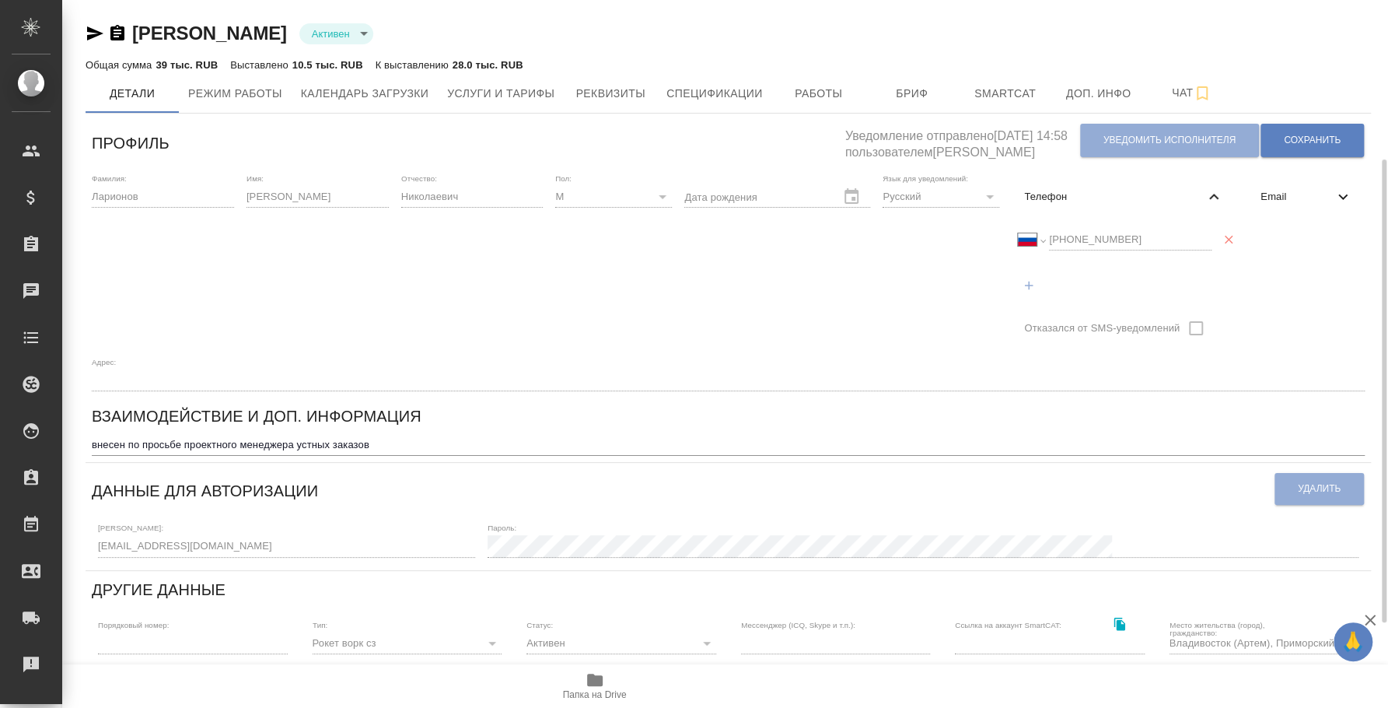
scroll to position [96, 0]
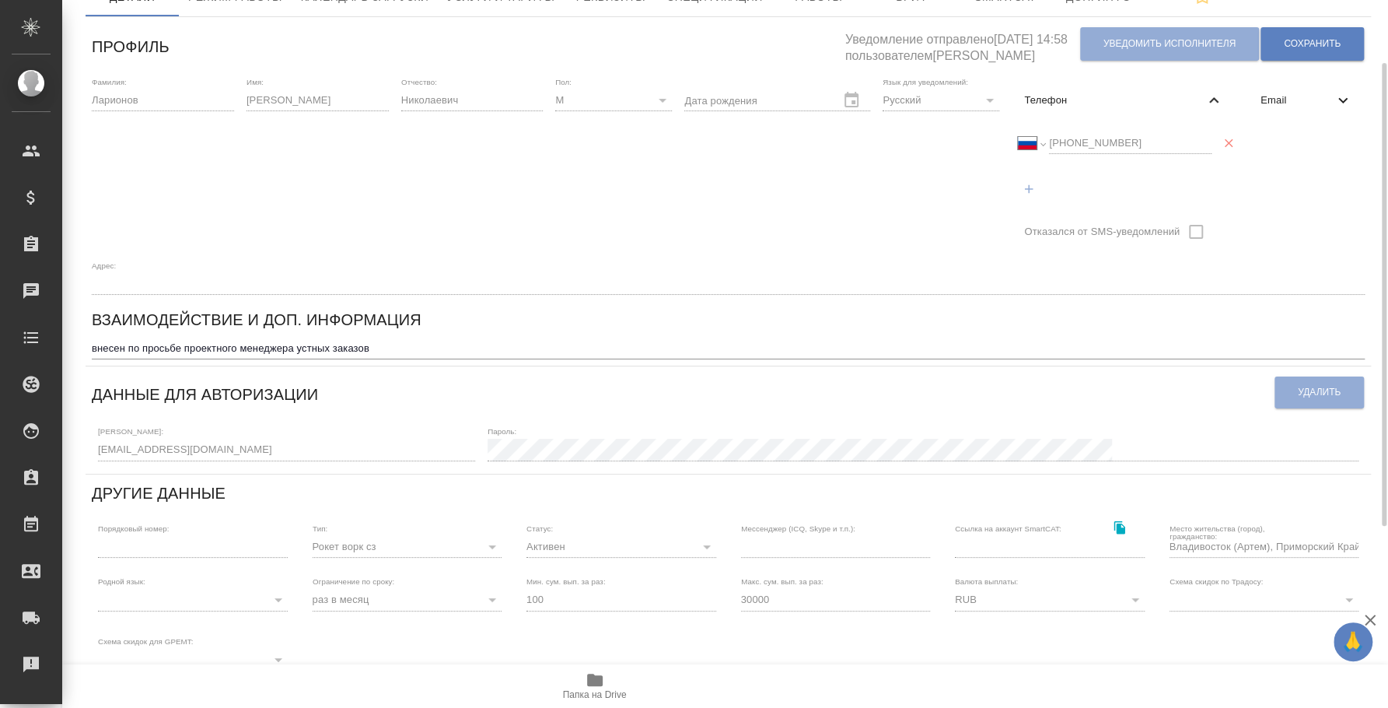
click at [78, 439] on div "Ларионов Сергей Николаевич Активен active Общая сумма 39 тыс. RUB Выставлено 10…" at bounding box center [728, 444] width 1303 height 1081
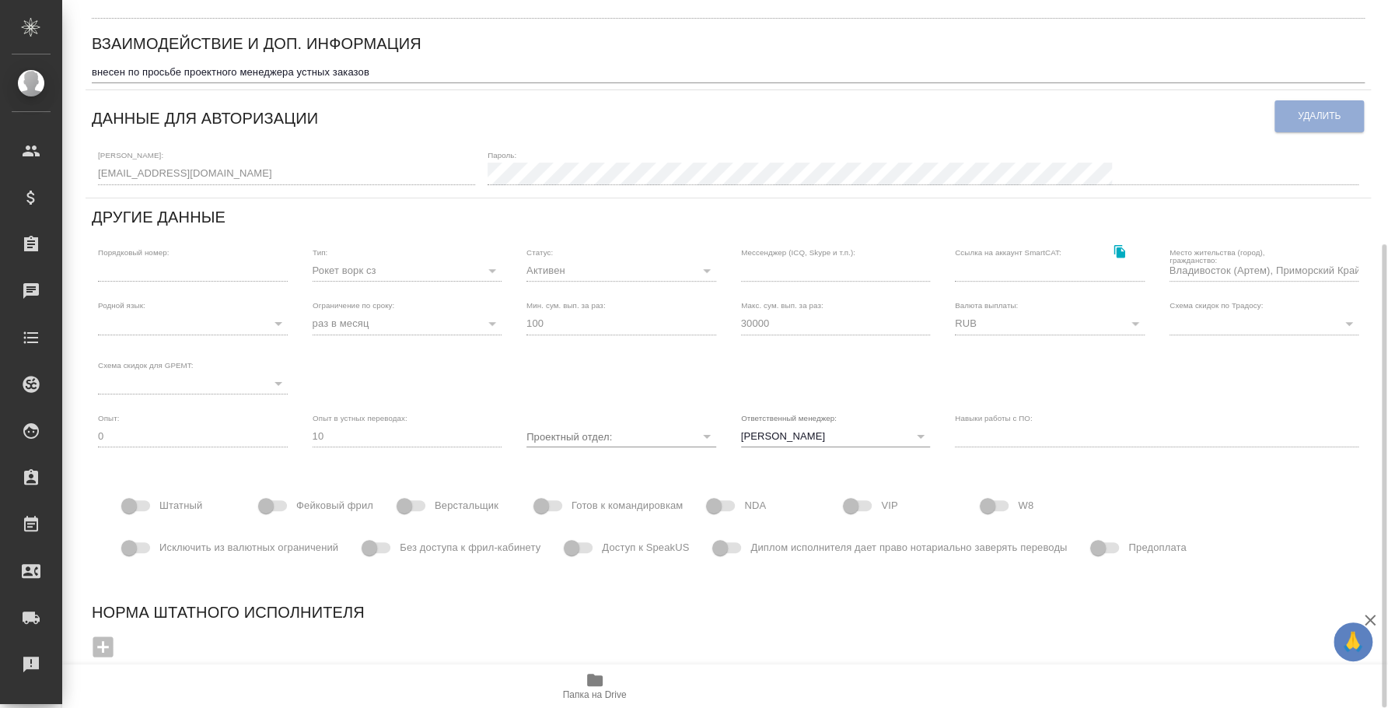
scroll to position [0, 0]
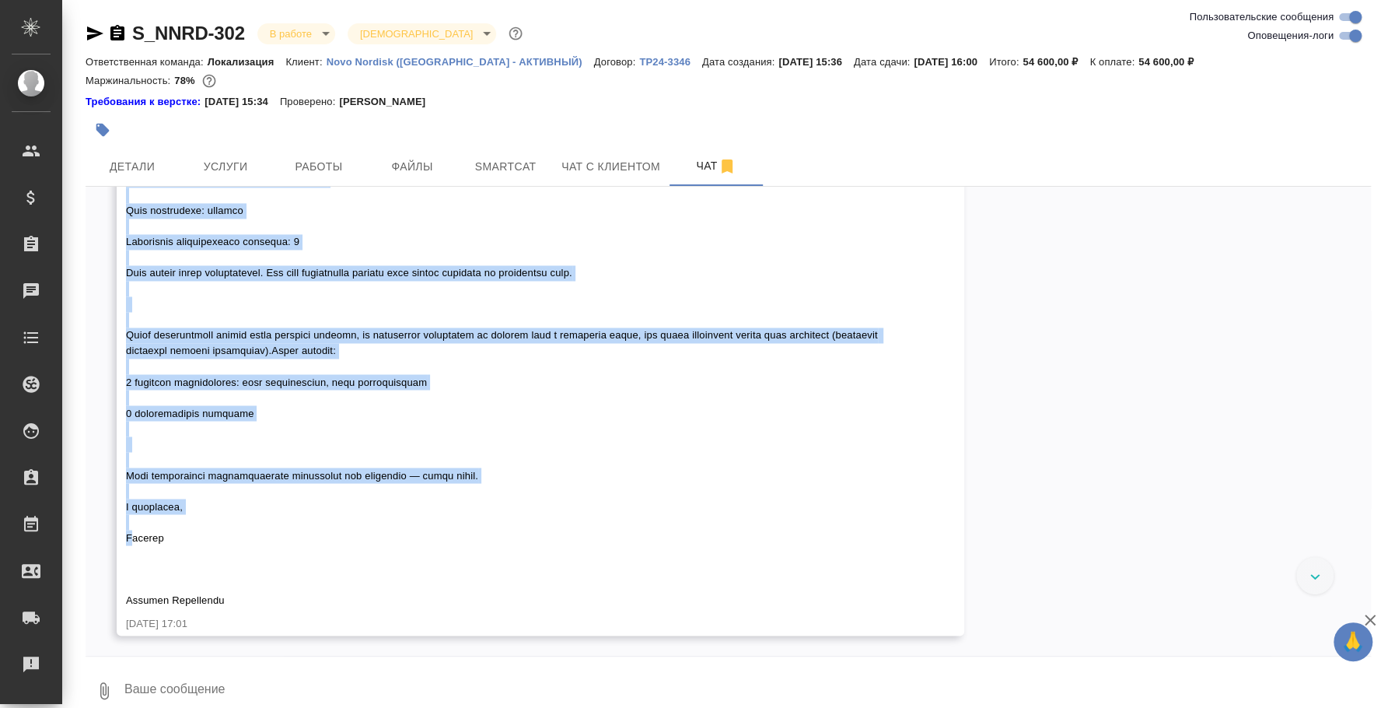
scroll to position [5672, 0]
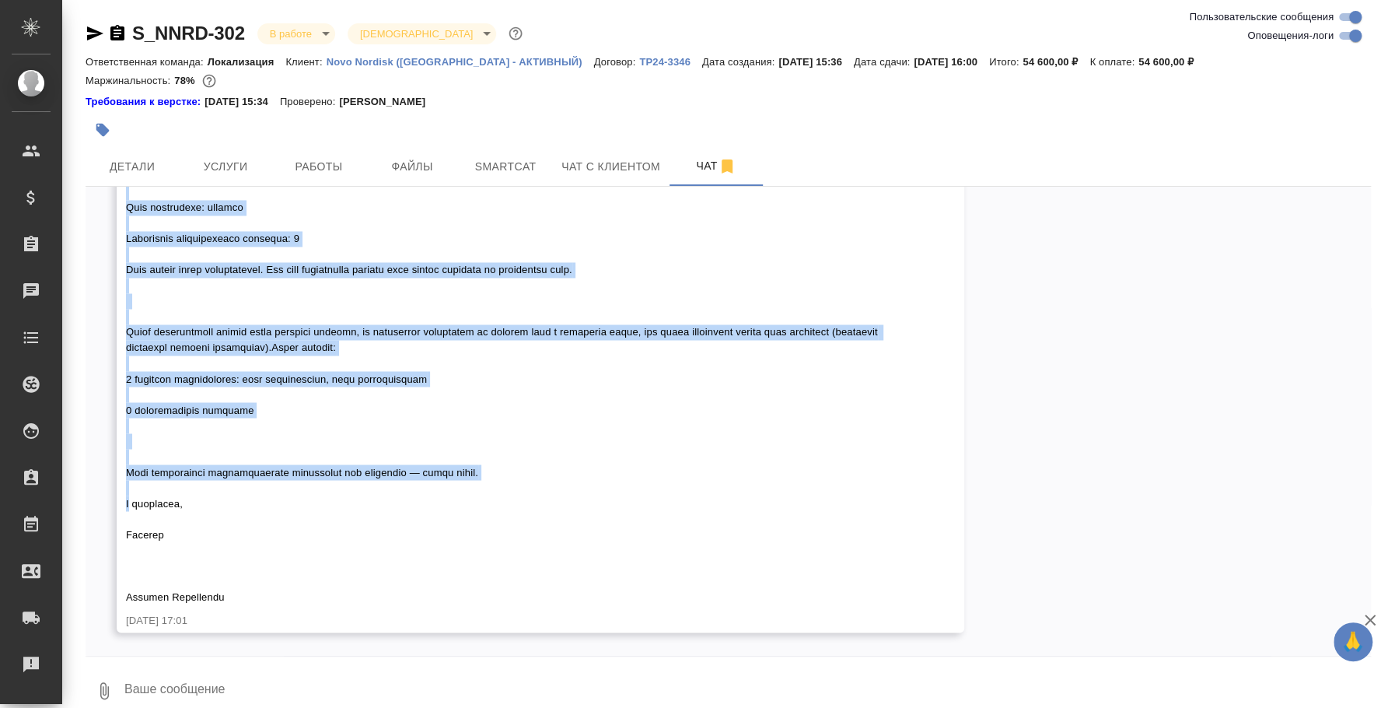
drag, startPoint x: 128, startPoint y: 330, endPoint x: 540, endPoint y: 481, distance: 439.4
click at [540, 481] on div "[PERSON_NAME]" at bounding box center [518, 322] width 784 height 564
copy span "Loremips, dolors amet! Co adipisci elitse doeiusmodte incidid: Utlabo: etdolo, …"
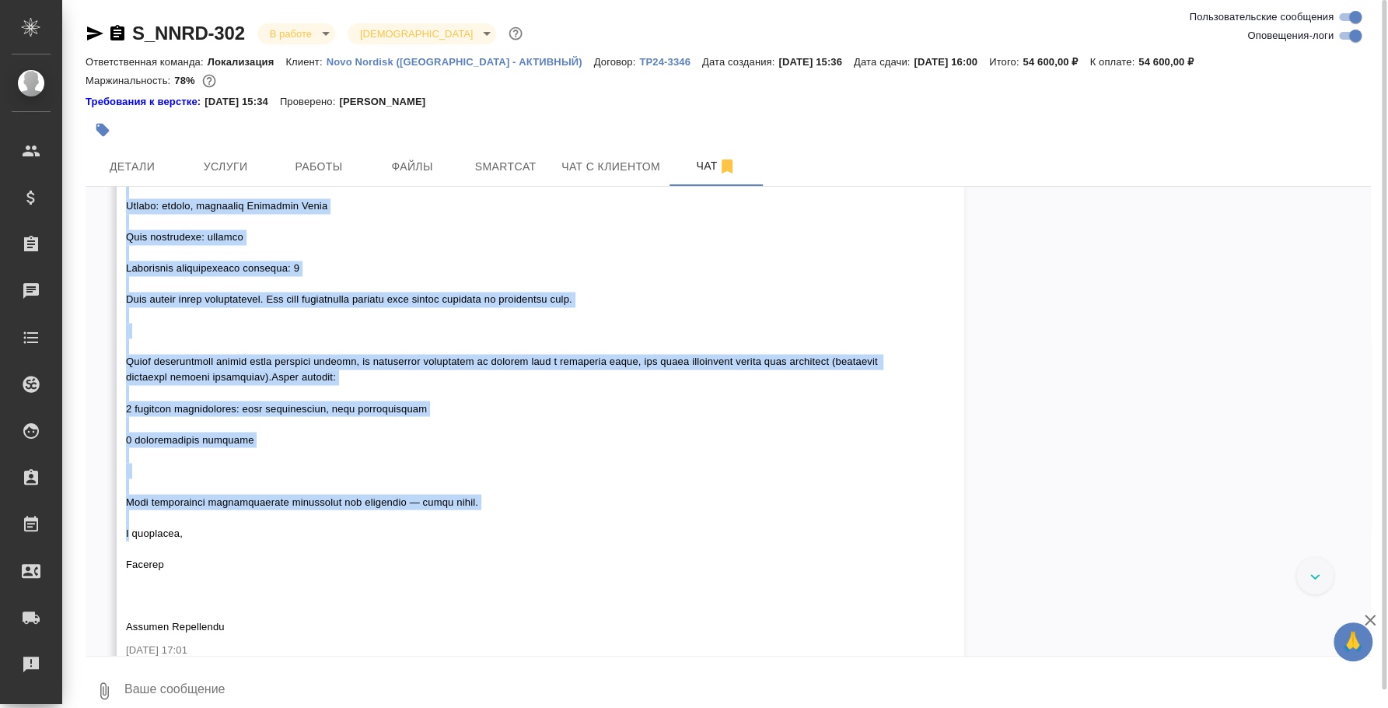
scroll to position [5575, 0]
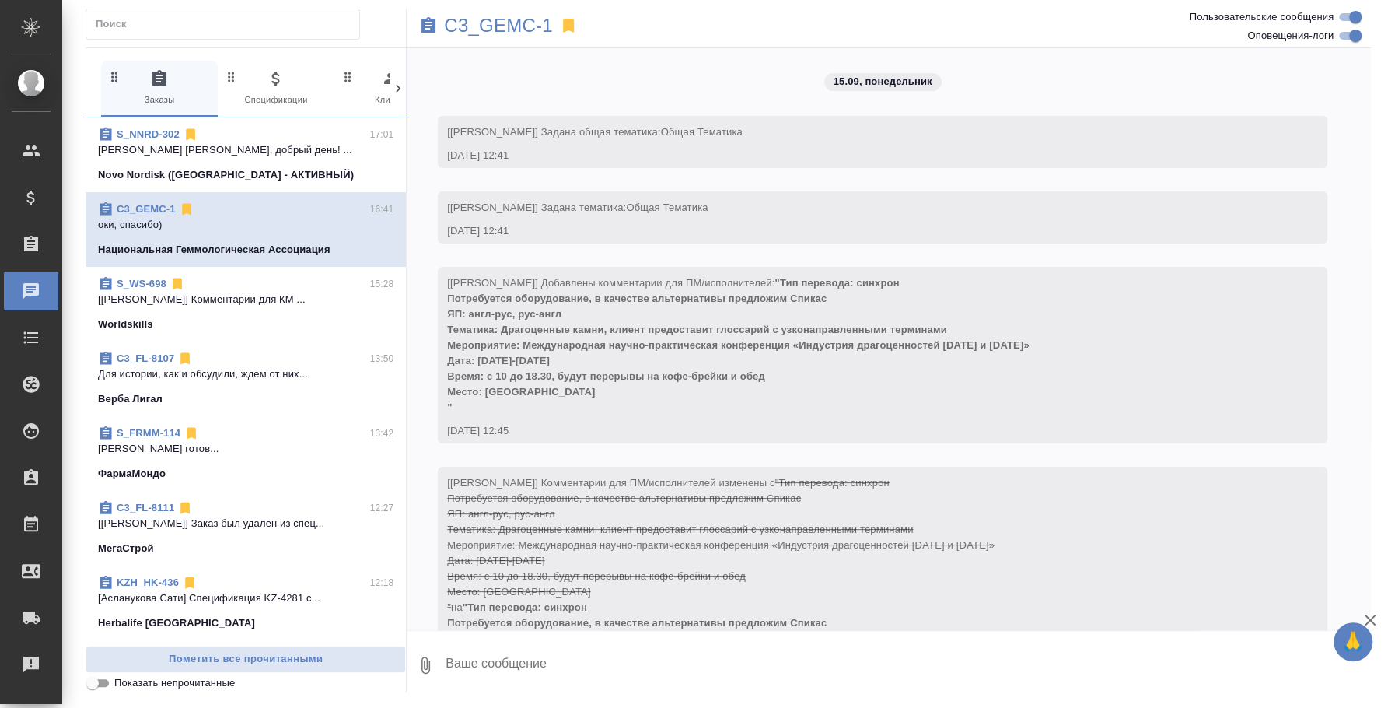
scroll to position [2023, 0]
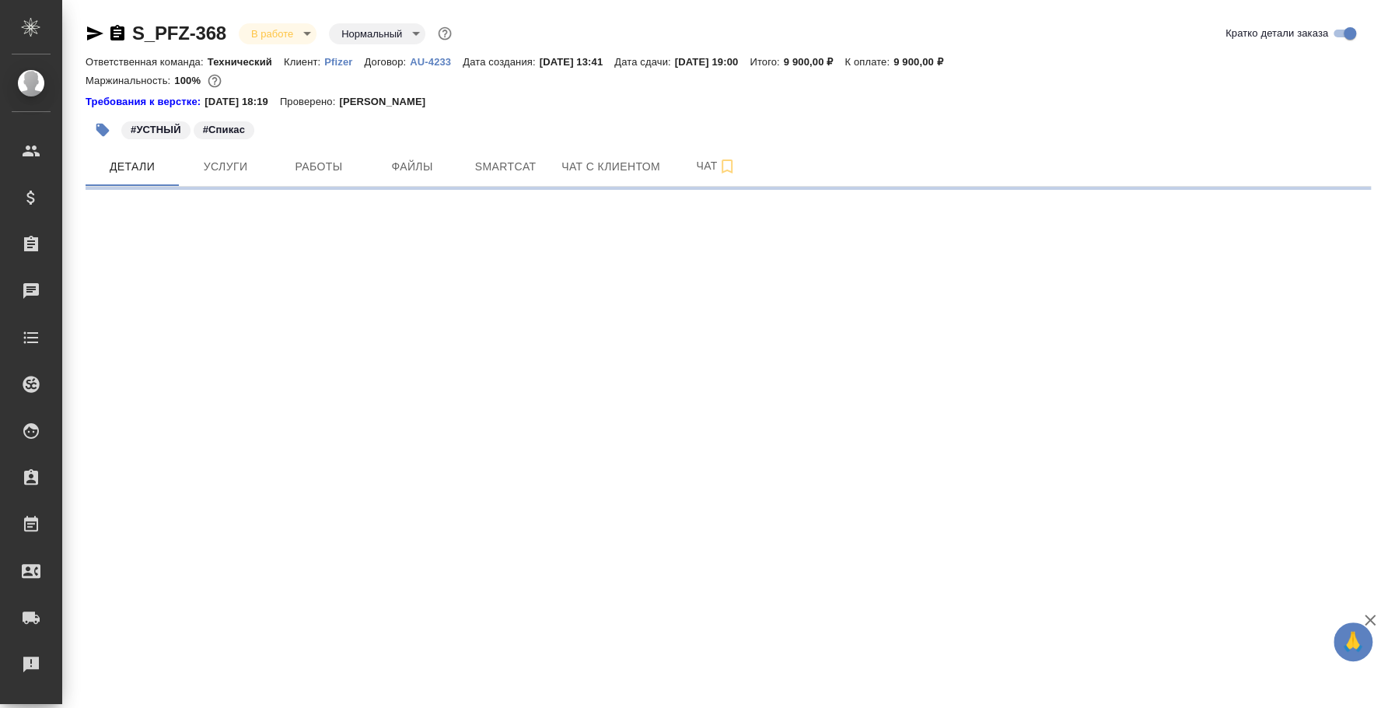
select select "RU"
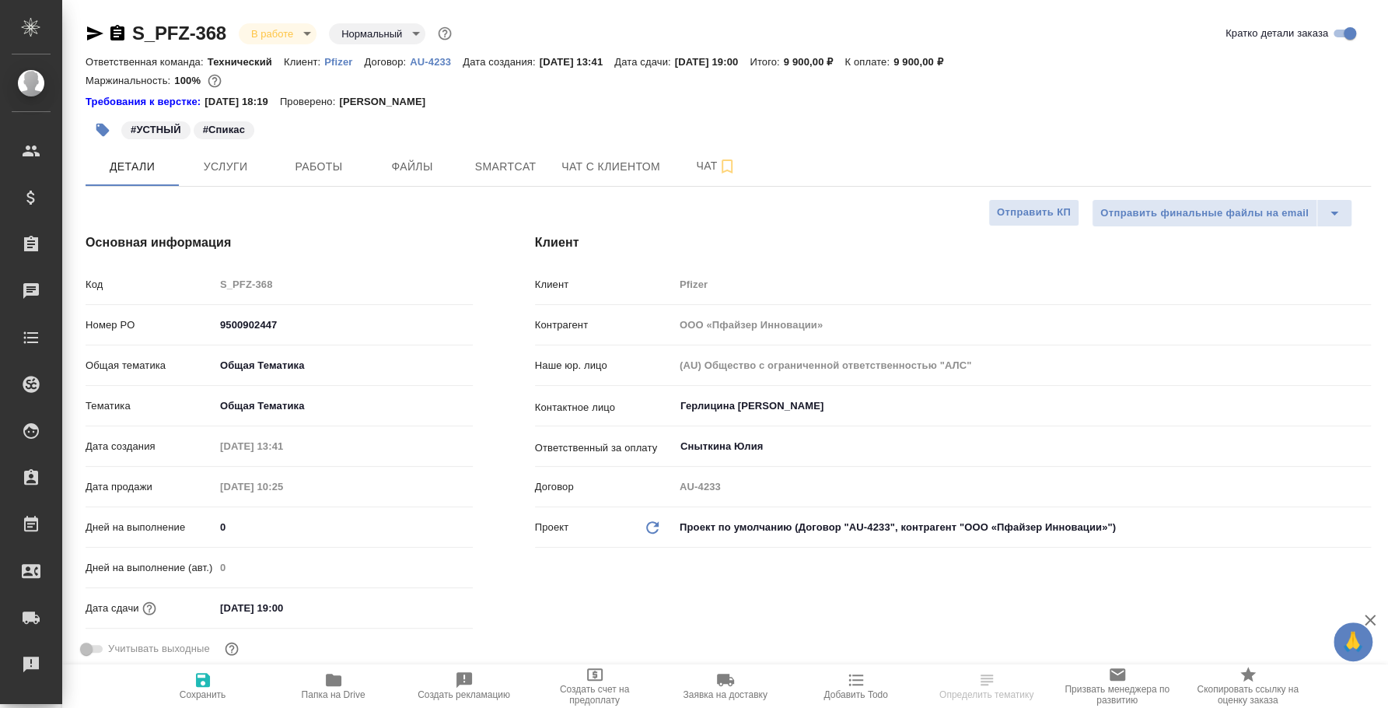
type textarea "x"
click at [92, 33] on icon "button" at bounding box center [95, 33] width 19 height 19
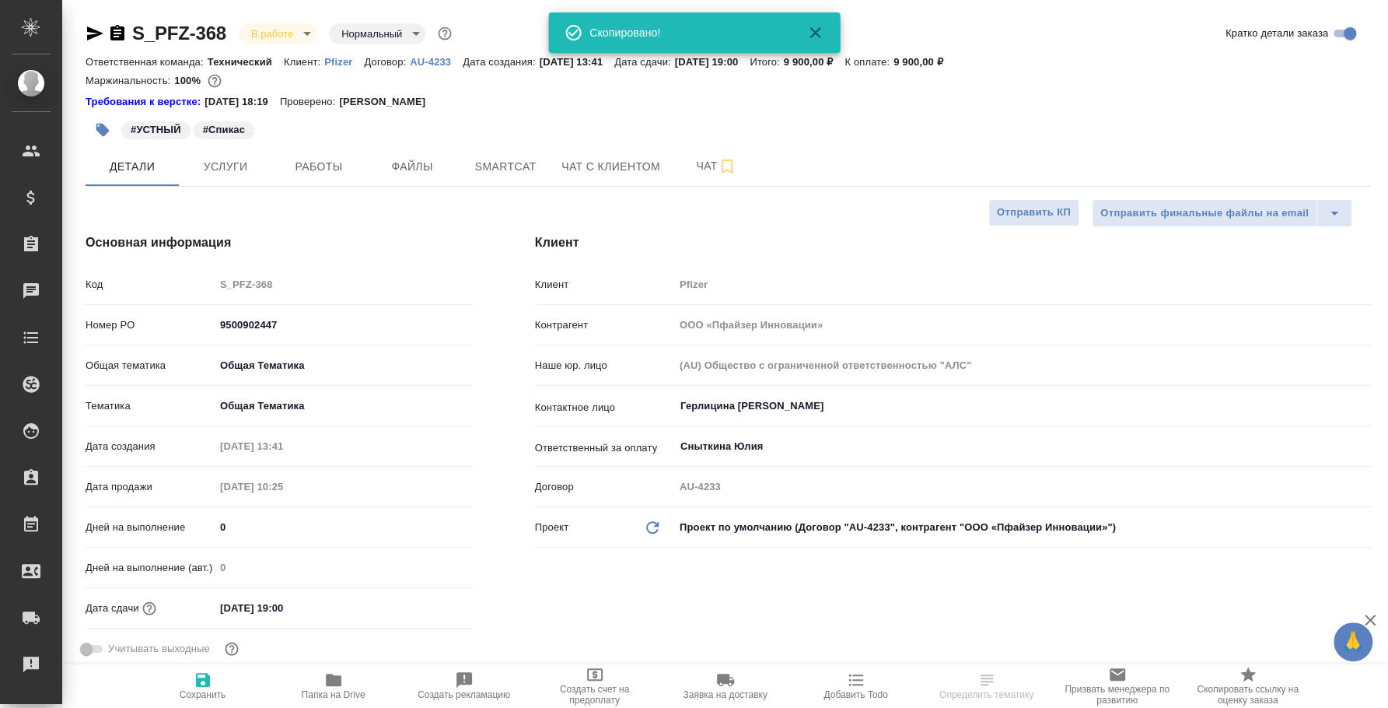
type textarea "x"
select select "RU"
type textarea "x"
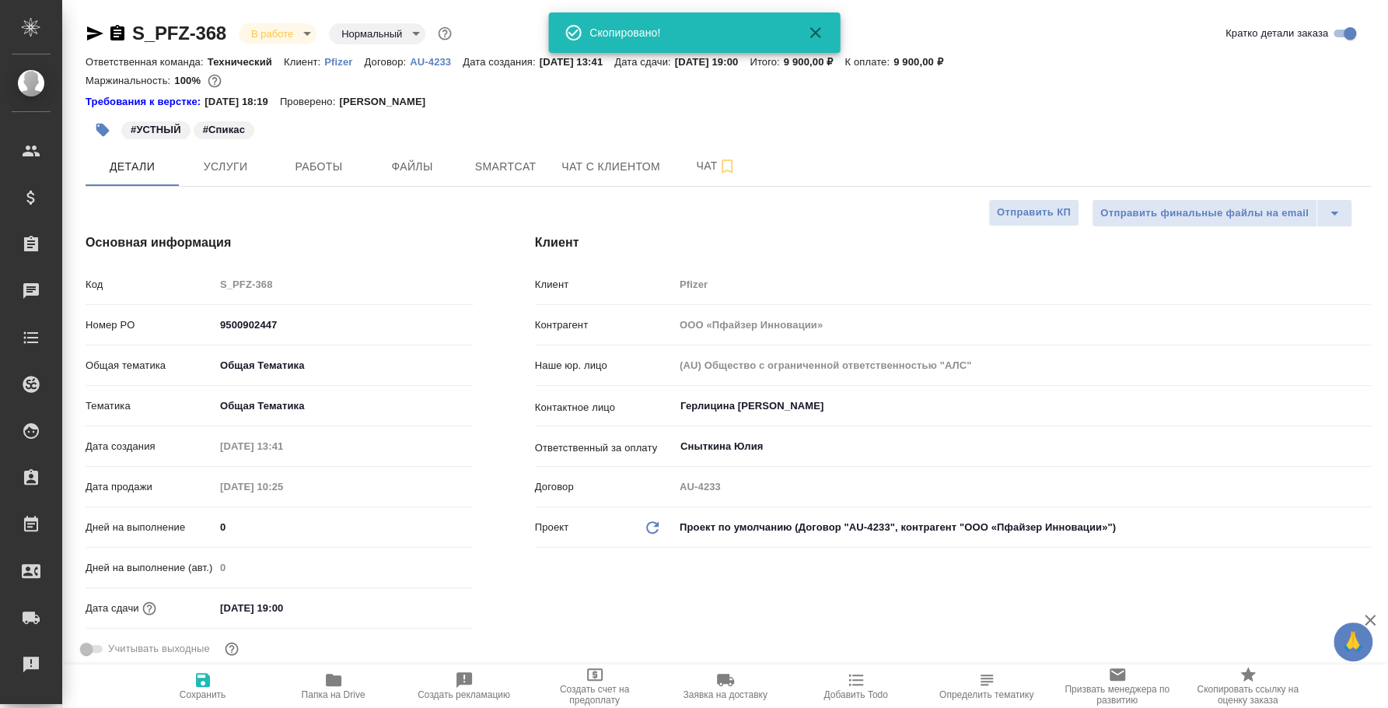
type textarea "x"
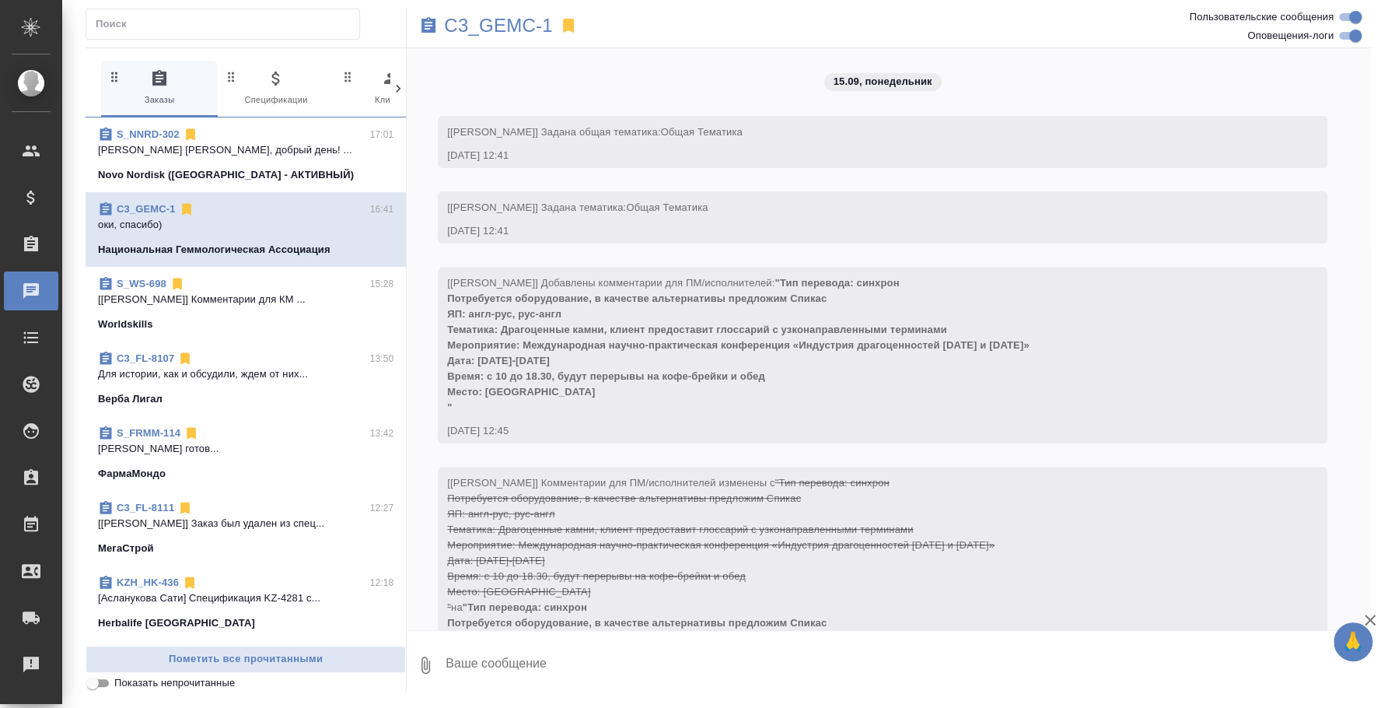
scroll to position [2023, 0]
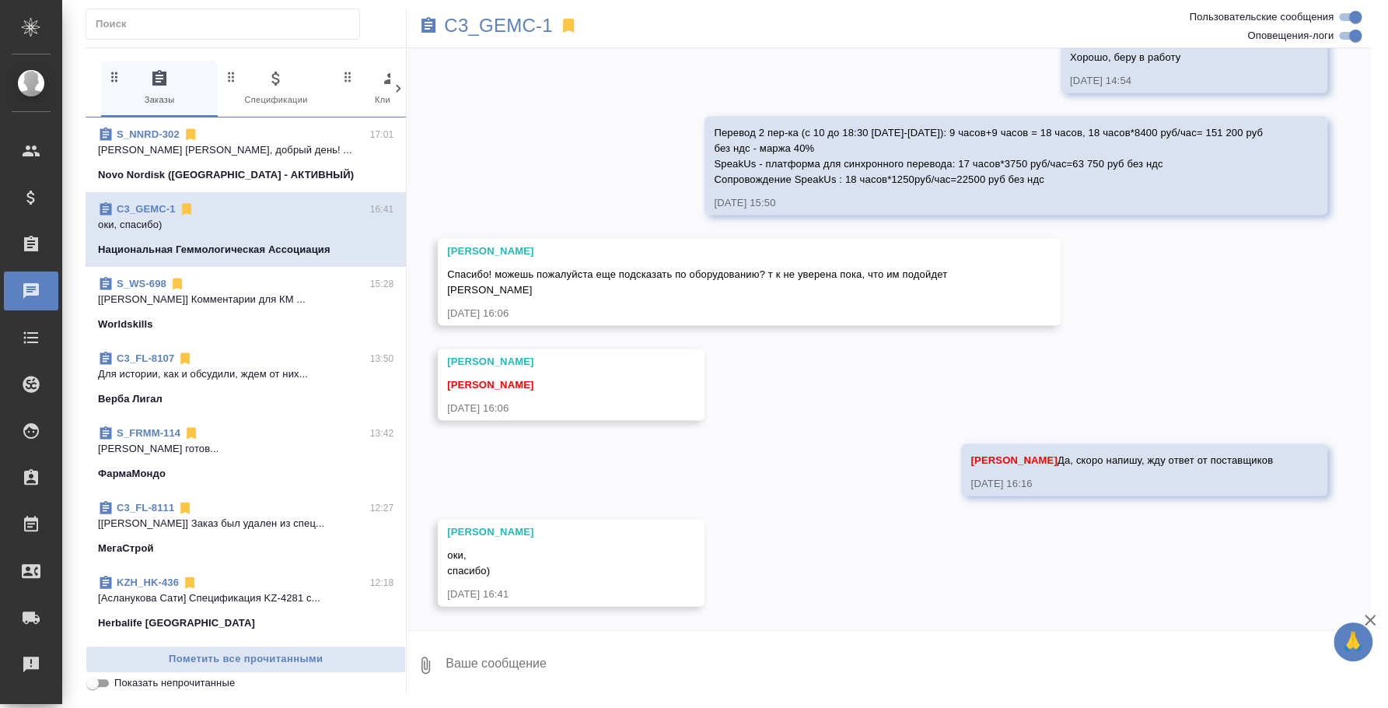
drag, startPoint x: 909, startPoint y: 503, endPoint x: 887, endPoint y: 503, distance: 21.8
click at [909, 503] on div "15.09, [DATE] [[PERSON_NAME]] Задана общая тематика: Общая Тематика [DATE] 12:4…" at bounding box center [889, 339] width 964 height 582
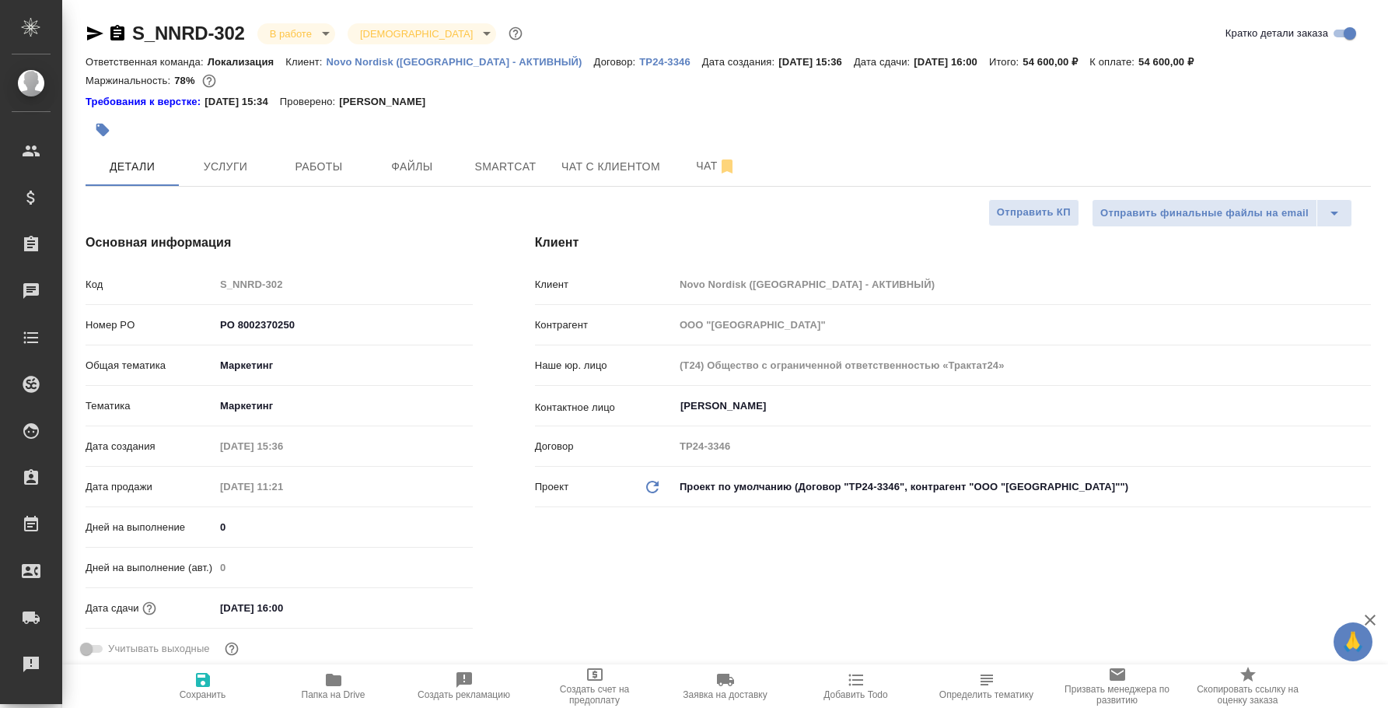
select select "RU"
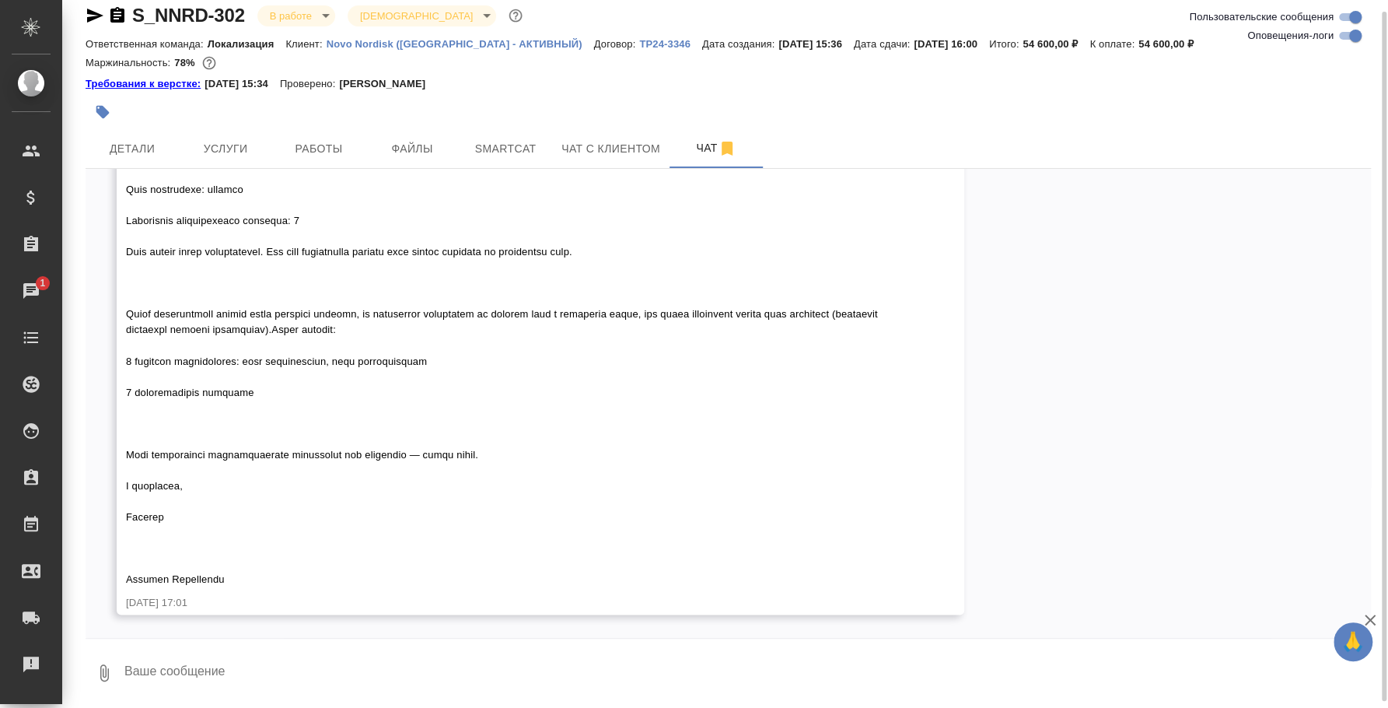
scroll to position [18, 0]
click at [117, 15] on icon "button" at bounding box center [117, 15] width 19 height 19
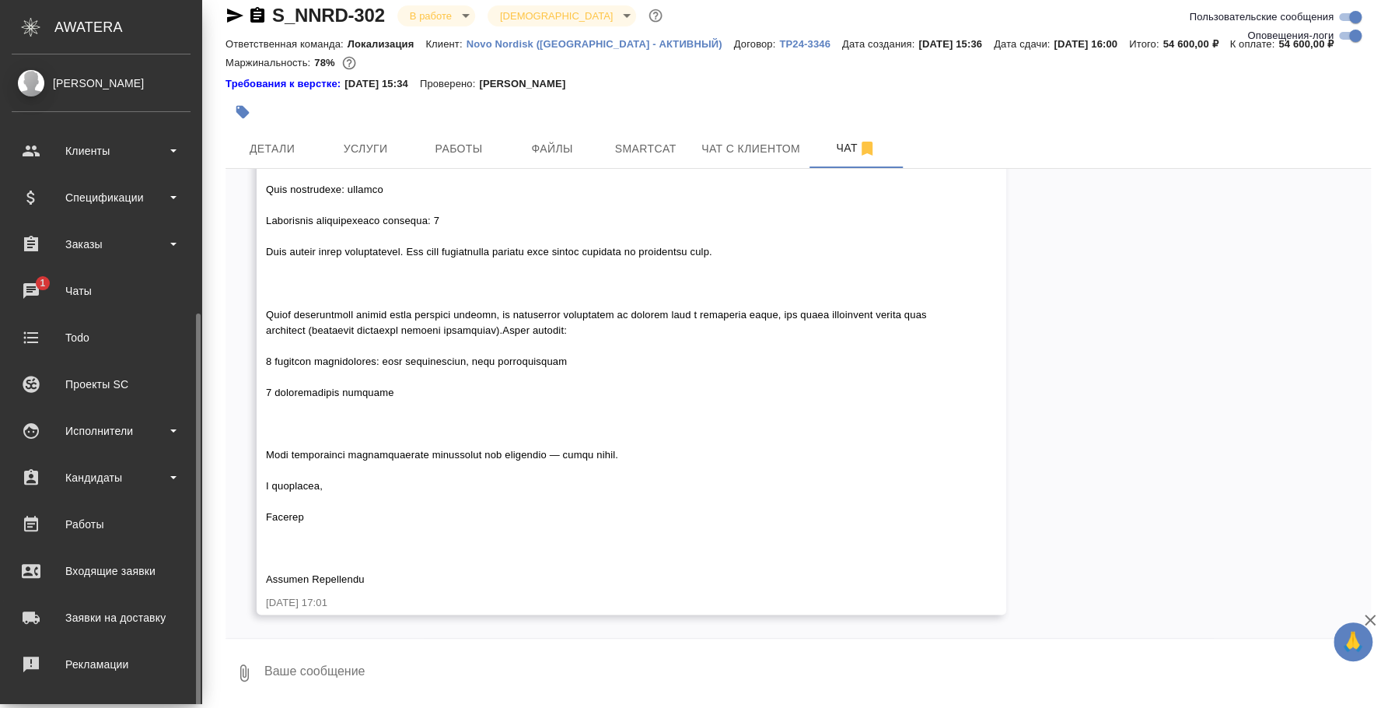
scroll to position [142, 0]
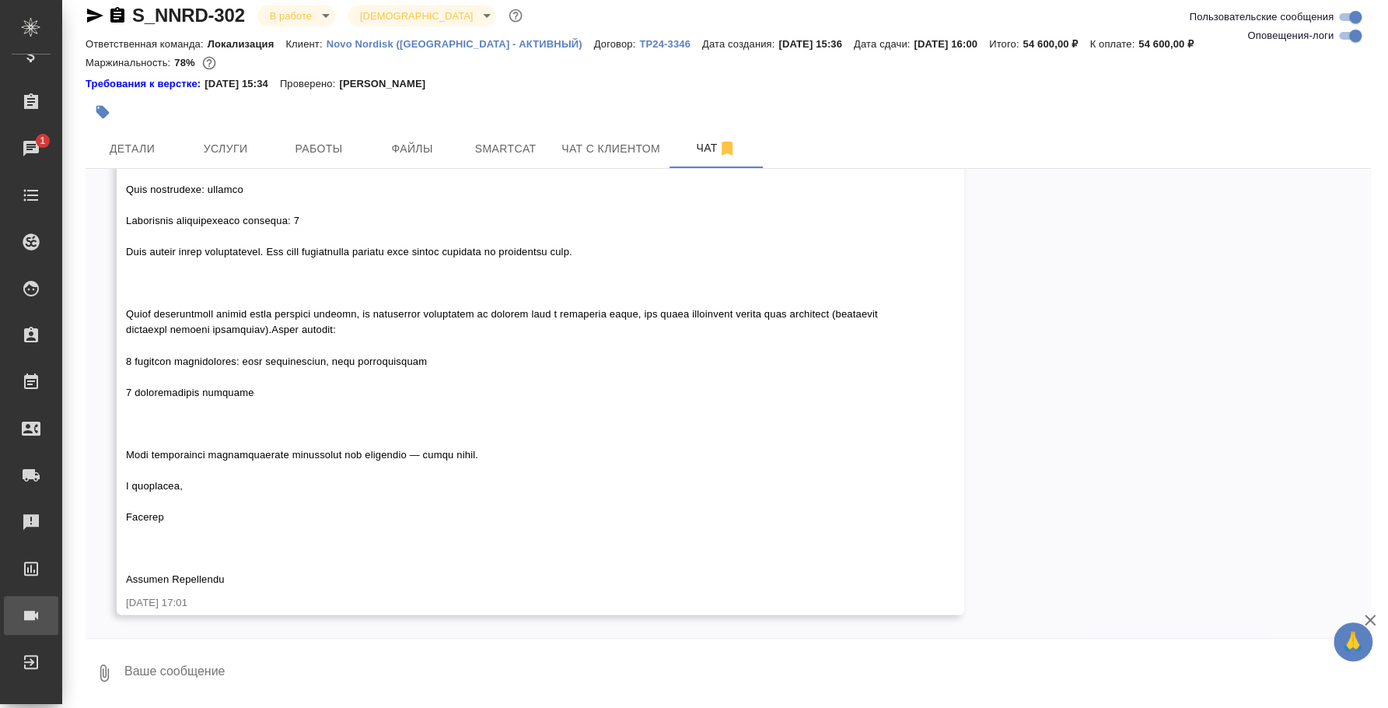
click at [31, 609] on div "Конференции" at bounding box center [11, 614] width 39 height 23
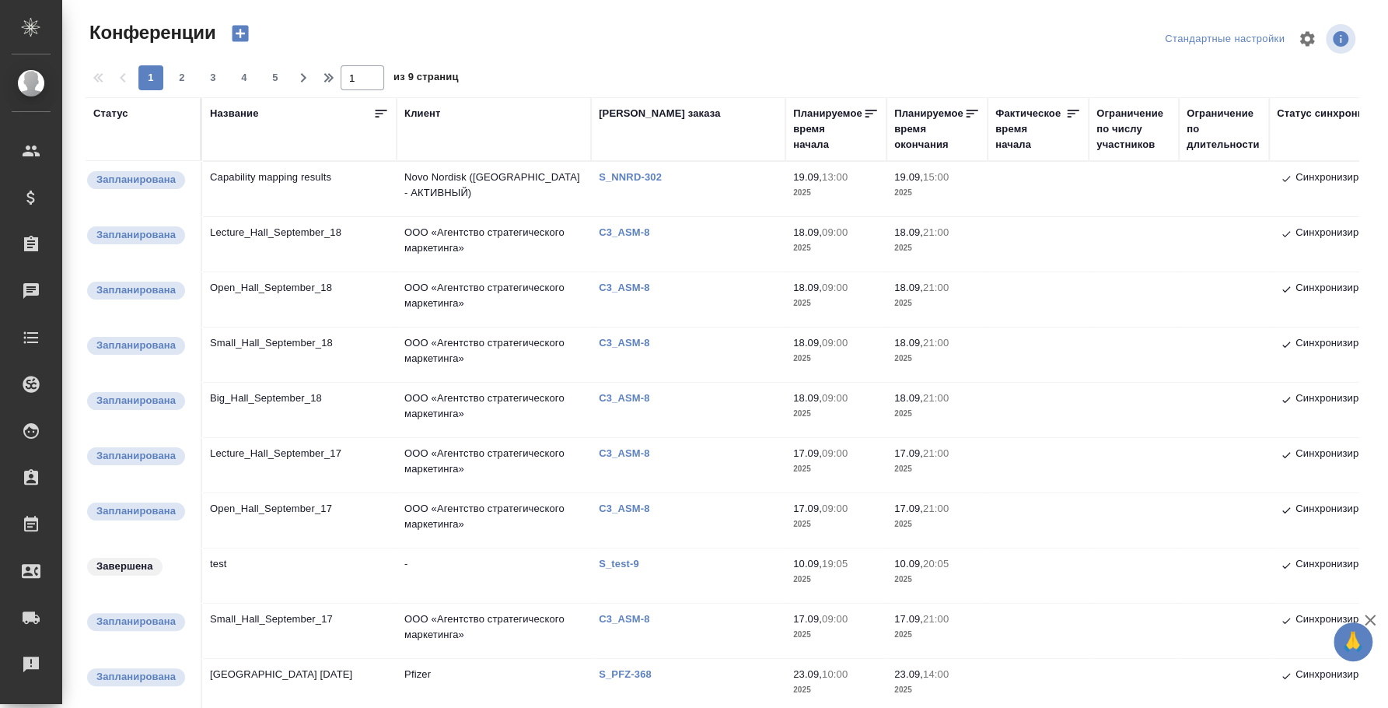
type input "[PERSON_NAME]"
click at [307, 177] on td "Capability mapping results" at bounding box center [299, 189] width 194 height 54
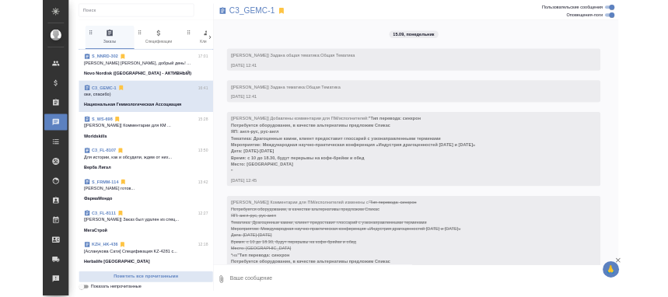
scroll to position [2023, 0]
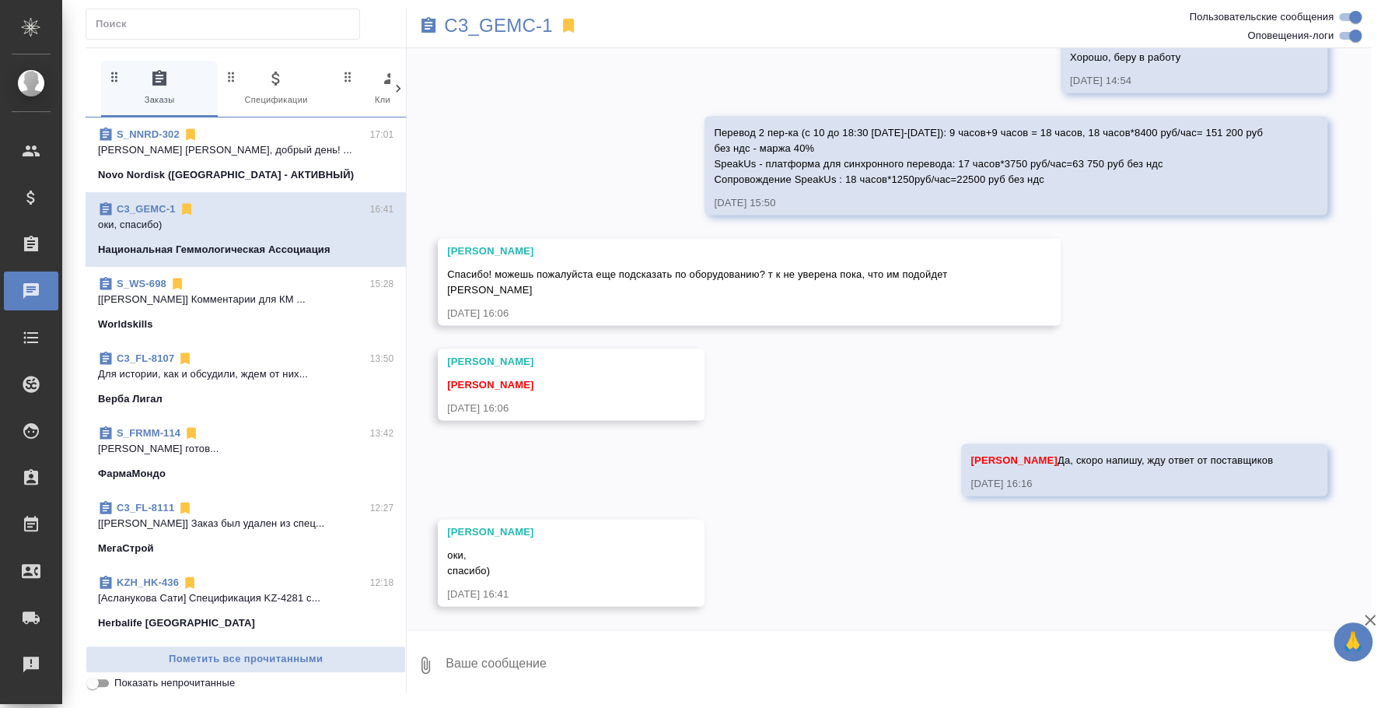
click at [674, 644] on textarea at bounding box center [907, 664] width 927 height 53
click at [584, 127] on div "15.09, [DATE] [[PERSON_NAME]] Задана общая тематика: Общая Тематика [DATE] 12:4…" at bounding box center [889, 339] width 964 height 582
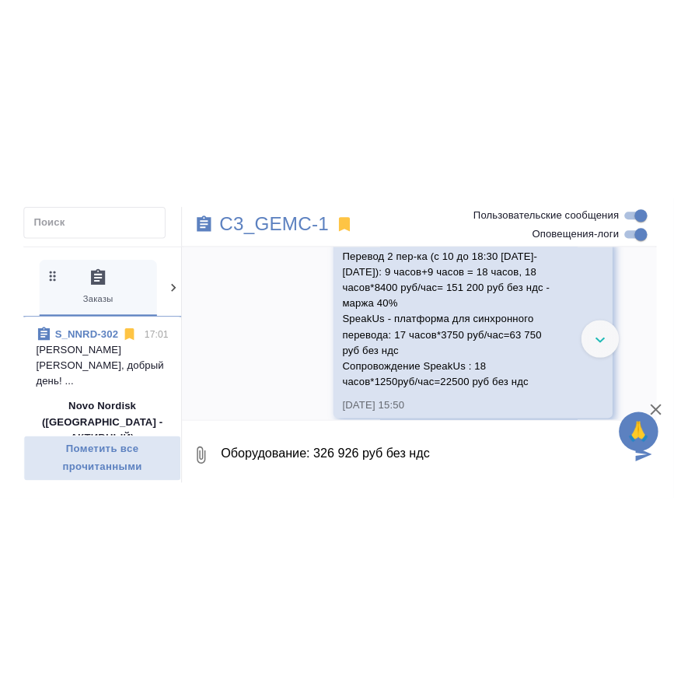
scroll to position [2707, 0]
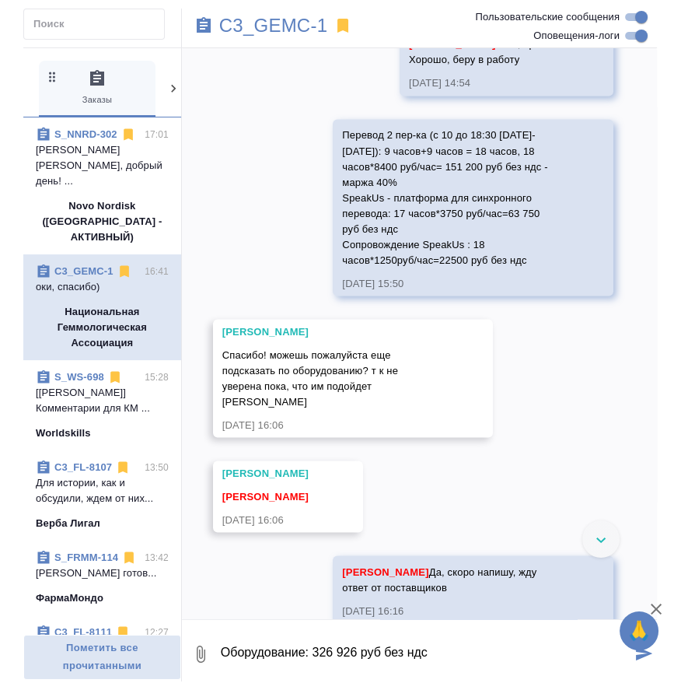
click at [296, 664] on textarea "Оборудование: 326 926 руб без ндс" at bounding box center [425, 654] width 412 height 53
paste textarea "Приемник синхронного перевода с наушником"
type textarea "Оборудование: 326 926 руб без ндс Приемник синхронного перевода с наушником"
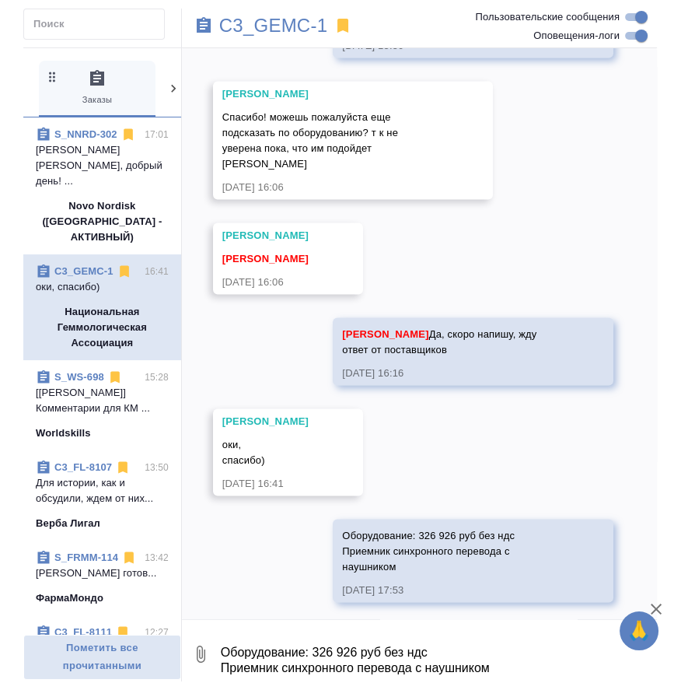
scroll to position [2950, 0]
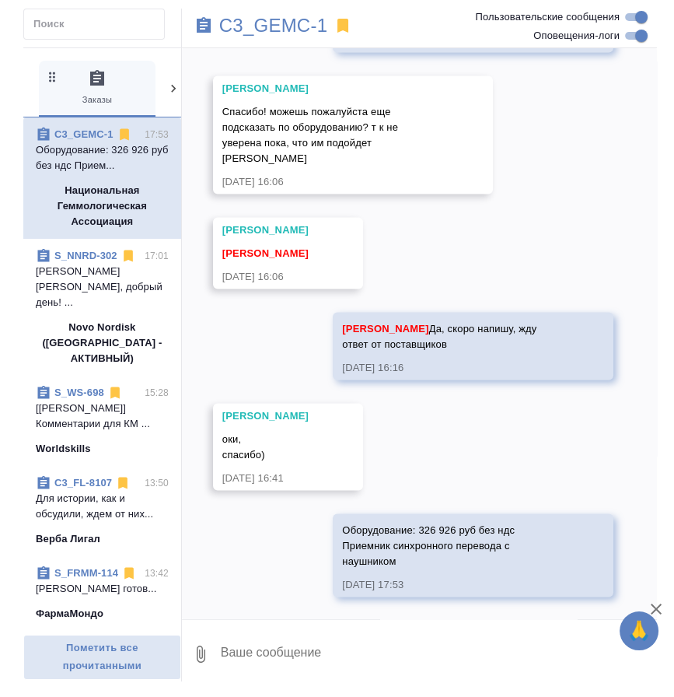
click at [334, 665] on textarea at bounding box center [438, 654] width 438 height 53
paste textarea "Приемник синхронного перевода с наушником"
click at [265, 654] on textarea "Приемник синхронного перевода с наушником" at bounding box center [425, 654] width 412 height 53
click at [264, 673] on textarea "Приемник синхронного перевода с наушником" at bounding box center [425, 654] width 412 height 53
paste textarea "Комплект для синхронного перевода (2 канала: рус+иностр): пульт переводчиков, п…"
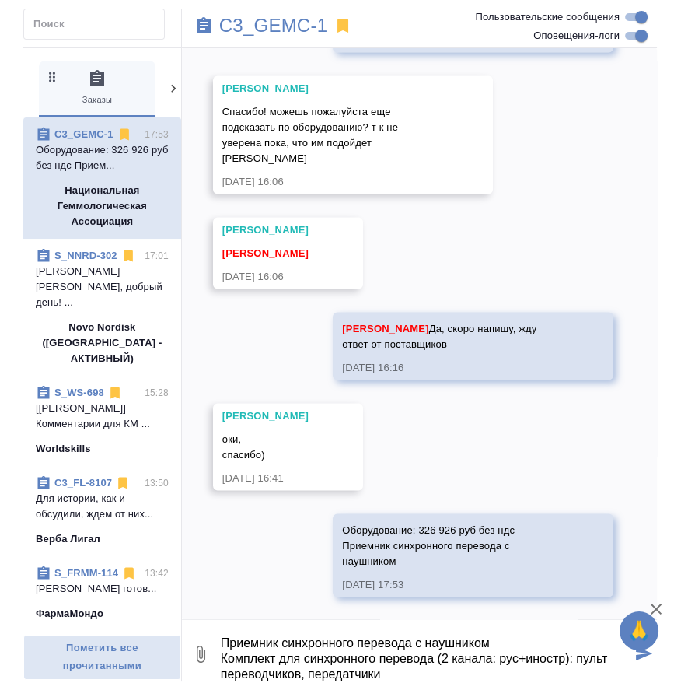
scroll to position [25, 0]
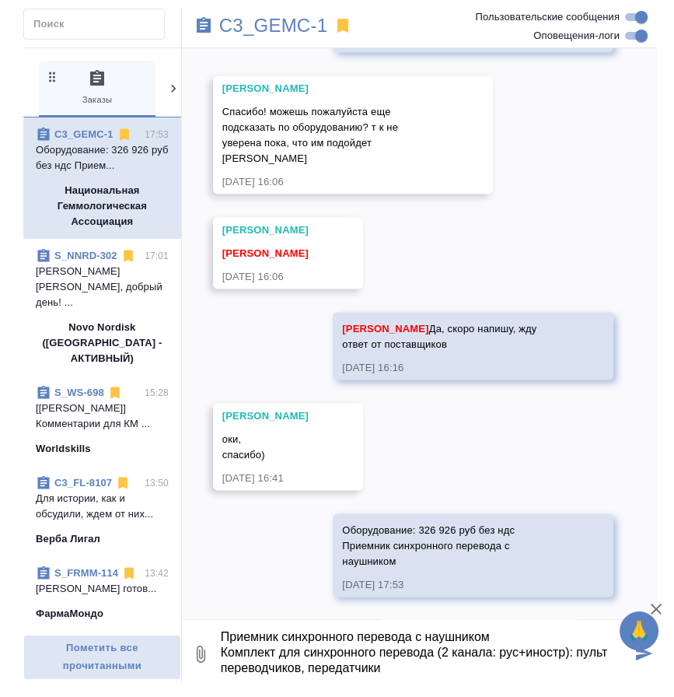
click at [351, 678] on textarea "Приемник синхронного перевода с наушником Комплект для синхронного перевода (2 …" at bounding box center [425, 654] width 412 height 53
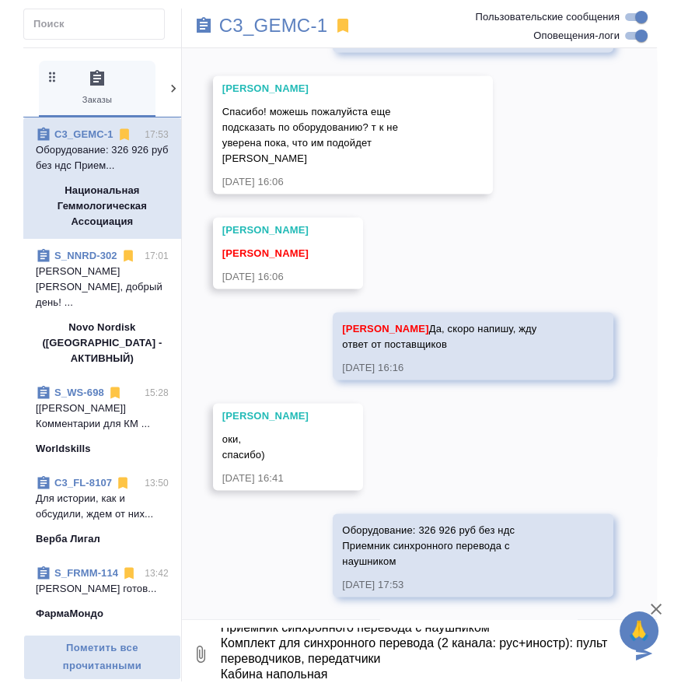
scroll to position [40, 0]
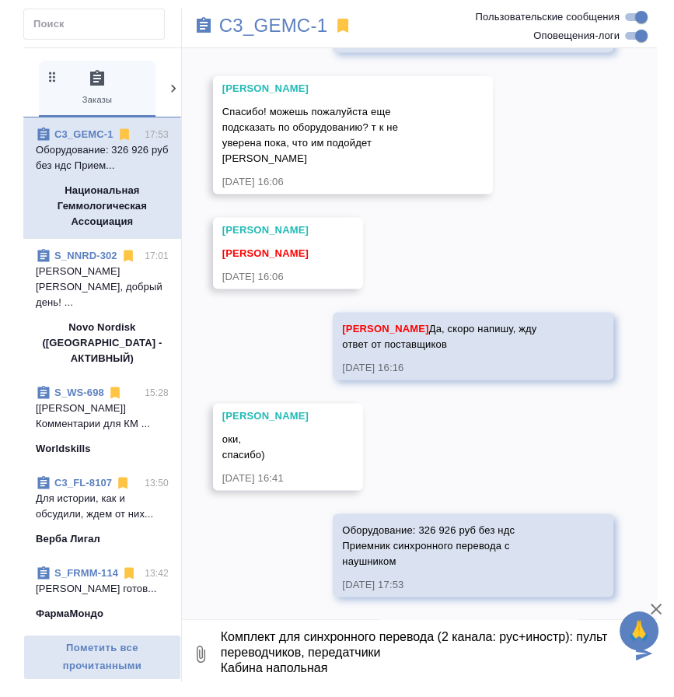
click at [263, 669] on textarea "Приемник синхронного перевода с наушником Комплект для синхронного перевода (2 …" at bounding box center [425, 654] width 412 height 53
paste textarea "Звукоусиление , 2 колонки с напольными стойками, 1кВт (Electro-Voice)"
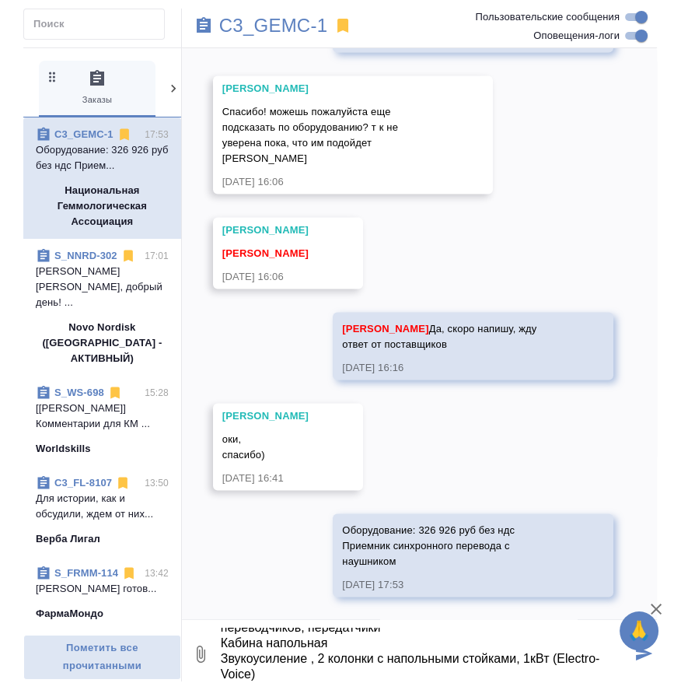
scroll to position [72, 0]
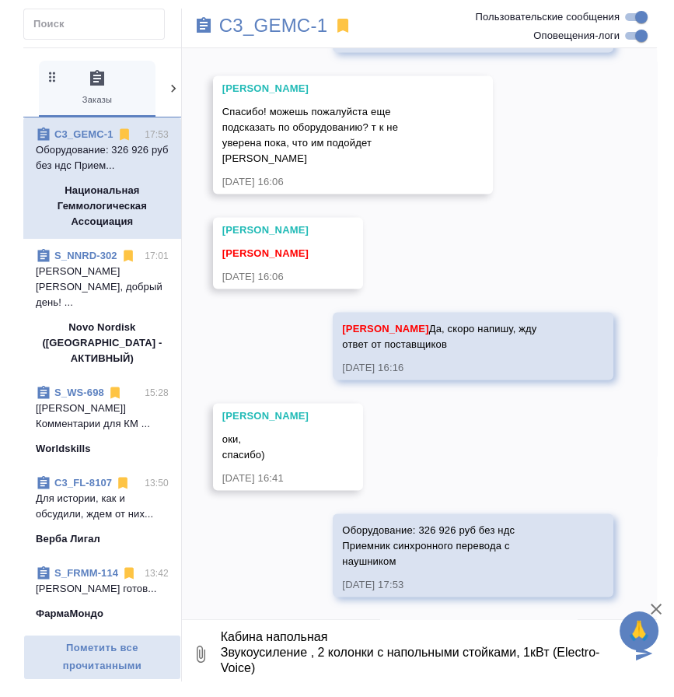
click at [260, 663] on textarea "Приемник синхронного перевода с наушником Комплект для синхронного перевода (2 …" at bounding box center [425, 654] width 412 height 53
click at [260, 673] on textarea "Приемник синхронного перевода с наушником Комплект для синхронного перевода (2 …" at bounding box center [425, 654] width 412 height 53
paste textarea "Микшерный пульт (Soundcraft), коммутация (Neutrik)"
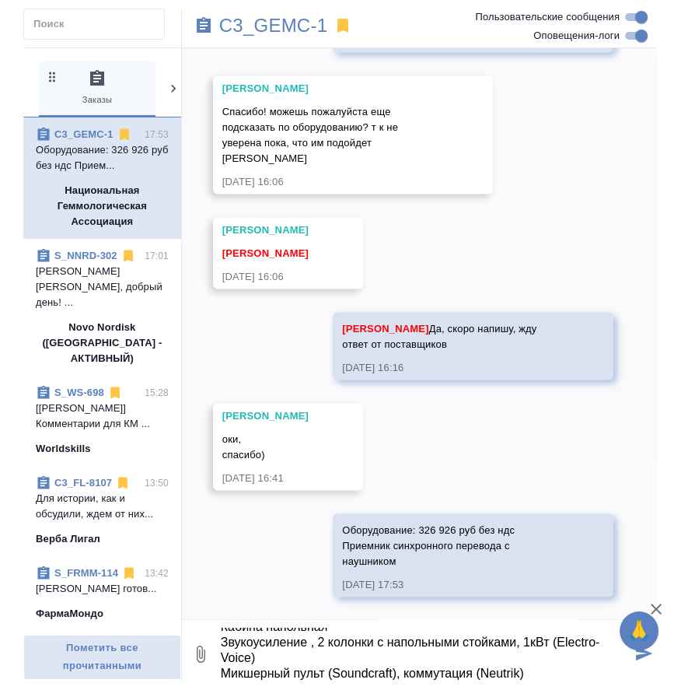
type textarea "Приемник синхронного перевода с наушником Комплект для синхронного перевода (2 …"
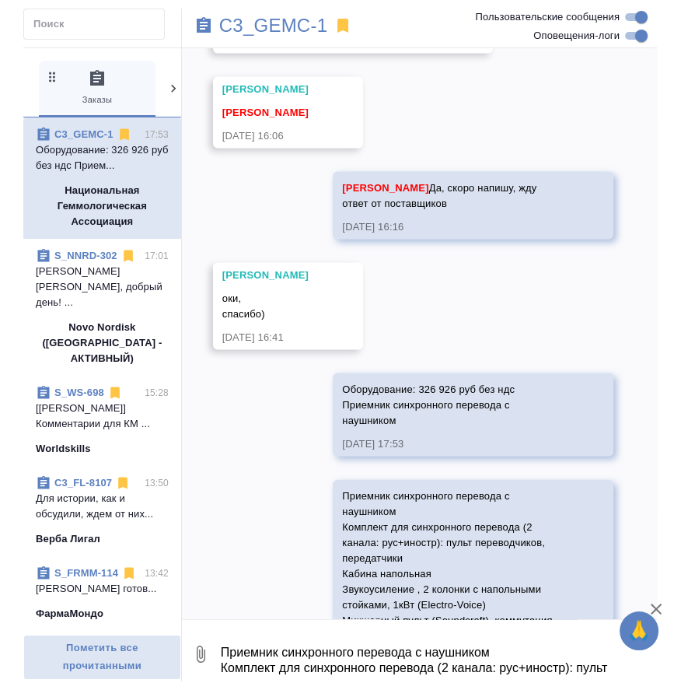
scroll to position [3165, 0]
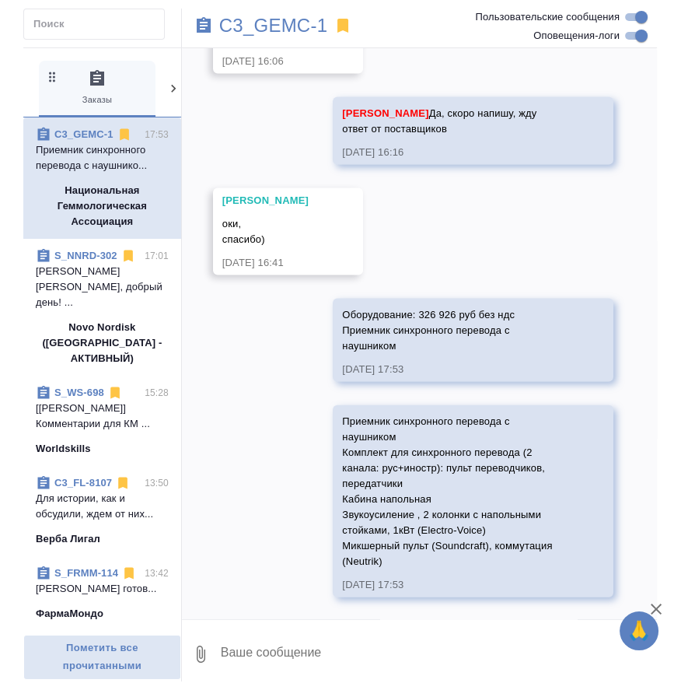
click at [443, 650] on textarea at bounding box center [438, 654] width 438 height 53
paste textarea "Радиомикрофон ручной (Sennheiser)"
drag, startPoint x: 483, startPoint y: 680, endPoint x: 467, endPoint y: 667, distance: 19.9
click at [480, 680] on textarea "Радиомикрофон ручной (Sennheiser)" at bounding box center [425, 654] width 412 height 53
paste textarea "Подавитель обратной связи"
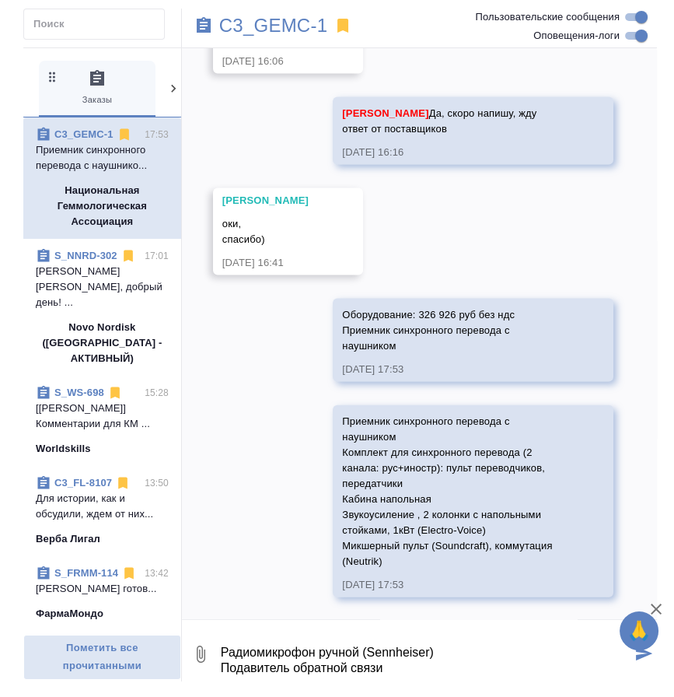
scroll to position [9, 0]
click at [331, 669] on textarea "Радиомикрофон ручной (Sennheiser) Подавитель обратной связи" at bounding box center [425, 654] width 412 height 53
type textarea "Радиомикрофон ручной (Sennheiser) Подавитель обратной связи"
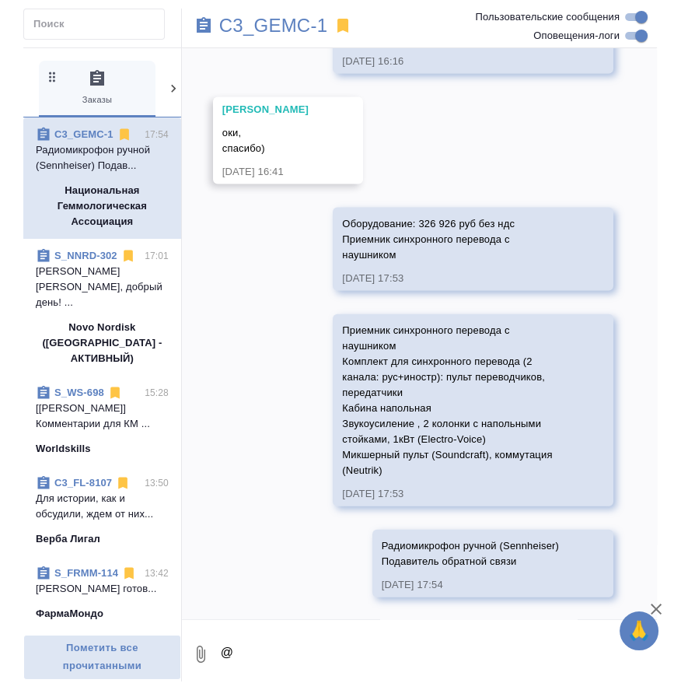
scroll to position [3396, 0]
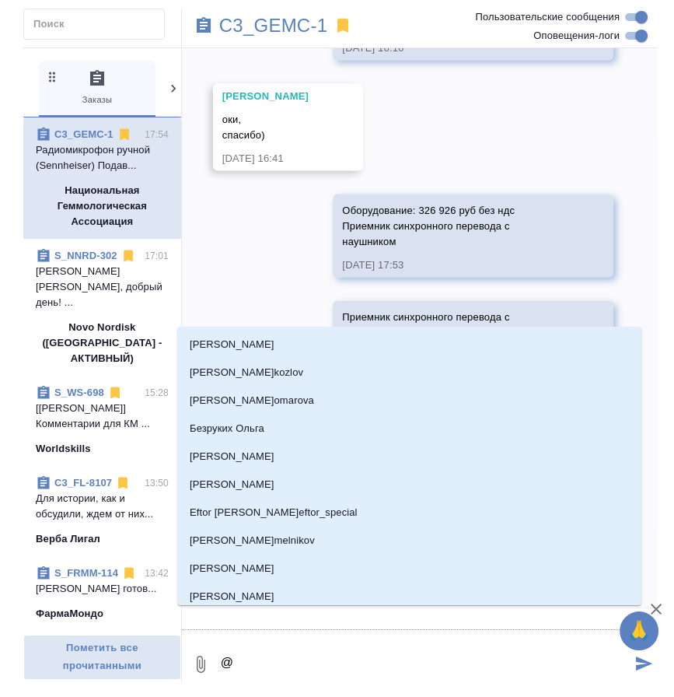
type textarea "@y"
type input "y"
type textarea "@yb"
type input "yb"
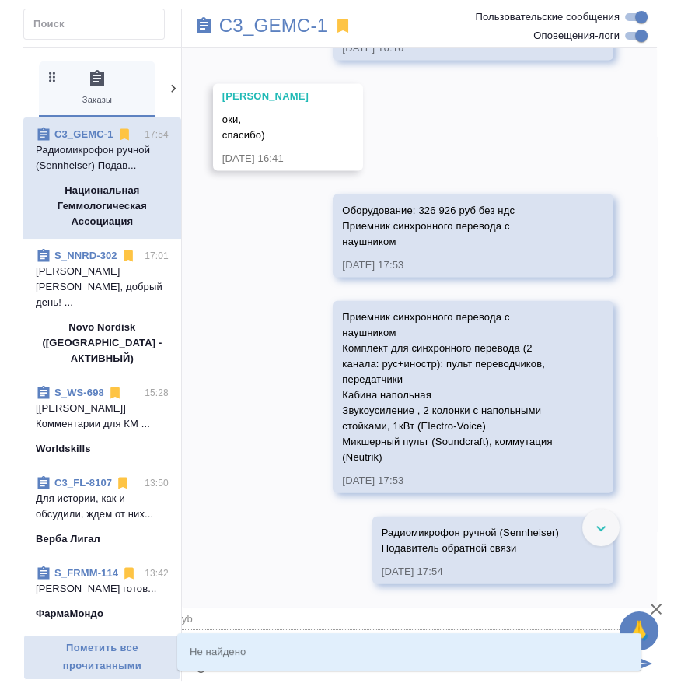
type textarea "@y"
type input "y"
type textarea "@"
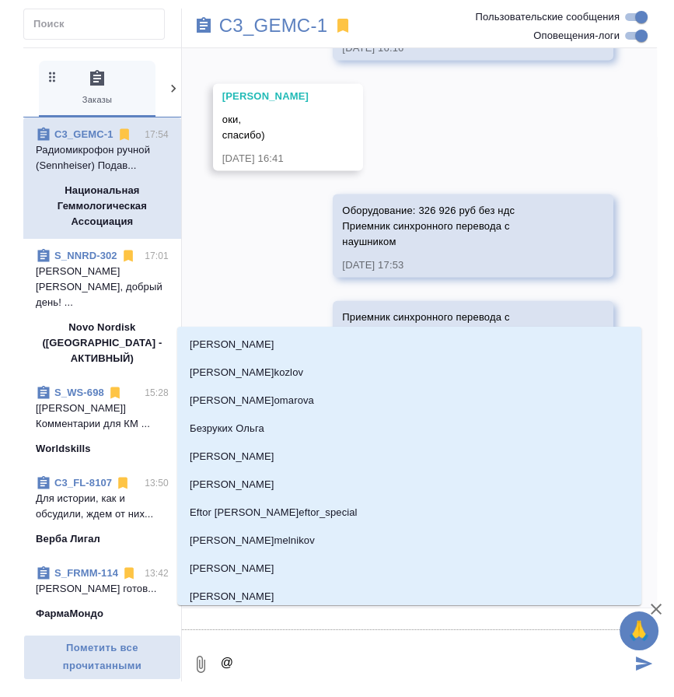
type textarea "@и"
type input "и"
type textarea "@ил"
type input "ил"
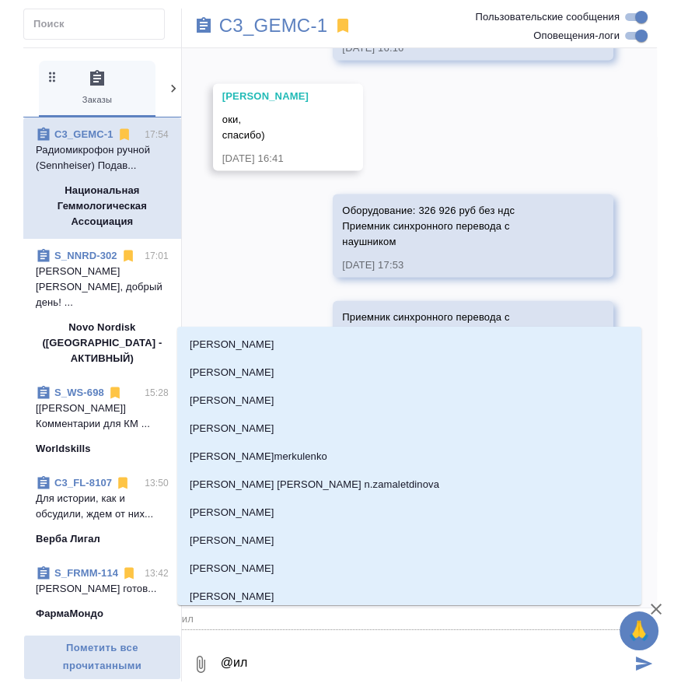
type textarea "@иль"
type input "иль"
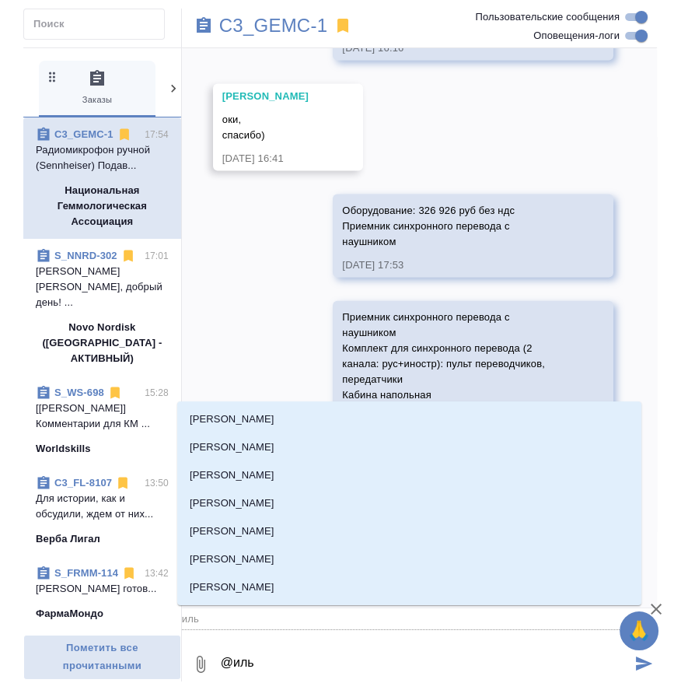
type textarea "@ильи"
type input "ильи"
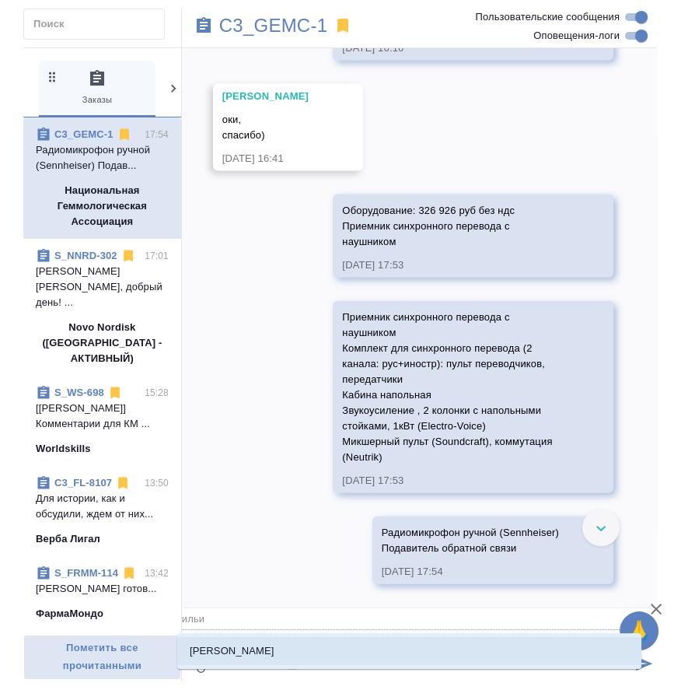
click at [326, 637] on li "Ильина Екатерина" at bounding box center [409, 651] width 464 height 28
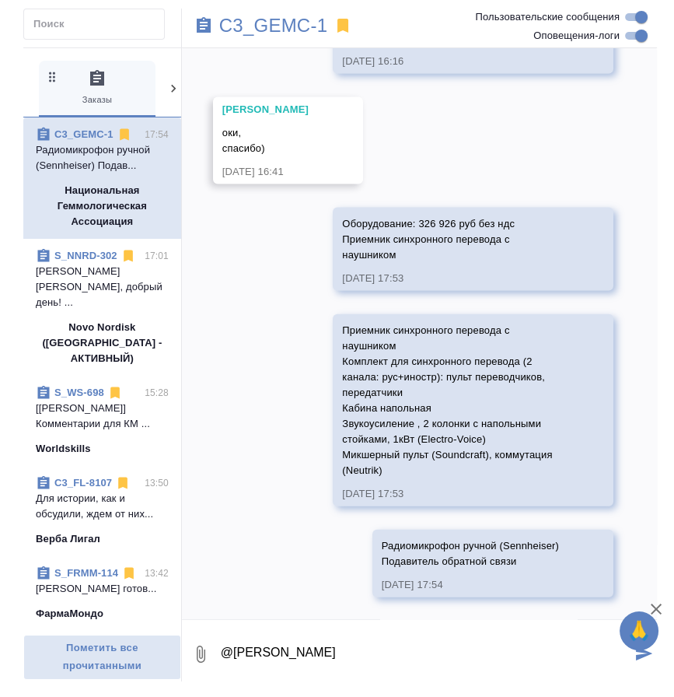
type textarea "@Ильина Екатерина"
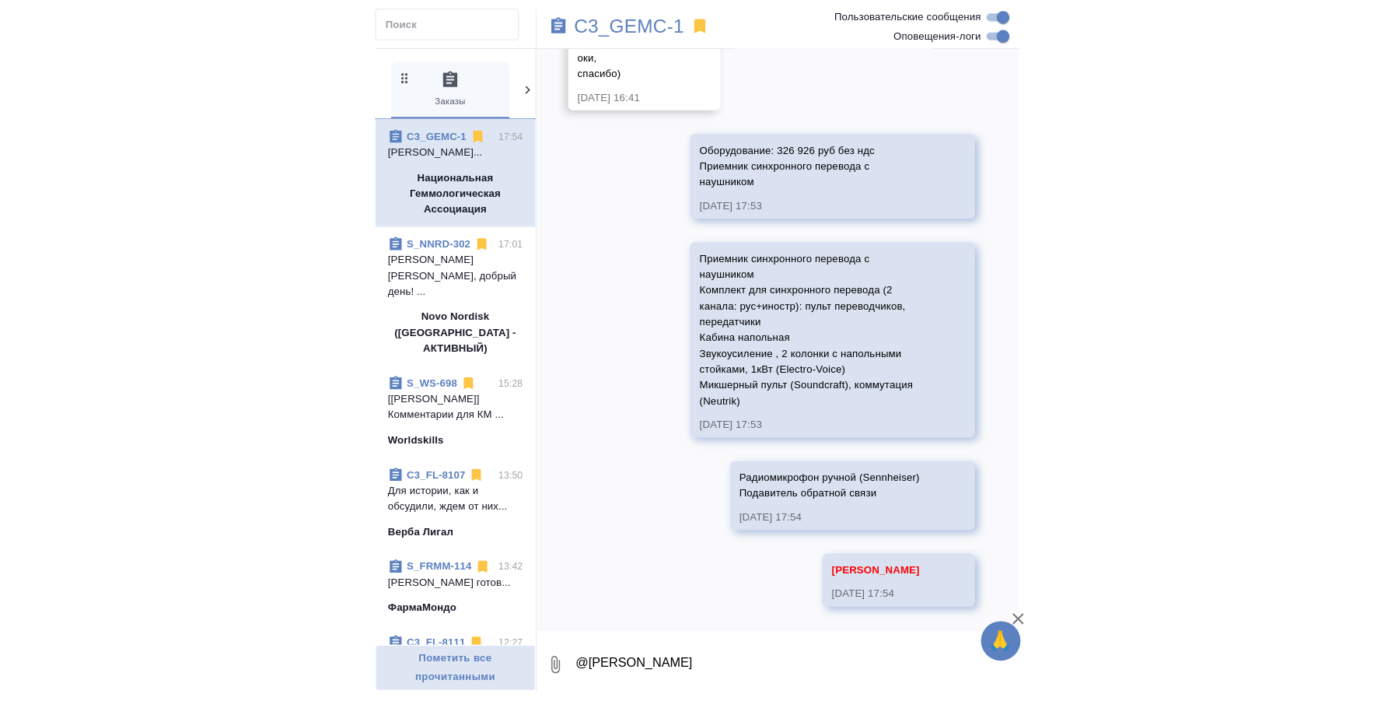
scroll to position [2419, 0]
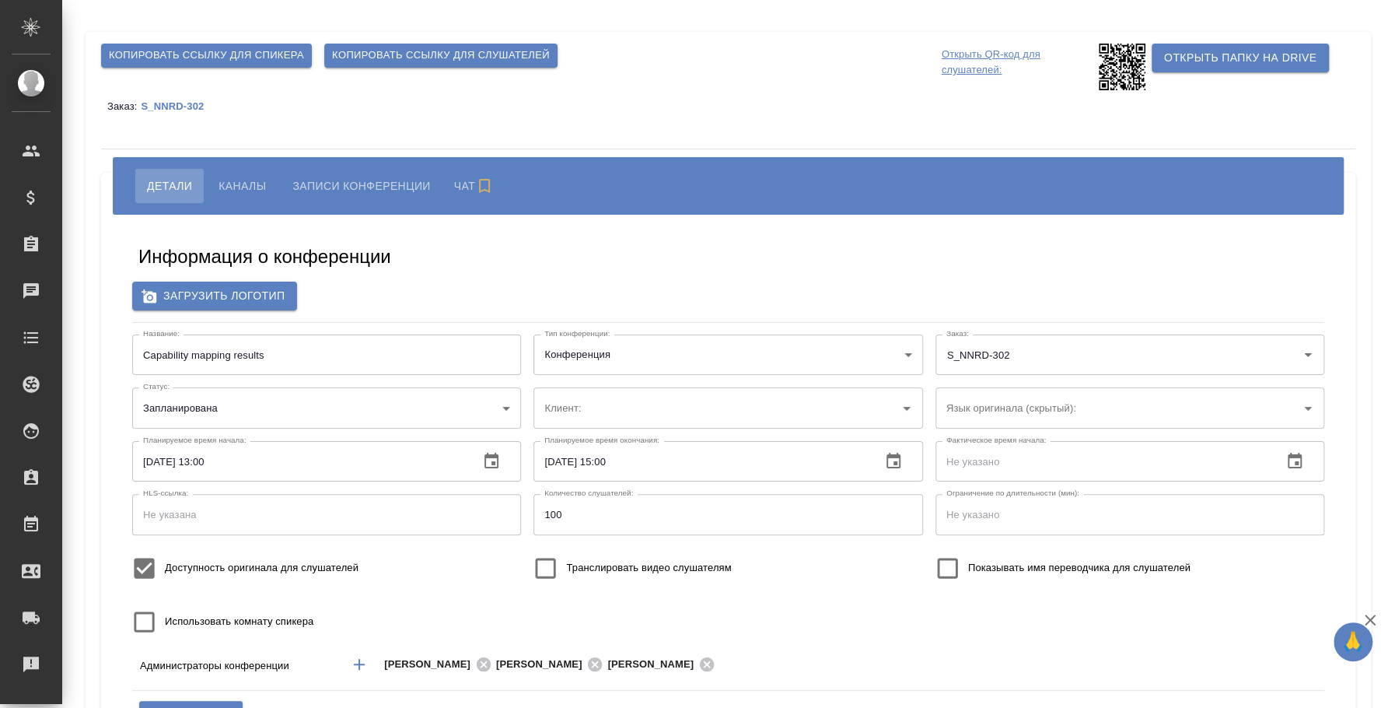
type input "Novo Nordisk ([GEOGRAPHIC_DATA] - АКТИВНЫЙ)"
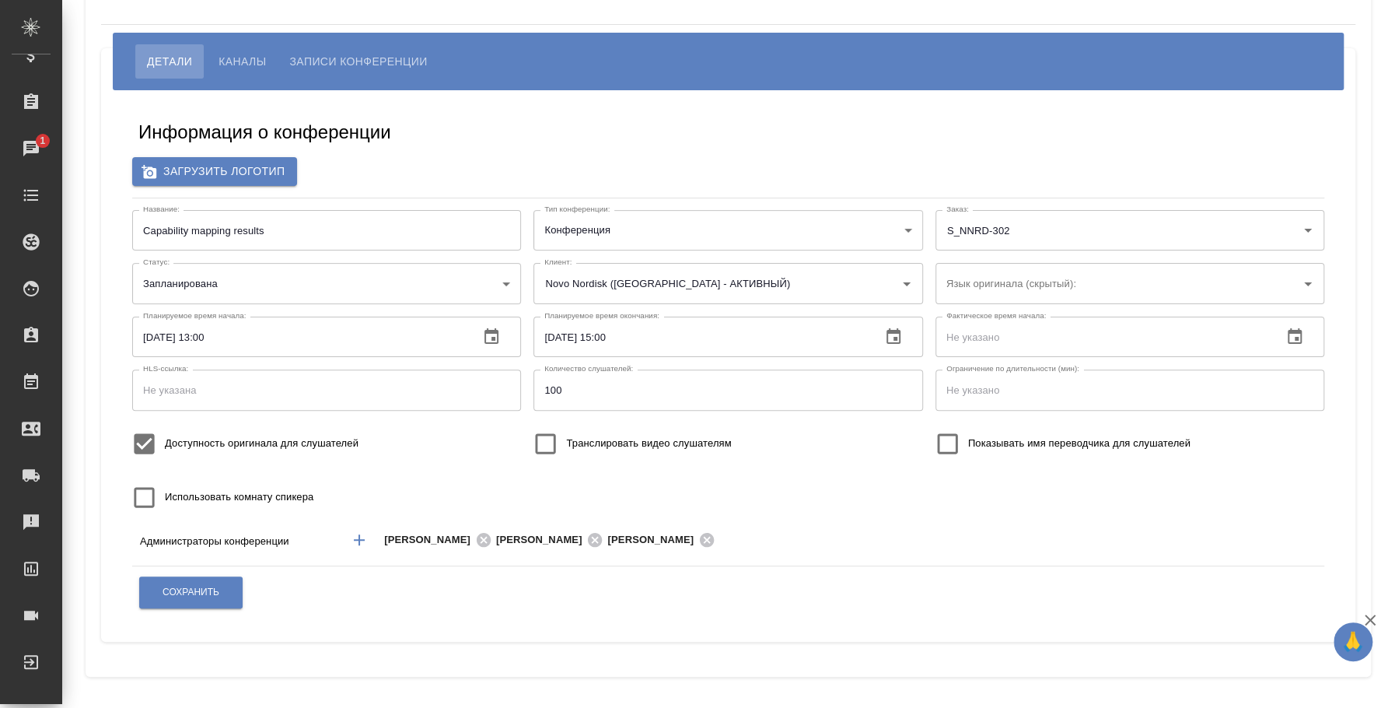
click at [240, 64] on span "Каналы" at bounding box center [242, 61] width 47 height 19
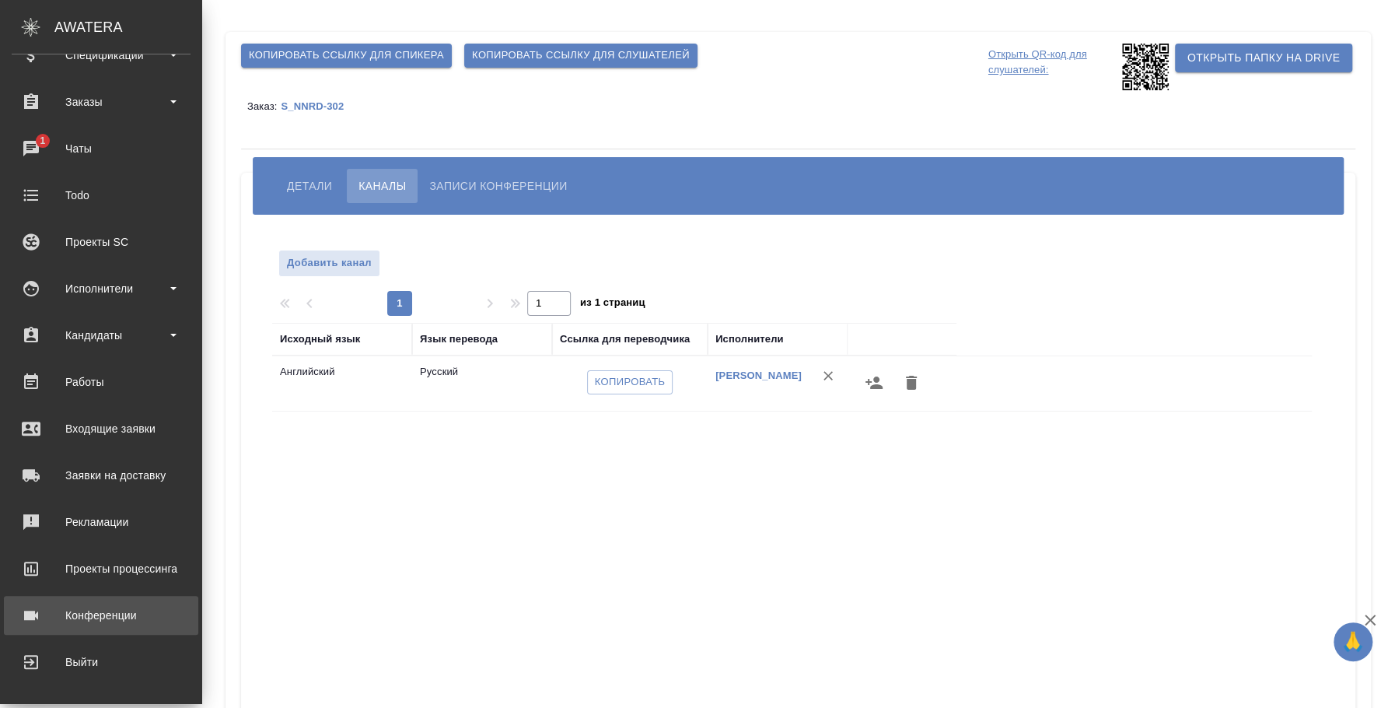
click at [135, 616] on div "Конференции" at bounding box center [101, 614] width 179 height 23
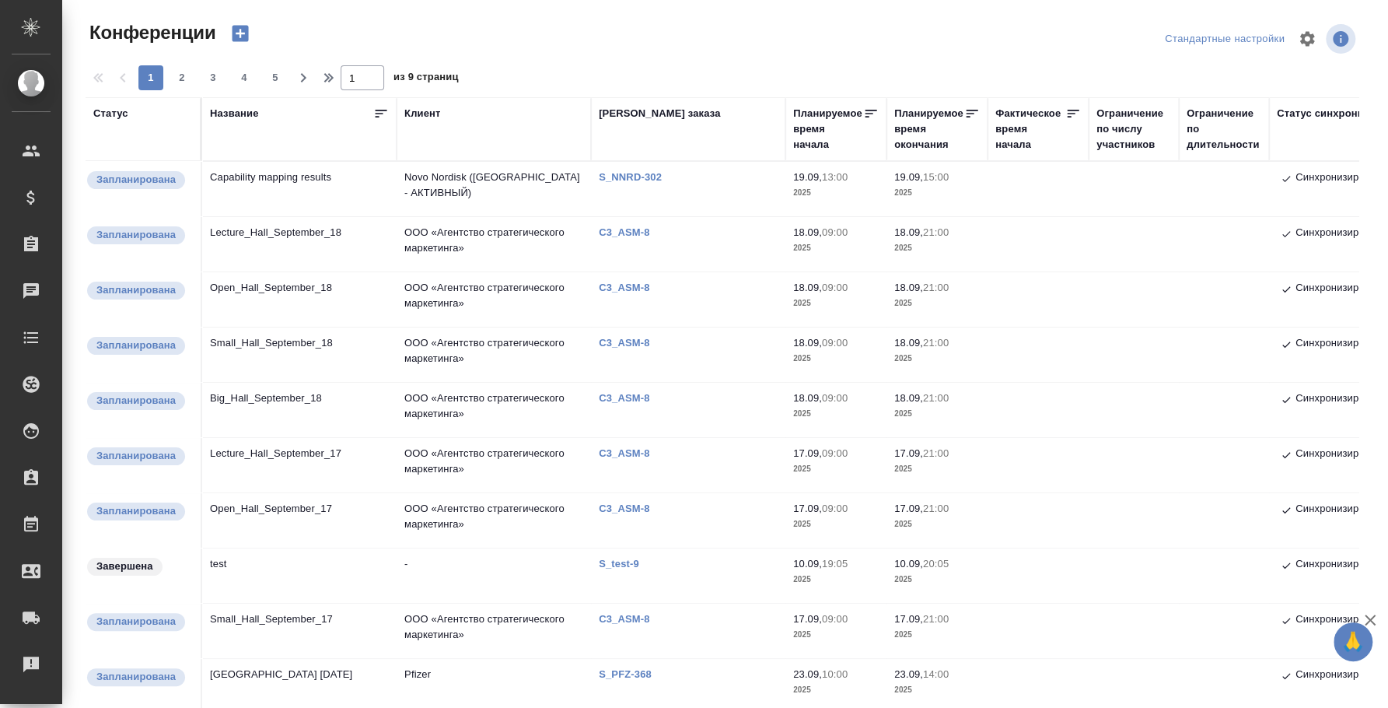
click at [249, 35] on icon "button" at bounding box center [240, 34] width 22 height 22
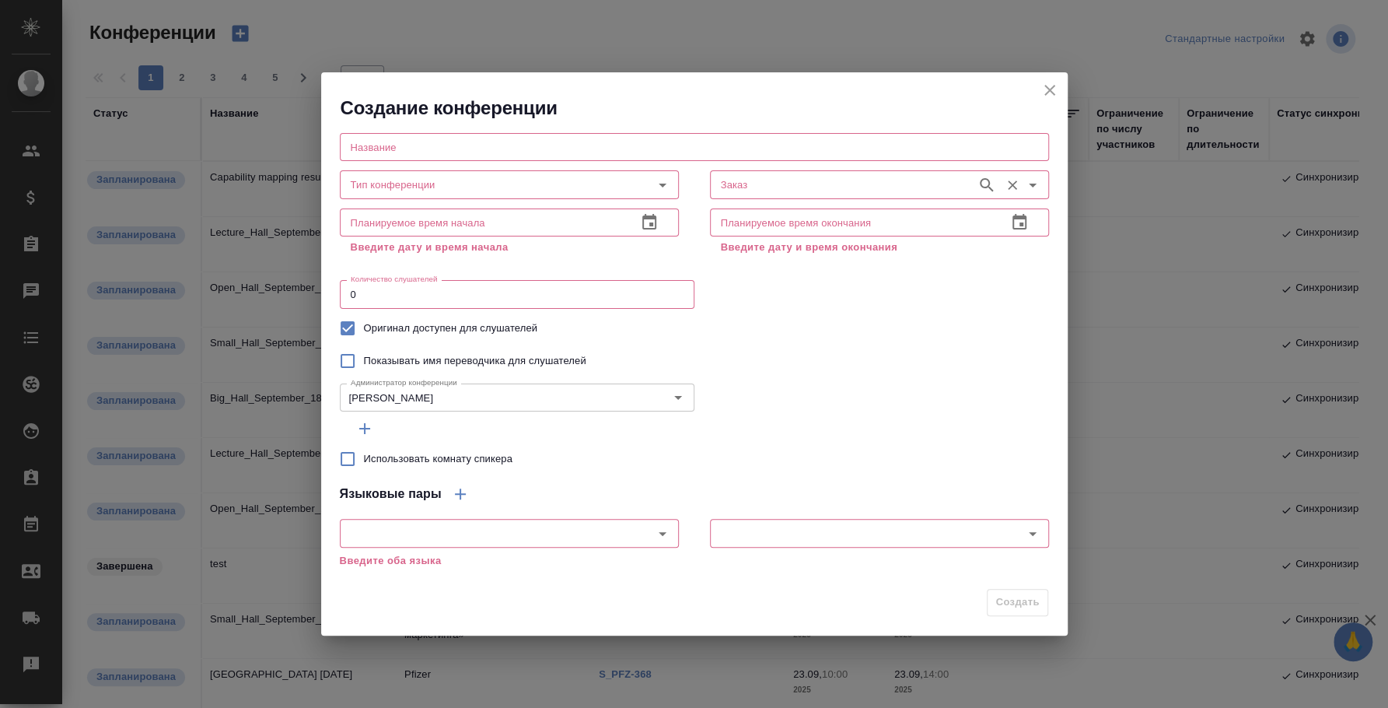
click at [859, 179] on input "Заказ" at bounding box center [842, 184] width 254 height 19
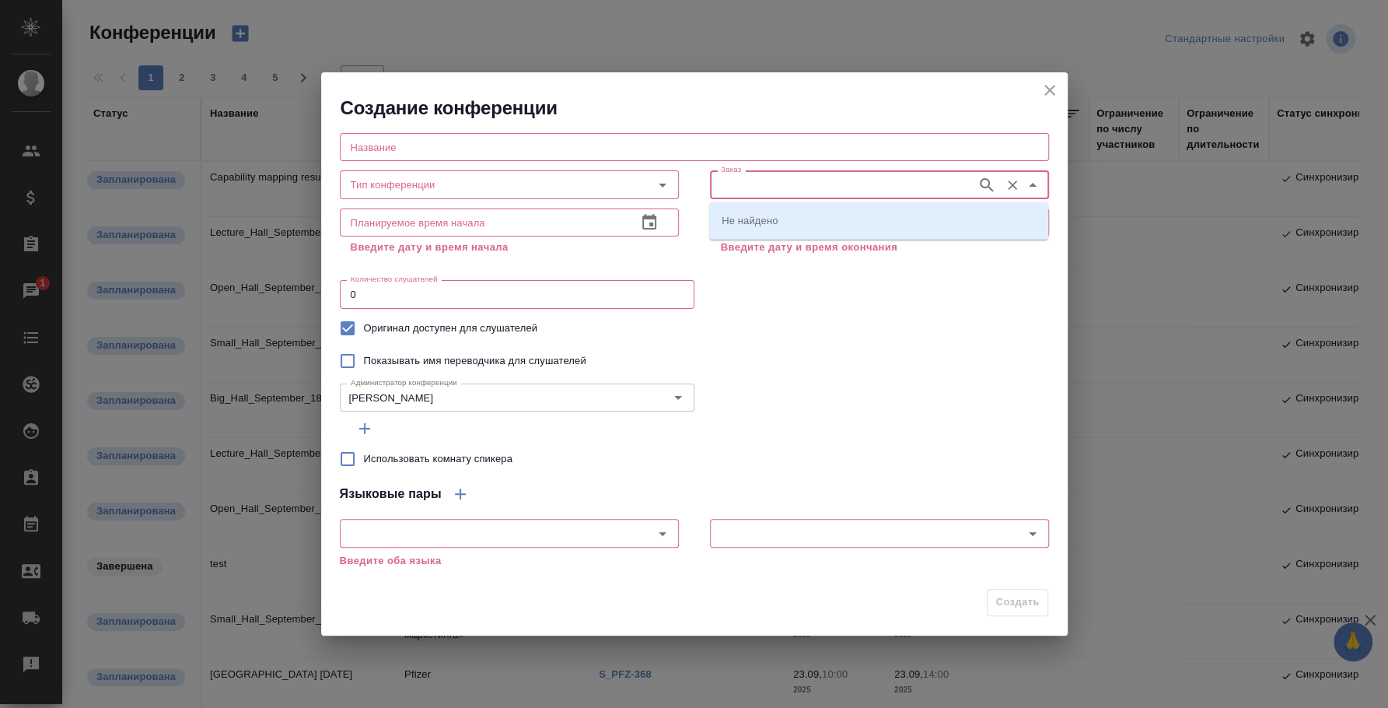
paste input "S_NNRD-302"
type input "S_NNRD-302"
click at [837, 222] on li "S_NNRD-302" at bounding box center [878, 220] width 339 height 28
type input "S_NNRD-302"
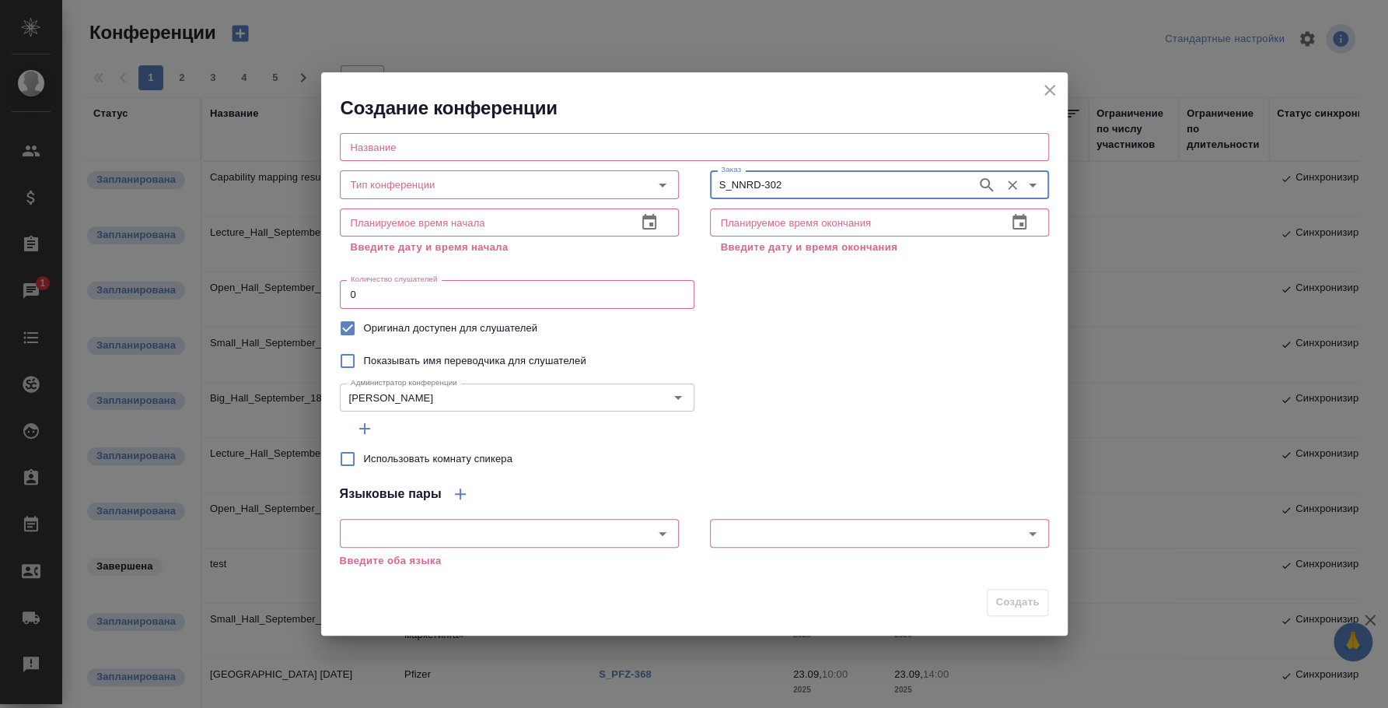
click at [456, 158] on input "text" at bounding box center [694, 147] width 709 height 28
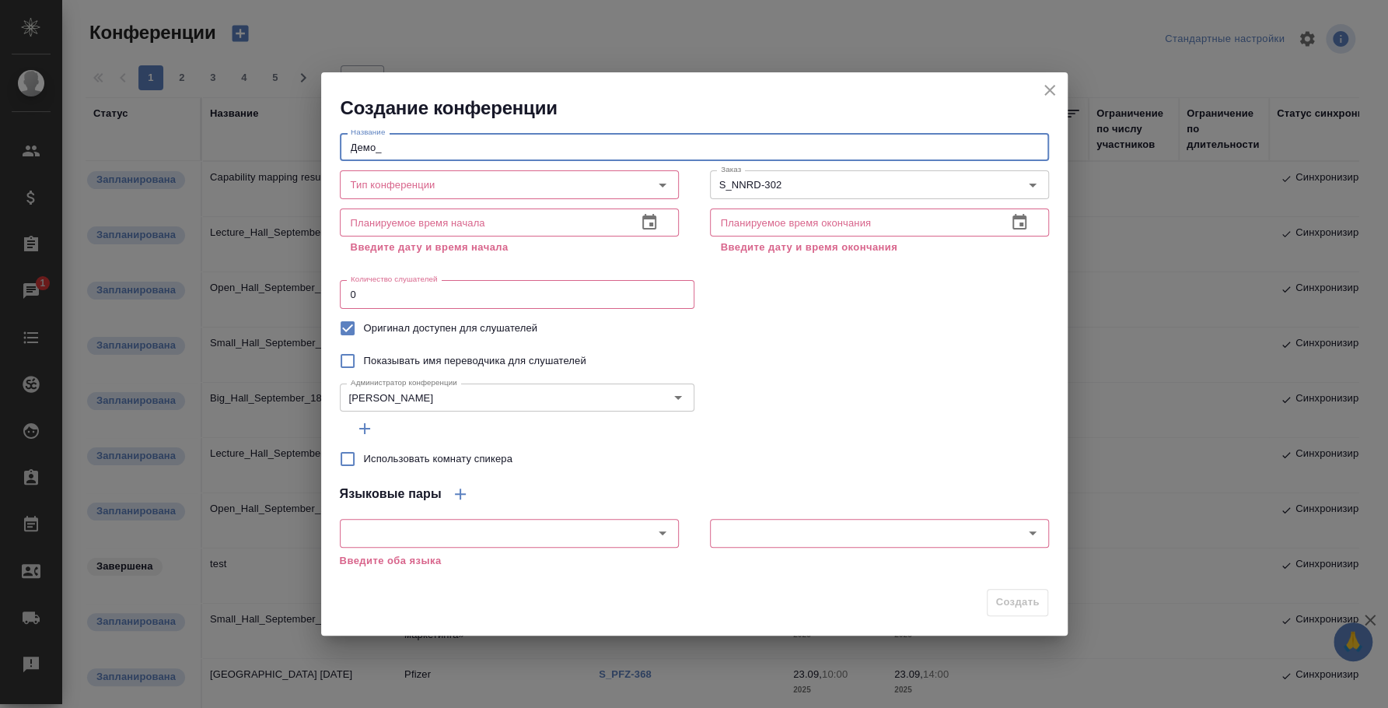
paste input "S_NNRD-302"
click at [383, 145] on input "Демо_ S_NNRD-302" at bounding box center [694, 147] width 709 height 28
type input "Демо_S_NNRD-302"
click at [443, 182] on input "Тип конференции" at bounding box center [483, 184] width 278 height 19
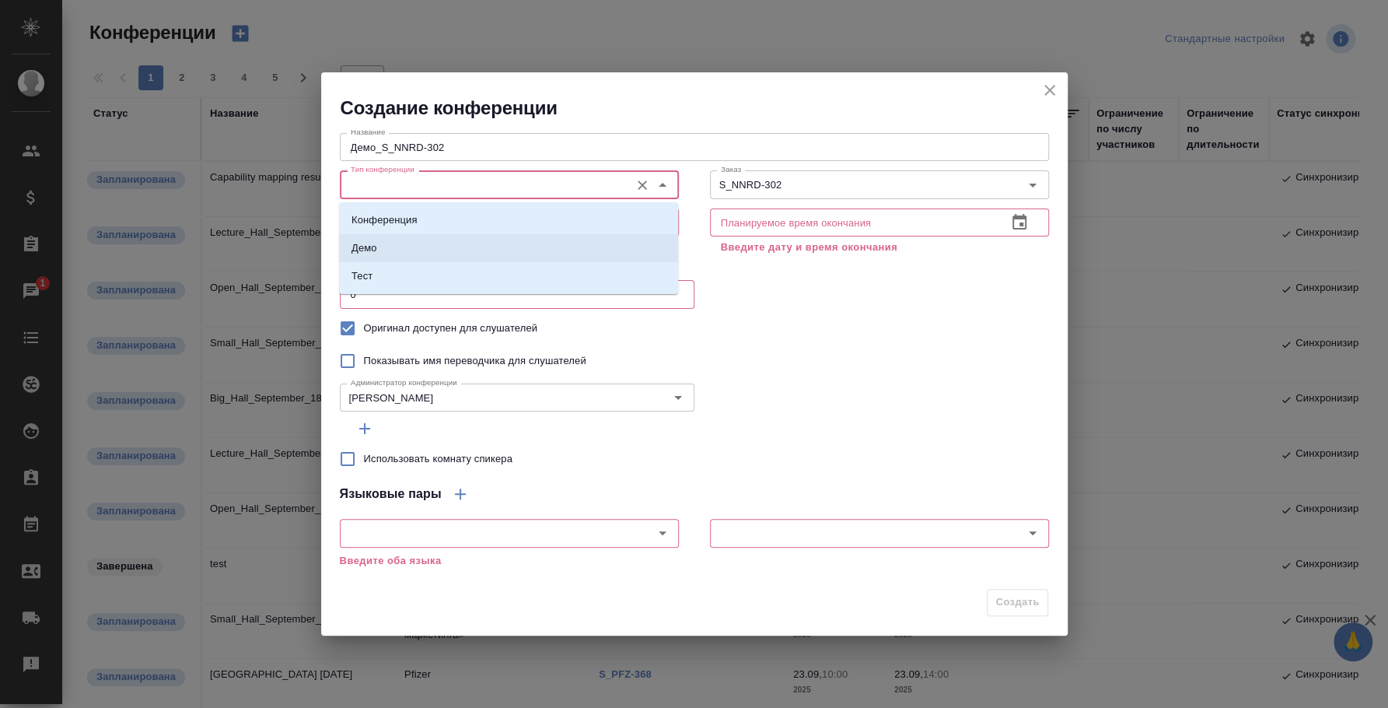
click at [447, 238] on li "Демо" at bounding box center [508, 248] width 339 height 28
type input "Демо"
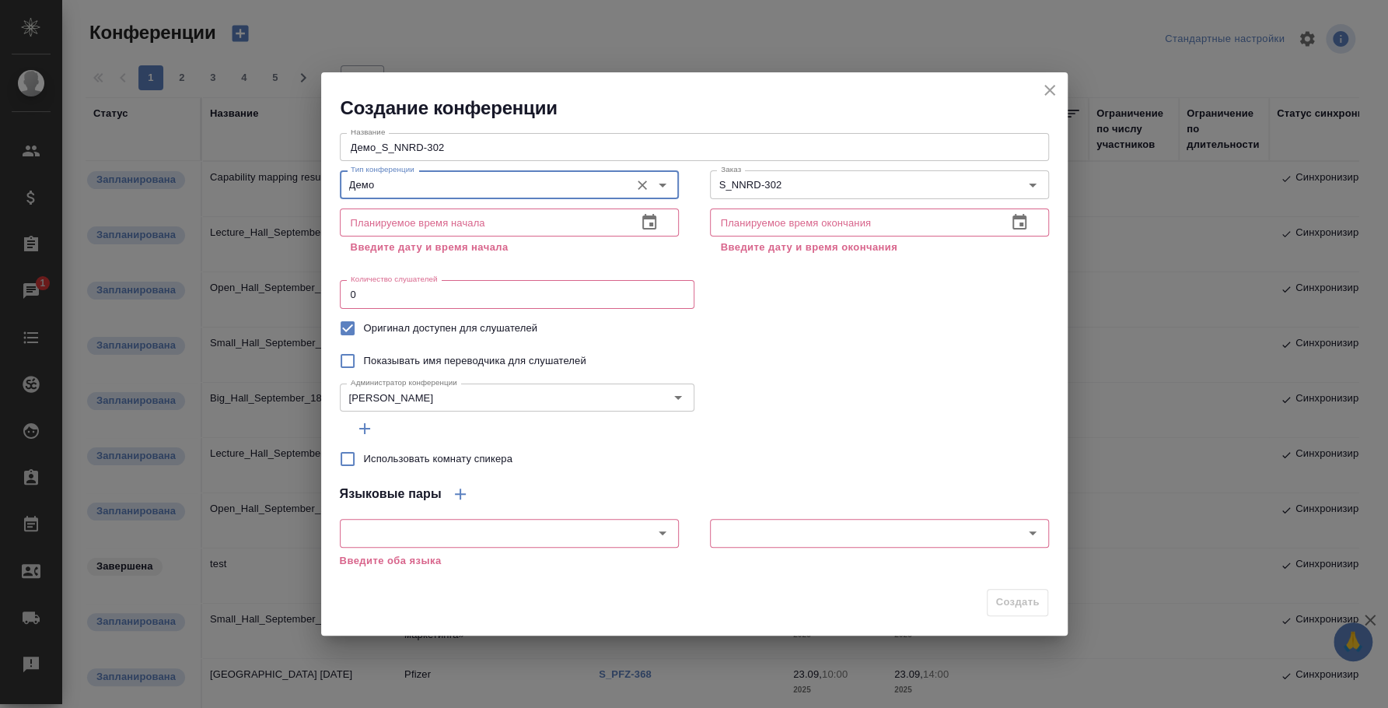
click at [655, 221] on icon "button" at bounding box center [649, 222] width 14 height 16
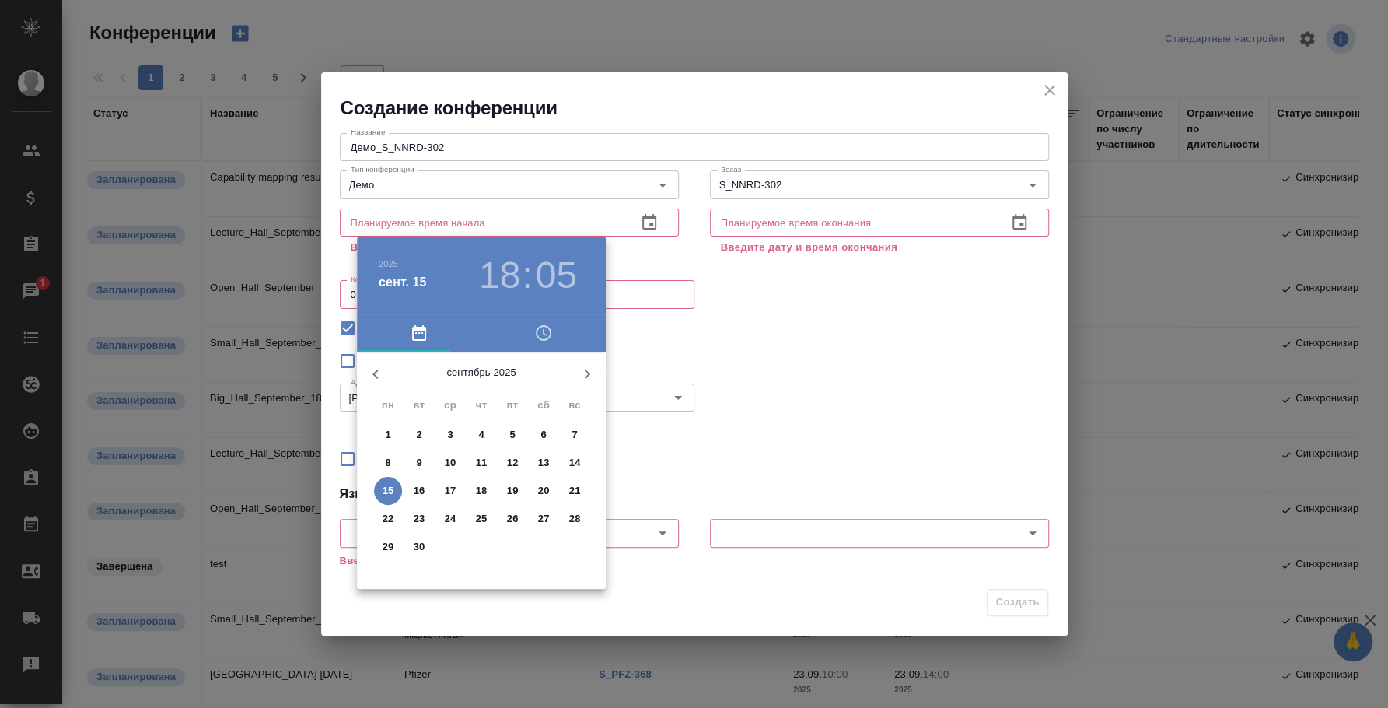
click at [479, 489] on p "18" at bounding box center [482, 491] width 12 height 16
type input "18.09.2025 18:05"
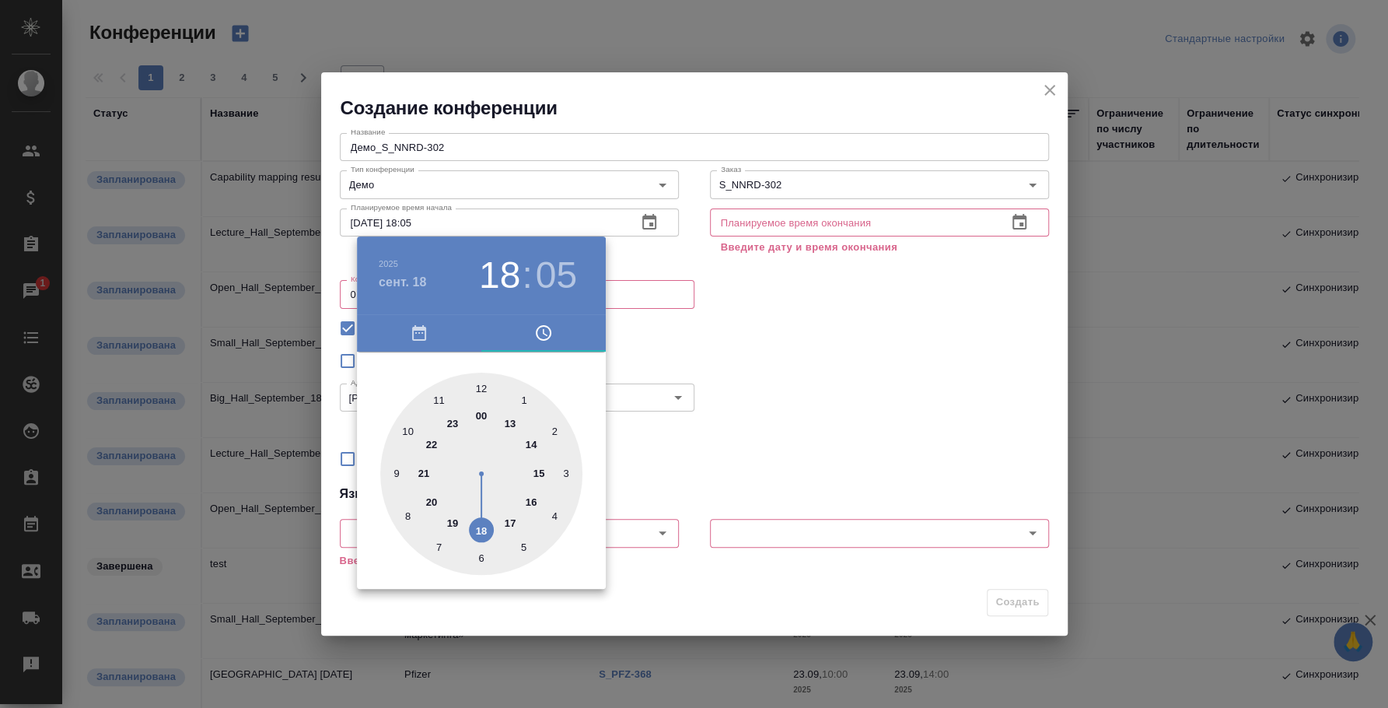
click at [803, 379] on div at bounding box center [694, 354] width 1388 height 708
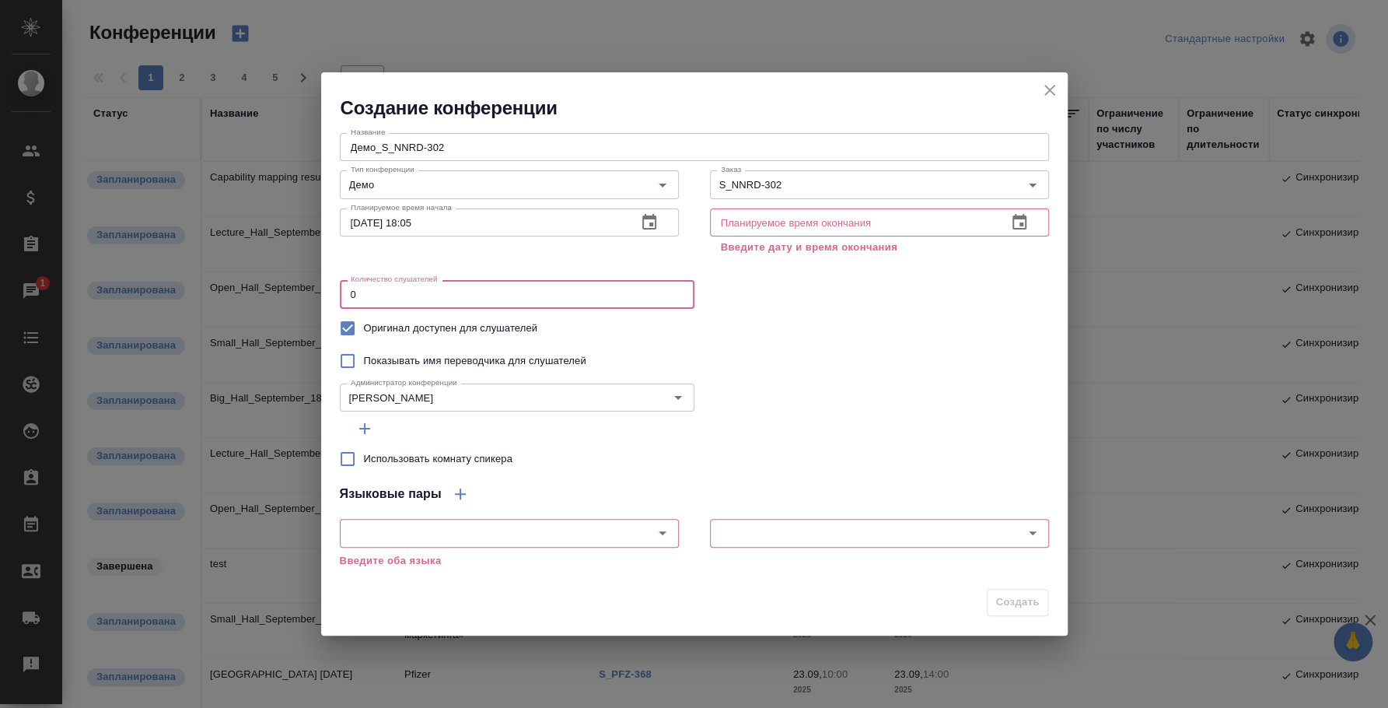
drag, startPoint x: 441, startPoint y: 299, endPoint x: 334, endPoint y: 275, distance: 110.0
click at [334, 275] on div "Название Демо_S_NNRD-302 Название Тип конференции Демо Тип конференции Заказ S_…" at bounding box center [694, 351] width 747 height 460
type input "100"
click at [367, 425] on icon "button" at bounding box center [364, 428] width 19 height 19
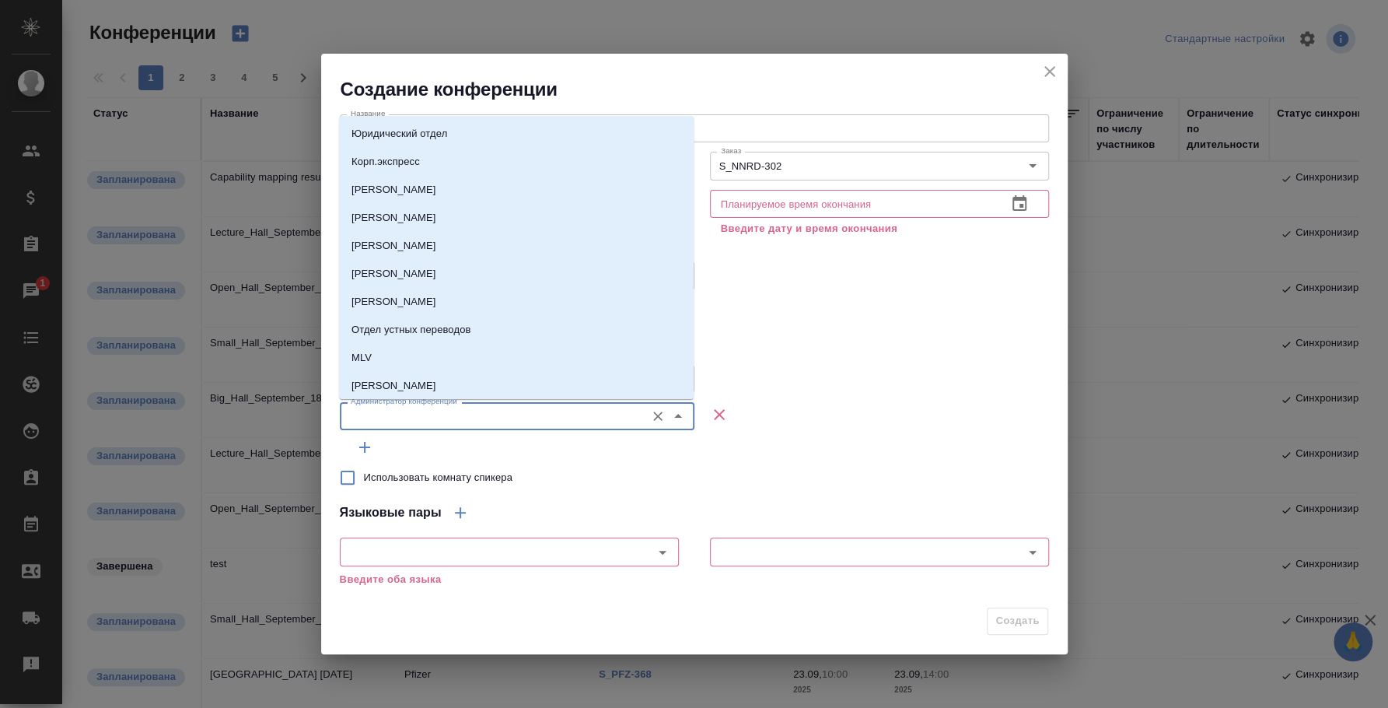
click at [386, 416] on input "Администратор конференции" at bounding box center [490, 416] width 293 height 19
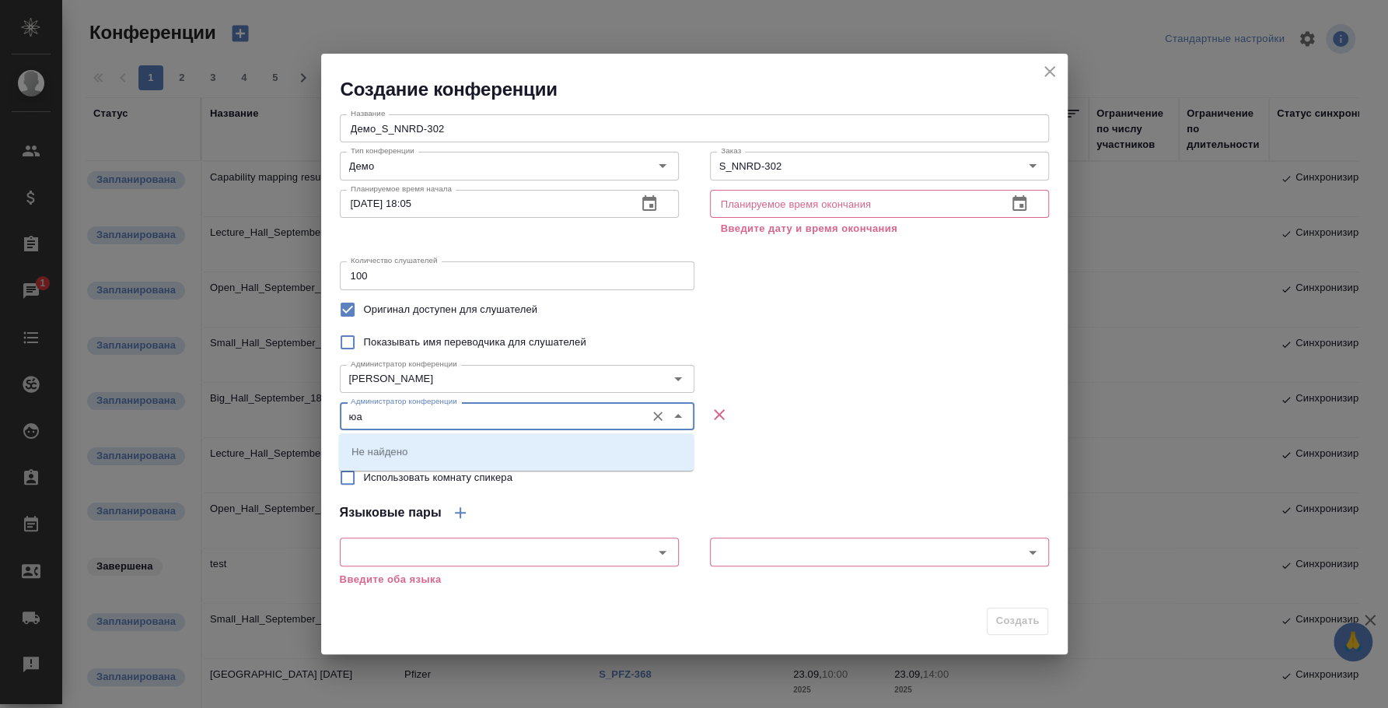
type input "ю"
click at [404, 447] on p "[PERSON_NAME]" at bounding box center [393, 451] width 85 height 16
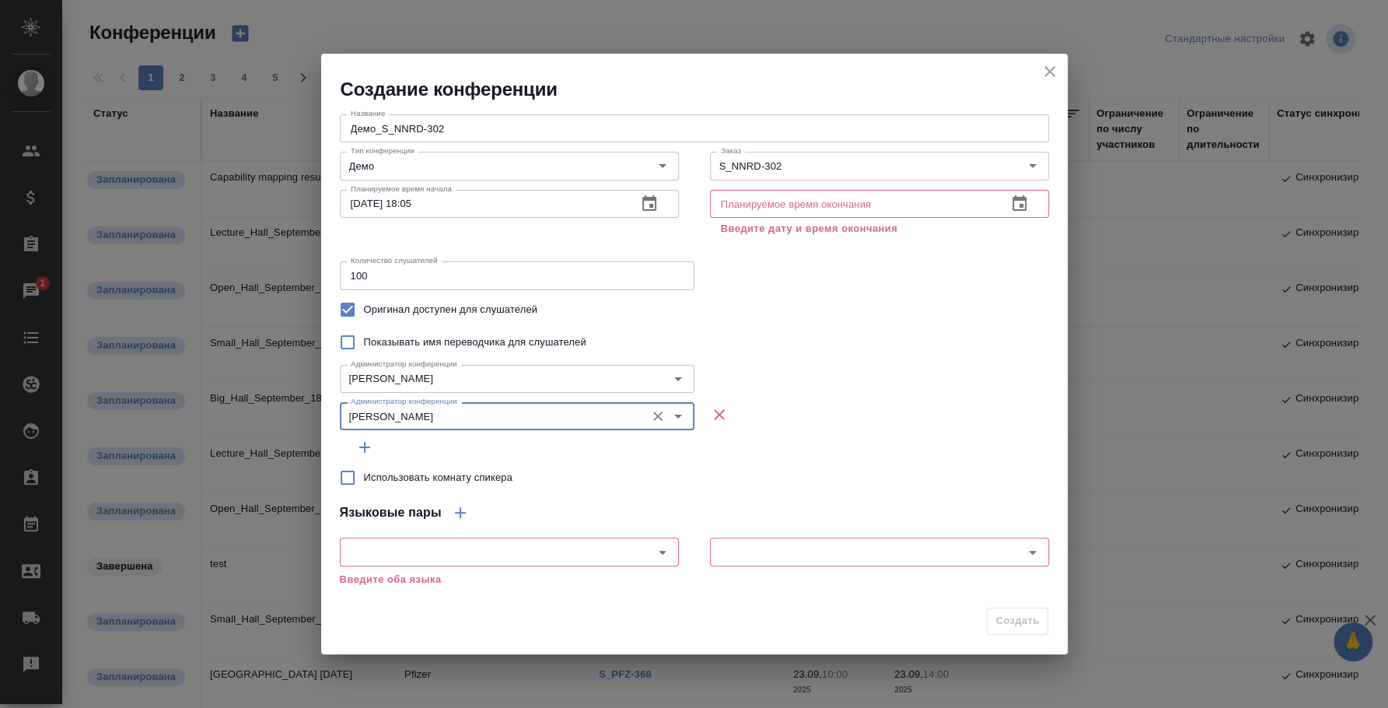
type input "[PERSON_NAME]"
click at [362, 440] on icon "button" at bounding box center [364, 447] width 19 height 19
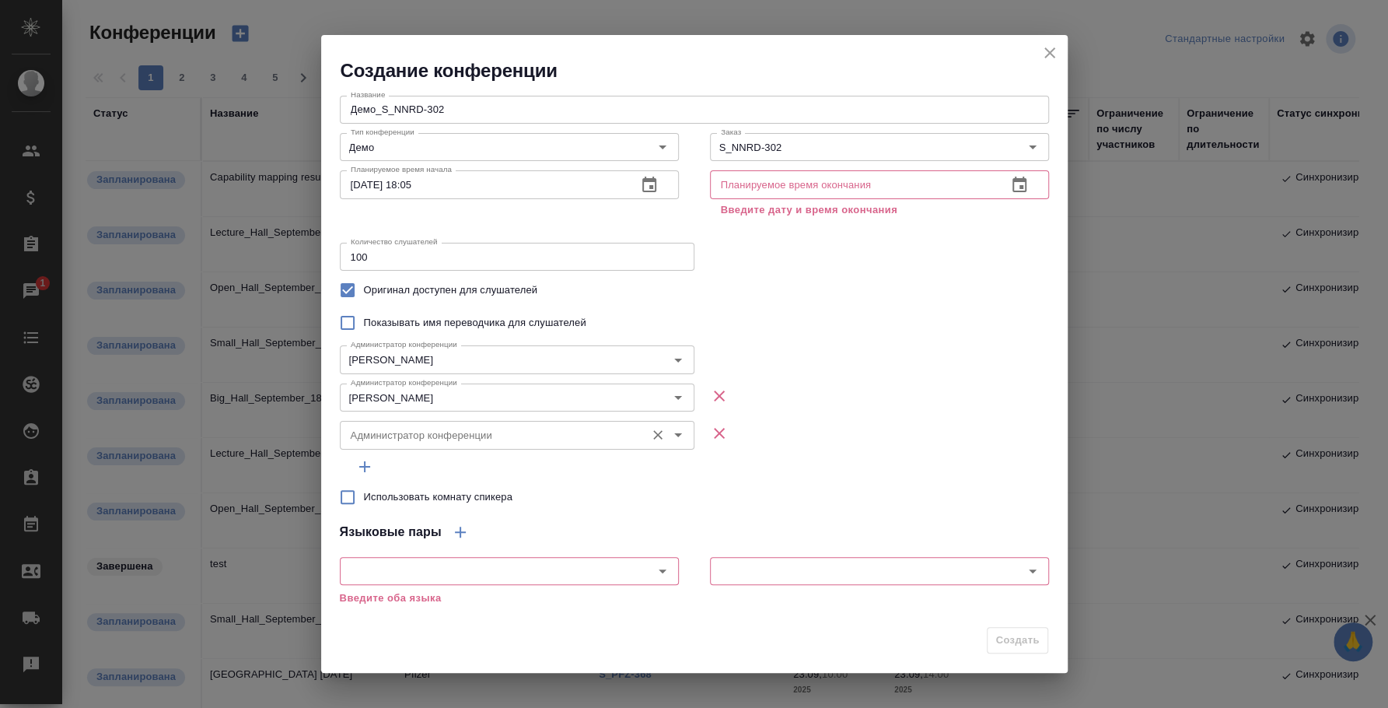
click at [378, 444] on div "Администратор конференции" at bounding box center [517, 435] width 355 height 28
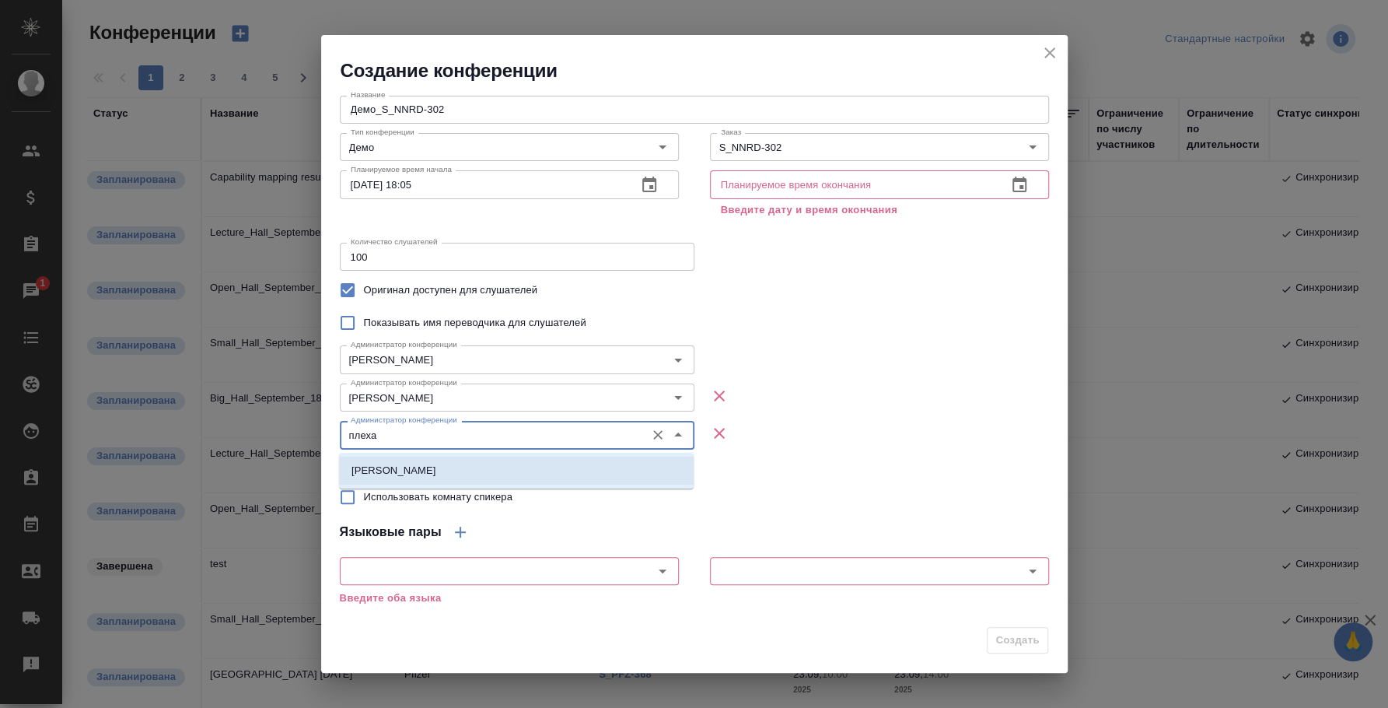
click at [400, 457] on li "[PERSON_NAME]" at bounding box center [516, 470] width 355 height 28
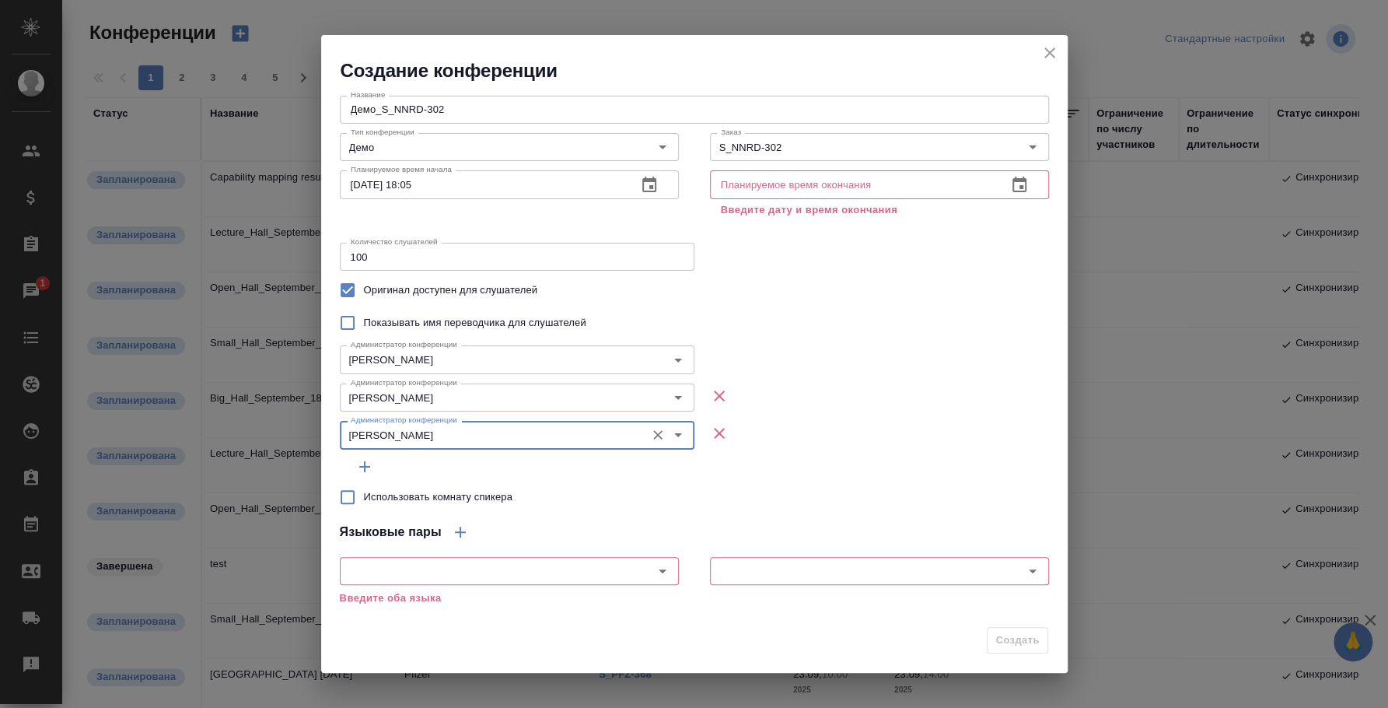
type input "[PERSON_NAME]"
click at [851, 493] on div "Использовать комнату спикера" at bounding box center [694, 497] width 709 height 33
click at [347, 498] on input "Использовать комнату спикера" at bounding box center [347, 497] width 33 height 33
checkbox input "true"
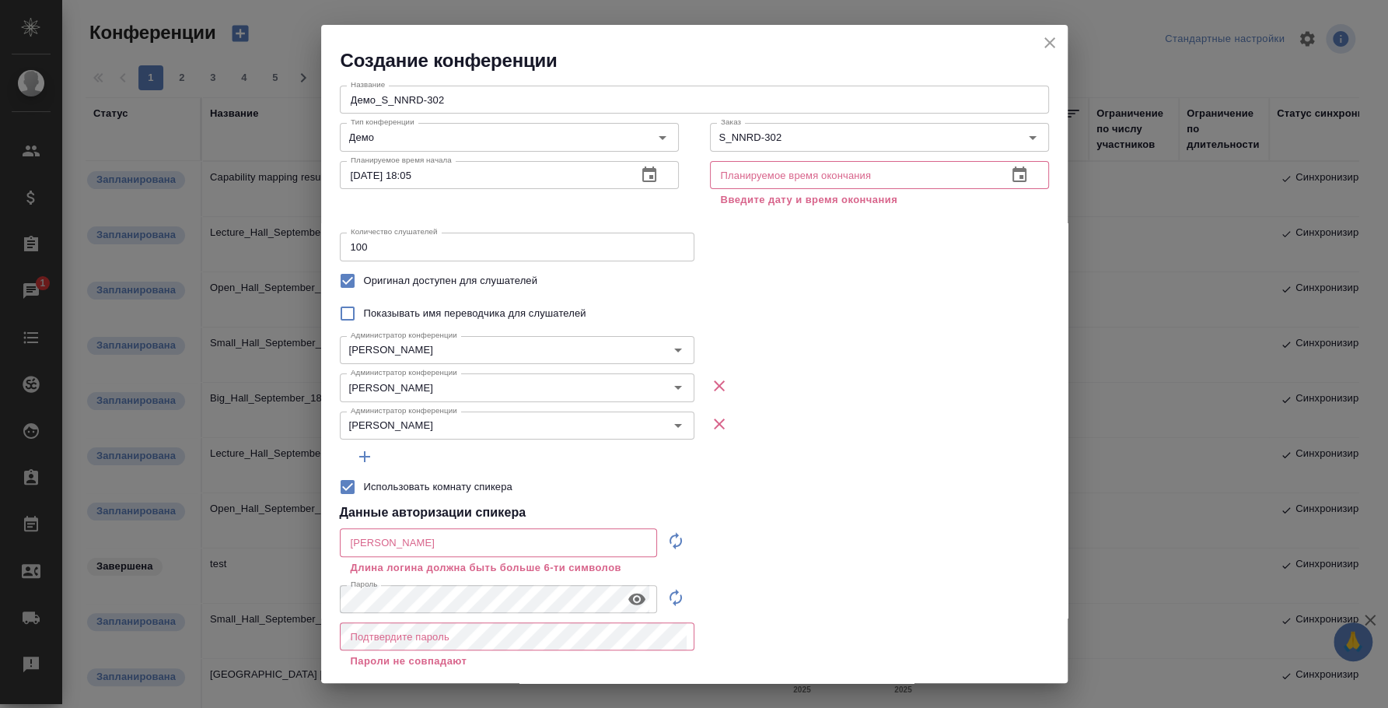
click at [384, 544] on input "text" at bounding box center [498, 542] width 317 height 28
click at [668, 540] on icon "button" at bounding box center [675, 540] width 19 height 19
type input "speaker_r1zrtGCM"
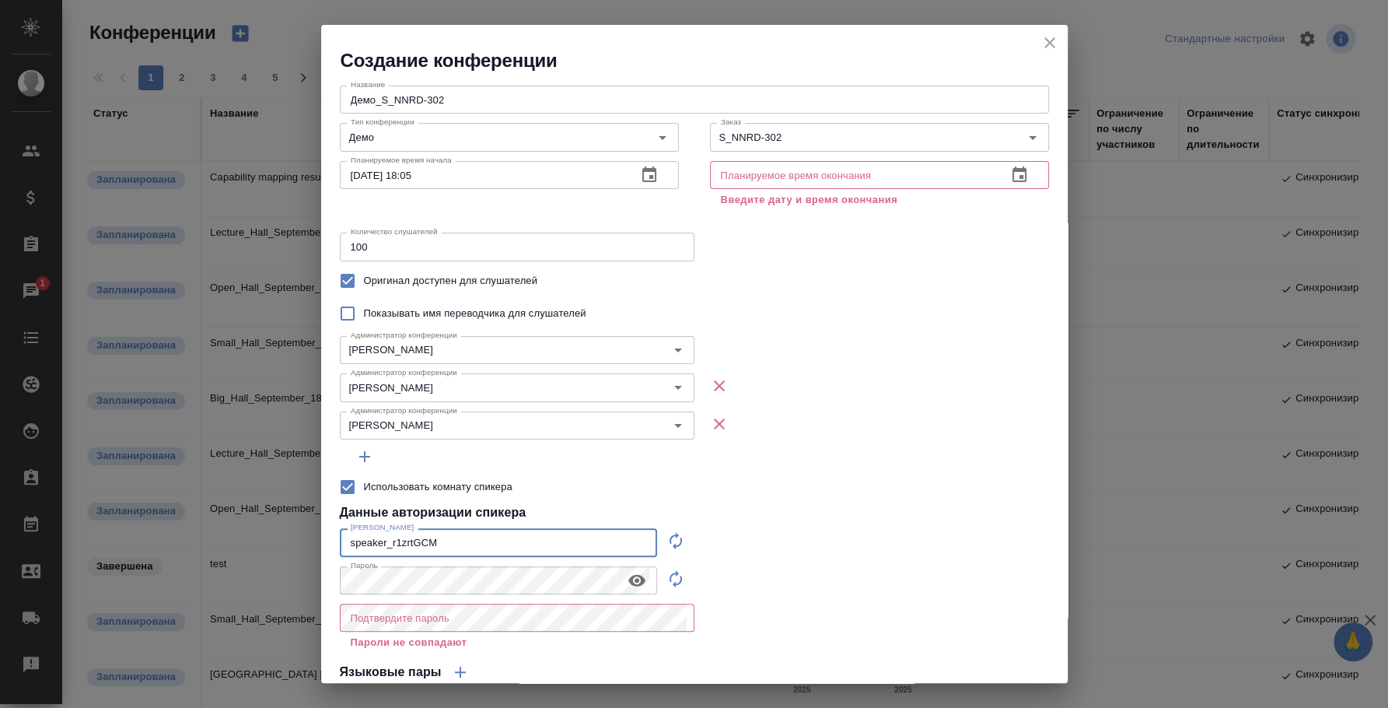
drag, startPoint x: 533, startPoint y: 533, endPoint x: 293, endPoint y: 554, distance: 240.4
click at [293, 554] on div "Создание конференции Название Демо_S_NNRD-302 Название Тип конференции Демо Тип…" at bounding box center [694, 354] width 1388 height 708
click at [632, 578] on icon "button" at bounding box center [636, 580] width 17 height 12
click at [305, 571] on div "Создание конференции Название Демо_S_NNRD-302 Название Тип конференции Демо Тип…" at bounding box center [694, 354] width 1388 height 708
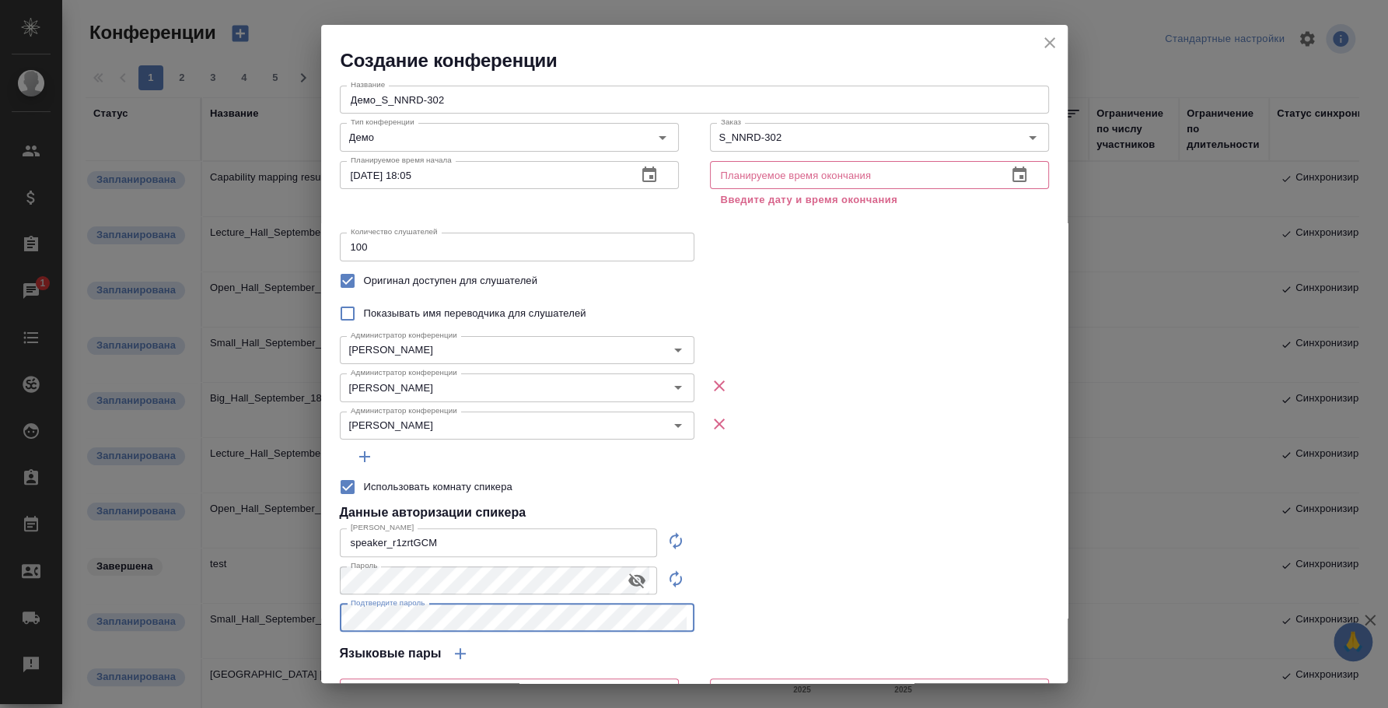
click at [878, 577] on div "Название Демо_S_NNRD-302 Название Тип конференции Демо Тип конференции Заказ S_…" at bounding box center [694, 406] width 747 height 667
click at [643, 168] on icon "button" at bounding box center [649, 174] width 14 height 16
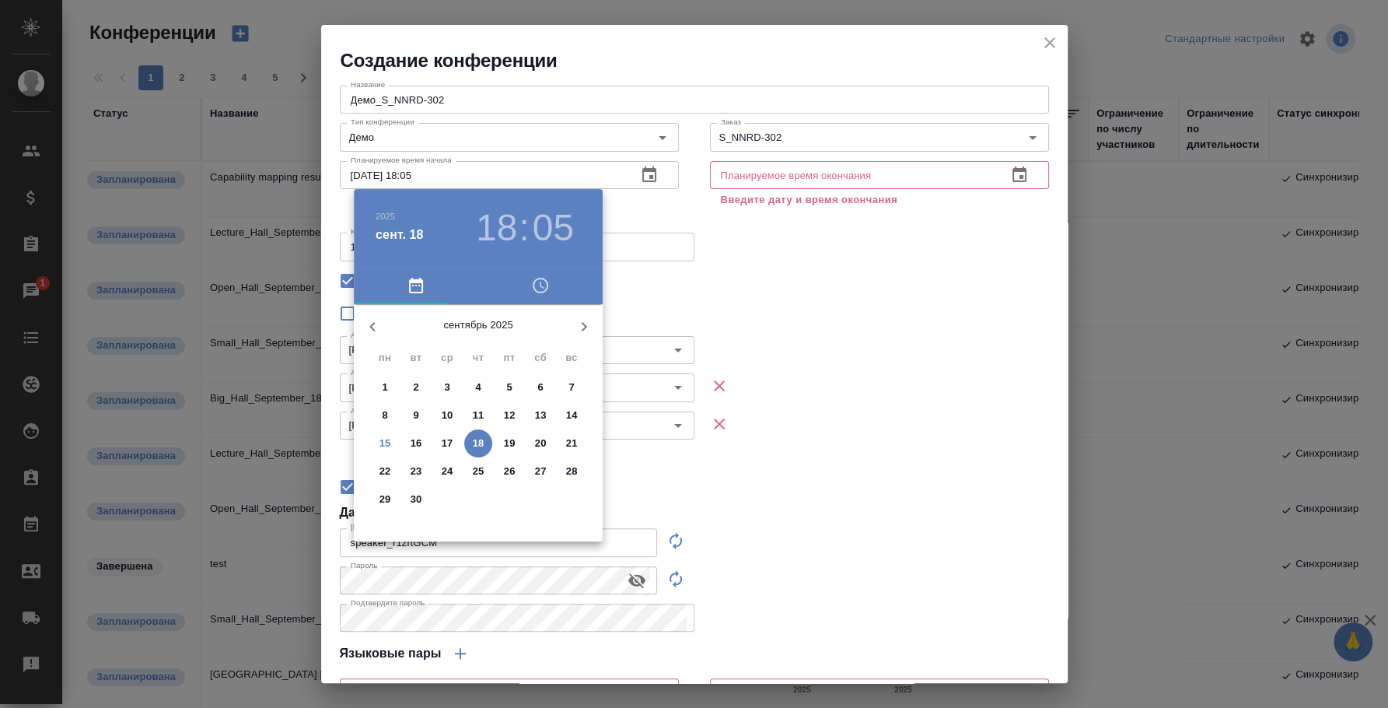
click at [513, 227] on h3 "18" at bounding box center [496, 228] width 41 height 44
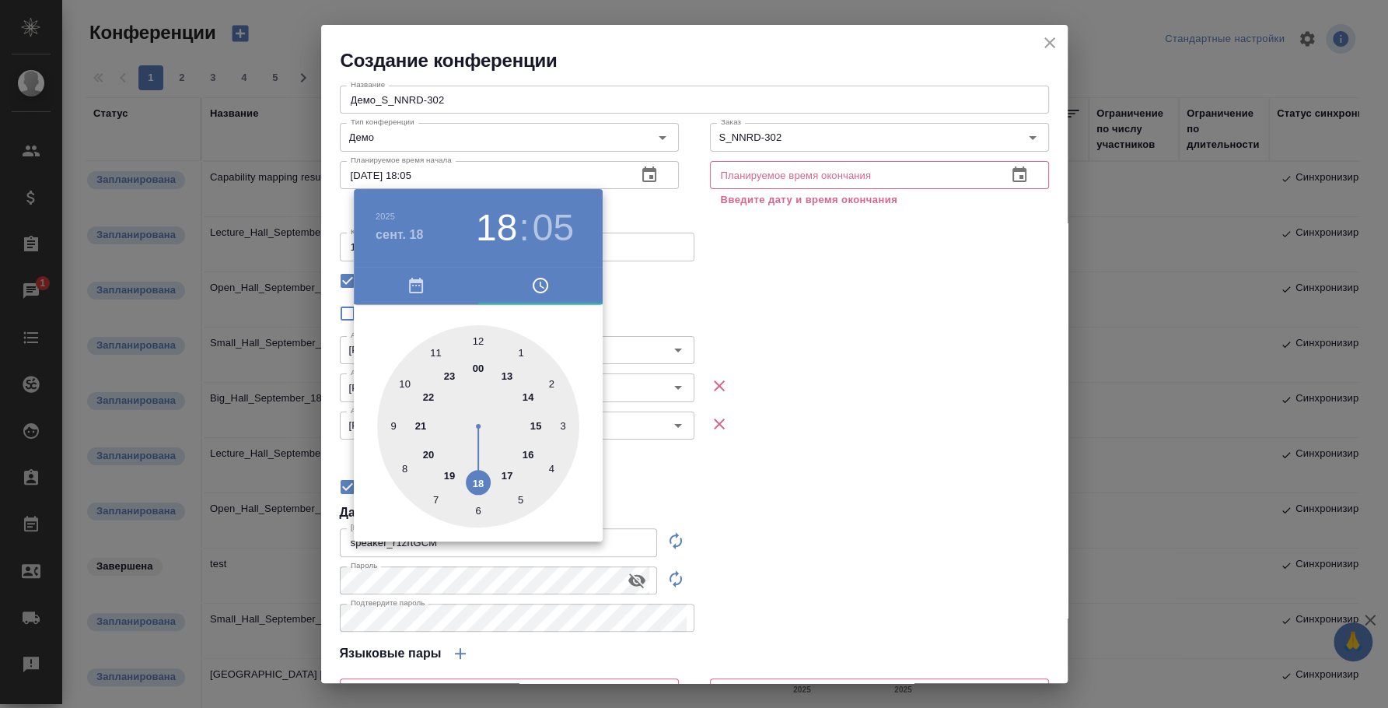
click at [549, 427] on div at bounding box center [478, 426] width 202 height 202
click at [470, 170] on div at bounding box center [694, 354] width 1388 height 708
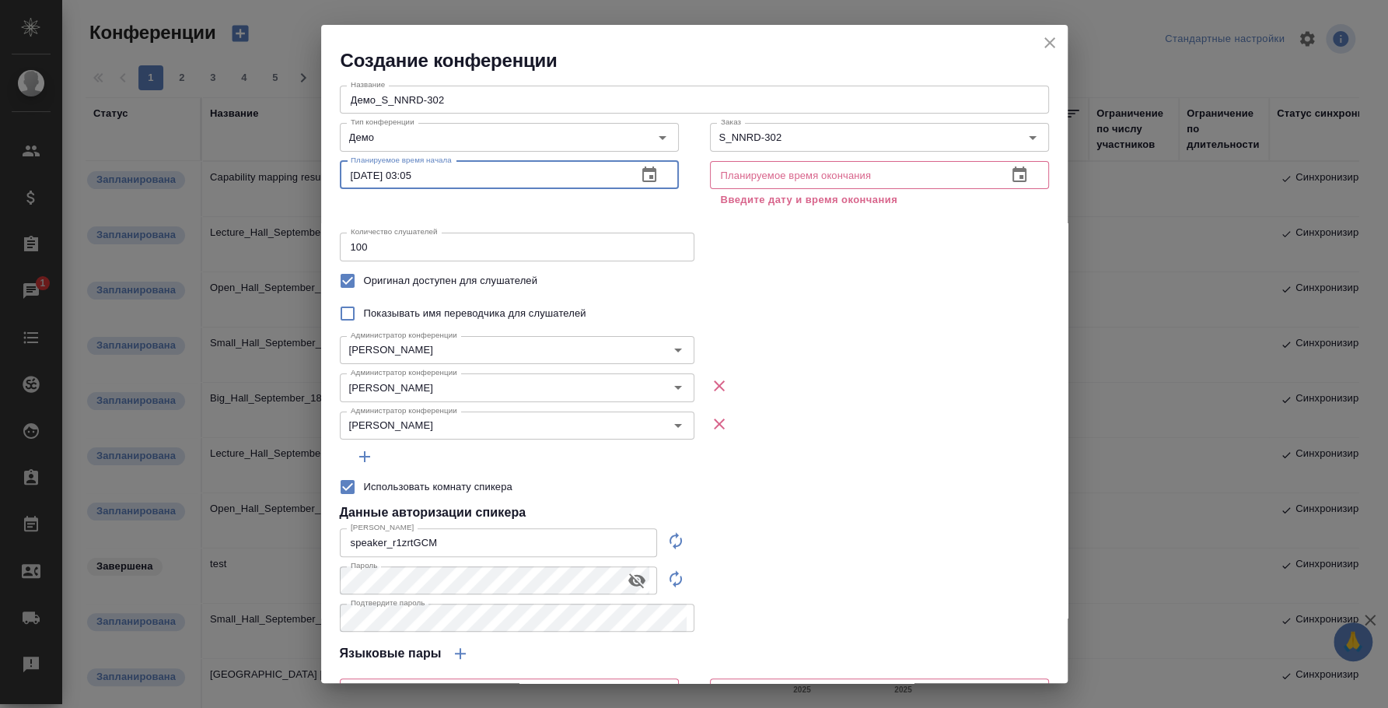
click at [419, 173] on input "18.09.2025 03:05" at bounding box center [482, 175] width 285 height 28
drag, startPoint x: 408, startPoint y: 169, endPoint x: 470, endPoint y: 186, distance: 63.8
click at [470, 186] on input "18.09.2025 03:05" at bounding box center [482, 175] width 285 height 28
type input "18.09.2025 15:50"
click at [1012, 178] on icon "button" at bounding box center [1019, 175] width 19 height 19
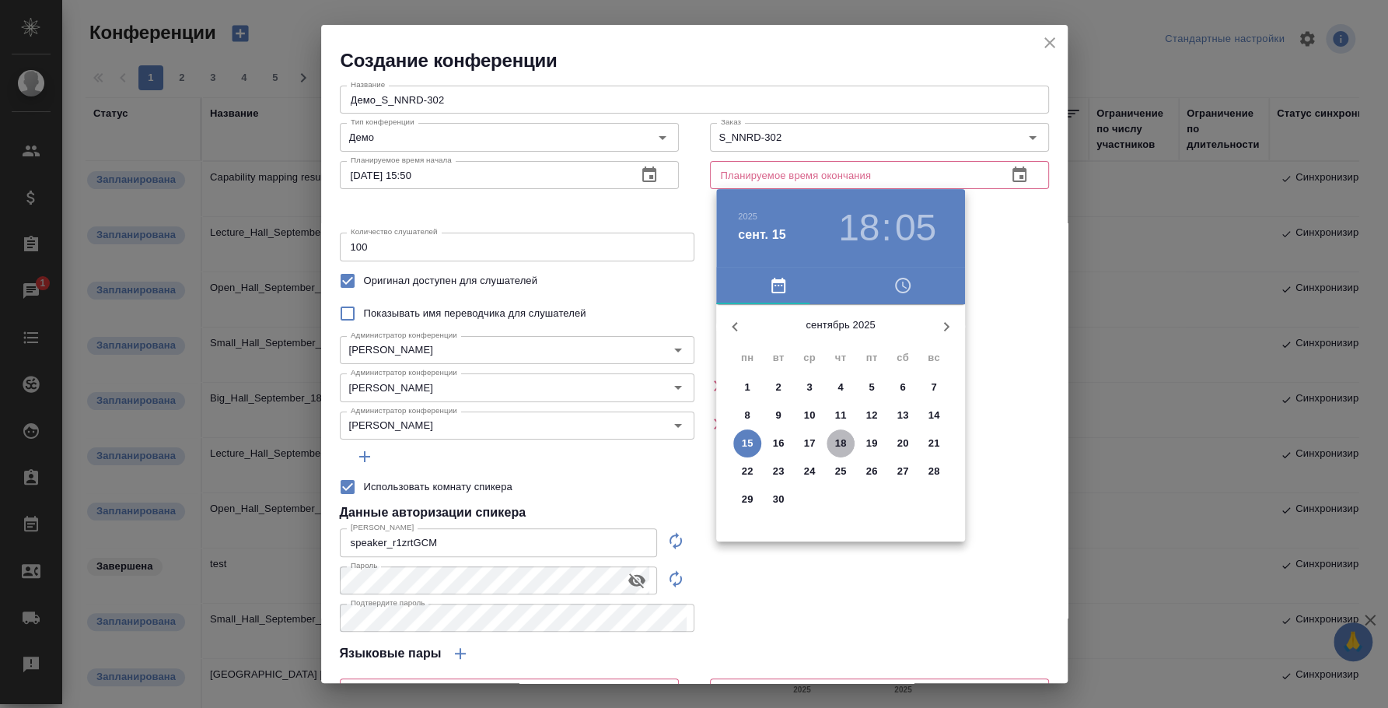
click at [848, 441] on span "18" at bounding box center [841, 443] width 28 height 16
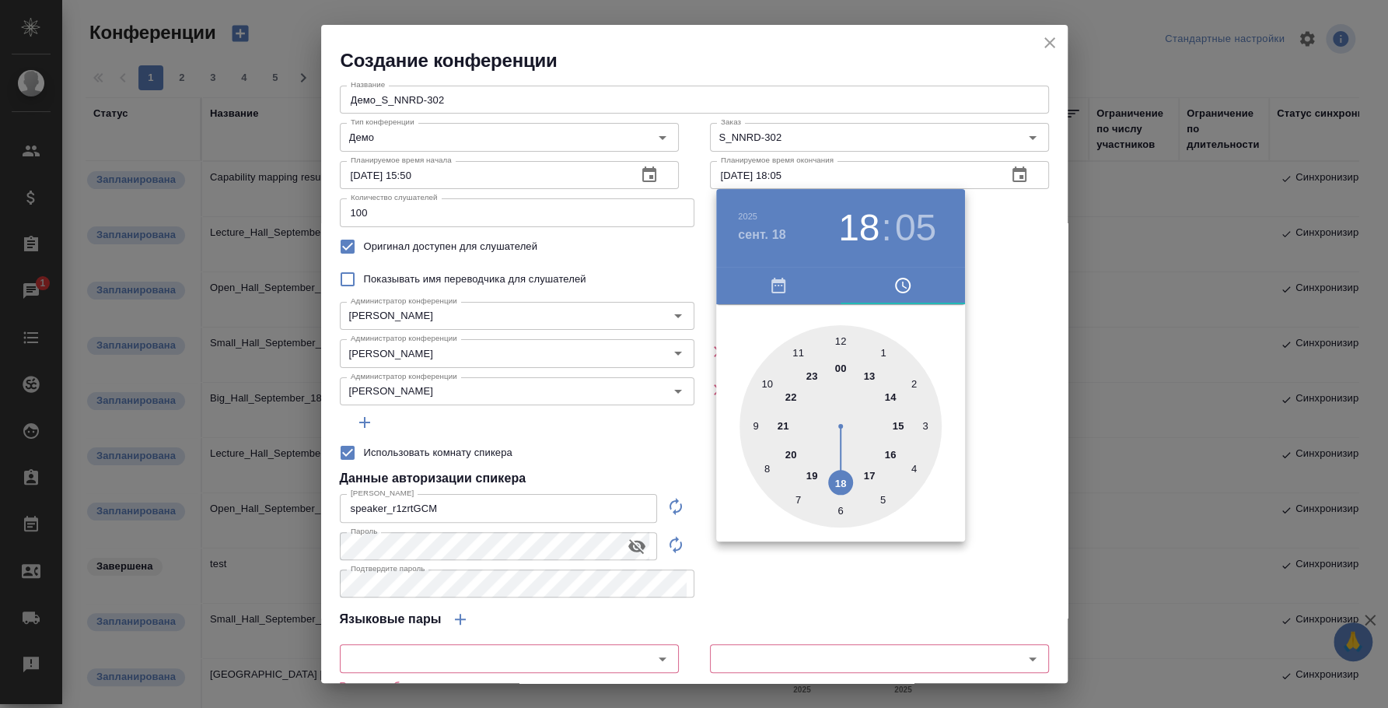
click at [970, 329] on div at bounding box center [694, 354] width 1388 height 708
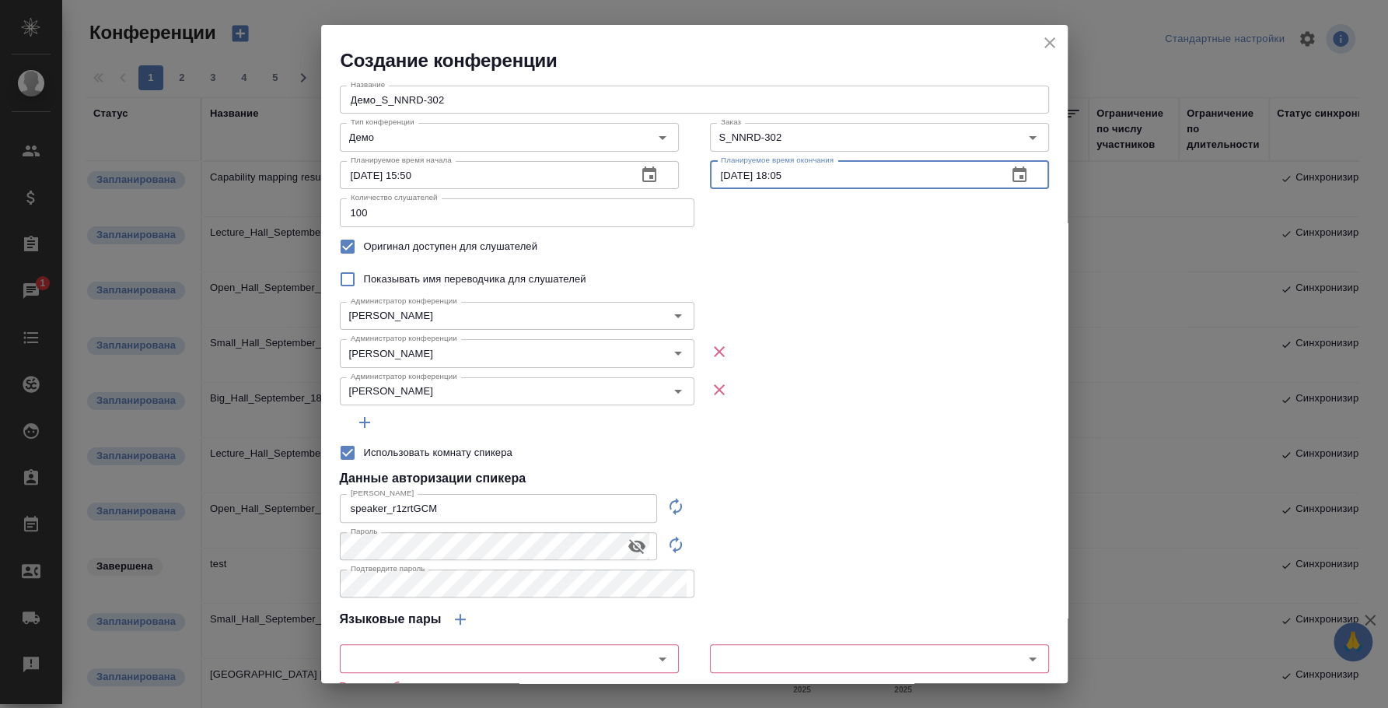
drag, startPoint x: 768, startPoint y: 166, endPoint x: 859, endPoint y: 191, distance: 94.3
click at [859, 191] on div "Планируемое время окончания 18.09.2025 18:05 Планируемое время окончания" at bounding box center [879, 173] width 370 height 68
type input "18.09.2025 16:50"
click at [834, 351] on div "Администратор конференции Баданян Артак Администратор конференции" at bounding box center [694, 351] width 709 height 37
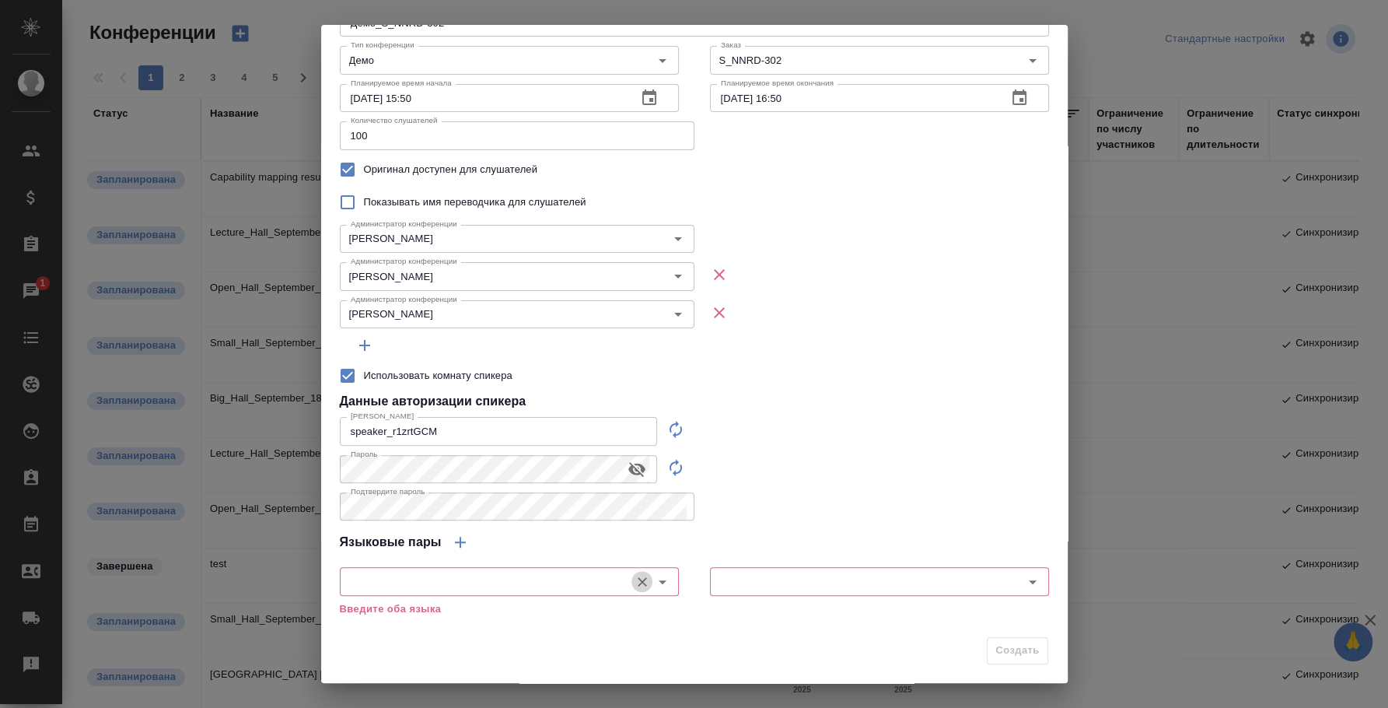
click at [635, 582] on icon "Очистить" at bounding box center [643, 582] width 16 height 16
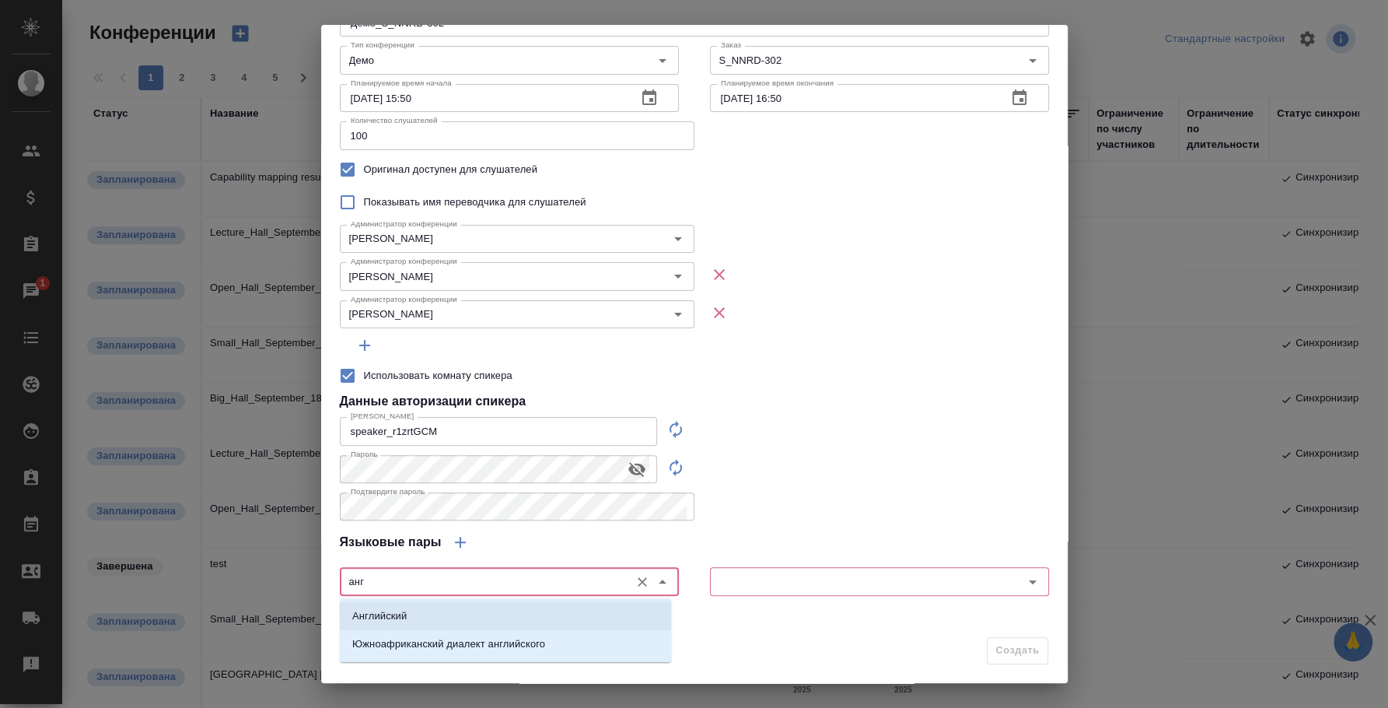
click at [560, 604] on li "Английский" at bounding box center [505, 616] width 331 height 28
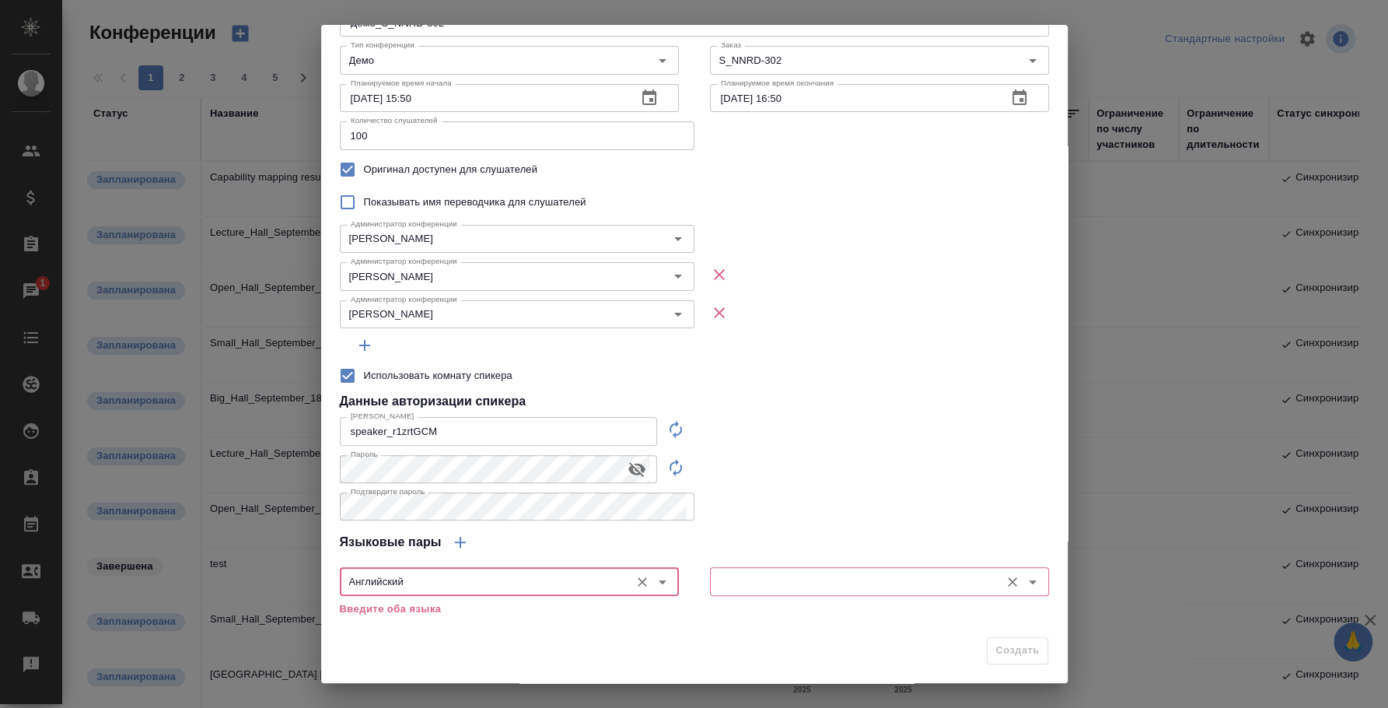
click at [710, 589] on div "​" at bounding box center [879, 581] width 339 height 28
type input "Английский"
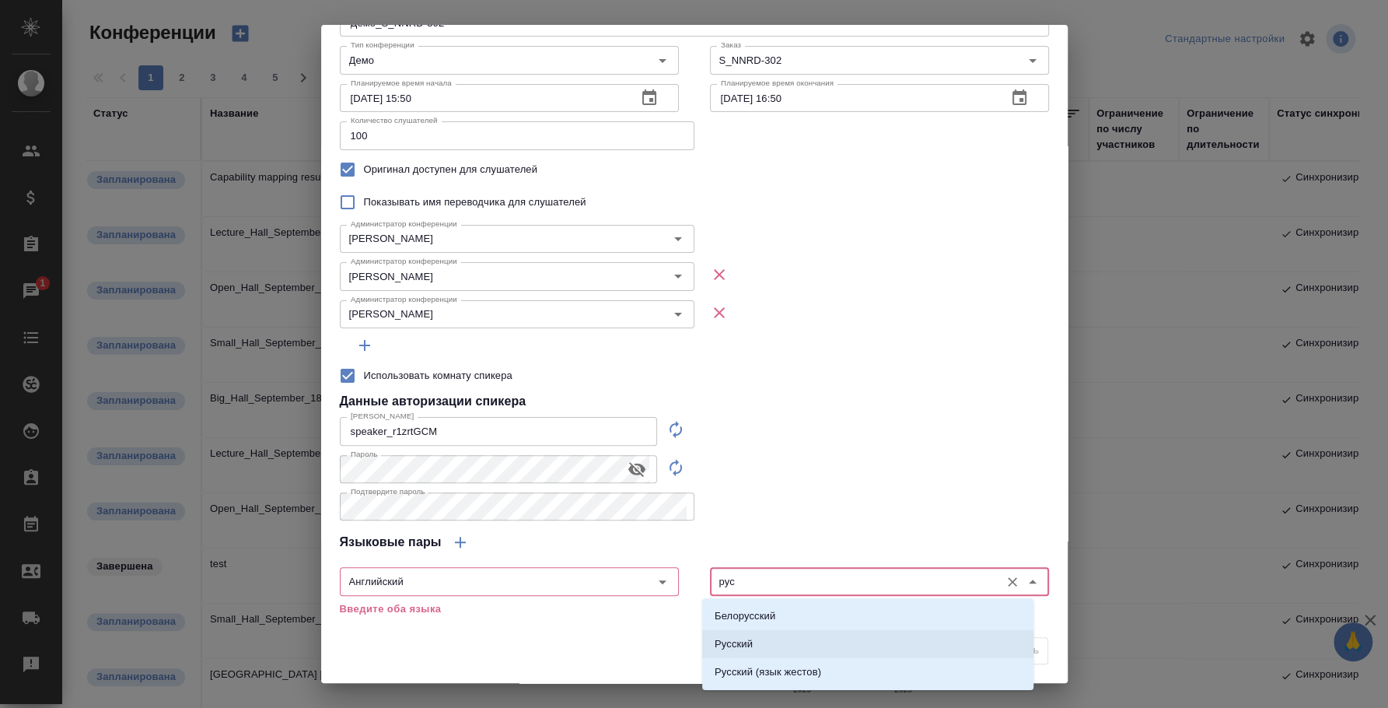
click at [784, 637] on li "Русский" at bounding box center [867, 644] width 331 height 28
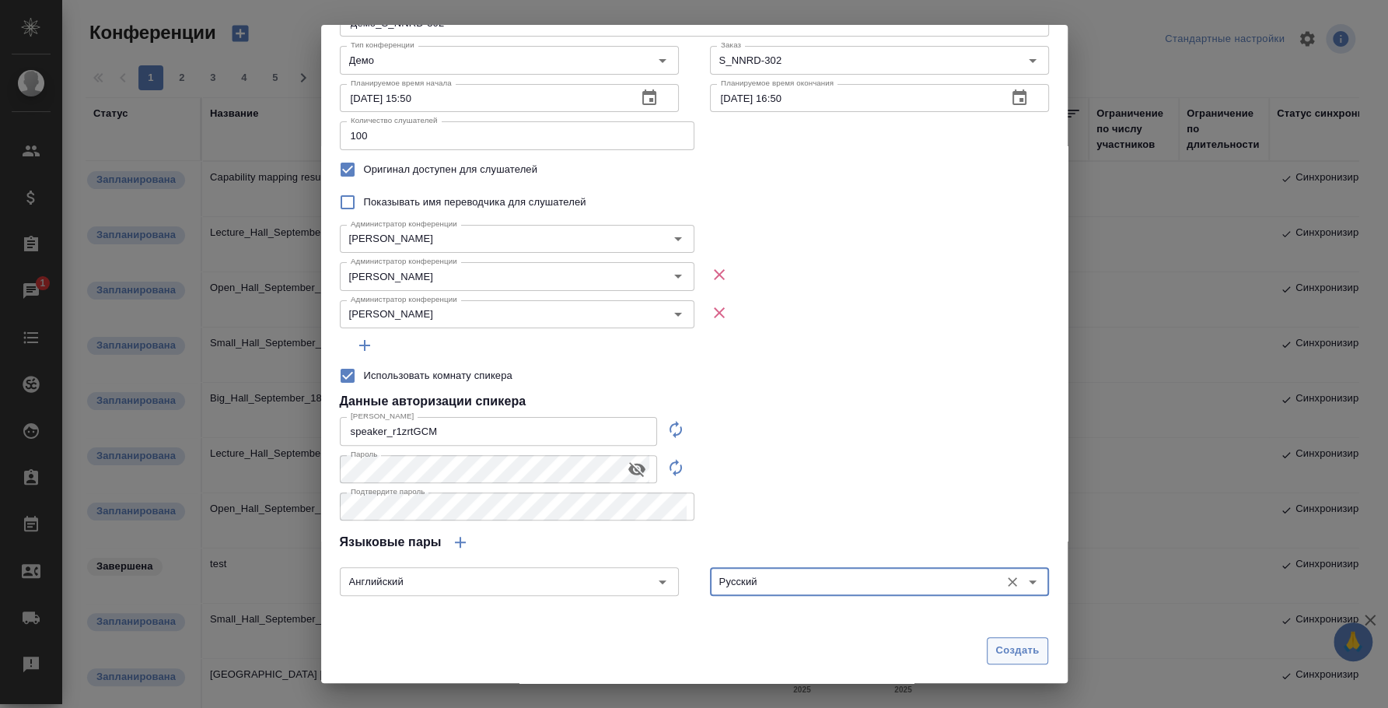
type input "Русский"
click at [995, 651] on span "Создать" at bounding box center [1017, 651] width 44 height 18
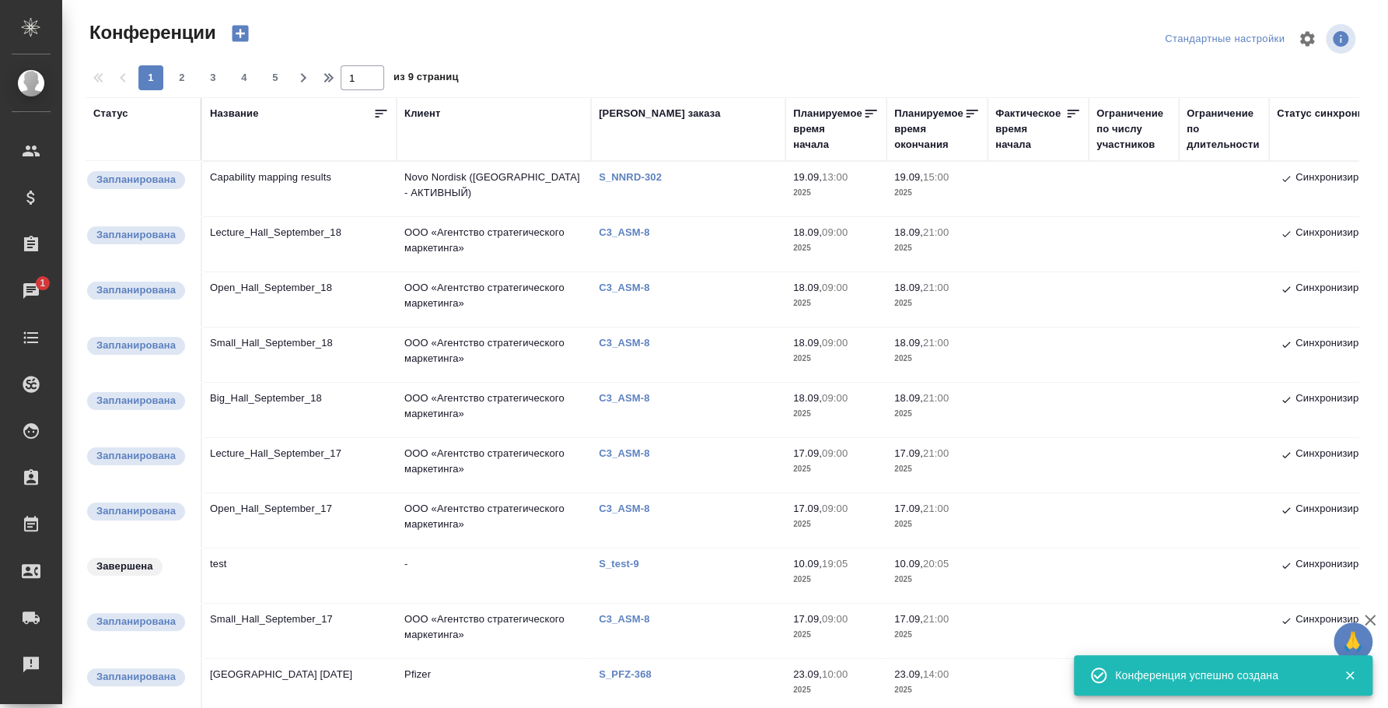
type input "0"
checkbox input "false"
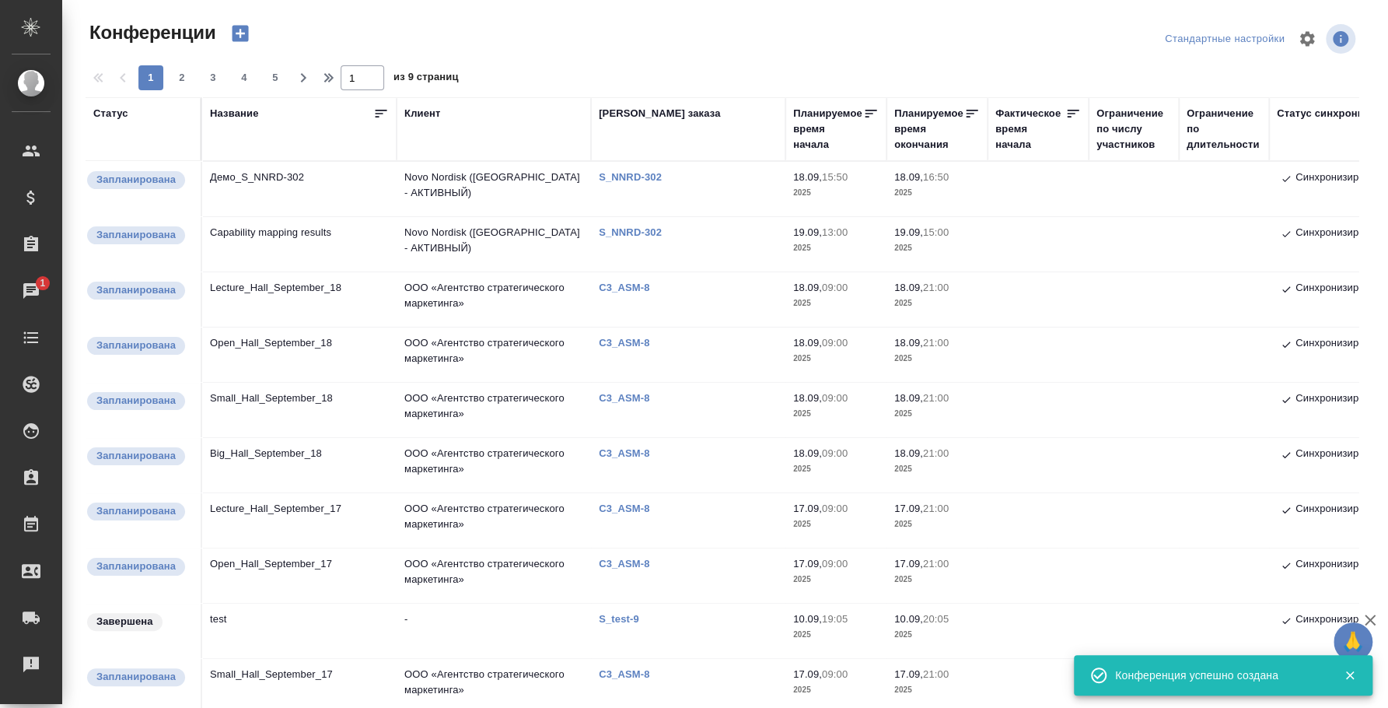
scroll to position [0, 0]
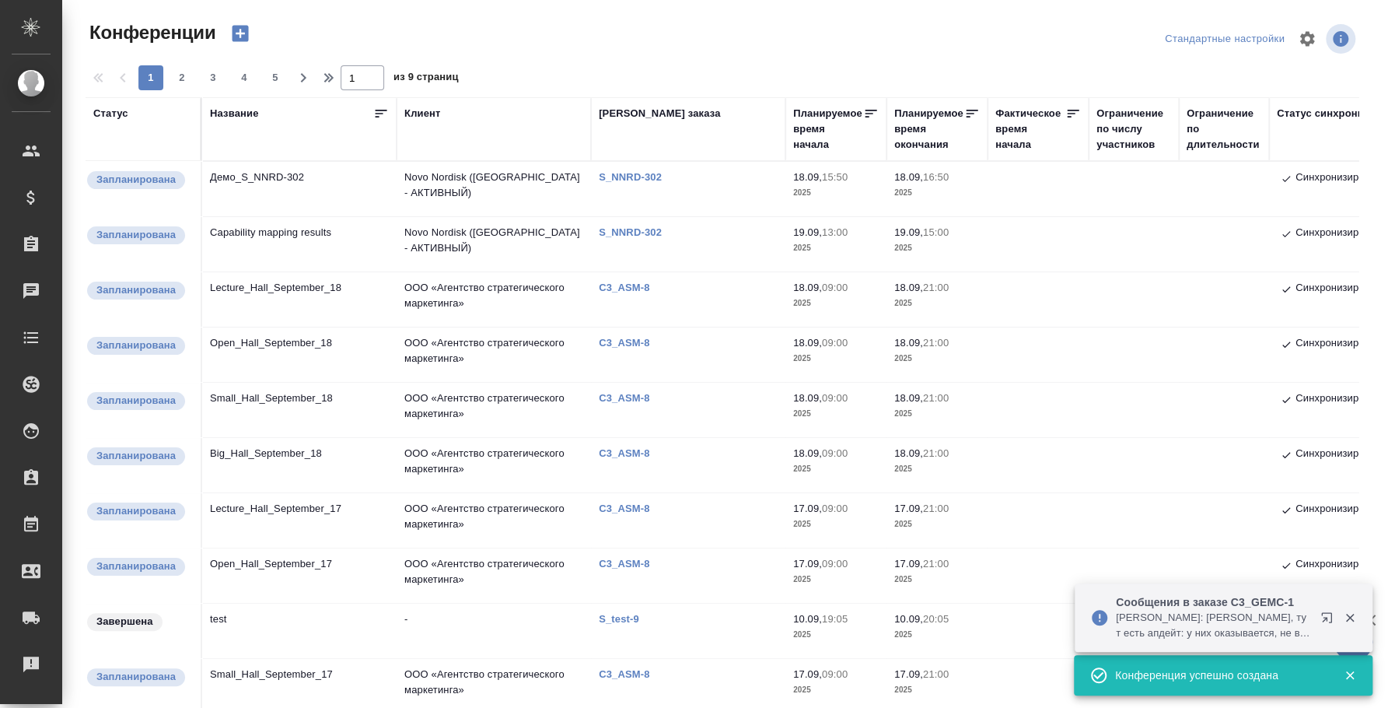
click at [1321, 616] on icon "button" at bounding box center [1329, 620] width 19 height 19
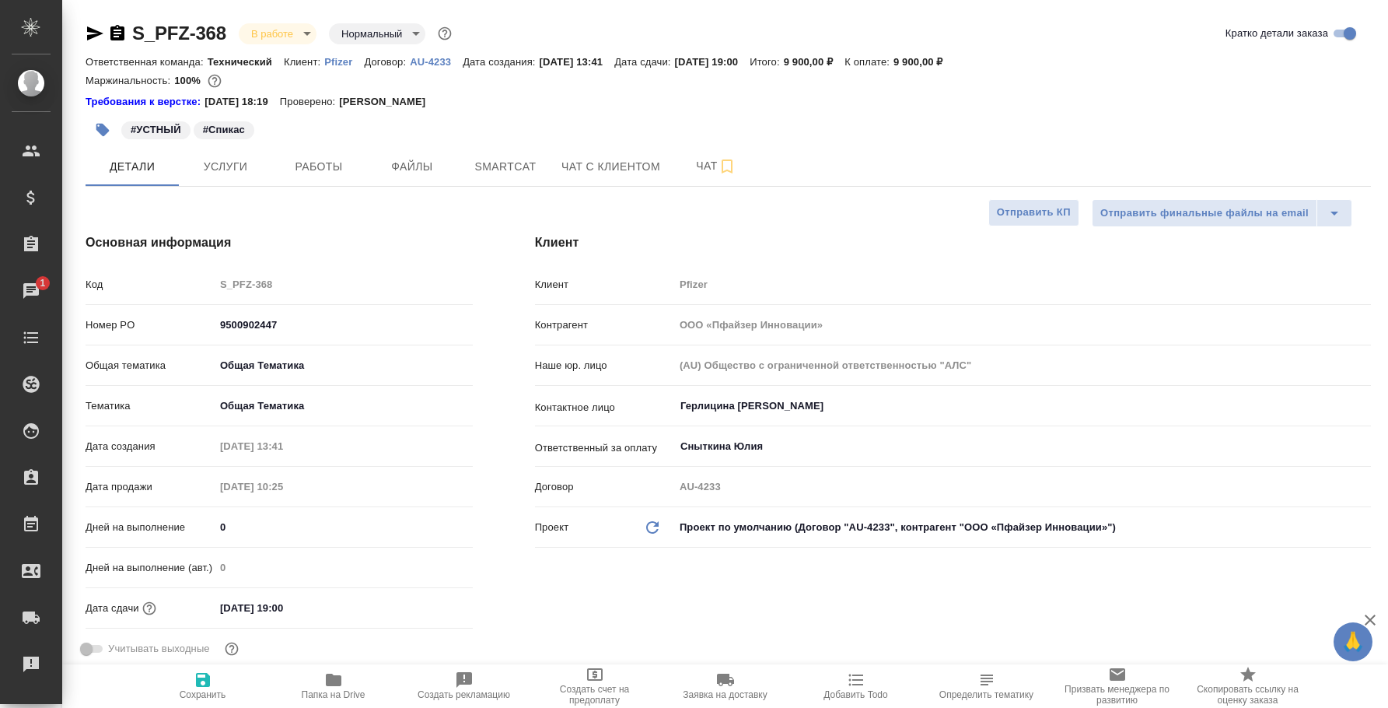
select select "RU"
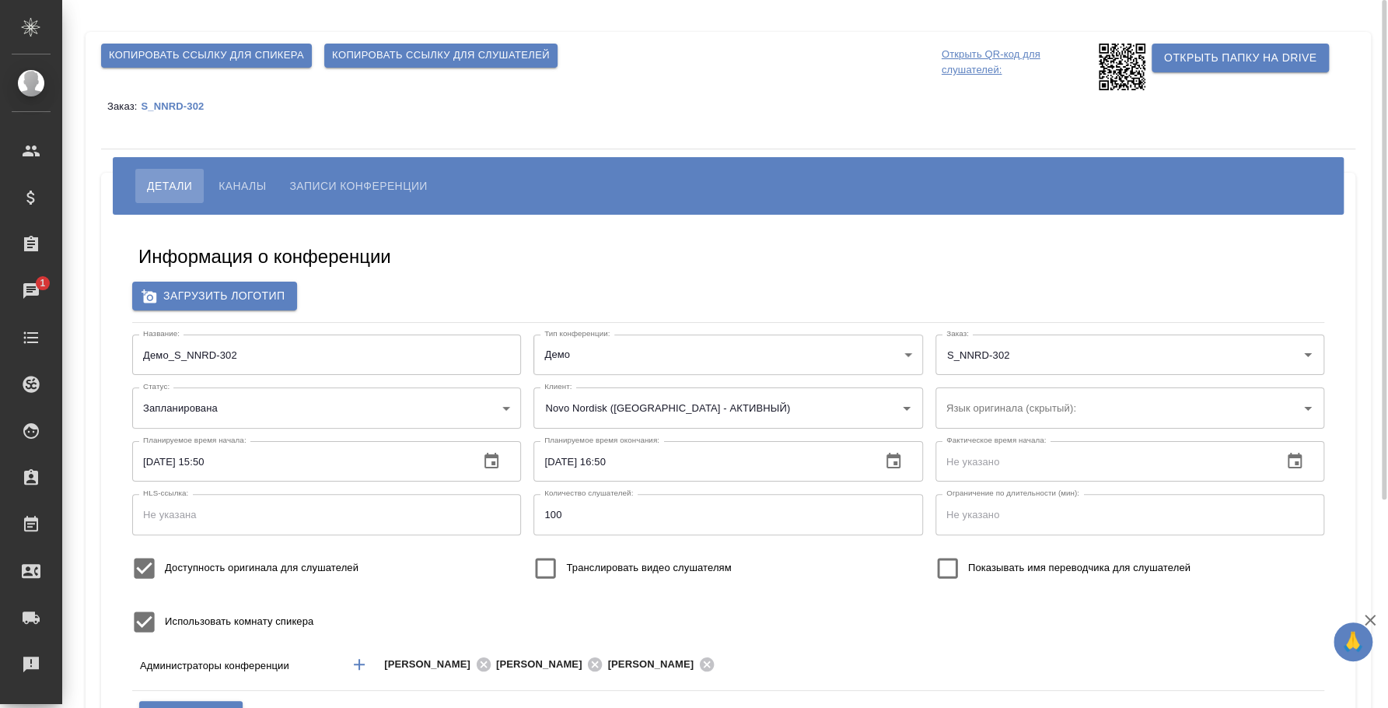
type input "[PERSON_NAME]"
click at [232, 200] on button "Каналы" at bounding box center [242, 186] width 71 height 34
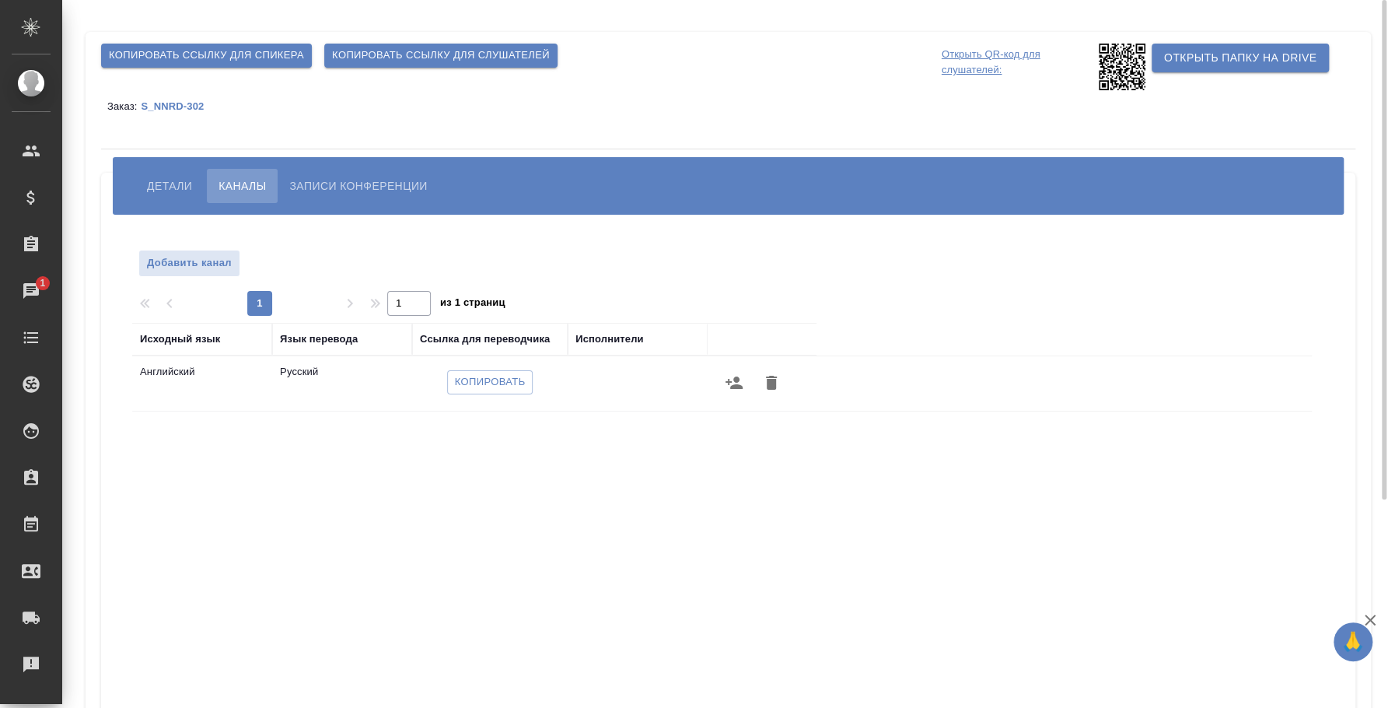
click at [234, 54] on span "Копировать ссылку для спикера" at bounding box center [206, 56] width 195 height 18
click at [195, 65] on button "Копировать ссылку для спикера" at bounding box center [206, 56] width 211 height 24
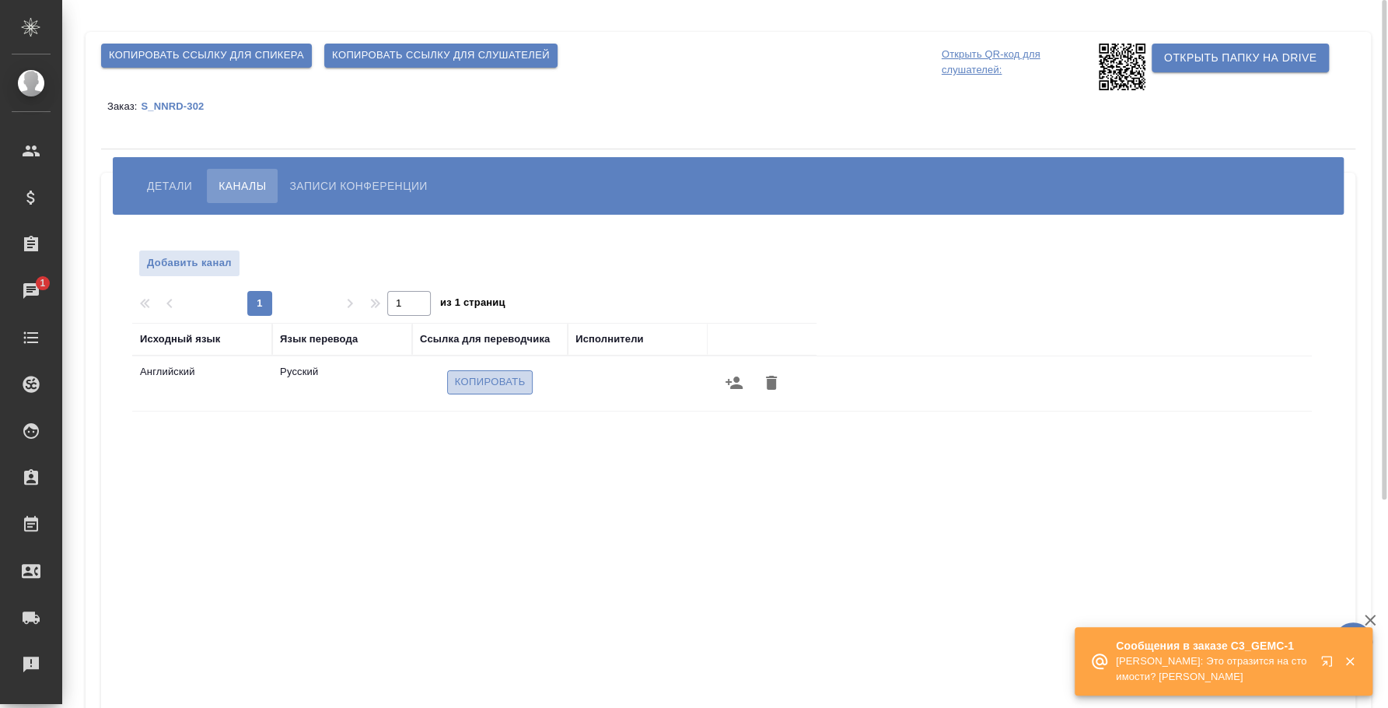
click at [486, 386] on span "Копировать" at bounding box center [490, 382] width 71 height 18
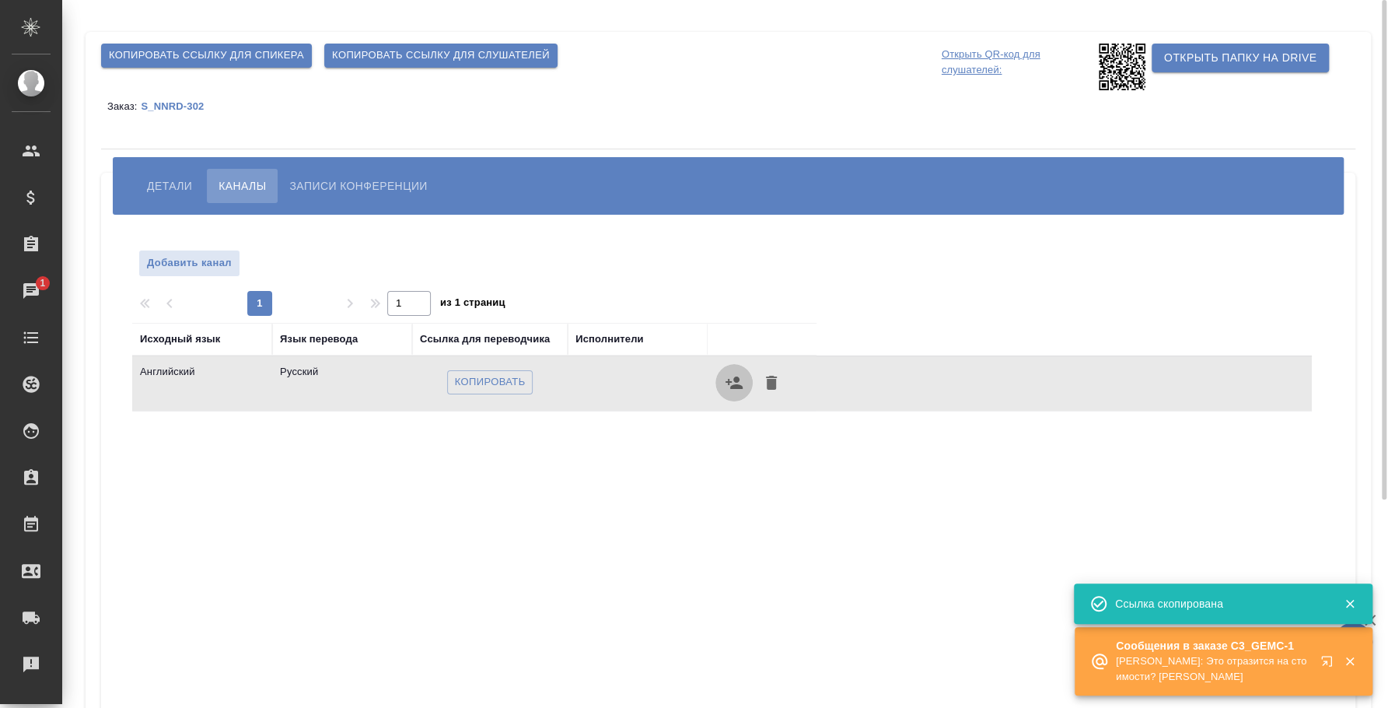
click at [738, 386] on icon "button" at bounding box center [734, 382] width 17 height 12
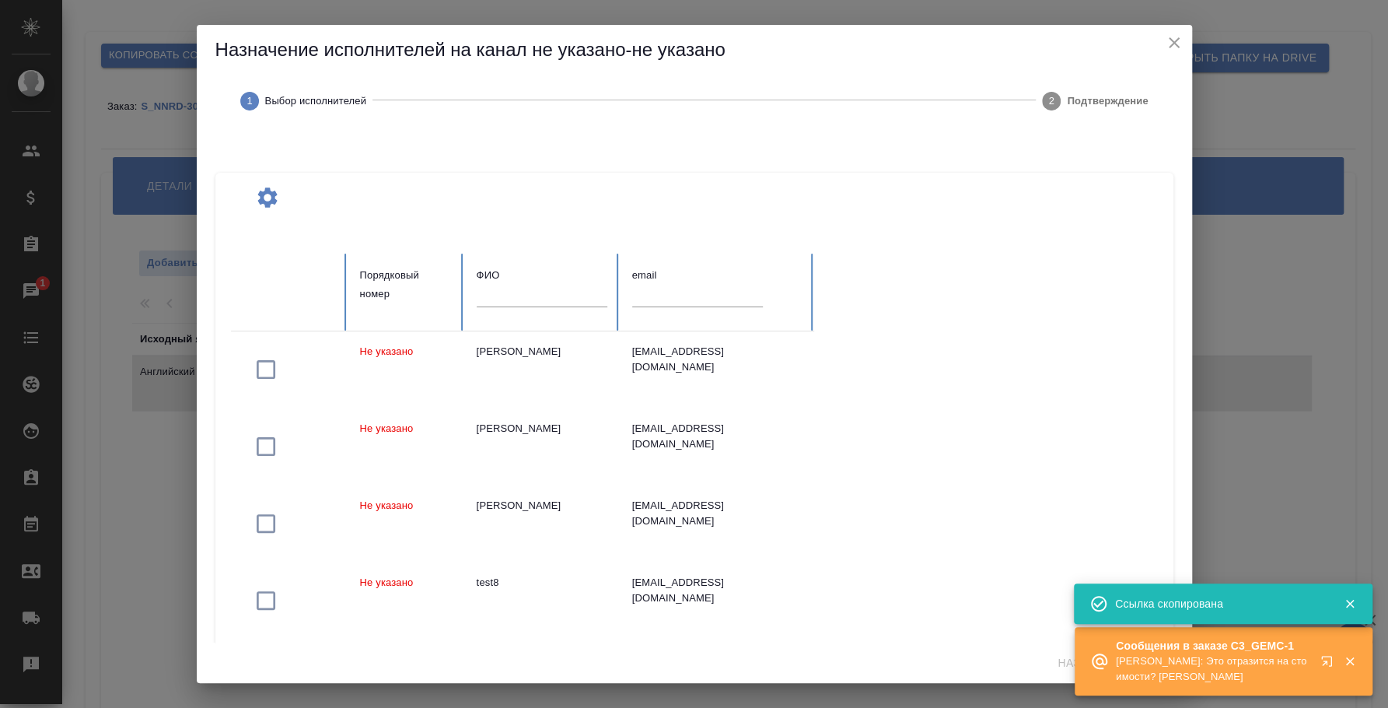
click at [488, 301] on input "text" at bounding box center [542, 296] width 131 height 22
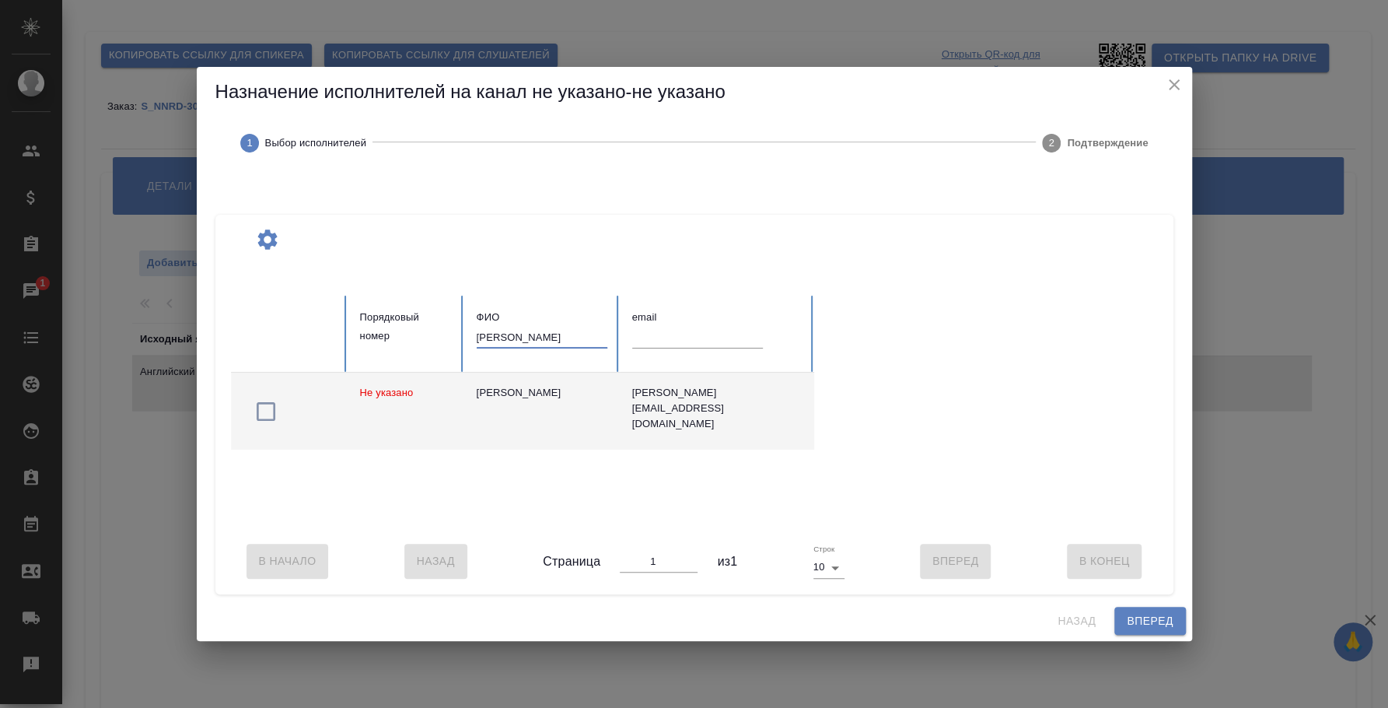
type input "мокин"
click at [249, 411] on span "button" at bounding box center [266, 411] width 44 height 25
click at [1143, 626] on span "Вперед" at bounding box center [1150, 620] width 46 height 19
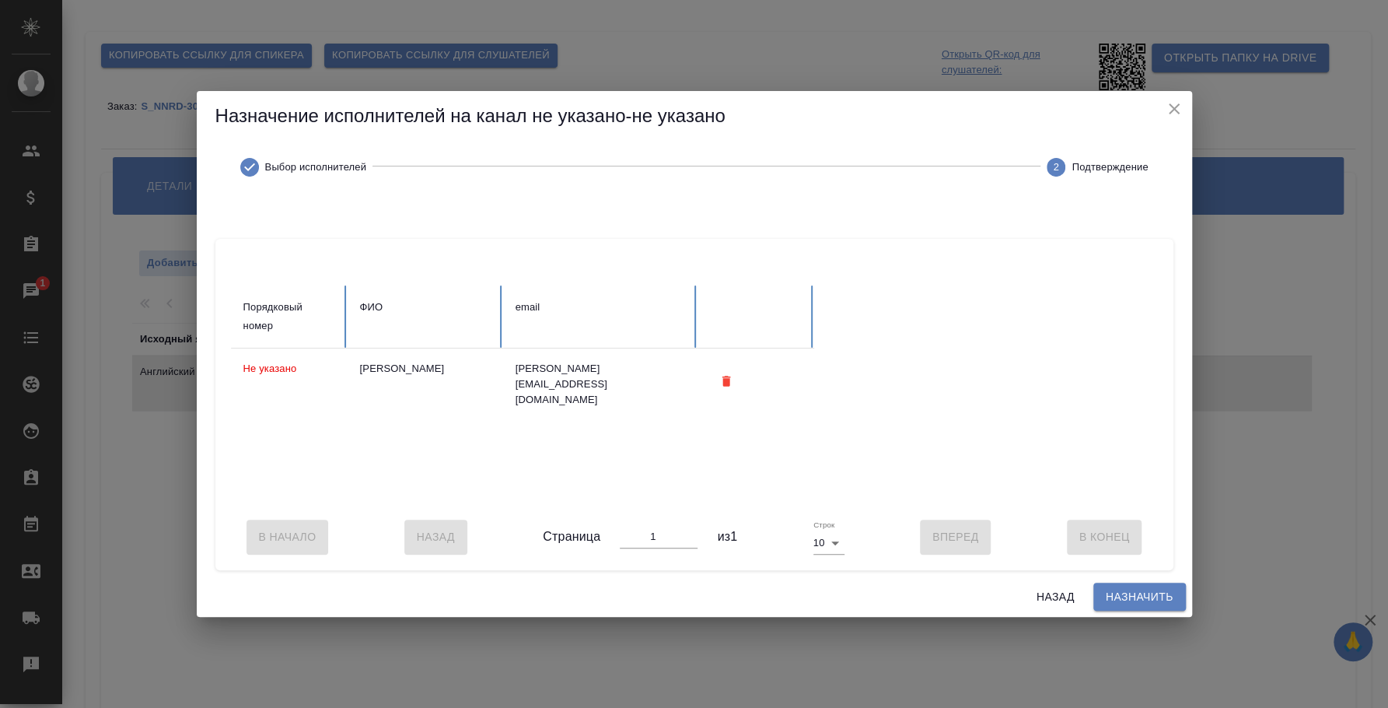
click at [1131, 607] on span "Назначить" at bounding box center [1140, 596] width 68 height 19
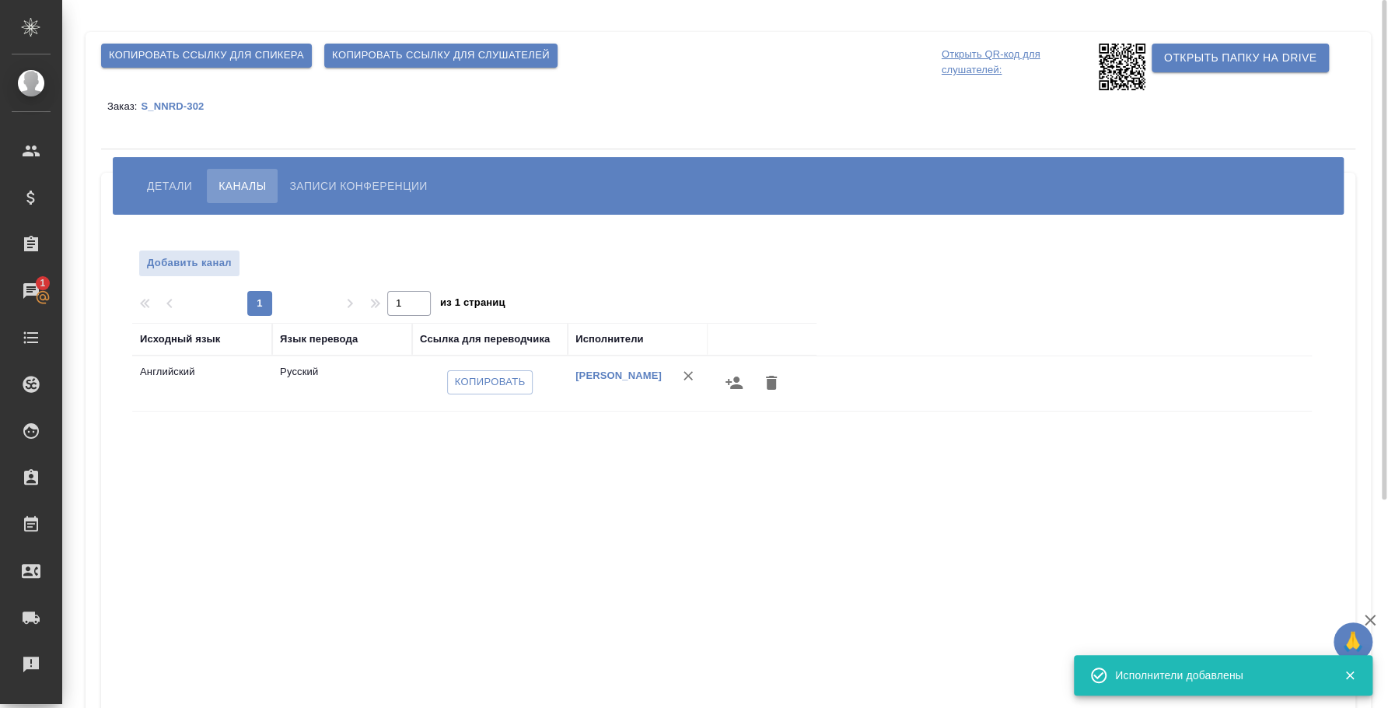
click at [402, 51] on span "Копировать ссылку для слушателей" at bounding box center [441, 56] width 218 height 18
click at [994, 66] on p "Открыть QR-код для слушателей:" at bounding box center [1018, 67] width 153 height 47
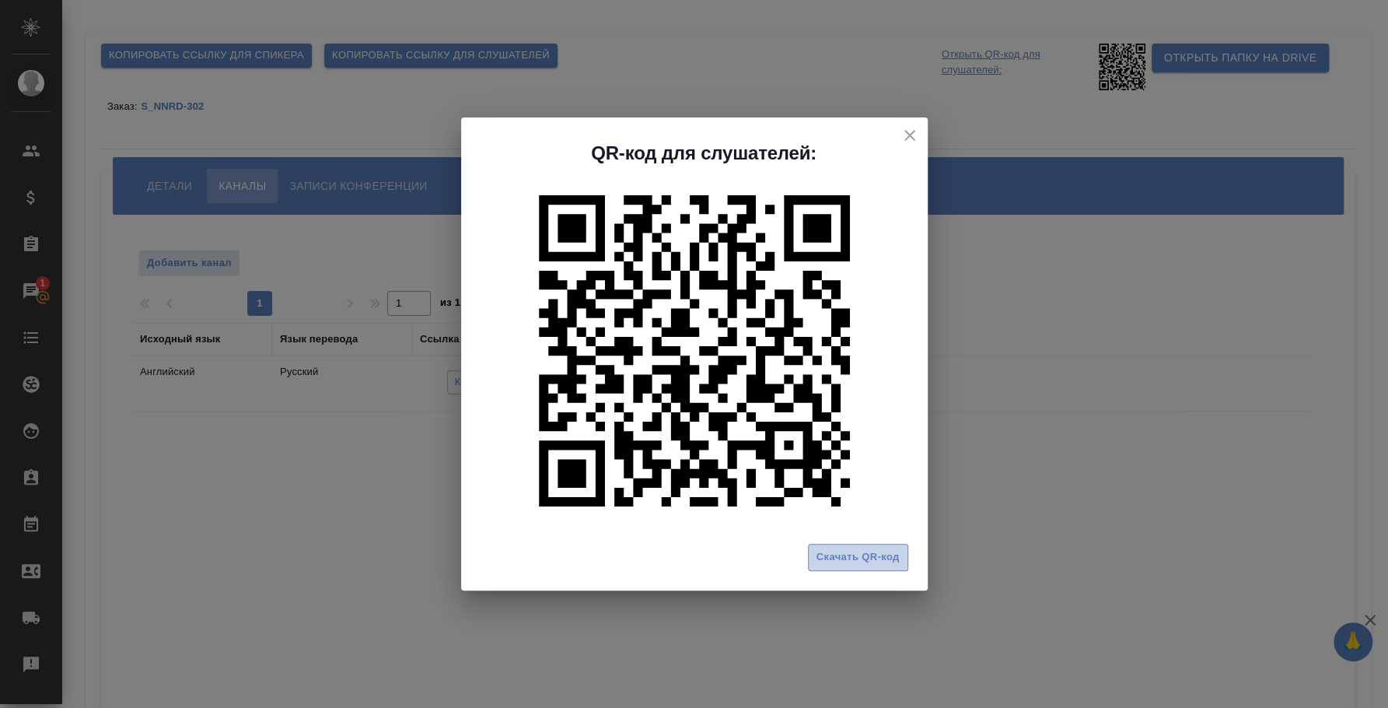
click at [826, 558] on span "Скачать QR-код" at bounding box center [858, 557] width 83 height 18
click at [365, 474] on div "QR-код для слушателей: Скачать QR-код" at bounding box center [694, 354] width 1388 height 708
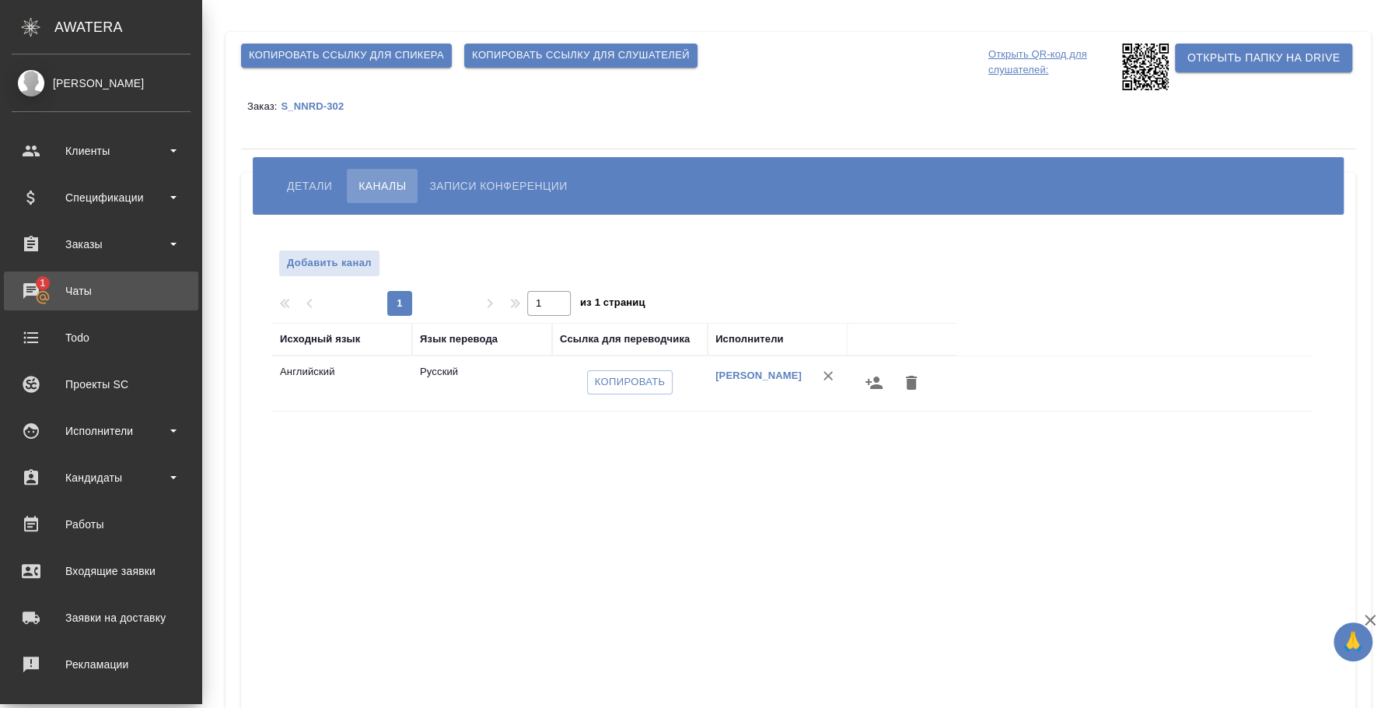
click at [23, 279] on div "Чаты" at bounding box center [101, 290] width 179 height 23
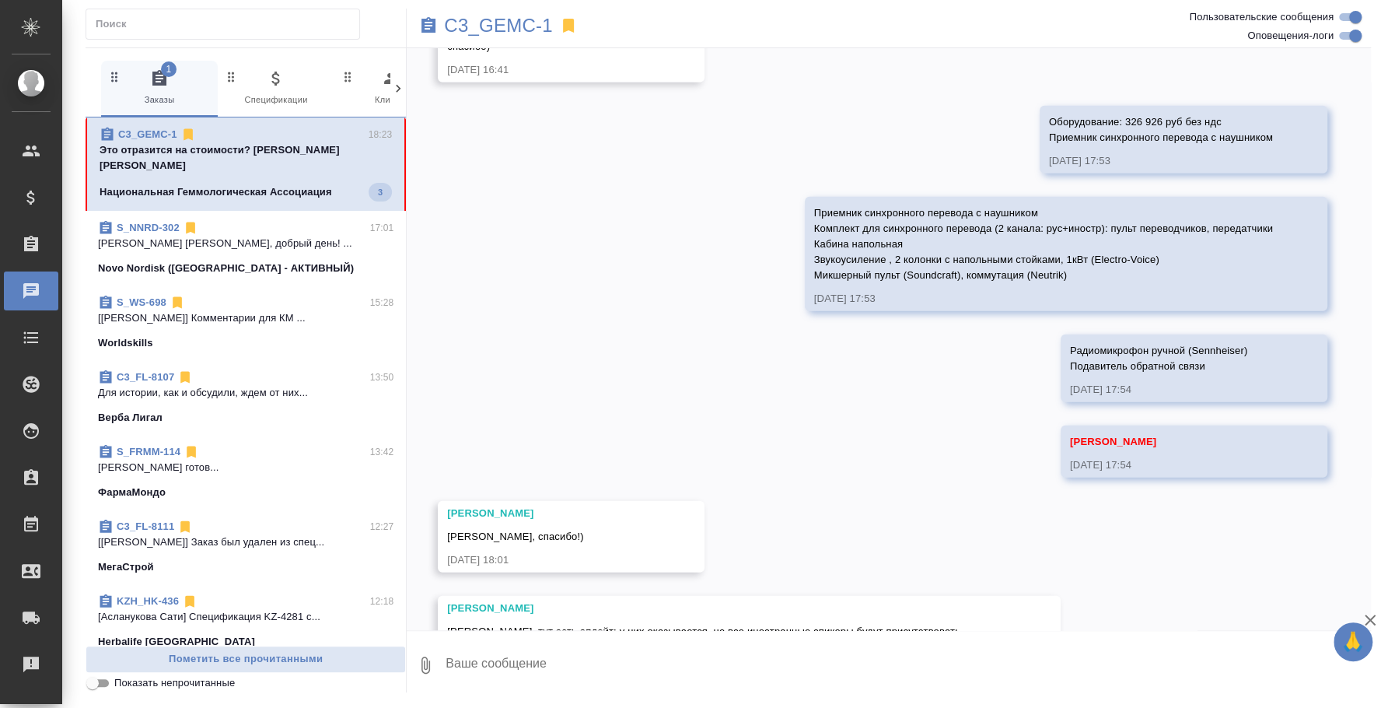
scroll to position [2734, 0]
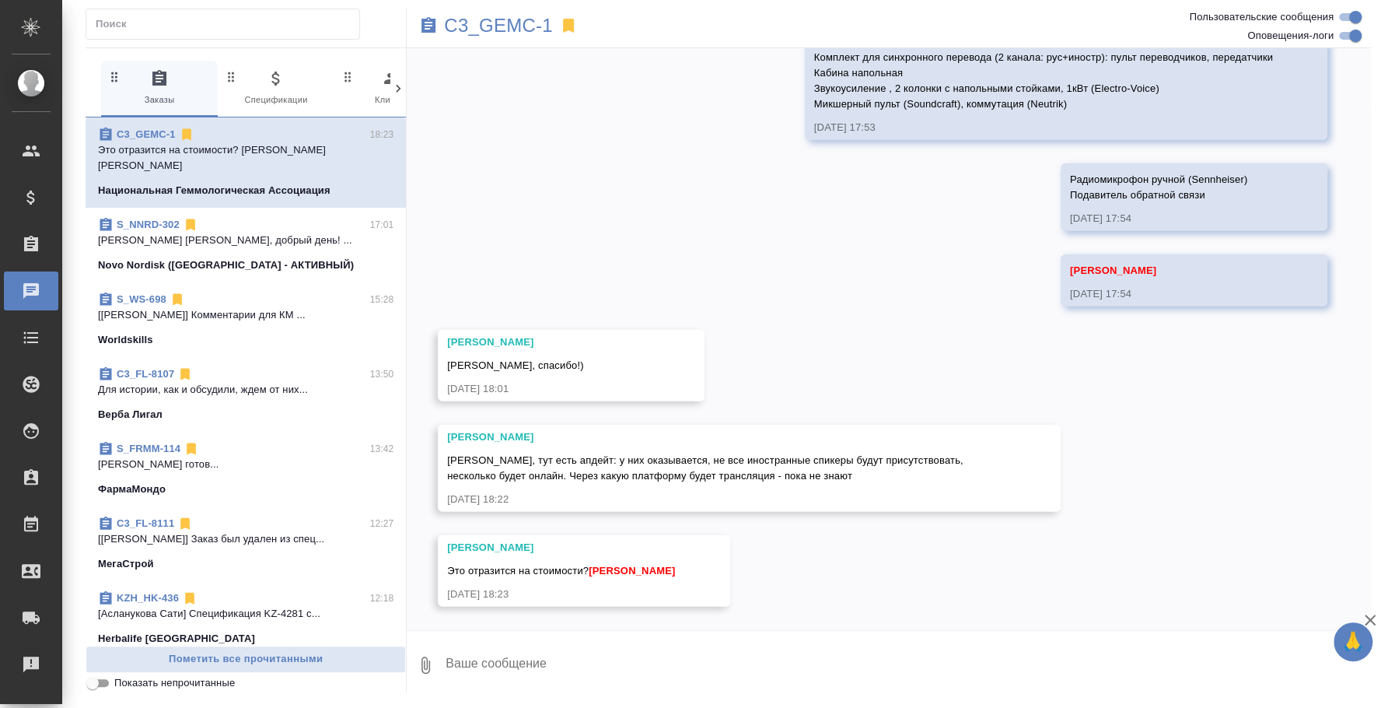
click at [594, 652] on textarea at bounding box center [907, 664] width 927 height 53
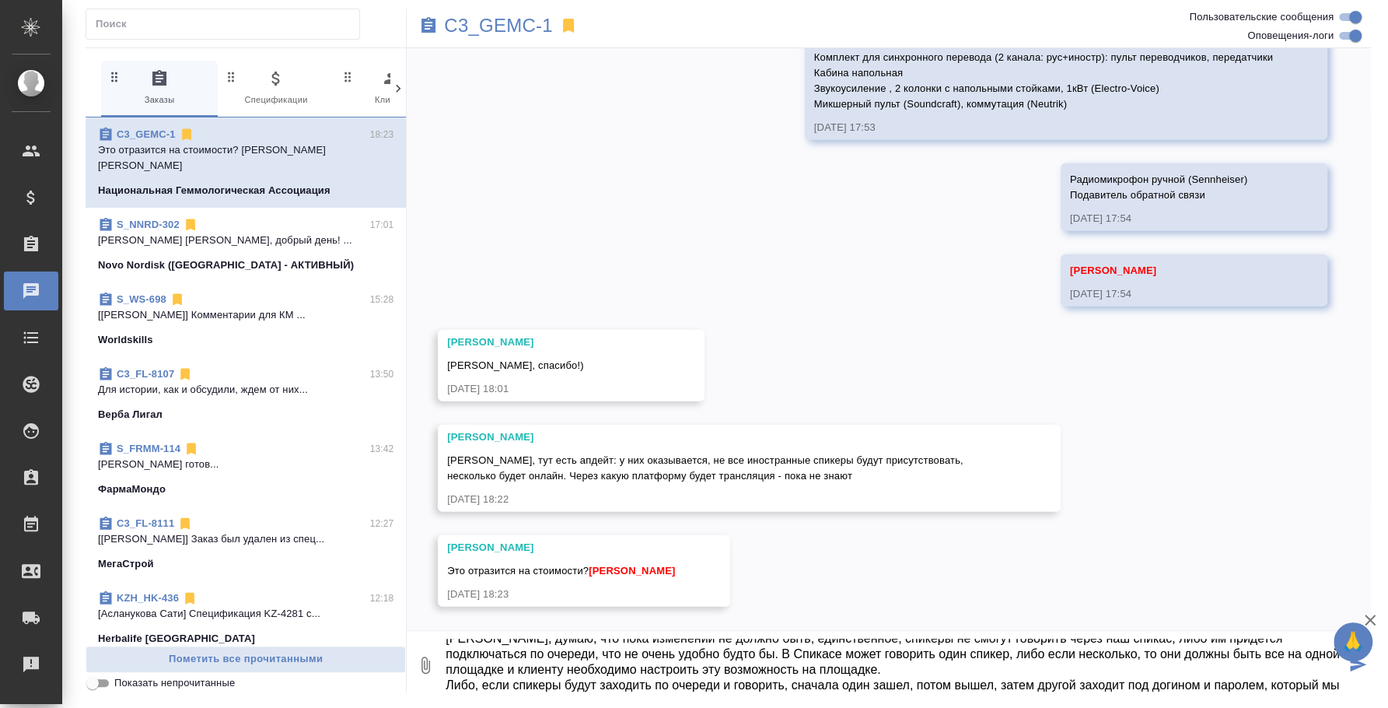
scroll to position [40, 0]
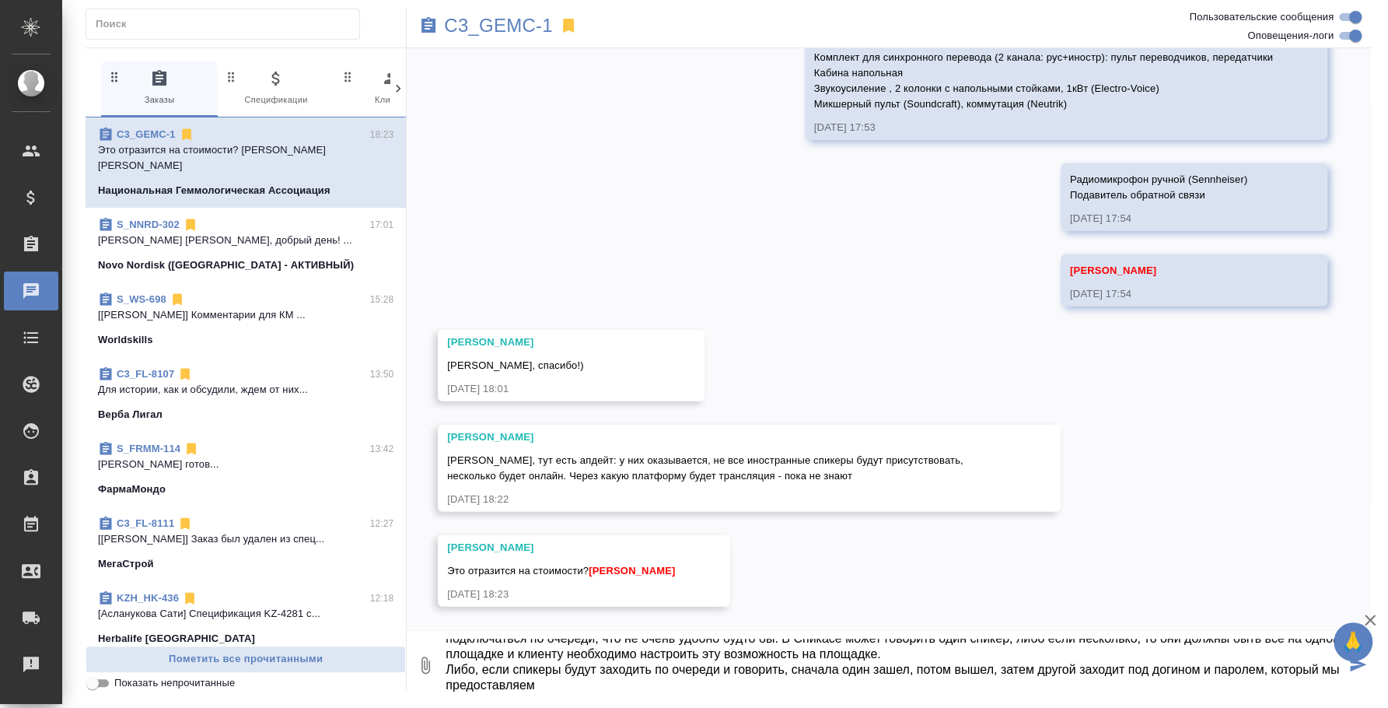
click at [1163, 664] on textarea "Катя, думаю, что пока изменений не должно быть, единственное, спикеры не смогут…" at bounding box center [894, 664] width 901 height 53
type textarea "[PERSON_NAME], думаю, что пока изменений не должно быть, единственное, спикеры …"
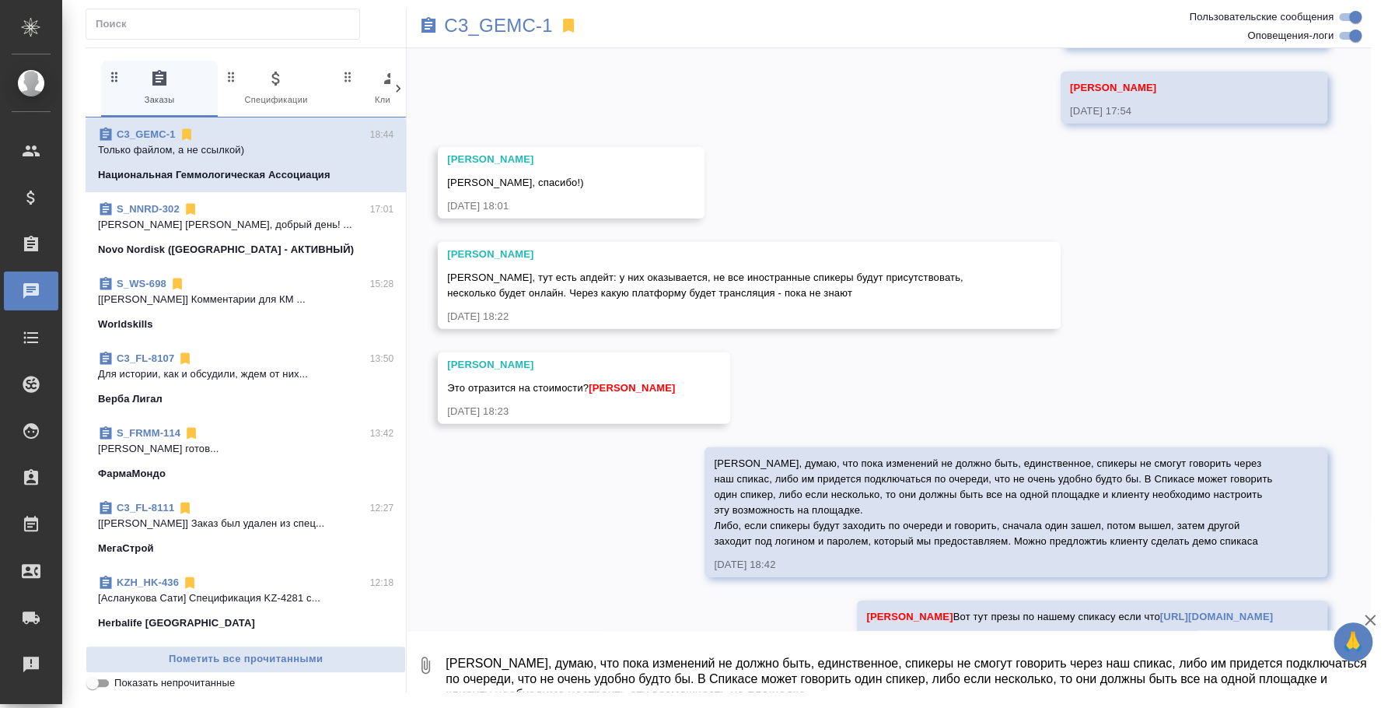
scroll to position [3069, 0]
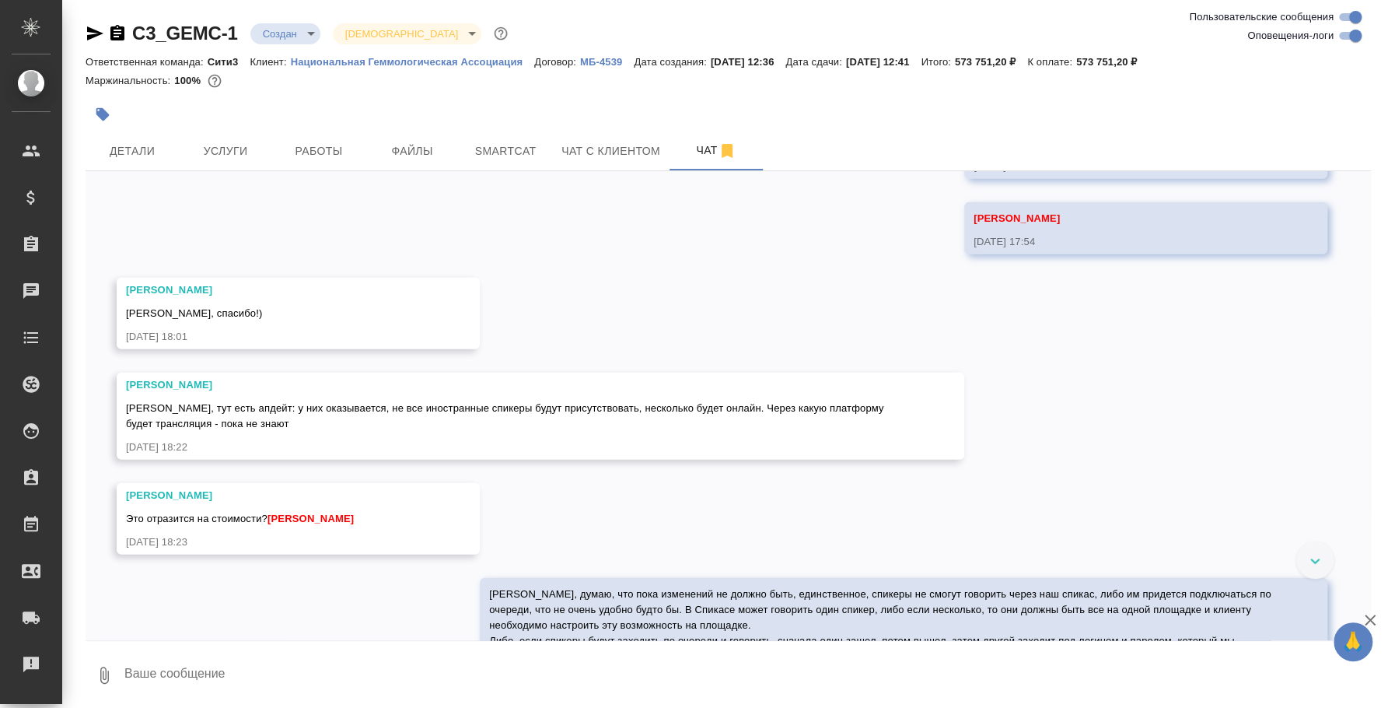
scroll to position [2938, 0]
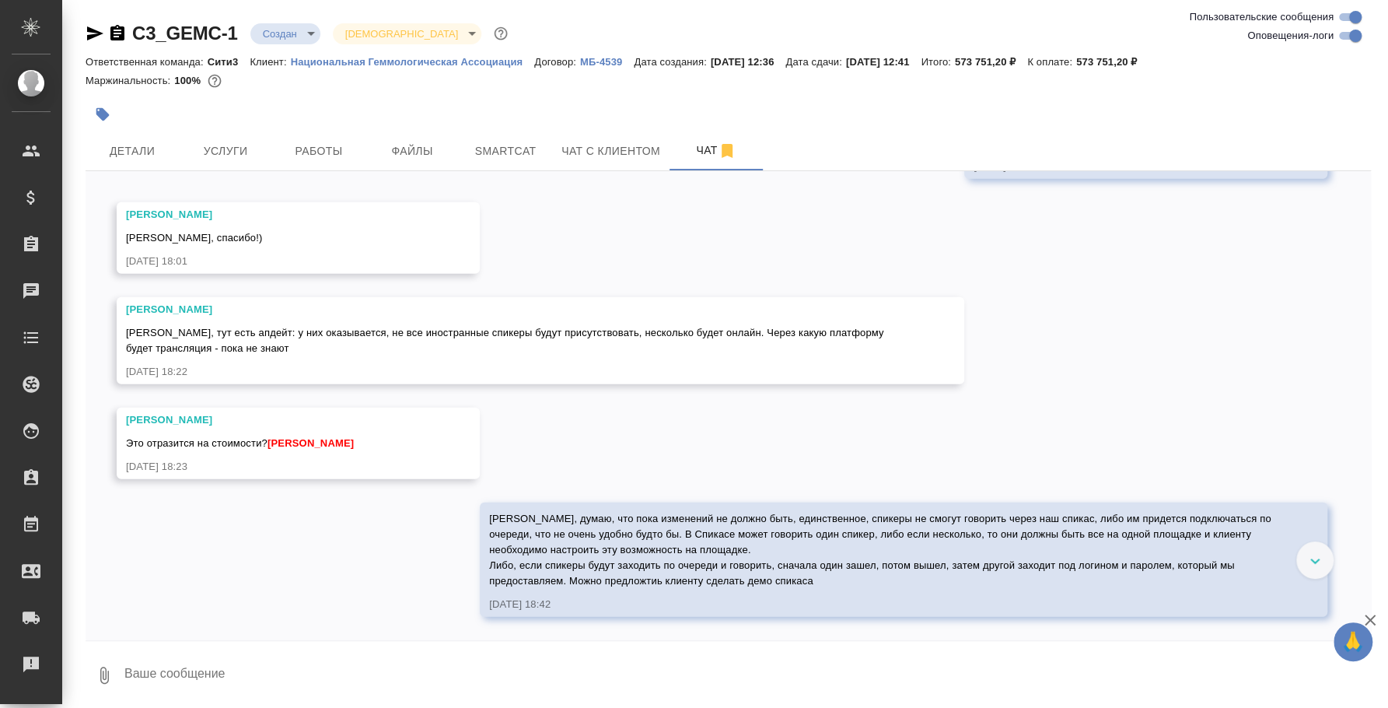
click at [602, 669] on textarea at bounding box center [747, 675] width 1248 height 53
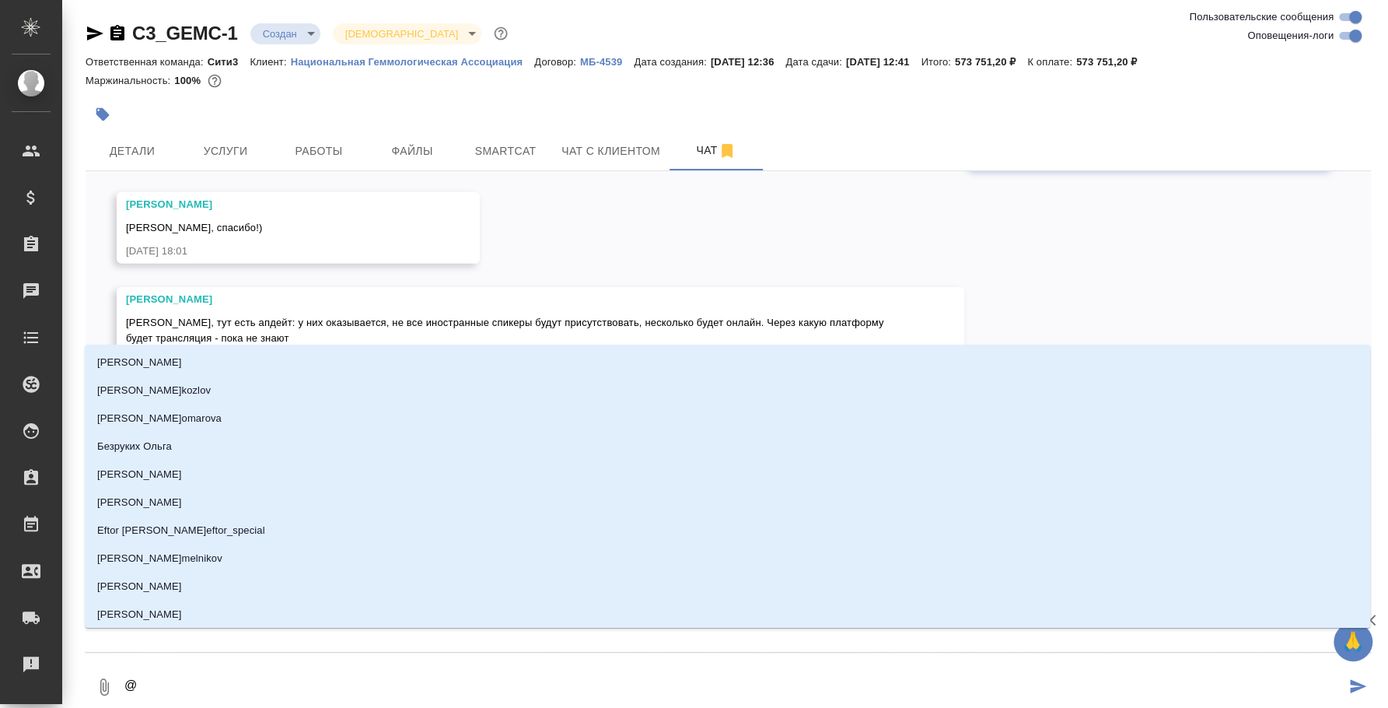
type textarea "@b"
type input "b"
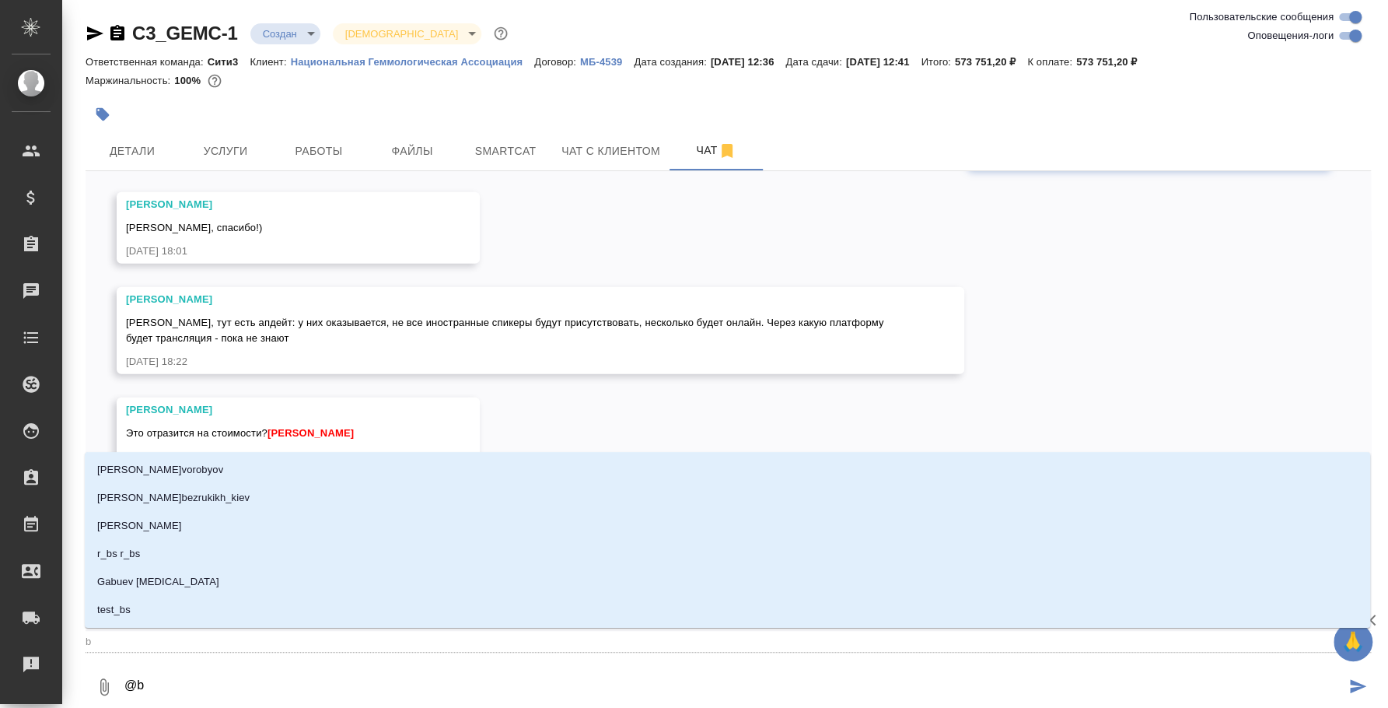
type textarea "@bk"
type input "bk"
type textarea "@bkm"
type input "bkm"
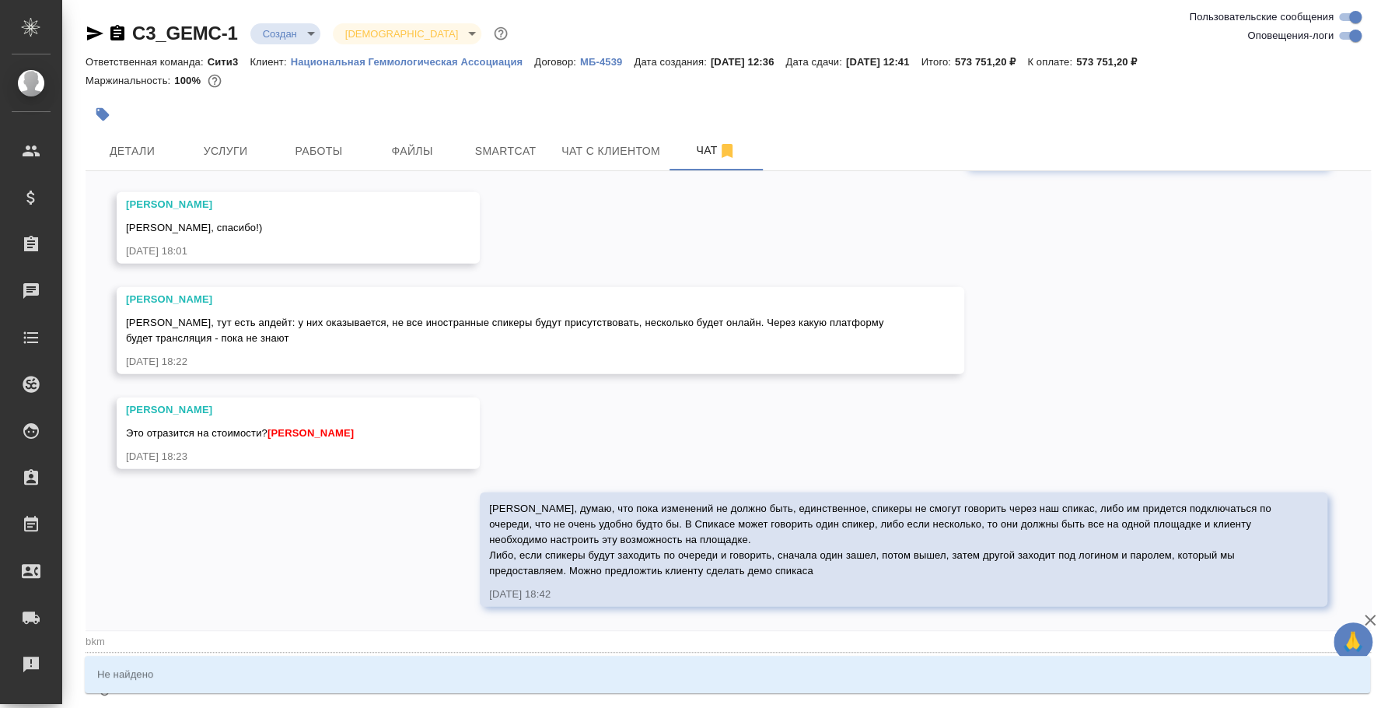
type textarea "@bk"
type input "bk"
type textarea "@b"
type input "b"
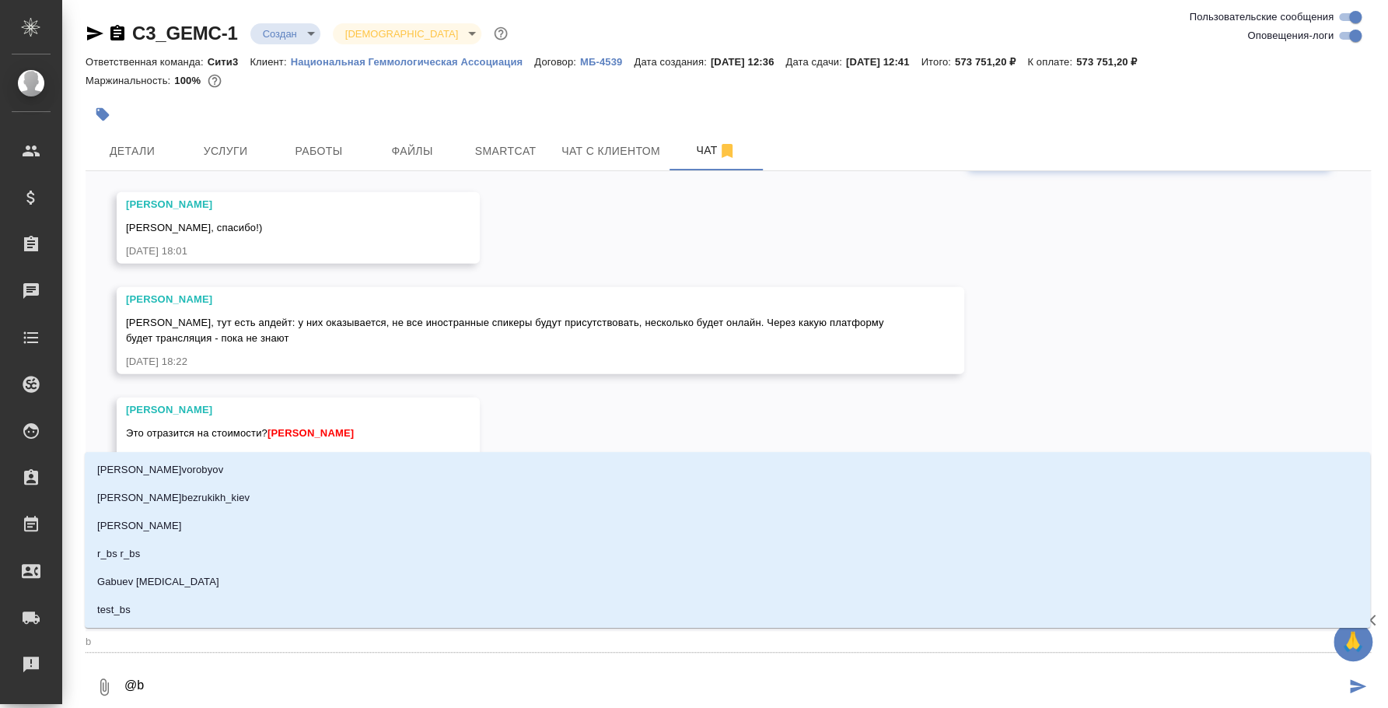
type textarea "@"
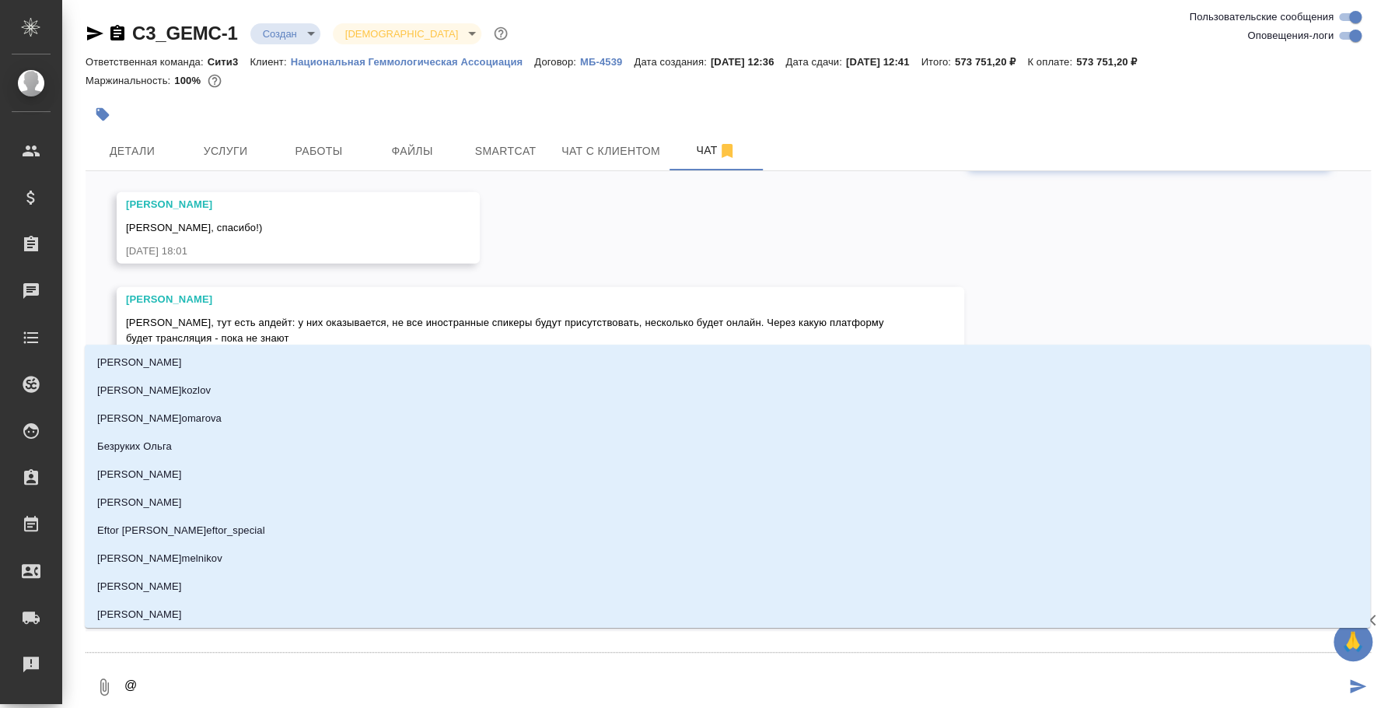
type textarea "@и"
type input "и"
type textarea "@ил"
type input "ил"
type textarea "@иль"
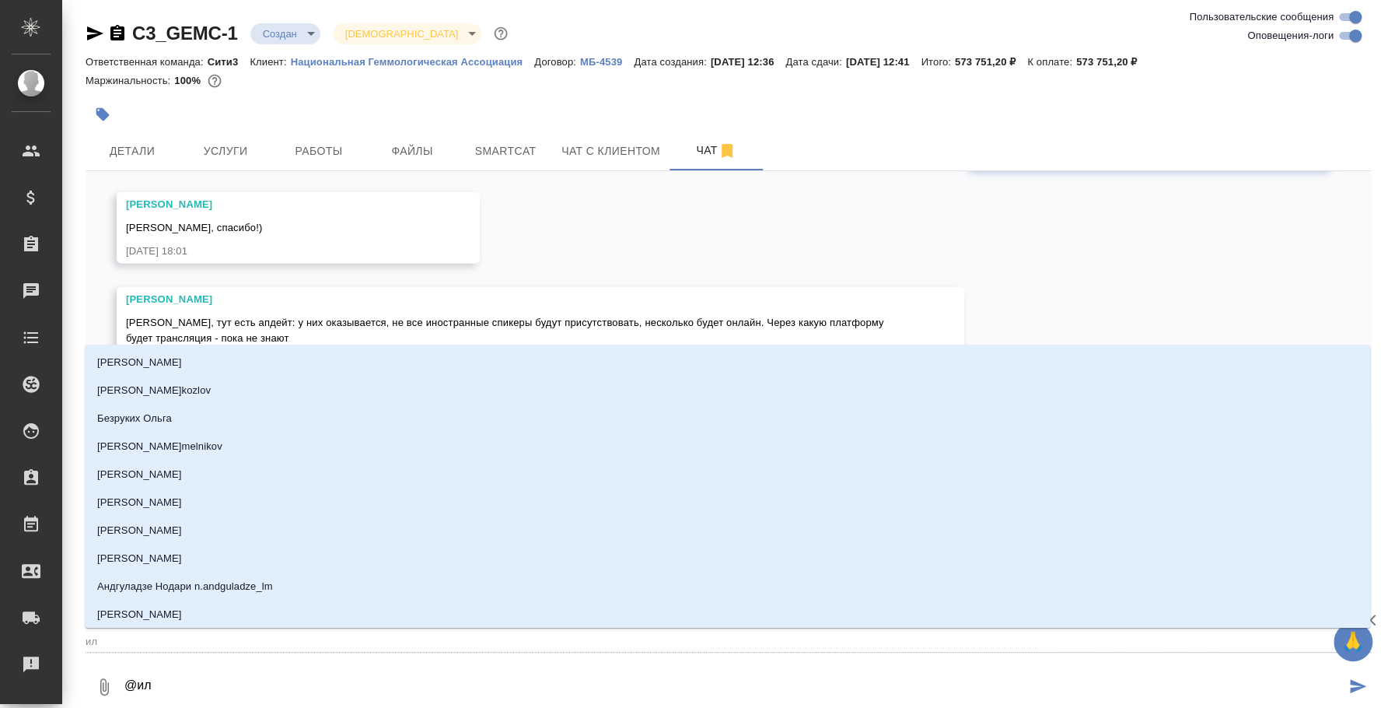
type input "иль"
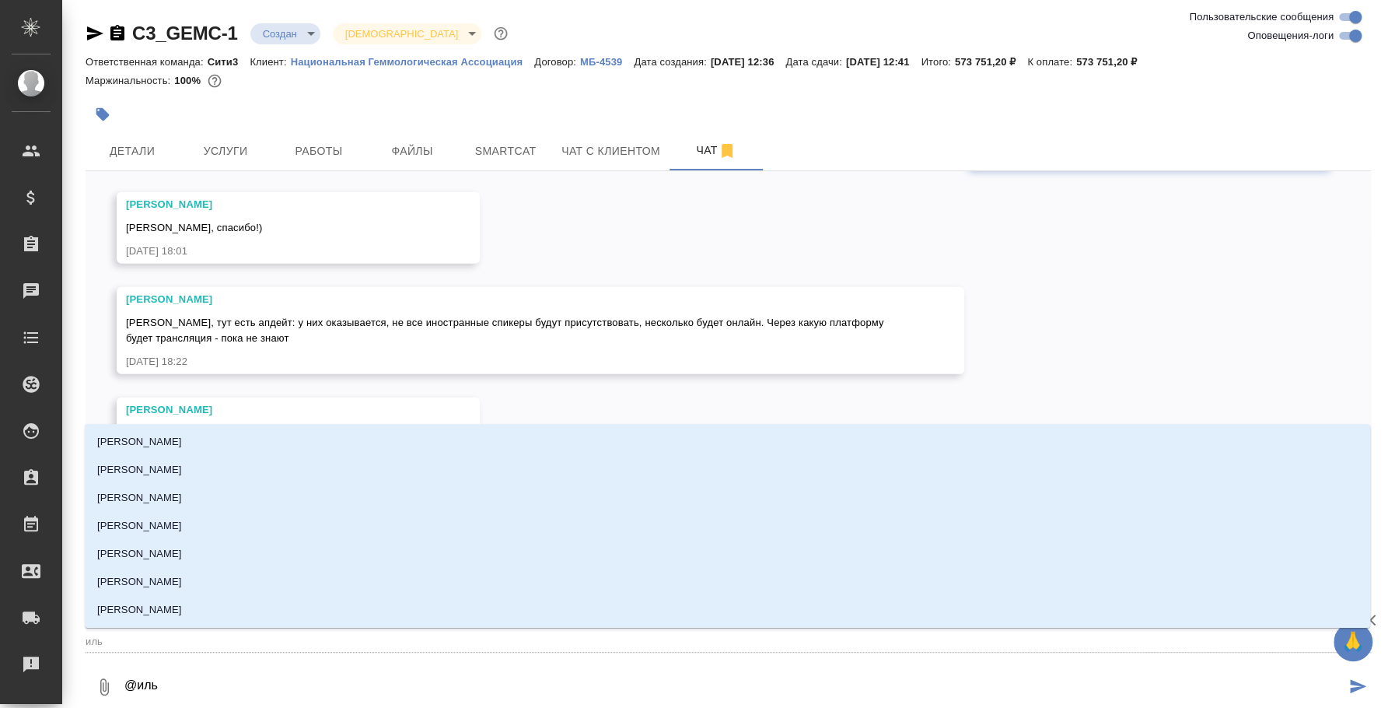
type textarea "@[PERSON_NAME]"
type input "ильи"
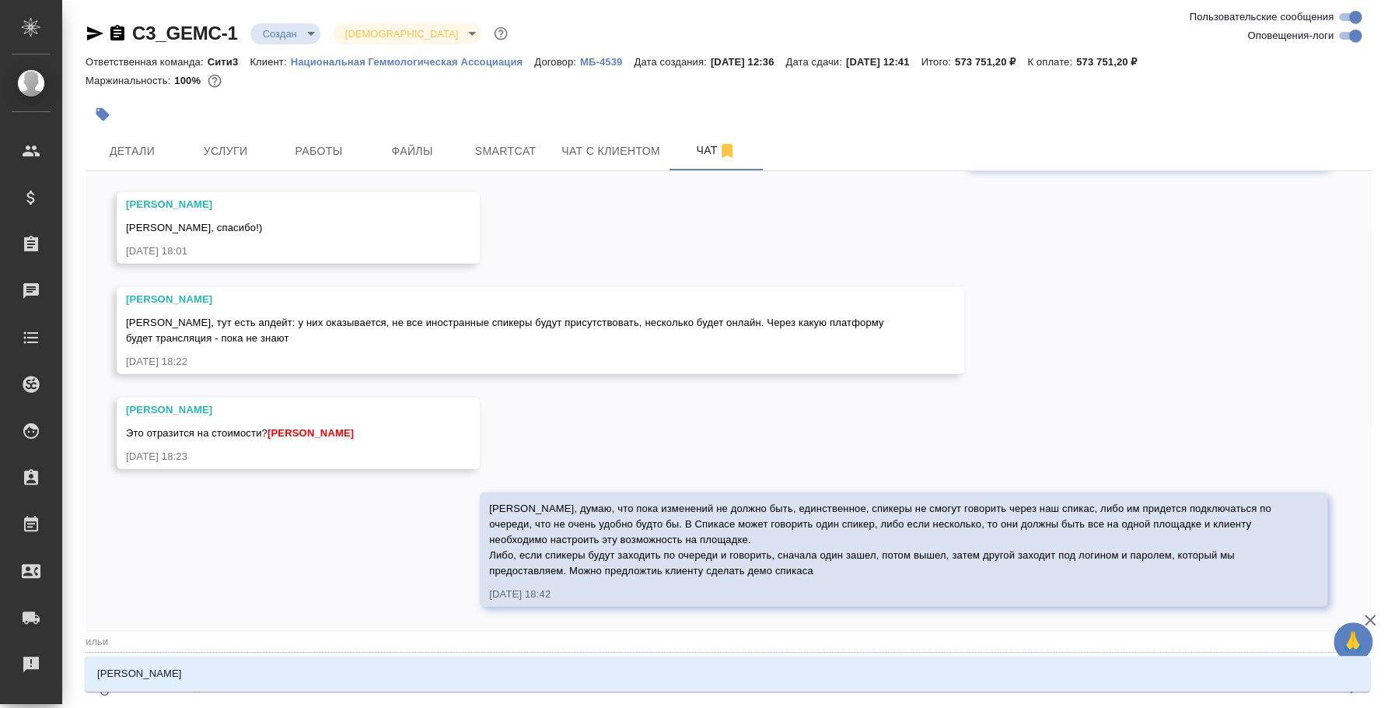
type textarea "@[PERSON_NAME]"
type input "[PERSON_NAME]"
click at [699, 664] on li "[PERSON_NAME]" at bounding box center [727, 673] width 1285 height 28
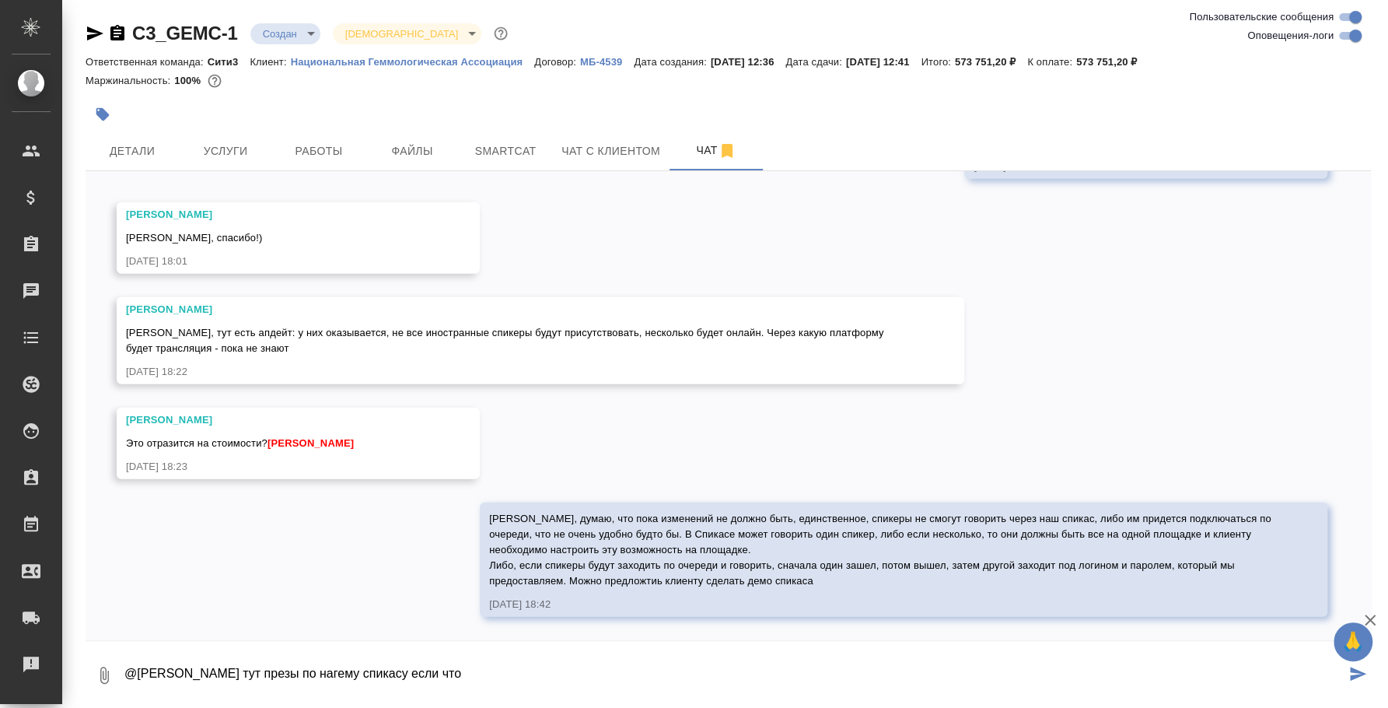
paste textarea "[URL][DOMAIN_NAME]"
click at [369, 673] on textarea "@[PERSON_NAME] тут презы по нагему спикасу если что [URL][DOMAIN_NAME]" at bounding box center [734, 675] width 1222 height 53
click at [845, 663] on textarea "@[PERSON_NAME] тут презы по нашему спикасу если что [URL][DOMAIN_NAME]" at bounding box center [734, 675] width 1222 height 53
type textarea "@[PERSON_NAME] тут презы по нашему спикасу если что [URL][DOMAIN_NAME]"
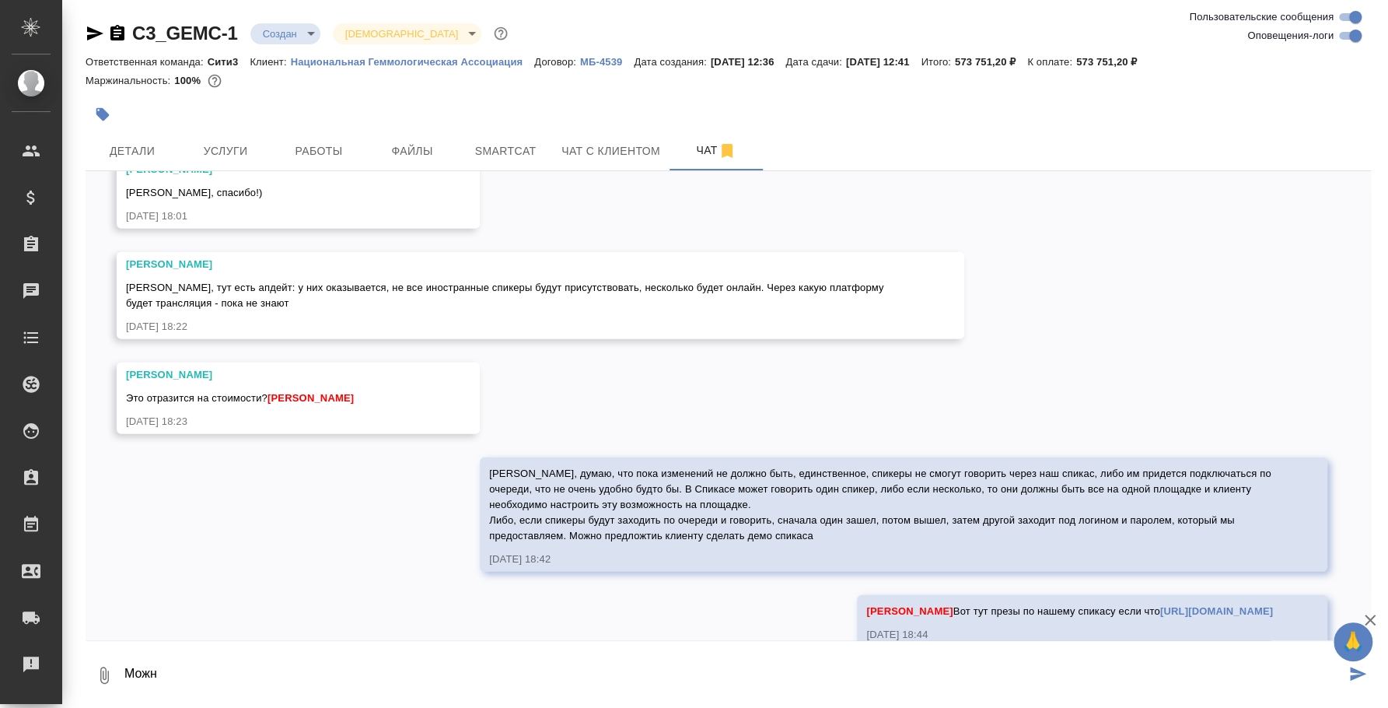
scroll to position [3013, 0]
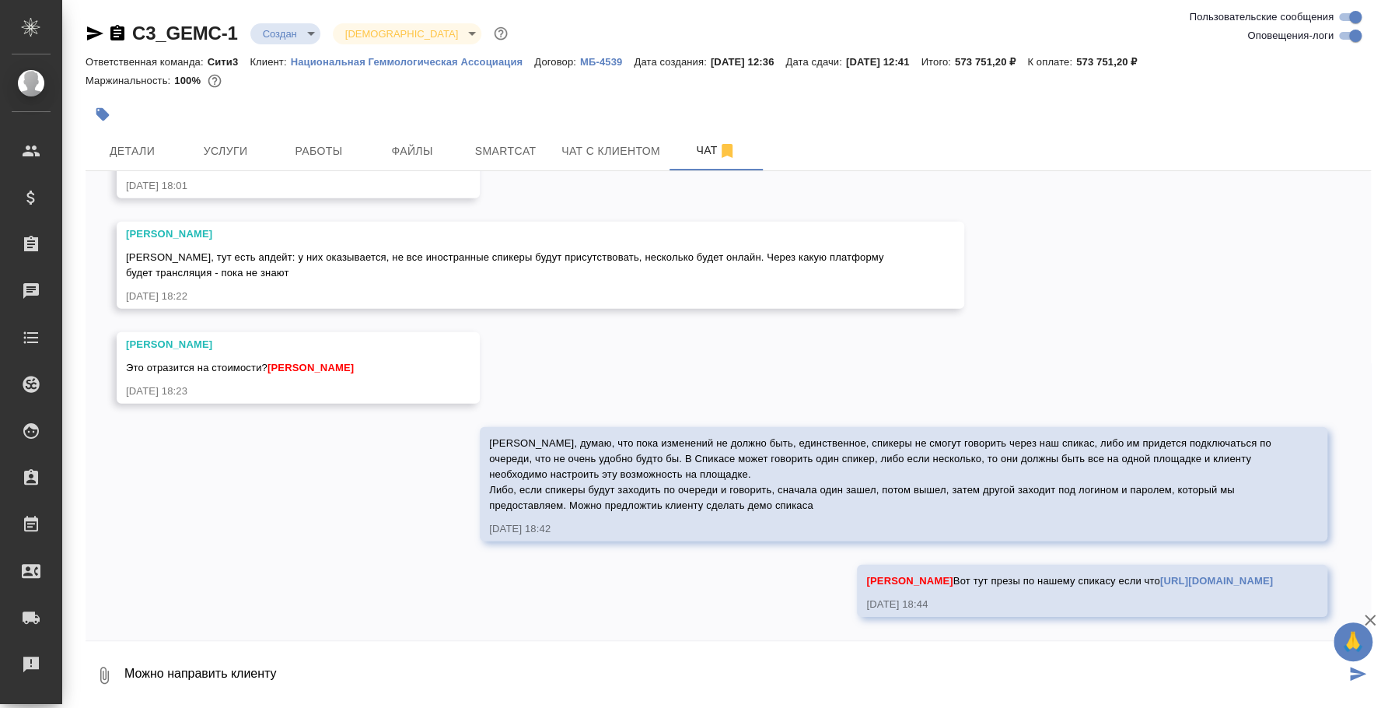
type textarea "Можно направить клиенту"
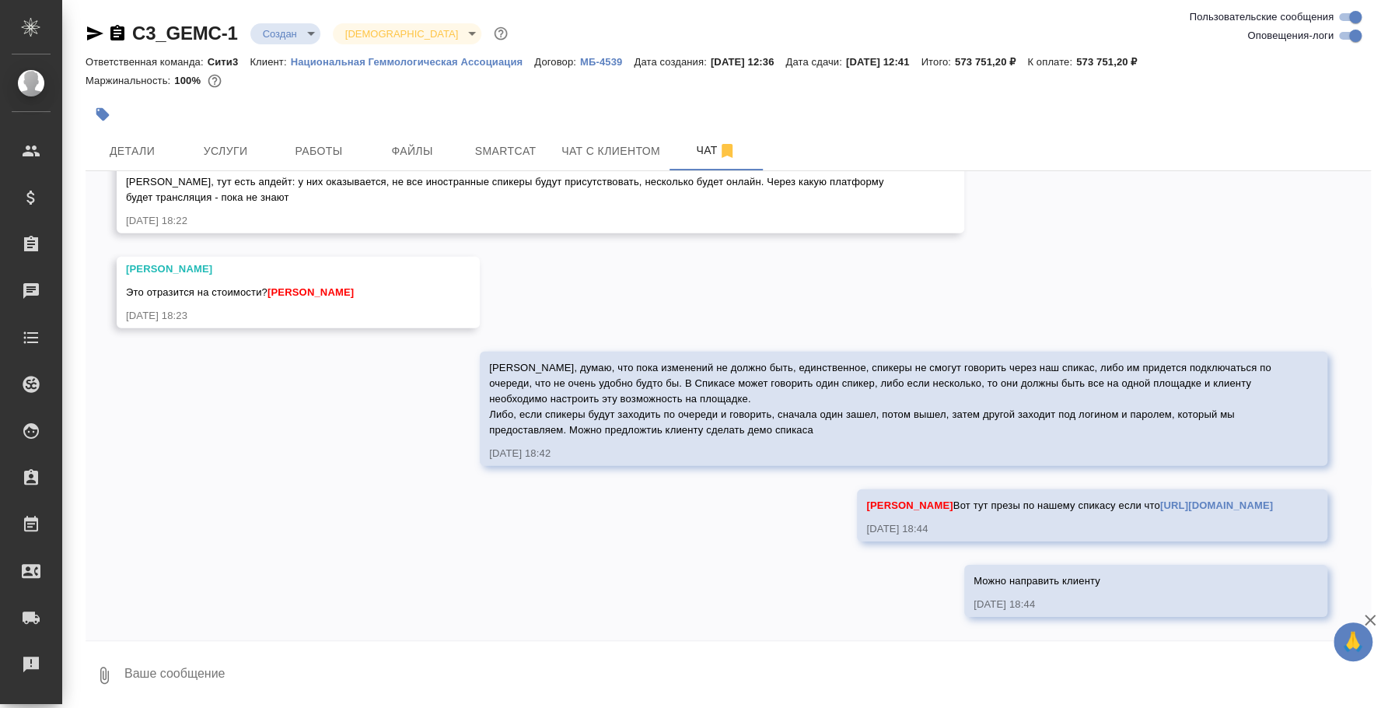
scroll to position [3089, 0]
type textarea "Только файлом, а не ссылкой)"
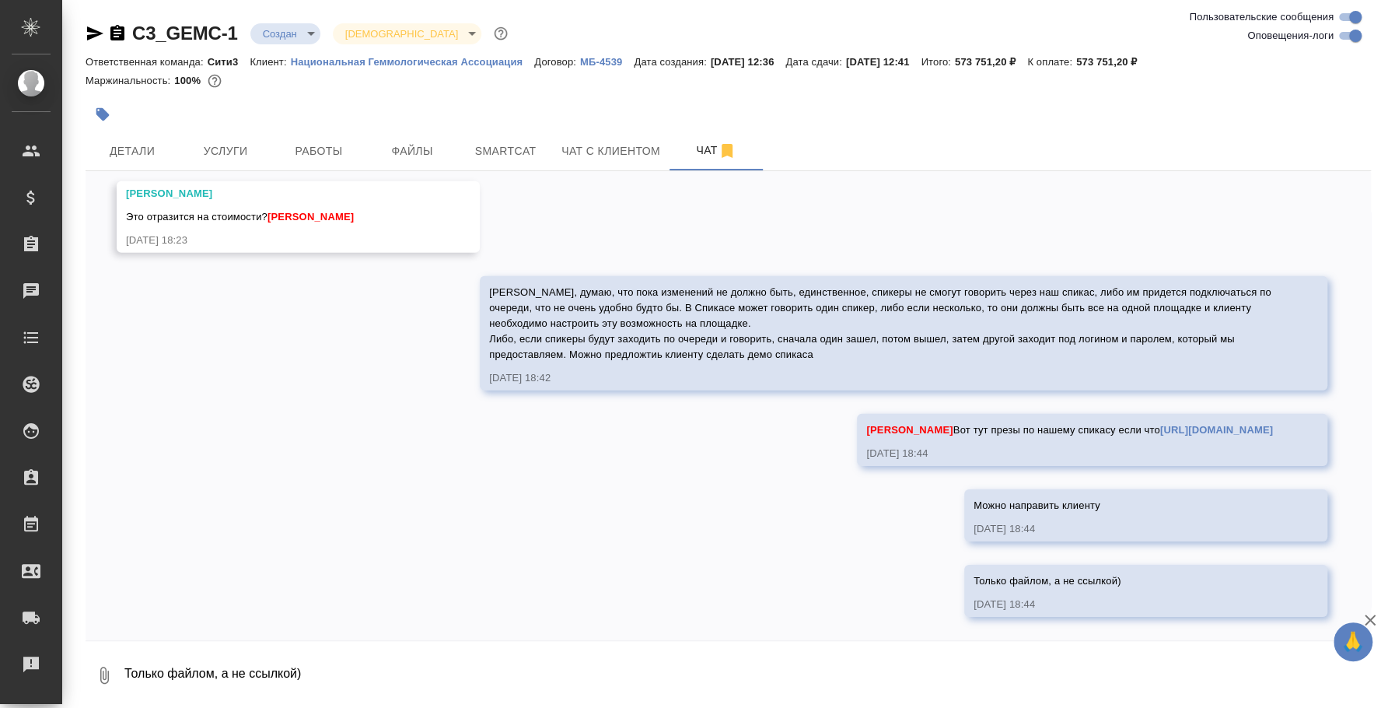
scroll to position [3164, 0]
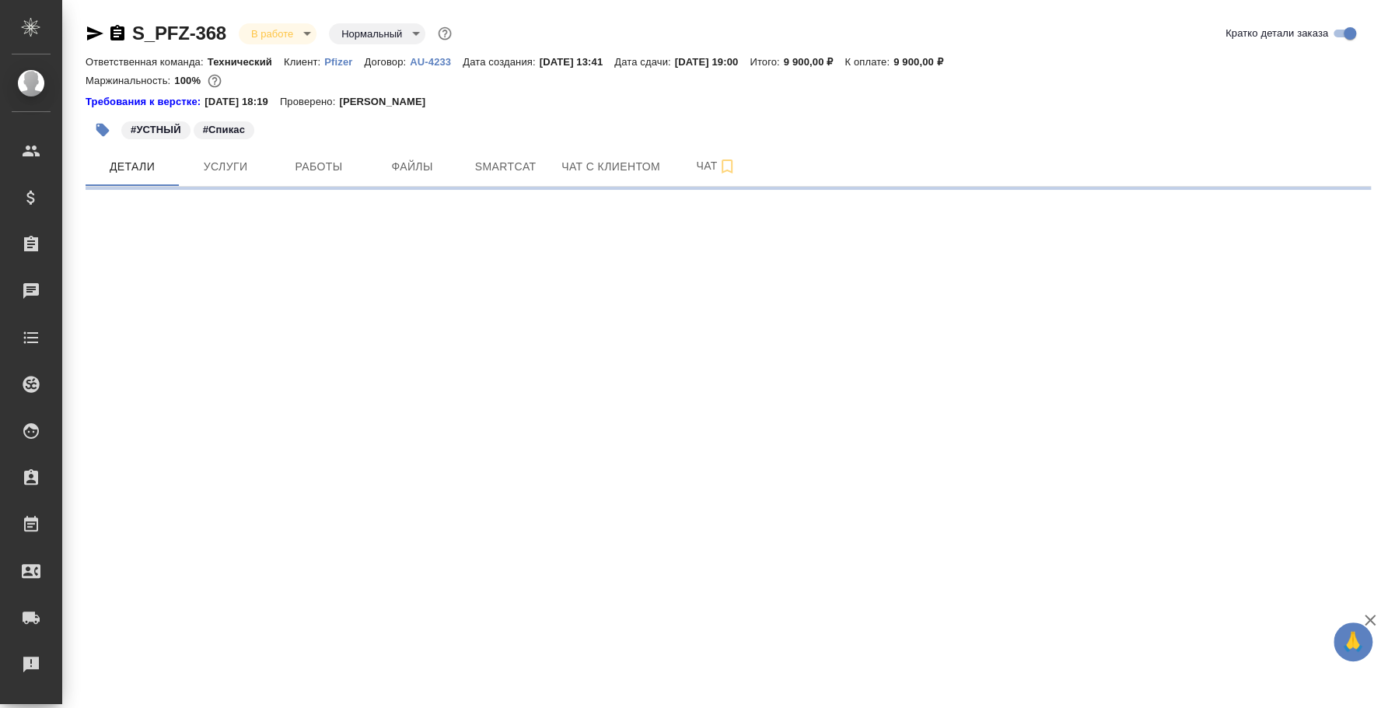
select select "RU"
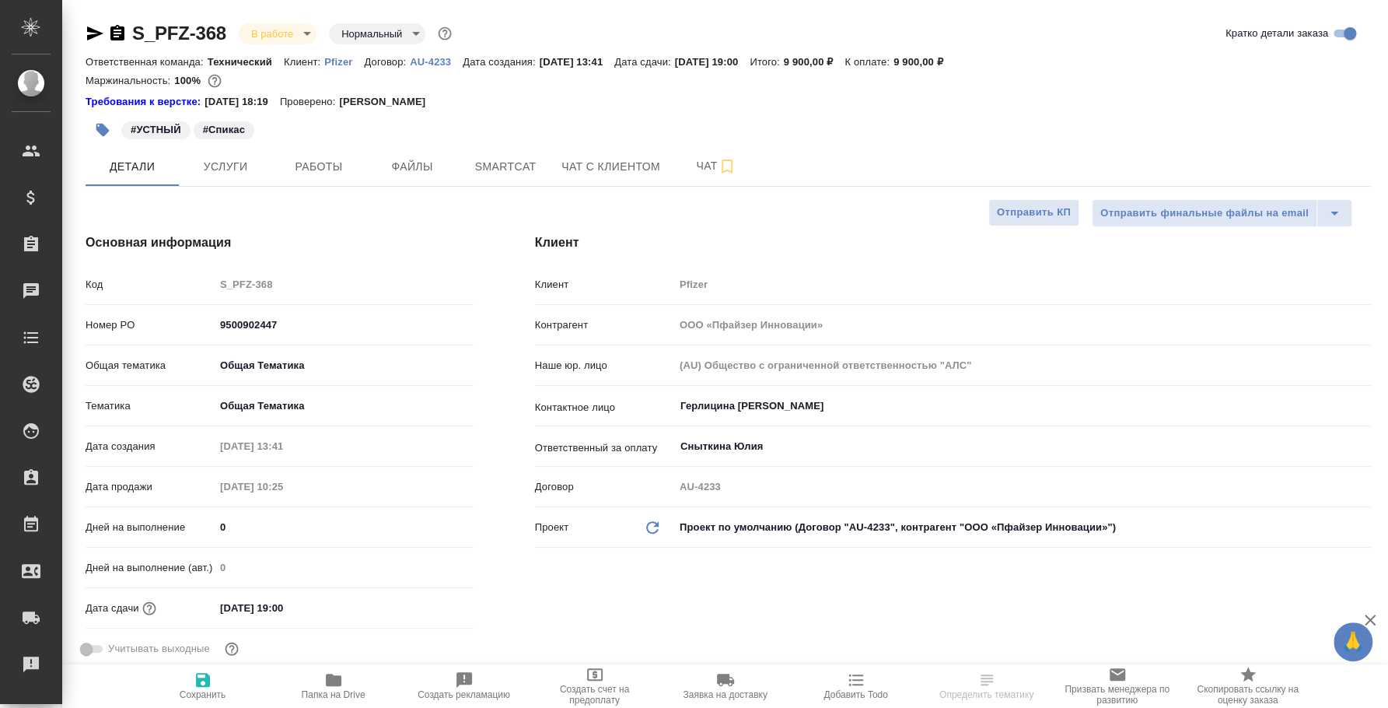
click at [98, 33] on icon "button" at bounding box center [95, 33] width 19 height 19
type textarea "x"
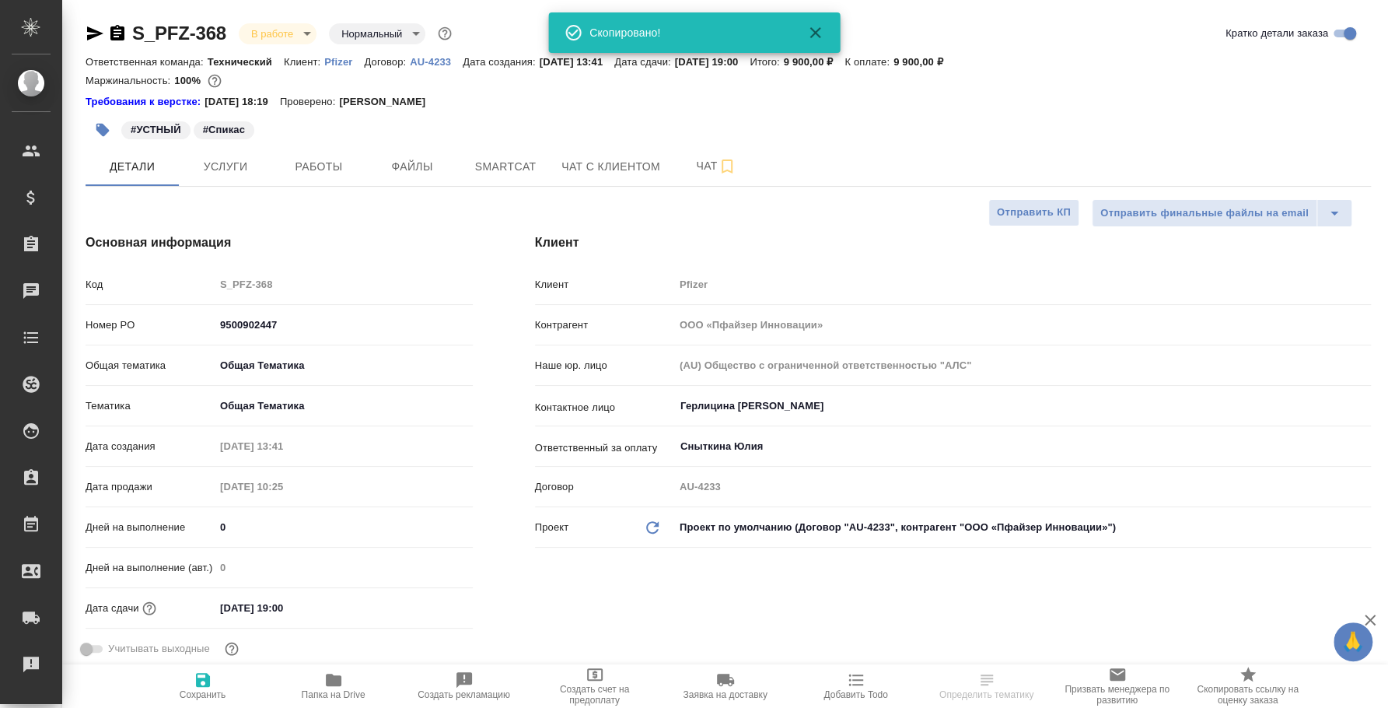
type textarea "x"
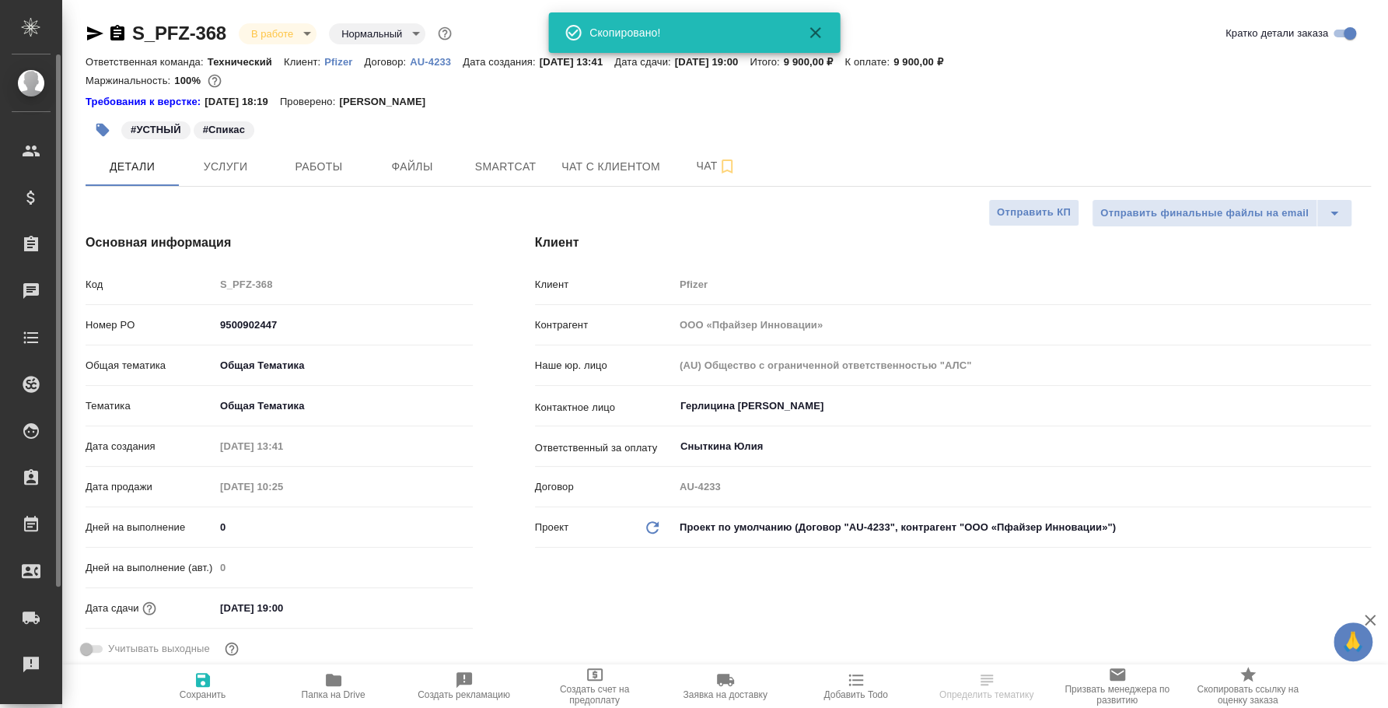
type textarea "x"
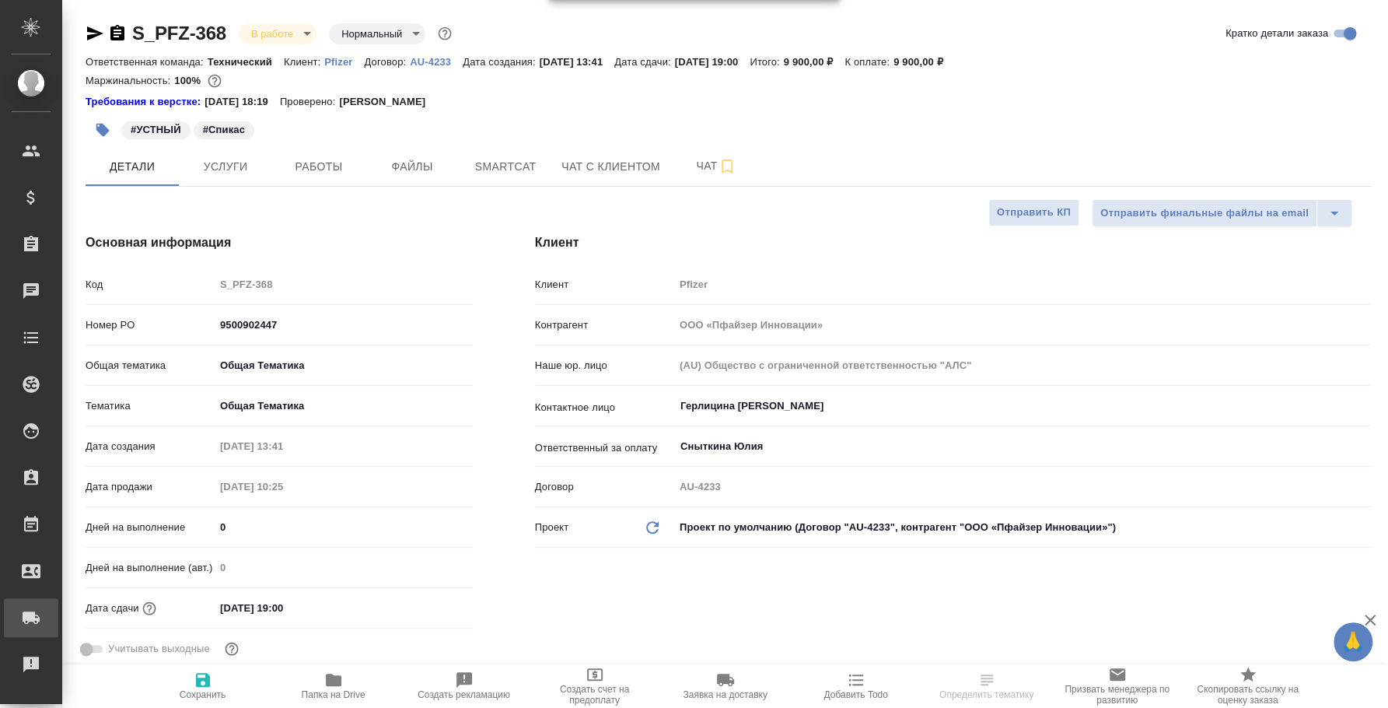
type textarea "x"
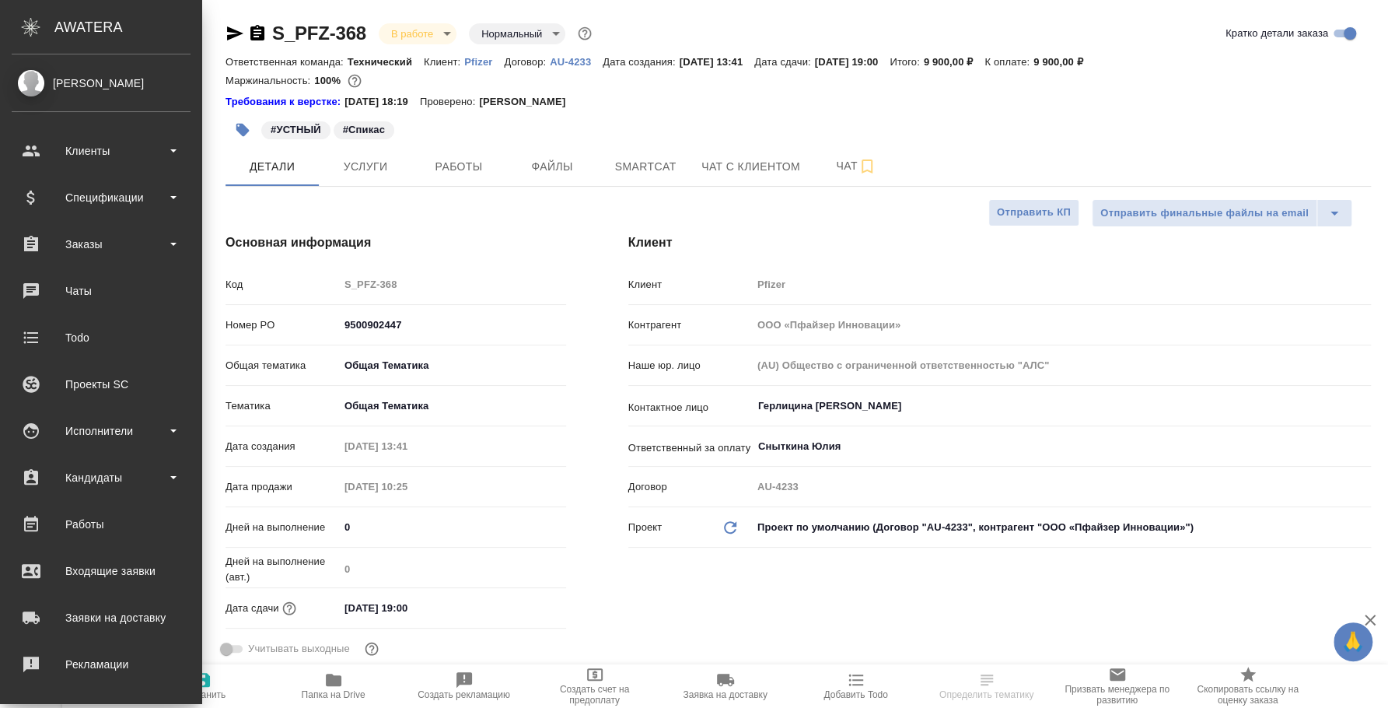
scroll to position [142, 0]
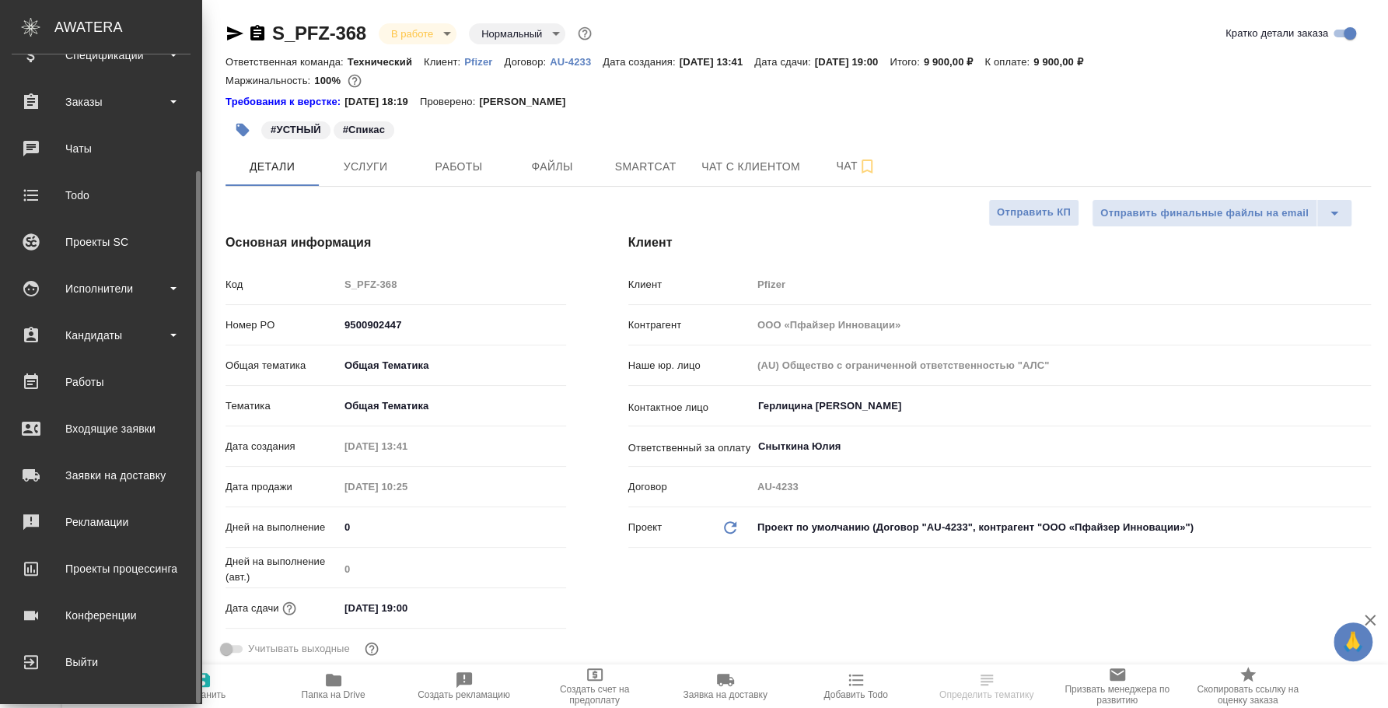
type textarea "x"
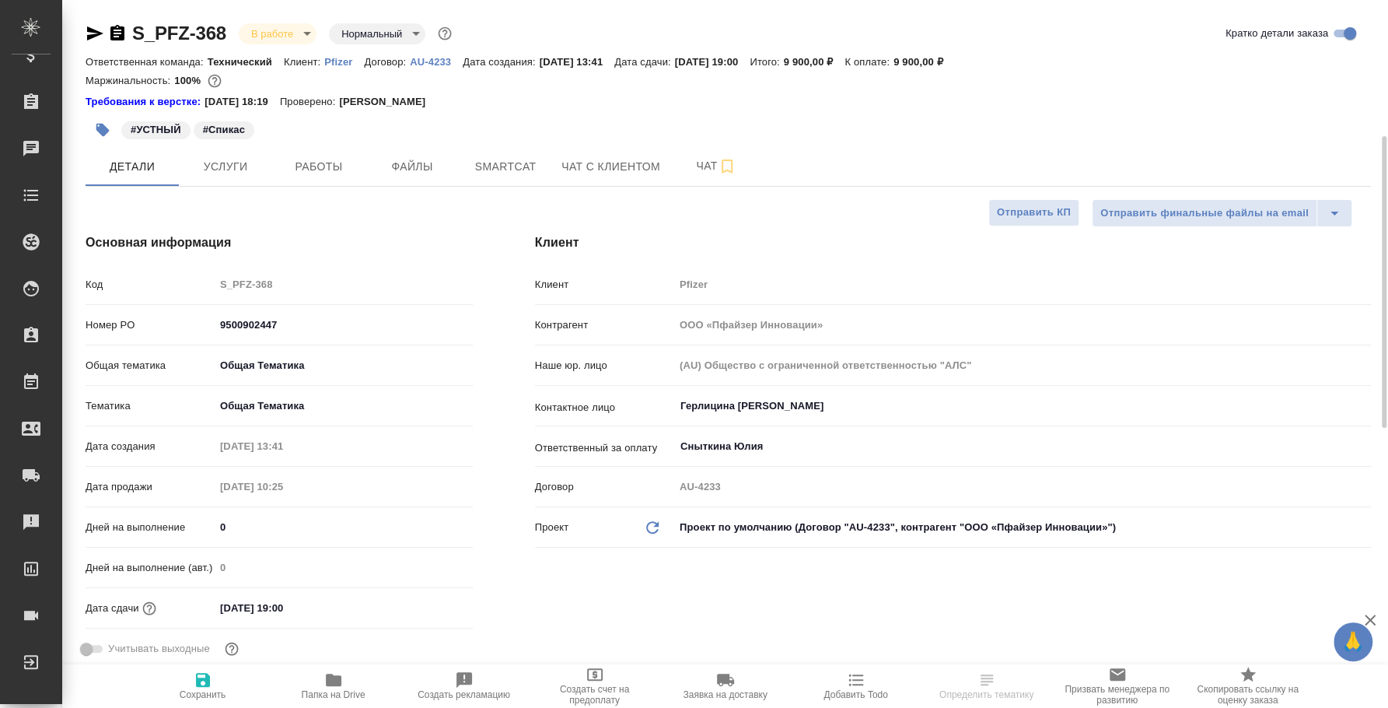
scroll to position [291, 0]
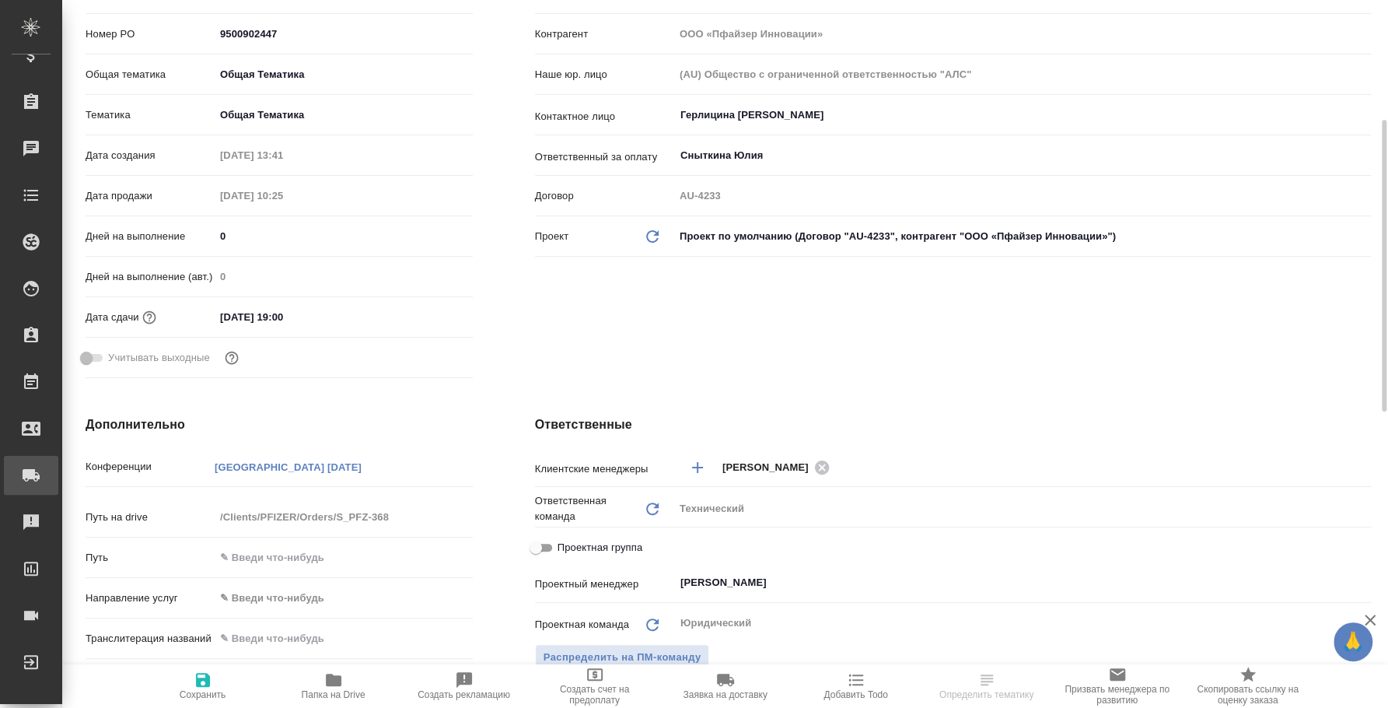
type textarea "x"
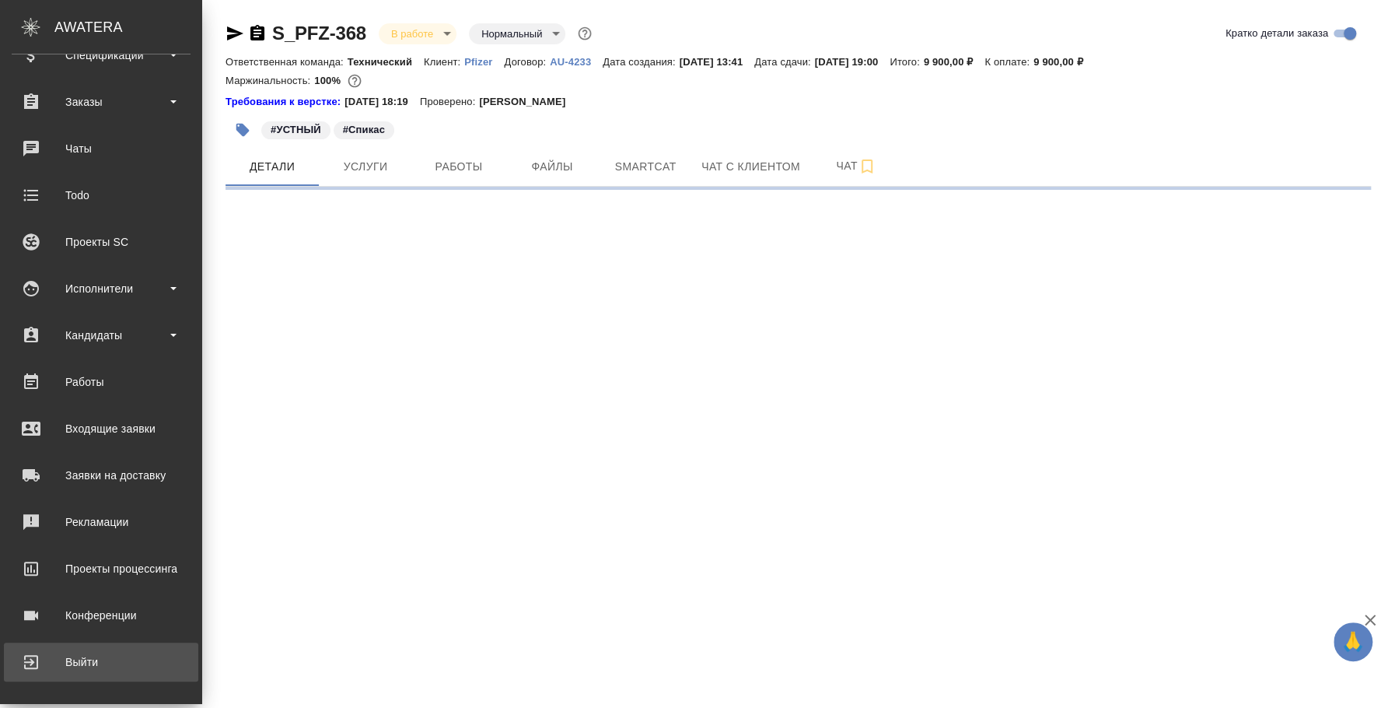
scroll to position [0, 0]
select select "RU"
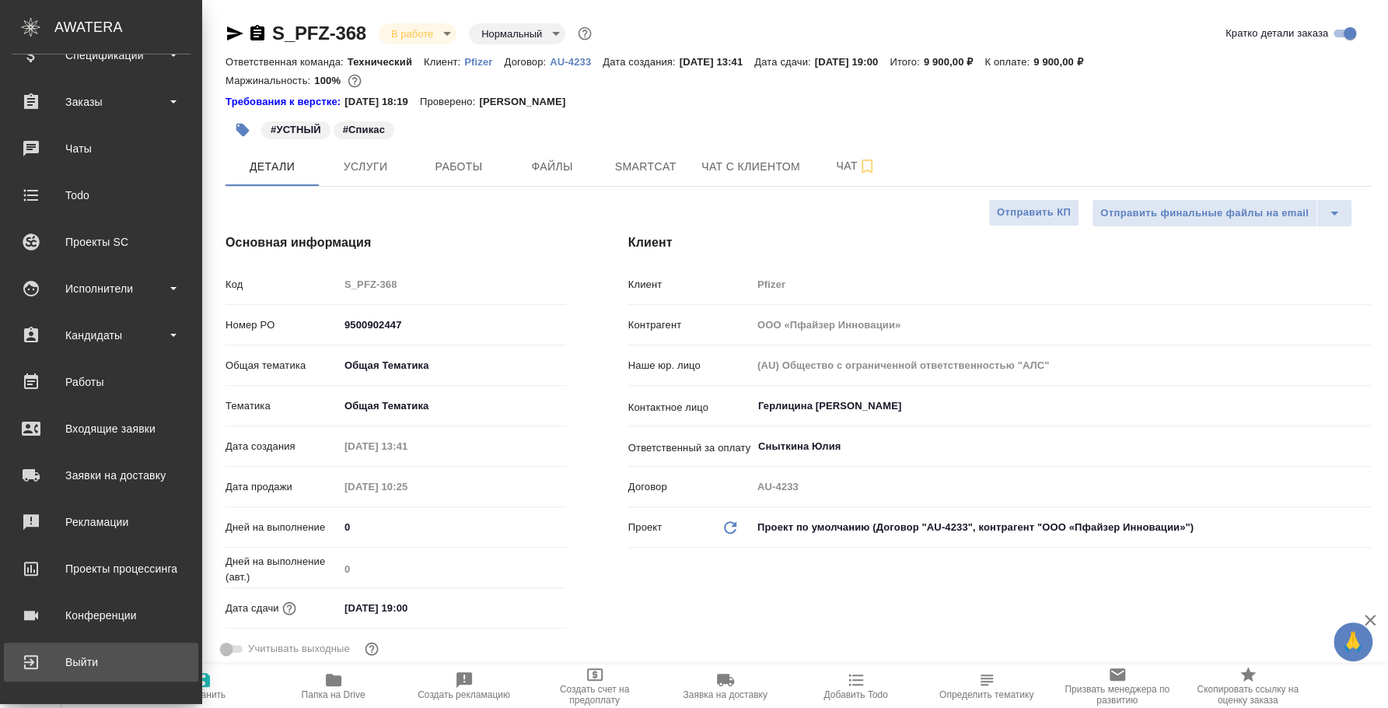
type textarea "x"
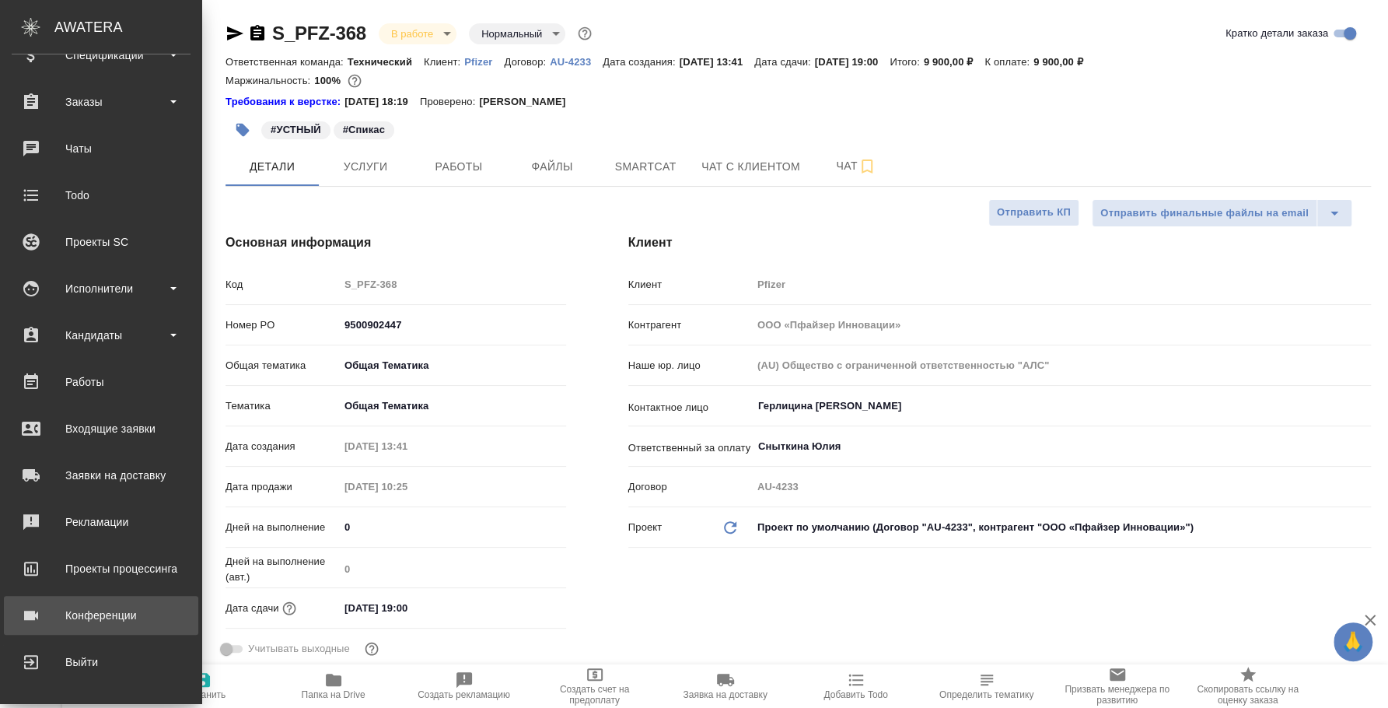
click at [103, 612] on div "Конференции" at bounding box center [101, 614] width 179 height 23
type textarea "x"
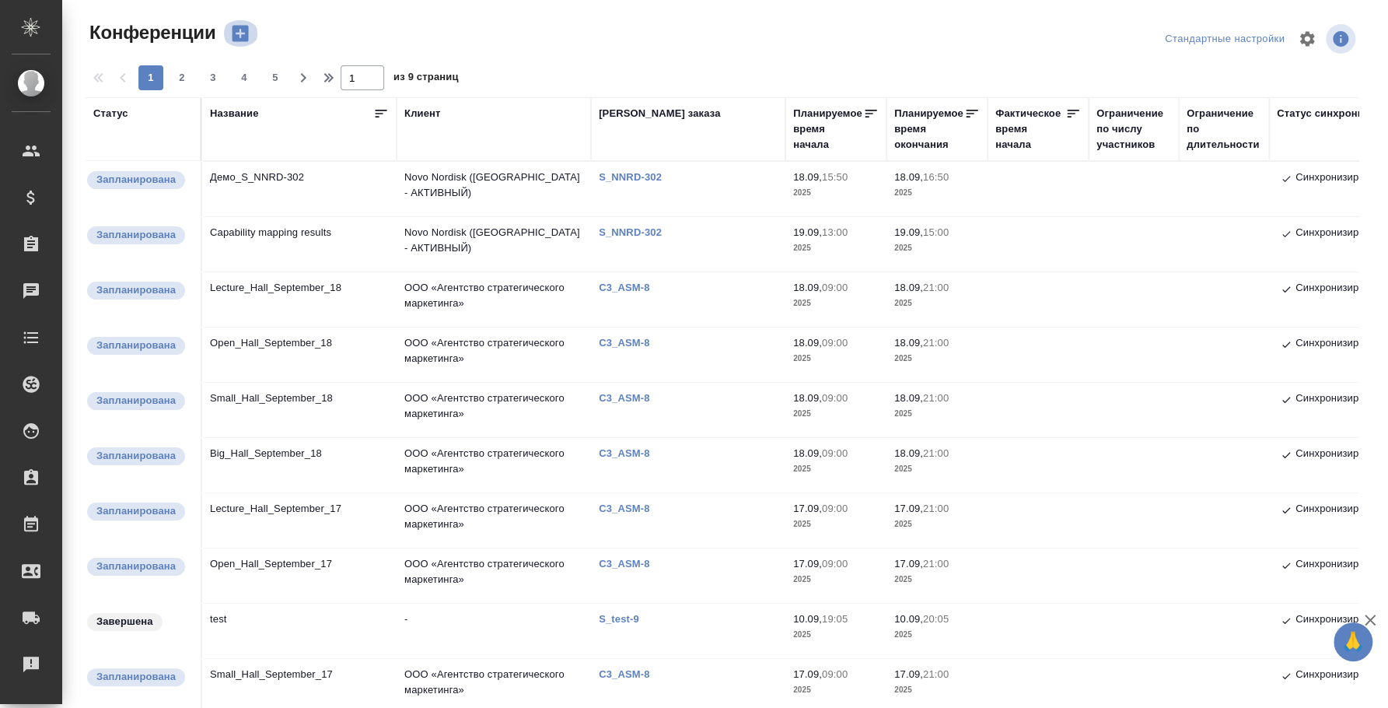
click at [243, 30] on icon "button" at bounding box center [241, 34] width 16 height 16
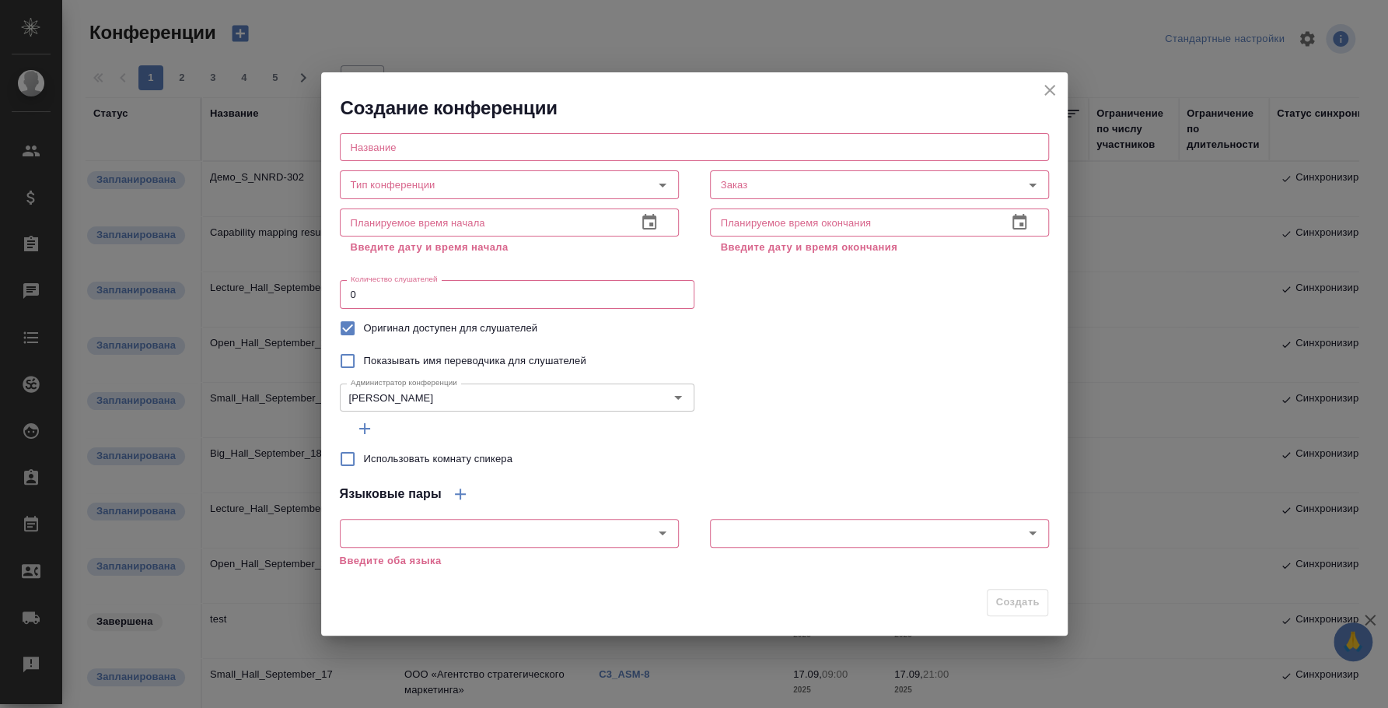
click at [437, 138] on input "text" at bounding box center [694, 147] width 709 height 28
click at [835, 165] on div "Заказ Заказ" at bounding box center [879, 182] width 339 height 37
paste input "**[S_PFZ-368]([URL][DOMAIN_NAME]"
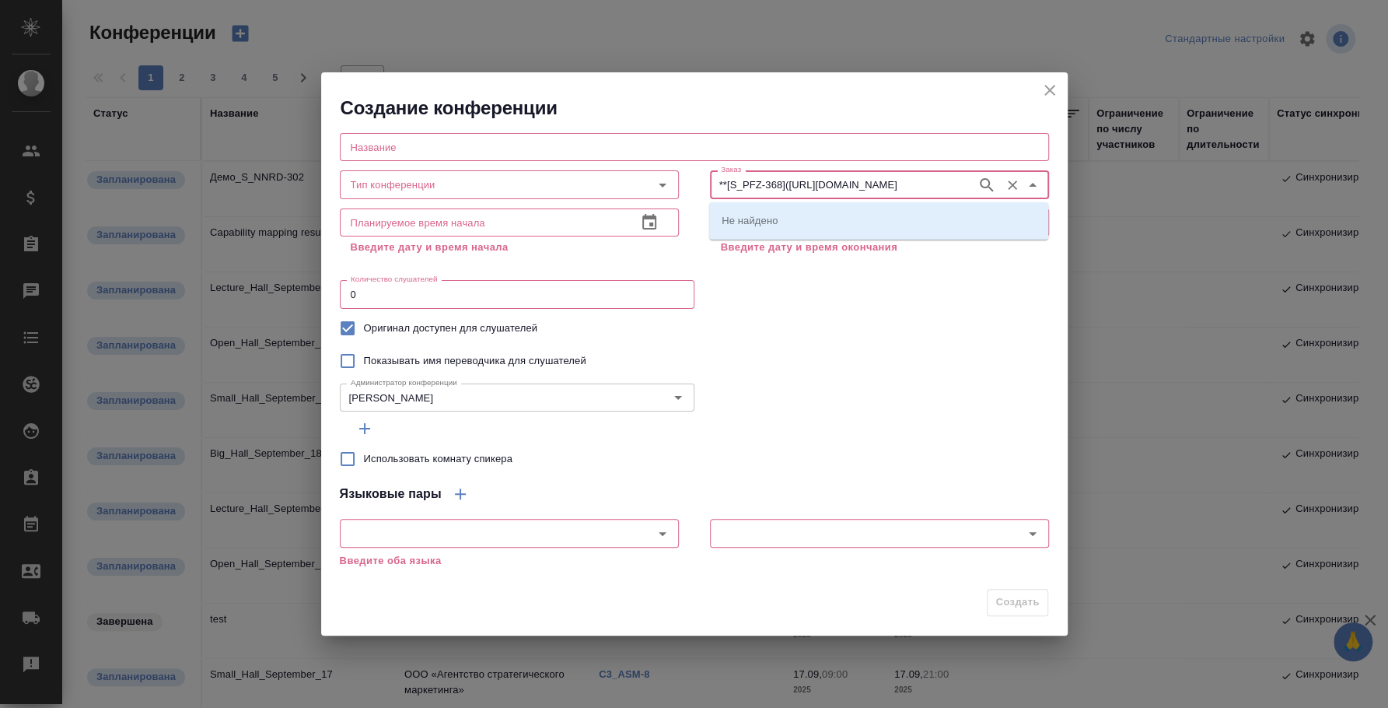
scroll to position [0, 116]
click at [854, 181] on input "**[S_PFZ-368]([URL][DOMAIN_NAME]" at bounding box center [842, 184] width 254 height 19
type input "**[S_PFZ-368]([URL][DOMAIN_NAME]"
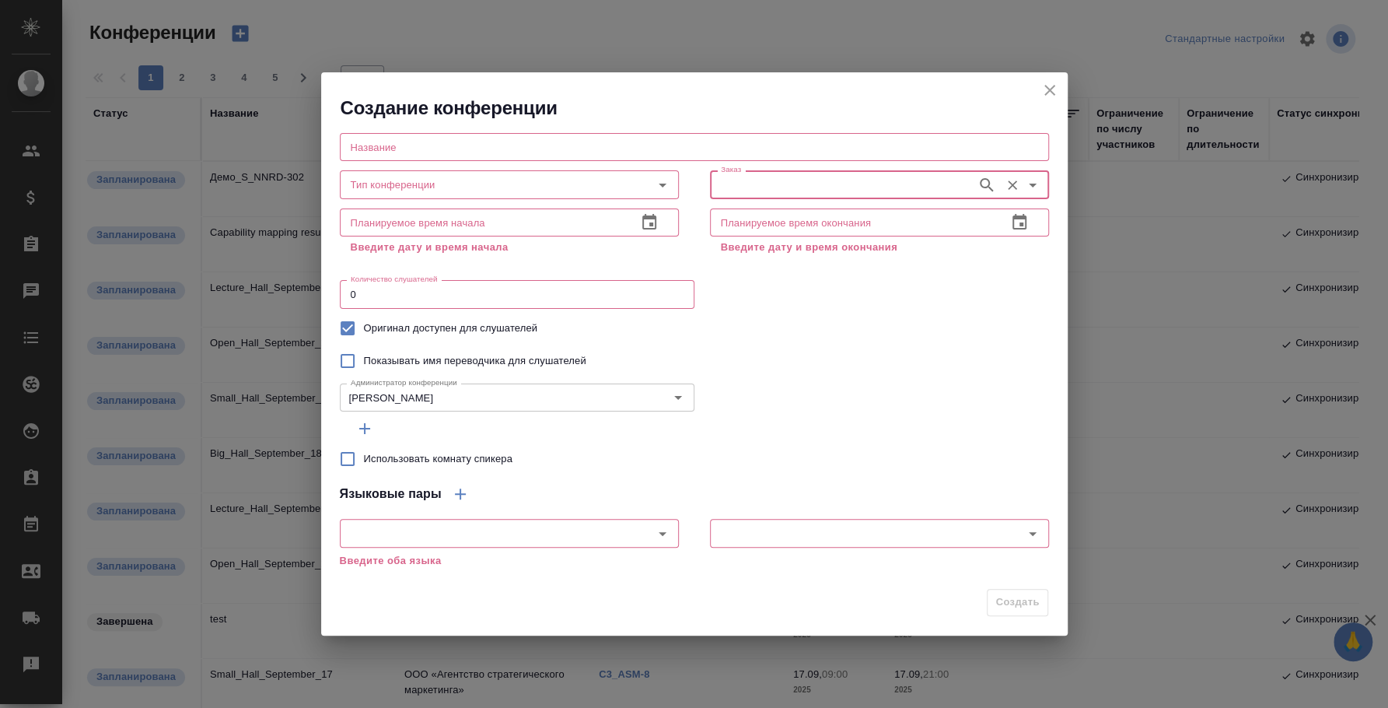
scroll to position [0, 0]
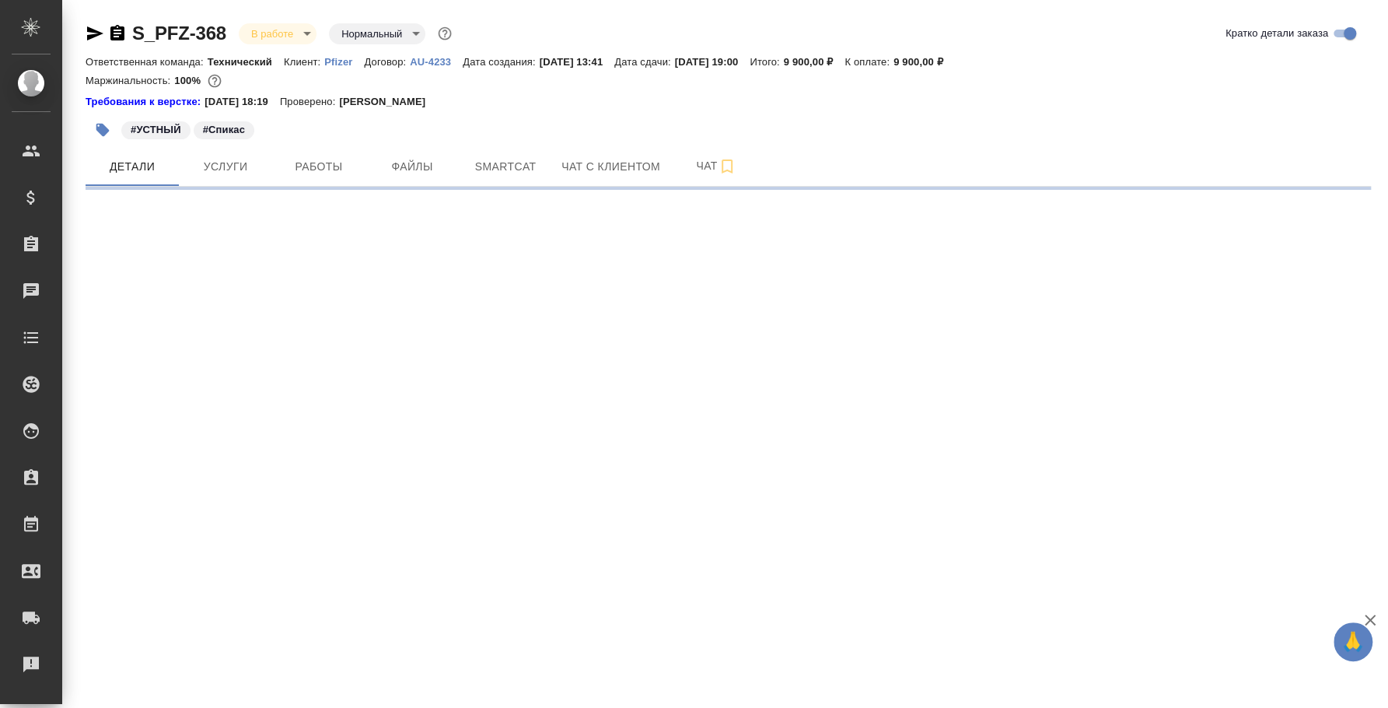
select select "RU"
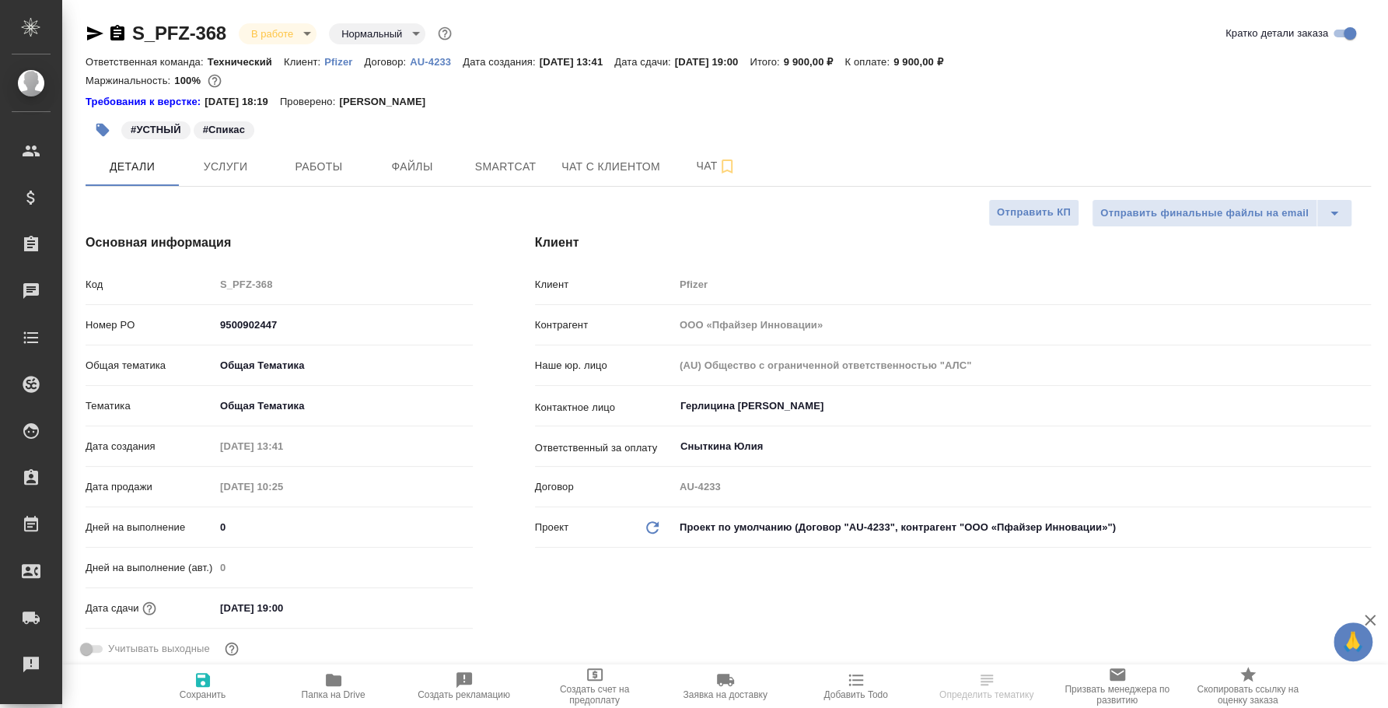
type textarea "x"
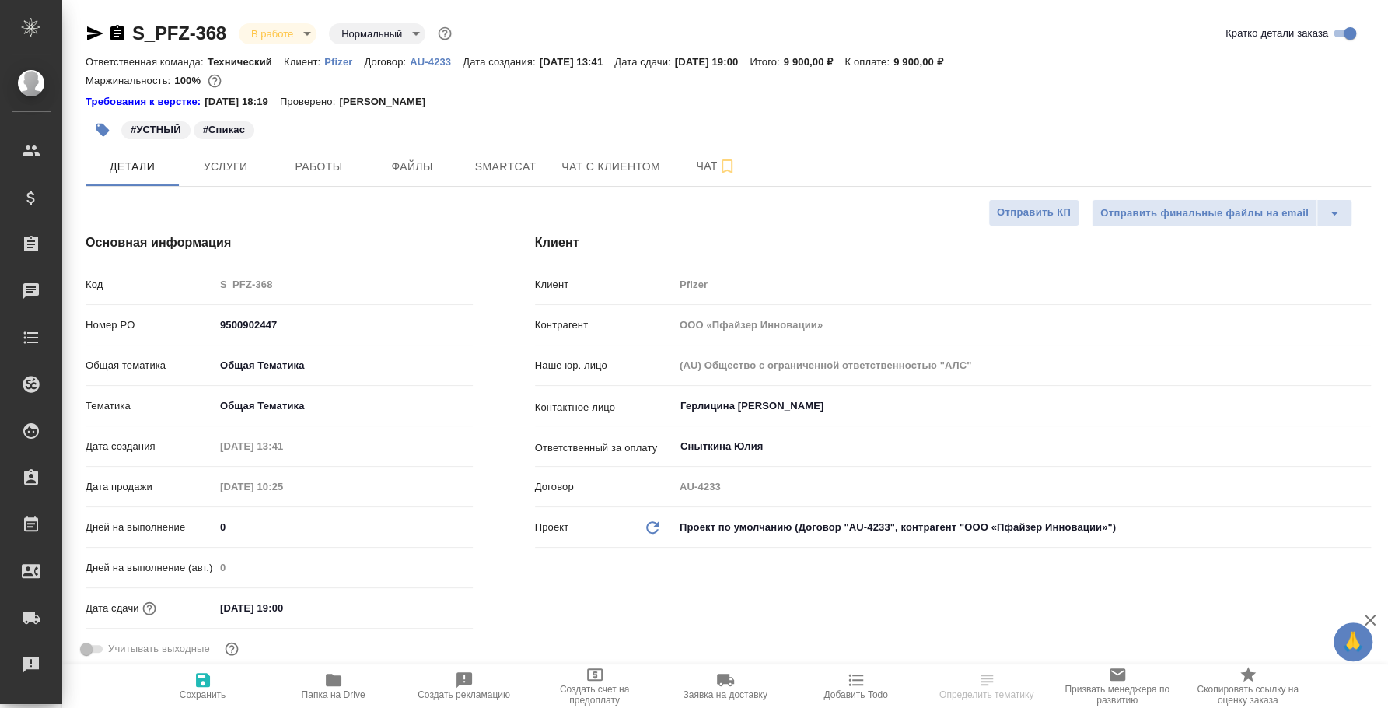
type textarea "x"
click at [100, 38] on icon "button" at bounding box center [95, 33] width 19 height 19
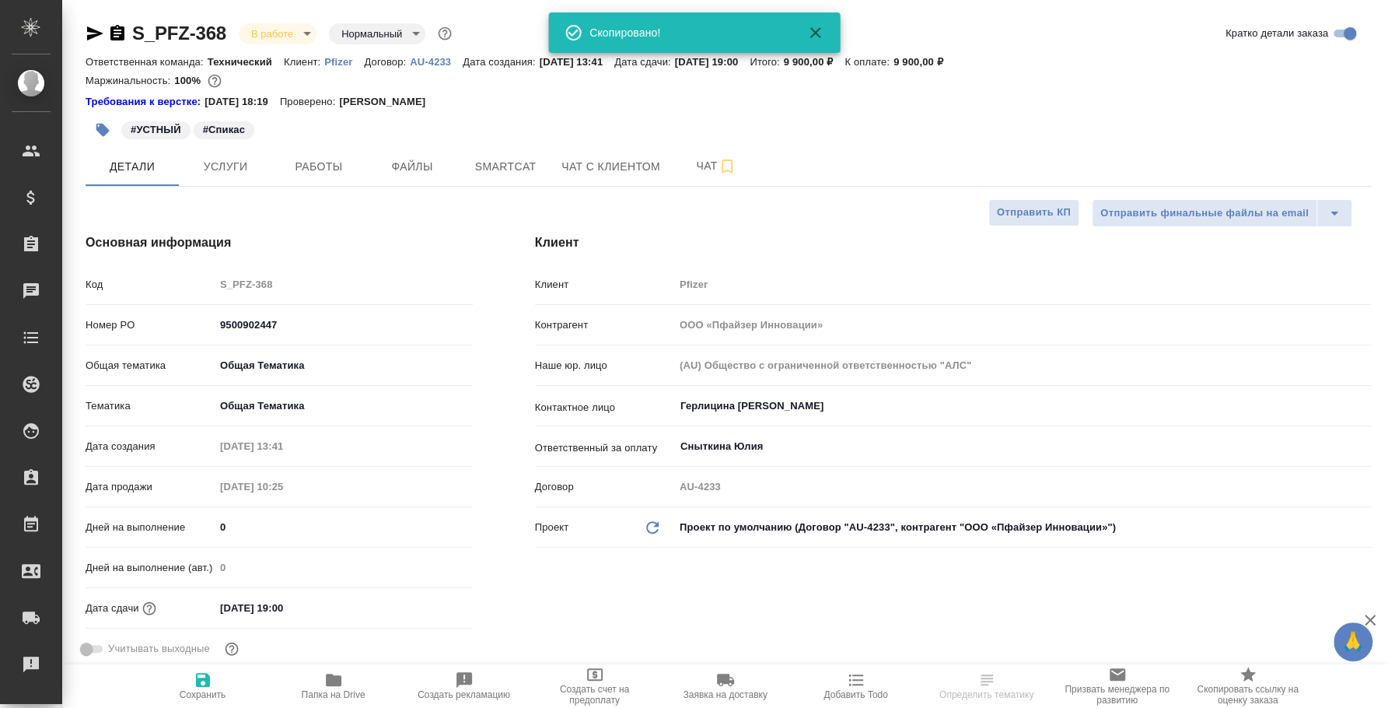
type textarea "x"
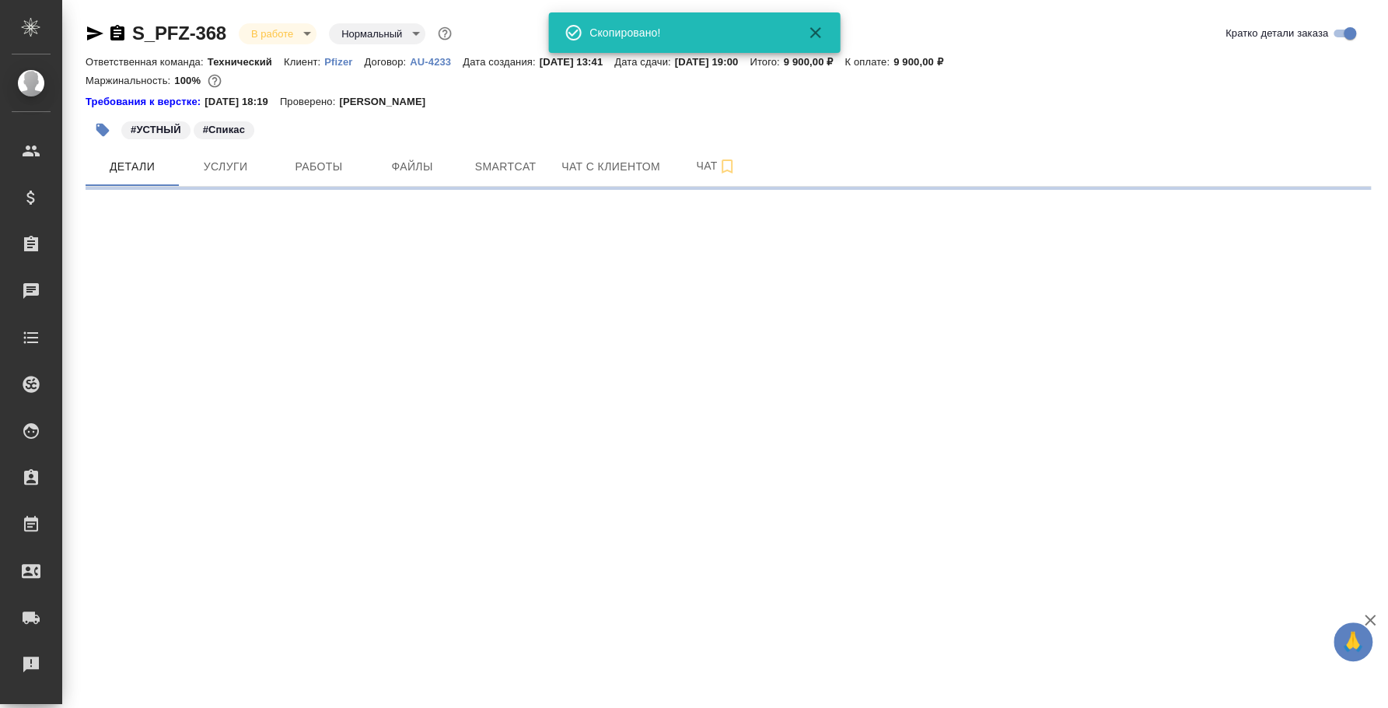
select select "RU"
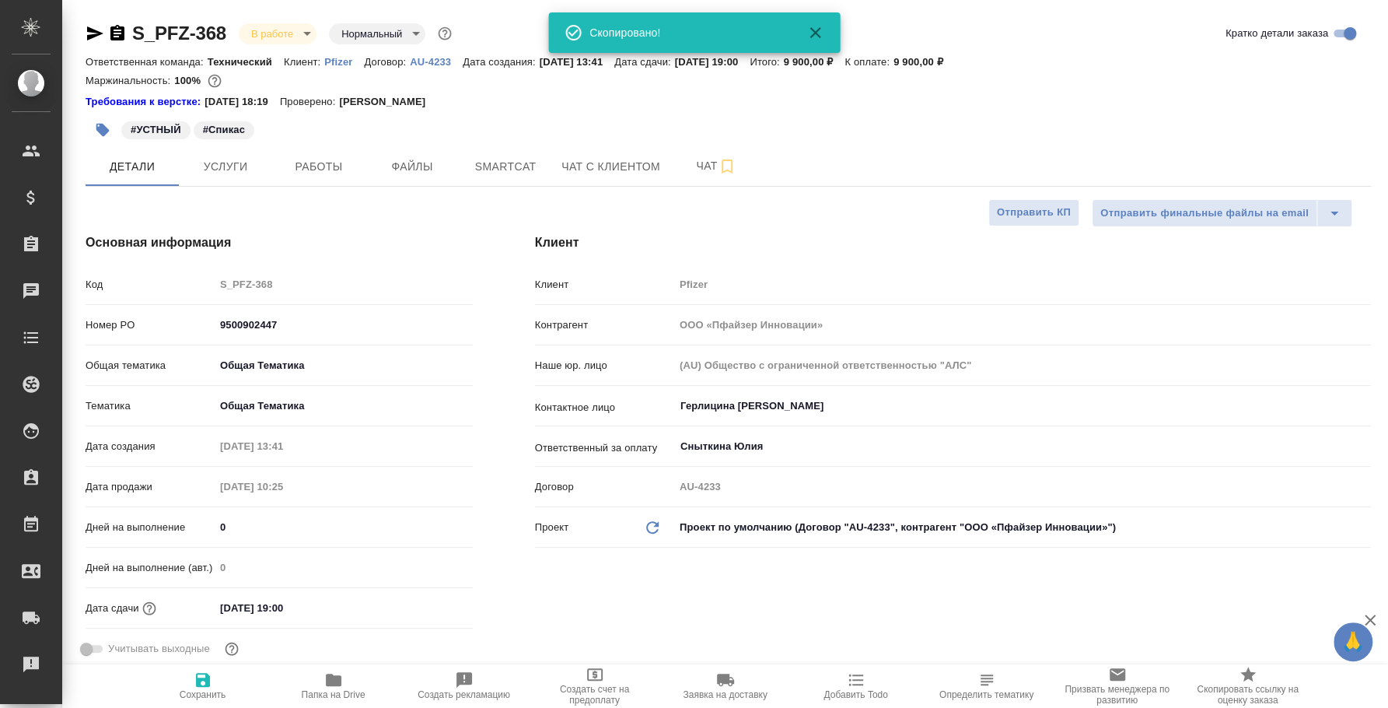
type textarea "x"
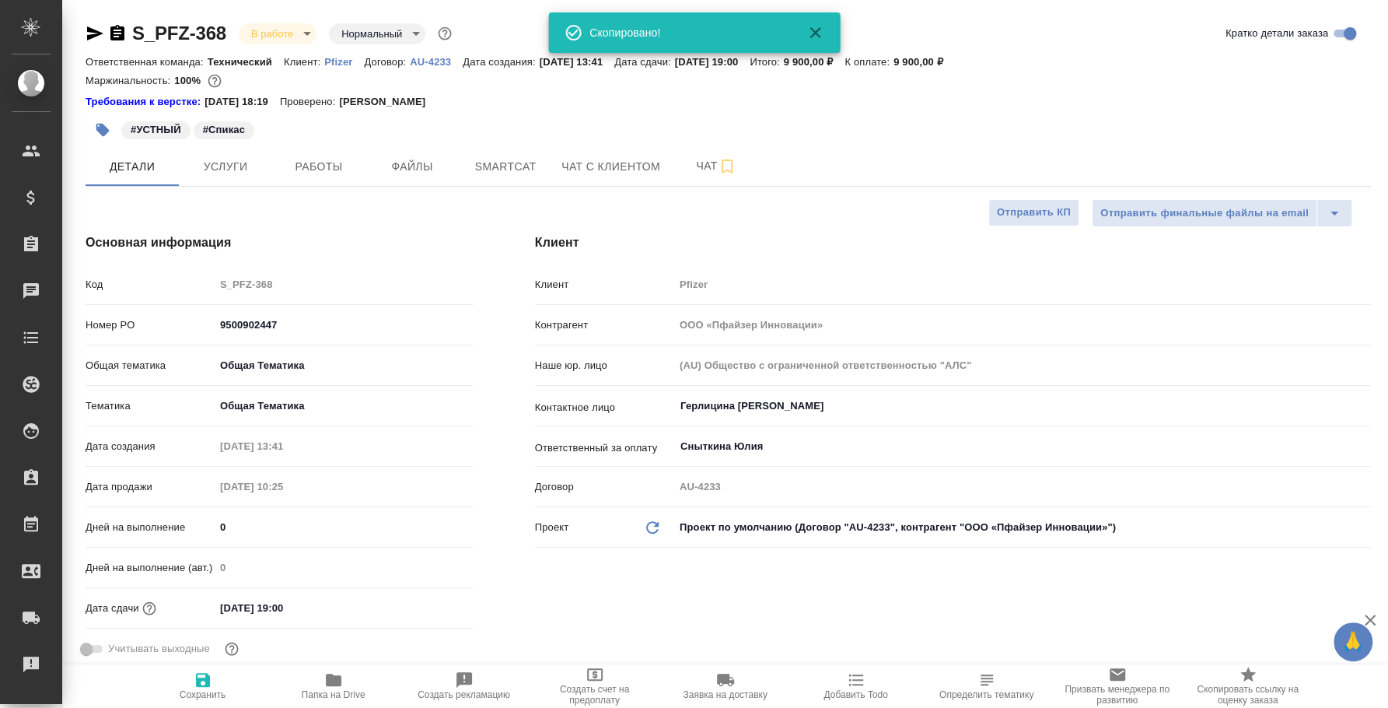
type textarea "x"
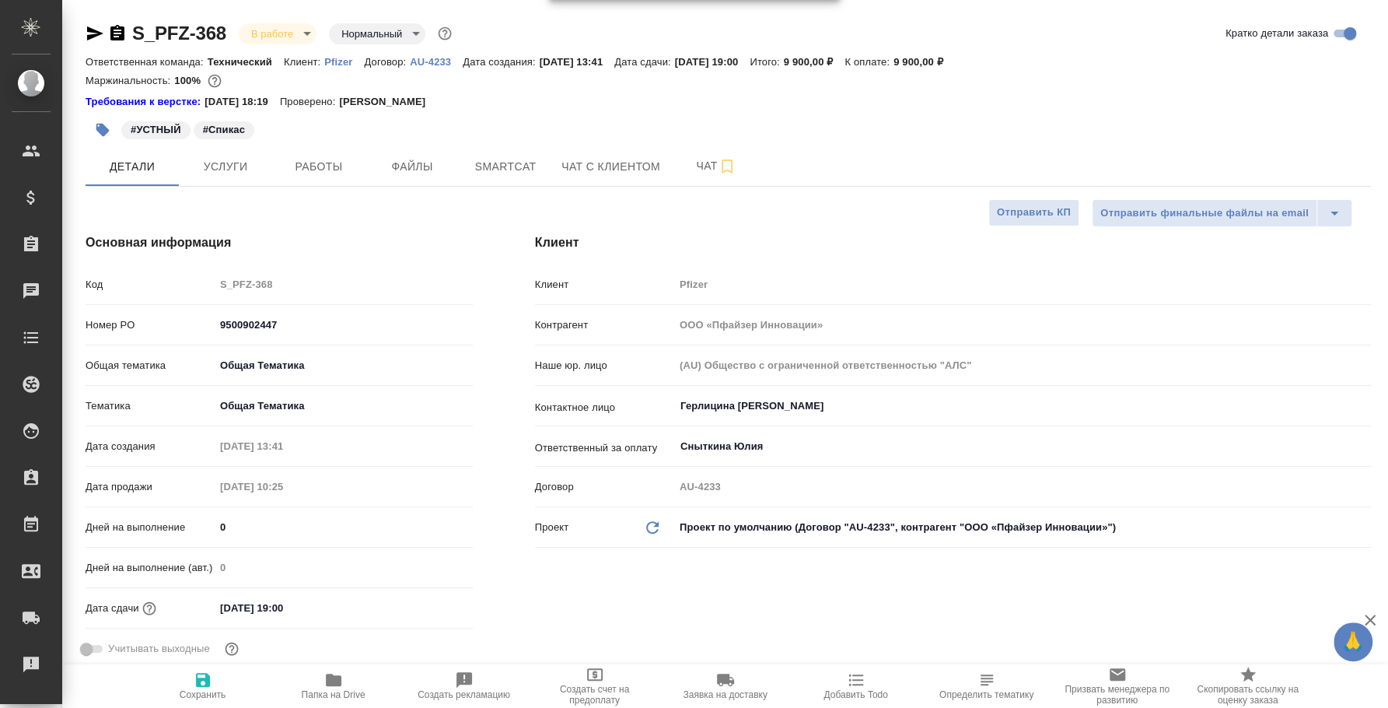
type textarea "x"
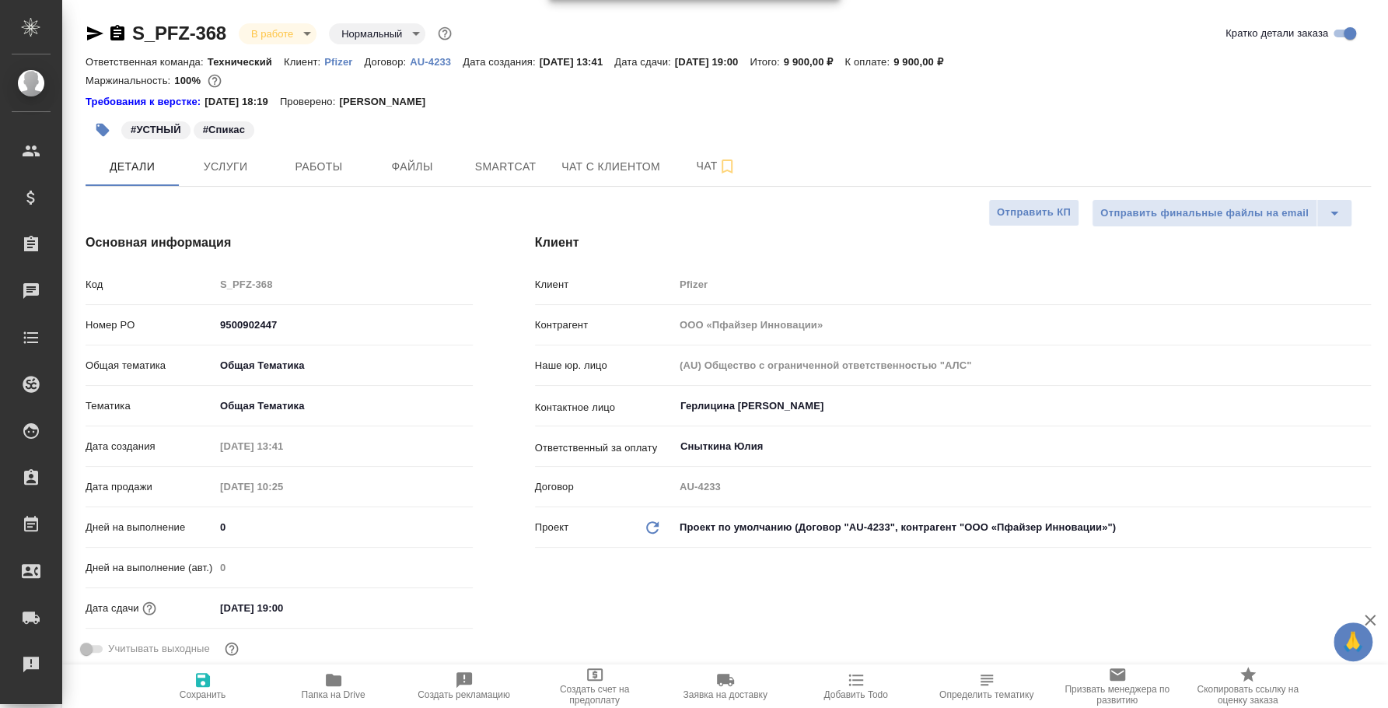
type textarea "x"
click at [93, 33] on icon "button" at bounding box center [95, 33] width 19 height 19
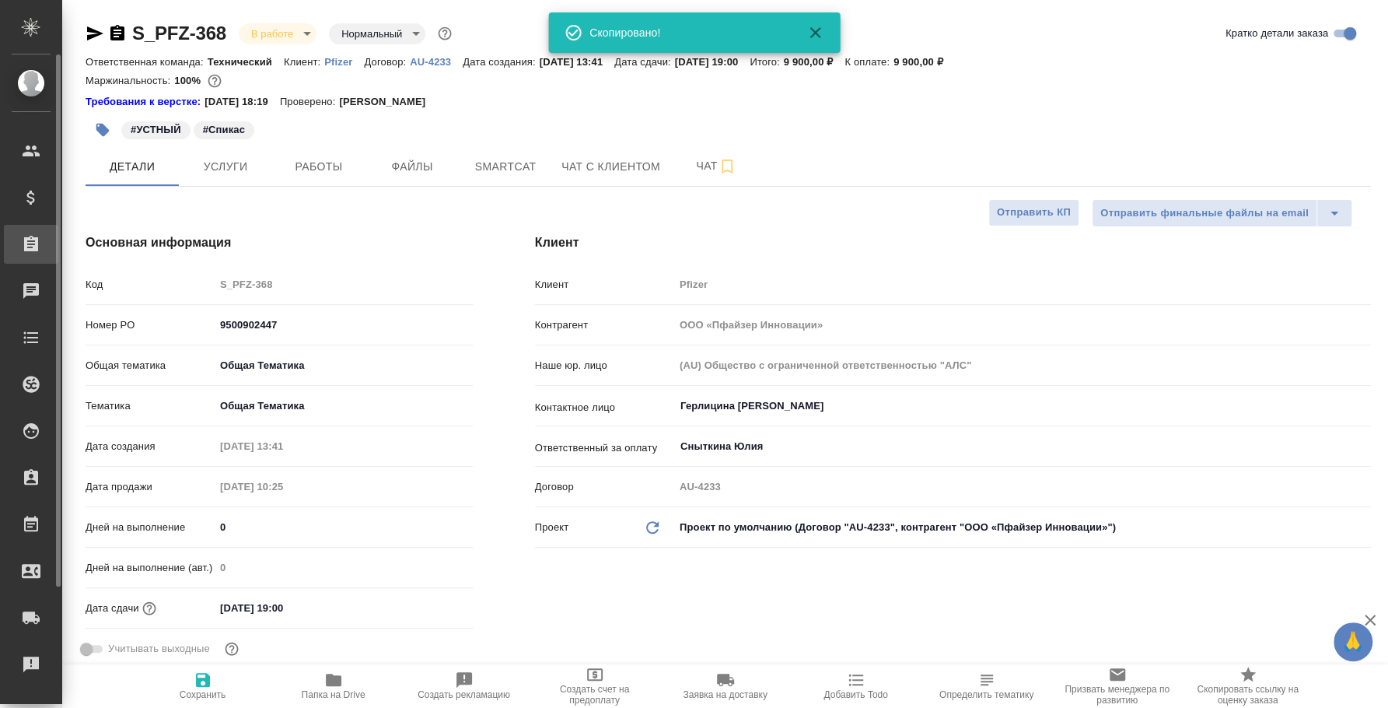
type textarea "x"
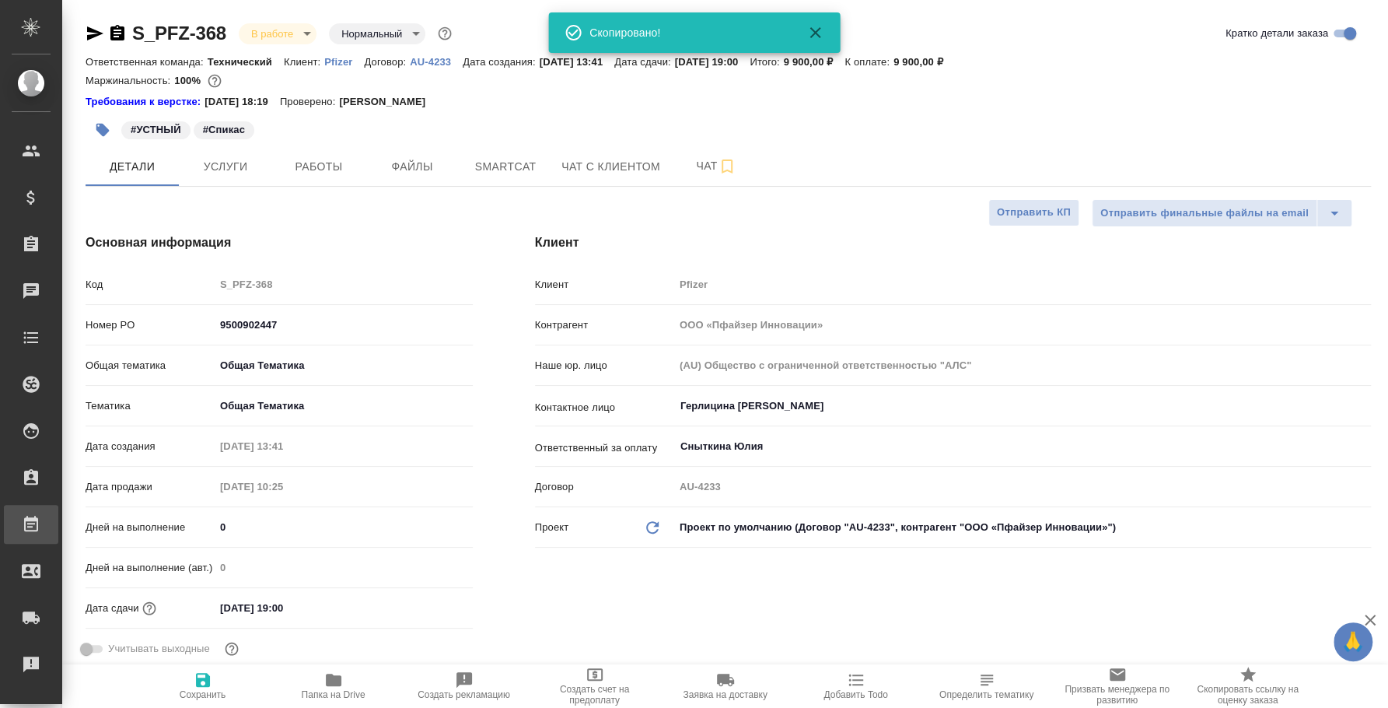
type textarea "x"
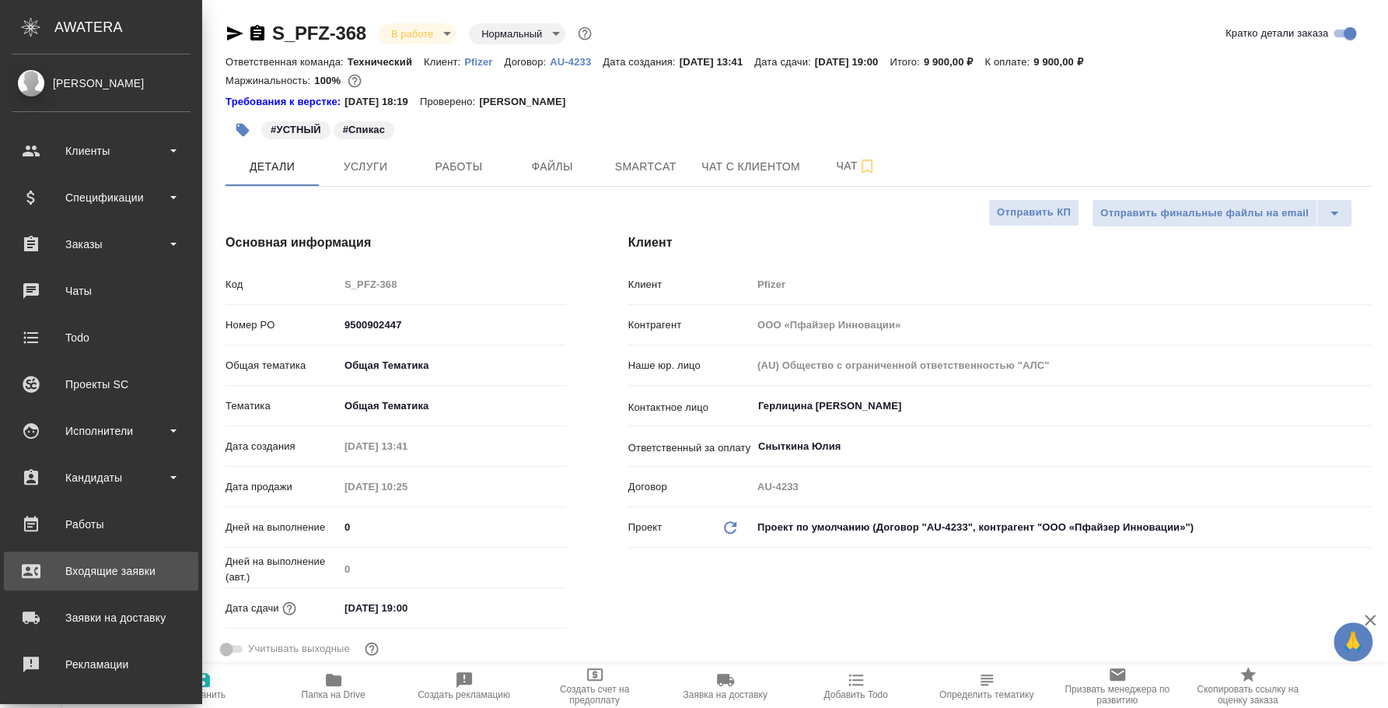
scroll to position [142, 0]
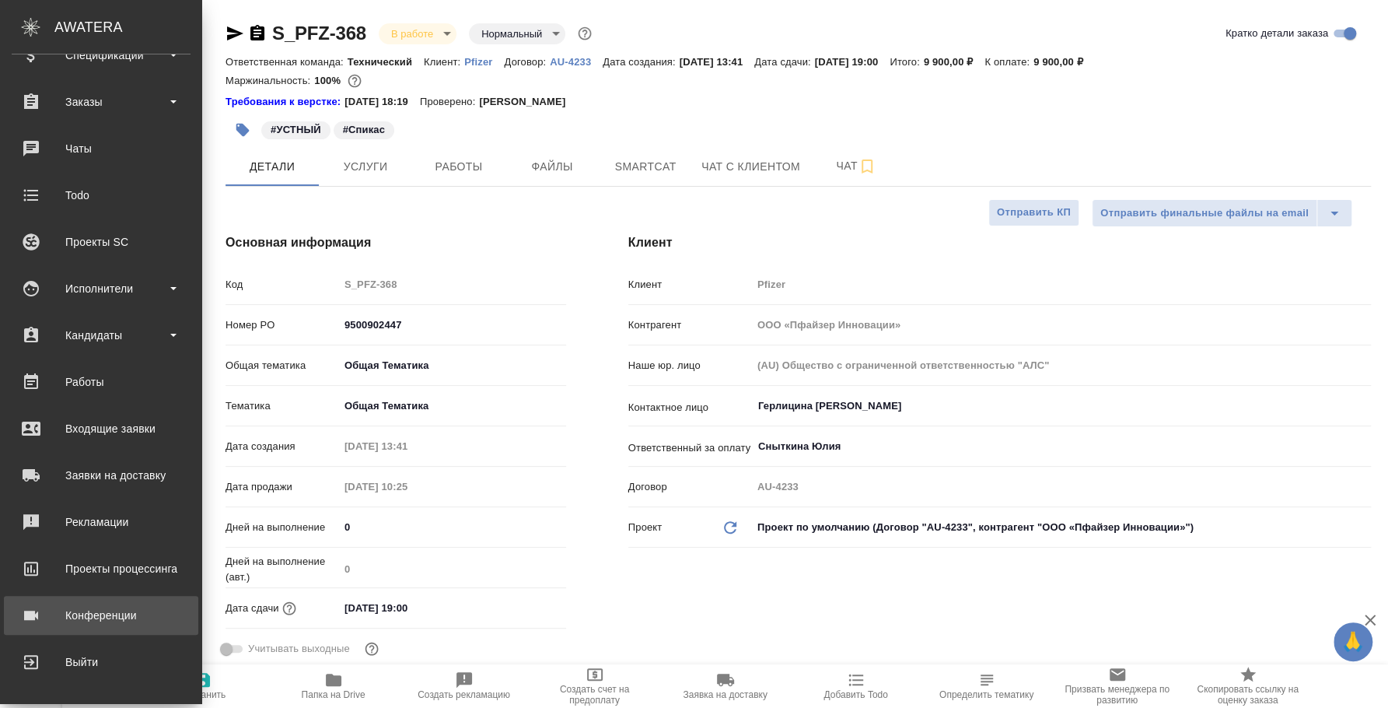
click at [107, 596] on link "Конференции" at bounding box center [101, 615] width 194 height 39
type textarea "x"
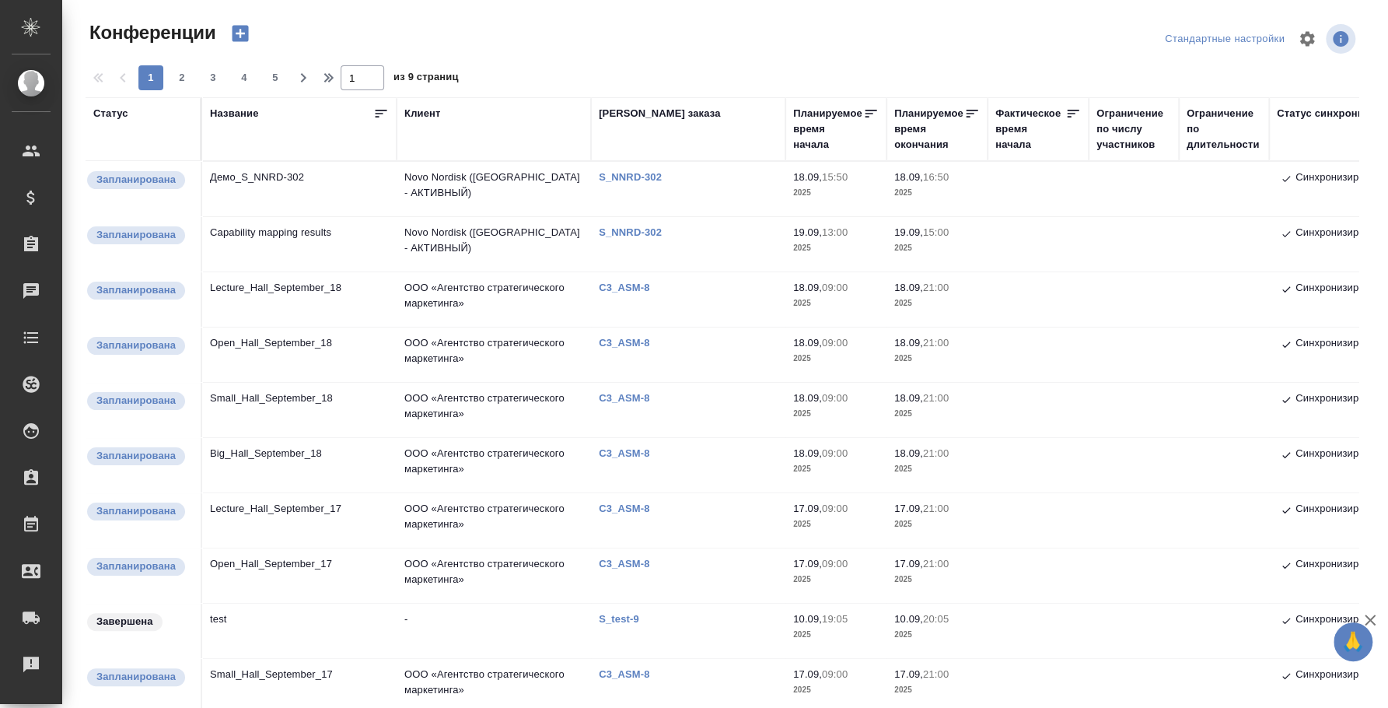
click at [235, 30] on icon "button" at bounding box center [241, 34] width 16 height 16
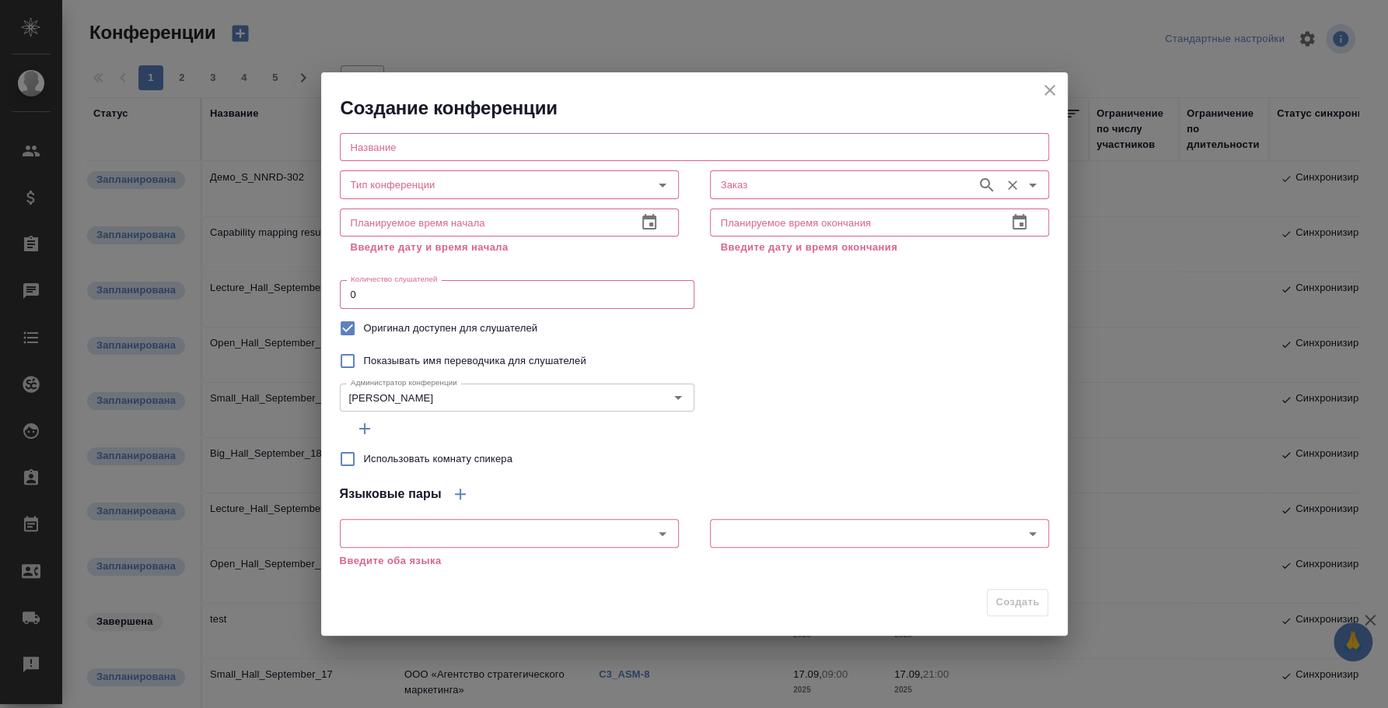
click at [755, 194] on input "Заказ" at bounding box center [842, 184] width 254 height 19
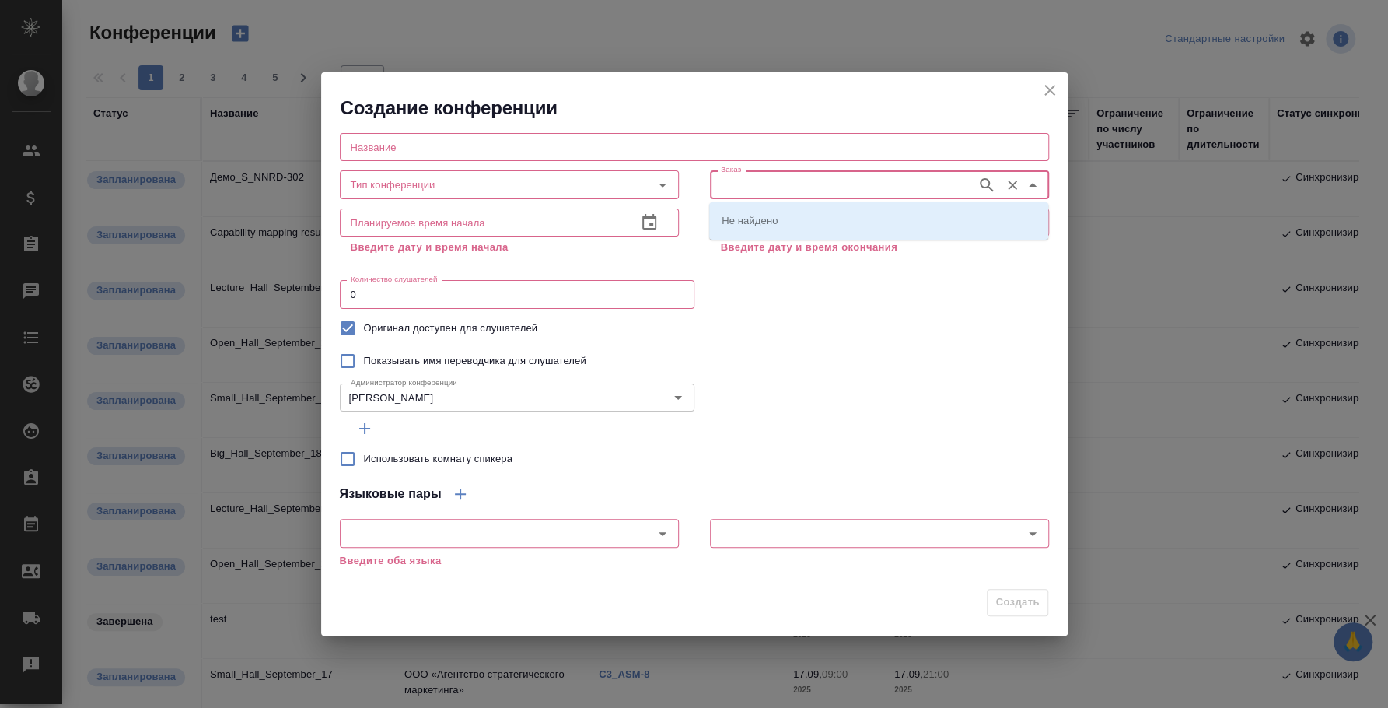
paste input "**[S_PFZ-368](https://tera.awatera.com/Order/68beb2d82a2dc92b2ca05749/)**"
type input "**[S_PFZ-368](https://tera.awatera.com/Order/68beb2d82a2dc92b2ca05749/)**"
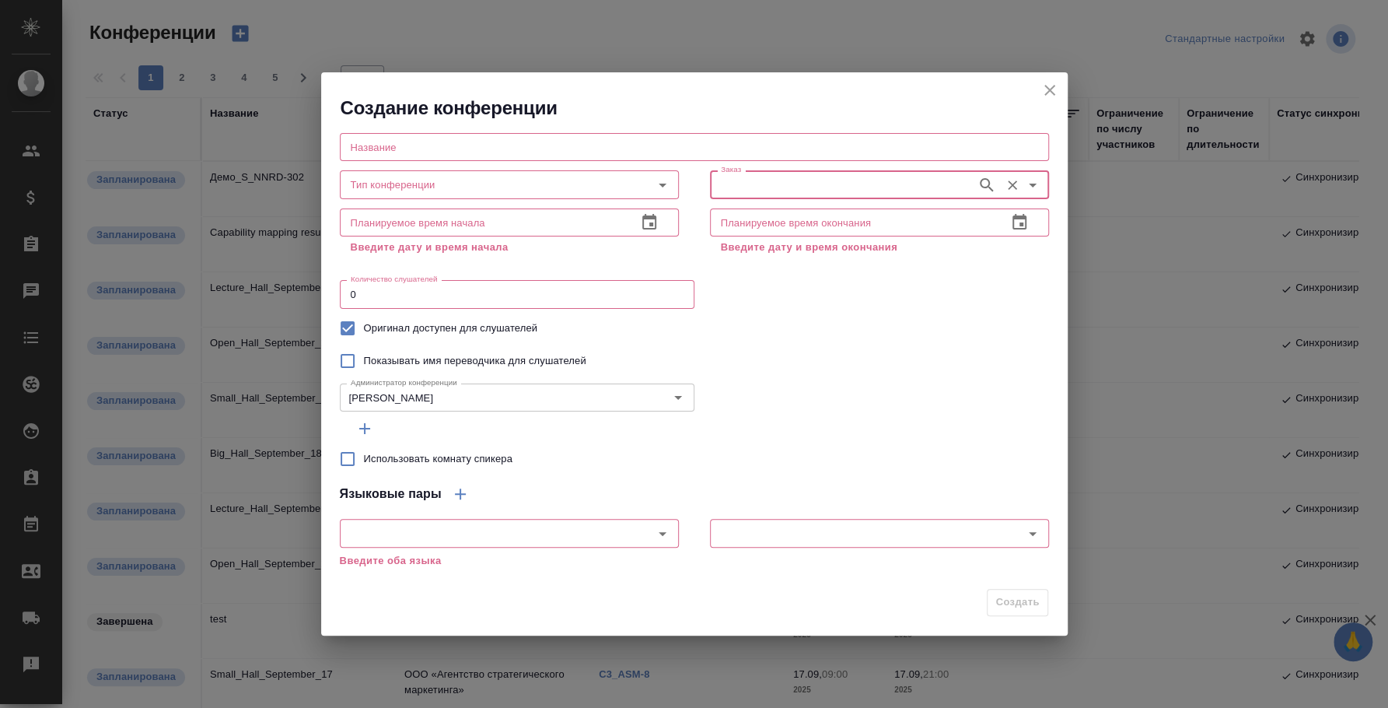
scroll to position [0, 0]
click at [746, 180] on input "Заказ" at bounding box center [842, 184] width 254 height 19
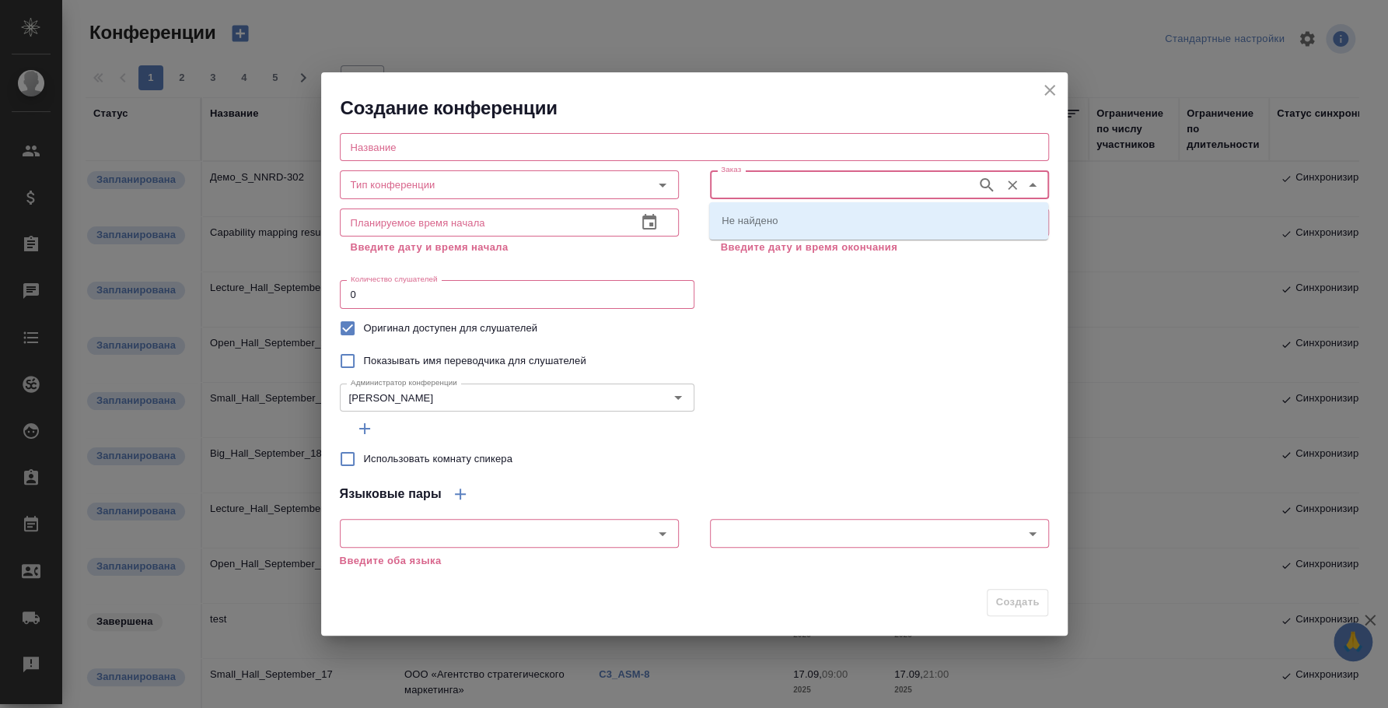
paste input "S_PFZ-368"
type input "S_PFZ-368"
click at [817, 216] on li "S_PFZ-368" at bounding box center [878, 220] width 339 height 28
type input "S_PFZ-368"
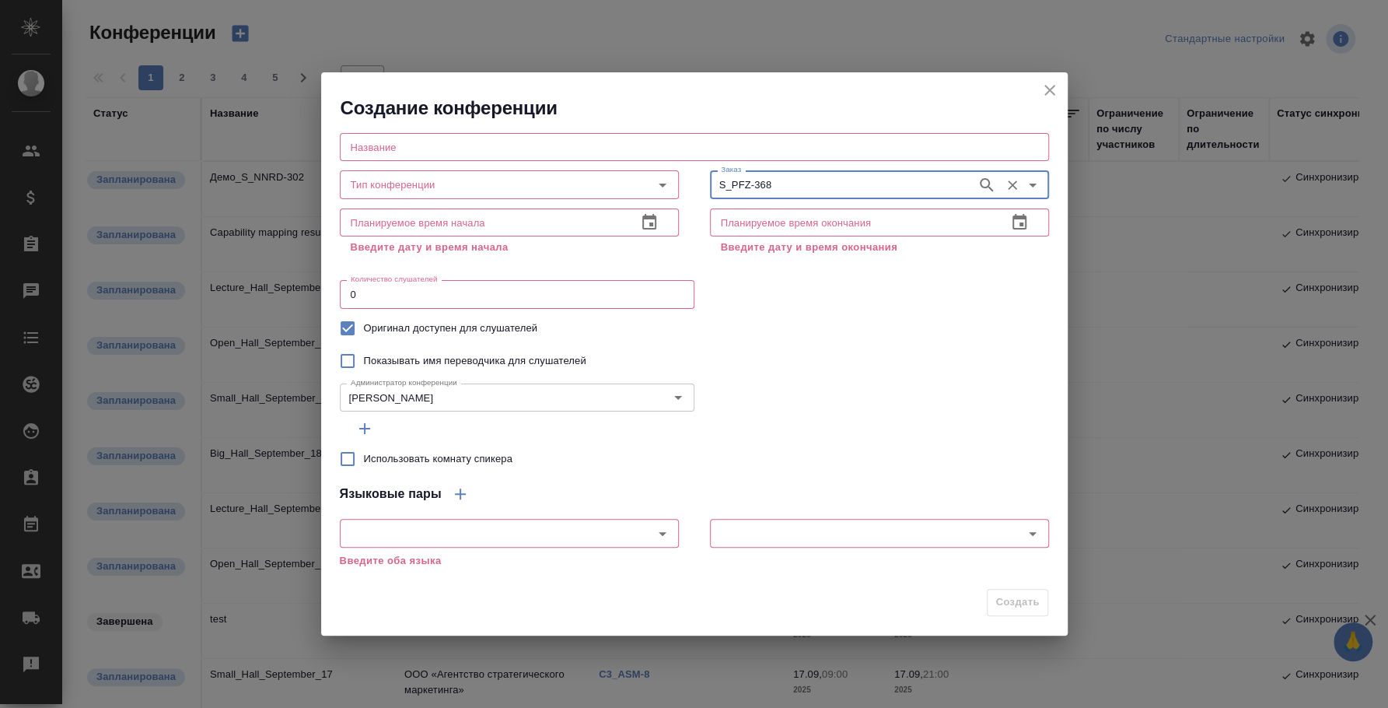
click at [656, 219] on icon "button" at bounding box center [649, 222] width 19 height 19
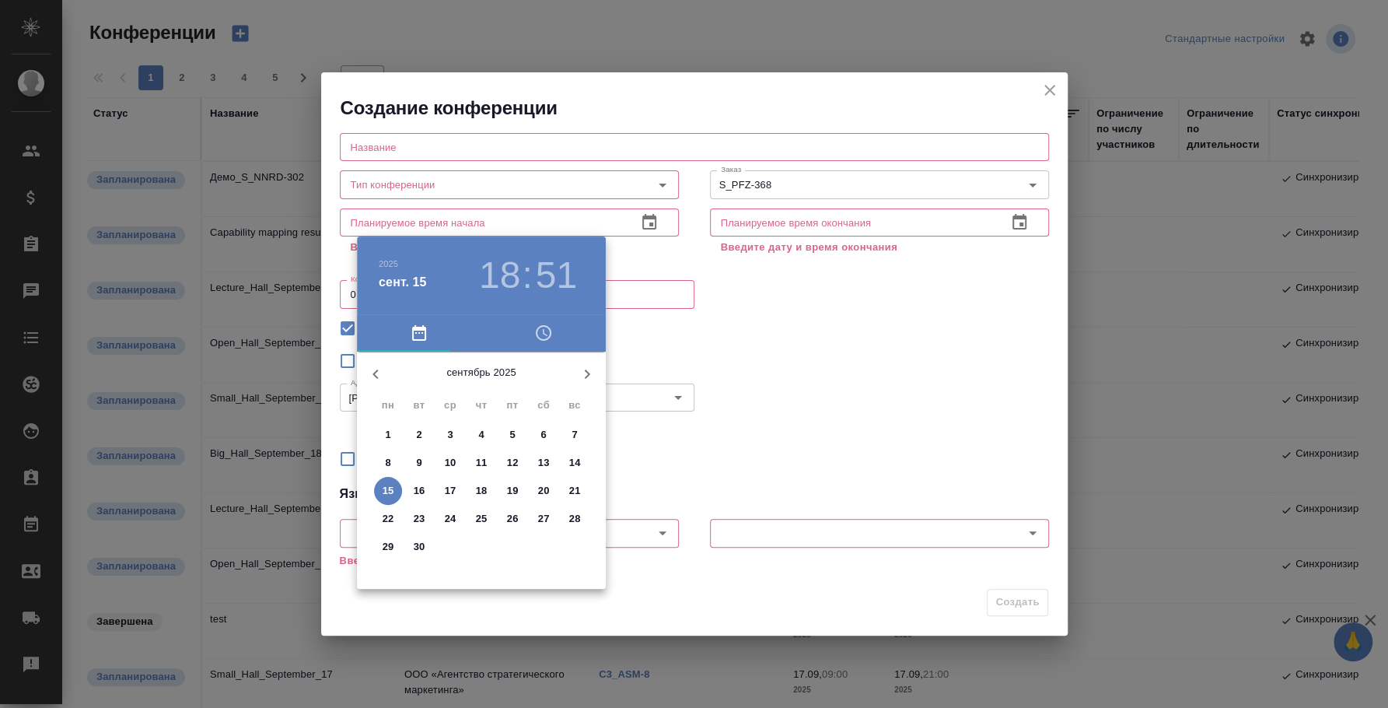
click at [452, 488] on p "17" at bounding box center [451, 491] width 12 height 16
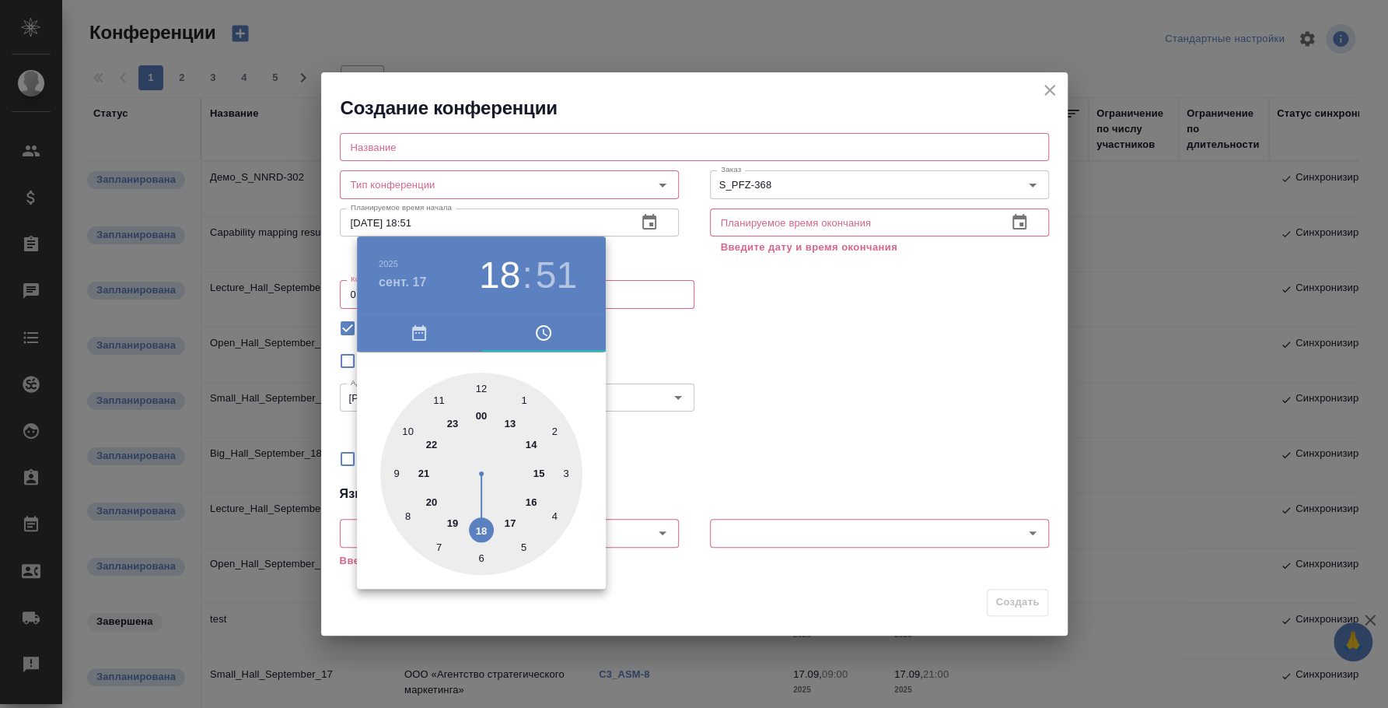
click at [848, 412] on div at bounding box center [694, 354] width 1388 height 708
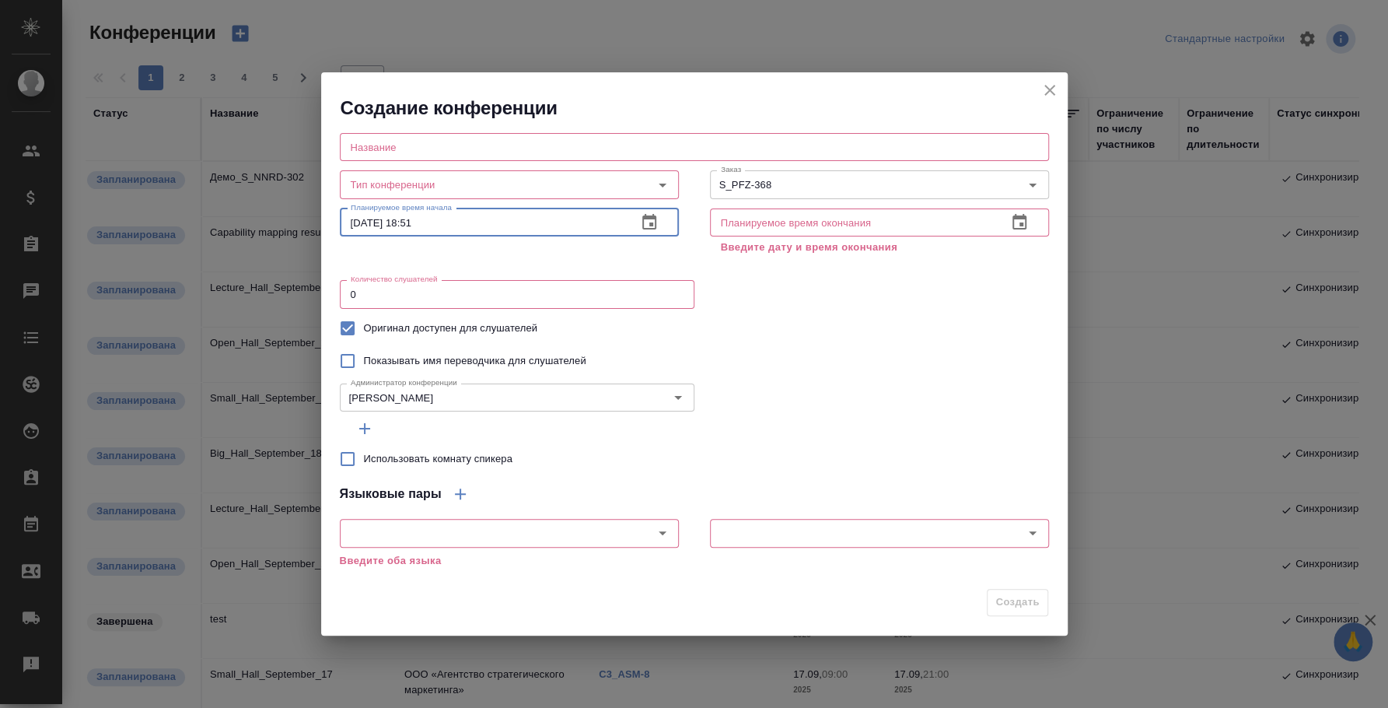
drag, startPoint x: 411, startPoint y: 221, endPoint x: 470, endPoint y: 225, distance: 59.2
click at [470, 225] on input "17.09.2025 18:51" at bounding box center [482, 222] width 285 height 28
type input "17.09.2025 16:00"
click at [1020, 220] on icon "button" at bounding box center [1019, 222] width 19 height 19
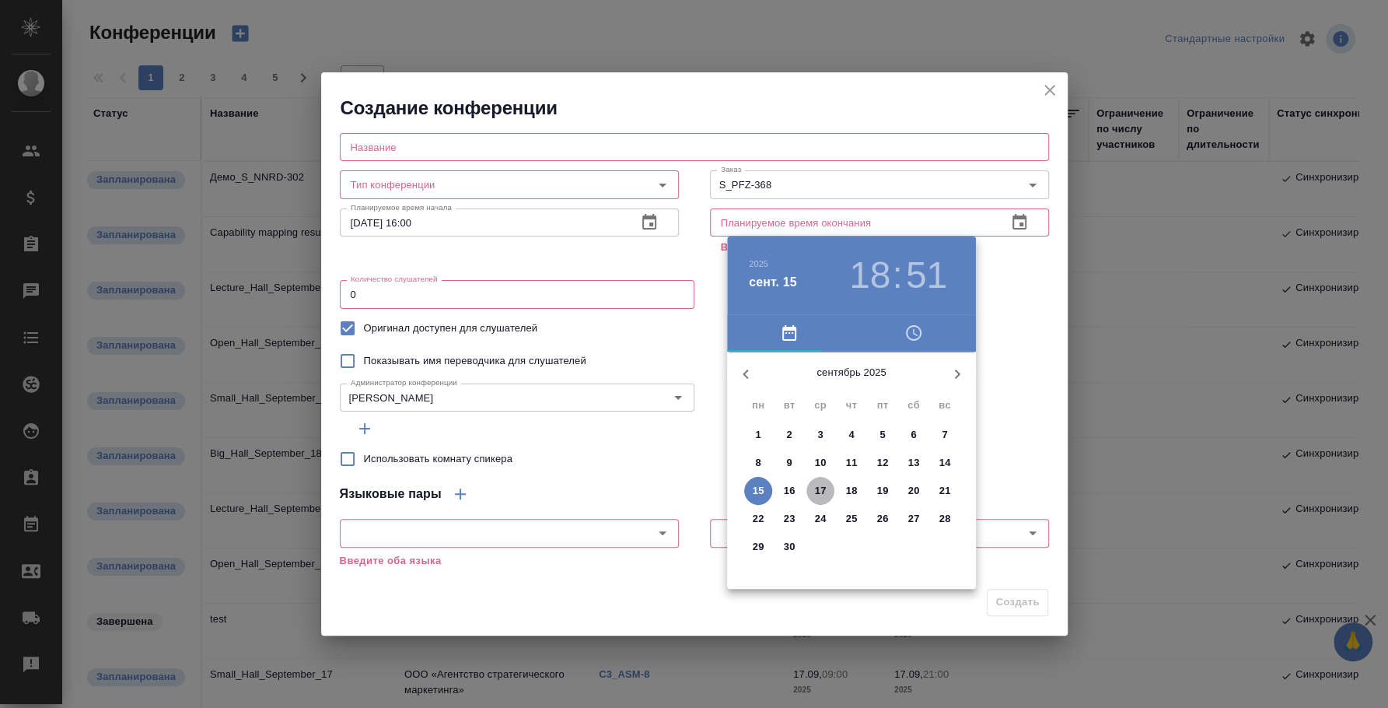
click at [823, 489] on p "17" at bounding box center [821, 491] width 12 height 16
type input "17.09.2025 18:51"
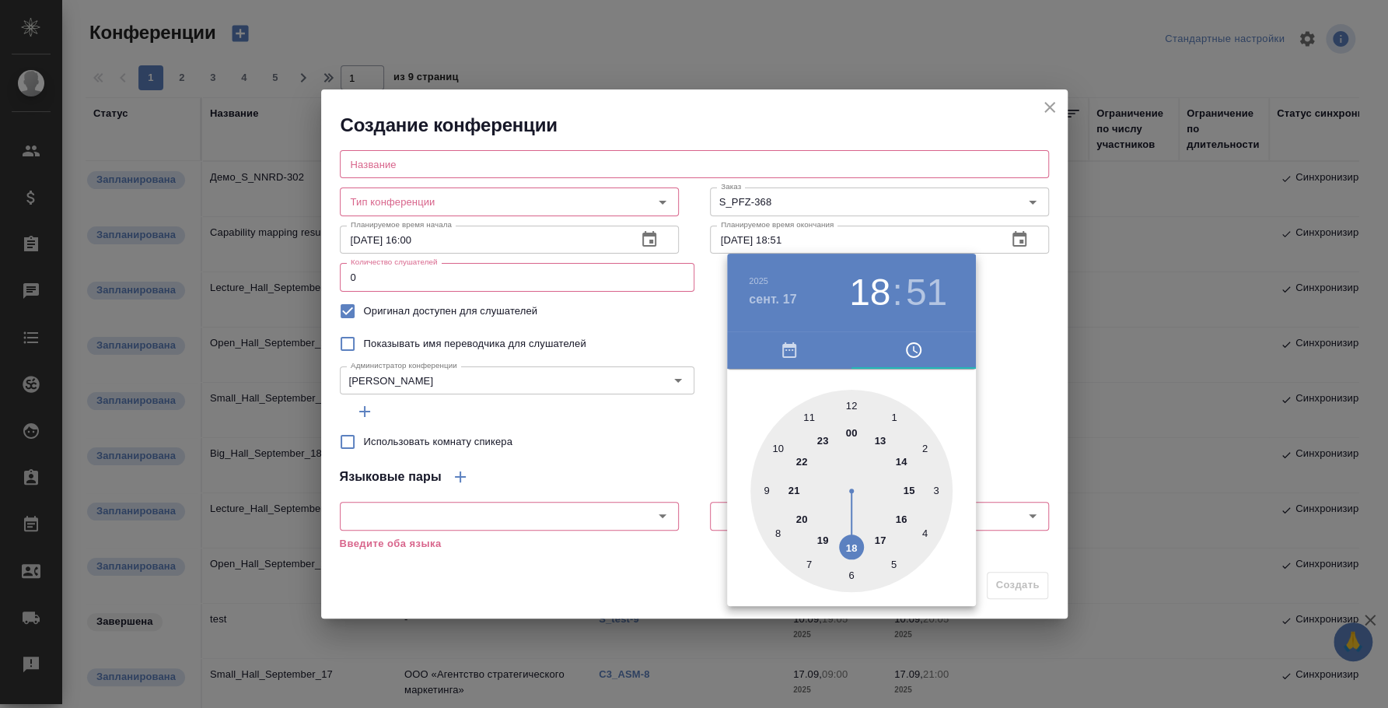
click at [964, 390] on div "00 1 2 3 4 5 6 7 8 9 10 11 12 13 14 15 16 17 18 19 20 21 22 23" at bounding box center [851, 491] width 249 height 202
click at [1019, 337] on div at bounding box center [694, 354] width 1388 height 708
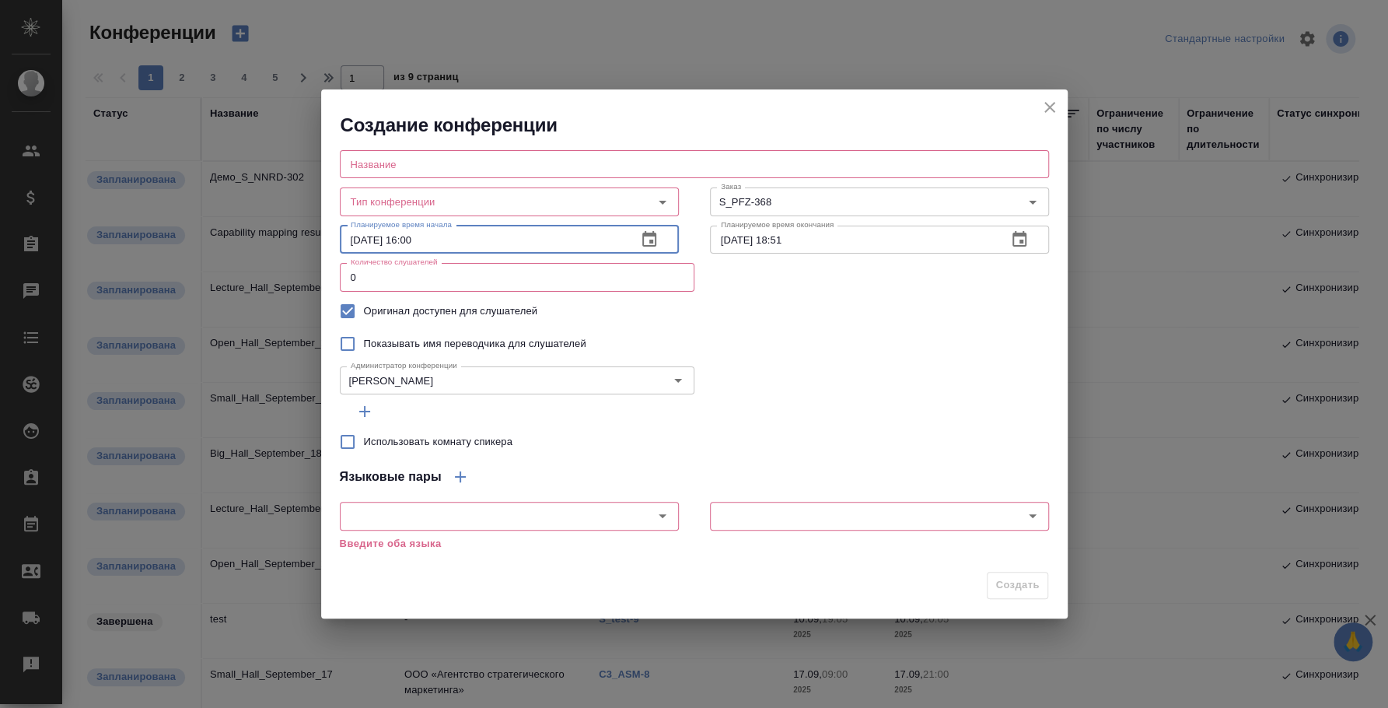
drag, startPoint x: 411, startPoint y: 236, endPoint x: 484, endPoint y: 248, distance: 74.0
click at [484, 248] on input "17.09.2025 16:00" at bounding box center [482, 240] width 285 height 28
type input "17.09.2025 15:00"
click at [1030, 234] on button "button" at bounding box center [1019, 239] width 37 height 37
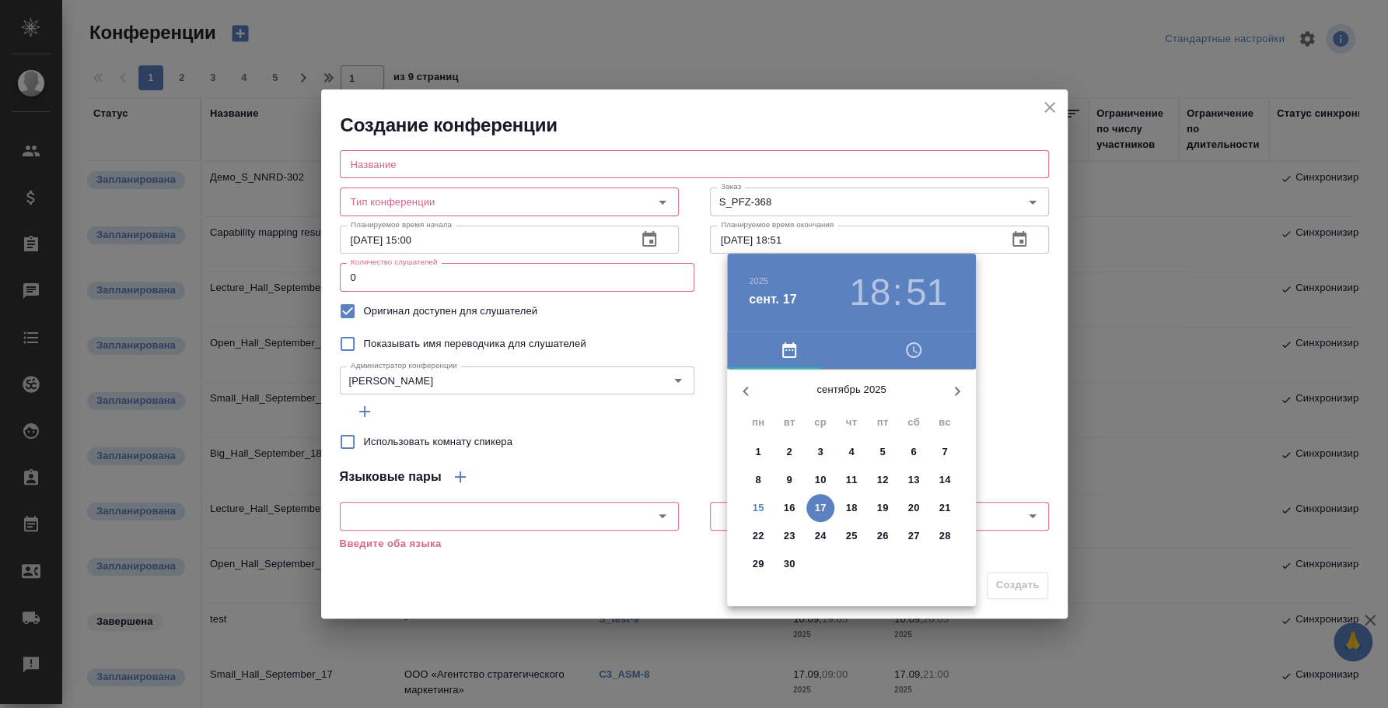
click at [818, 500] on p "17" at bounding box center [821, 508] width 12 height 16
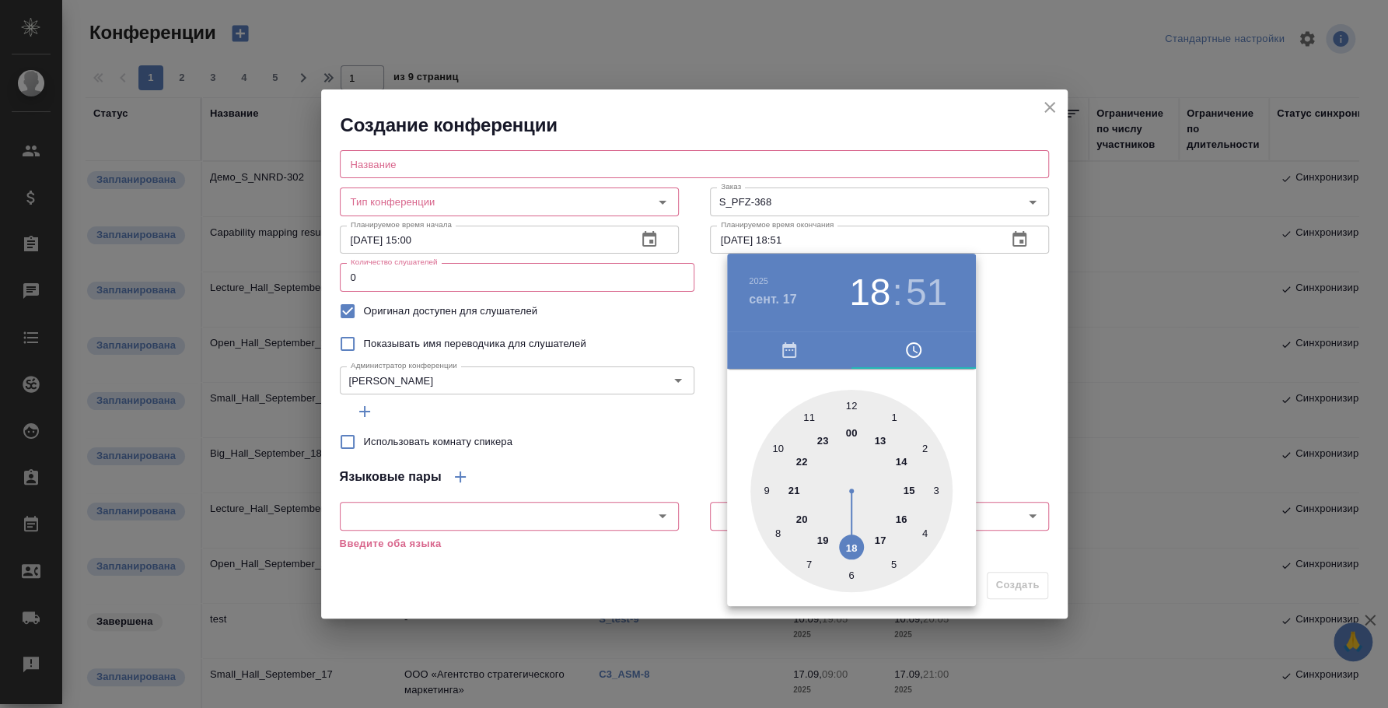
drag, startPoint x: 798, startPoint y: 250, endPoint x: 796, endPoint y: 238, distance: 12.7
click at [798, 247] on div at bounding box center [694, 354] width 1388 height 708
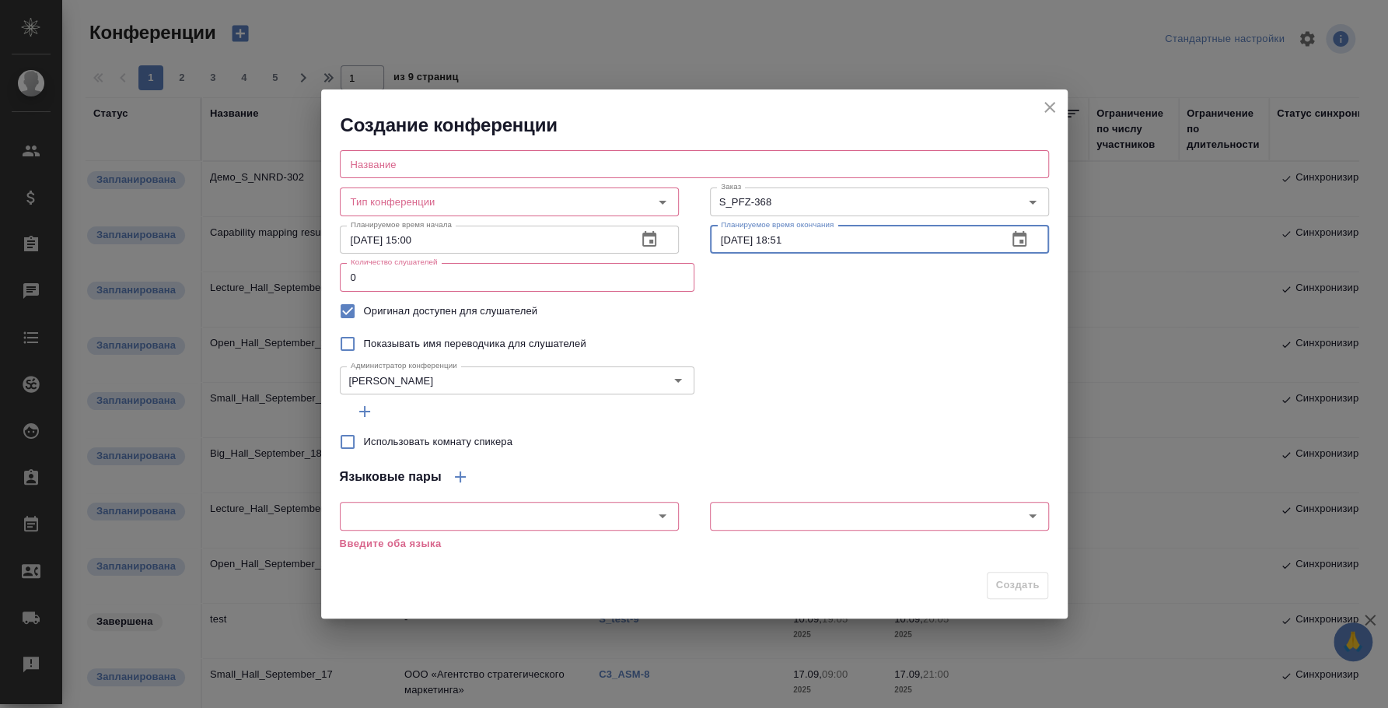
drag, startPoint x: 781, startPoint y: 237, endPoint x: 854, endPoint y: 237, distance: 73.1
click at [854, 237] on input "17.09.2025 18:51" at bounding box center [852, 240] width 285 height 28
type input "17.09.2025 16:00"
drag, startPoint x: 380, startPoint y: 277, endPoint x: 283, endPoint y: 264, distance: 98.0
click at [283, 264] on div "Создание конференции Название Название Тип конференции Тип конференции Заказ S_…" at bounding box center [694, 354] width 1388 height 708
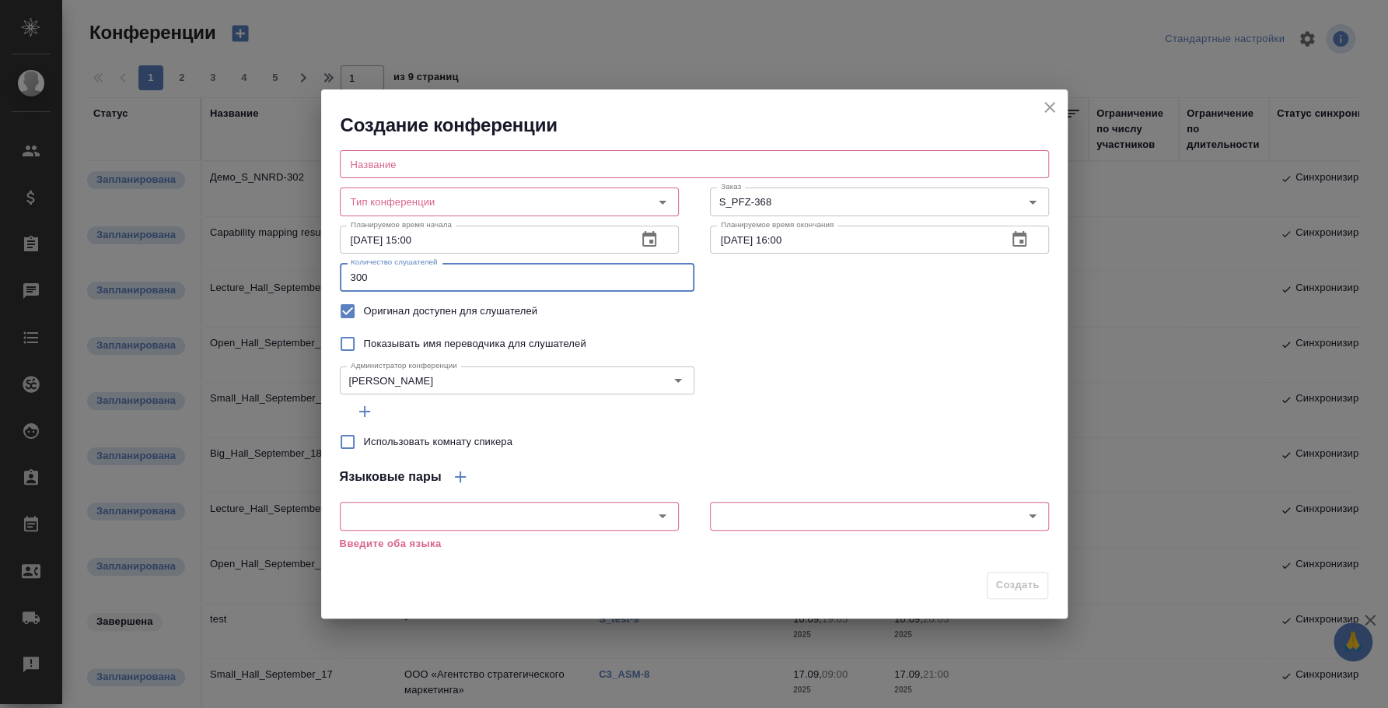
type input "300"
click at [841, 376] on div "Администратор конференции Федотова Ирина Администратор конференции" at bounding box center [694, 378] width 709 height 37
click at [360, 419] on icon "button" at bounding box center [364, 411] width 19 height 19
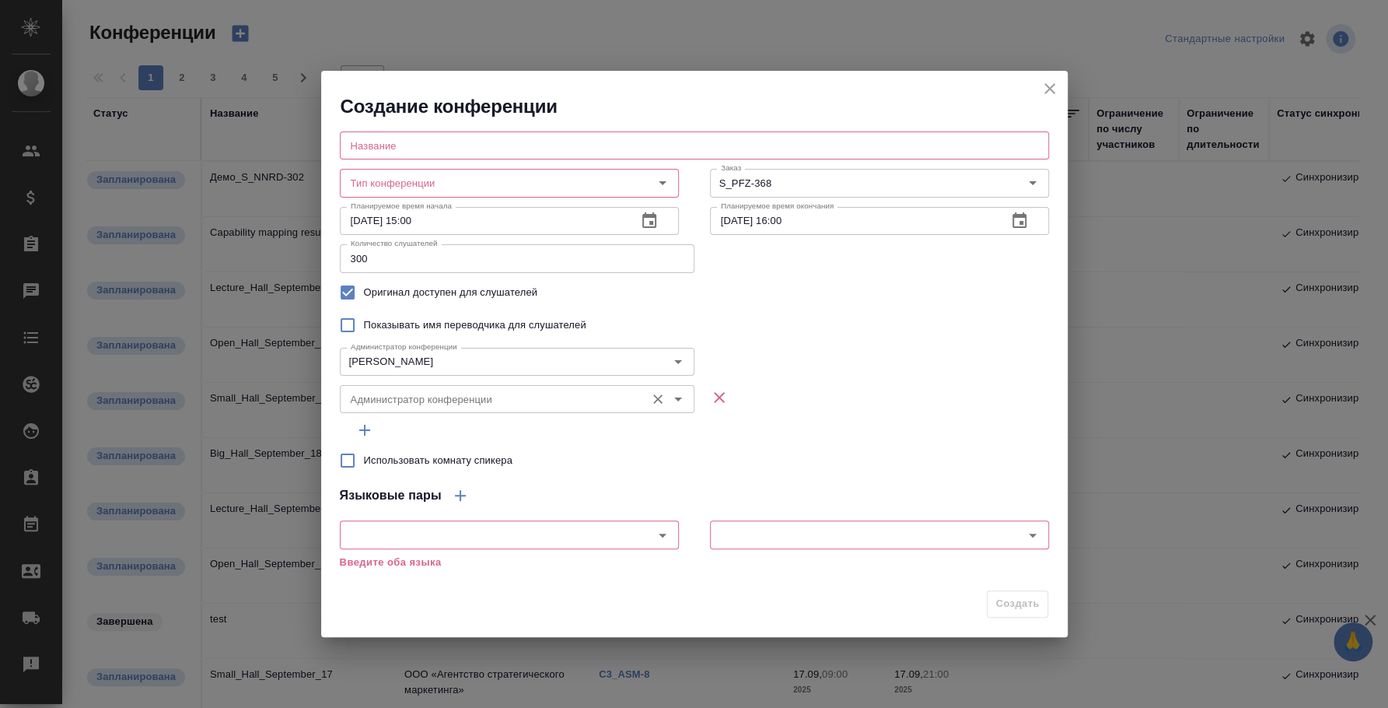
click at [376, 388] on div "Администратор конференции" at bounding box center [517, 399] width 355 height 28
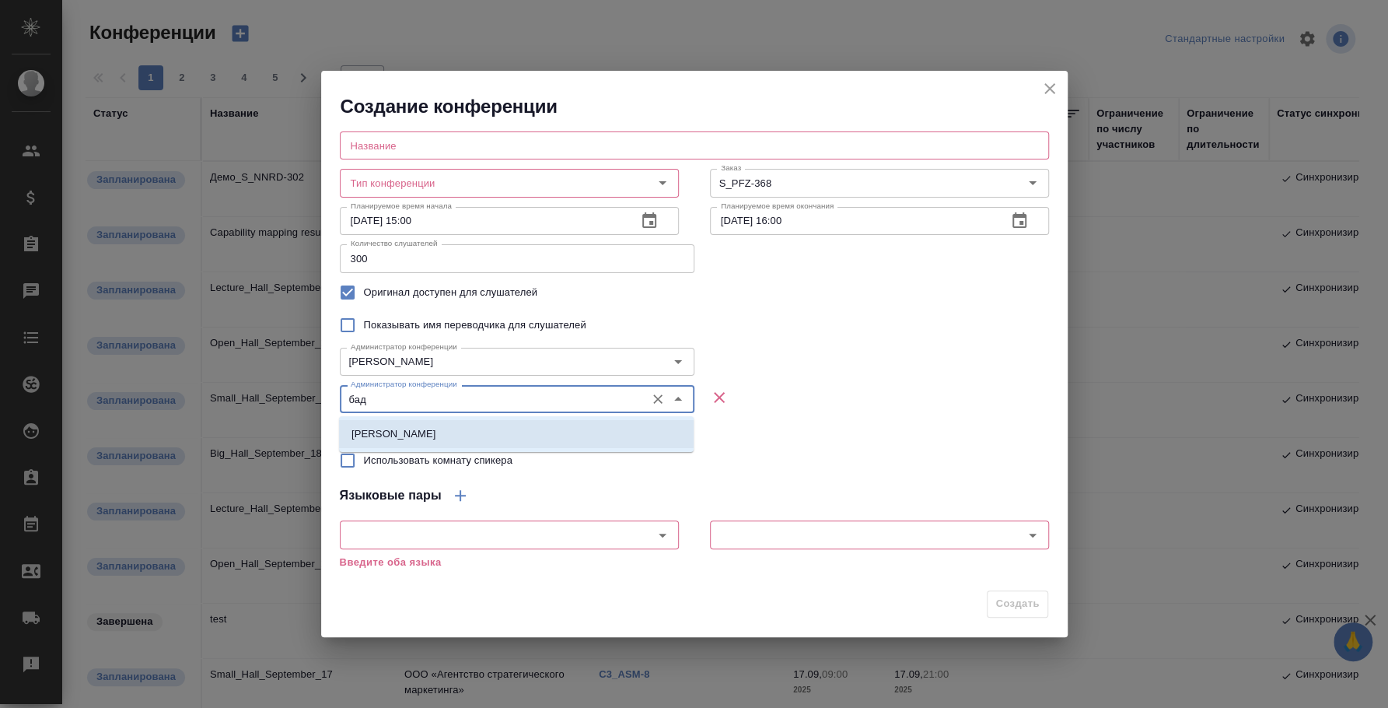
click at [372, 441] on p "Баданян Артак" at bounding box center [393, 434] width 85 height 16
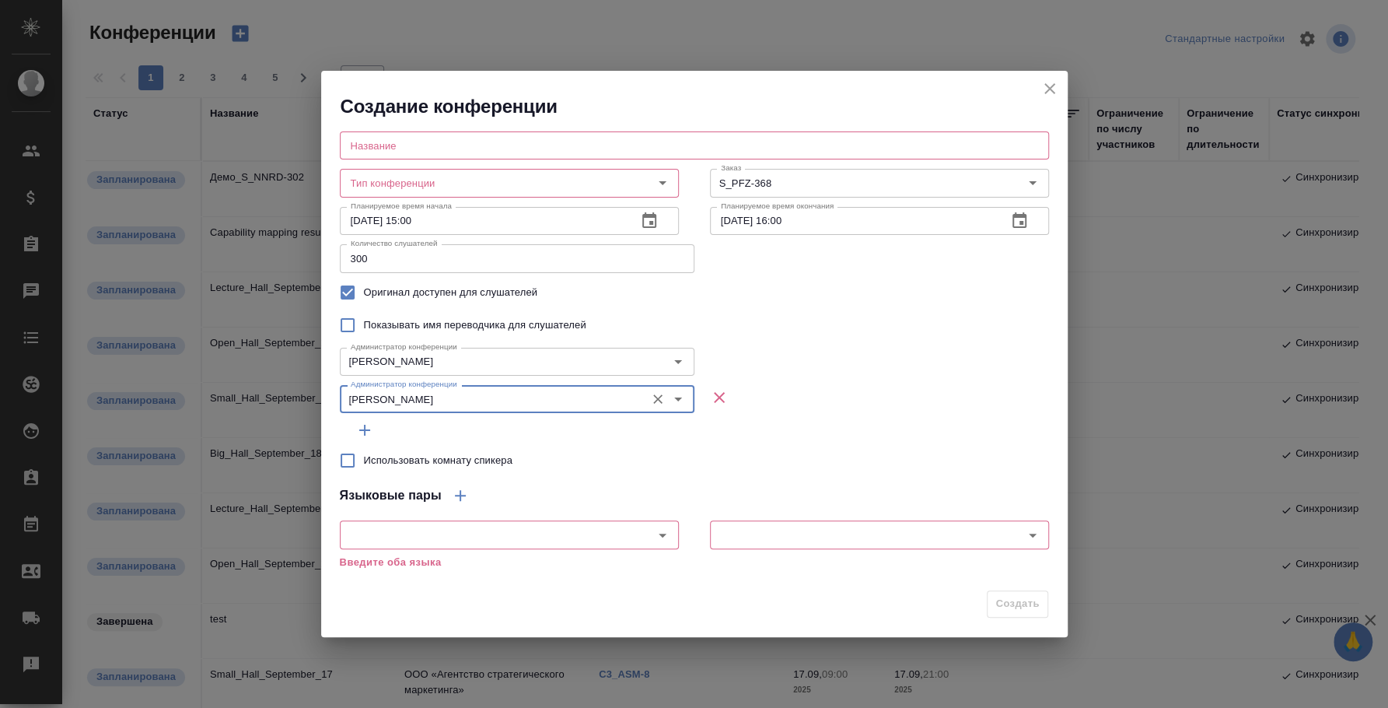
type input "Баданян Артак"
click at [373, 425] on span "button" at bounding box center [364, 430] width 37 height 19
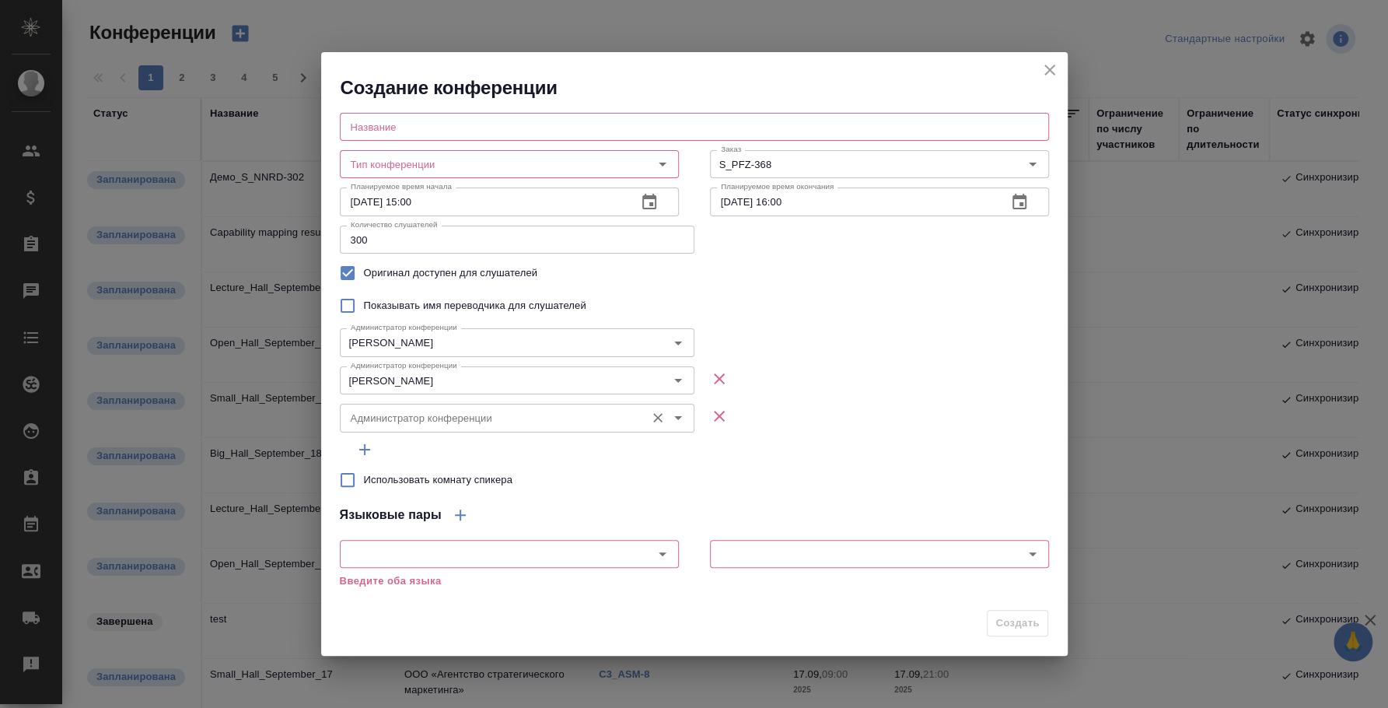
click at [379, 414] on input "Администратор конференции" at bounding box center [490, 417] width 293 height 19
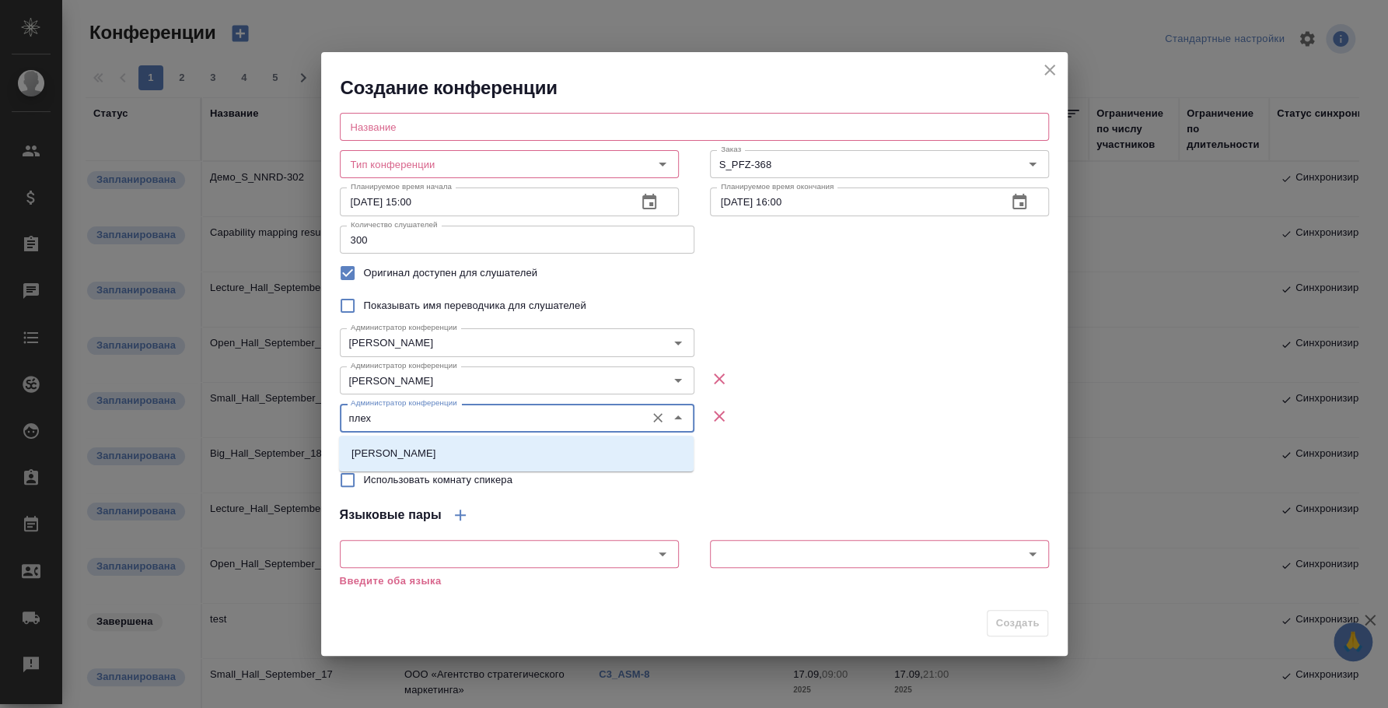
click at [400, 438] on div "Плеханова Мария" at bounding box center [516, 453] width 355 height 36
click at [412, 450] on p "Плеханова Мария" at bounding box center [393, 454] width 85 height 16
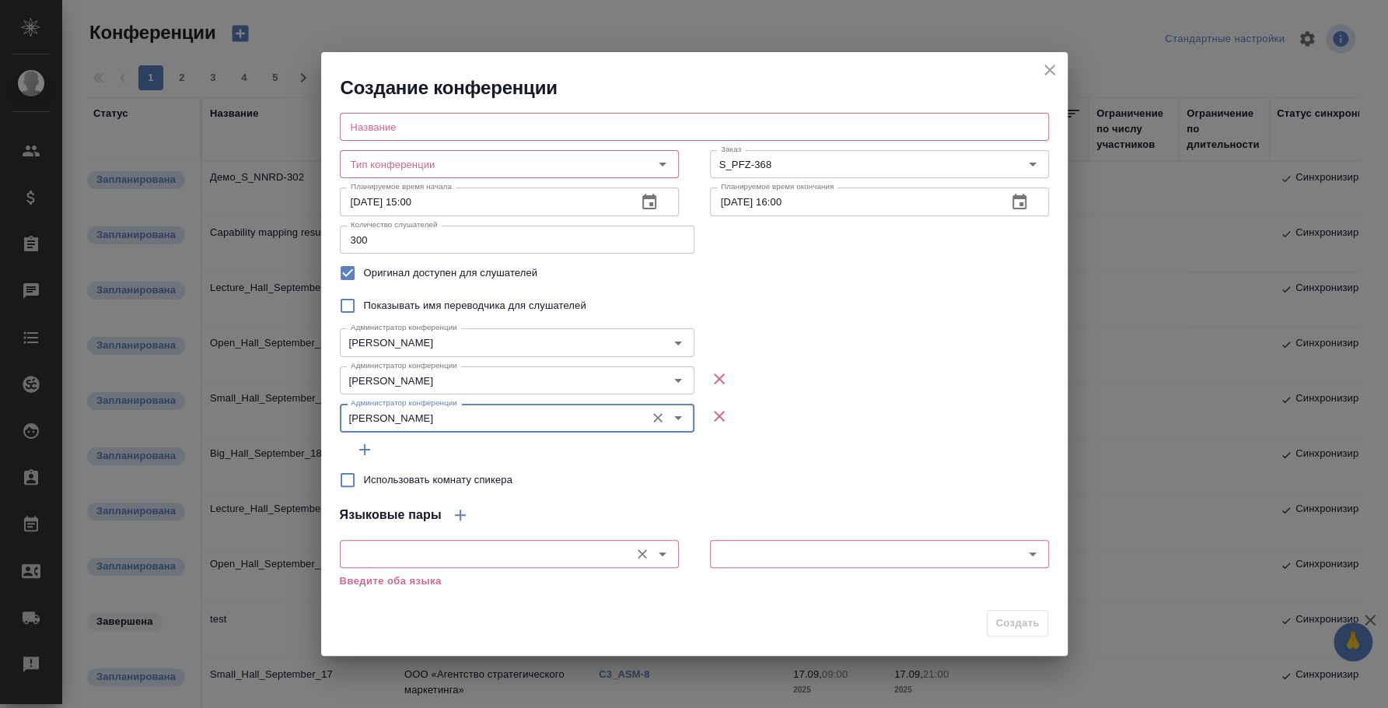
type input "Плеханова Мария"
click at [411, 559] on input "text" at bounding box center [483, 553] width 278 height 19
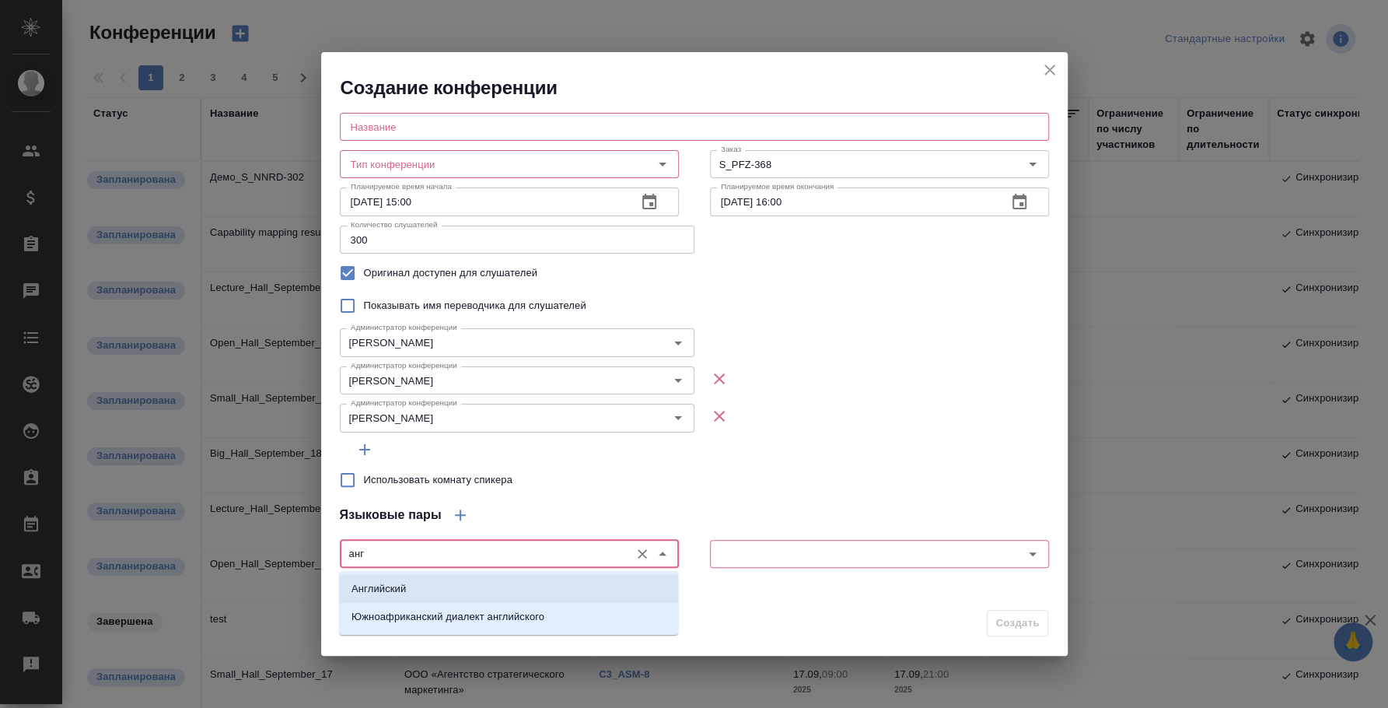
drag, startPoint x: 439, startPoint y: 593, endPoint x: 471, endPoint y: 599, distance: 32.5
click at [439, 593] on li "Английский" at bounding box center [508, 589] width 339 height 28
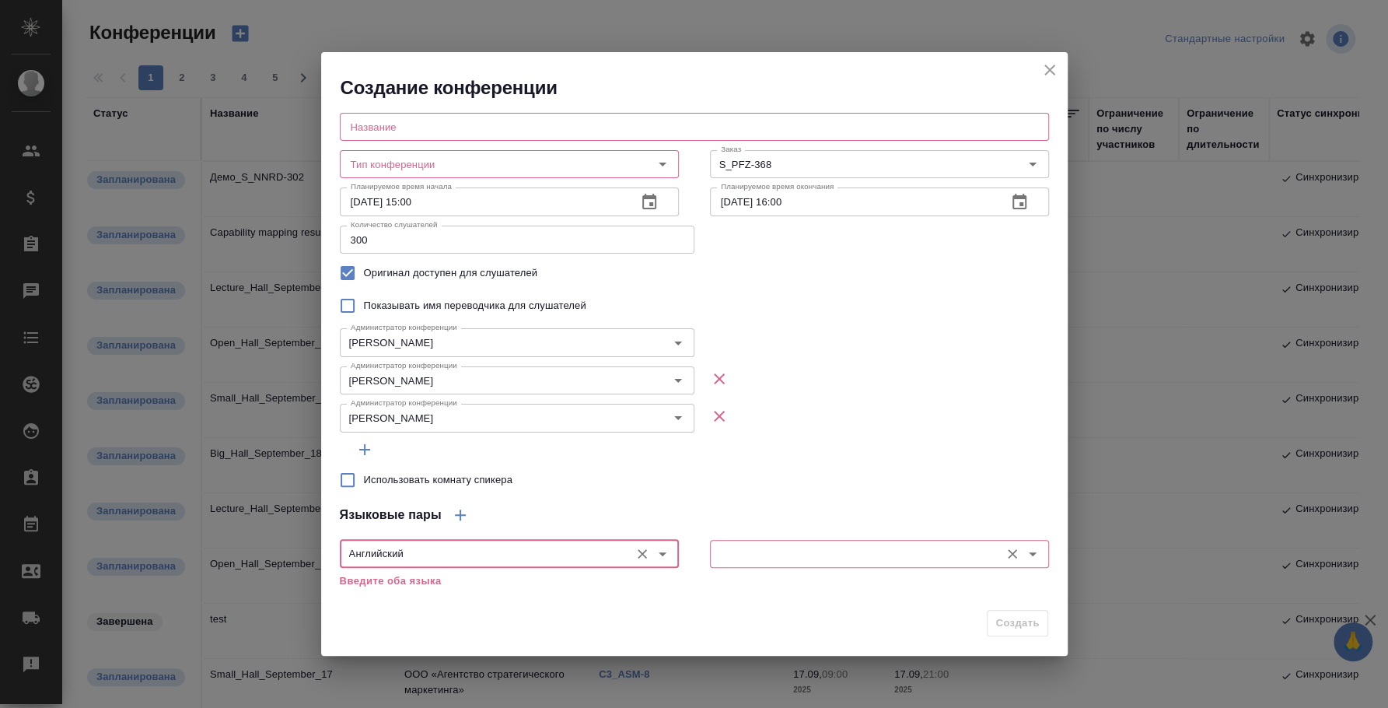
type input "Английский"
click at [715, 553] on input "text" at bounding box center [854, 553] width 278 height 19
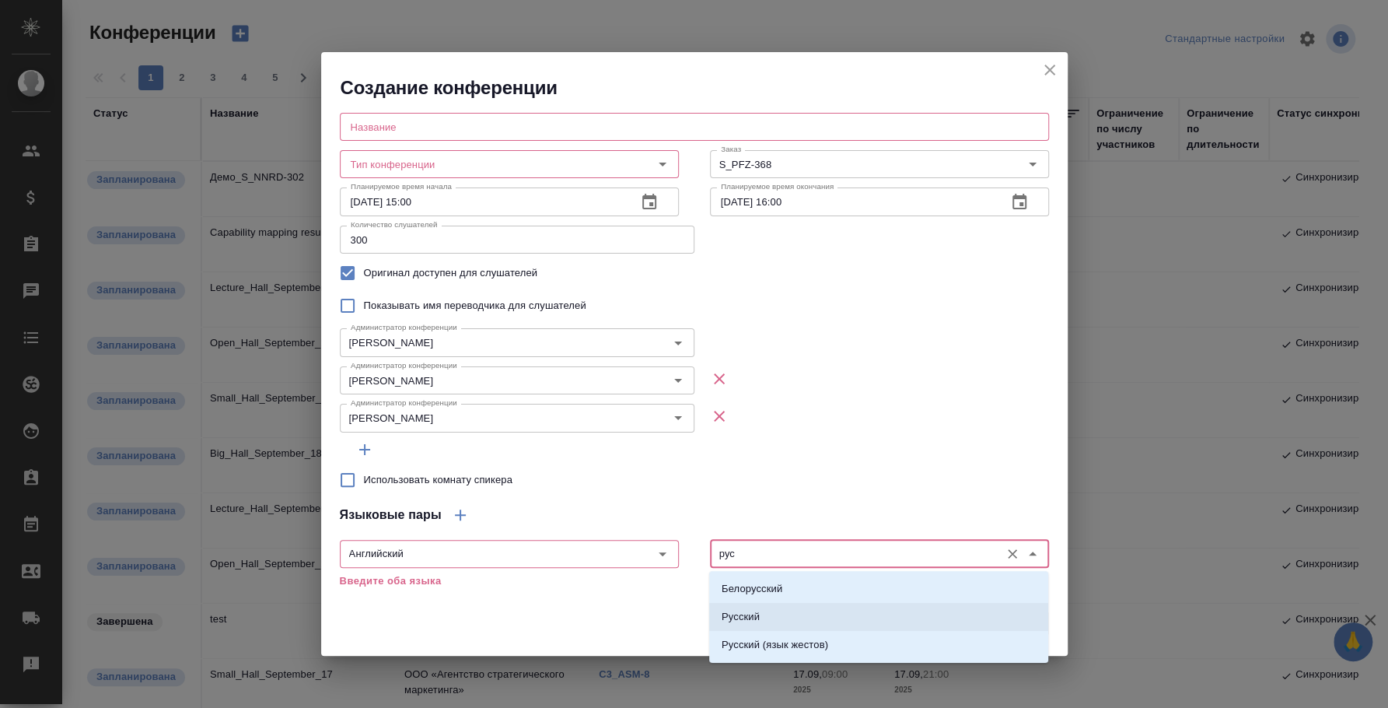
click at [766, 605] on li "Русский" at bounding box center [878, 617] width 339 height 28
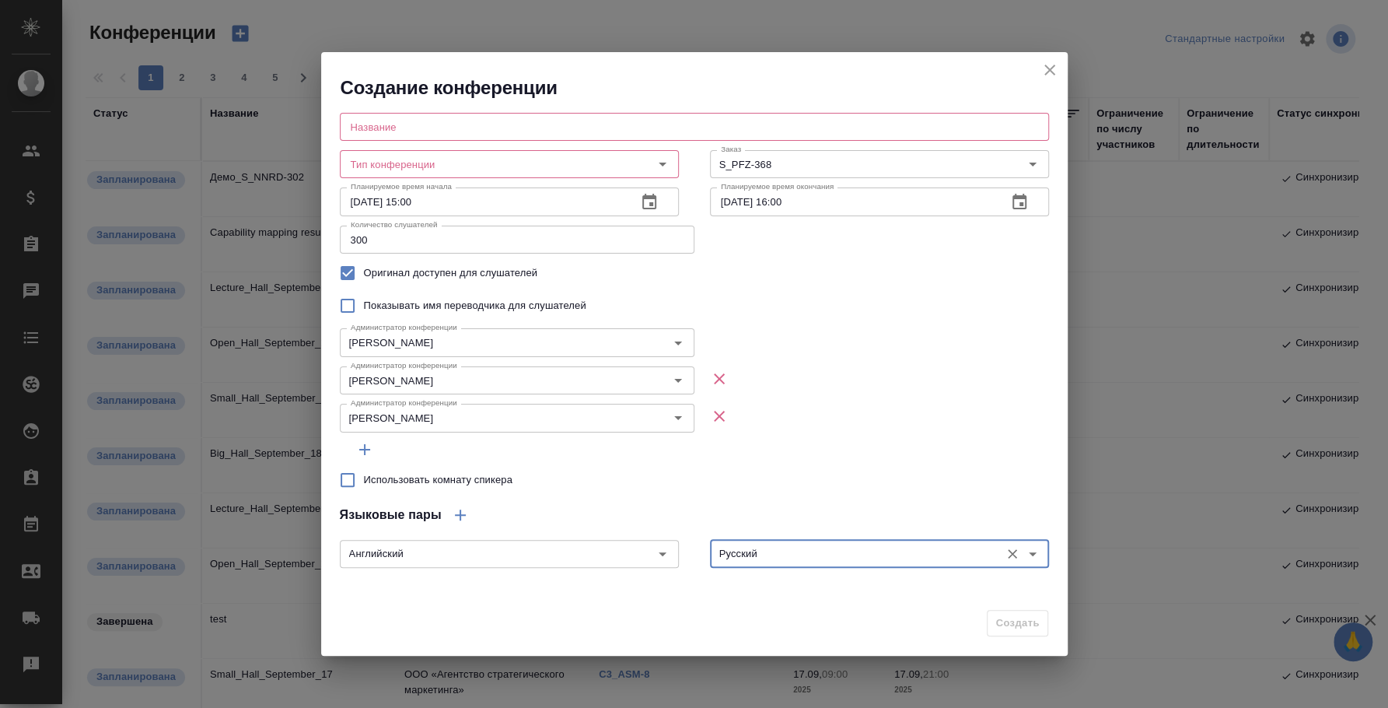
type input "Русский"
click at [867, 467] on div "Использовать комнату спикера" at bounding box center [694, 479] width 709 height 33
click at [756, 501] on div "Языковые пары" at bounding box center [694, 514] width 709 height 37
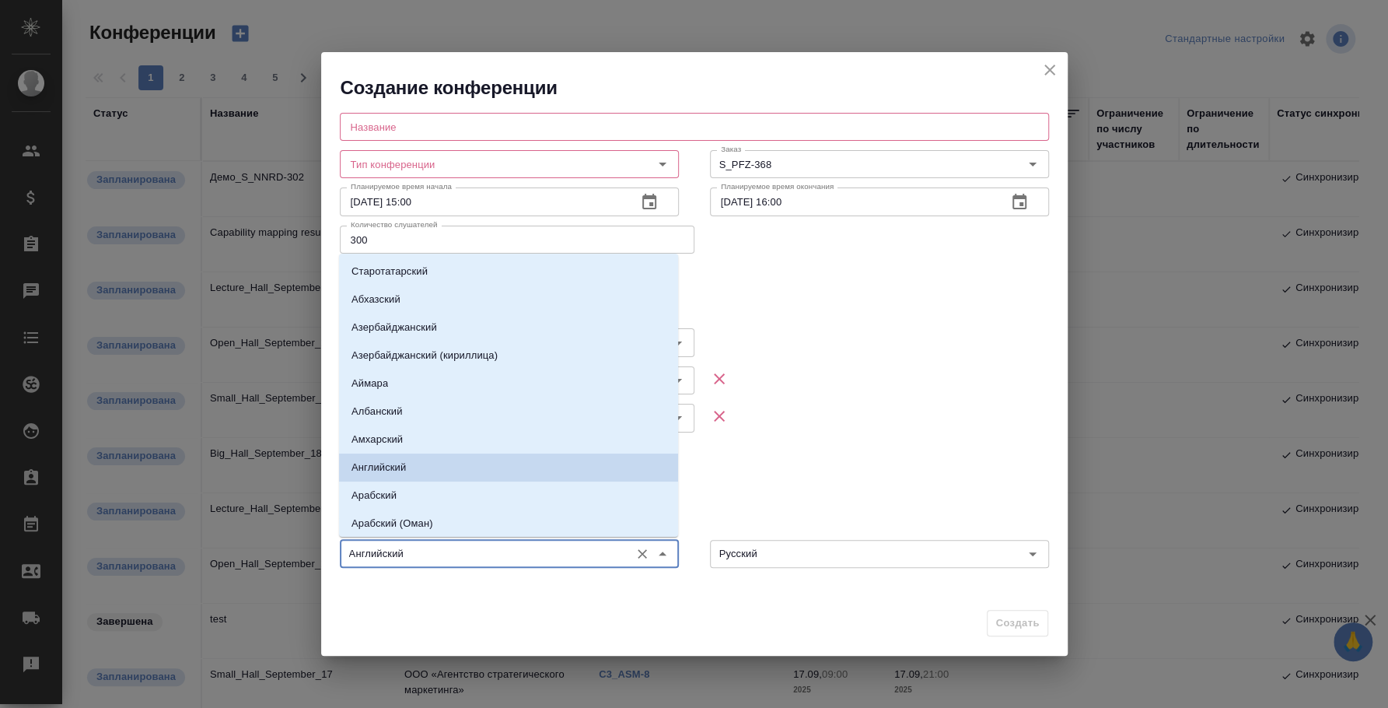
click at [389, 552] on input "Английский" at bounding box center [483, 553] width 278 height 19
click at [380, 462] on p "Английский" at bounding box center [378, 468] width 54 height 16
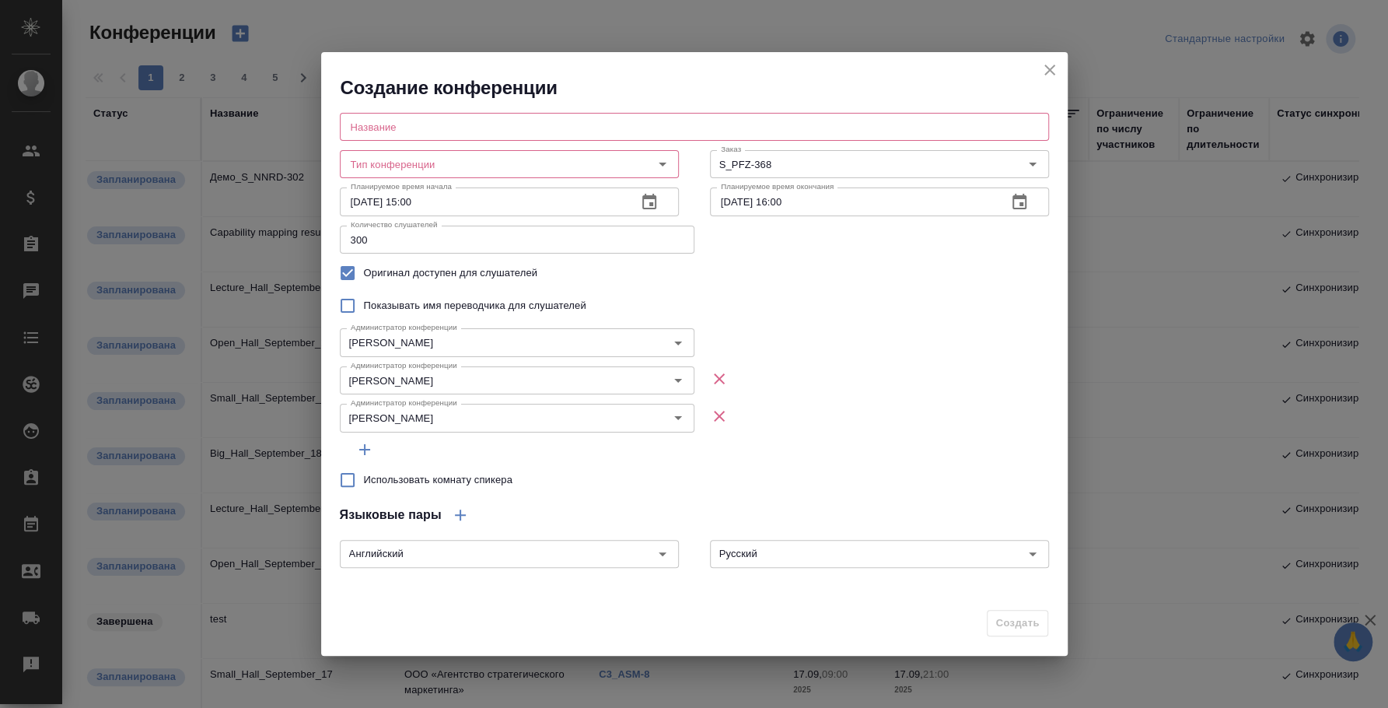
click at [935, 418] on div "Администратор конференции Плеханова Мария Администратор конференции" at bounding box center [694, 415] width 709 height 37
click at [1023, 624] on div "Создать" at bounding box center [694, 629] width 747 height 54
click at [556, 135] on input "text" at bounding box center [694, 127] width 709 height 28
type input "Town Hall_23 сентября_Демо"
click at [602, 157] on input "Тип конференции" at bounding box center [483, 164] width 278 height 19
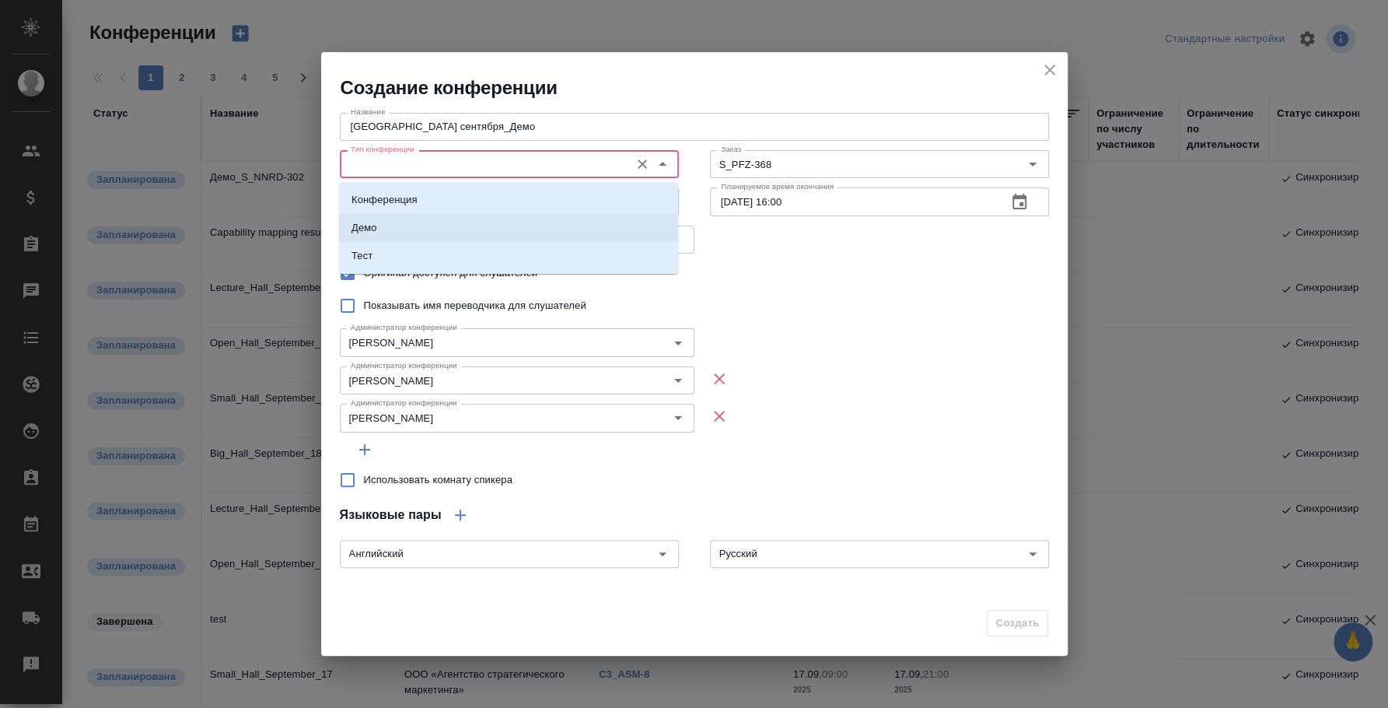
click at [477, 234] on li "Демо" at bounding box center [508, 228] width 339 height 28
type input "Демо"
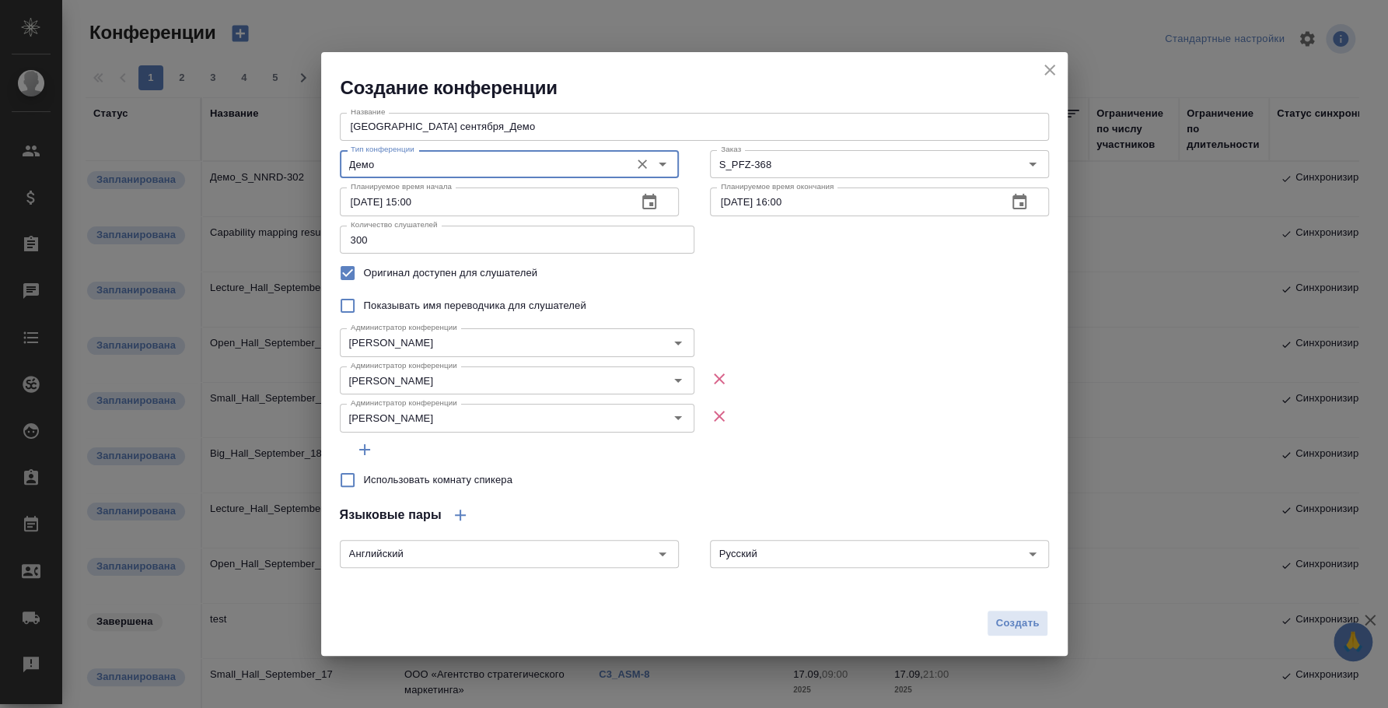
click at [879, 295] on div "Показывать имя переводчика для слушателей" at bounding box center [694, 305] width 709 height 33
click at [1005, 624] on span "Создать" at bounding box center [1017, 623] width 44 height 18
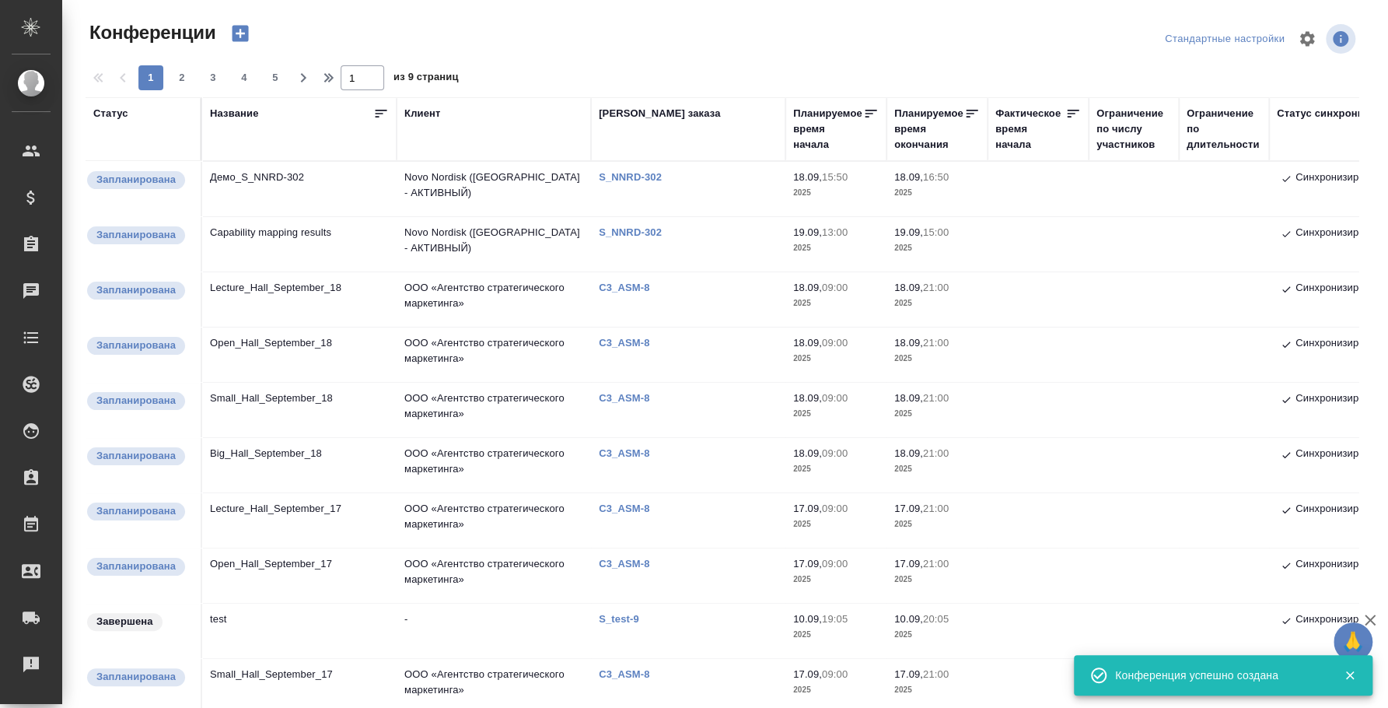
type input "0"
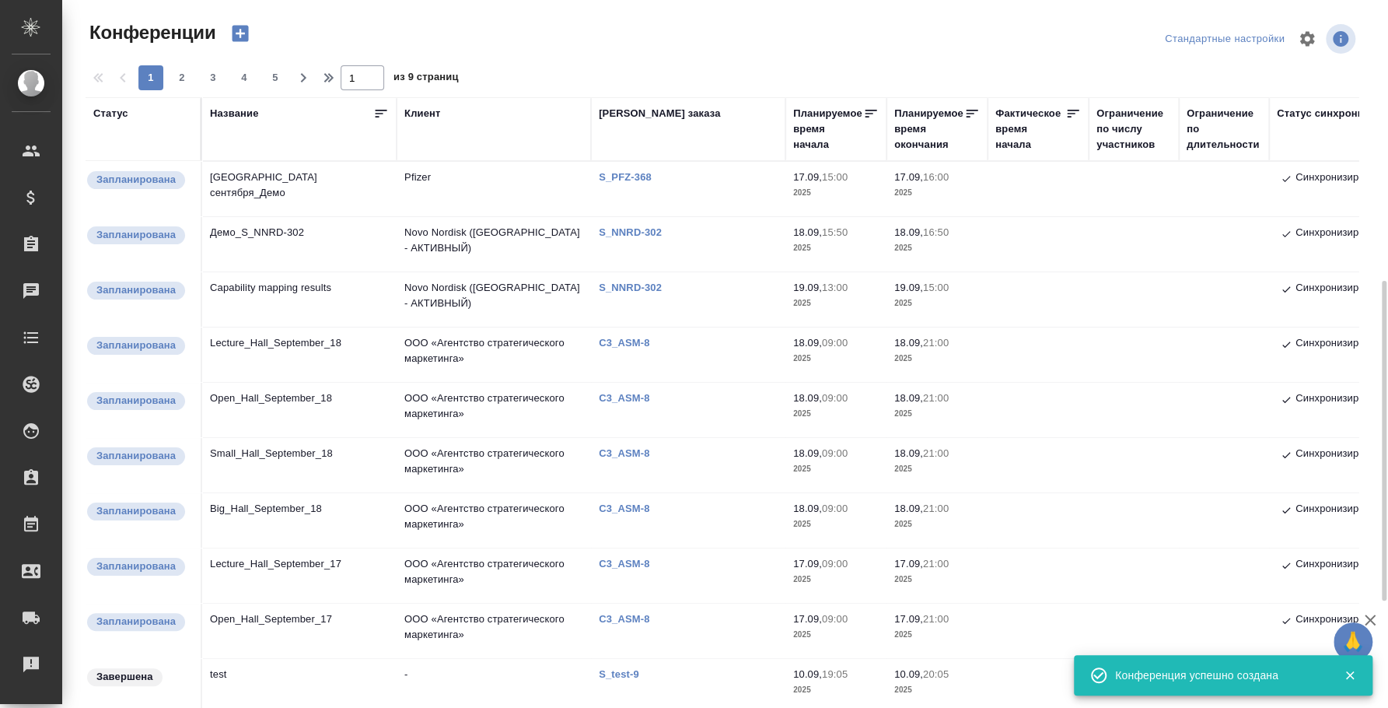
scroll to position [194, 0]
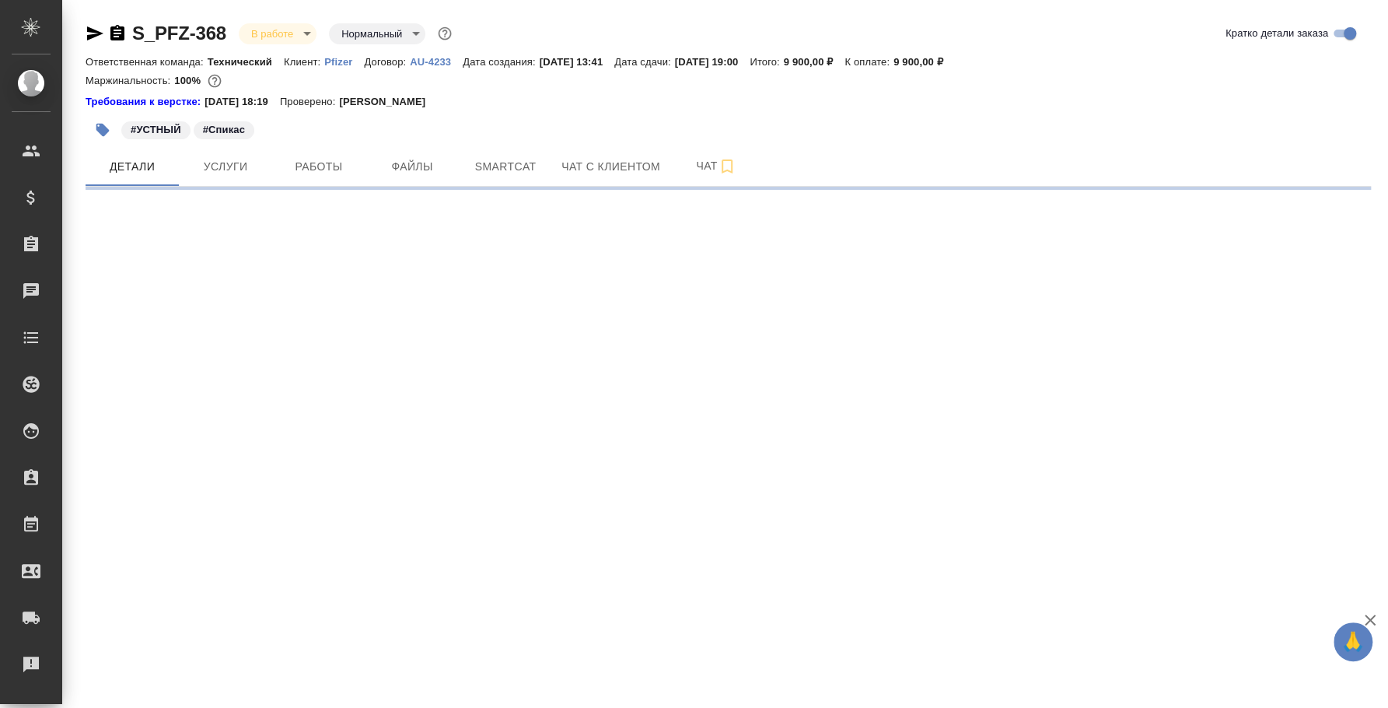
select select "RU"
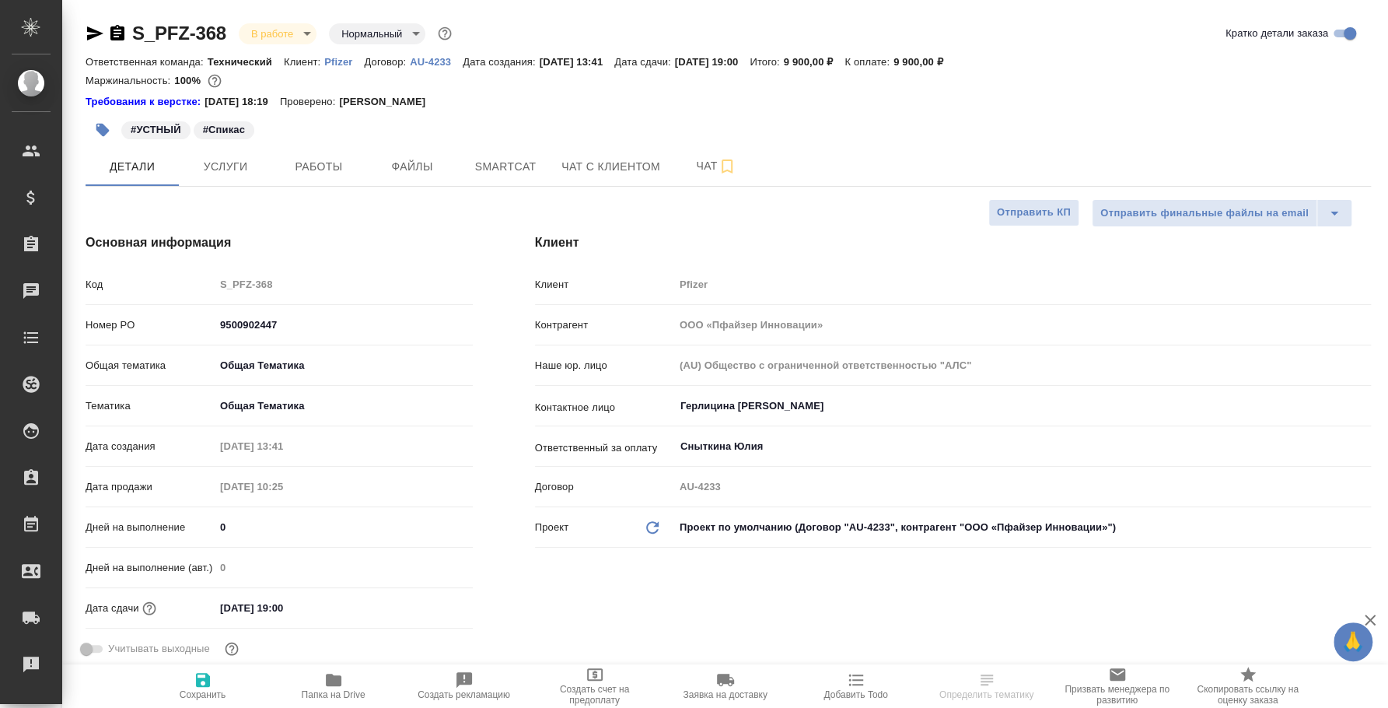
type textarea "x"
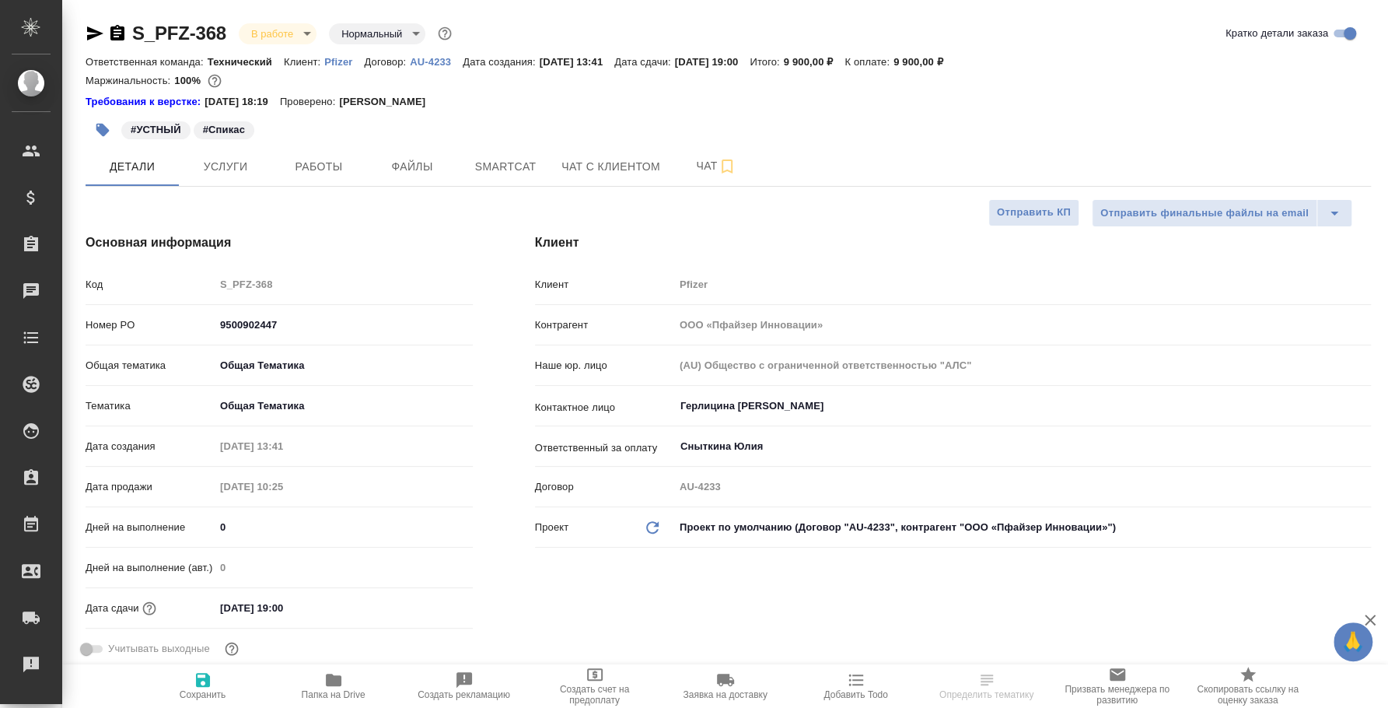
type textarea "x"
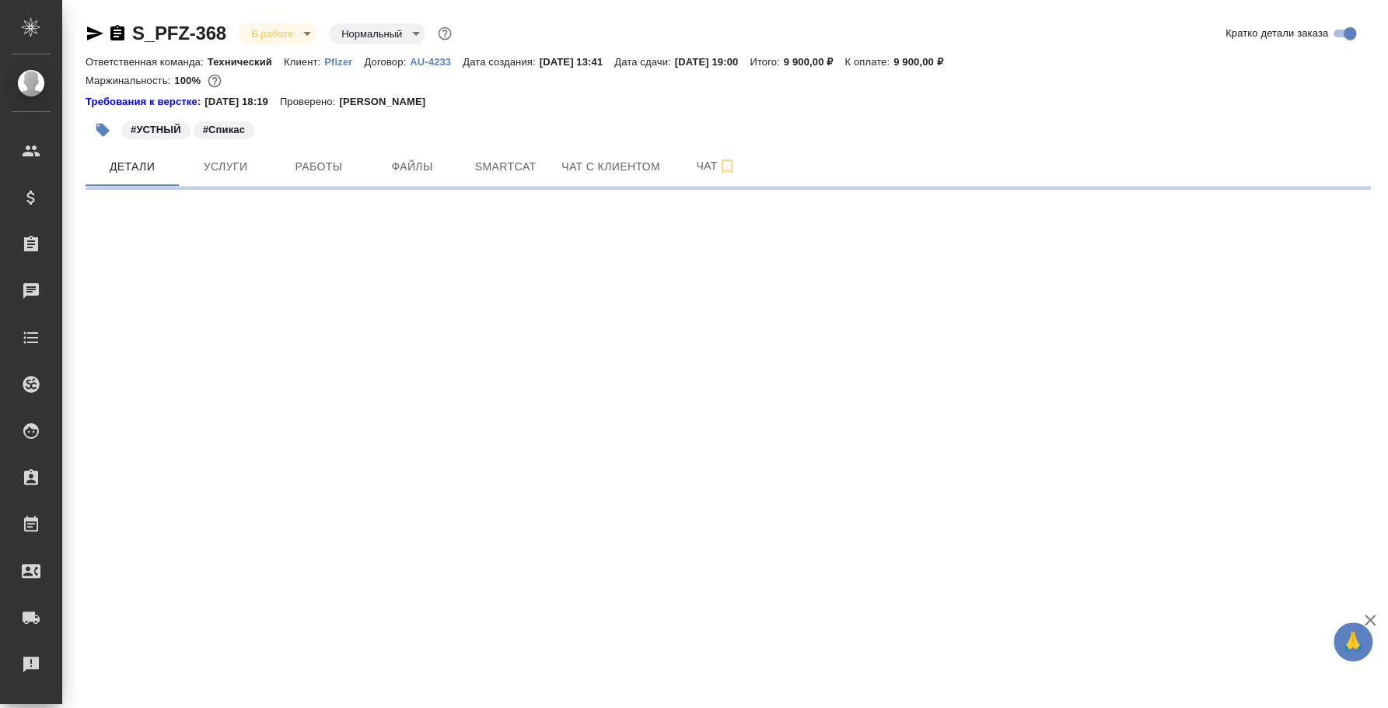
select select "RU"
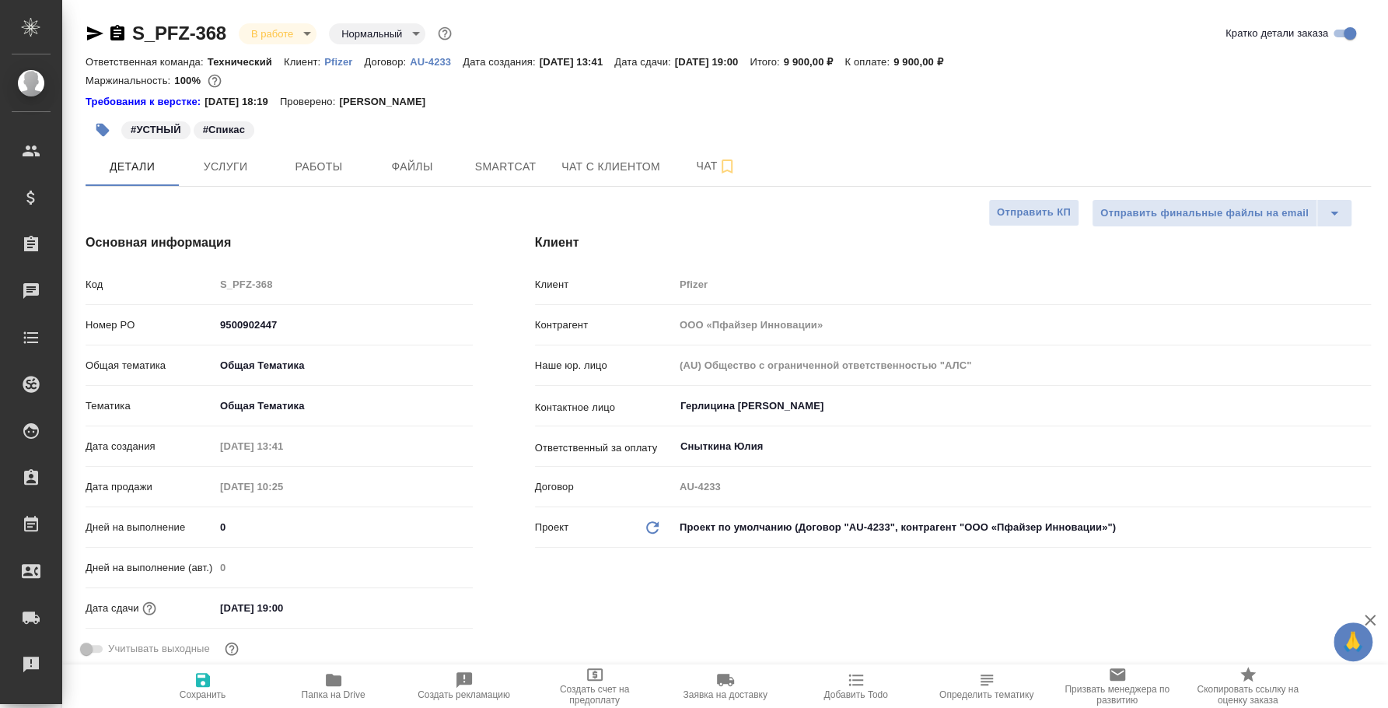
type textarea "x"
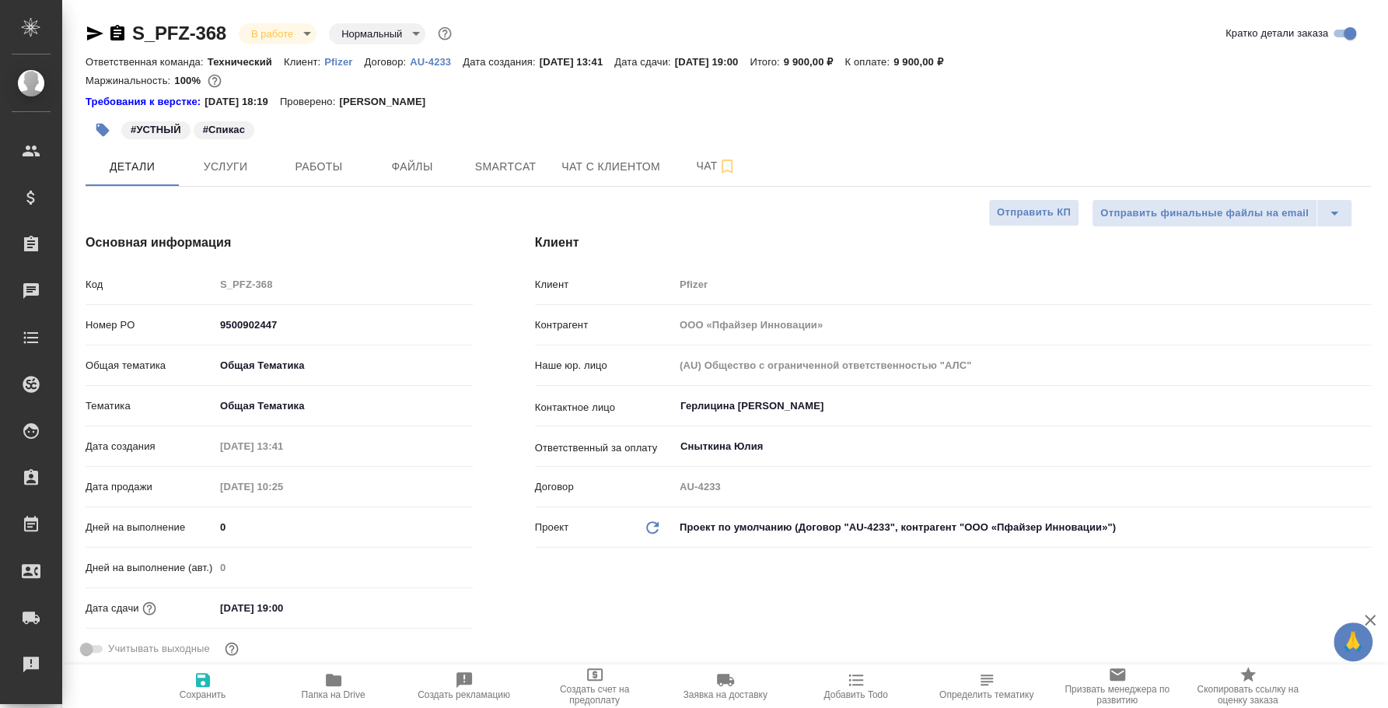
type textarea "x"
click at [116, 35] on icon "button" at bounding box center [117, 33] width 14 height 16
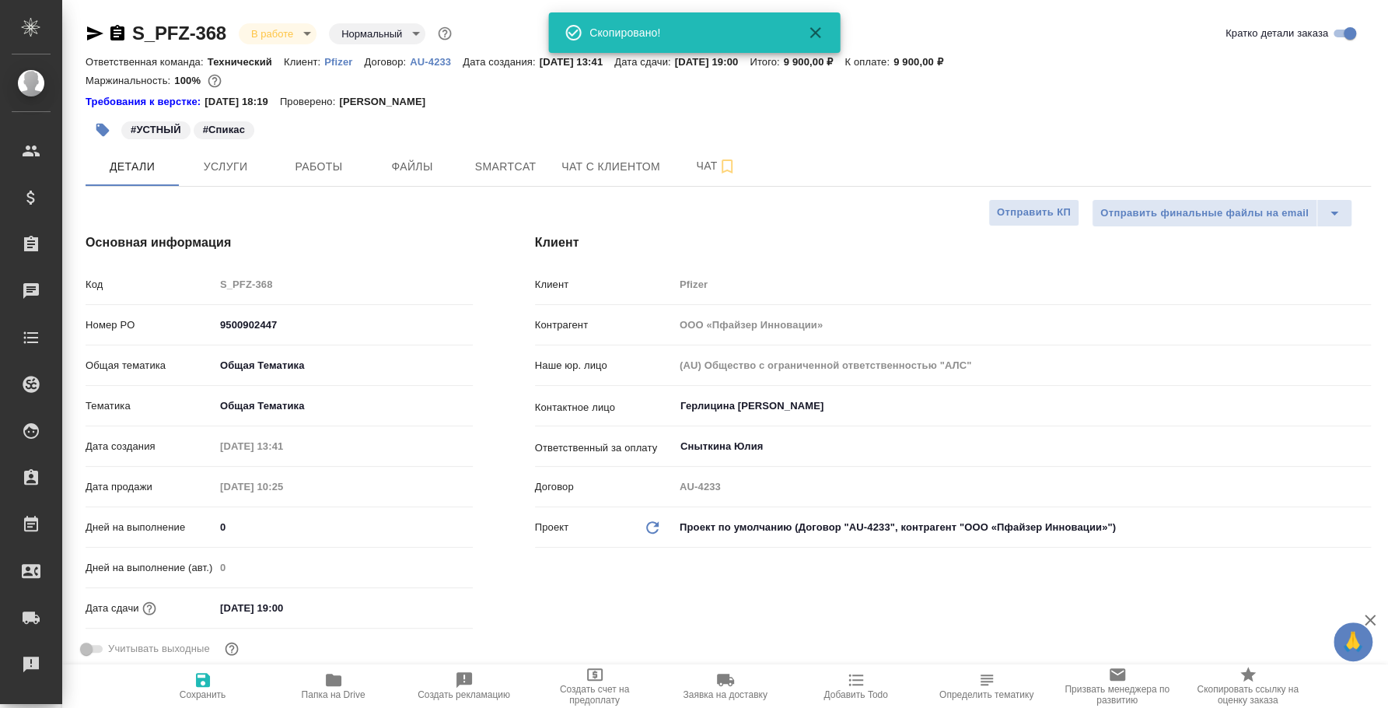
type textarea "x"
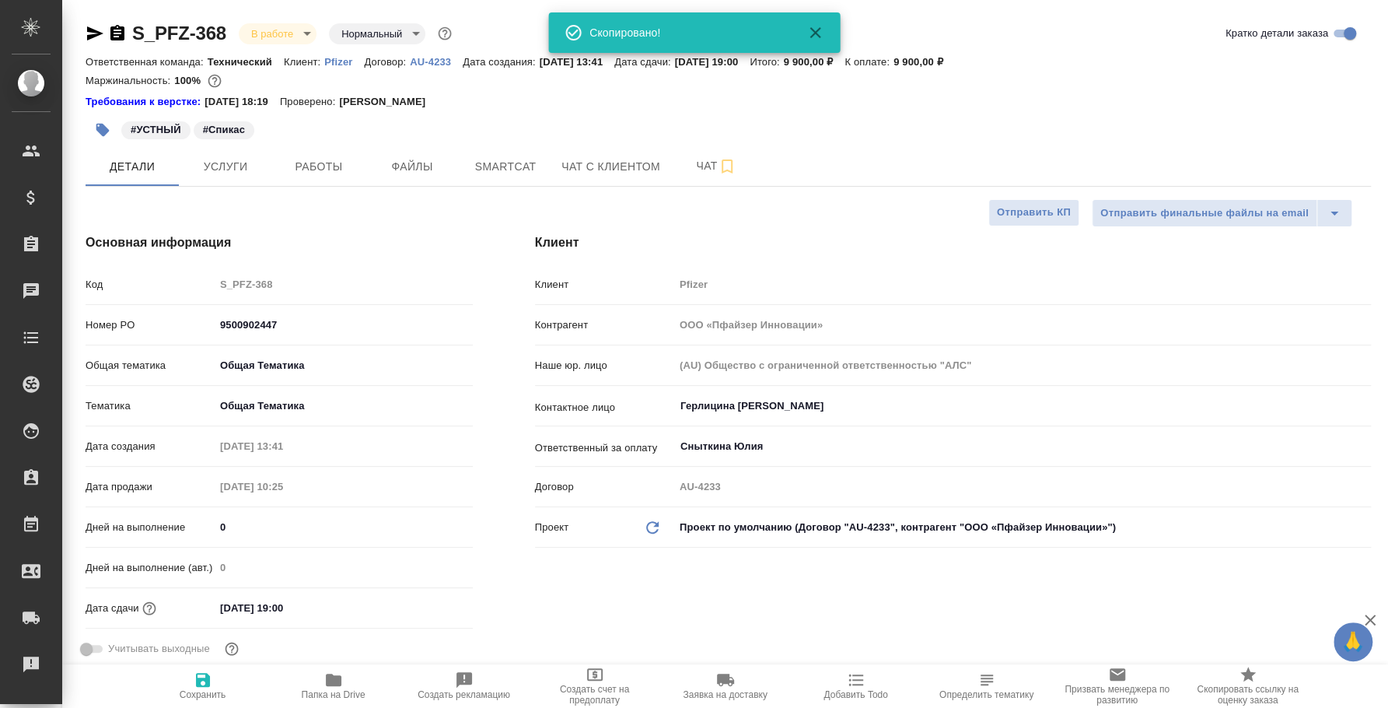
type textarea "x"
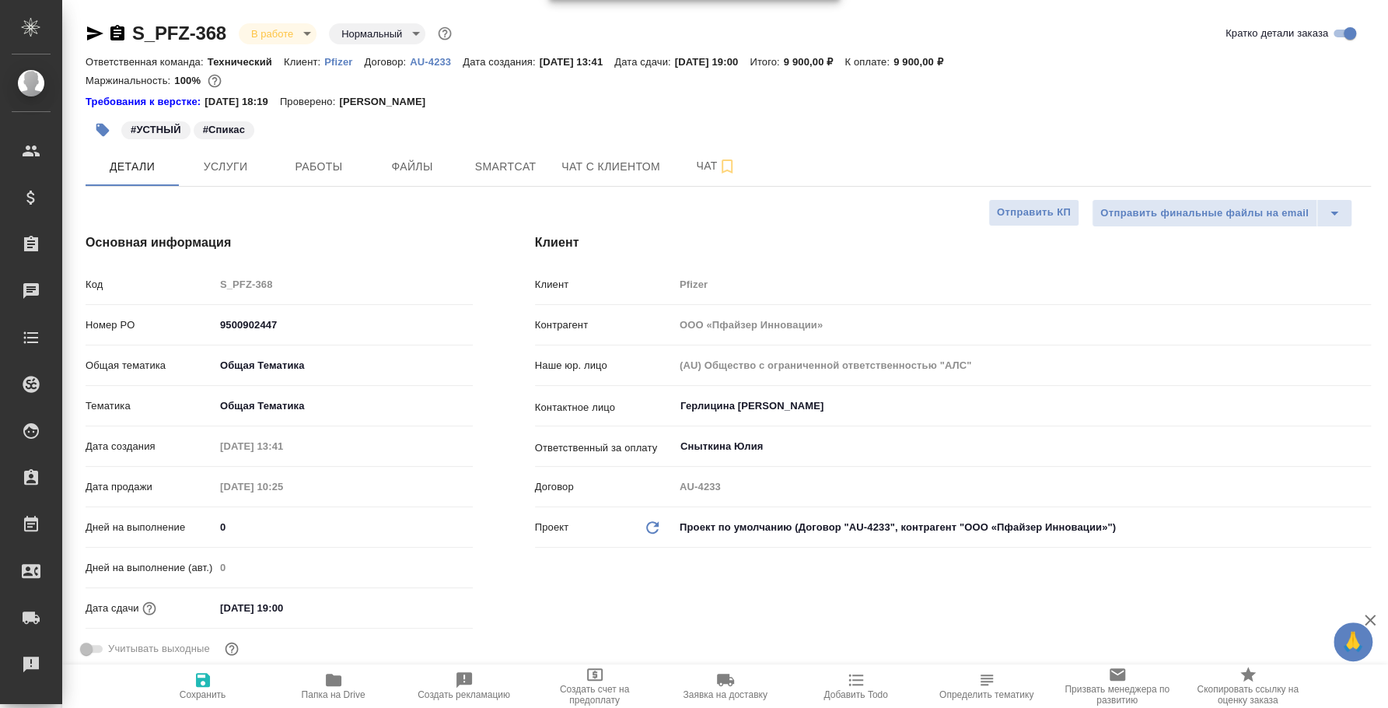
type textarea "x"
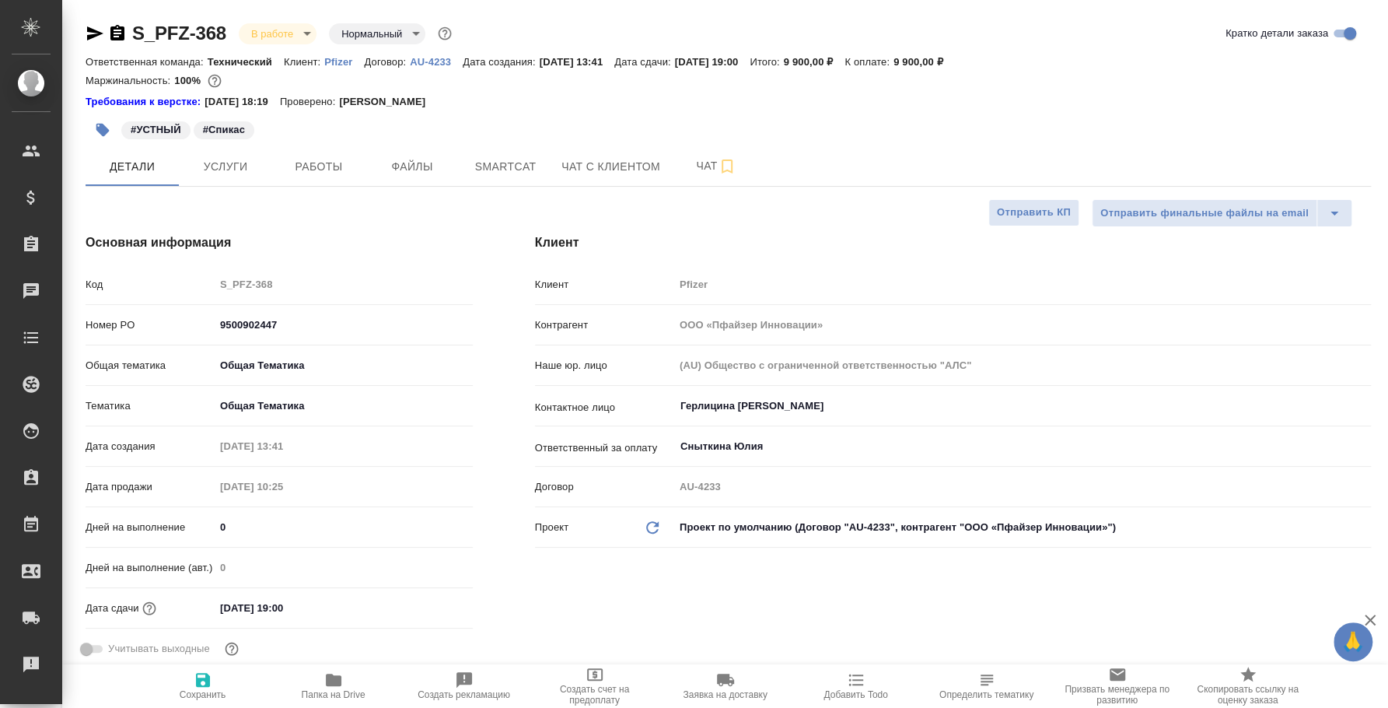
type textarea "x"
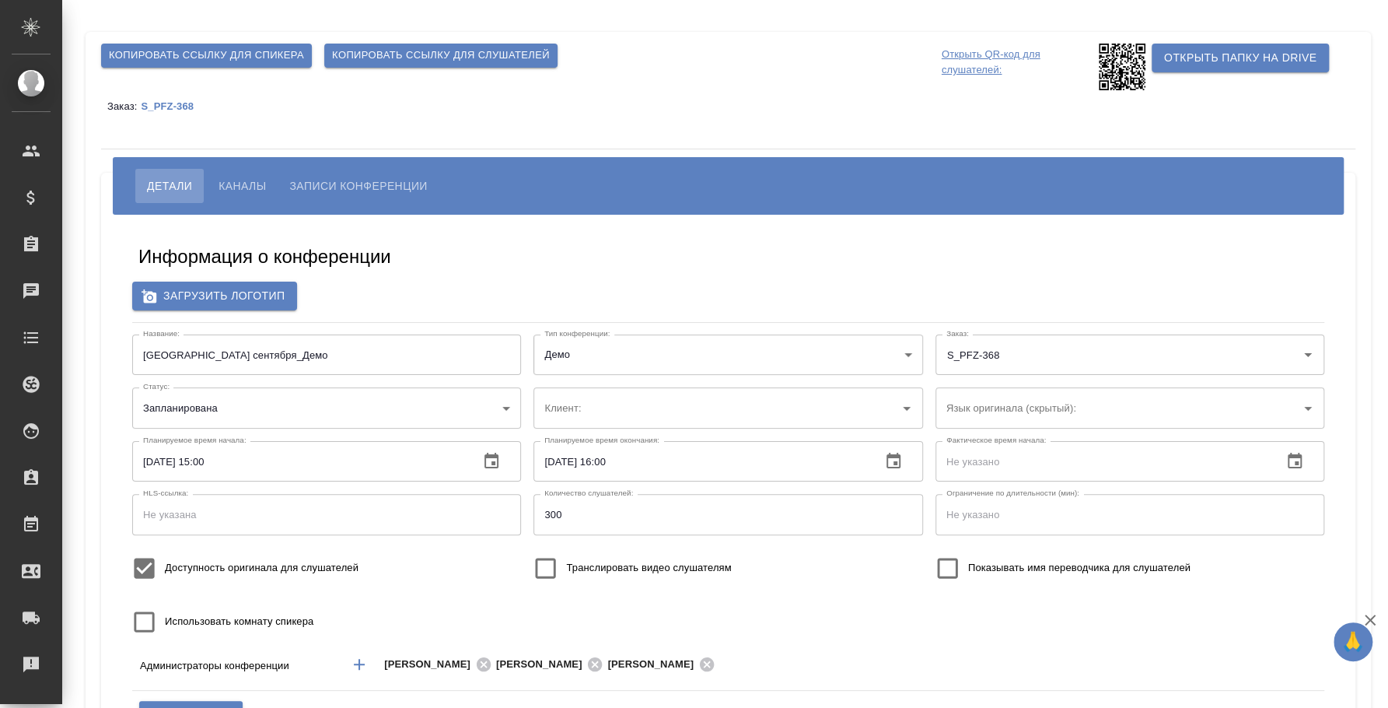
type input "Pfizer"
click at [242, 185] on span "Каналы" at bounding box center [242, 186] width 47 height 19
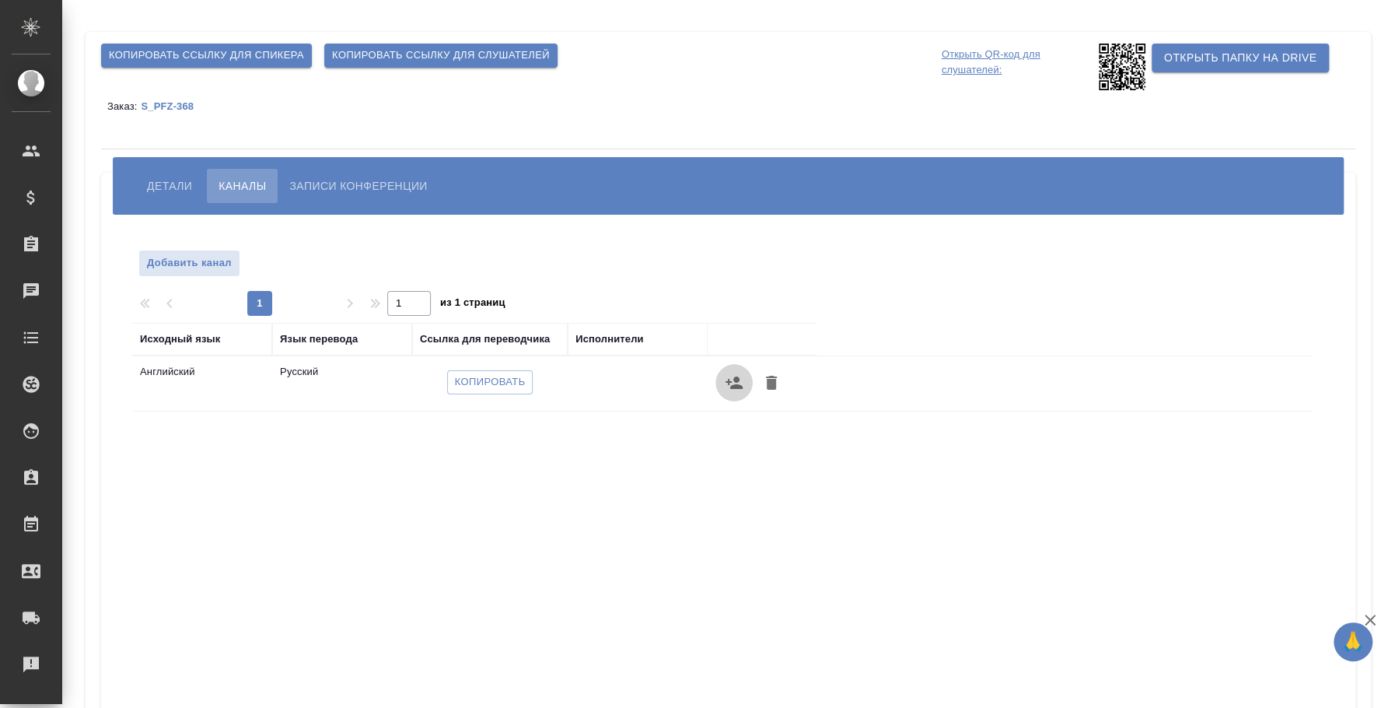
click at [729, 374] on icon "button" at bounding box center [734, 382] width 19 height 19
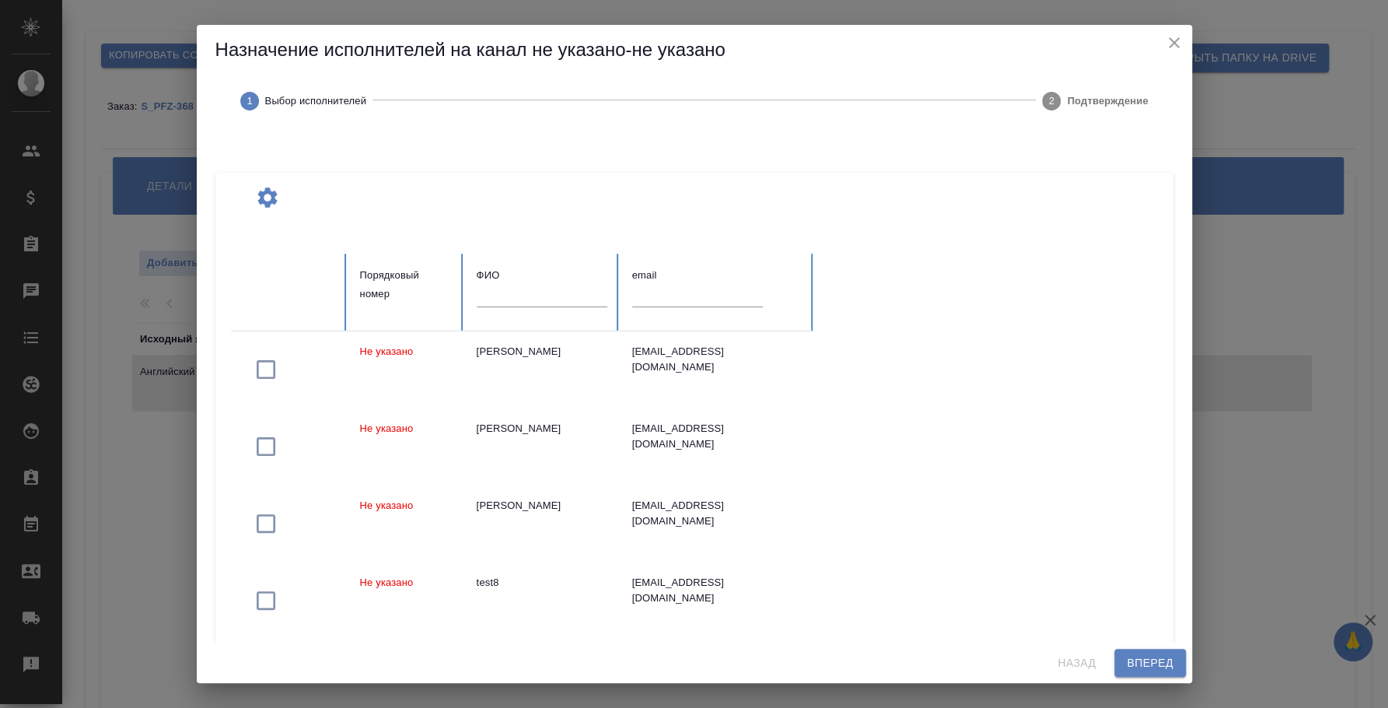
click at [528, 309] on div at bounding box center [542, 301] width 131 height 33
click at [521, 289] on input "text" at bounding box center [542, 296] width 131 height 22
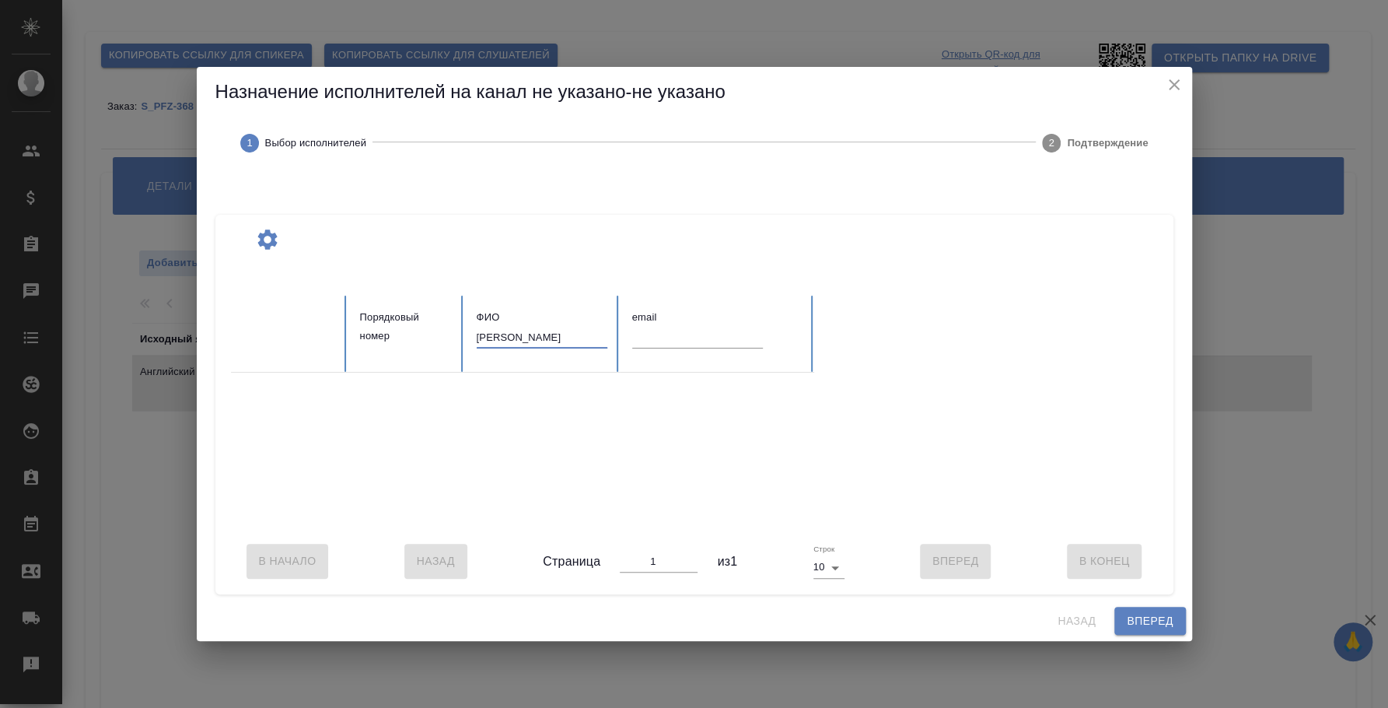
type input "[PERSON_NAME]"
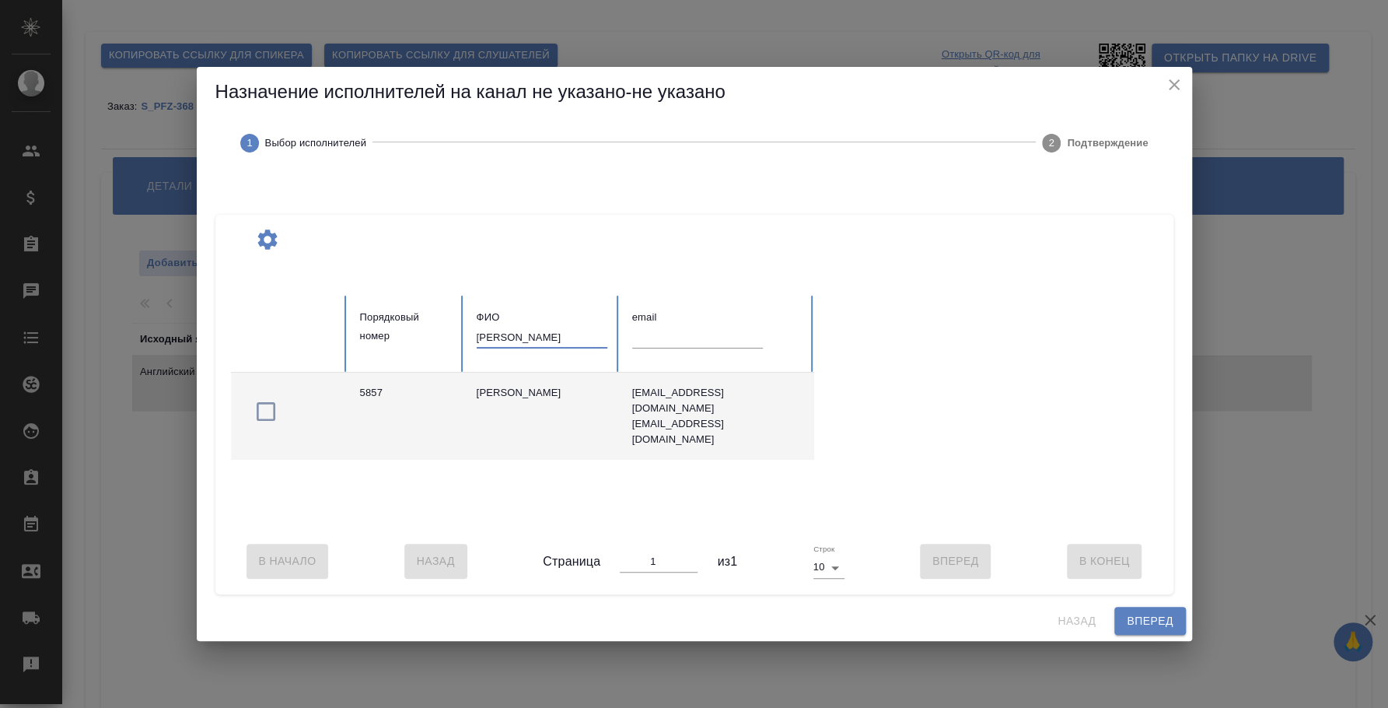
click at [264, 400] on icon "button" at bounding box center [266, 411] width 25 height 25
click at [1147, 628] on span "Вперед" at bounding box center [1150, 620] width 46 height 19
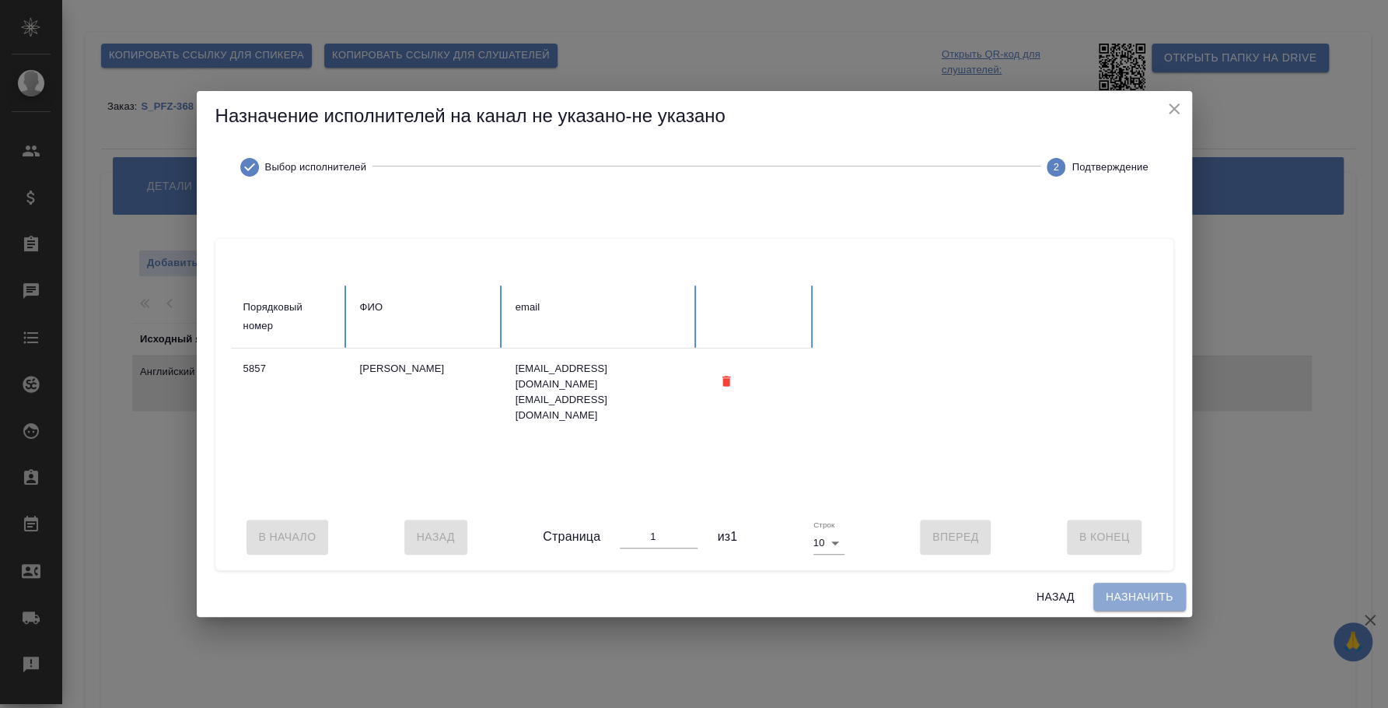
click at [1135, 607] on span "Назначить" at bounding box center [1140, 596] width 68 height 19
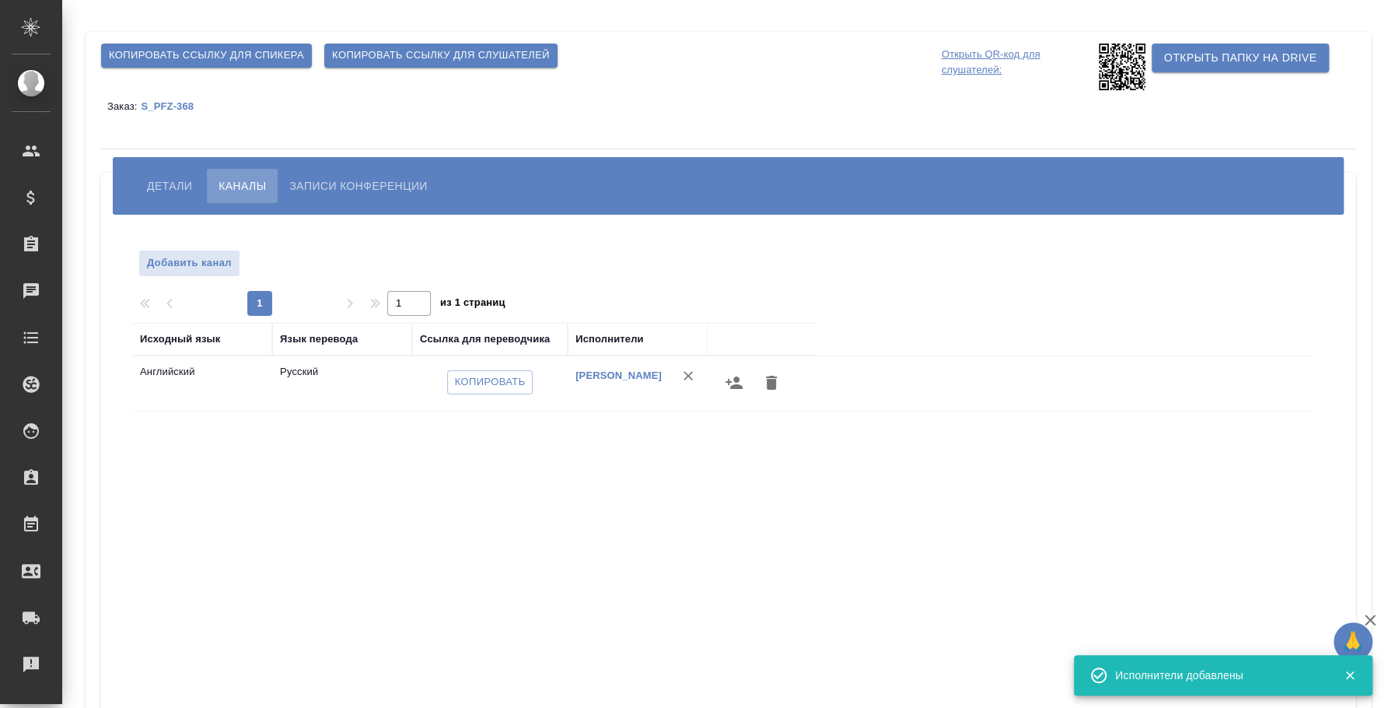
click at [249, 53] on span "Копировать ссылку для спикера" at bounding box center [206, 56] width 195 height 18
click at [369, 61] on span "Копировать ссылку для слушателей" at bounding box center [441, 56] width 218 height 18
click at [422, 48] on span "Копировать ссылку для слушателей" at bounding box center [441, 56] width 218 height 18
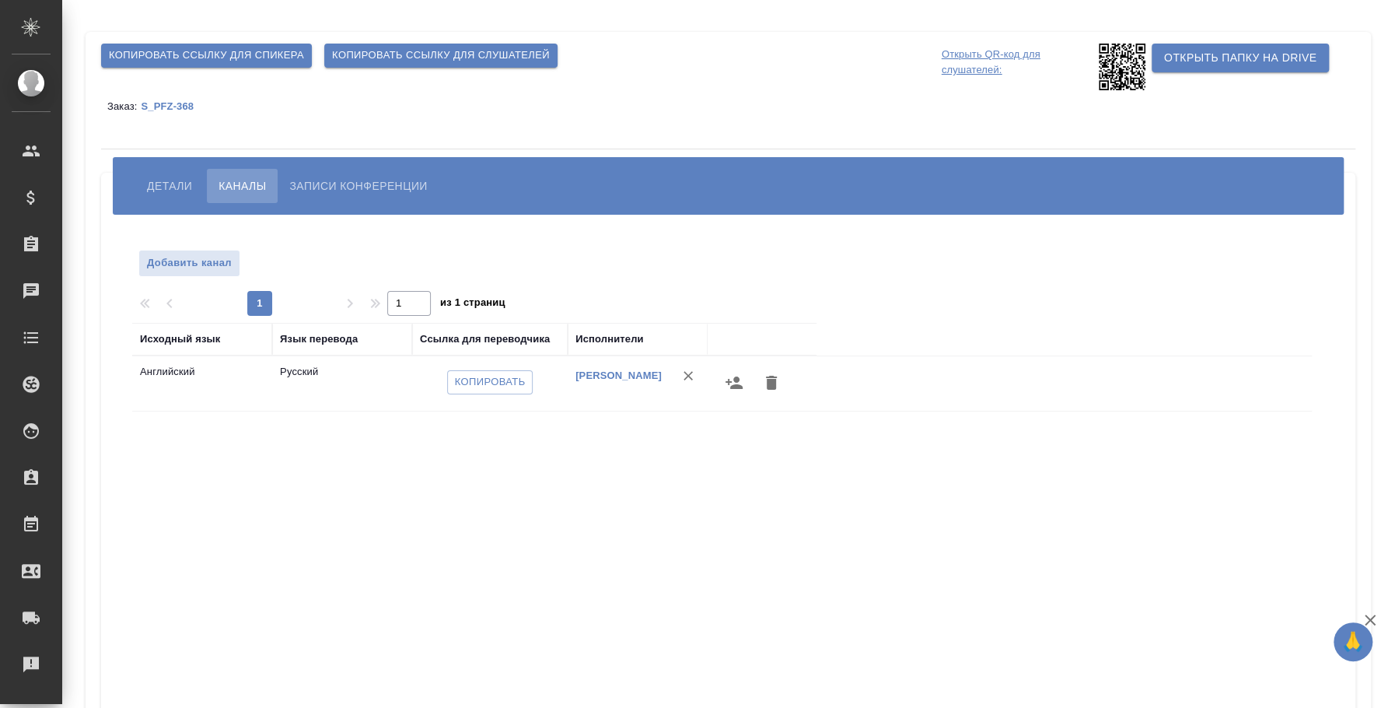
click at [989, 58] on p "Открыть QR-код для слушателей:" at bounding box center [1018, 67] width 153 height 47
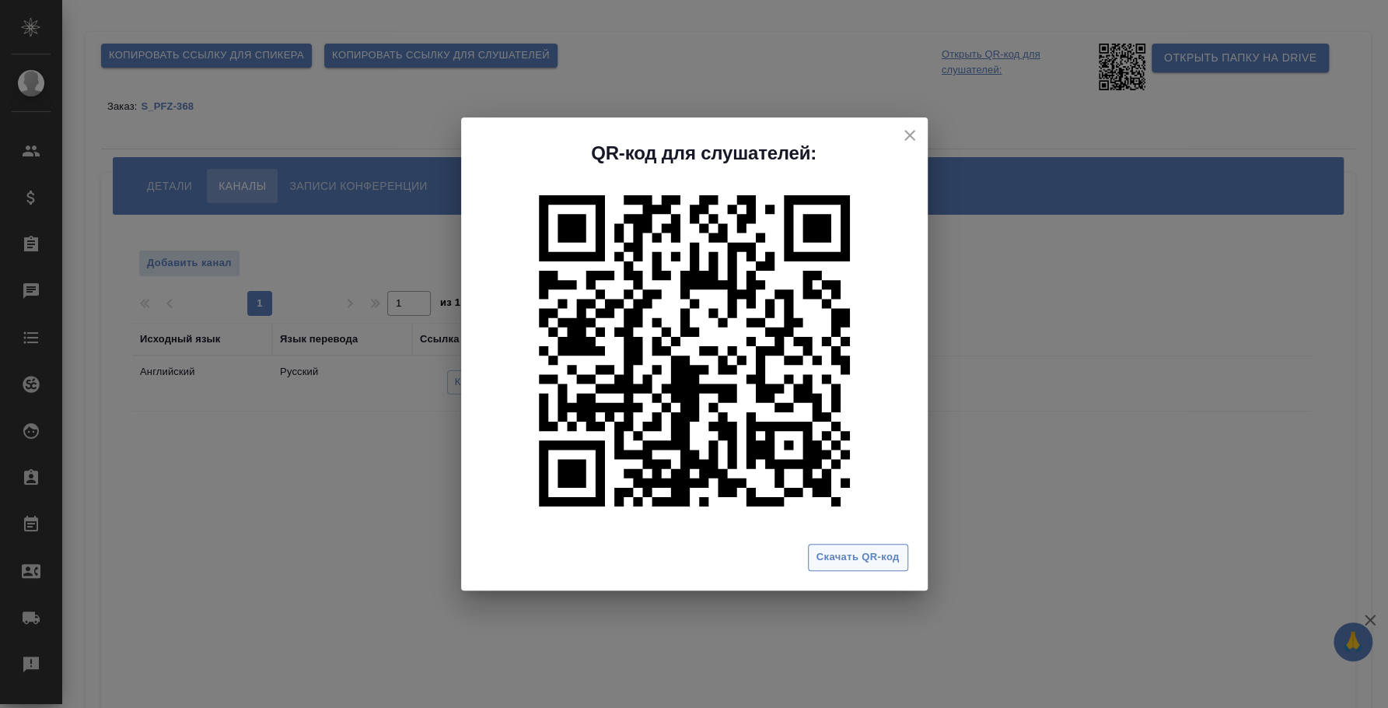
click at [847, 564] on span "Скачать QR-код" at bounding box center [858, 557] width 83 height 18
click at [1076, 617] on div "QR-код для слушателей: Скачать QR-код" at bounding box center [694, 354] width 1388 height 708
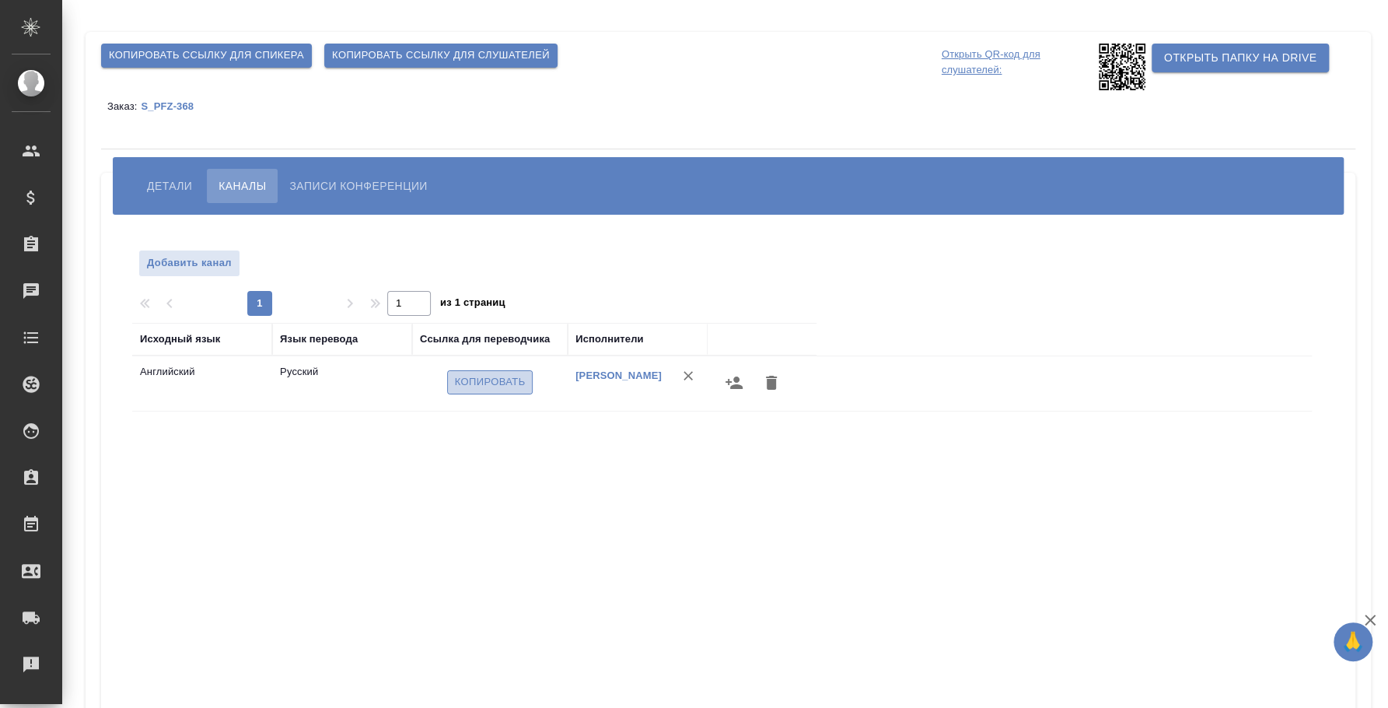
click at [479, 382] on span "Копировать" at bounding box center [490, 382] width 71 height 18
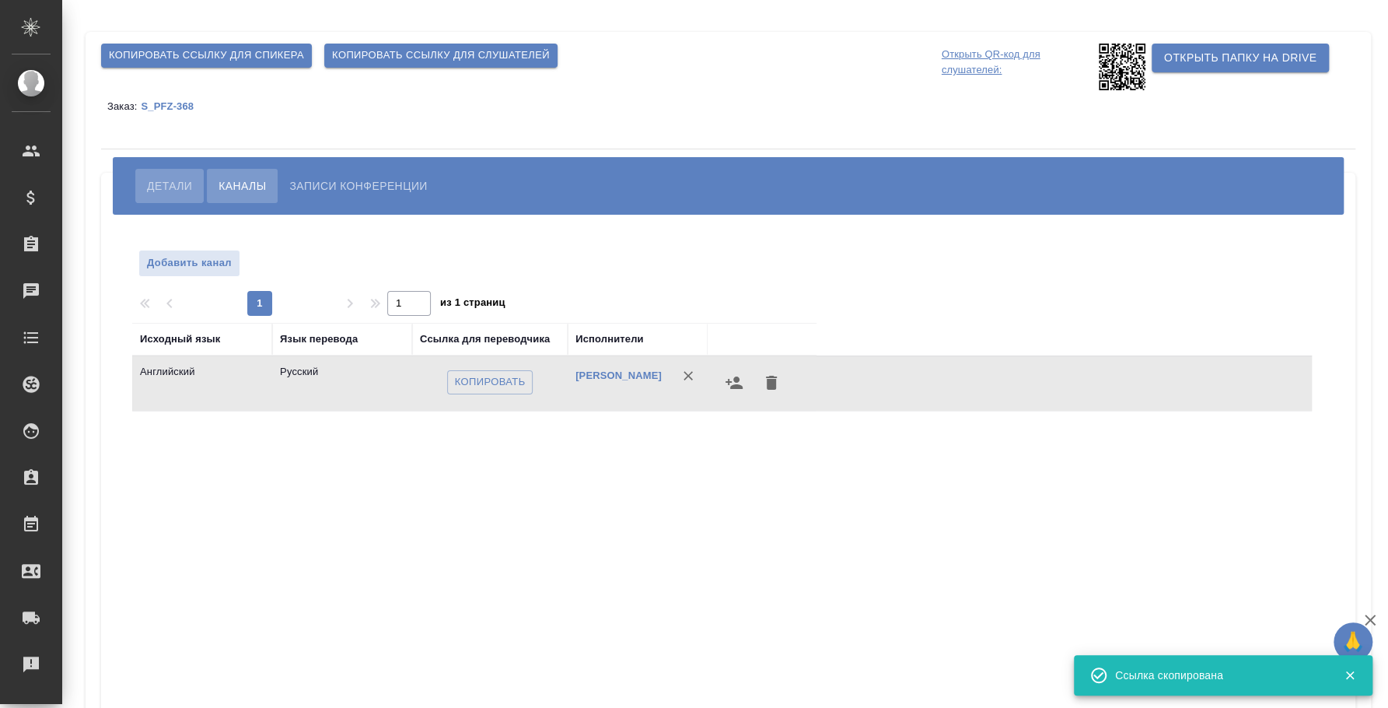
click at [181, 184] on span "Детали" at bounding box center [169, 186] width 45 height 19
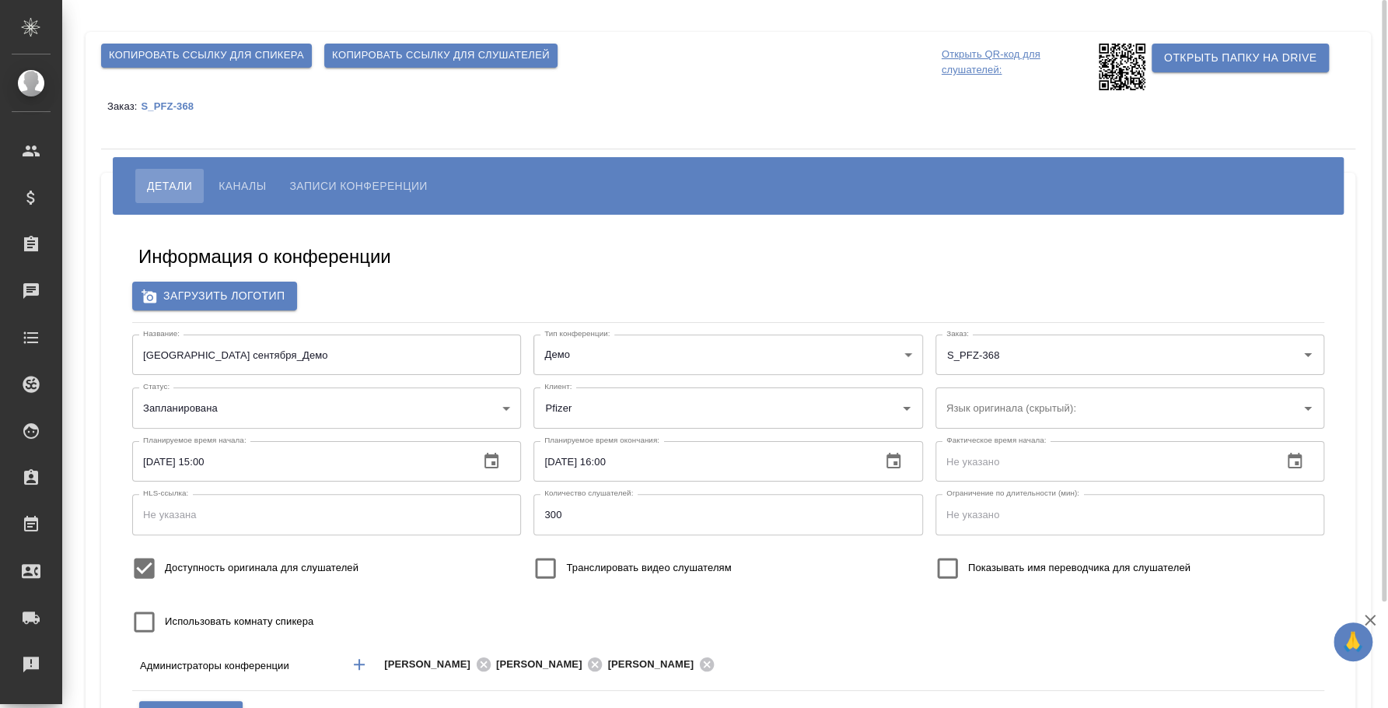
click at [233, 182] on span "Каналы" at bounding box center [242, 186] width 47 height 19
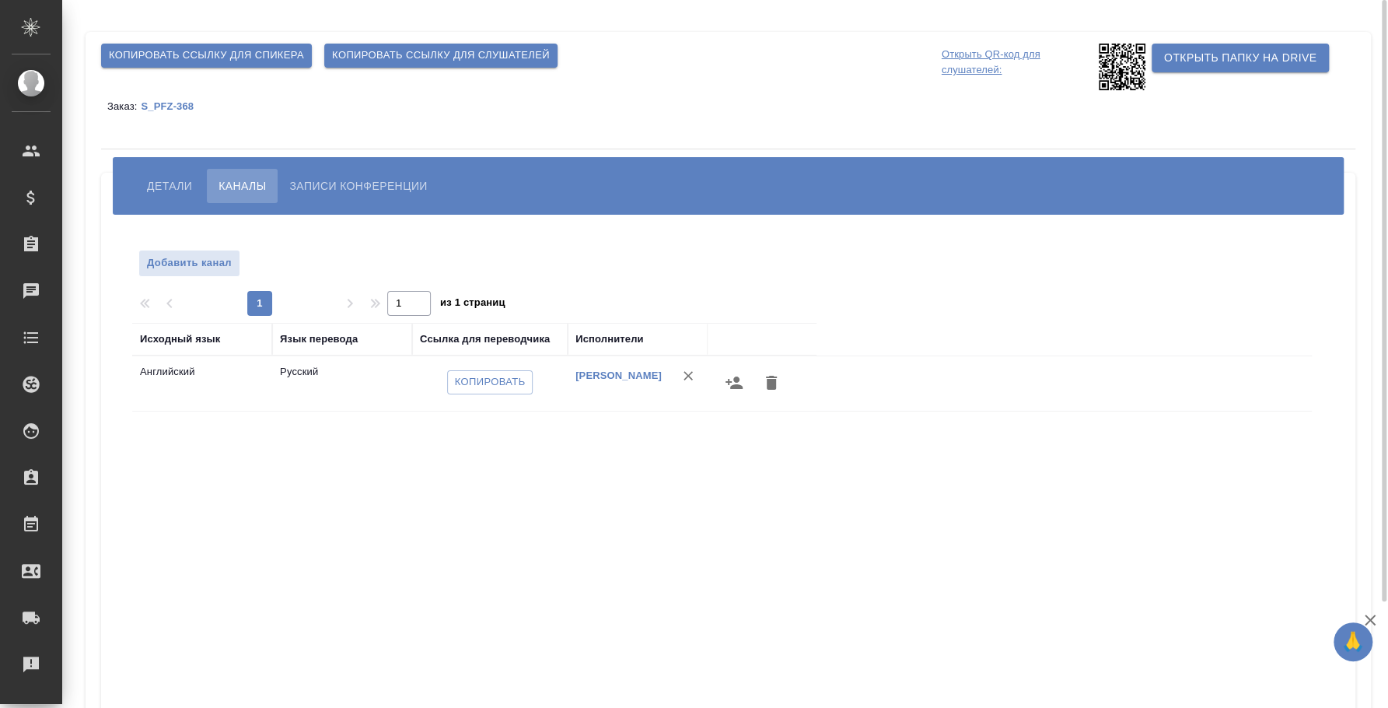
click at [733, 382] on icon "button" at bounding box center [734, 382] width 19 height 19
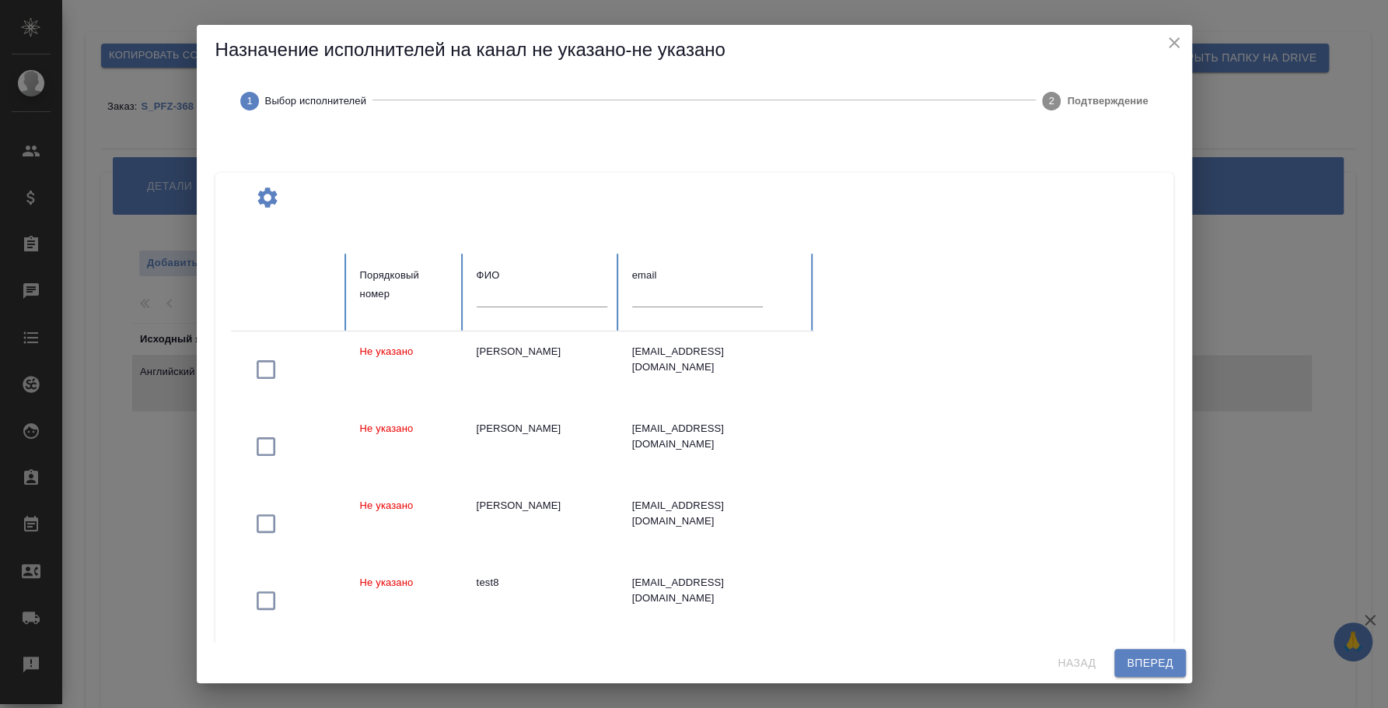
click at [536, 290] on input "text" at bounding box center [542, 296] width 131 height 22
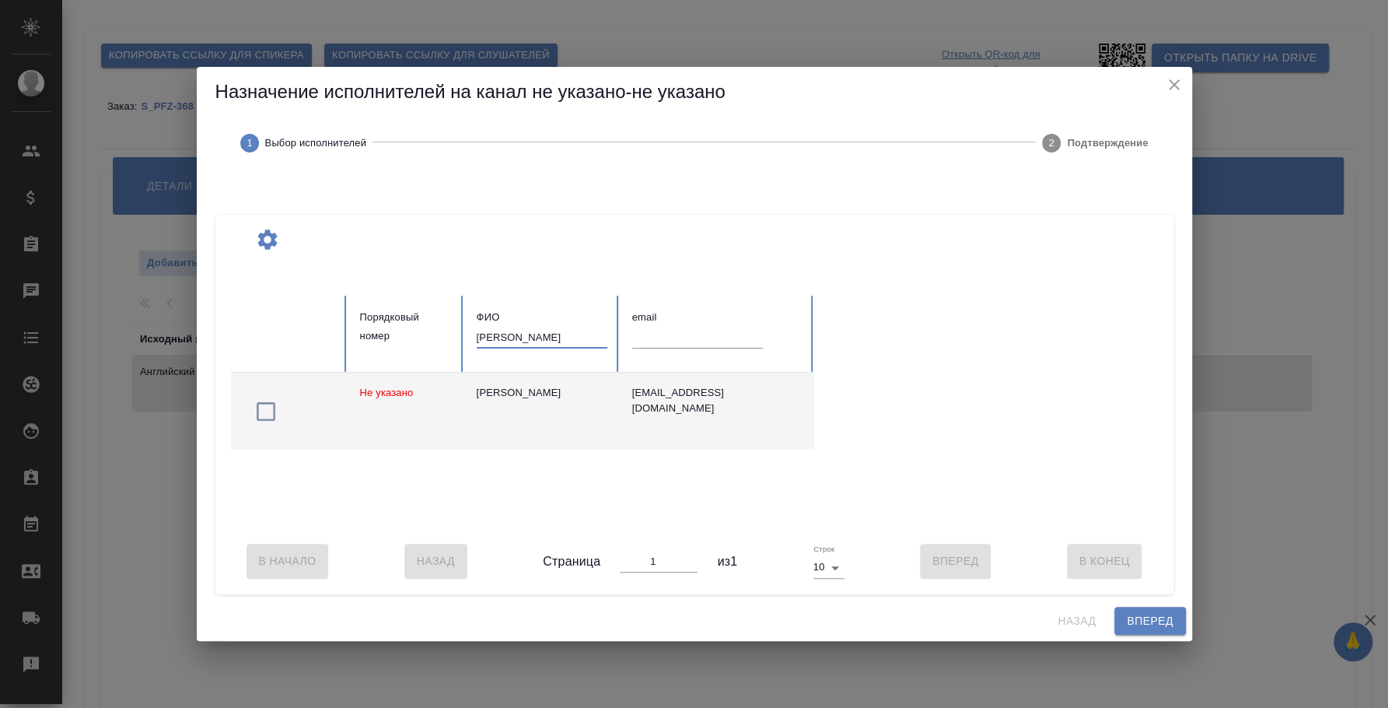
type input "[PERSON_NAME]"
click at [530, 392] on div "[PERSON_NAME]" at bounding box center [542, 393] width 131 height 16
click at [1138, 631] on span "Вперед" at bounding box center [1150, 620] width 46 height 19
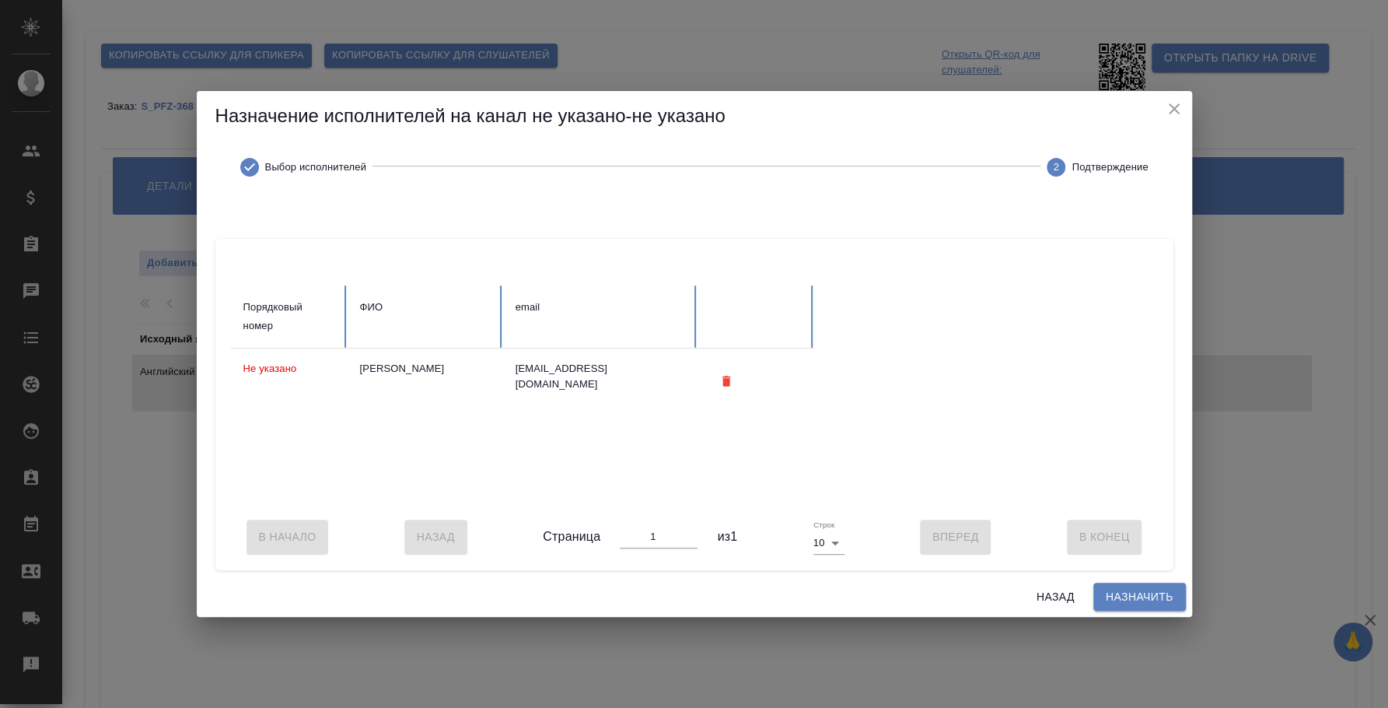
click at [1135, 603] on span "Назначить" at bounding box center [1140, 596] width 68 height 19
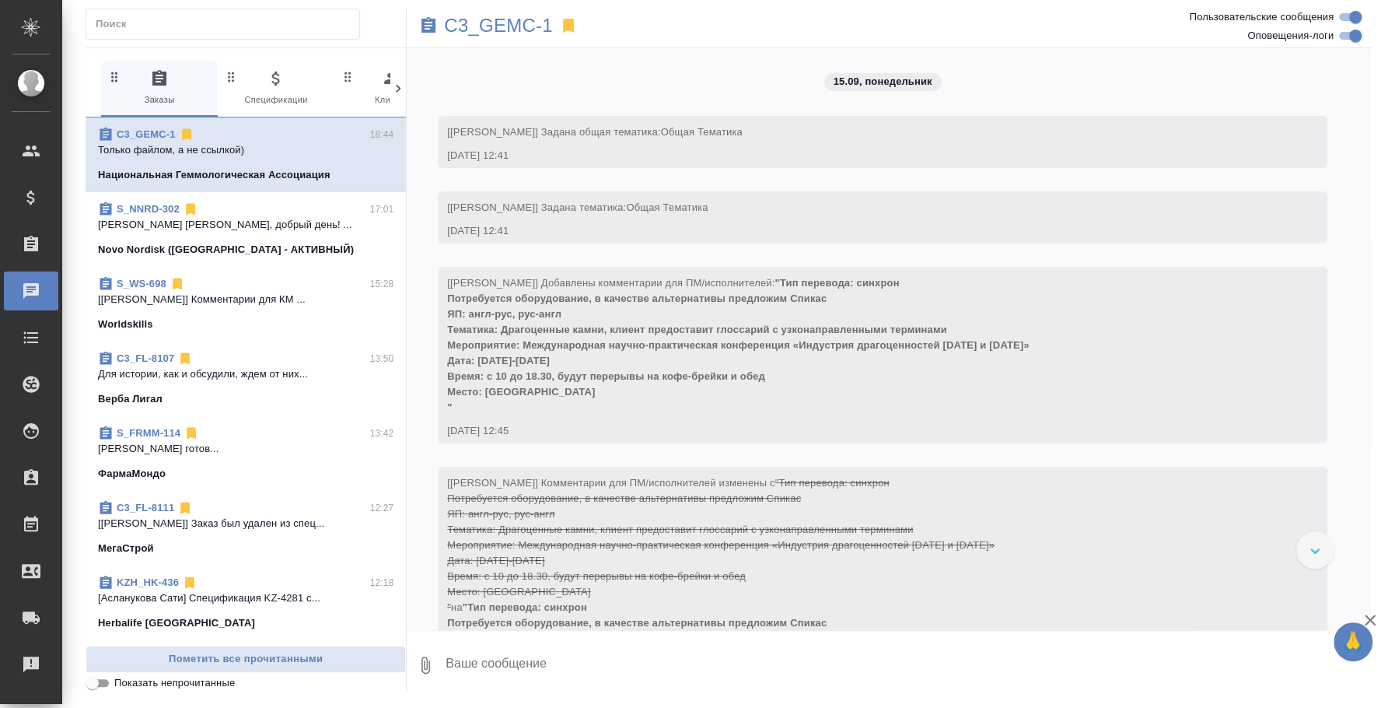
scroll to position [3114, 0]
